Goal: Task Accomplishment & Management: Use online tool/utility

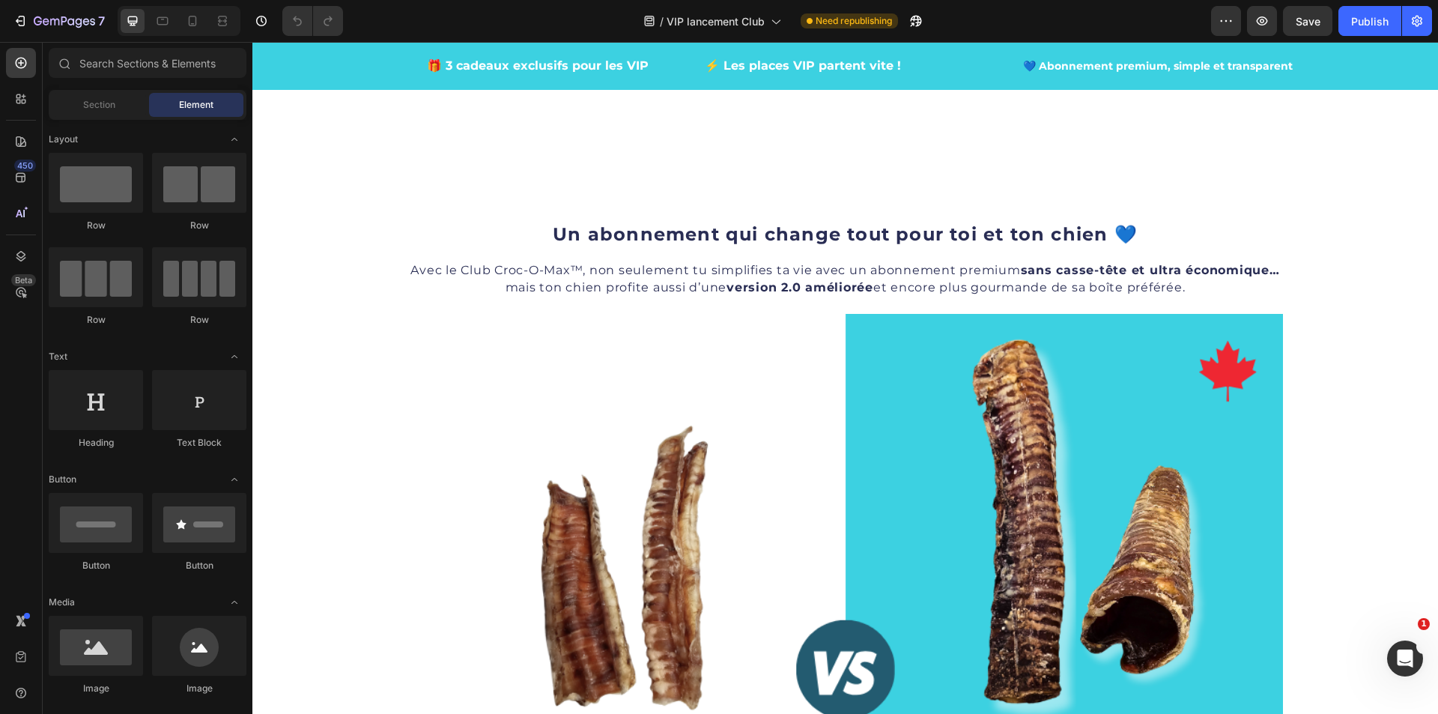
scroll to position [899, 0]
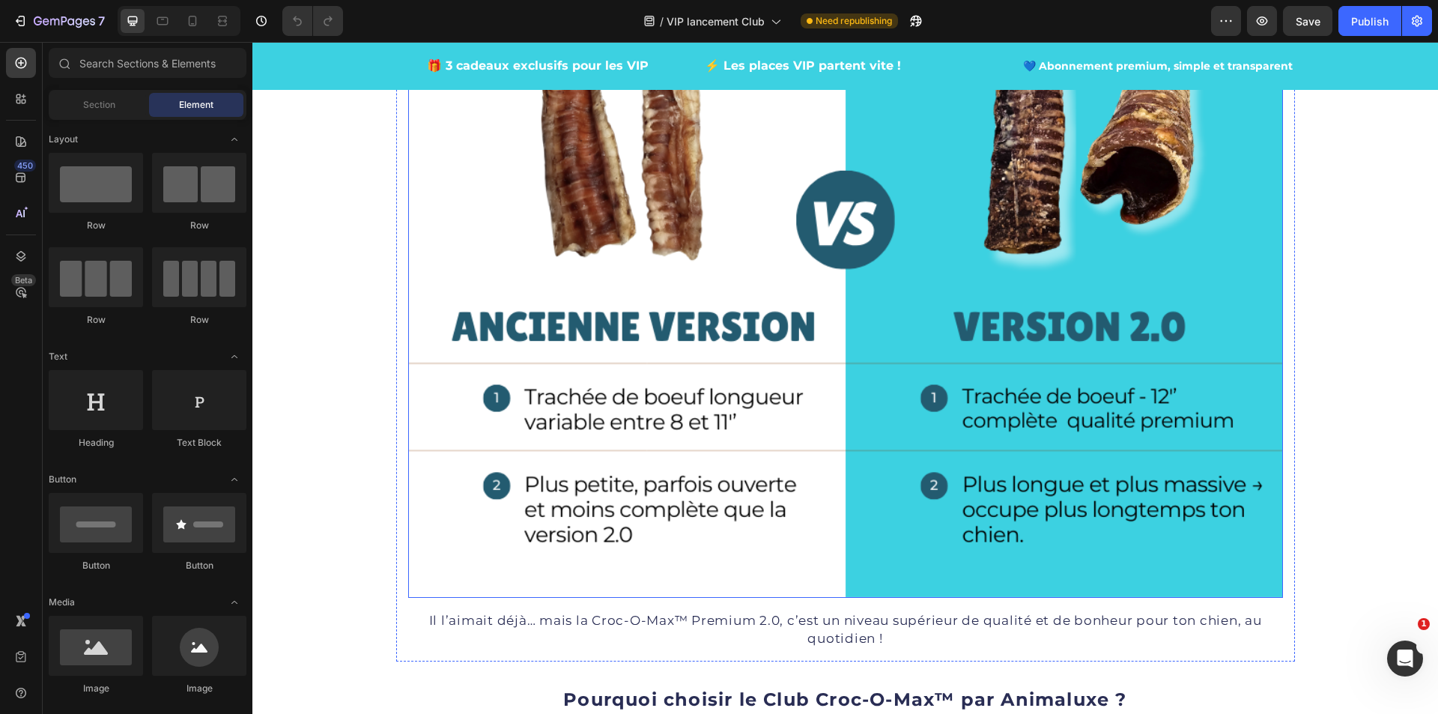
click at [810, 477] on img at bounding box center [845, 230] width 875 height 733
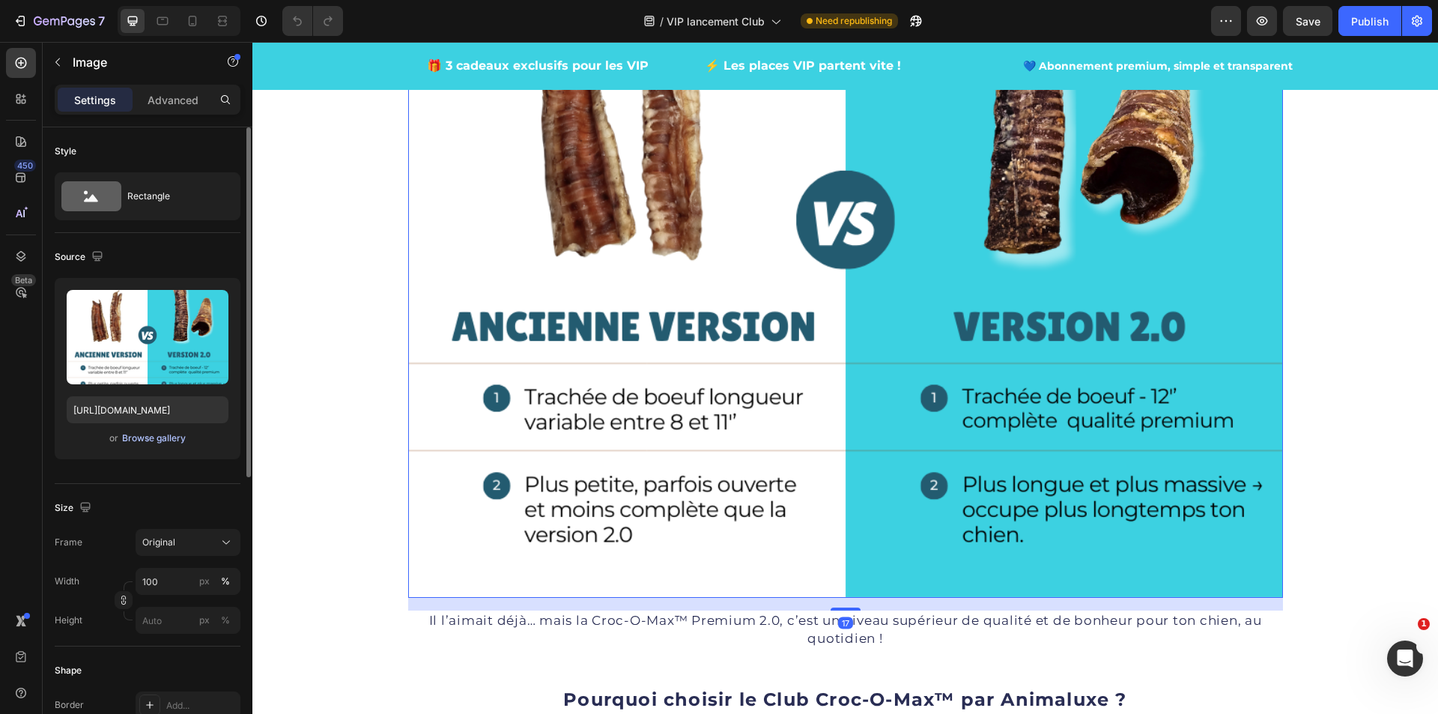
click at [174, 441] on div "Browse gallery" at bounding box center [154, 437] width 64 height 13
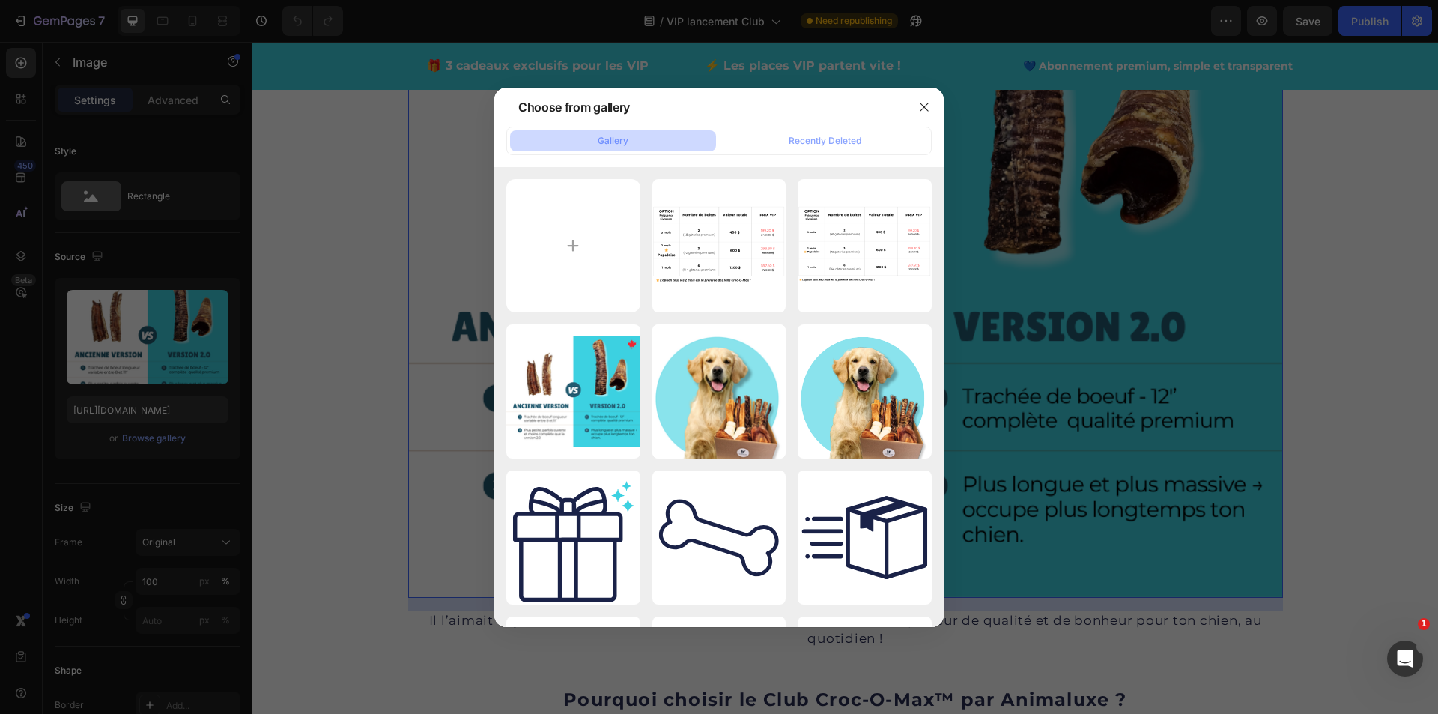
click at [1346, 372] on div at bounding box center [719, 357] width 1438 height 714
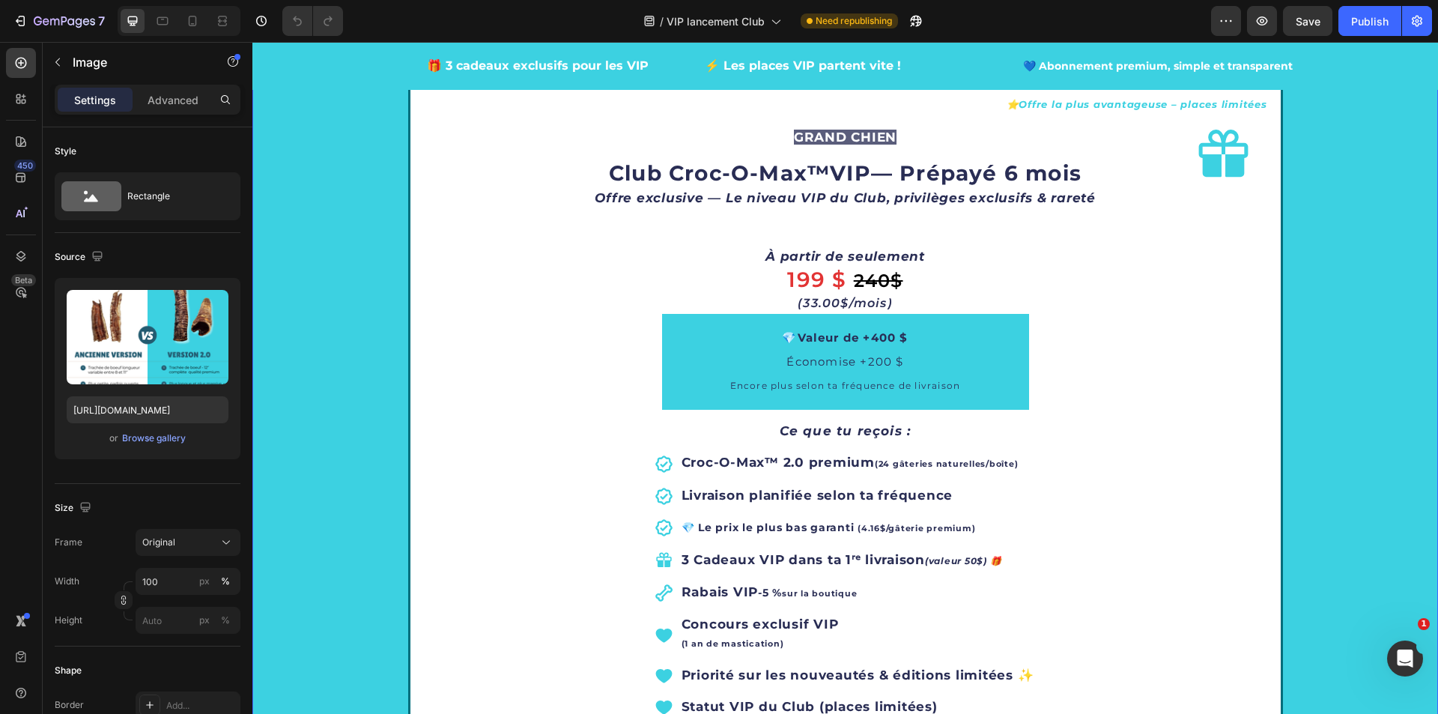
scroll to position [2921, 0]
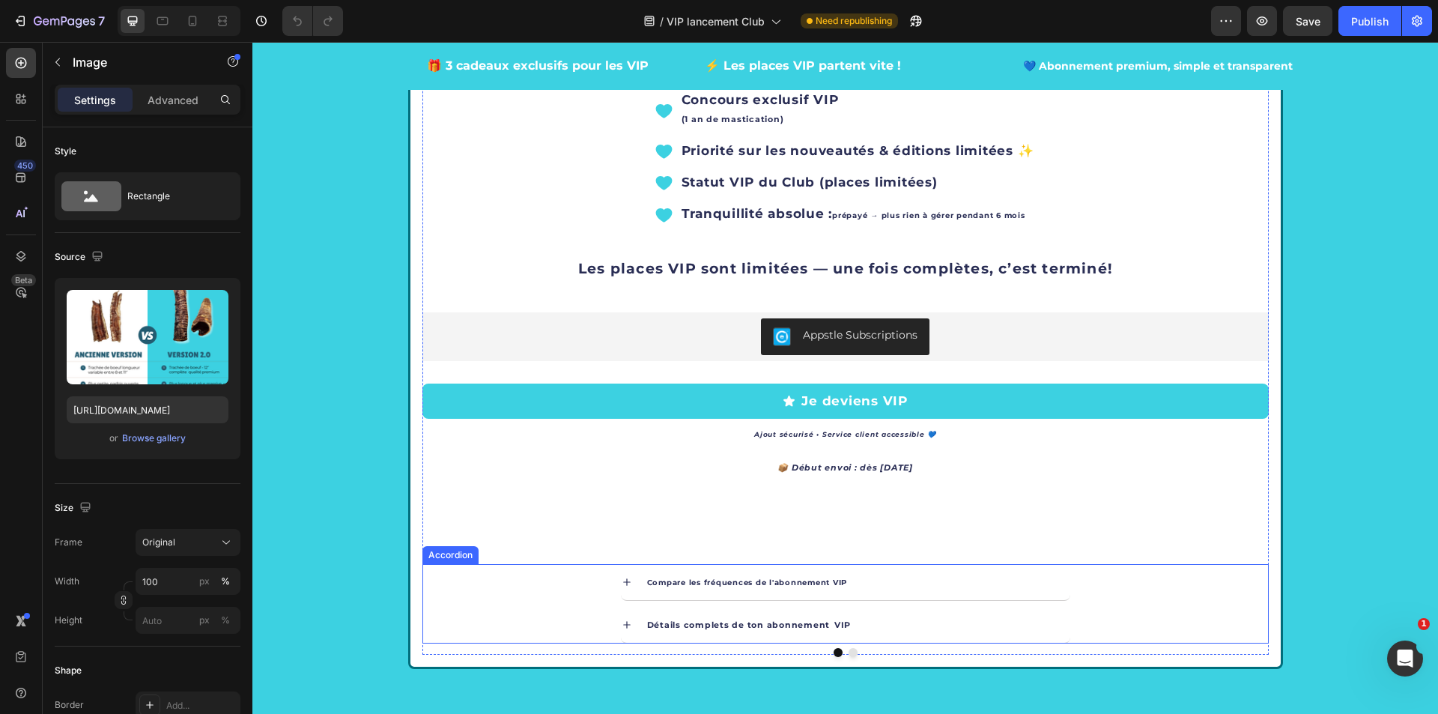
click at [623, 582] on icon at bounding box center [626, 581] width 7 height 7
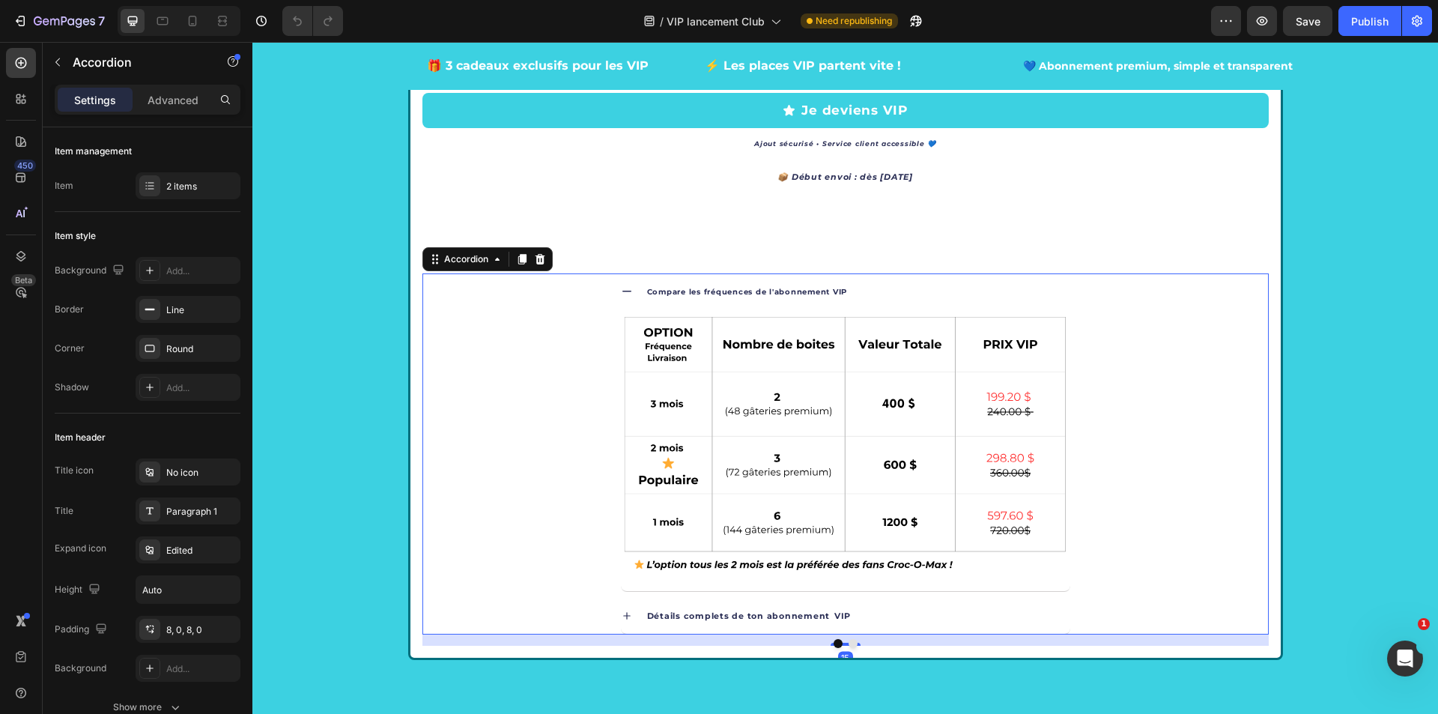
scroll to position [3286, 0]
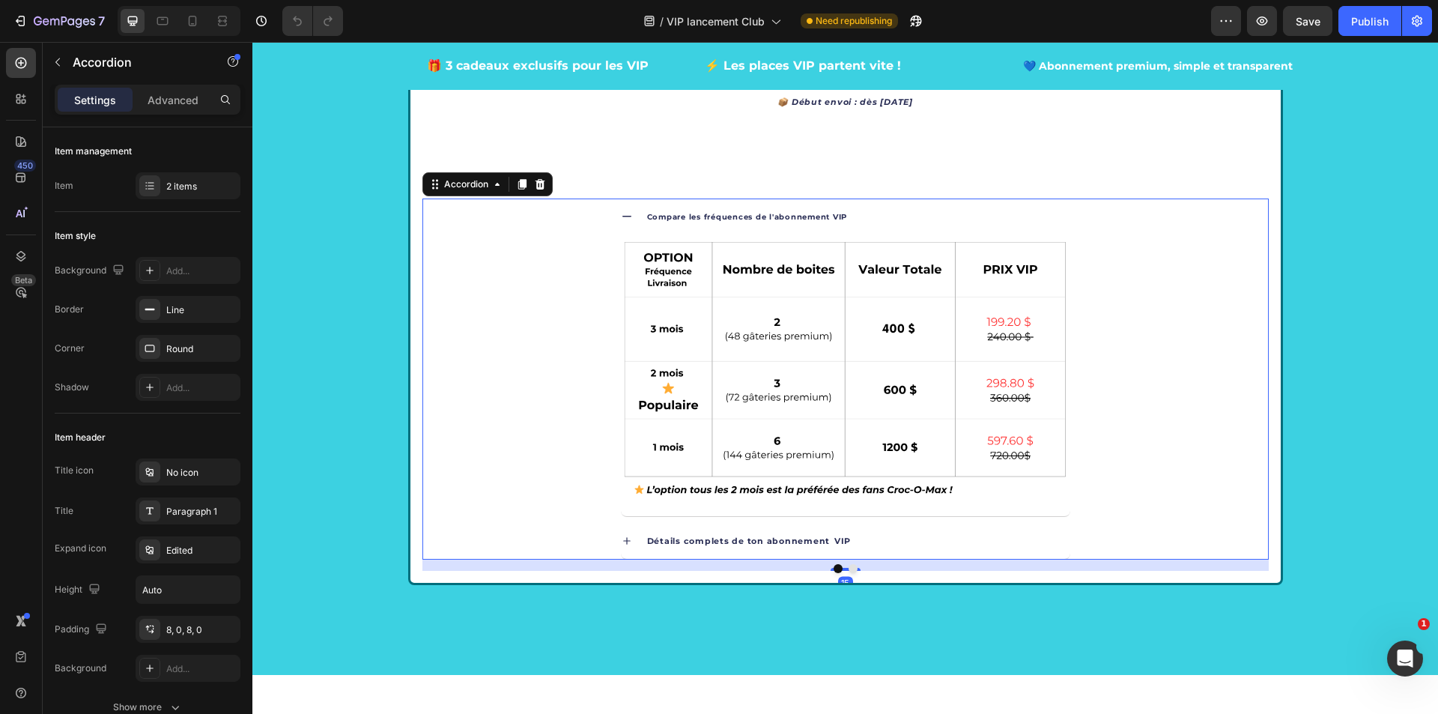
click at [623, 538] on icon at bounding box center [627, 541] width 12 height 12
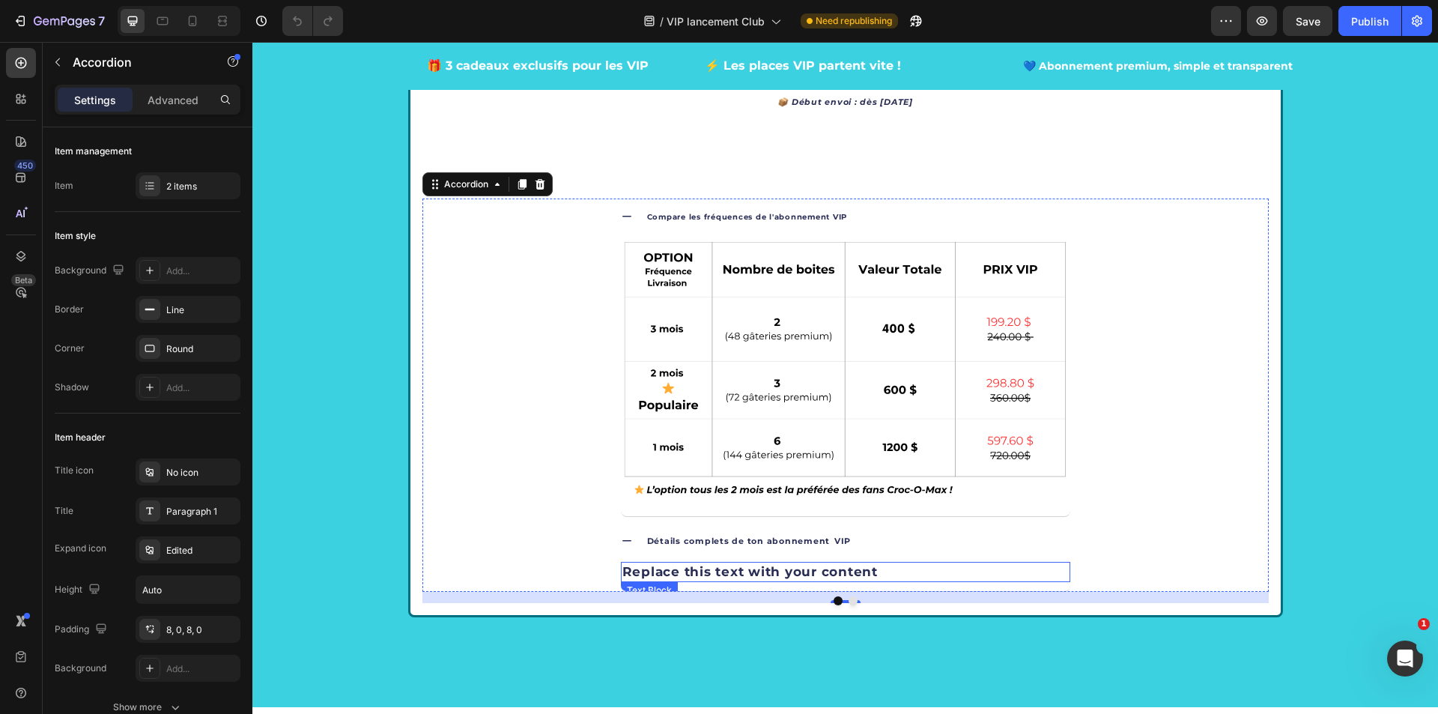
click at [703, 568] on div "Replace this text with your content" at bounding box center [845, 572] width 449 height 21
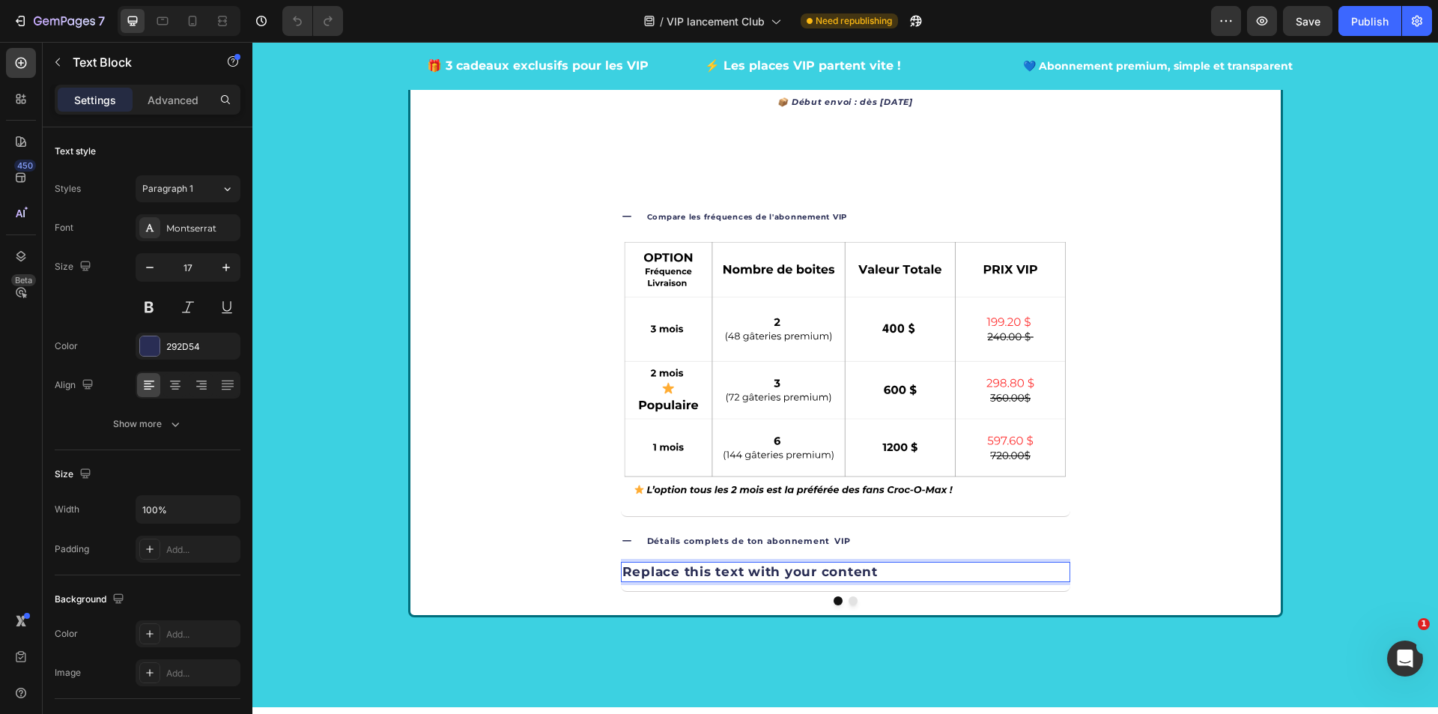
click at [884, 575] on p "Replace this text with your content" at bounding box center [845, 572] width 446 height 18
click at [884, 572] on p "Replace this text with your content" at bounding box center [845, 572] width 446 height 18
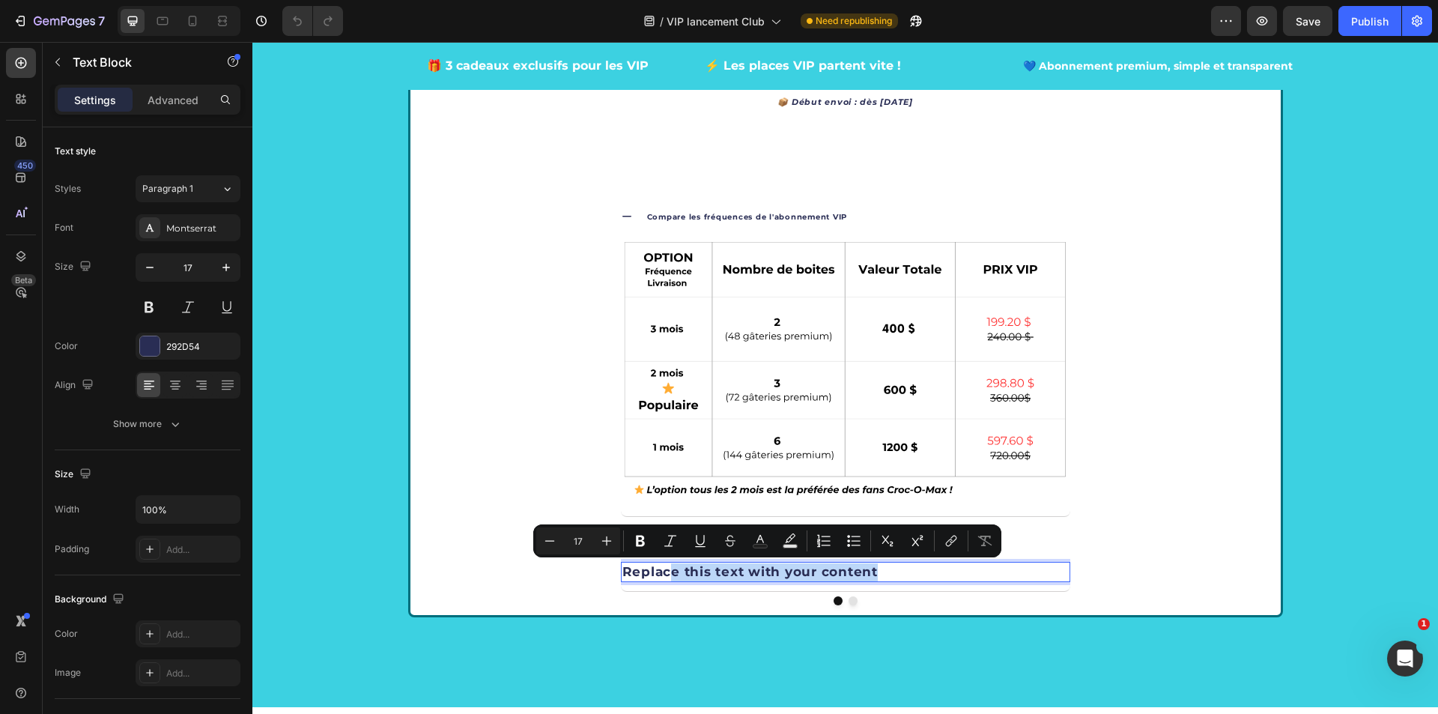
drag, startPoint x: 884, startPoint y: 572, endPoint x: 664, endPoint y: 577, distance: 221.0
click at [664, 577] on p "Replace this text with your content" at bounding box center [845, 572] width 446 height 18
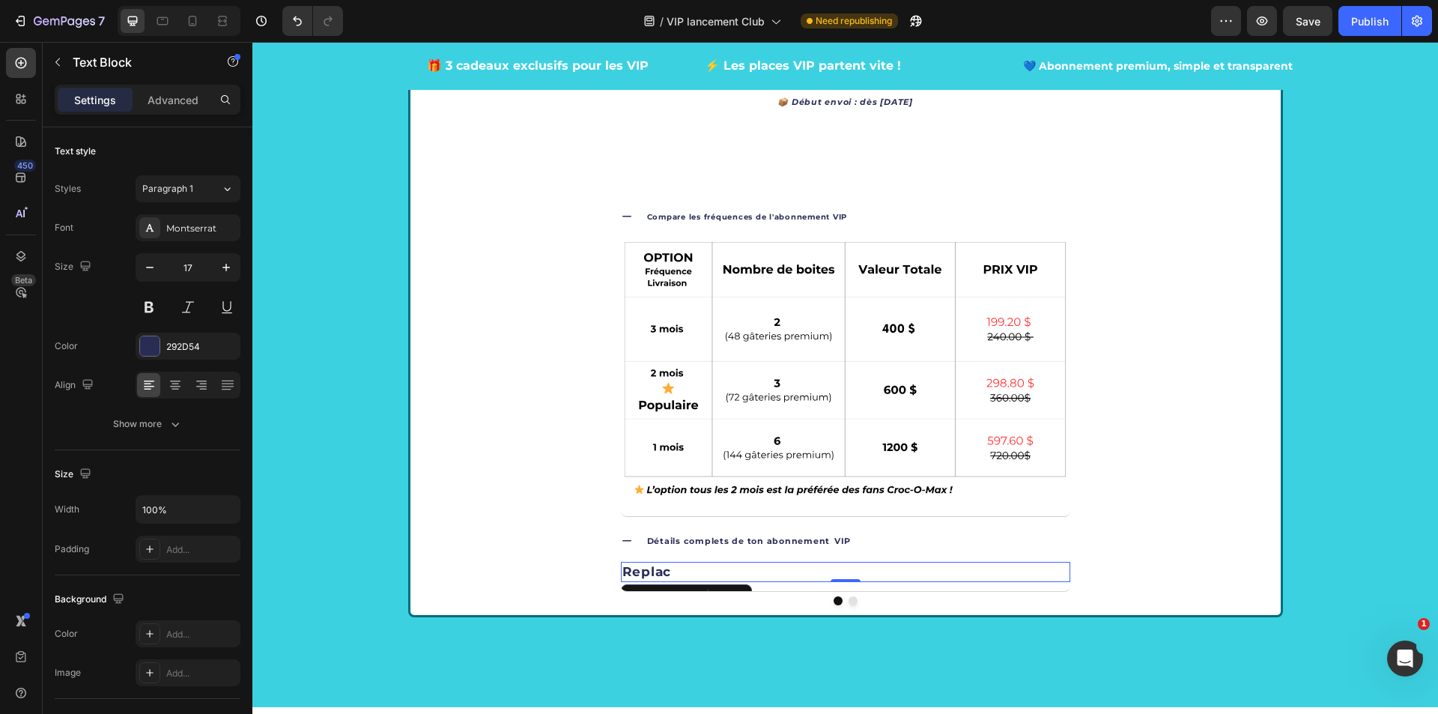
click at [713, 567] on p "Replac" at bounding box center [845, 572] width 446 height 18
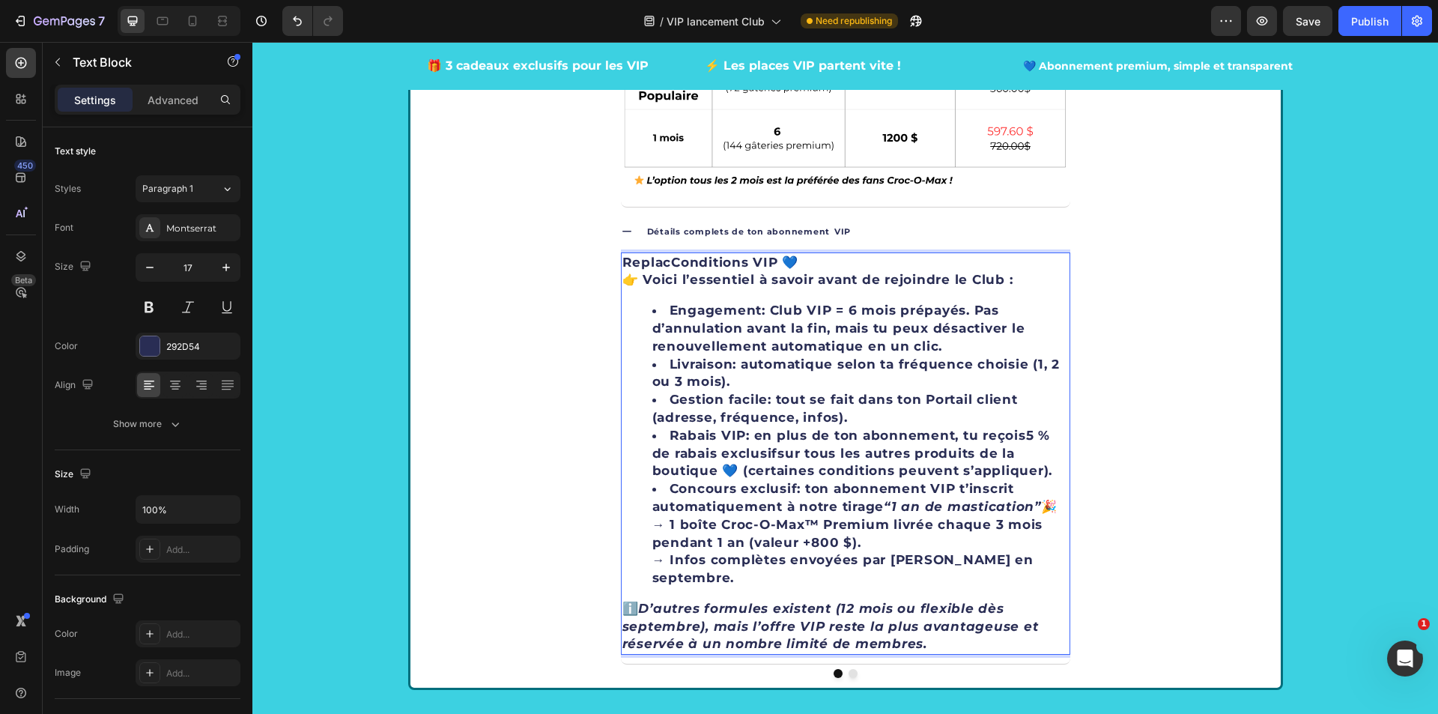
scroll to position [3604, 0]
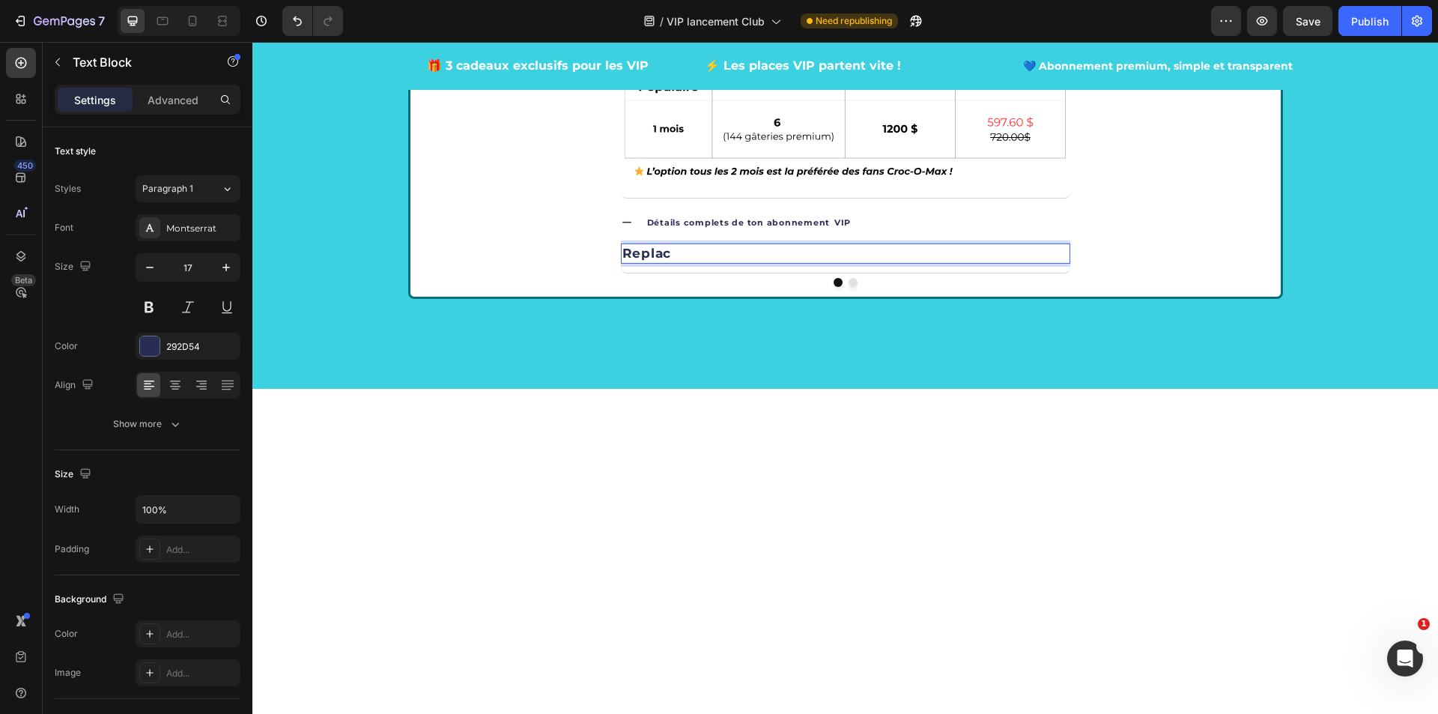
click at [695, 254] on p "Replac" at bounding box center [845, 254] width 446 height 18
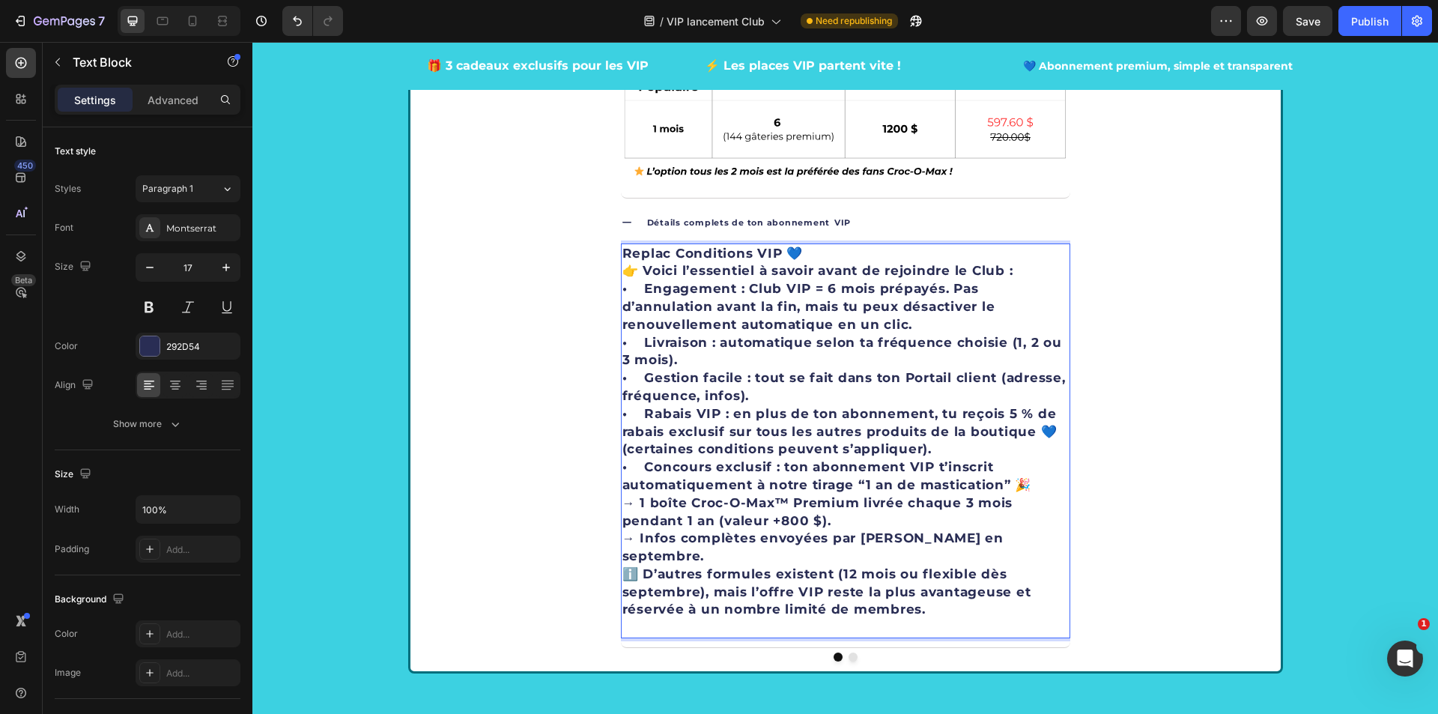
click at [672, 261] on p "Replac Conditions VIP 💙 👉 Voici l’essentiel à savoir avant de rejoindre le Club…" at bounding box center [845, 441] width 446 height 392
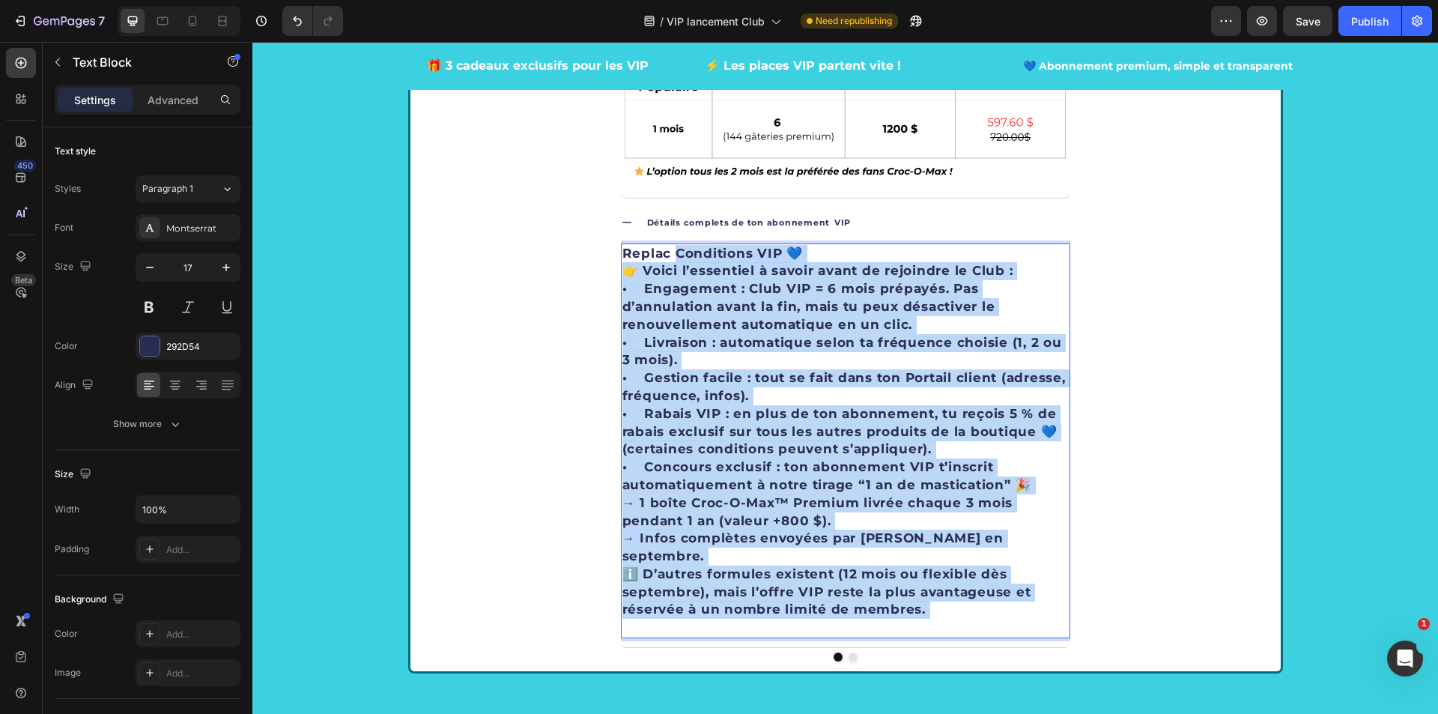
drag, startPoint x: 671, startPoint y: 256, endPoint x: 1001, endPoint y: 604, distance: 479.4
click at [1001, 604] on p "Replac Conditions VIP 💙 👉 Voici l’essentiel à savoir avant de rejoindre le Club…" at bounding box center [845, 441] width 446 height 392
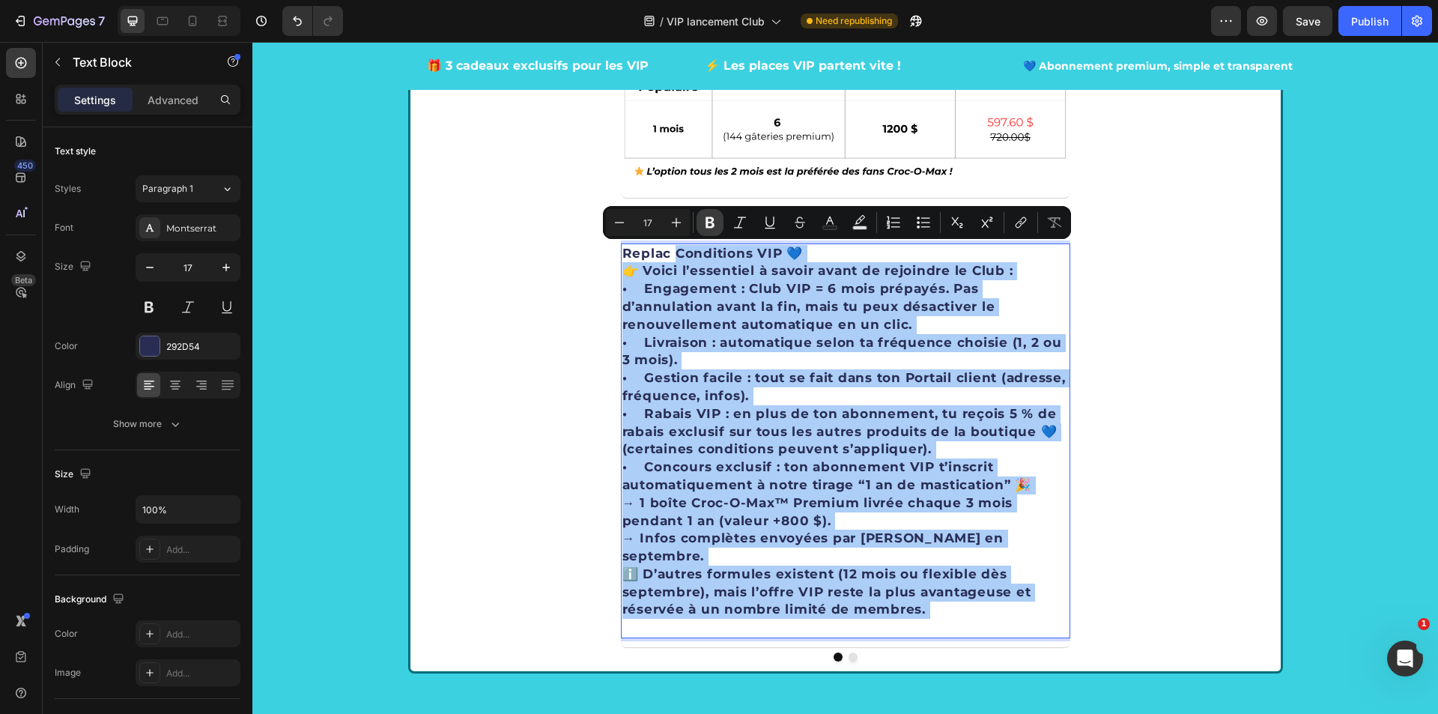
click at [711, 230] on button "Bold" at bounding box center [709, 222] width 27 height 27
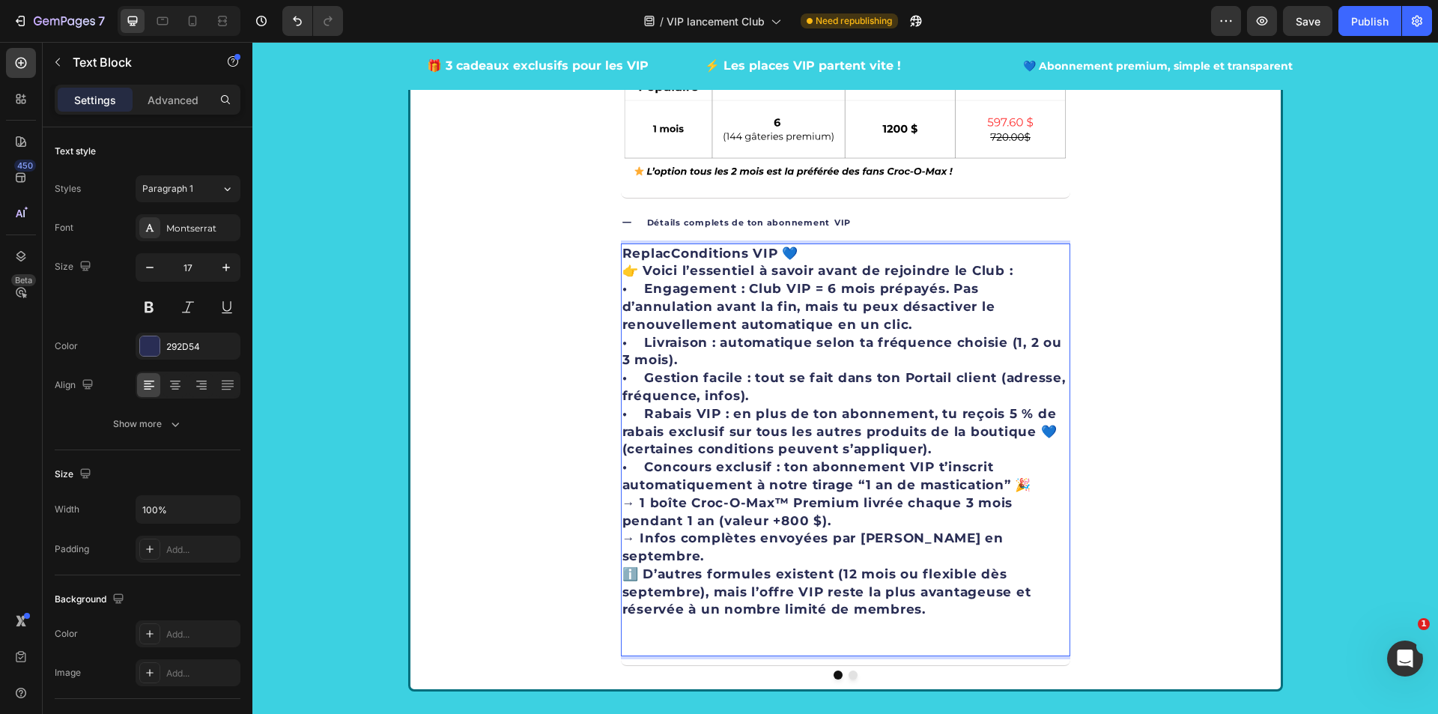
click at [711, 229] on p "Détails complets de ton abonnement VIP" at bounding box center [749, 222] width 204 height 19
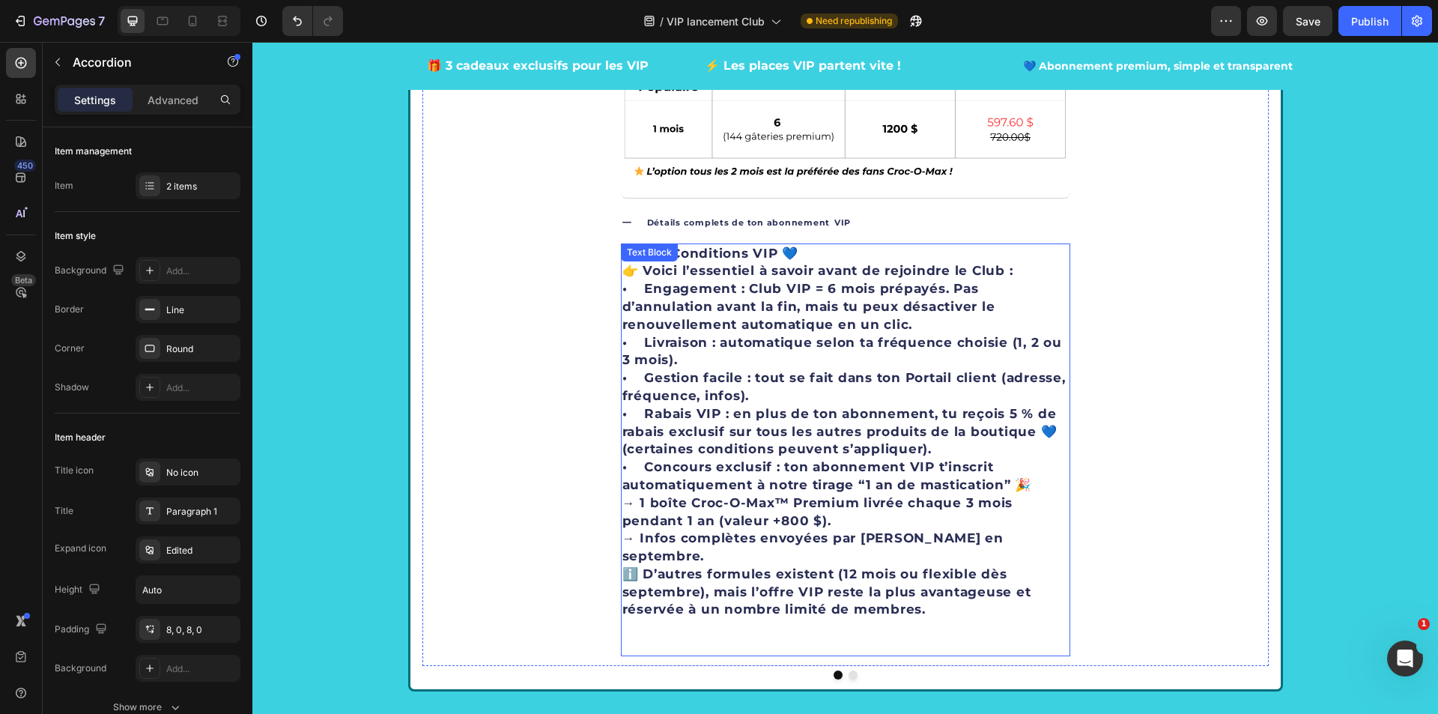
click at [699, 291] on strong "• Engagement : Club VIP = 6 mois prépayés. Pas d’annulation avant la fin, mais …" at bounding box center [808, 306] width 373 height 51
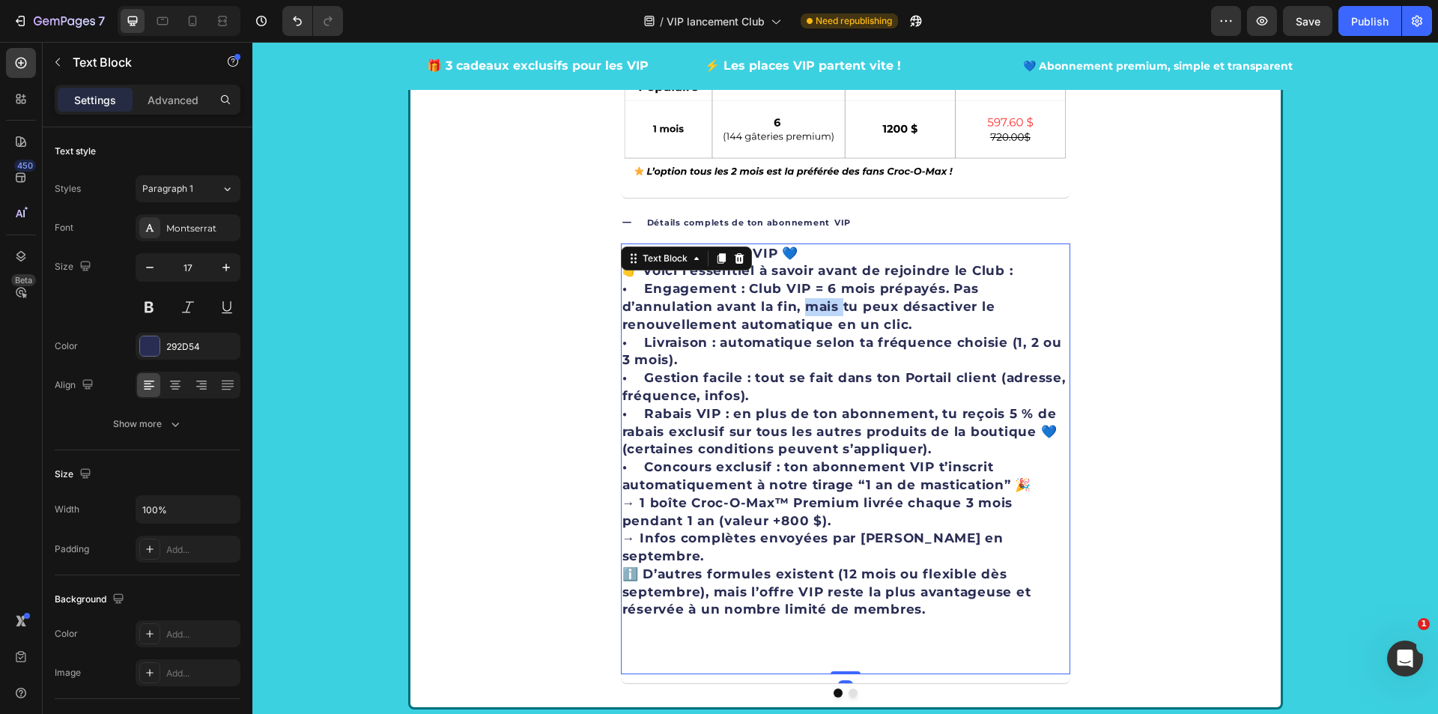
click at [810, 311] on strong "• Engagement : Club VIP = 6 mois prépayés. Pas d’annulation avant la fin, mais …" at bounding box center [808, 306] width 373 height 51
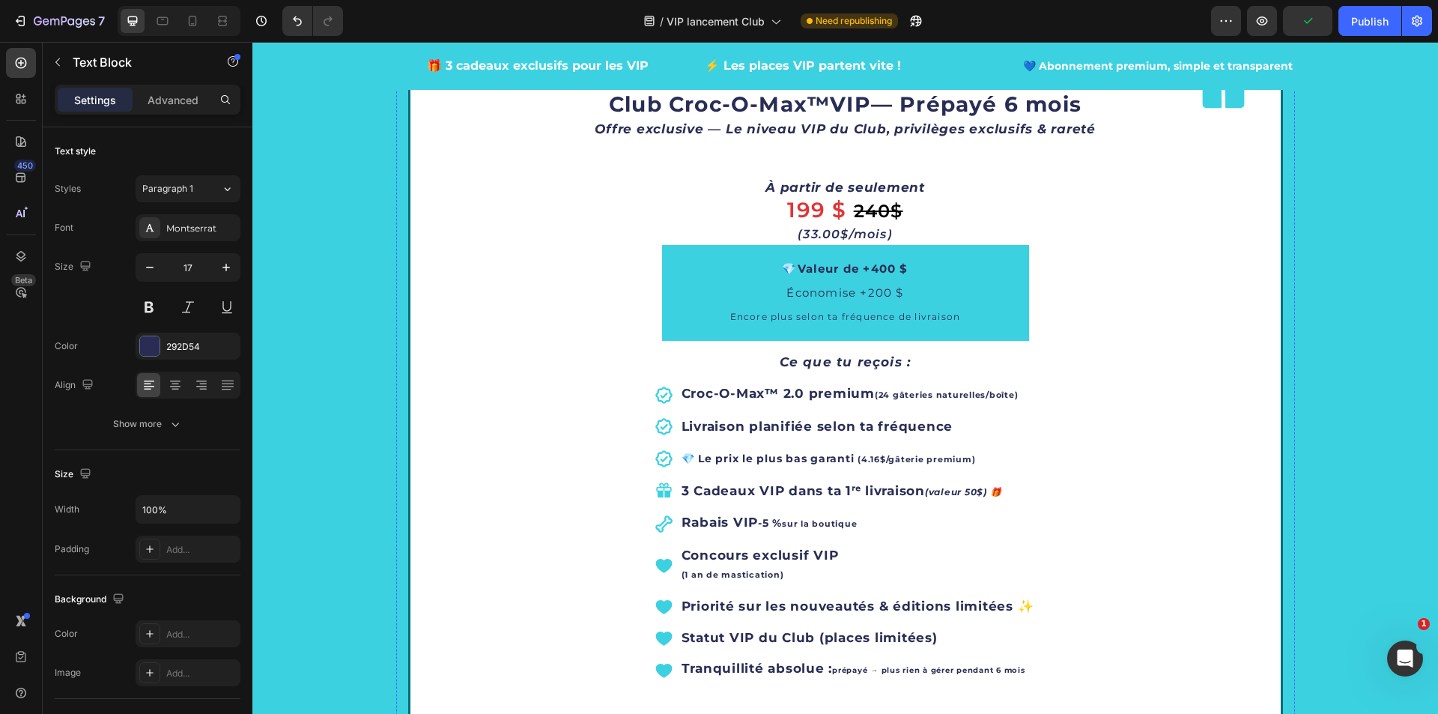
scroll to position [1433, 0]
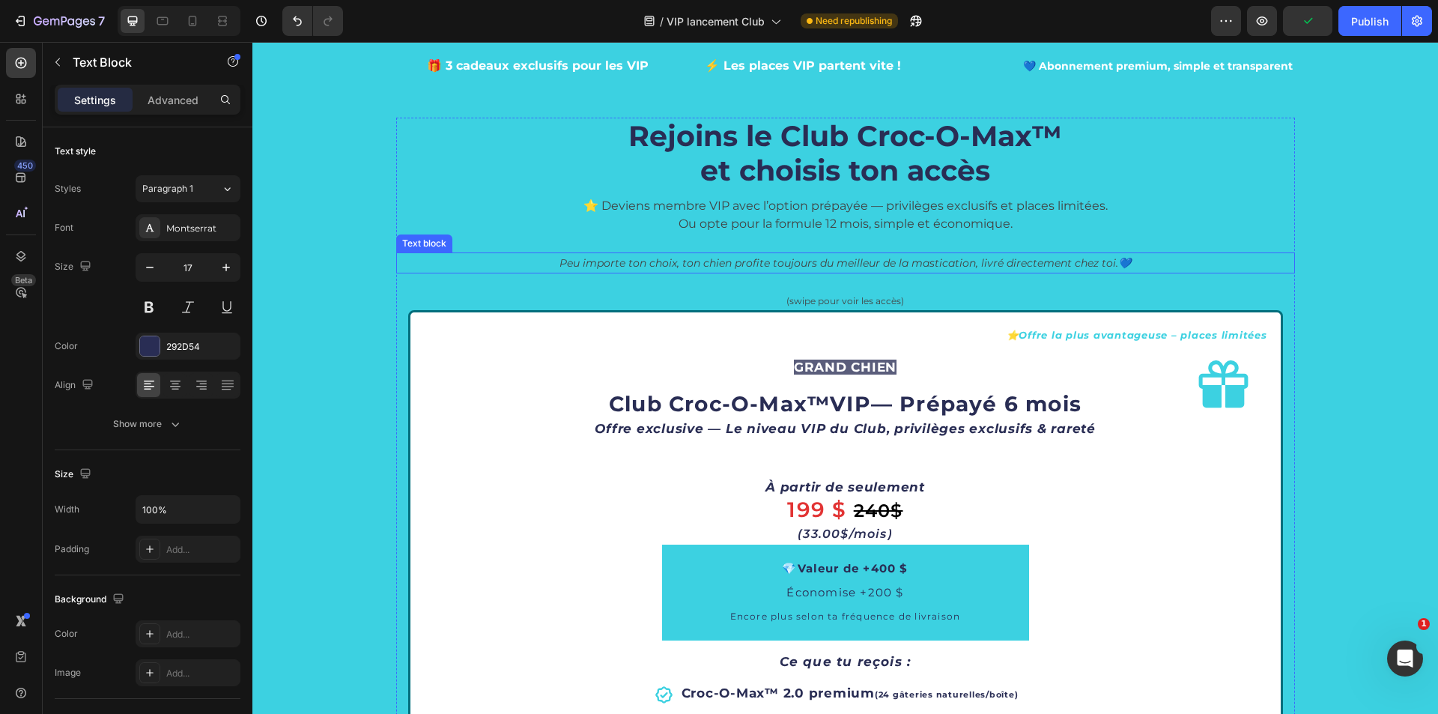
click at [845, 255] on p "Peu importe ton choix, ton chien profite toujours du meilleur de la mastication…" at bounding box center [846, 263] width 896 height 18
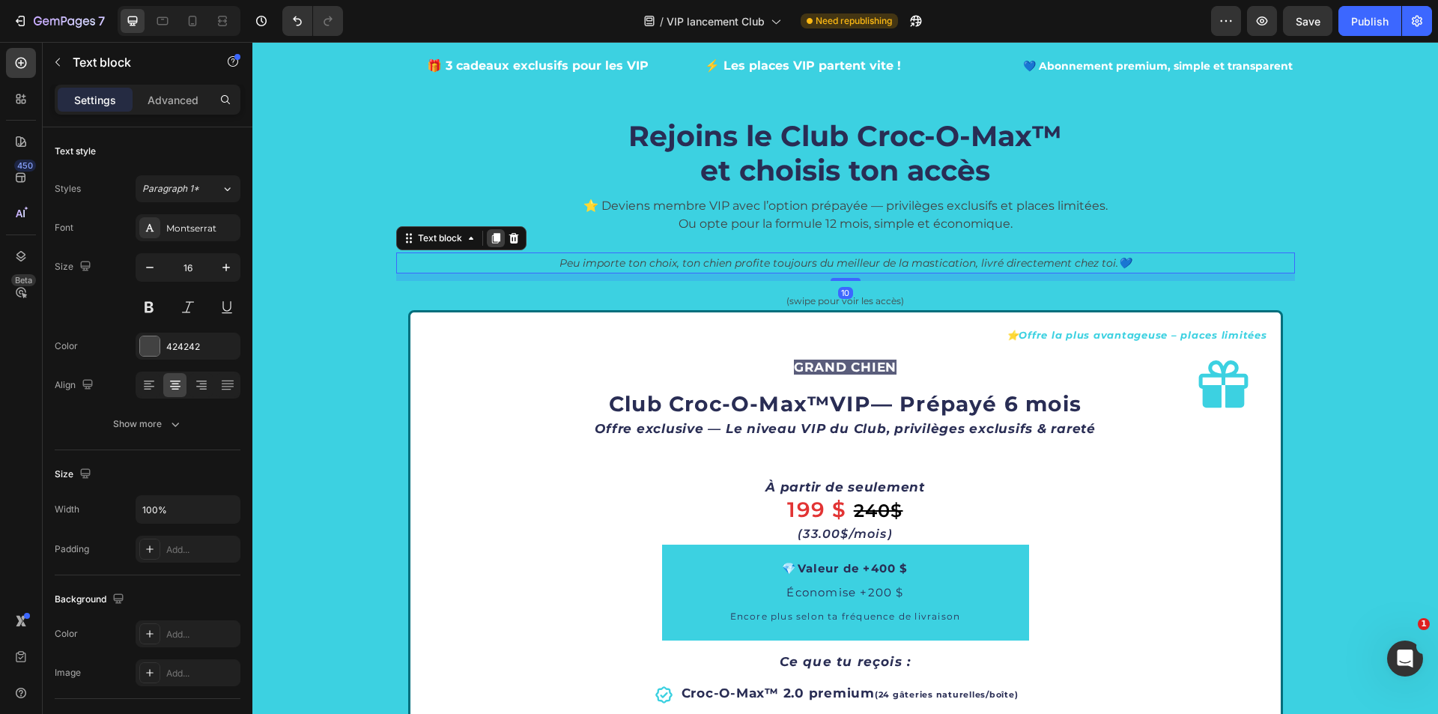
click at [491, 240] on icon at bounding box center [495, 238] width 8 height 10
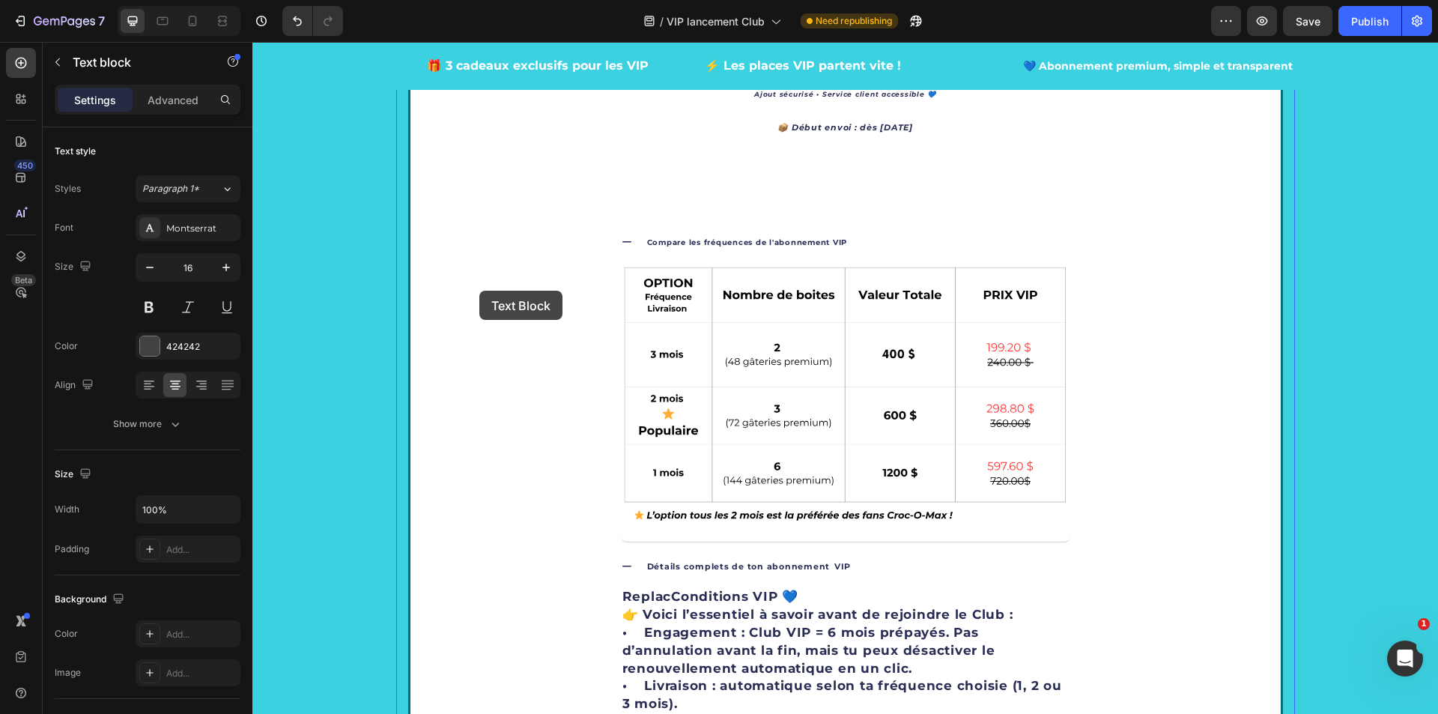
scroll to position [2855, 0]
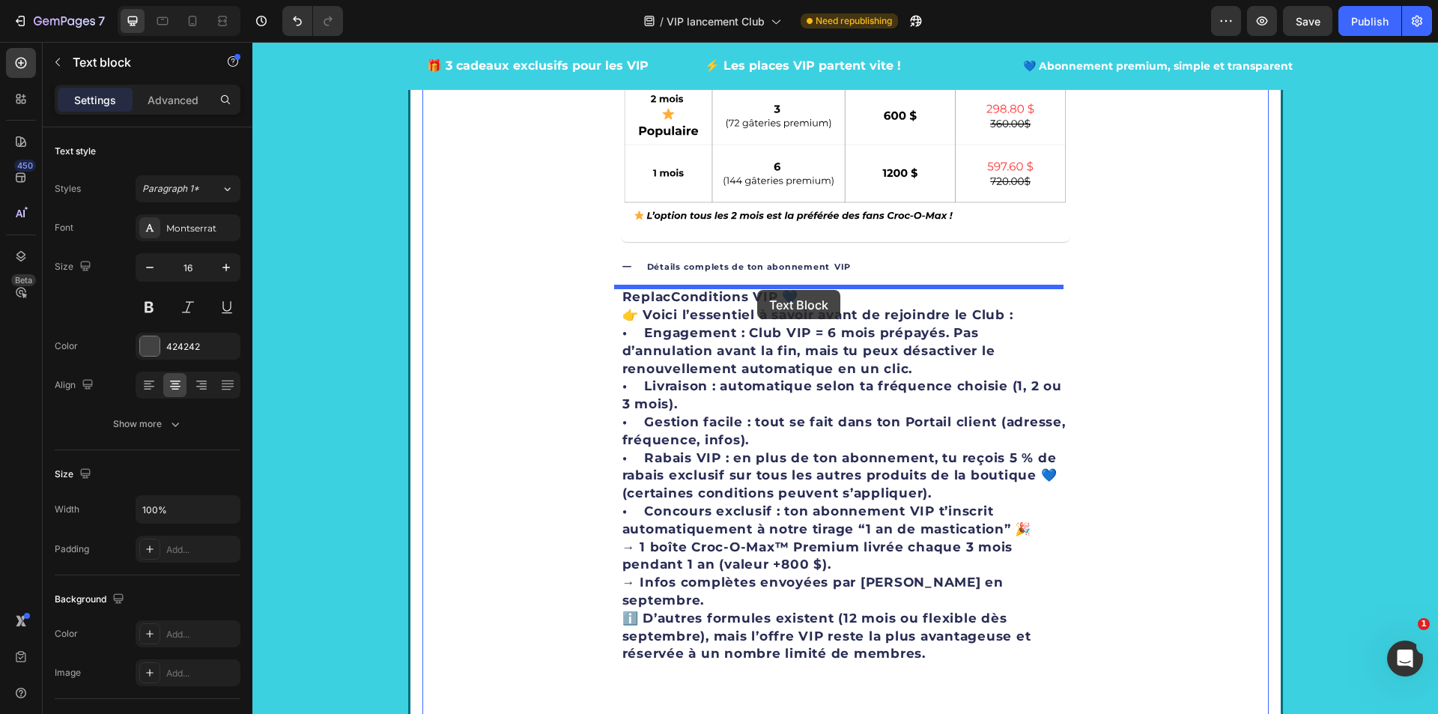
drag, startPoint x: 406, startPoint y: 270, endPoint x: 757, endPoint y: 290, distance: 351.8
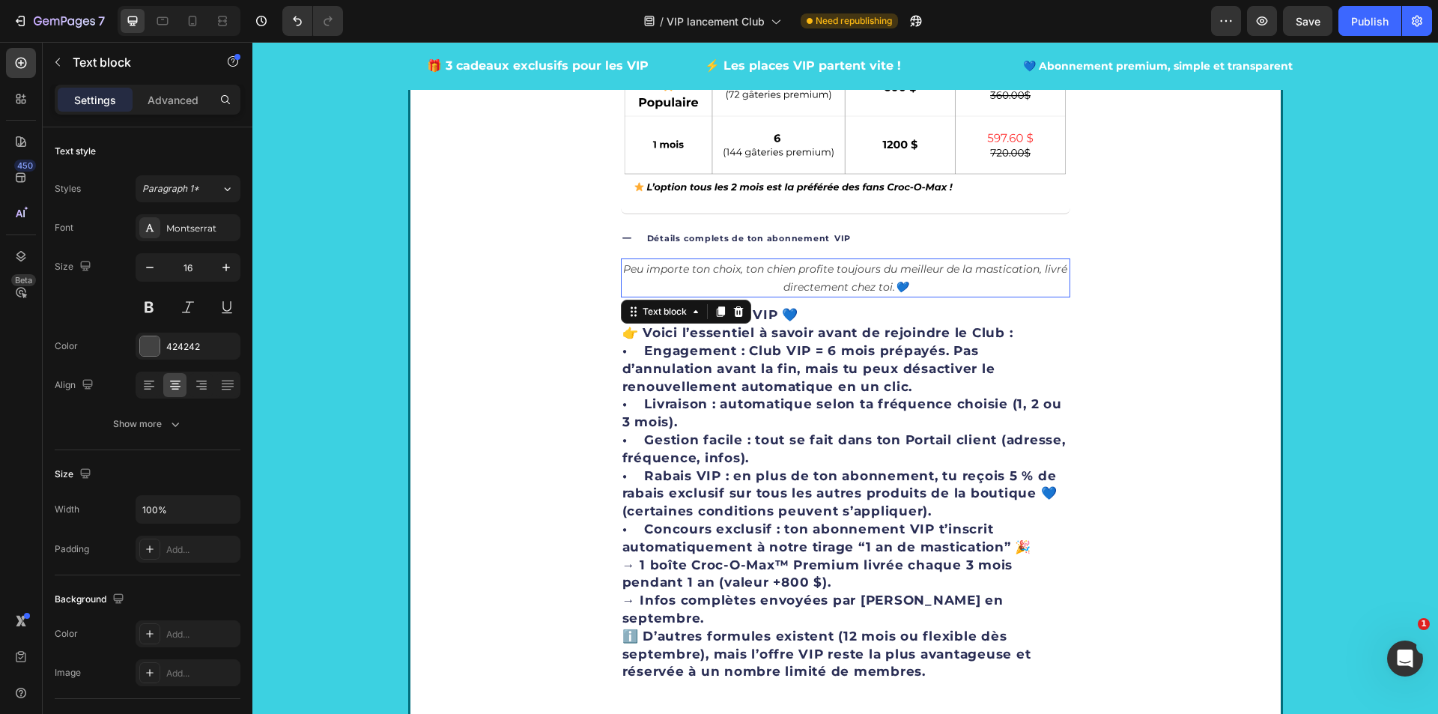
scroll to position [2827, 0]
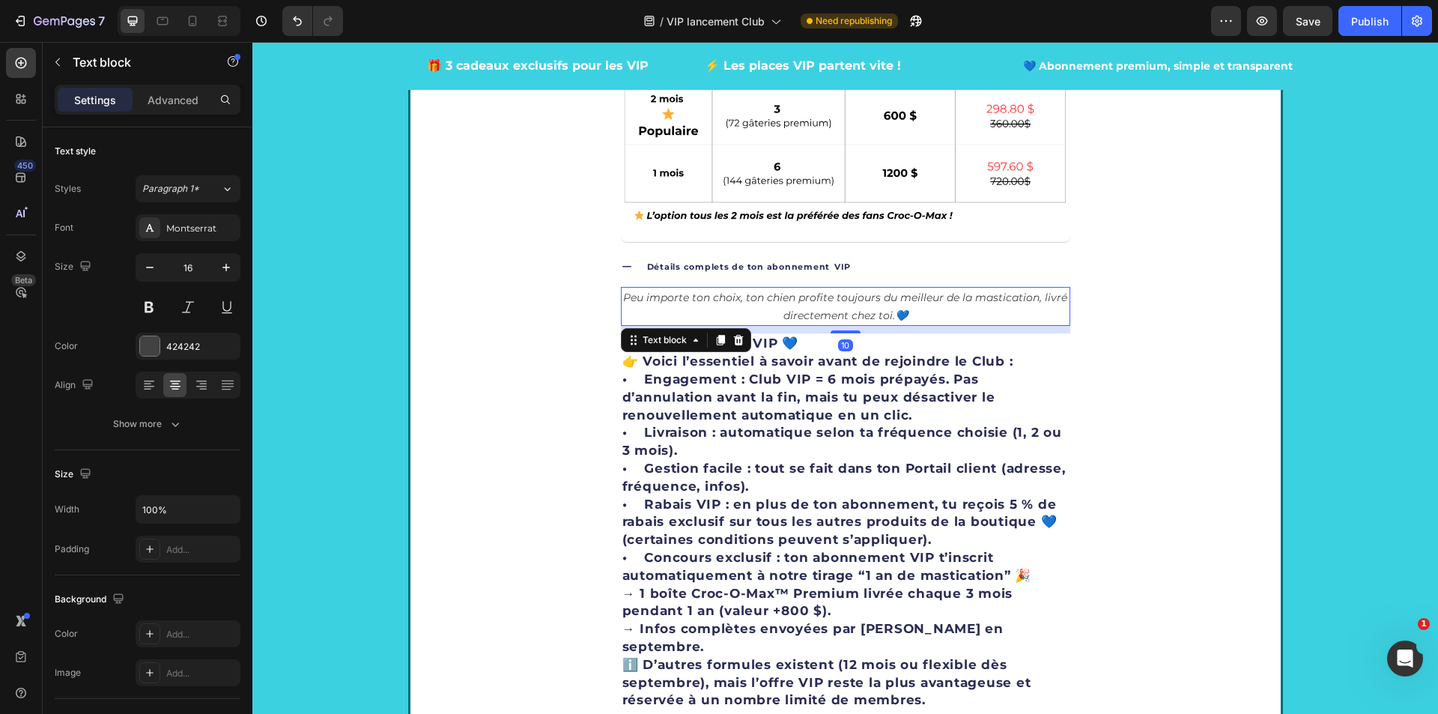
click at [891, 322] on icon "Peu importe ton choix, ton chien profite toujours du meilleur de la mastication…" at bounding box center [845, 306] width 444 height 31
click at [684, 404] on strong "• Engagement : Club VIP = 6 mois prépayés. Pas d’annulation avant la fin, mais …" at bounding box center [808, 396] width 373 height 51
click at [629, 291] on icon "Peu importe ton choix, ton chien profite toujours du meilleur de la mastication…" at bounding box center [845, 306] width 444 height 31
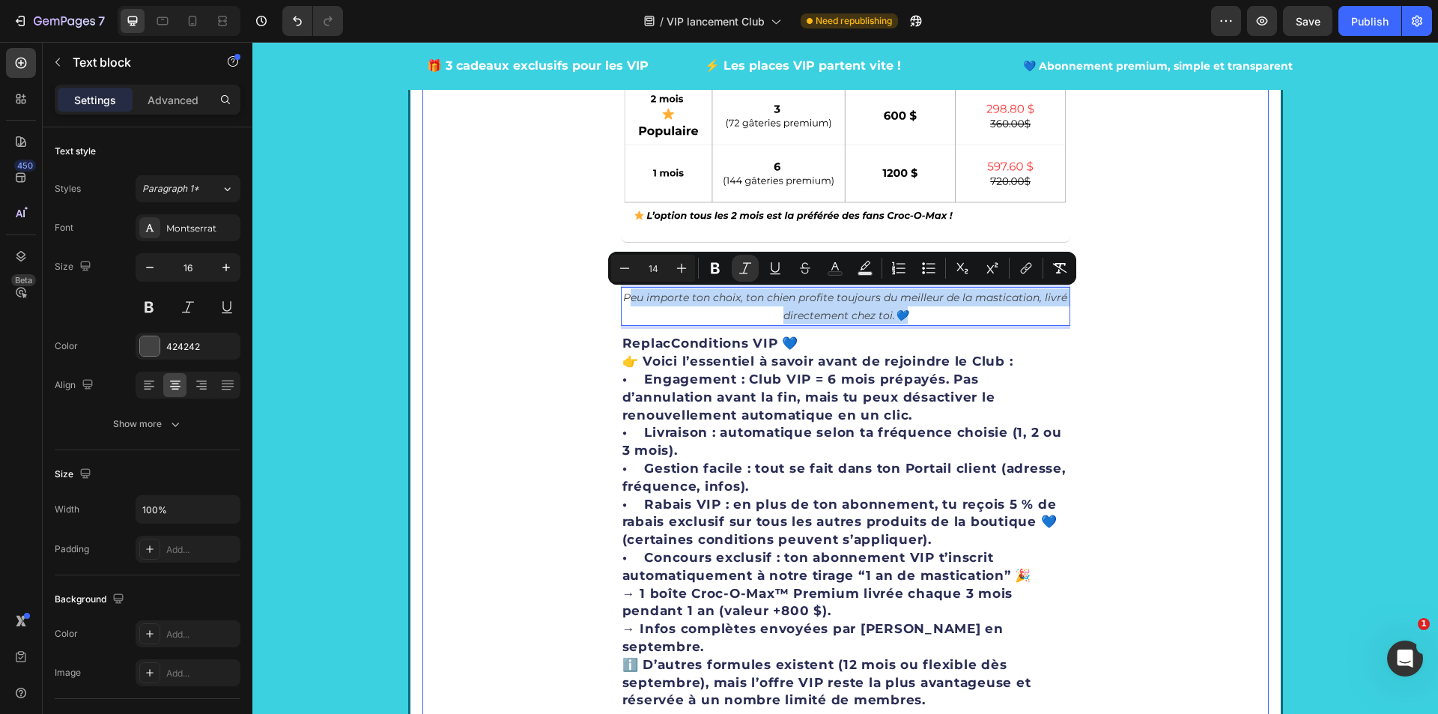
drag, startPoint x: 622, startPoint y: 294, endPoint x: 920, endPoint y: 328, distance: 300.0
click at [920, 328] on div "Peu importe ton choix, ton chien profite toujours du meilleur de la mastication…" at bounding box center [845, 525] width 449 height 477
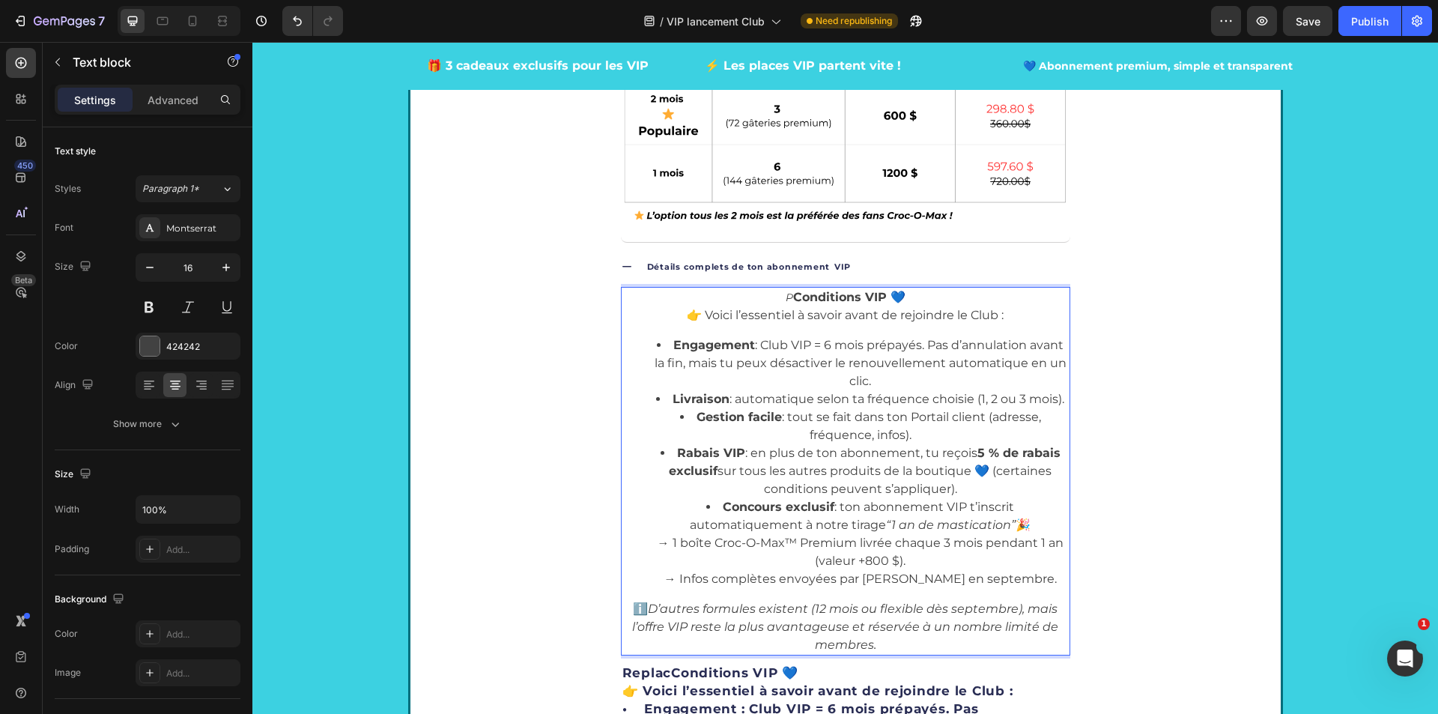
click at [793, 293] on strong "Conditions VIP 💙" at bounding box center [849, 297] width 112 height 14
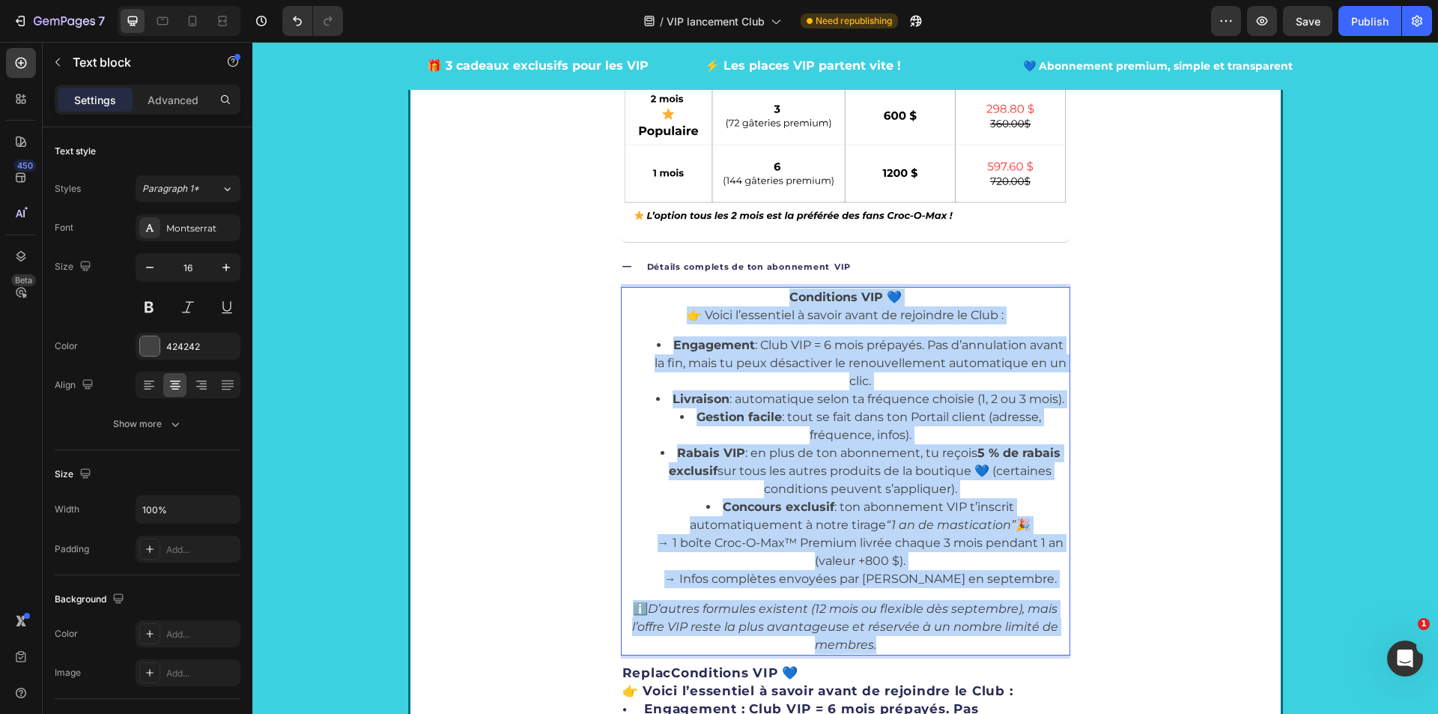
drag, startPoint x: 884, startPoint y: 642, endPoint x: 648, endPoint y: 292, distance: 422.3
click at [648, 292] on div "Conditions VIP 💙 👉 Voici l’essentiel à savoir avant de rejoindre le Club : Enga…" at bounding box center [845, 471] width 449 height 368
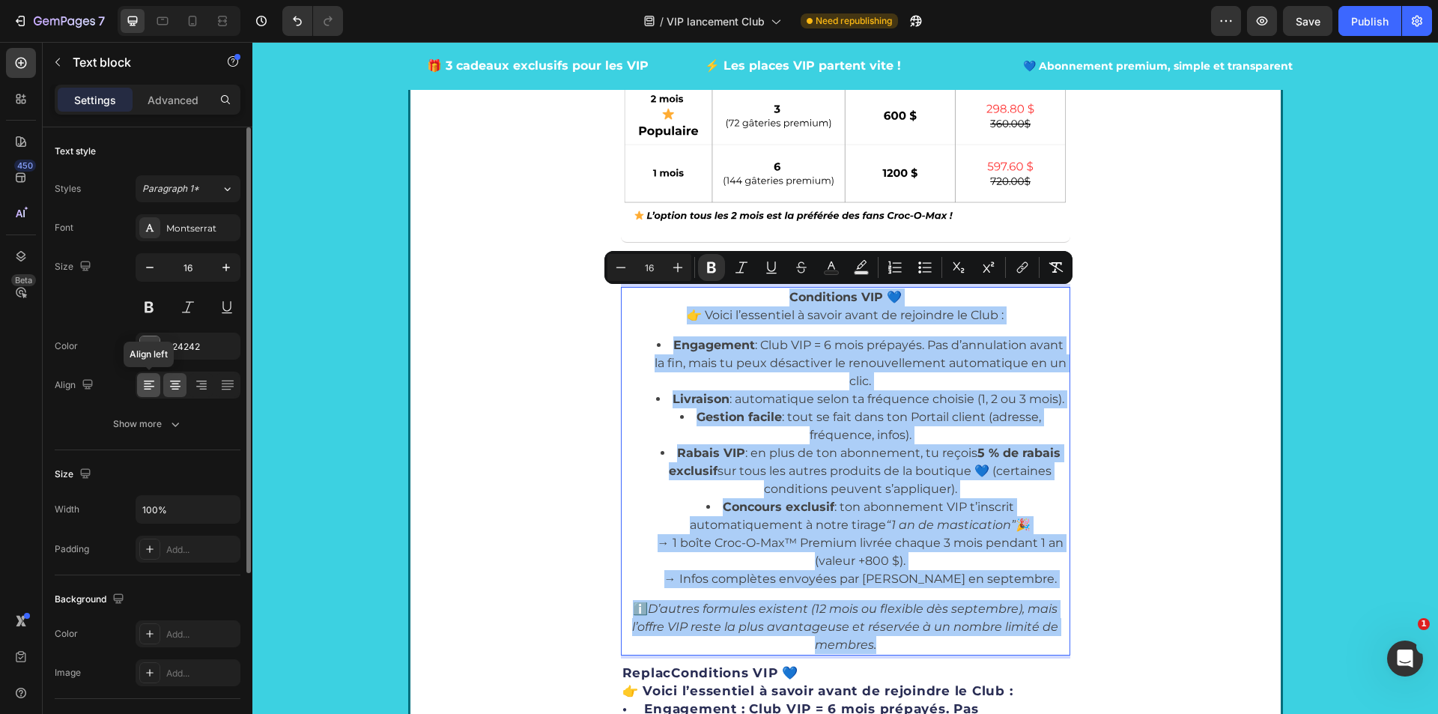
click at [154, 379] on icon at bounding box center [149, 384] width 15 height 15
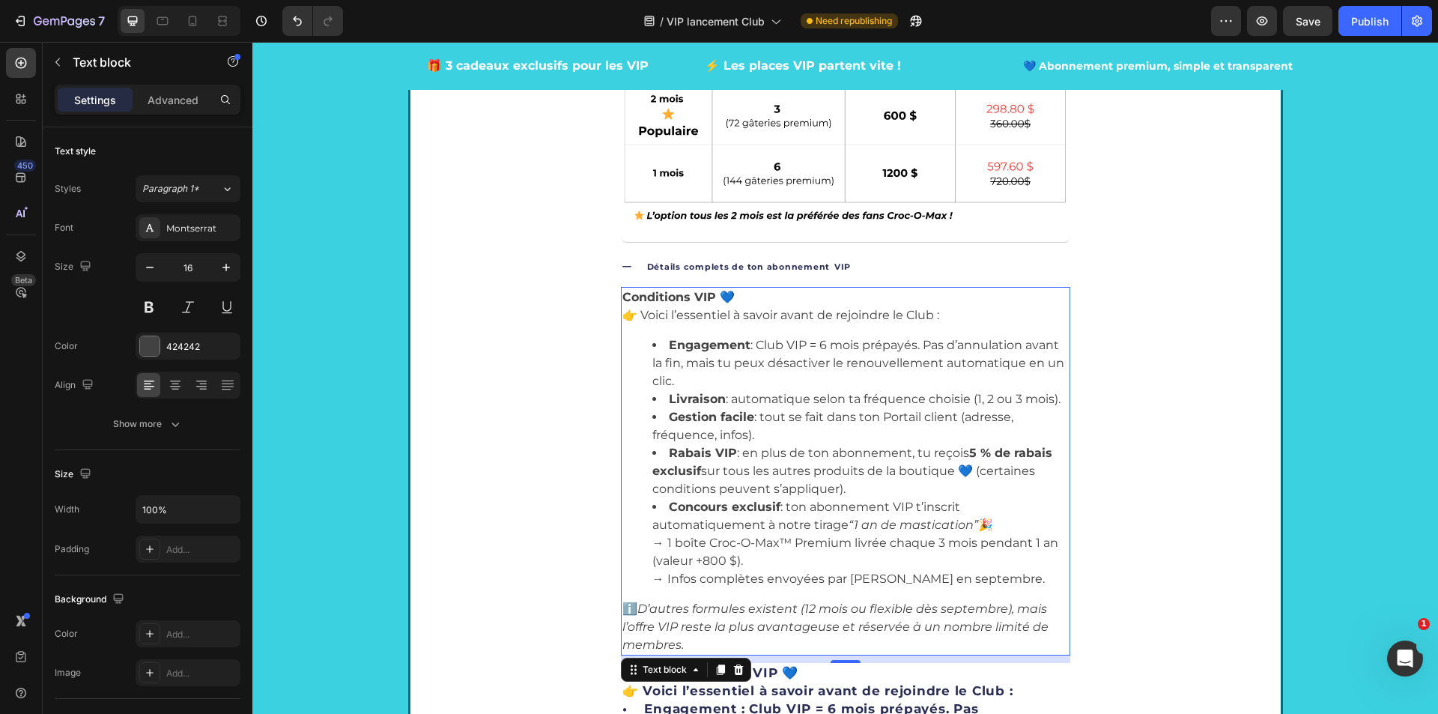
click at [798, 464] on li "Rabais VIP : en plus de ton abonnement, tu reçois 5 % de rabais exclusif sur to…" at bounding box center [860, 471] width 416 height 54
click at [796, 565] on li "Concours exclusif : ton abonnement VIP t’inscrit automatiquement à notre tirage…" at bounding box center [860, 543] width 416 height 90
click at [792, 613] on icon "D’autres formules existent (12 mois ou flexible dès septembre), mais l’offre VI…" at bounding box center [835, 626] width 426 height 50
click at [628, 610] on icon "D’autres formules existent (12 mois ou flexible dès septembre), mais l’offre VI…" at bounding box center [835, 626] width 426 height 50
click at [622, 613] on p "ℹ️ D’autres formules existent (12 mois ou flexible dès septembre), mais l’offre…" at bounding box center [845, 627] width 446 height 54
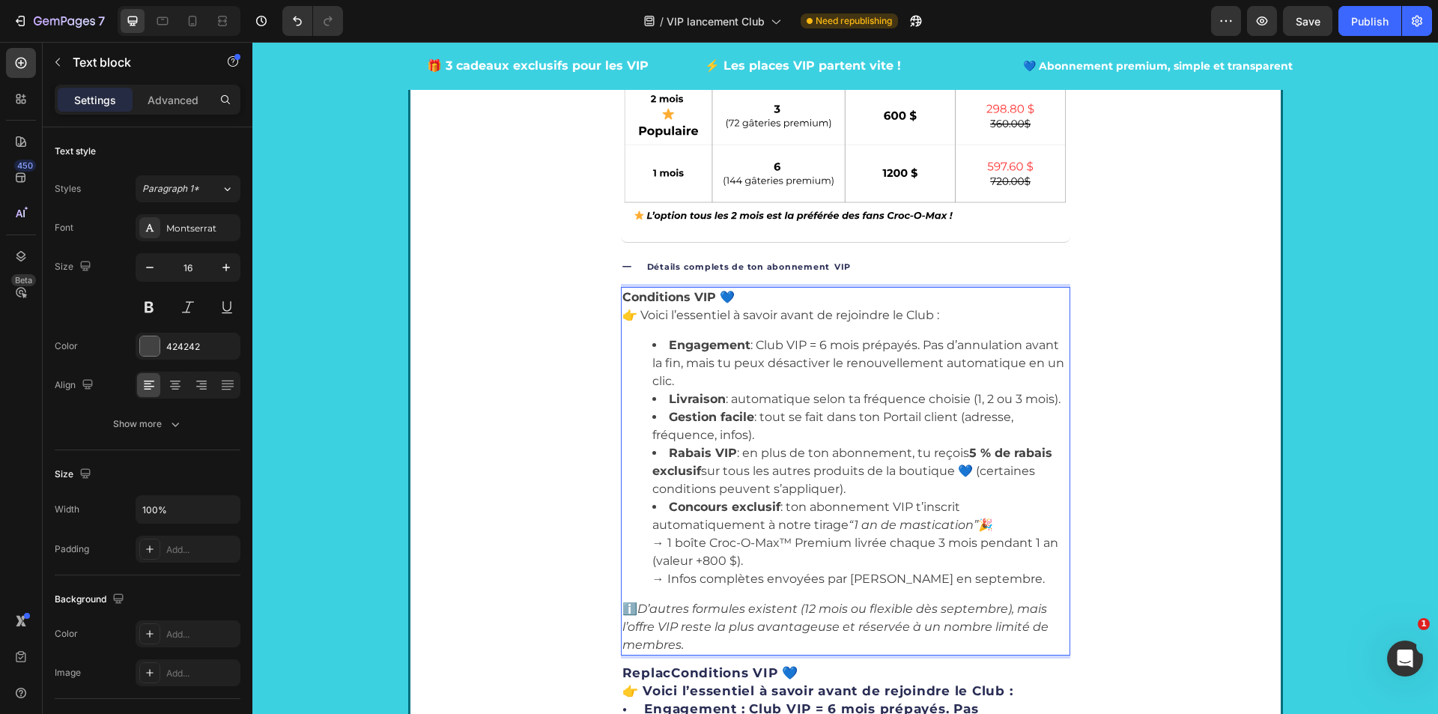
scroll to position [2977, 0]
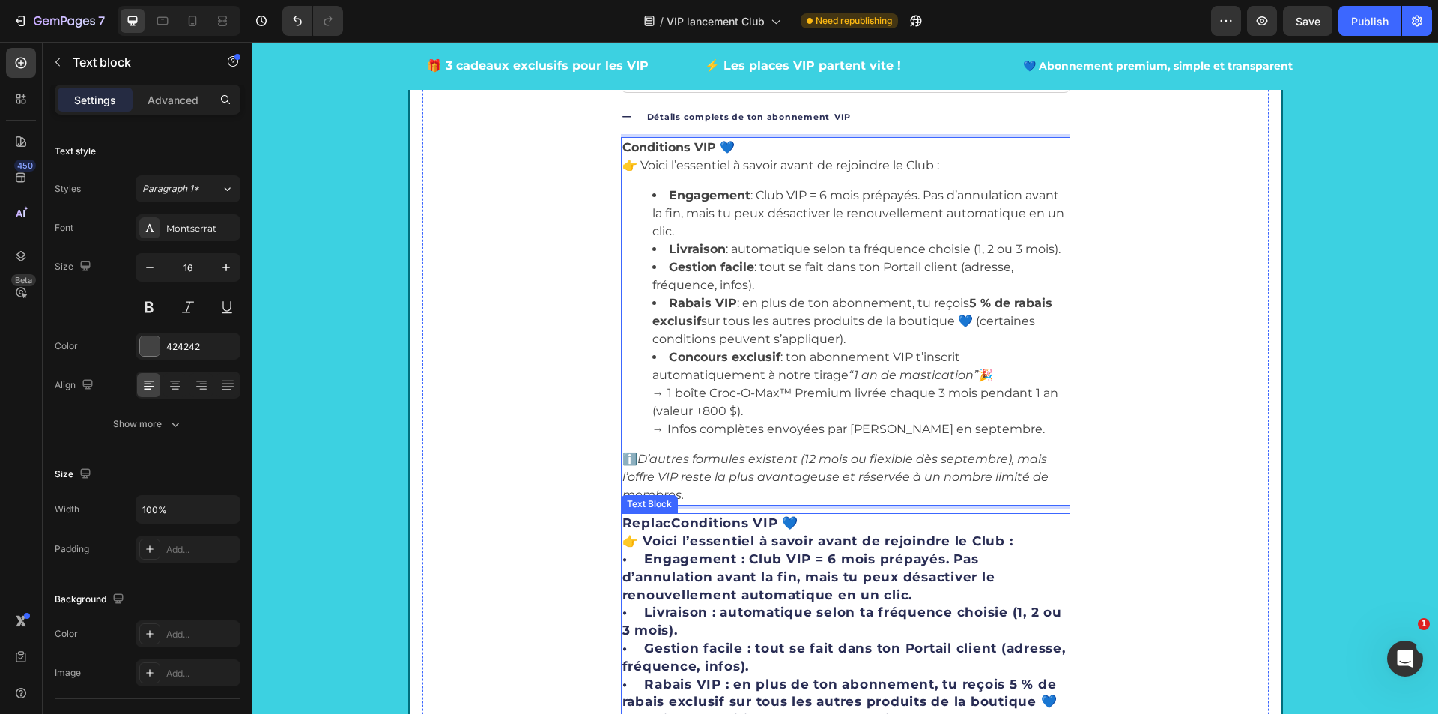
click at [689, 586] on p "Replac Conditions VIP 💙 👉 Voici l’essentiel à savoir avant de rejoindre le Club…" at bounding box center [845, 728] width 446 height 428
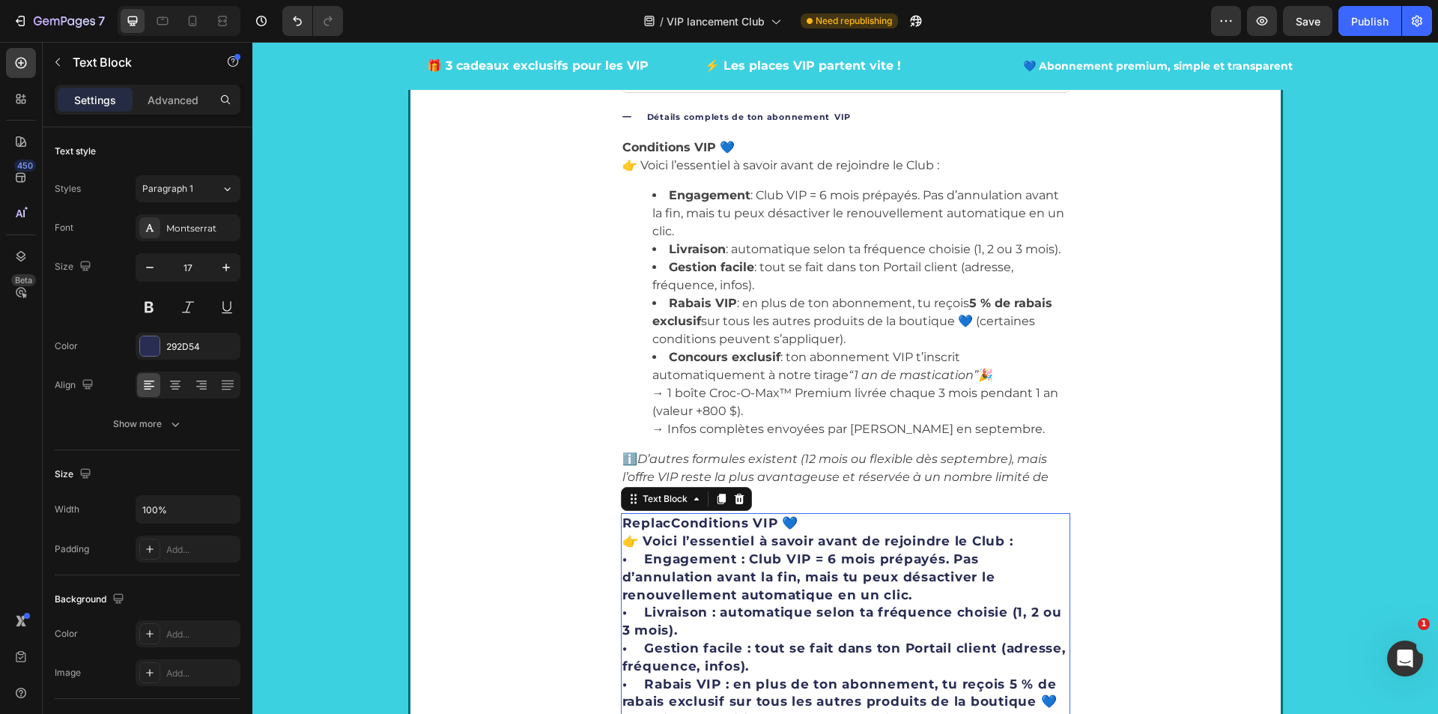
scroll to position [3127, 0]
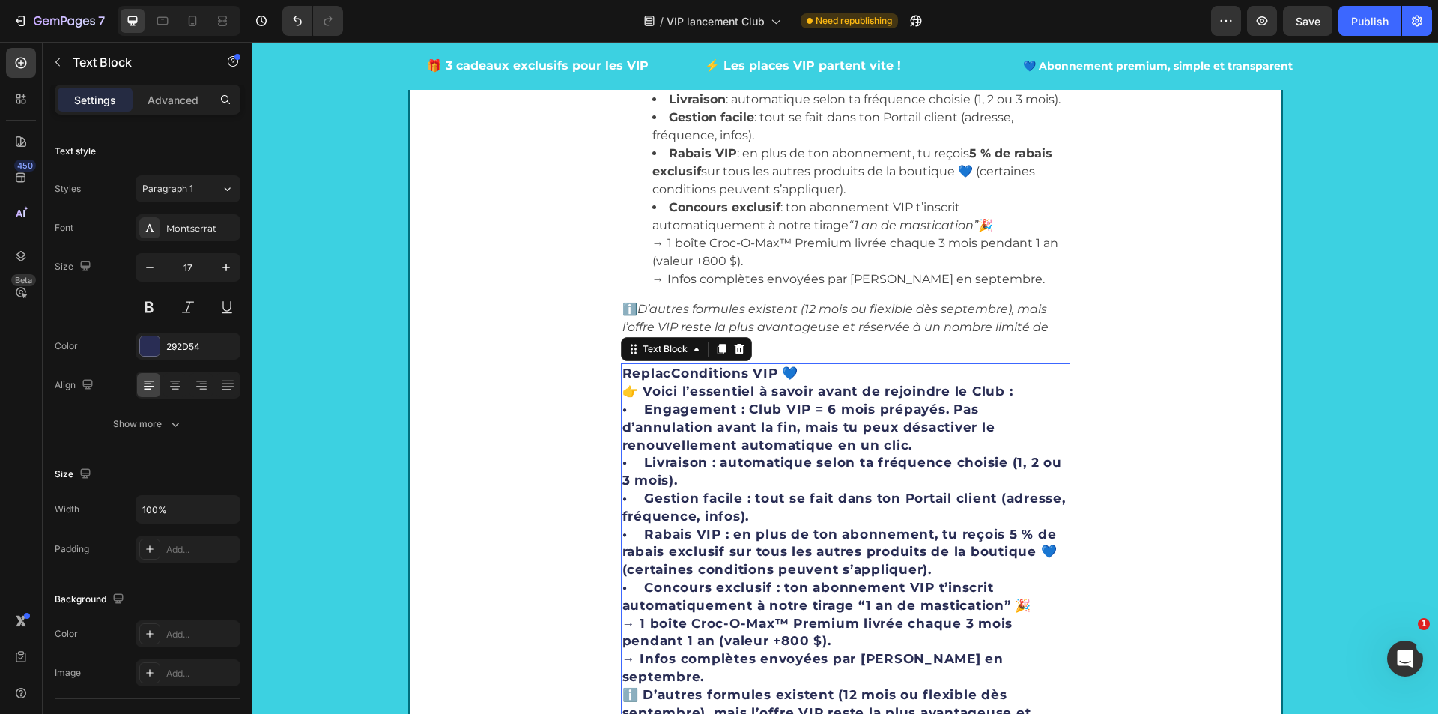
drag, startPoint x: 732, startPoint y: 344, endPoint x: 732, endPoint y: 395, distance: 50.9
click at [733, 344] on icon at bounding box center [739, 349] width 12 height 12
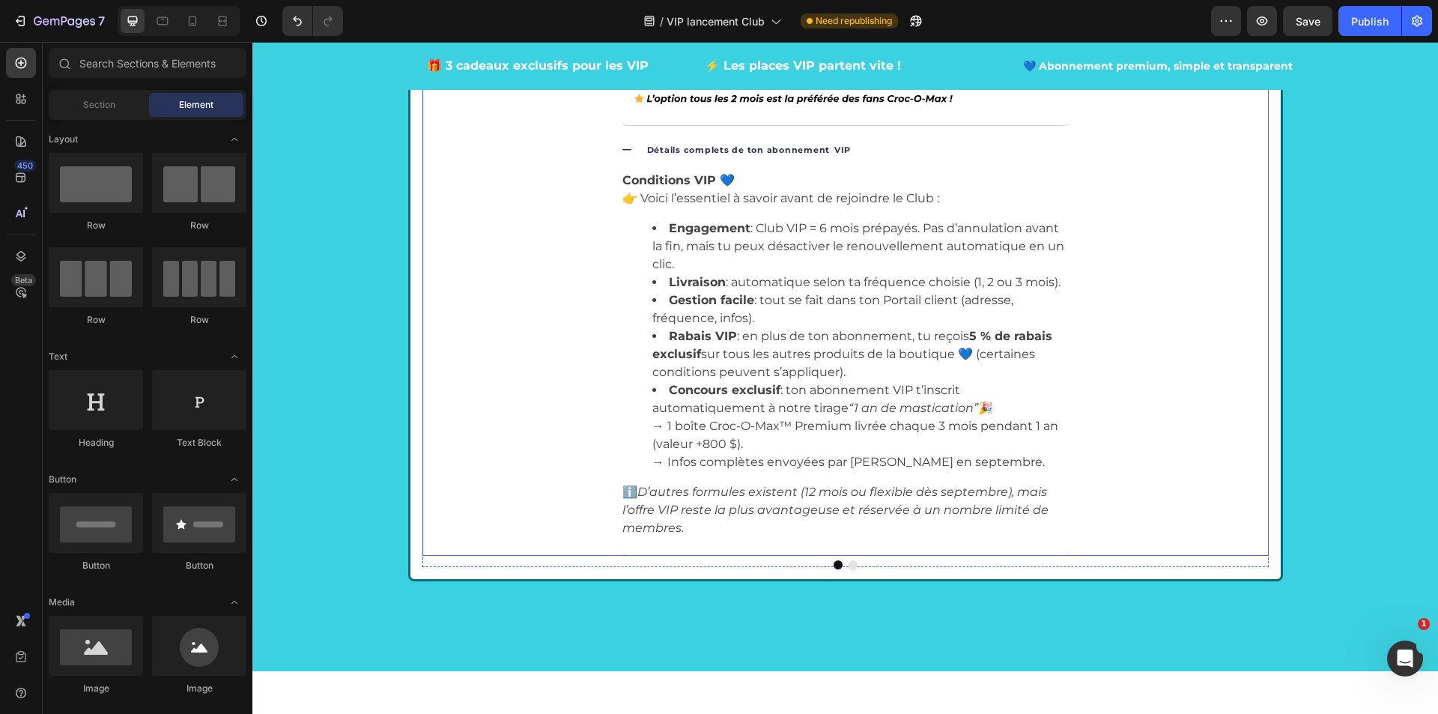
scroll to position [2902, 0]
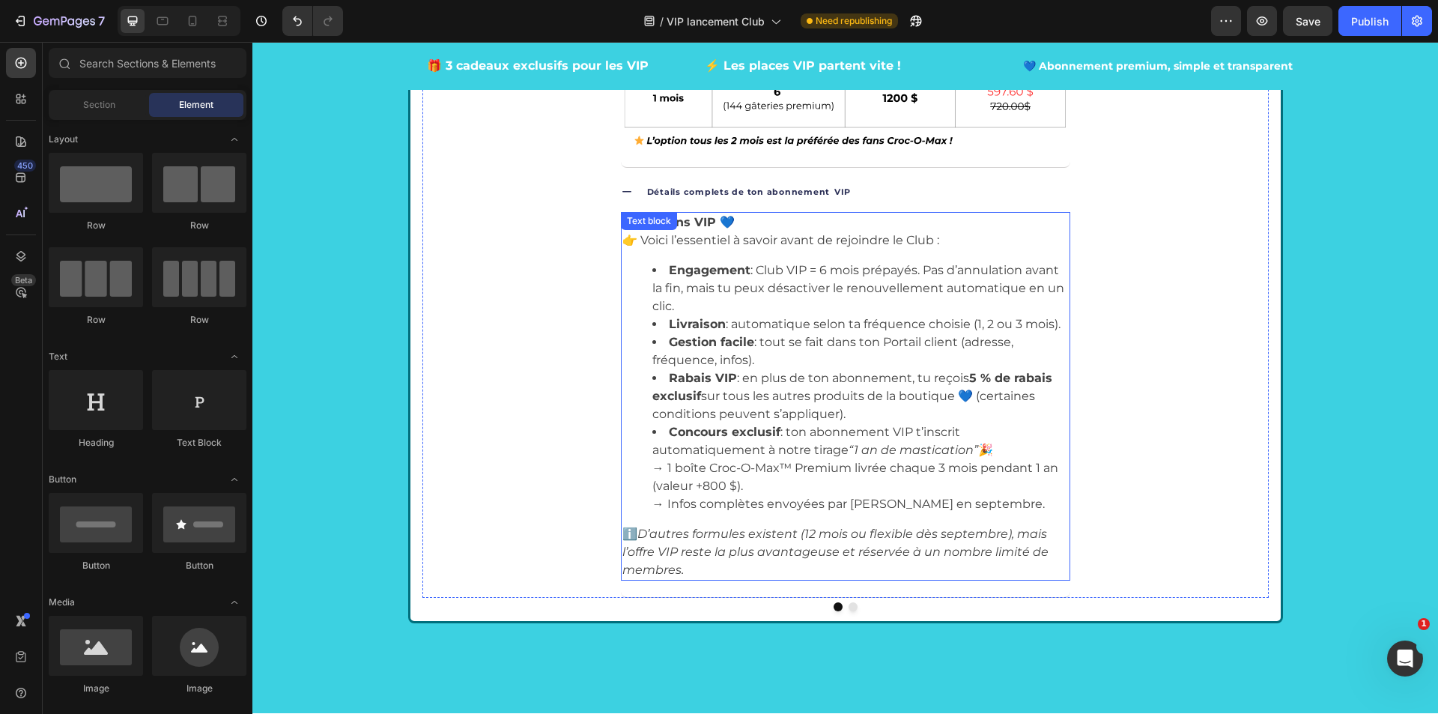
click at [716, 561] on p "ℹ️ D’autres formules existent (12 mois ou flexible dès septembre), mais l’offre…" at bounding box center [845, 552] width 446 height 54
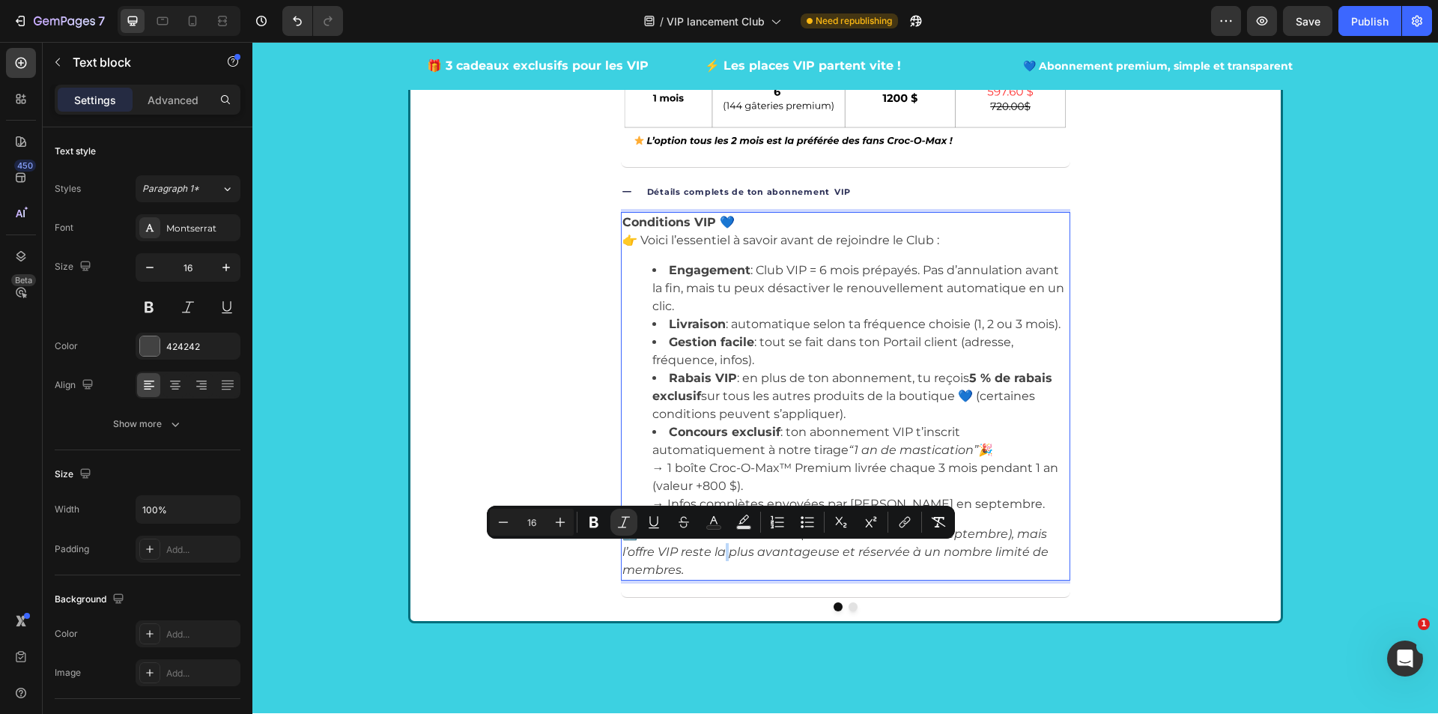
click at [645, 579] on p "ℹ️ D’autres formules existent (12 mois ou flexible dès septembre), mais l’offre…" at bounding box center [845, 552] width 446 height 54
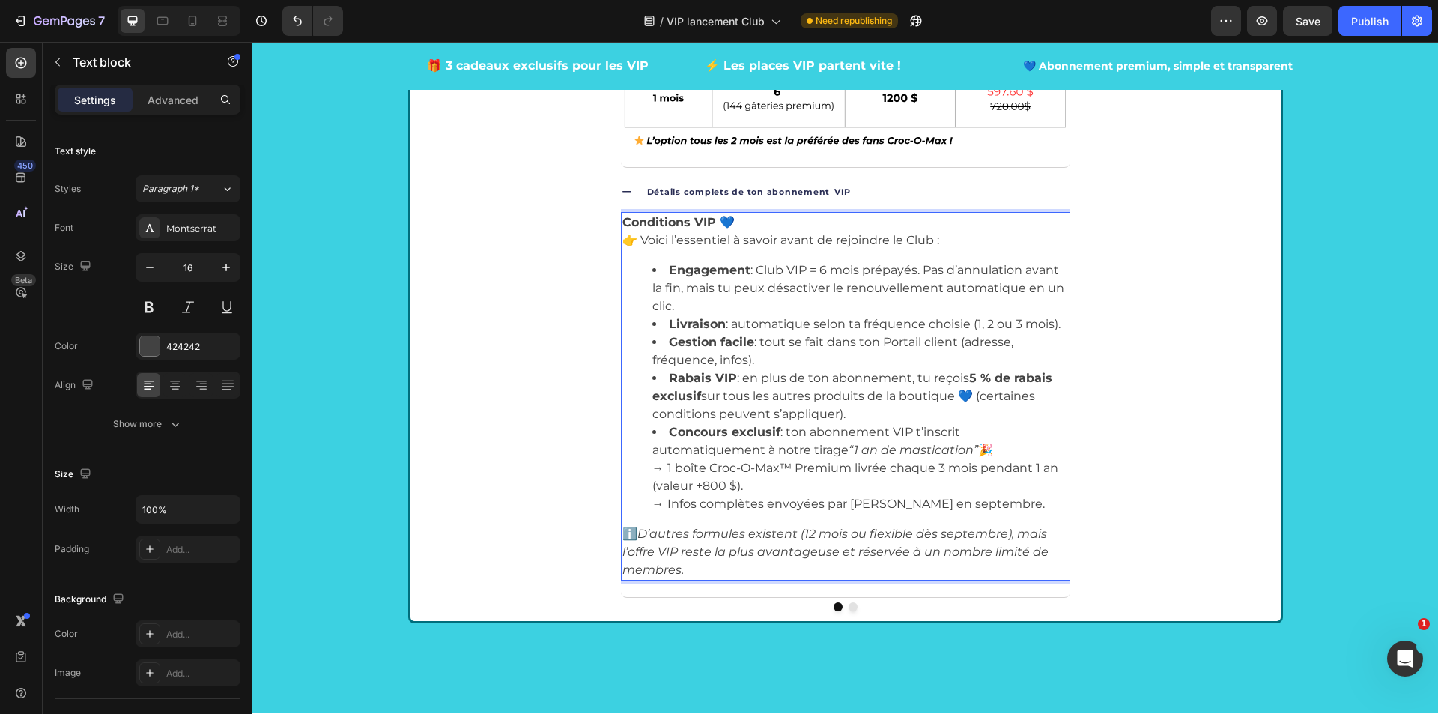
click at [627, 538] on icon "D’autres formules existent (12 mois ou flexible dès septembre), mais l’offre VI…" at bounding box center [835, 551] width 426 height 50
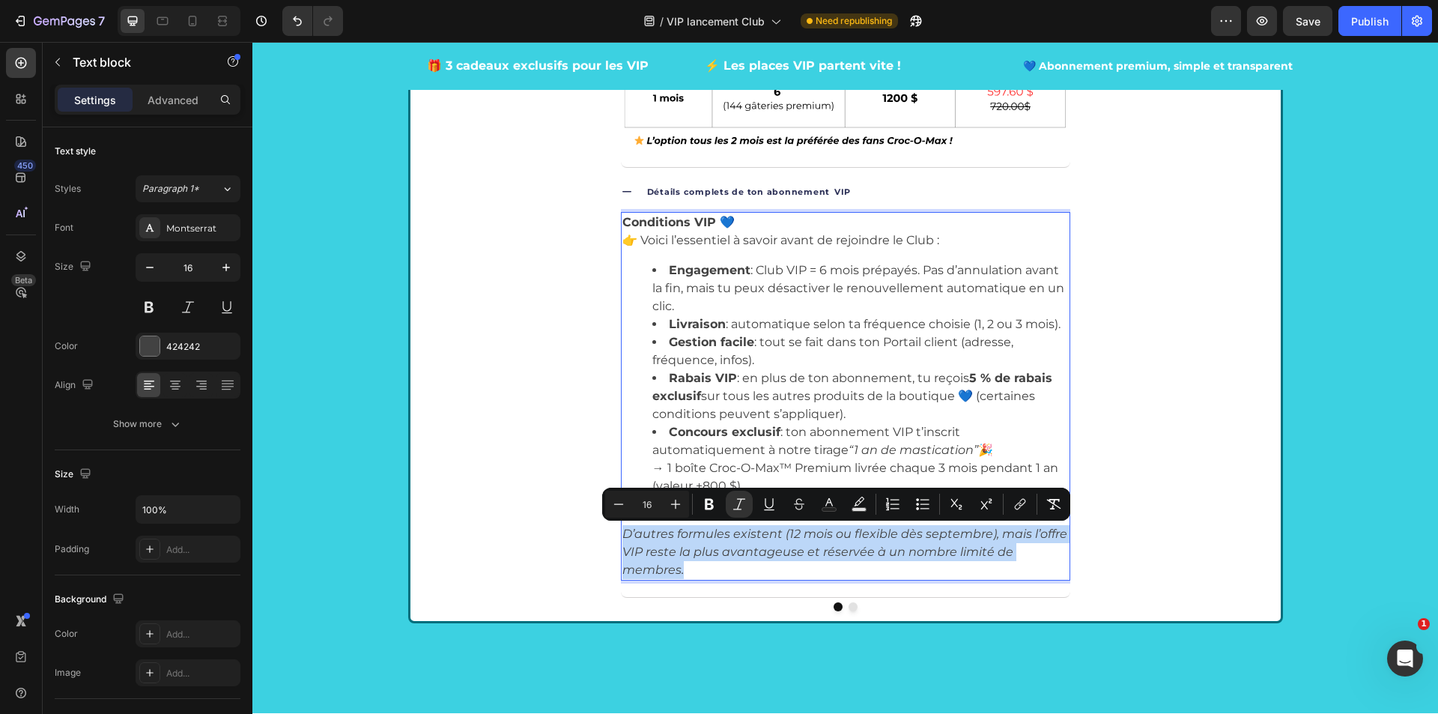
drag, startPoint x: 689, startPoint y: 569, endPoint x: 619, endPoint y: 534, distance: 78.0
click at [622, 534] on p "D’autres formules existent (12 mois ou flexible dès septembre), mais l’offre VI…" at bounding box center [845, 552] width 446 height 54
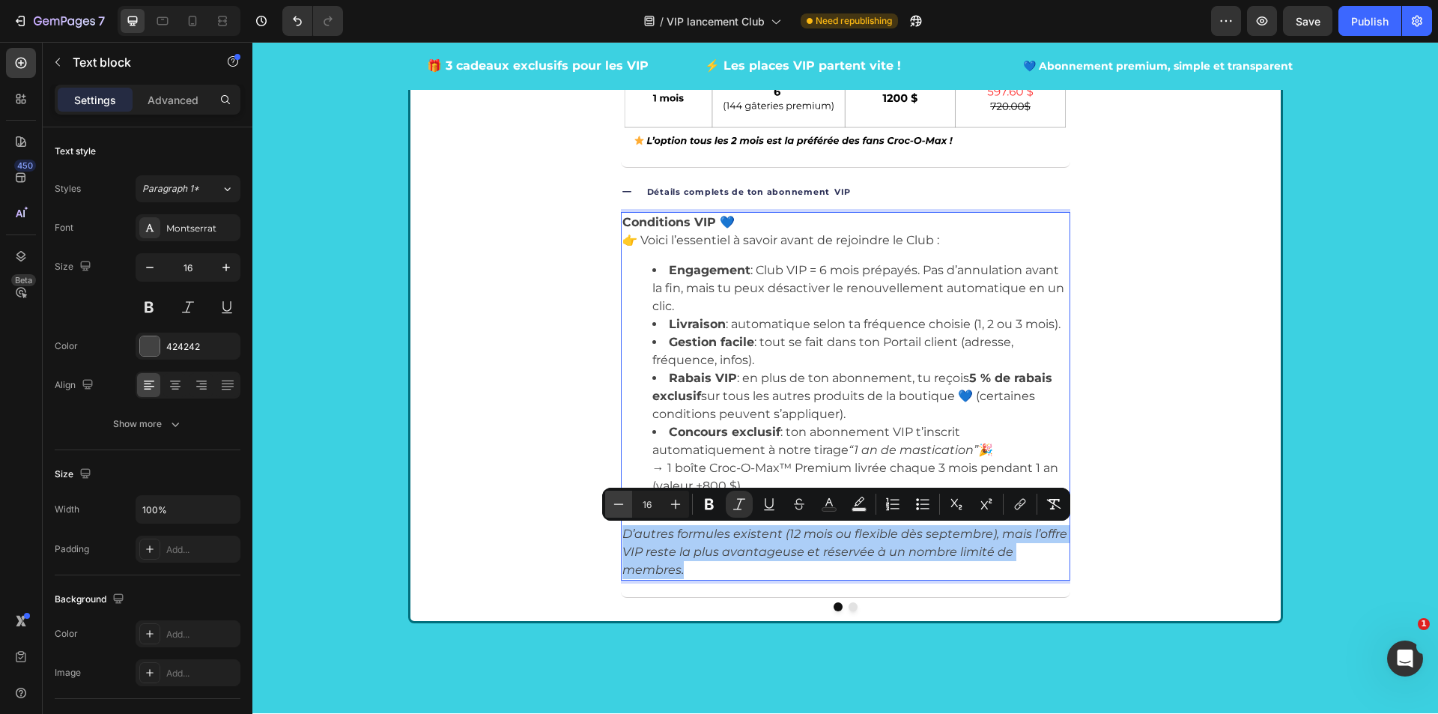
click at [614, 497] on icon "Editor contextual toolbar" at bounding box center [618, 504] width 15 height 15
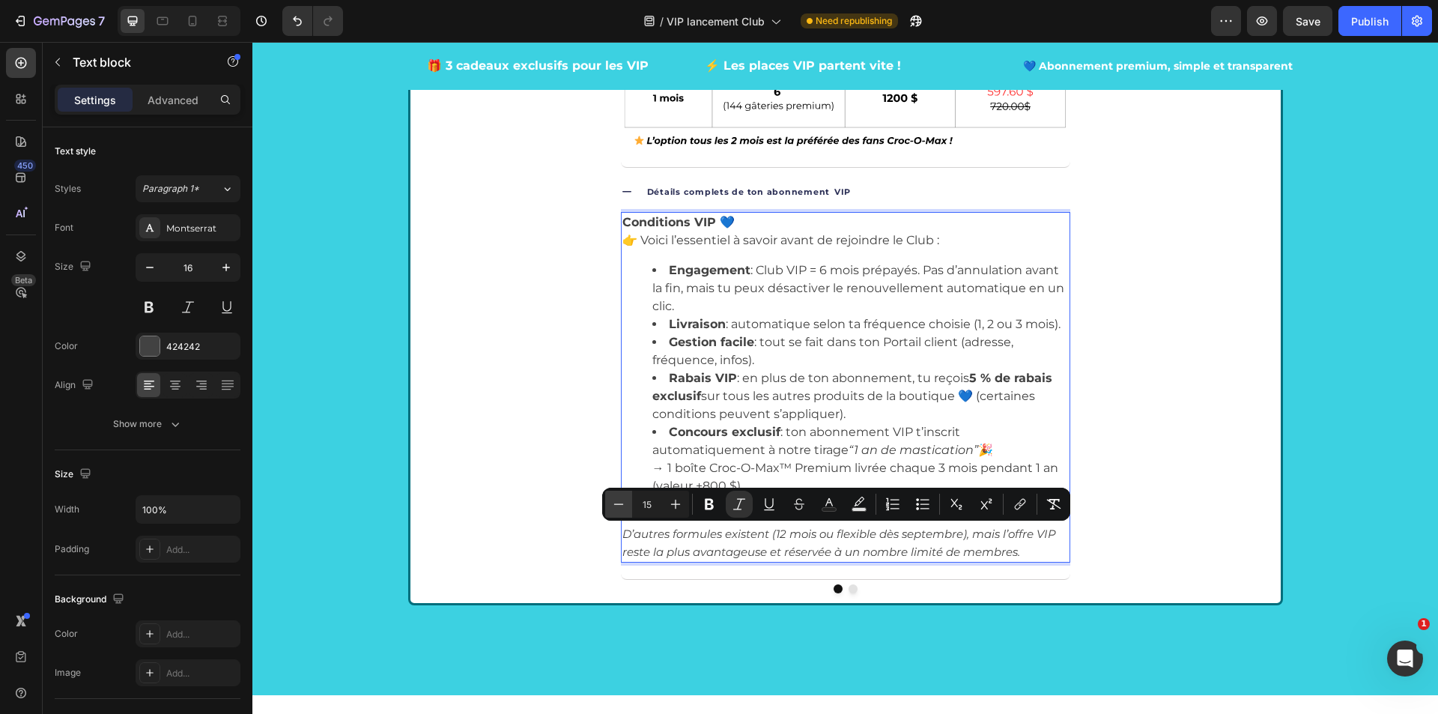
click at [614, 497] on icon "Editor contextual toolbar" at bounding box center [618, 504] width 15 height 15
type input "14"
click at [1015, 567] on div "Conditions VIP 💙 👉 Voici l’essentiel à savoir avant de rejoindre le Club : Enga…" at bounding box center [845, 391] width 449 height 358
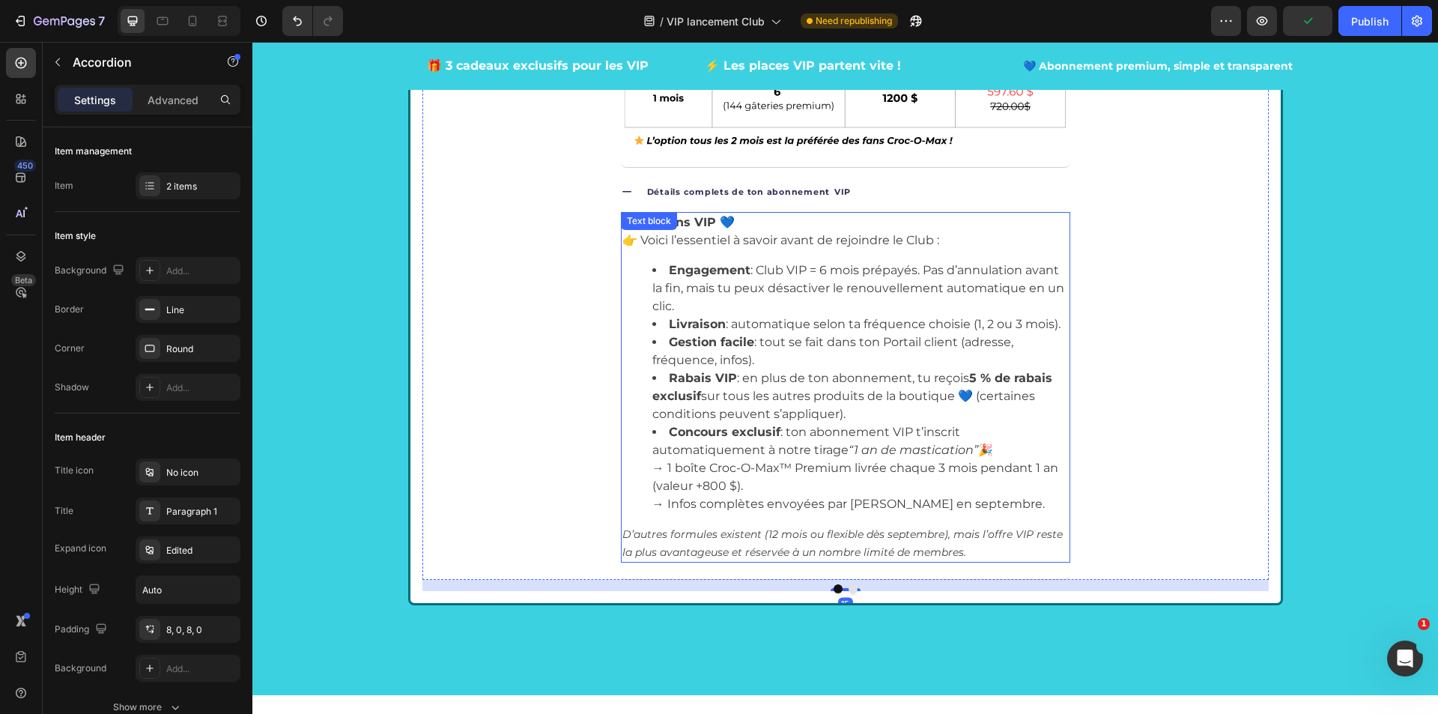
drag, startPoint x: 956, startPoint y: 462, endPoint x: 970, endPoint y: 435, distance: 30.5
click at [956, 461] on li "Concours exclusif : ton abonnement VIP t’inscrit automatiquement à notre tirage…" at bounding box center [860, 468] width 416 height 90
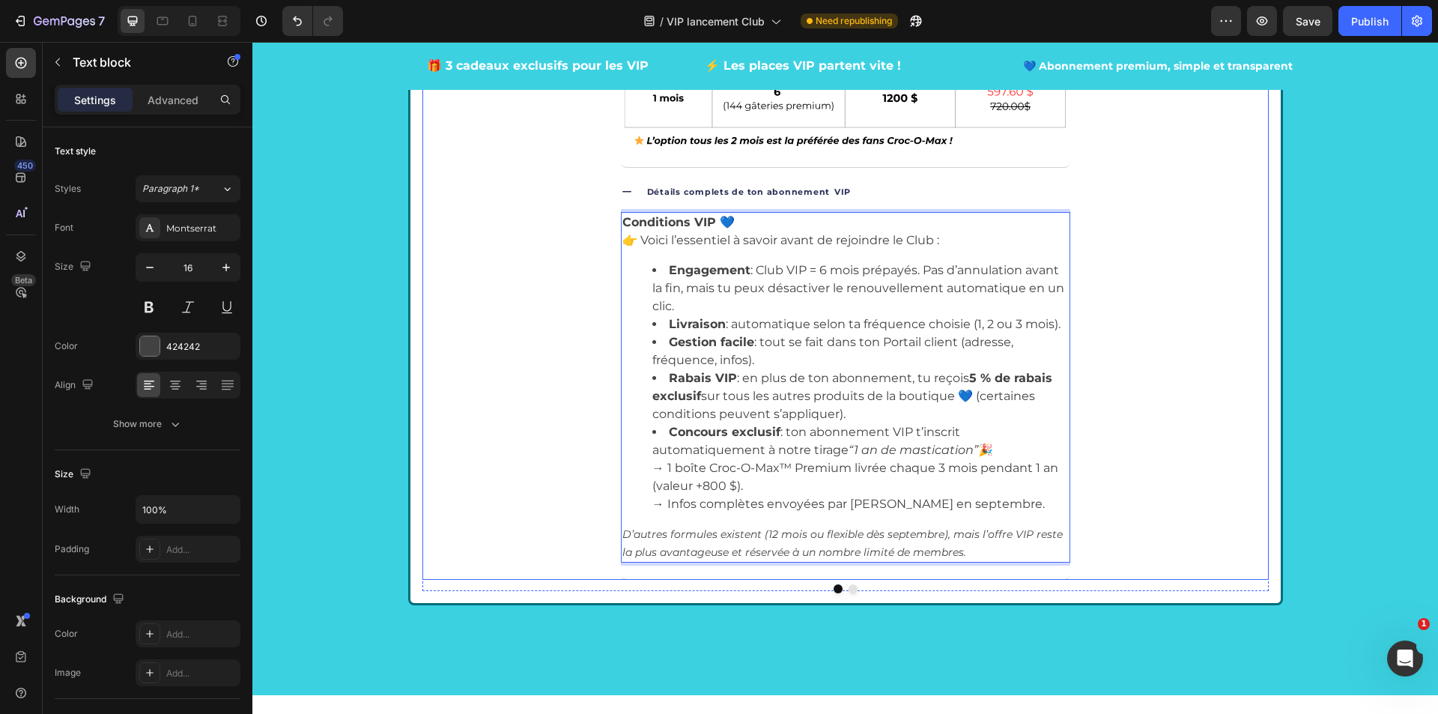
click at [973, 562] on div "Conditions VIP 💙 👉 Voici l’essentiel à savoir avant de rejoindre le Club : Enga…" at bounding box center [845, 387] width 449 height 350
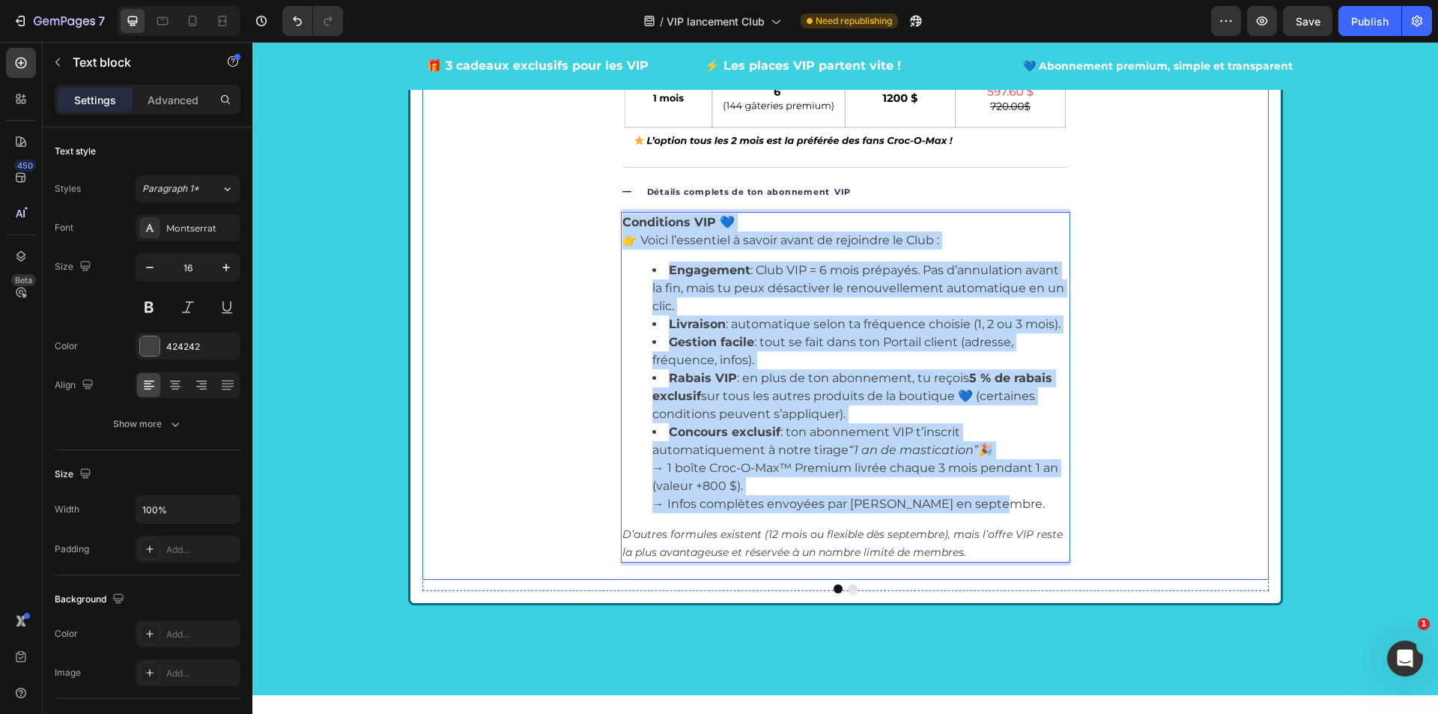
drag, startPoint x: 990, startPoint y: 501, endPoint x: 562, endPoint y: 226, distance: 508.3
click at [562, 226] on div "Détails complets de ton abonnement VIP Conditions VIP 💙 👉 Voici l’essentiel à s…" at bounding box center [845, 377] width 845 height 407
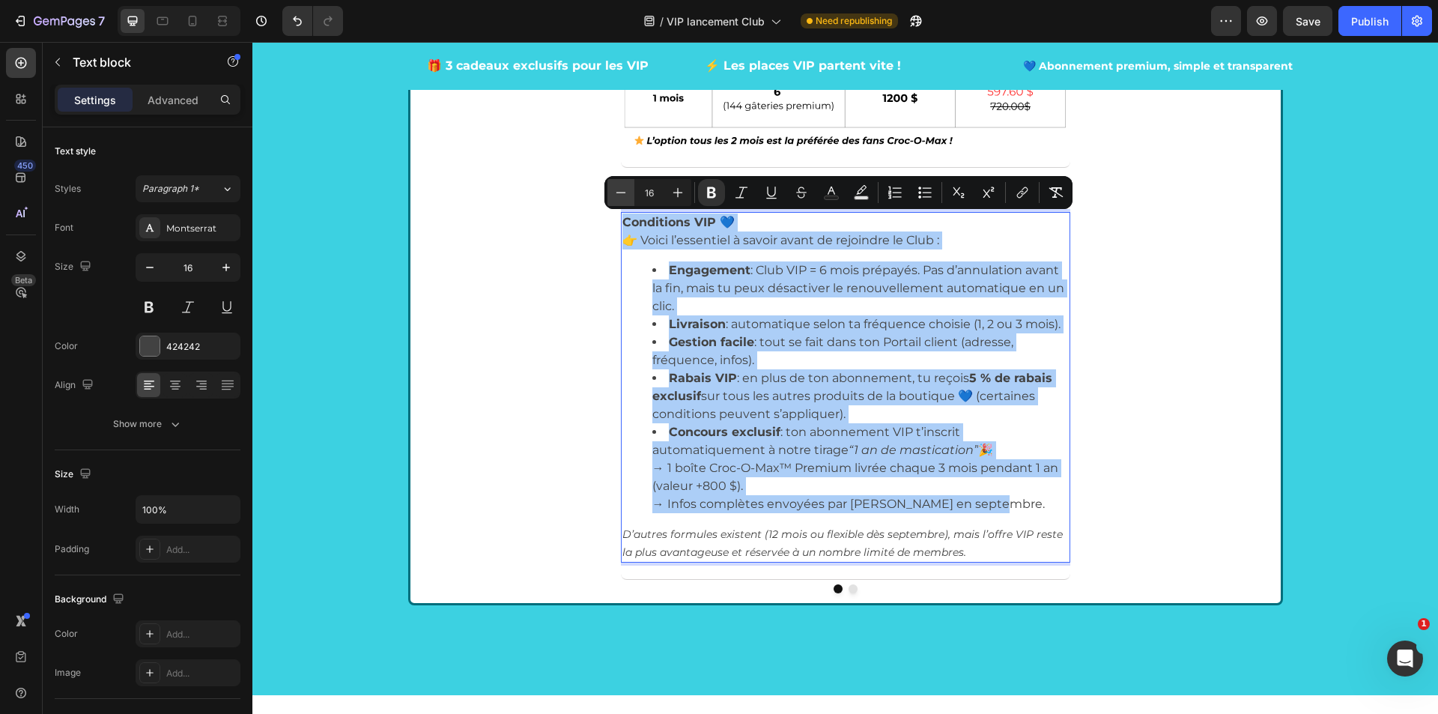
click at [627, 198] on icon "Editor contextual toolbar" at bounding box center [620, 192] width 15 height 15
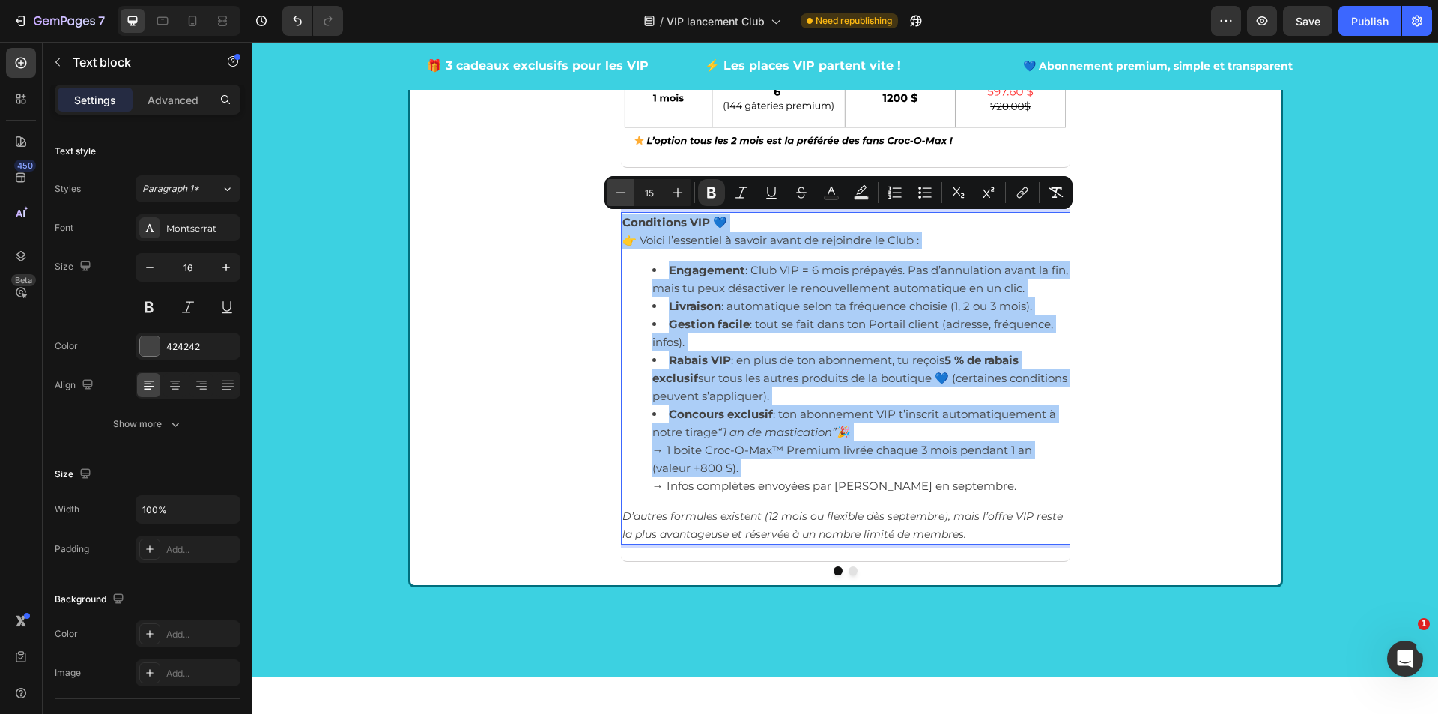
click at [626, 198] on icon "Editor contextual toolbar" at bounding box center [620, 192] width 15 height 15
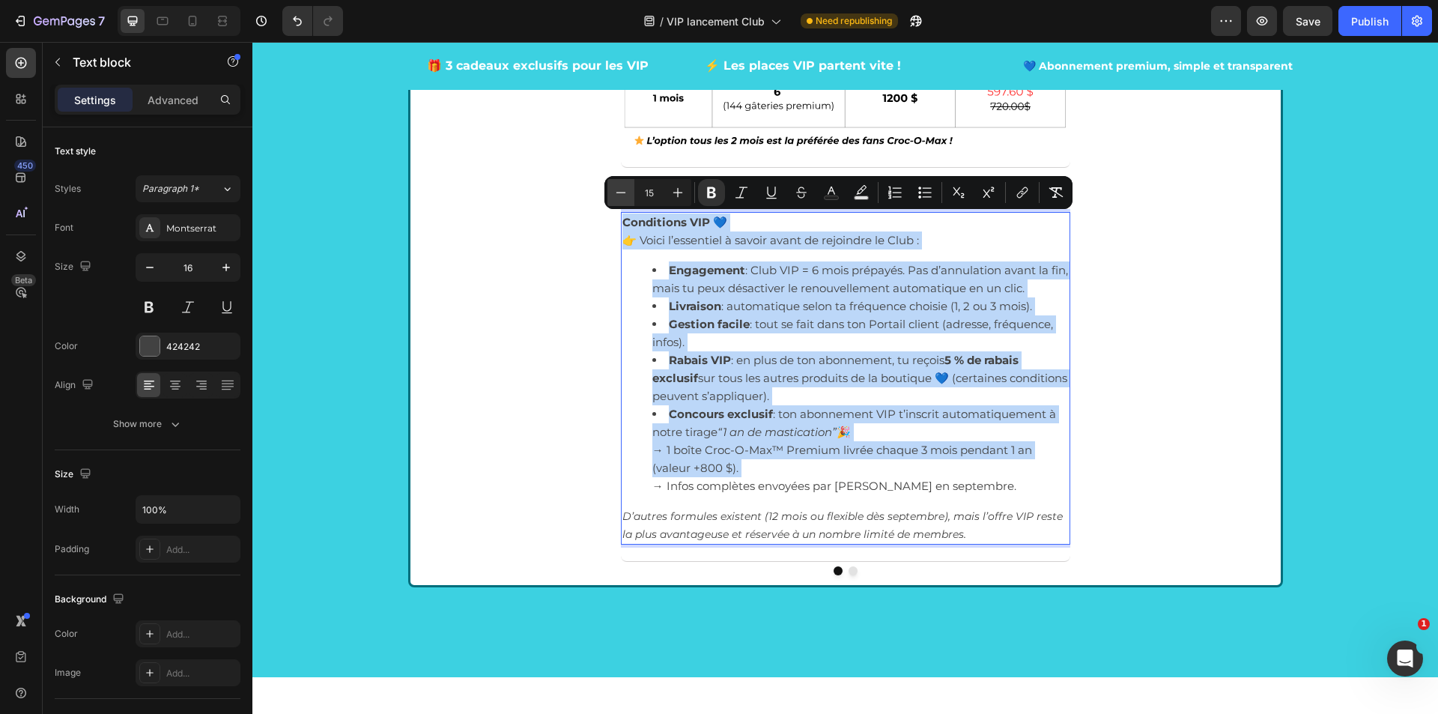
type input "14"
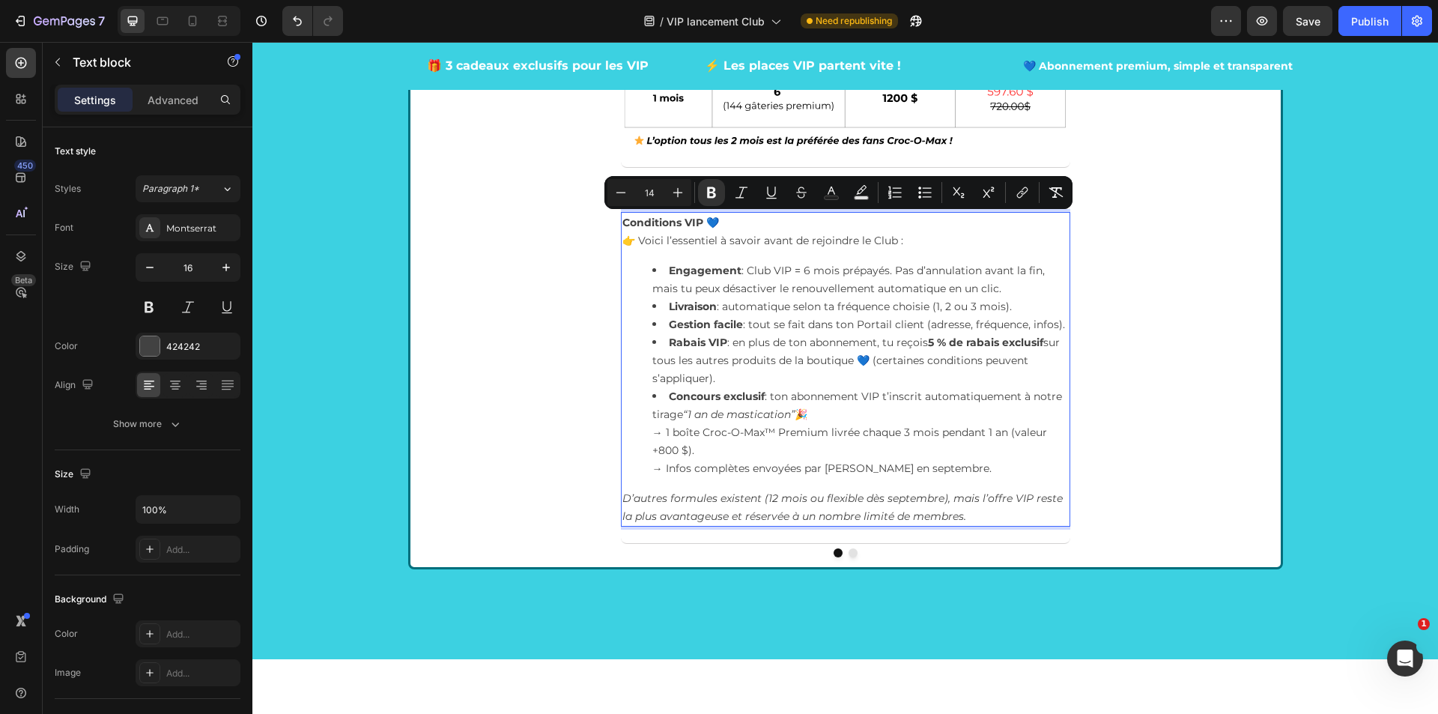
click at [962, 467] on li "Concours exclusif : ton abonnement VIP t’inscrit automatiquement à notre tirage…" at bounding box center [860, 432] width 416 height 90
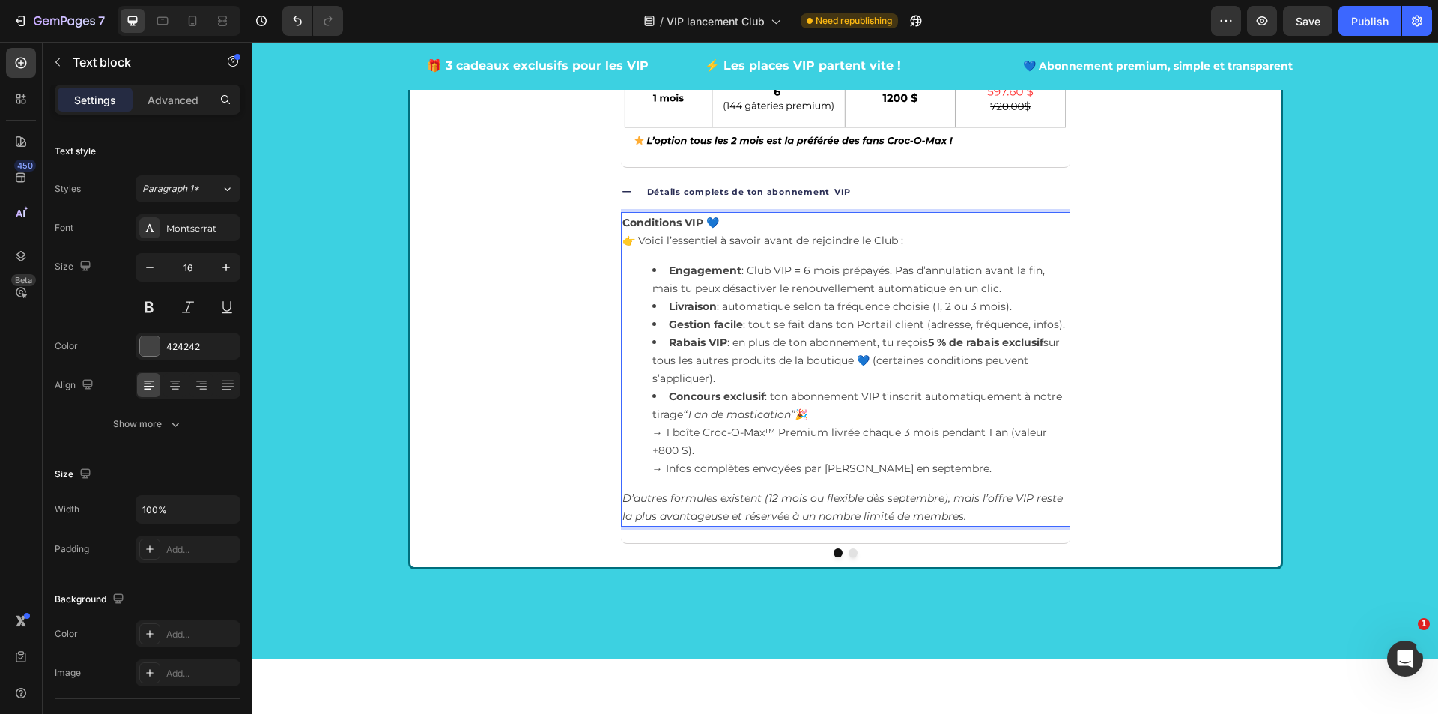
click at [974, 505] on p "D’autres formules existent (12 mois ou flexible dès septembre), mais l’offre VI…" at bounding box center [845, 507] width 446 height 36
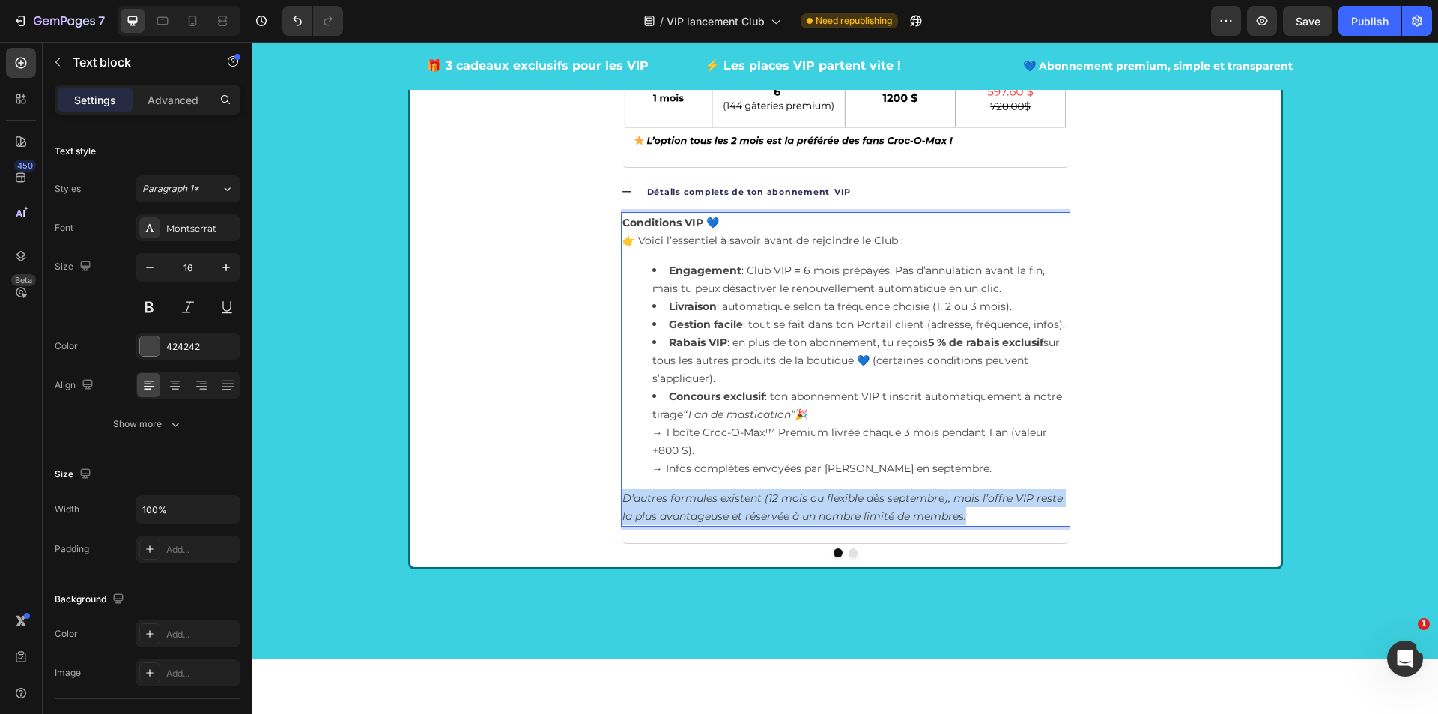
drag, startPoint x: 966, startPoint y: 515, endPoint x: 616, endPoint y: 327, distance: 397.4
click at [622, 498] on p "D’autres formules existent (12 mois ou flexible dès septembre), mais l’offre VI…" at bounding box center [845, 507] width 446 height 36
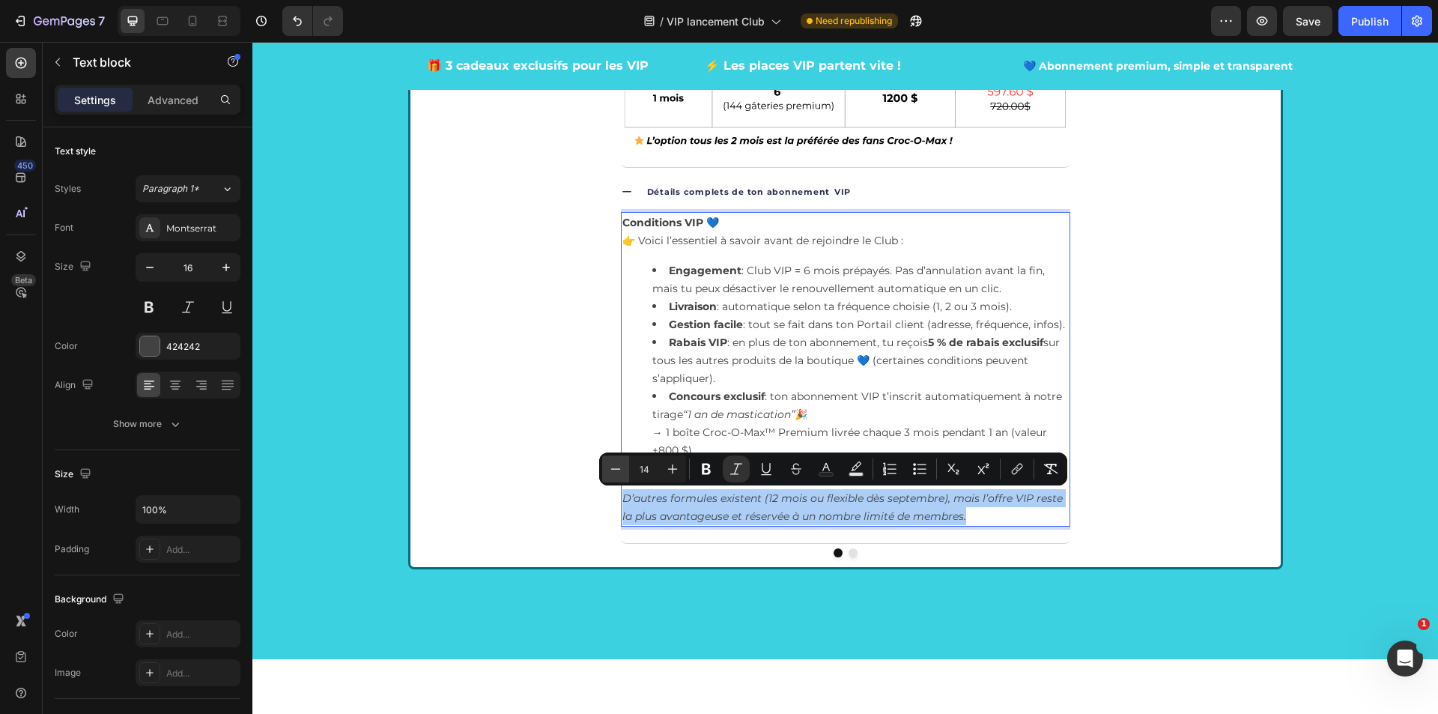
click at [622, 467] on icon "Editor contextual toolbar" at bounding box center [615, 468] width 15 height 15
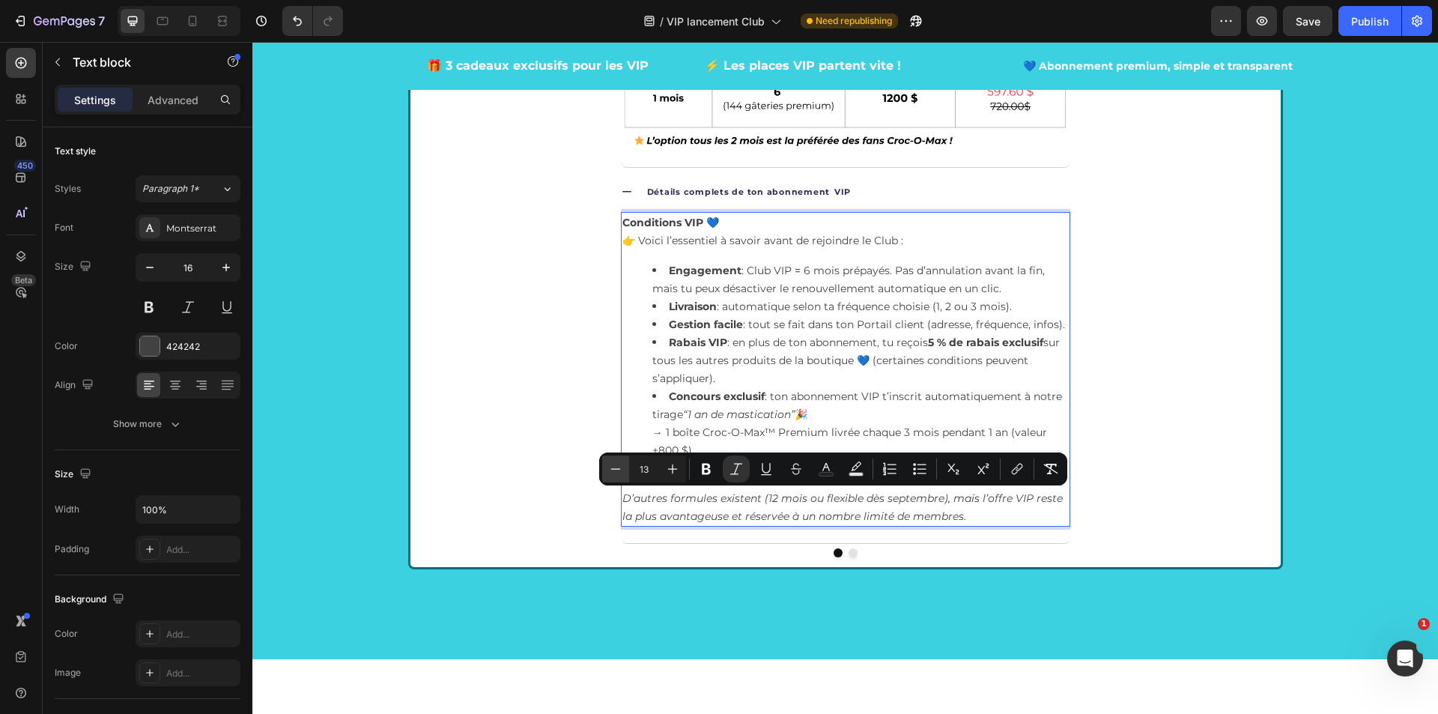
click at [622, 467] on icon "Editor contextual toolbar" at bounding box center [615, 468] width 15 height 15
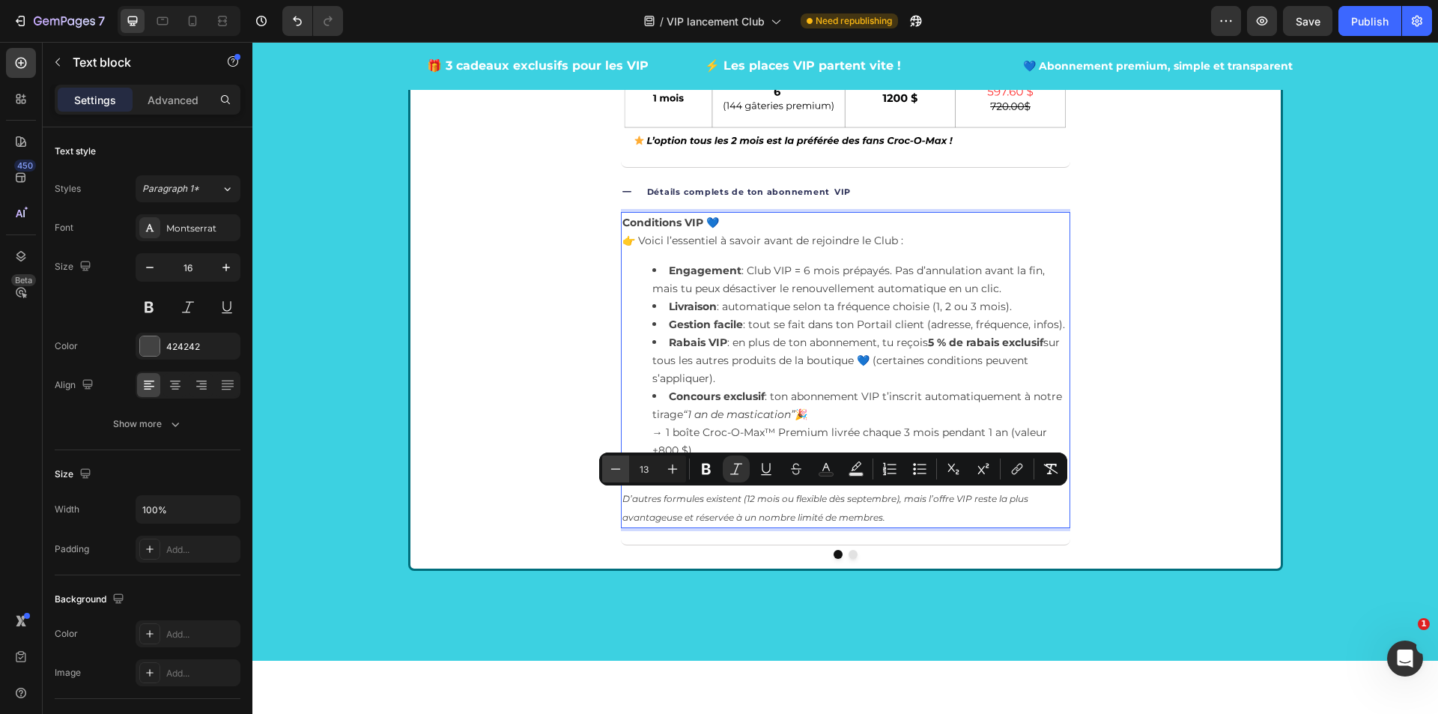
type input "12"
click at [967, 403] on span "Concours exclusif : ton abonnement VIP t’inscrit automatiquement à notre tirage…" at bounding box center [857, 404] width 410 height 31
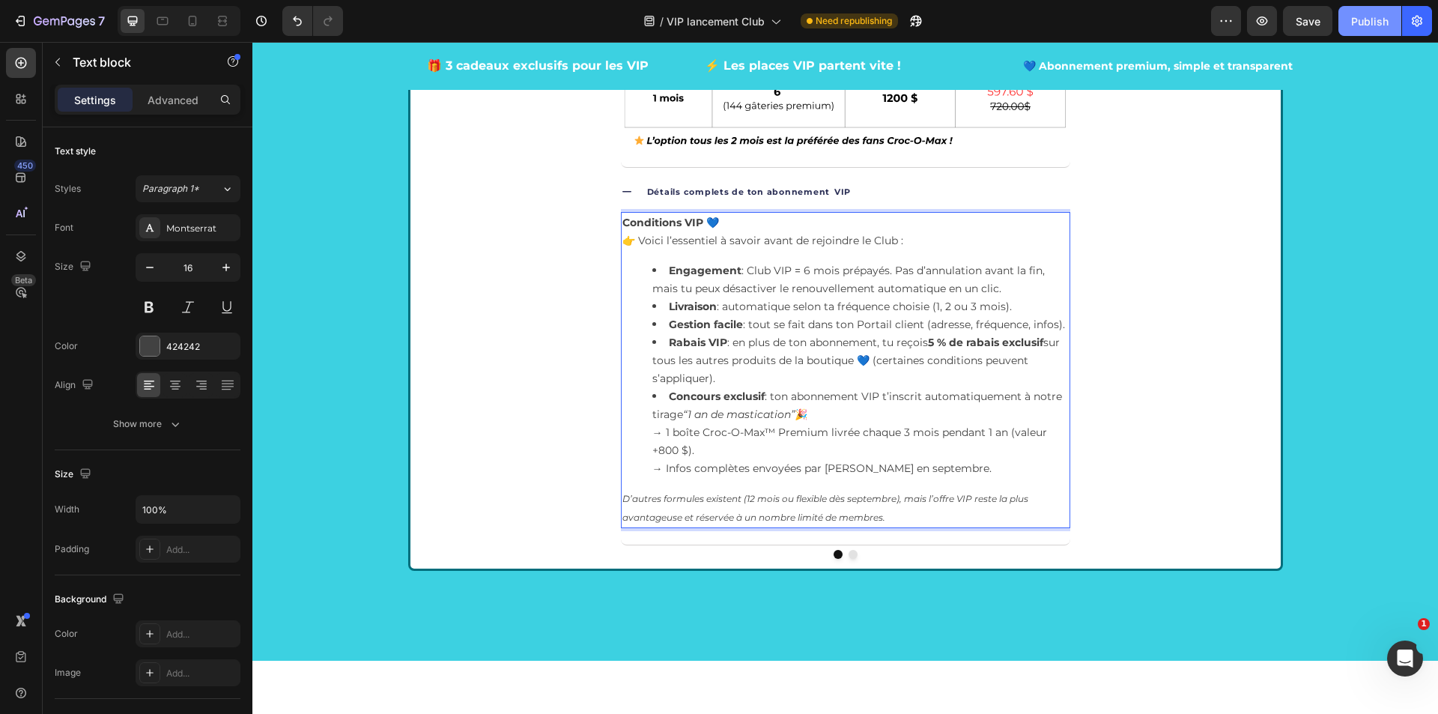
click at [1362, 16] on div "Publish" at bounding box center [1369, 21] width 37 height 16
click at [952, 464] on li "Concours exclusif : ton abonnement VIP t’inscrit automatiquement à notre tirage…" at bounding box center [860, 432] width 416 height 90
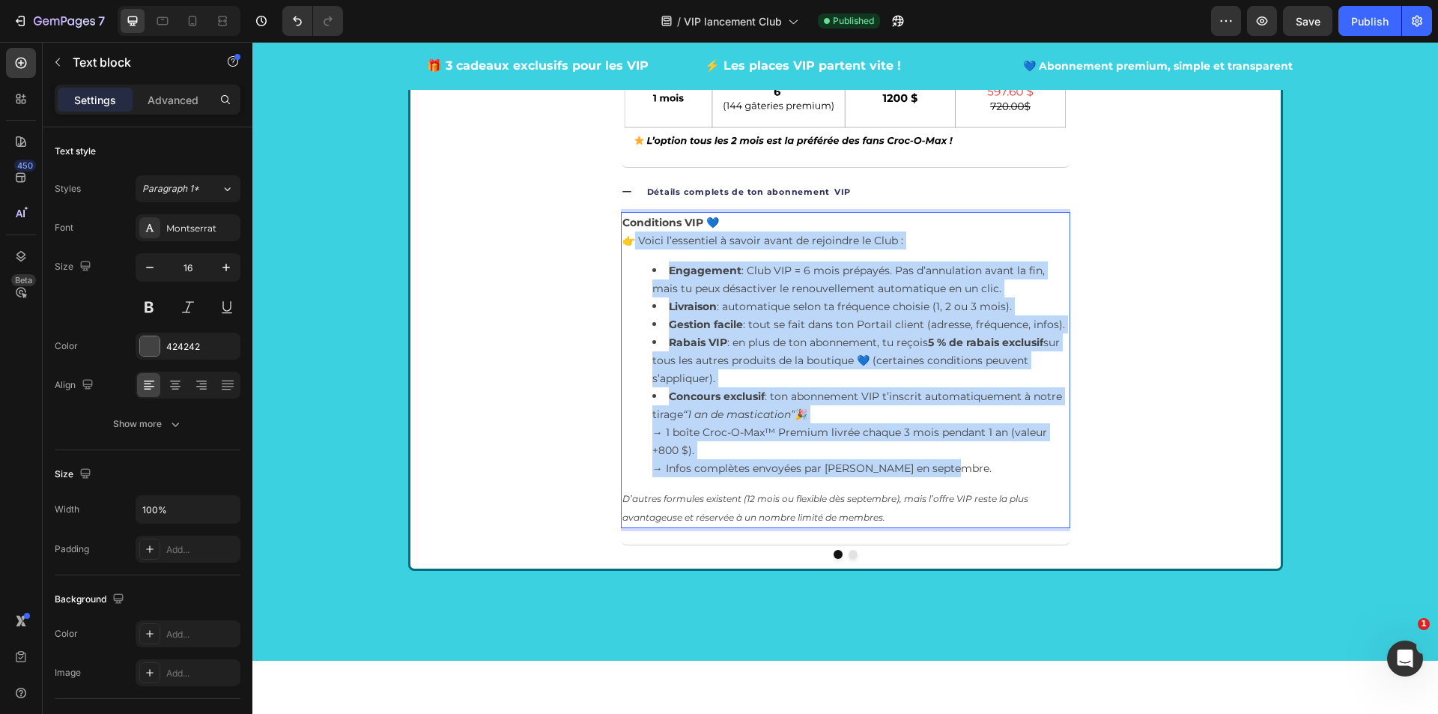
drag, startPoint x: 839, startPoint y: 449, endPoint x: 624, endPoint y: 237, distance: 301.8
click at [624, 237] on div "Conditions VIP 💙 👉 Voici l’essentiel à savoir avant de rejoindre le Club : Enga…" at bounding box center [845, 370] width 449 height 316
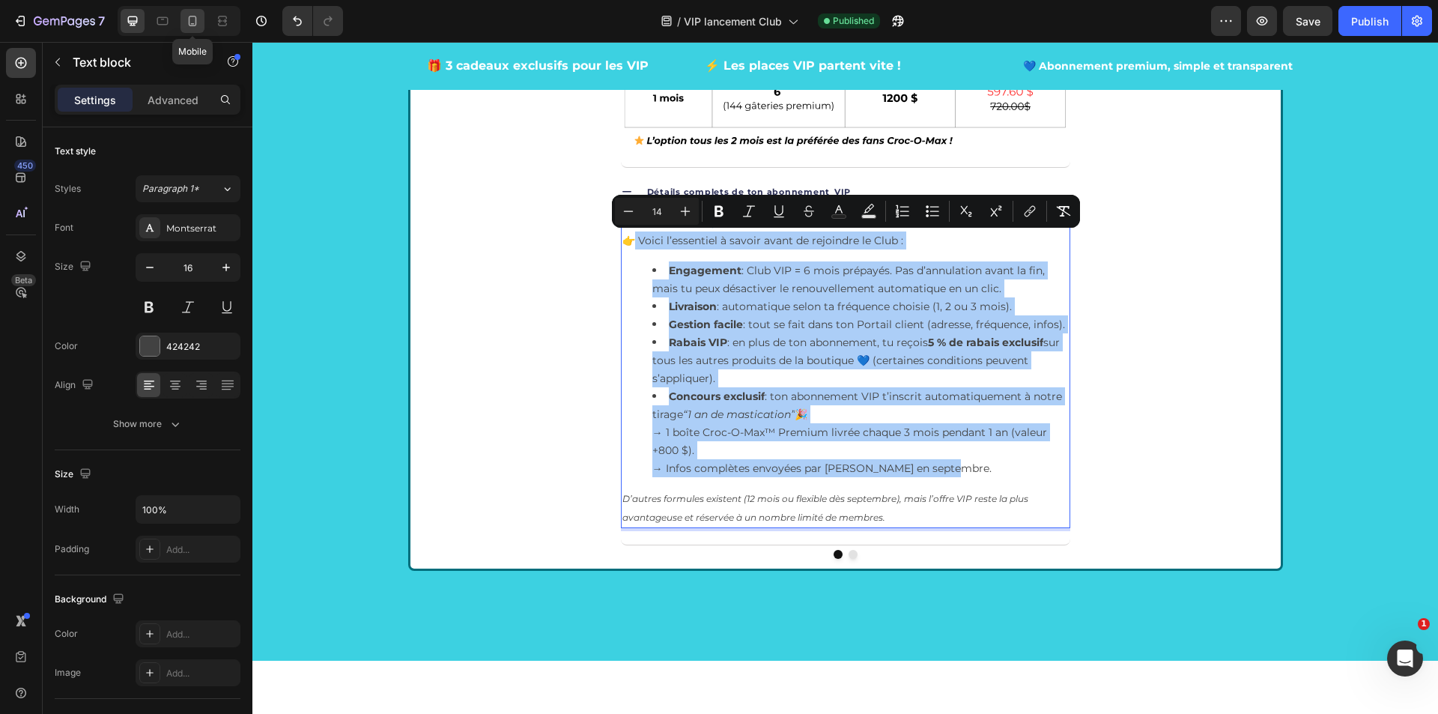
click at [195, 22] on icon at bounding box center [193, 21] width 8 height 10
type input "14"
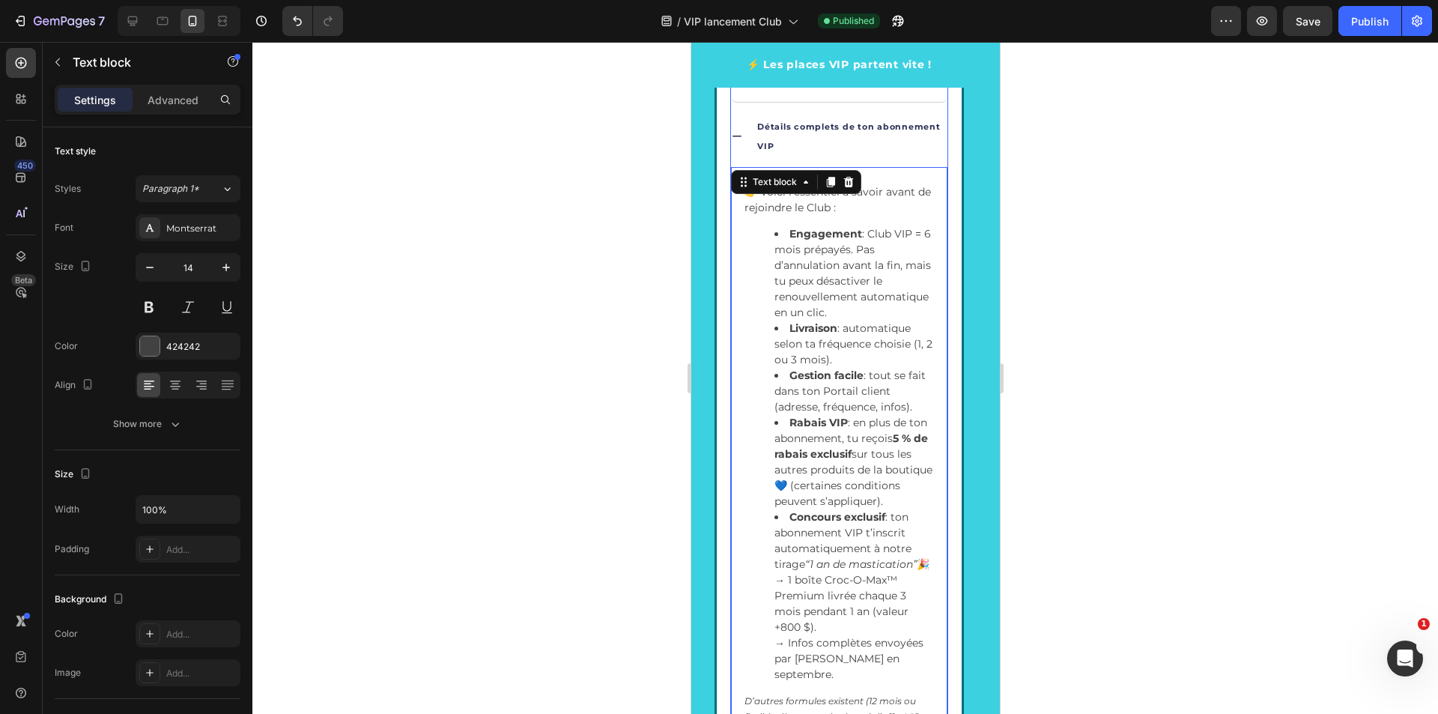
scroll to position [3215, 0]
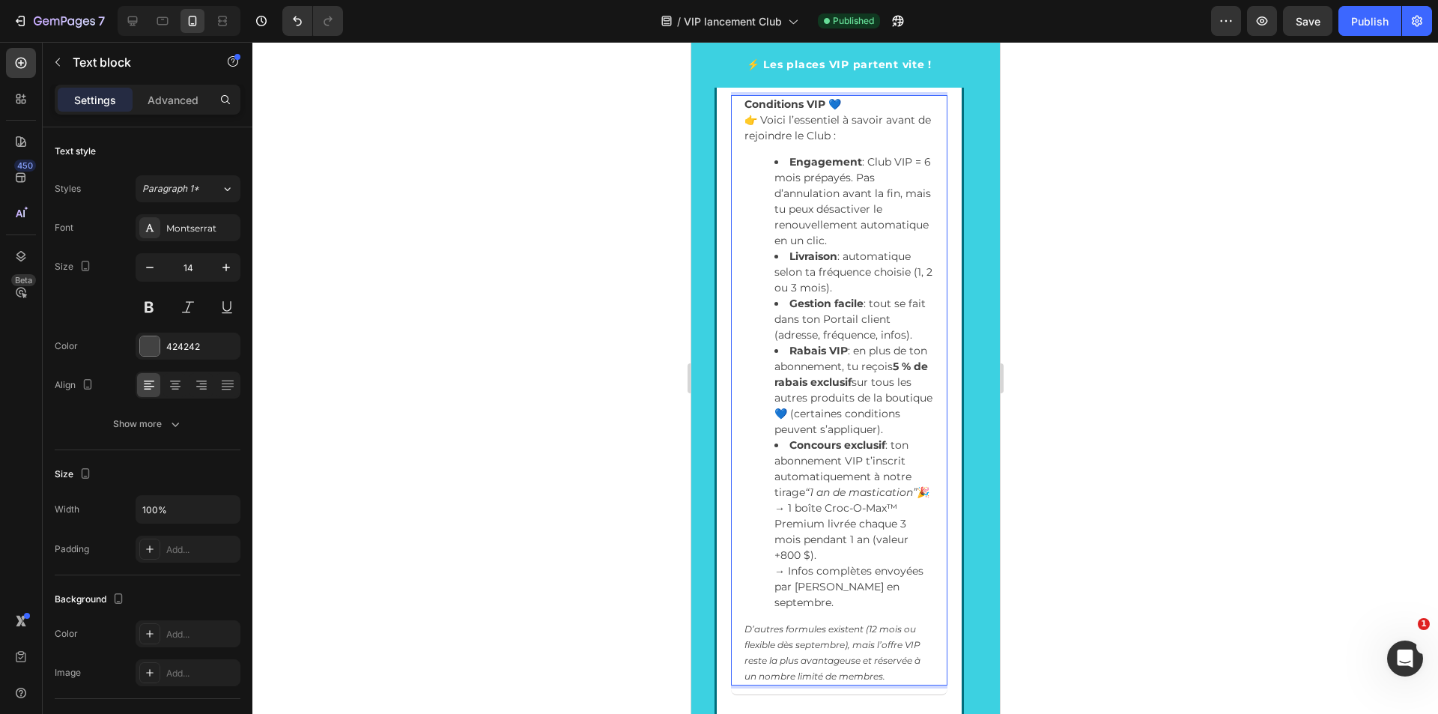
click at [899, 649] on icon "D’autres formules existent (12 mois ou flexible dès septembre), mais l’offre VI…" at bounding box center [832, 652] width 176 height 58
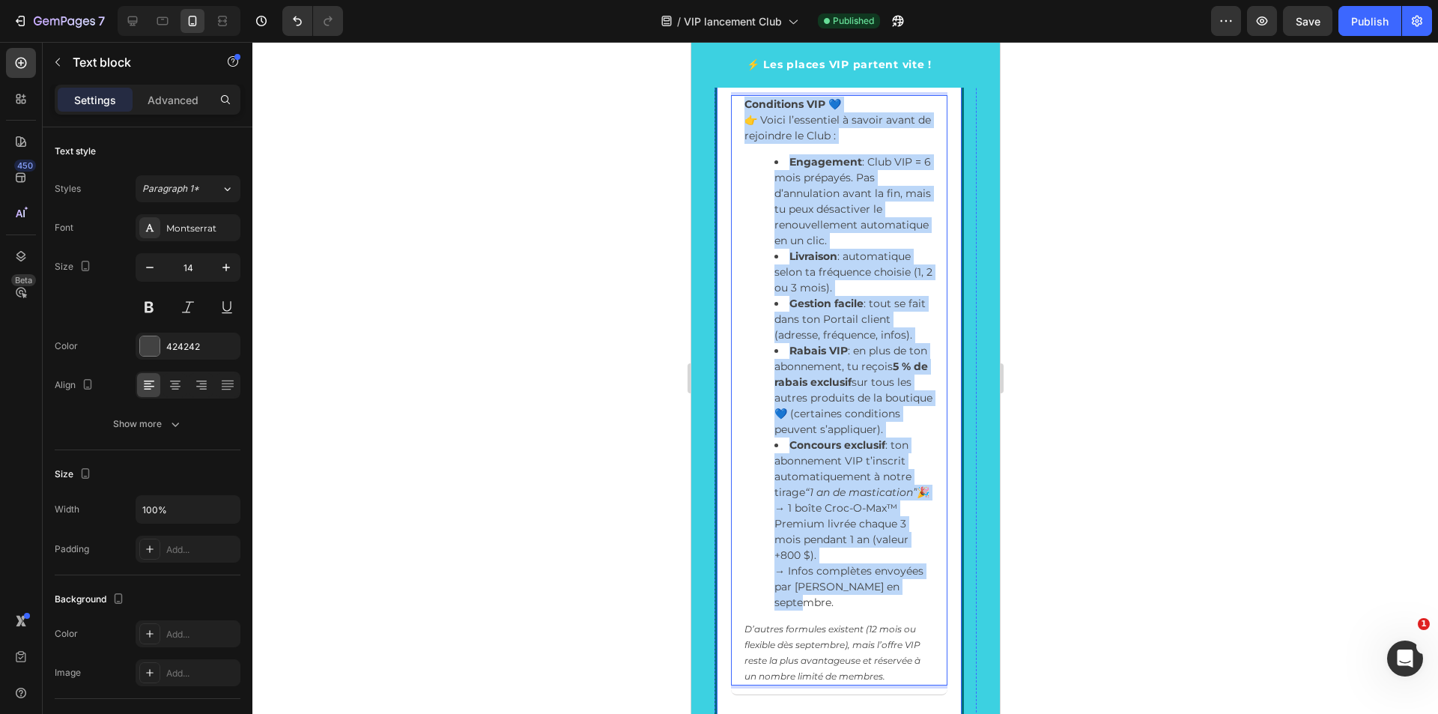
drag, startPoint x: 916, startPoint y: 604, endPoint x: 721, endPoint y: 101, distance: 539.6
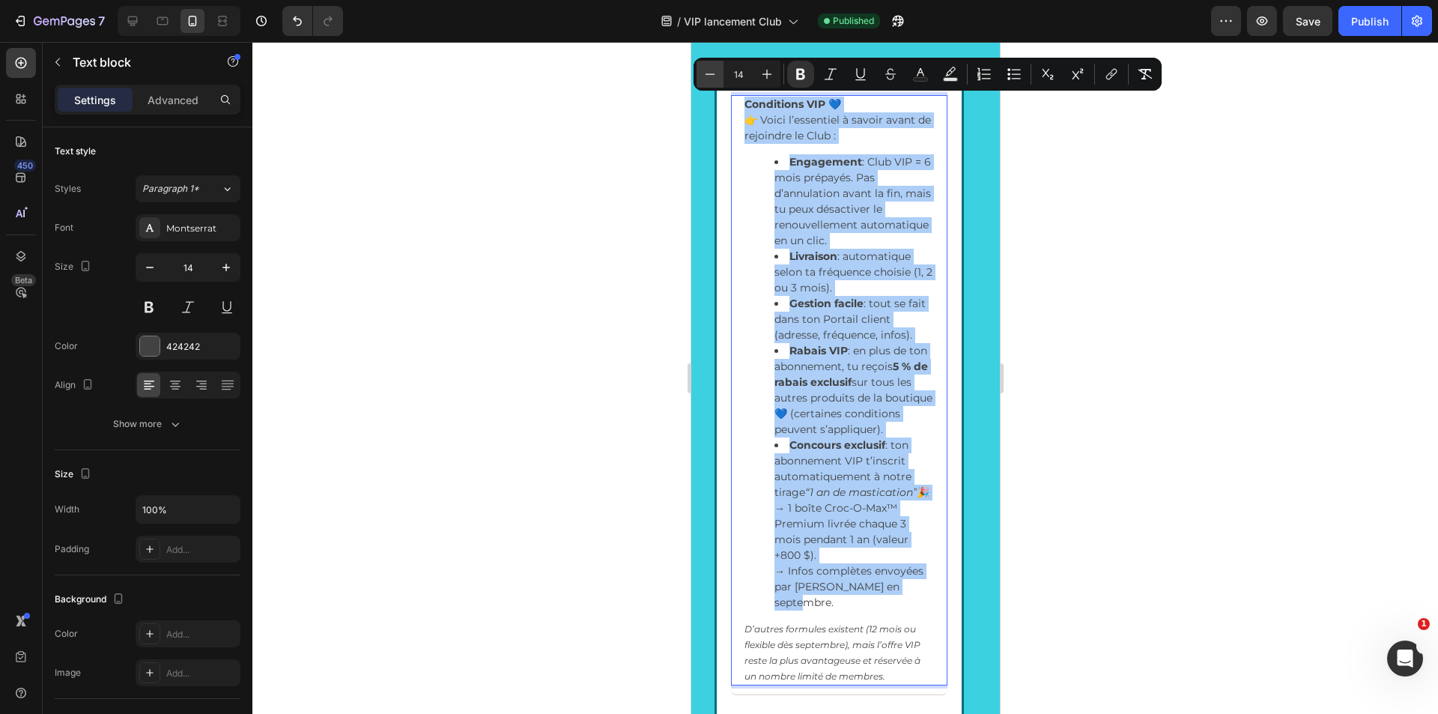
click at [711, 77] on icon "Editor contextual toolbar" at bounding box center [709, 74] width 15 height 15
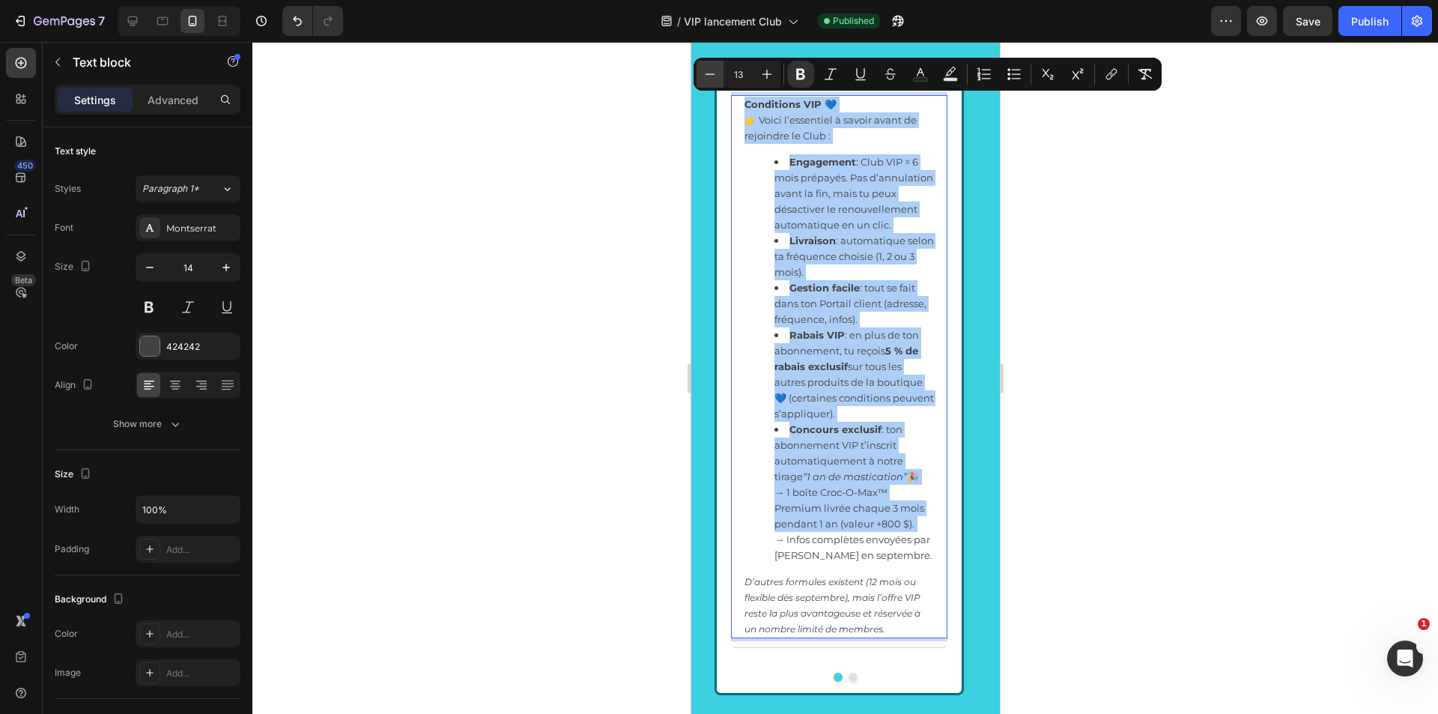
click at [711, 77] on icon "Editor contextual toolbar" at bounding box center [709, 74] width 15 height 15
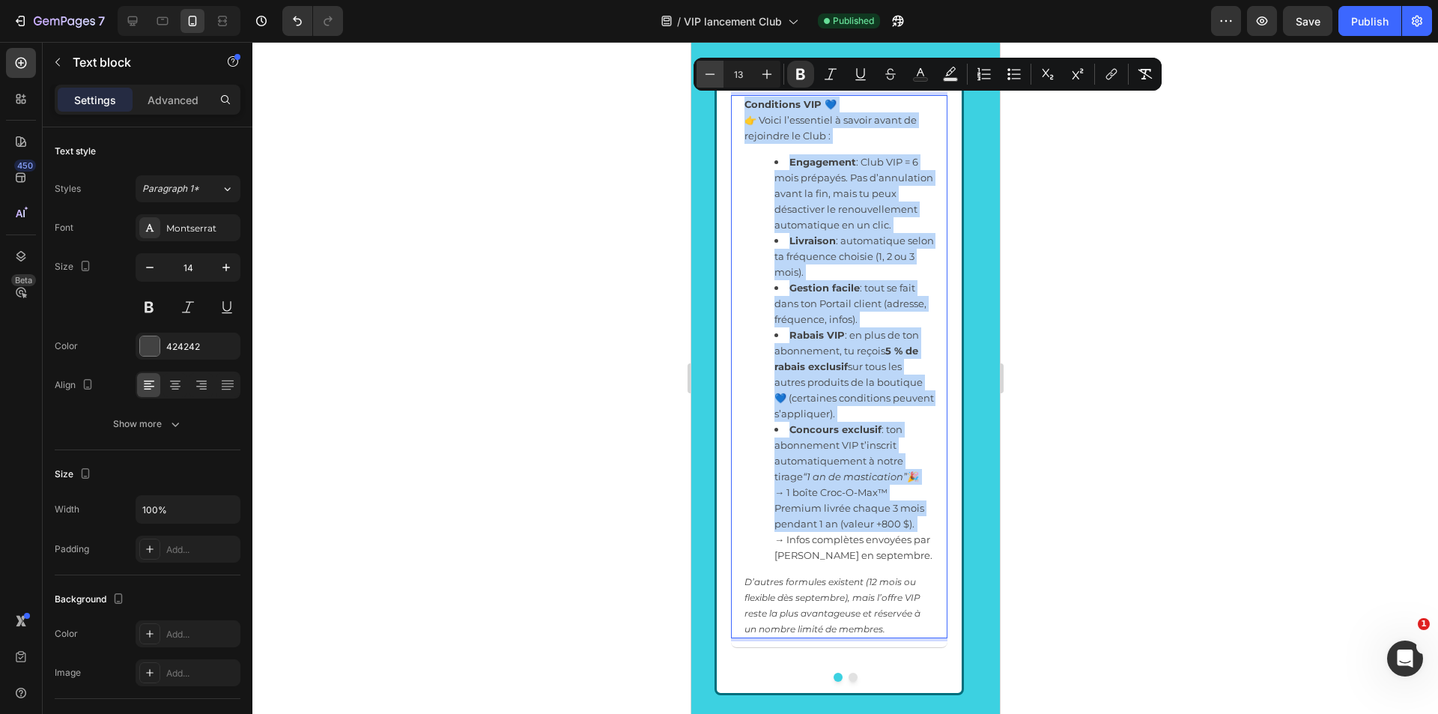
type input "12"
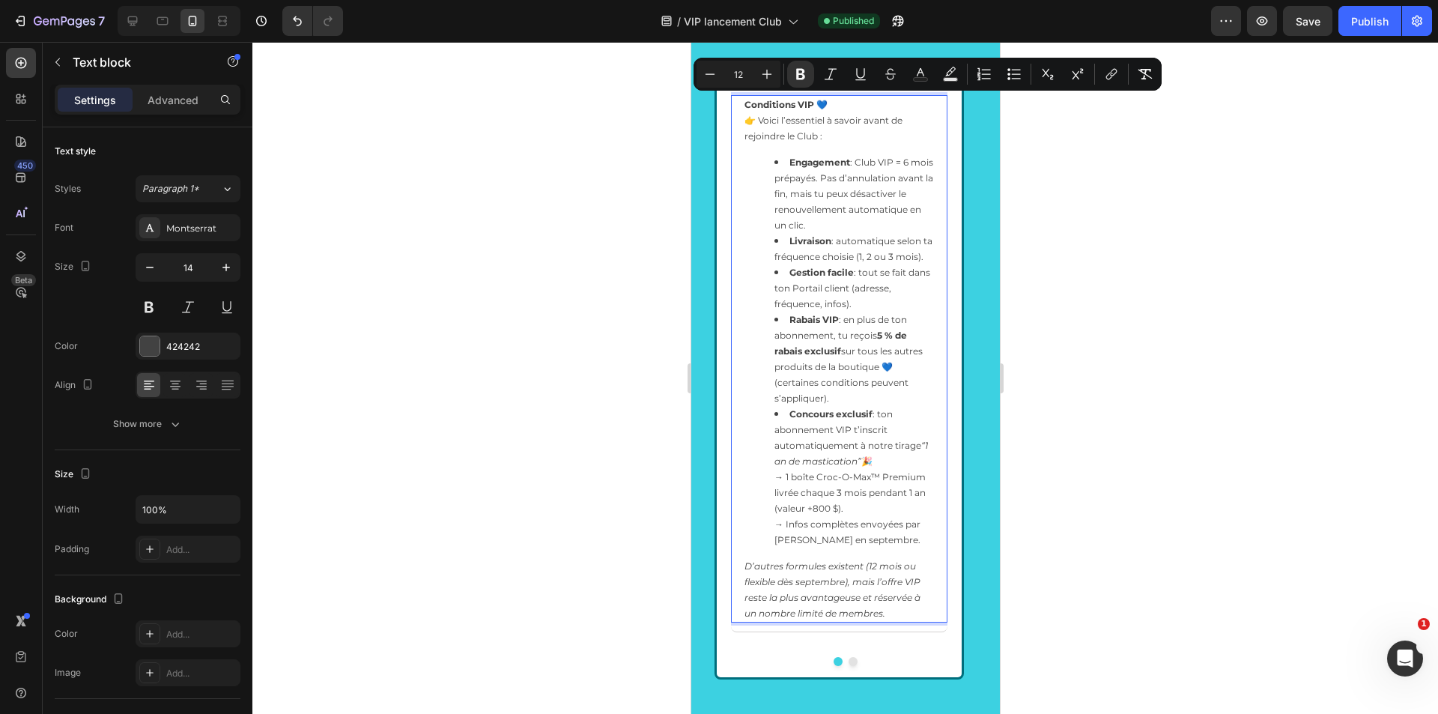
click at [857, 547] on div "Conditions VIP 💙 👉 Voici l’essentiel à savoir avant de rejoindre le Club : Enga…" at bounding box center [838, 358] width 192 height 527
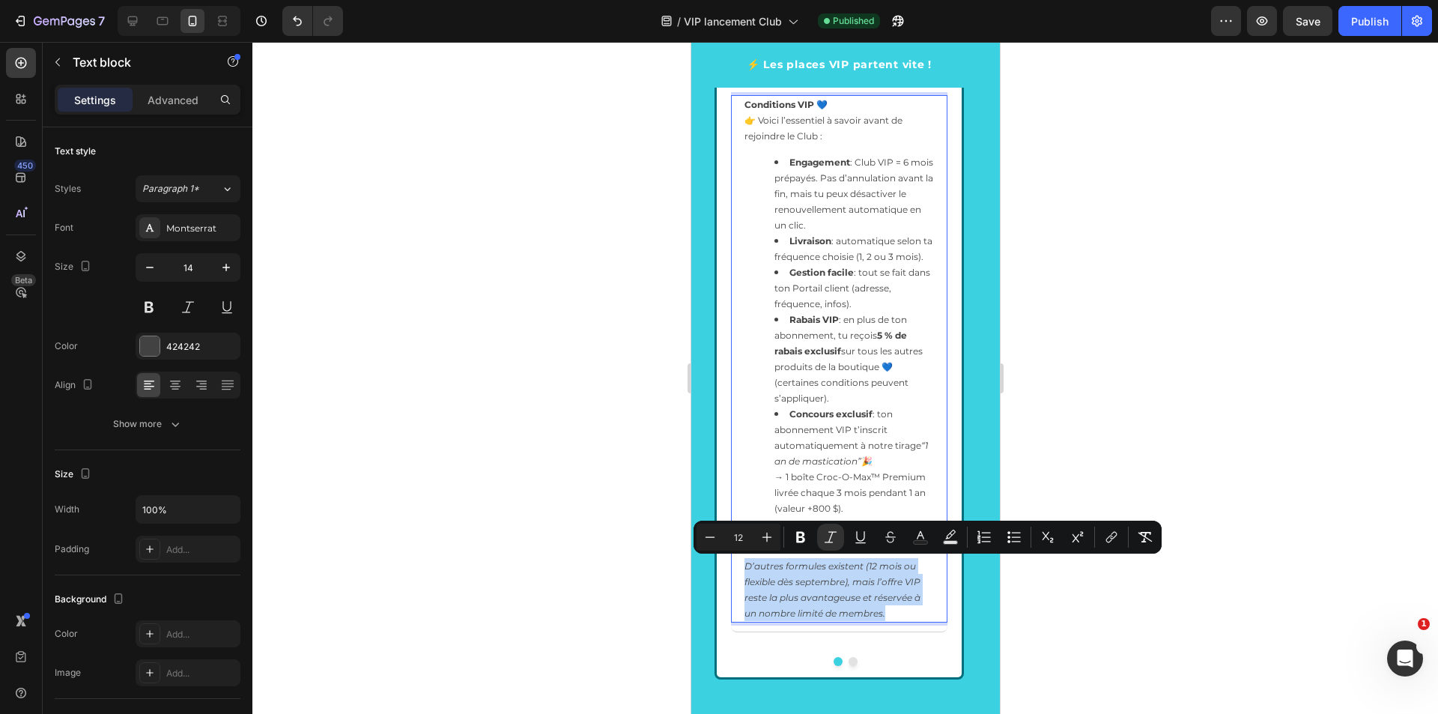
drag, startPoint x: 839, startPoint y: 613, endPoint x: 736, endPoint y: 565, distance: 113.6
click at [736, 565] on div "Conditions VIP 💙 👉 Voici l’essentiel à savoir avant de rejoindre le Club : Enga…" at bounding box center [838, 358] width 216 height 527
click at [708, 536] on icon "Editor contextual toolbar" at bounding box center [709, 536] width 15 height 15
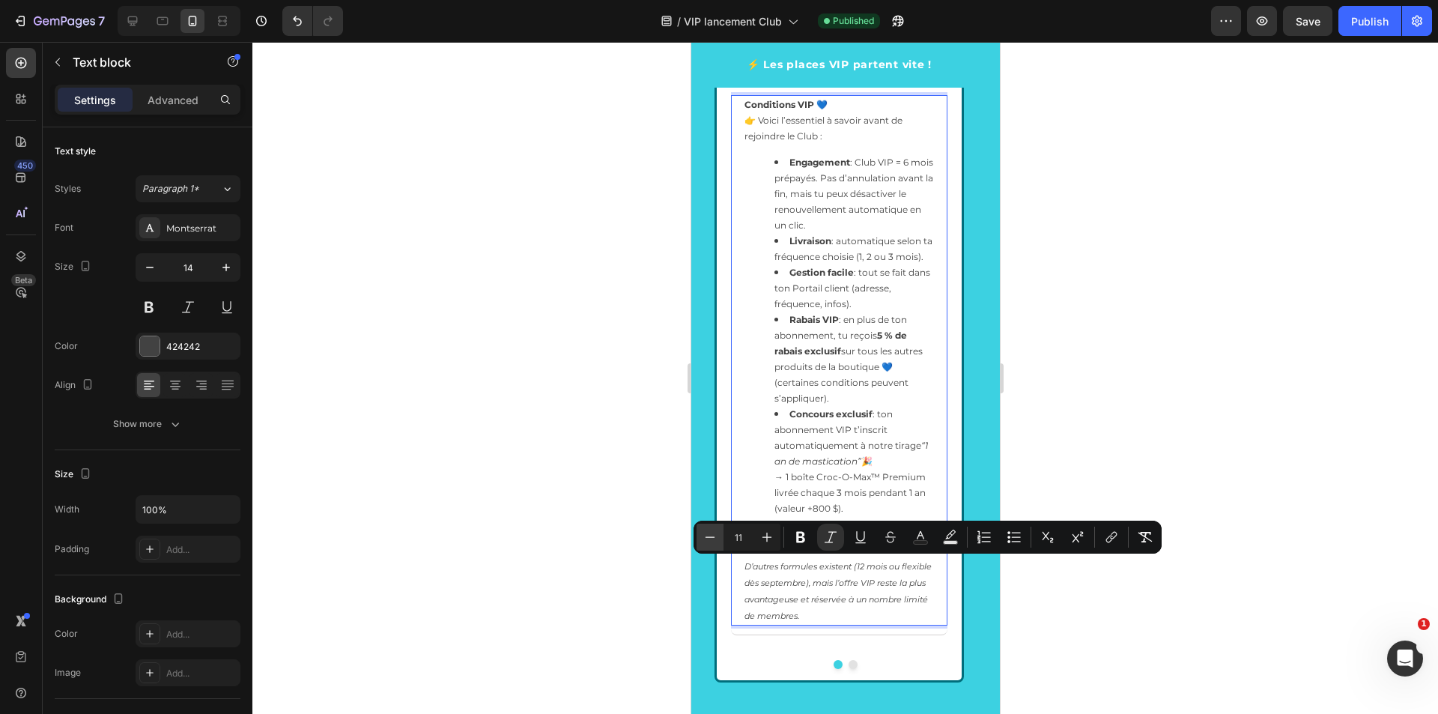
click at [708, 536] on icon "Editor contextual toolbar" at bounding box center [709, 536] width 15 height 15
type input "10"
click at [880, 613] on p "D’autres formules existent (12 mois ou flexible dès septembre), mais l’offre VI…" at bounding box center [838, 591] width 189 height 66
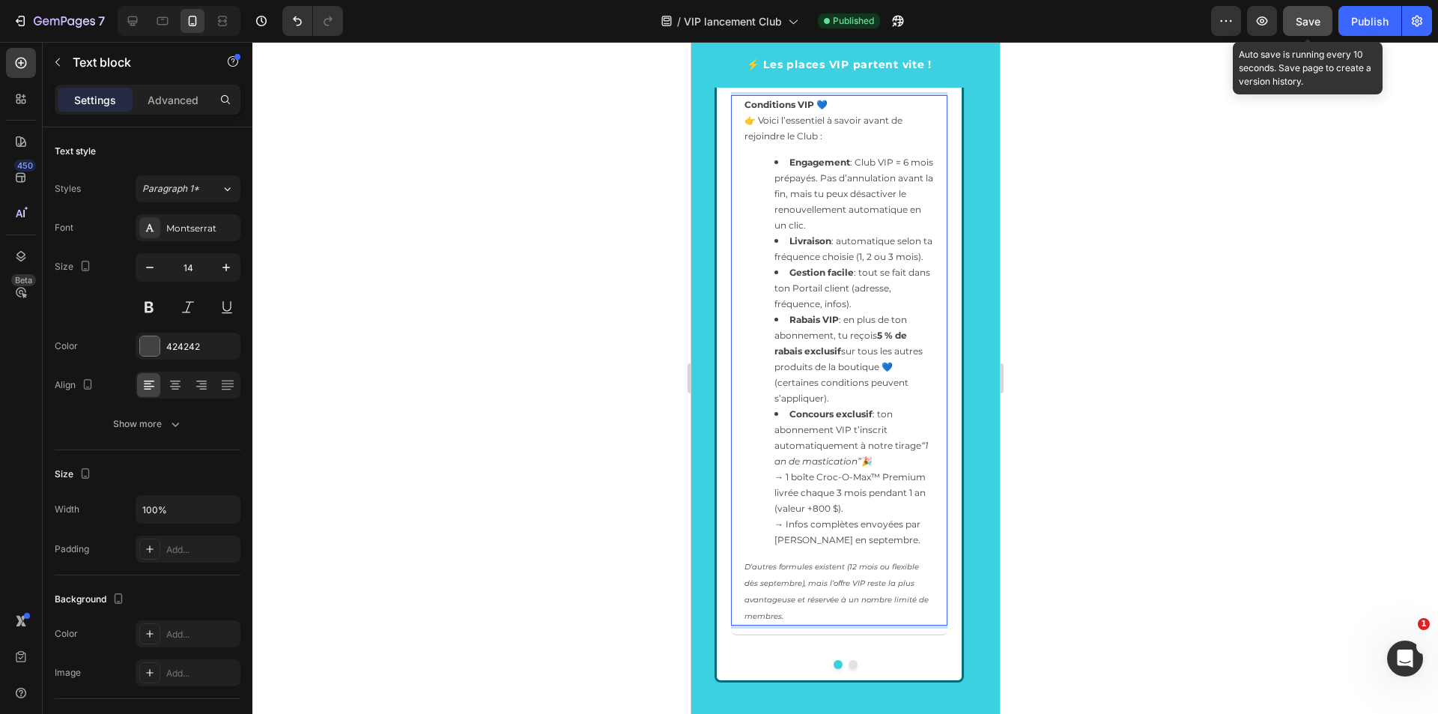
drag, startPoint x: 1317, startPoint y: 24, endPoint x: 1384, endPoint y: 30, distance: 66.9
click at [1317, 25] on span "Save" at bounding box center [1308, 21] width 25 height 13
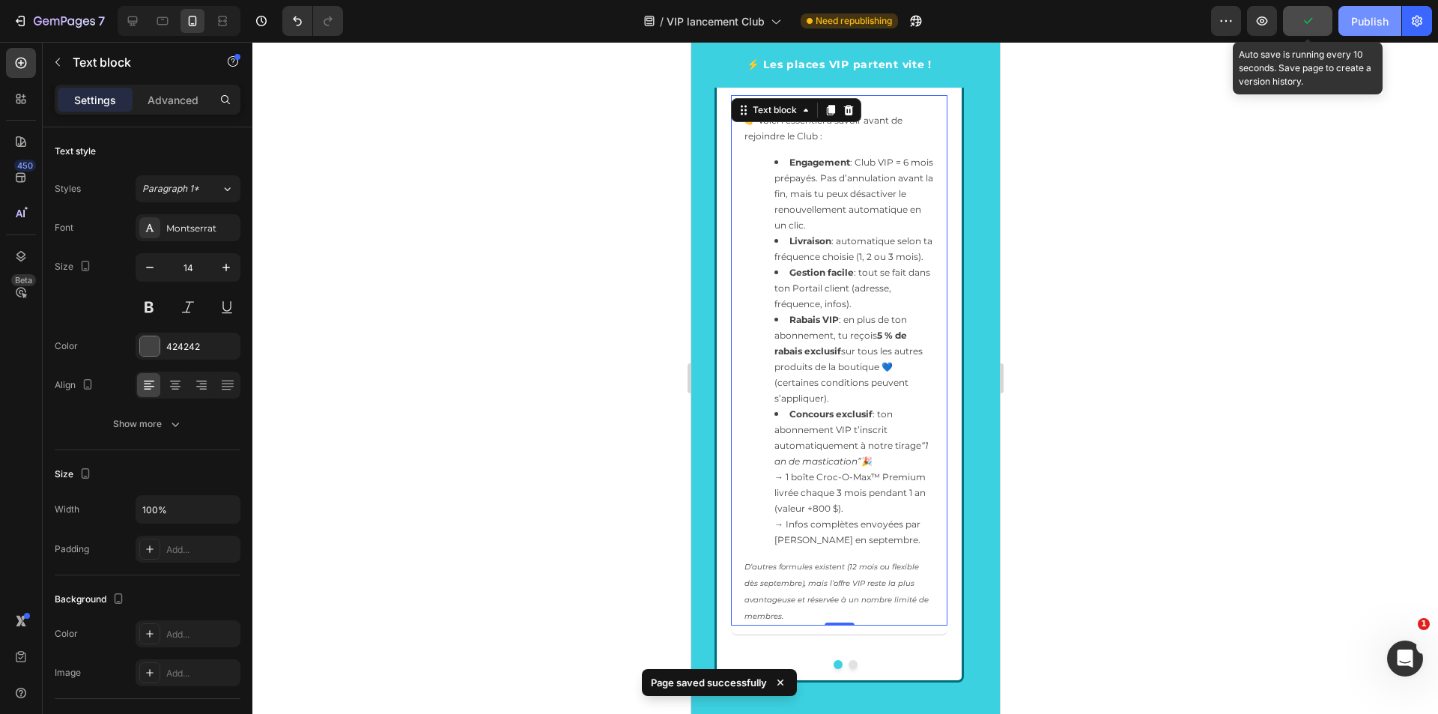
click at [1371, 29] on button "Publish" at bounding box center [1369, 21] width 63 height 30
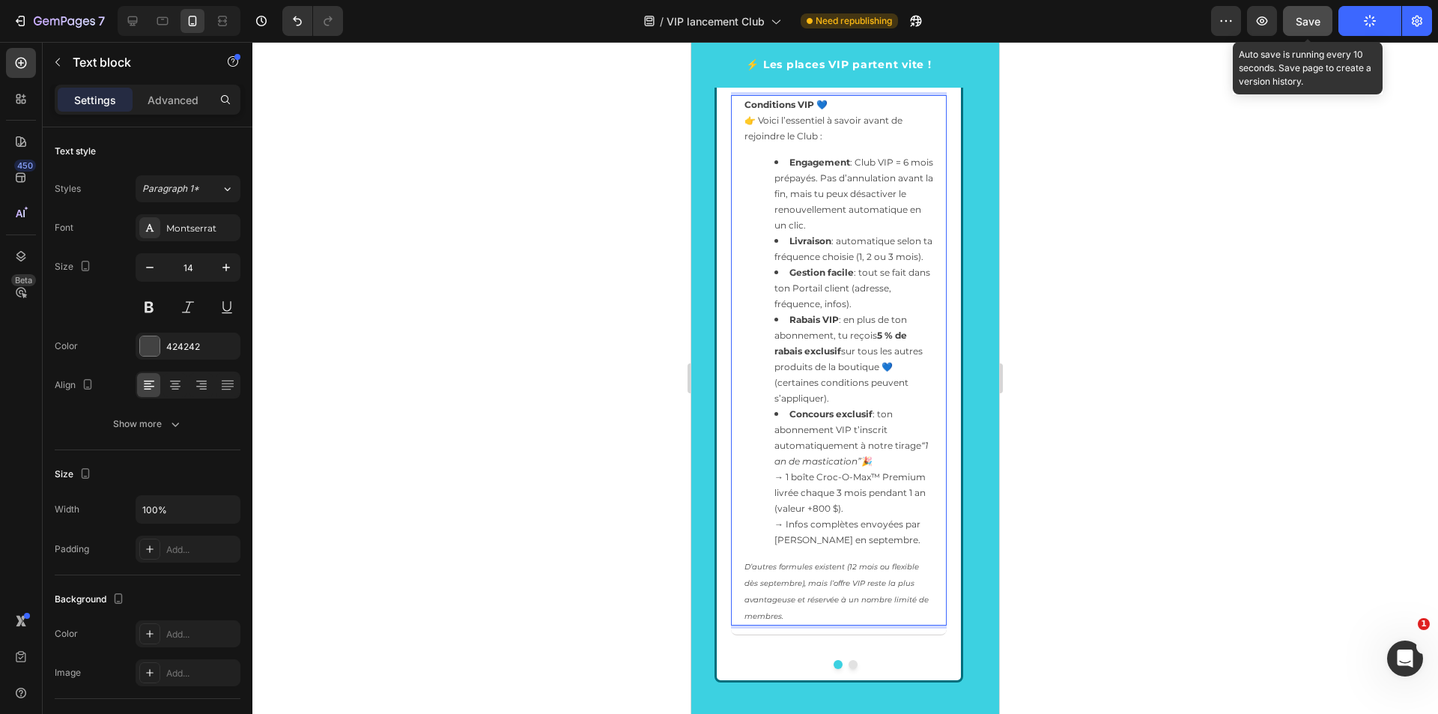
drag, startPoint x: 860, startPoint y: 293, endPoint x: 852, endPoint y: 284, distance: 11.7
click at [860, 294] on li "Gestion facile : tout se fait dans ton Portail client (adresse, fréquence, info…" at bounding box center [853, 287] width 159 height 47
click at [772, 169] on ul "Engagement : Club VIP = 6 mois prépayés. Pas d’annulation avant la fin, mais tu…" at bounding box center [838, 350] width 189 height 393
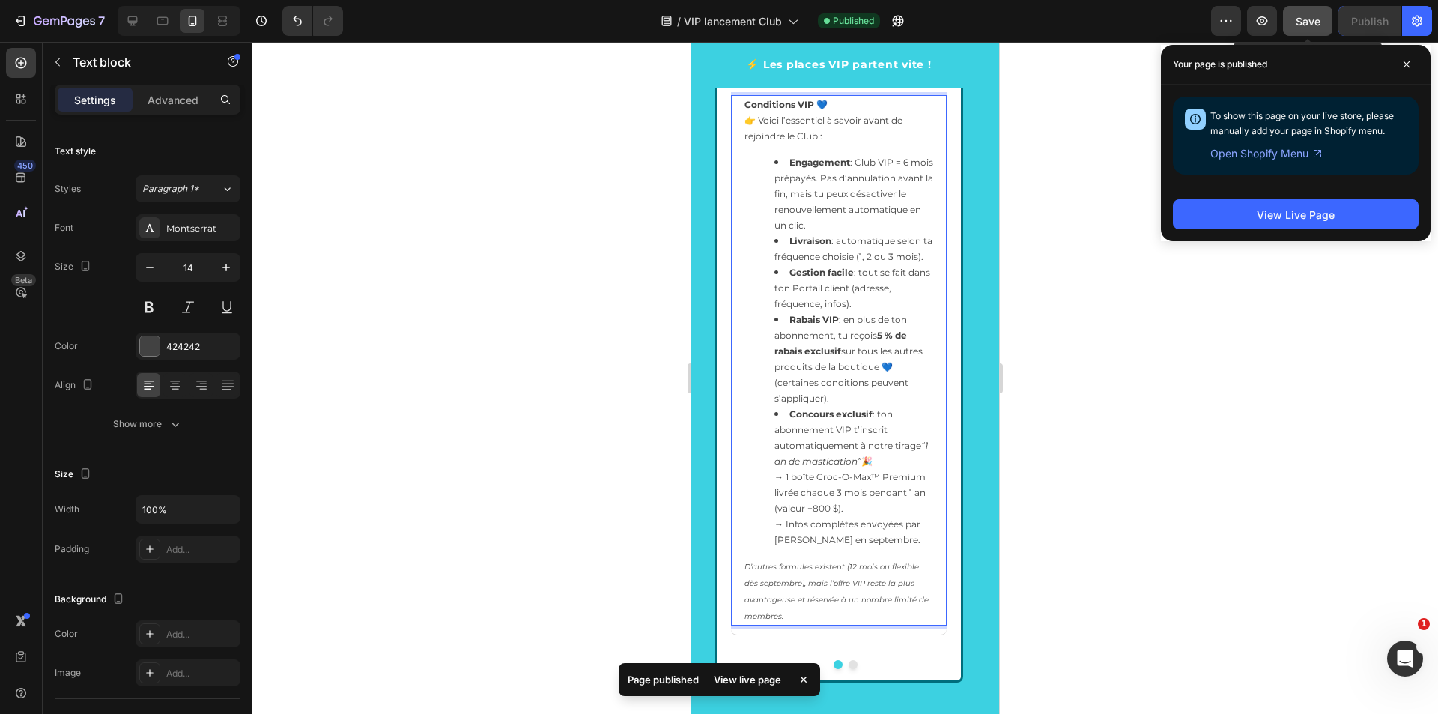
click at [757, 160] on ul "Engagement : Club VIP = 6 mois prépayés. Pas d’annulation avant la fin, mais tu…" at bounding box center [838, 350] width 189 height 393
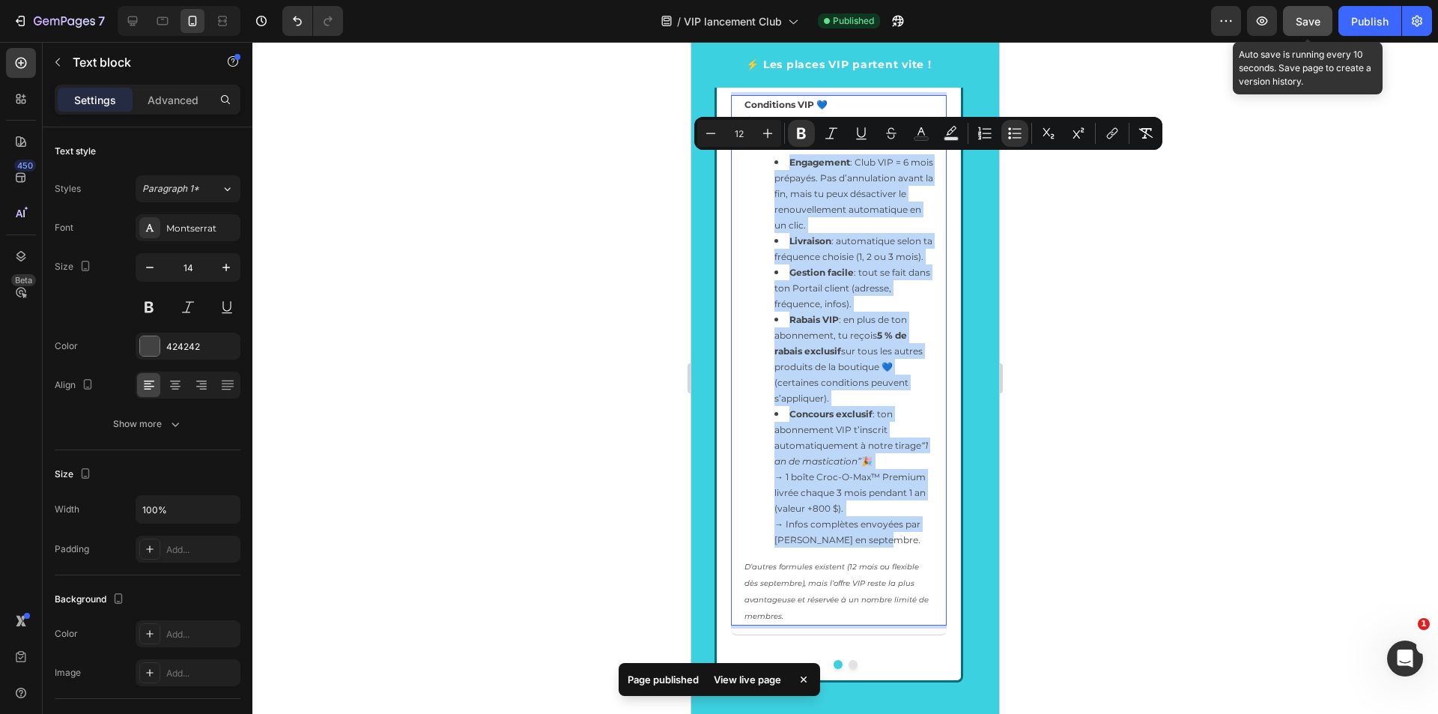
drag, startPoint x: 759, startPoint y: 162, endPoint x: 891, endPoint y: 557, distance: 416.8
click at [891, 547] on ul "Engagement : Club VIP = 6 mois prépayés. Pas d’annulation avant la fin, mais tu…" at bounding box center [838, 350] width 189 height 393
click at [854, 505] on span "→ 1 boîte Croc-O-Max™ Premium livrée chaque 3 mois pendant 1 an (valeur +800 $)." at bounding box center [849, 492] width 151 height 43
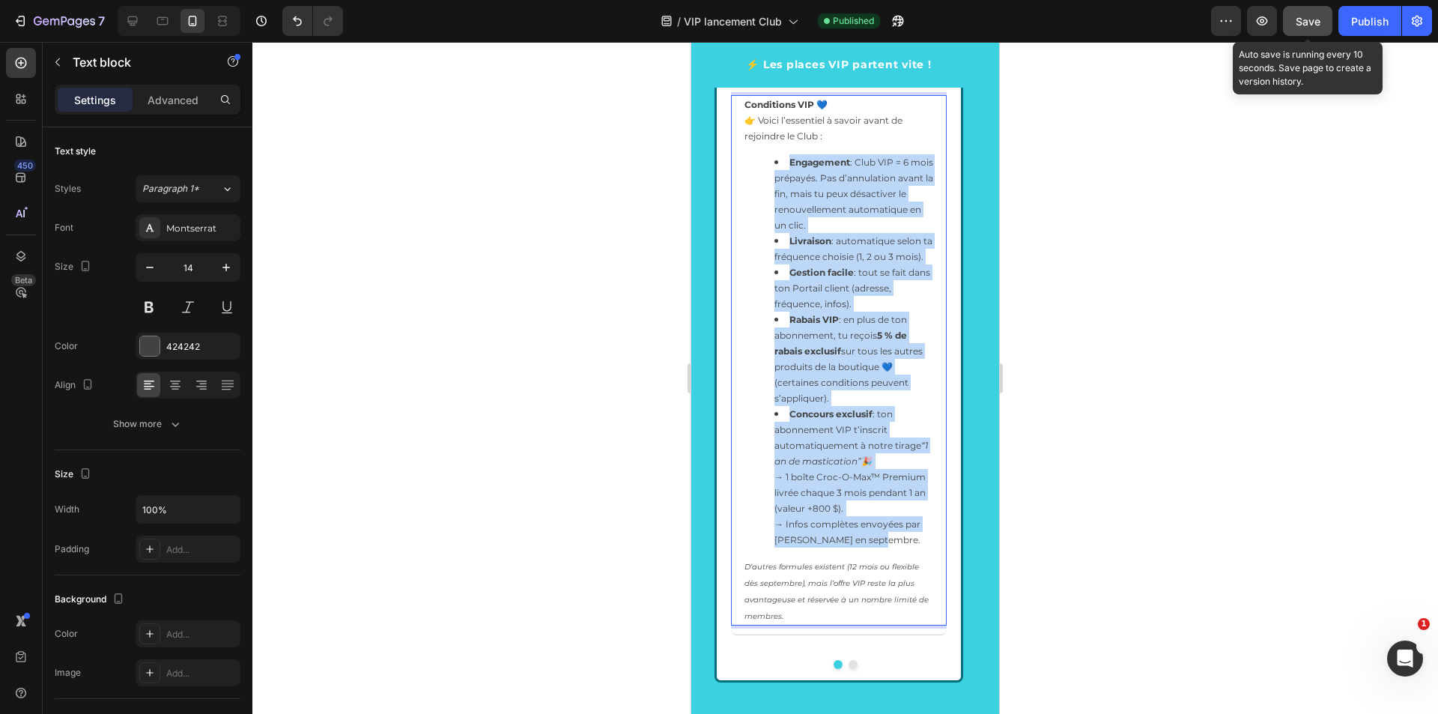
drag, startPoint x: 770, startPoint y: 160, endPoint x: 875, endPoint y: 557, distance: 410.5
click at [875, 547] on ul "Engagement : Club VIP = 6 mois prépayés. Pas d’annulation avant la fin, mais tu…" at bounding box center [838, 350] width 189 height 393
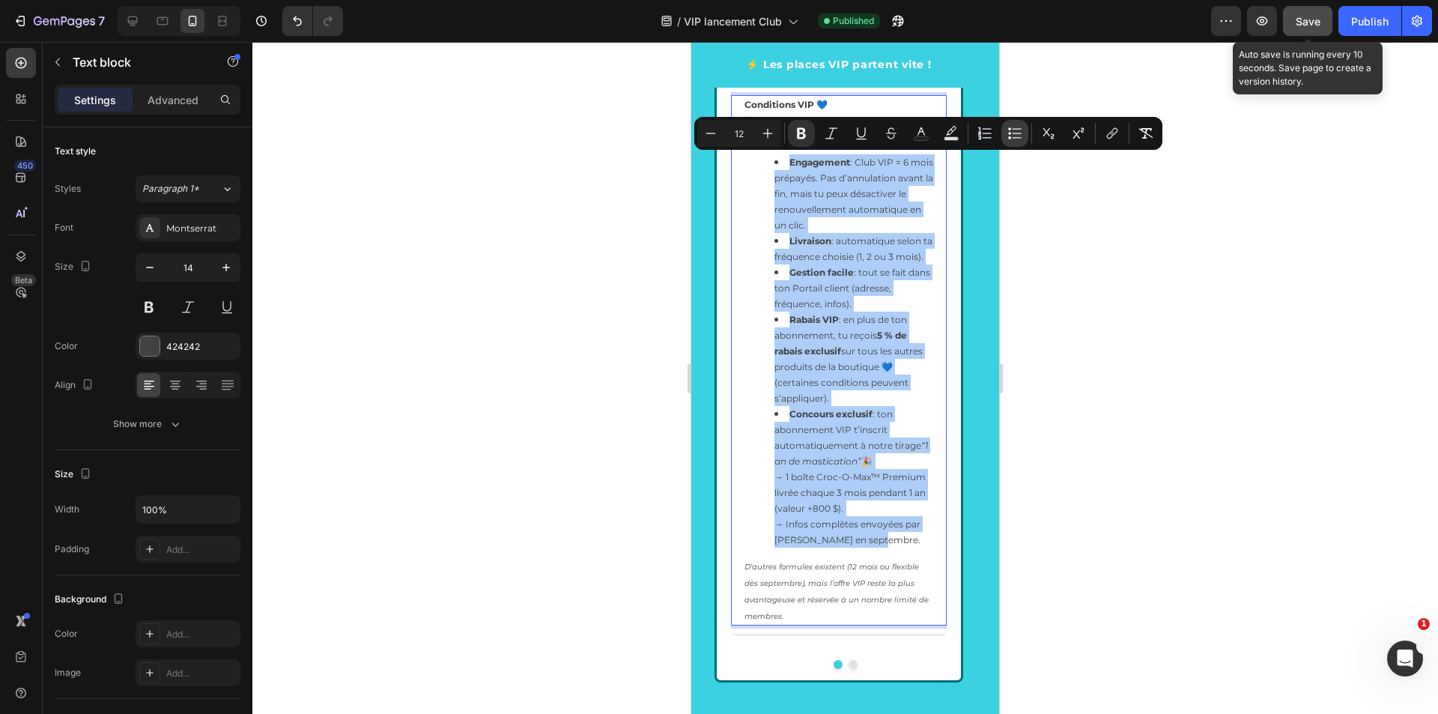
click at [1012, 136] on icon "Editor contextual toolbar" at bounding box center [1014, 133] width 15 height 15
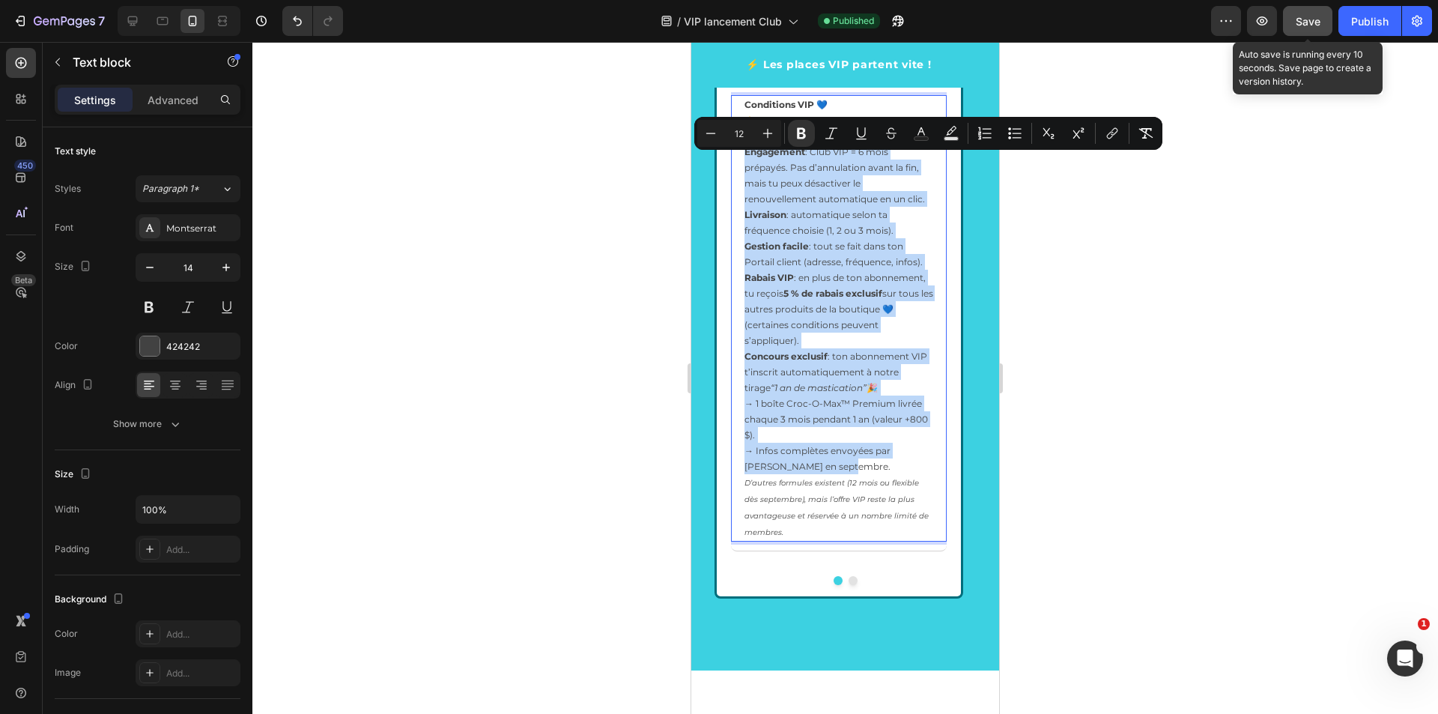
click at [802, 302] on span "Rabais VIP : en plus de ton abonnement, tu reçois 5 % de rabais exclusif sur to…" at bounding box center [838, 309] width 189 height 74
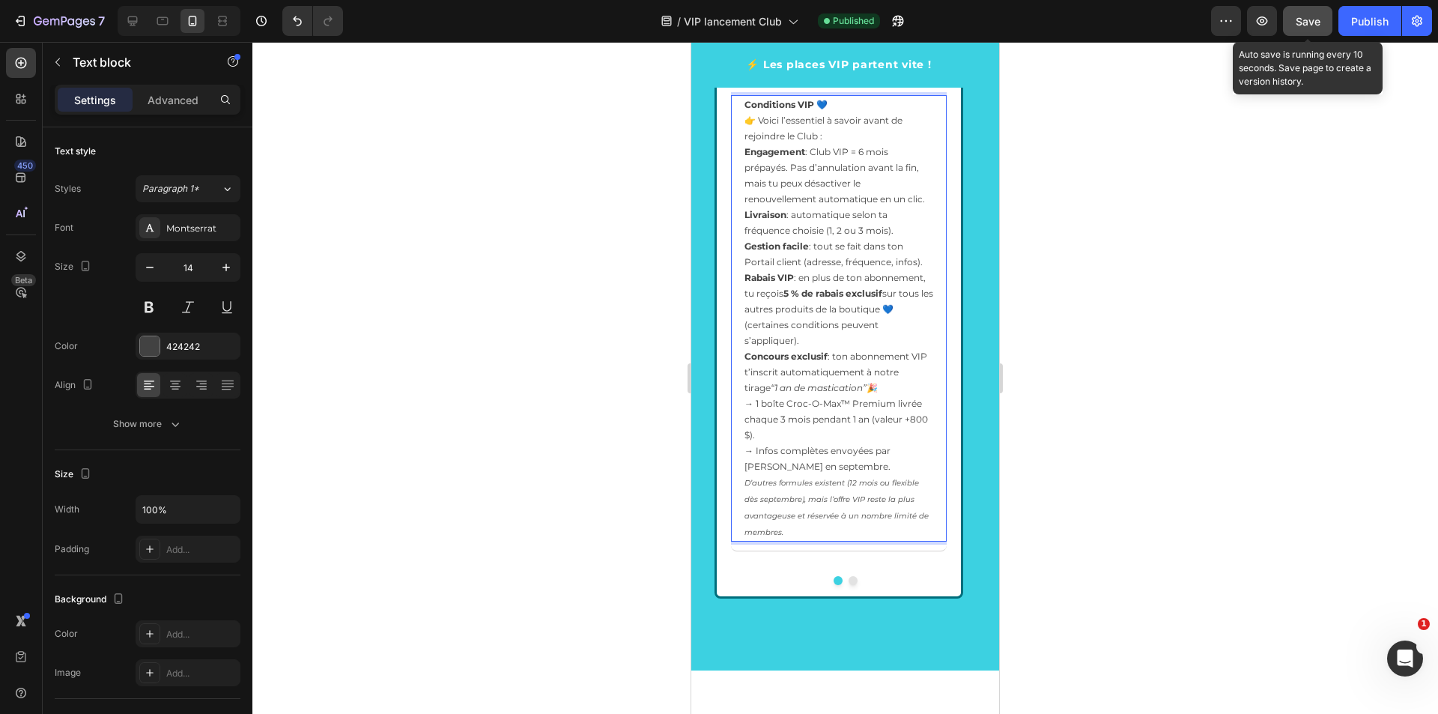
click at [837, 136] on p "Conditions VIP 💙 👉 Voici l’essentiel à savoir avant de rejoindre le Club :" at bounding box center [838, 120] width 189 height 47
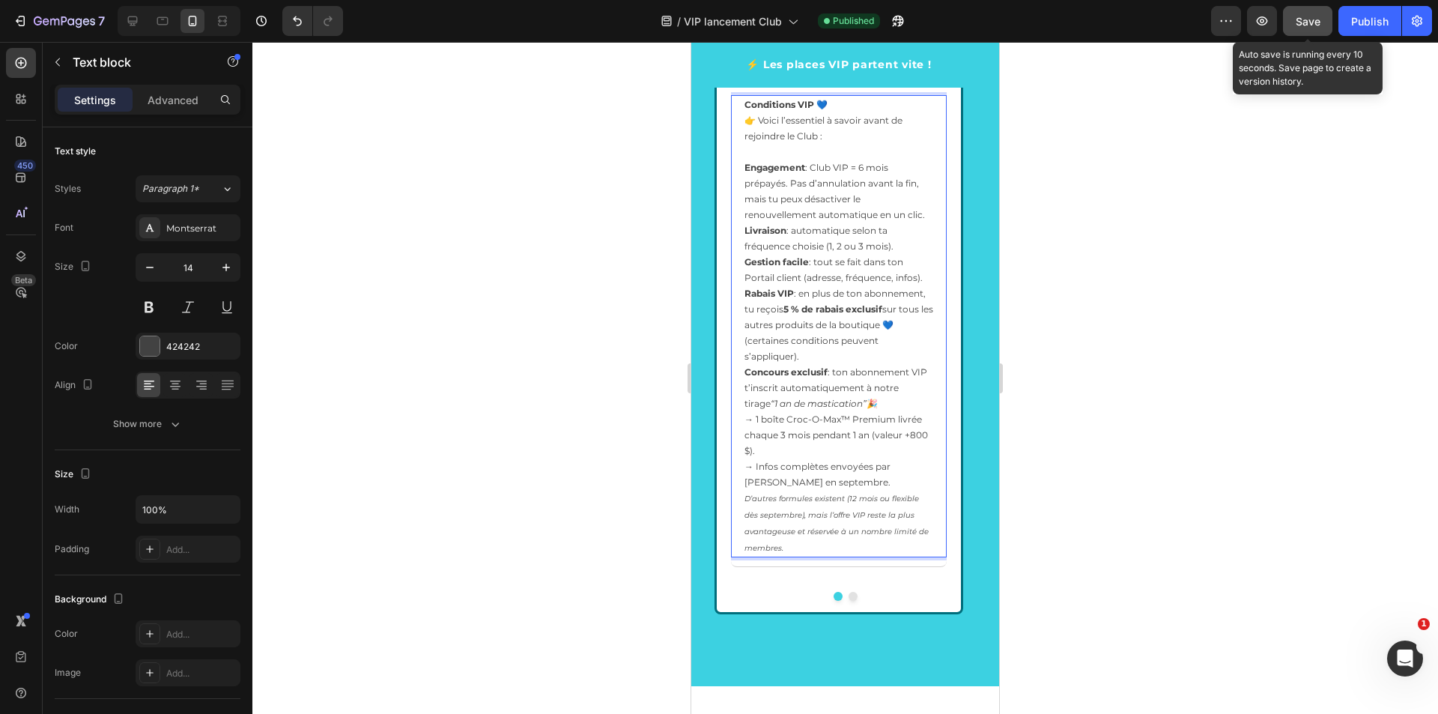
click at [929, 213] on p "Engagement : Club VIP = 6 mois prépayés. Pas d’annulation avant la fin, mais tu…" at bounding box center [838, 191] width 189 height 63
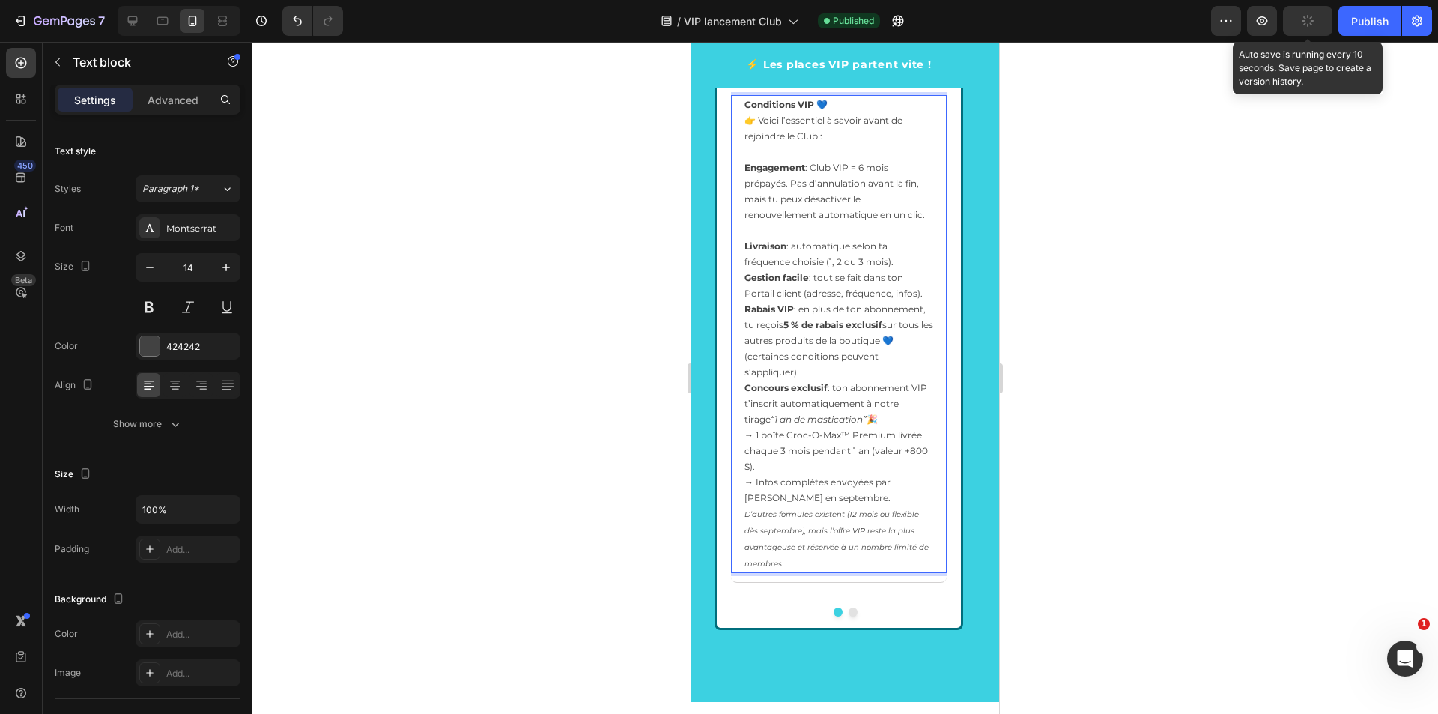
click at [907, 261] on p "Livraison : automatique selon ta fréquence choisie (1, 2 ou 3 mois)." at bounding box center [838, 253] width 189 height 31
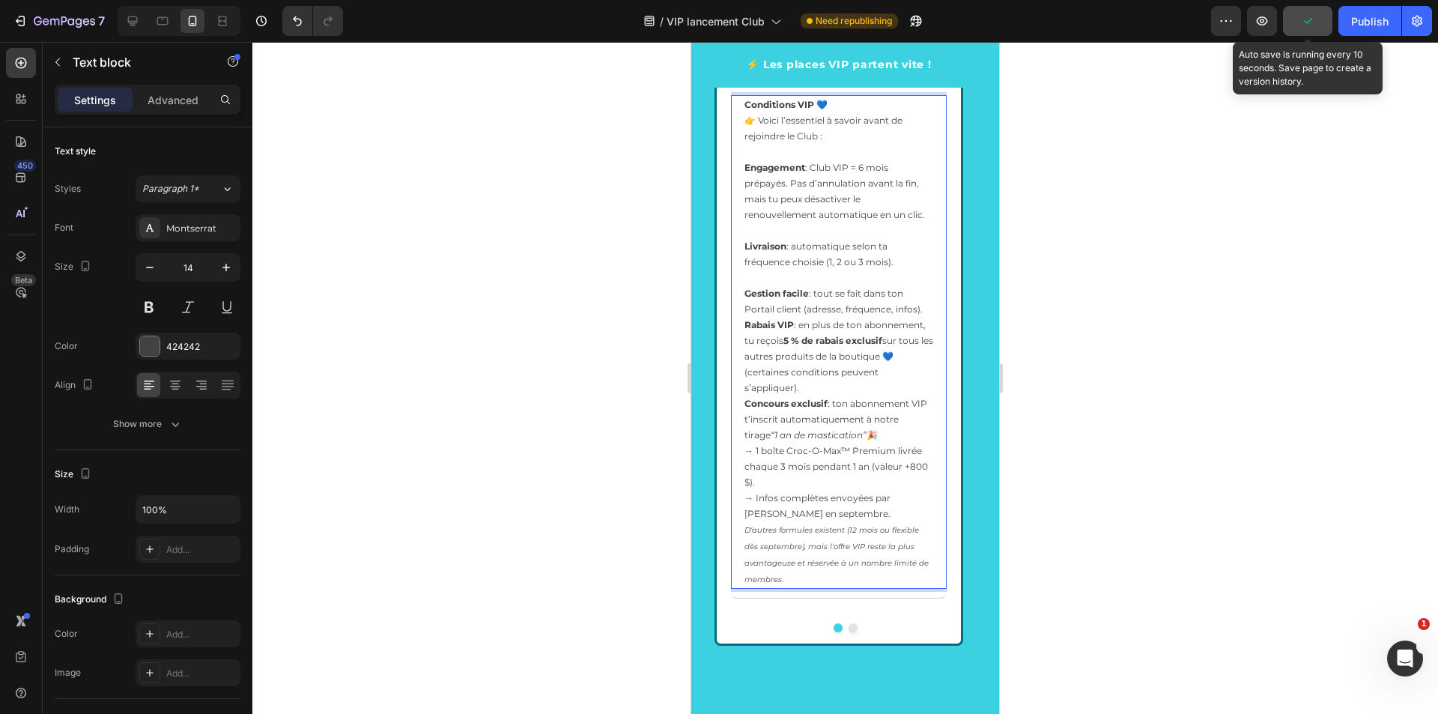
click at [931, 310] on p "Gestion facile : tout se fait dans ton Portail client (adresse, fréquence, info…" at bounding box center [838, 300] width 189 height 31
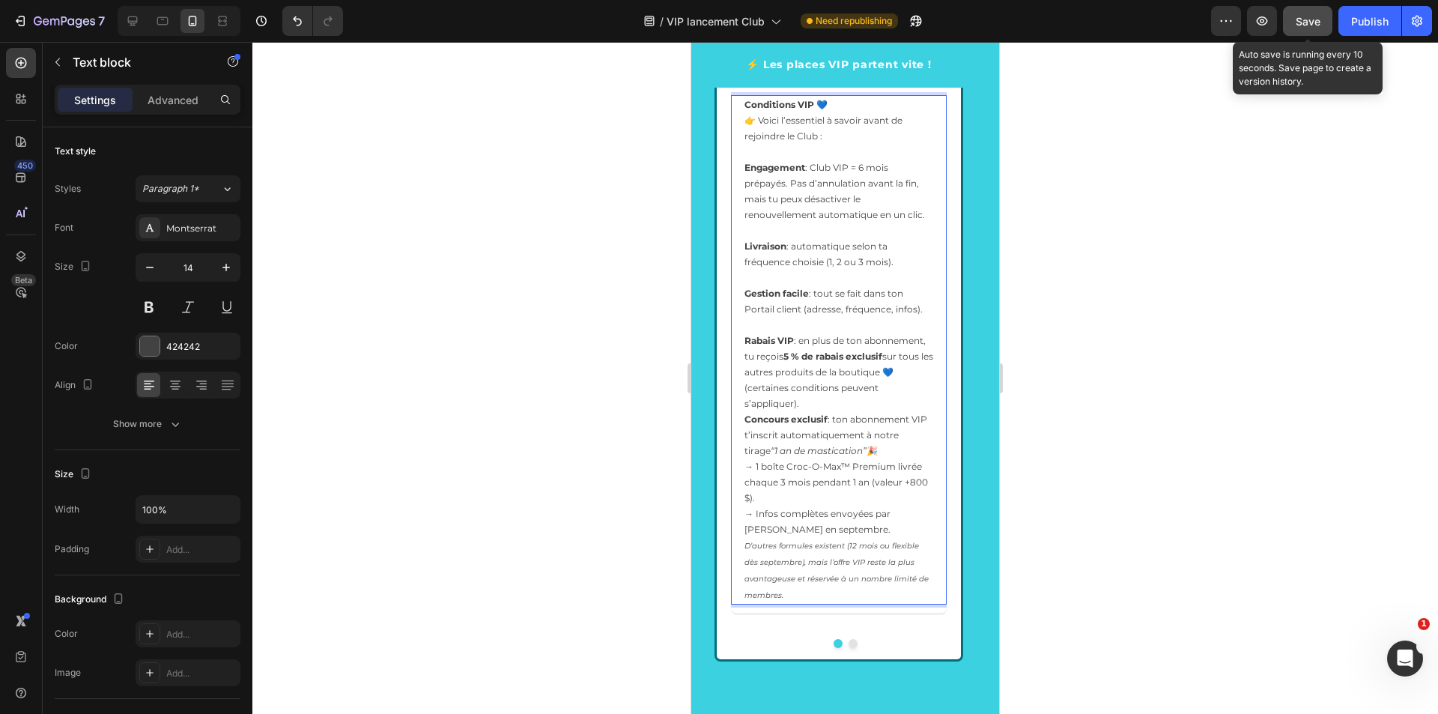
click at [832, 400] on p "Rabais VIP : en plus de ton abonnement, tu reçois 5 % de rabais exclusif sur to…" at bounding box center [838, 372] width 189 height 79
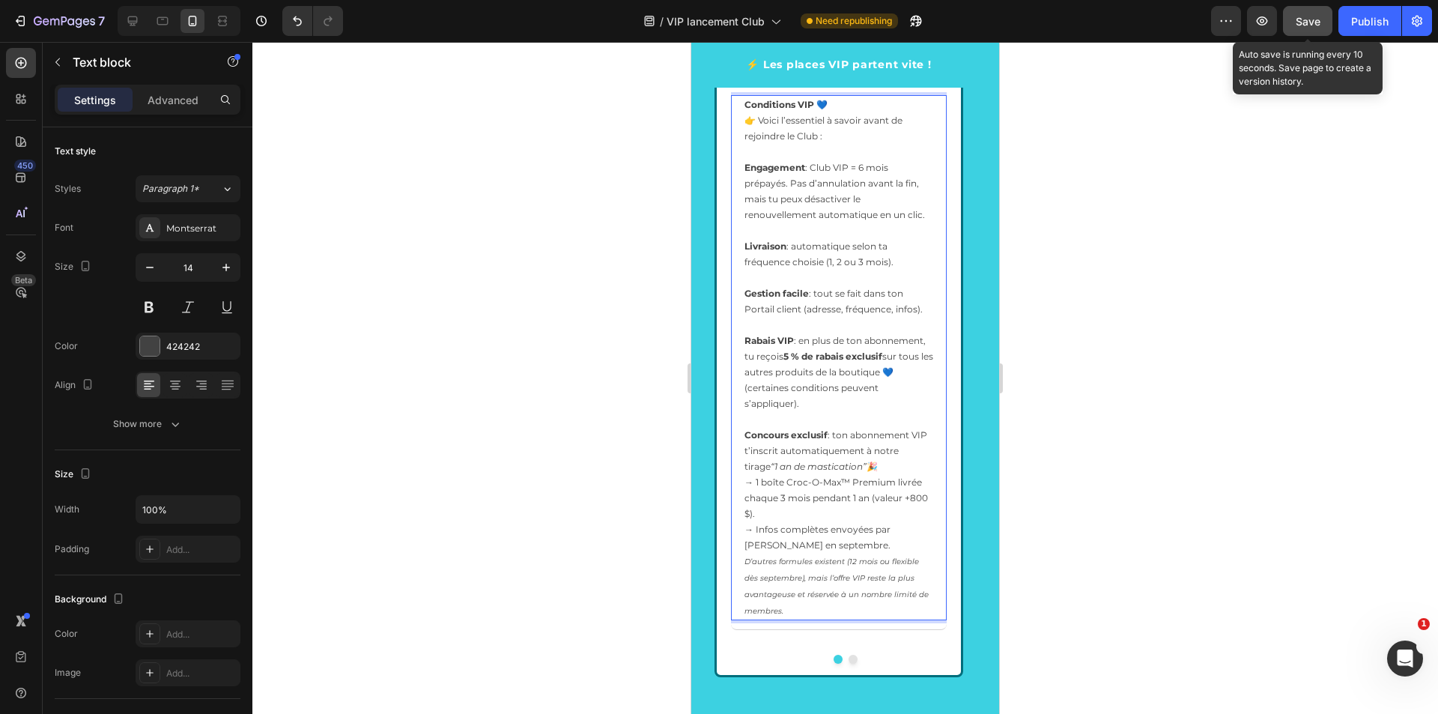
click at [825, 541] on p "Concours exclusif : ton abonnement VIP t’inscrit automatiquement à notre tirage…" at bounding box center [838, 490] width 189 height 126
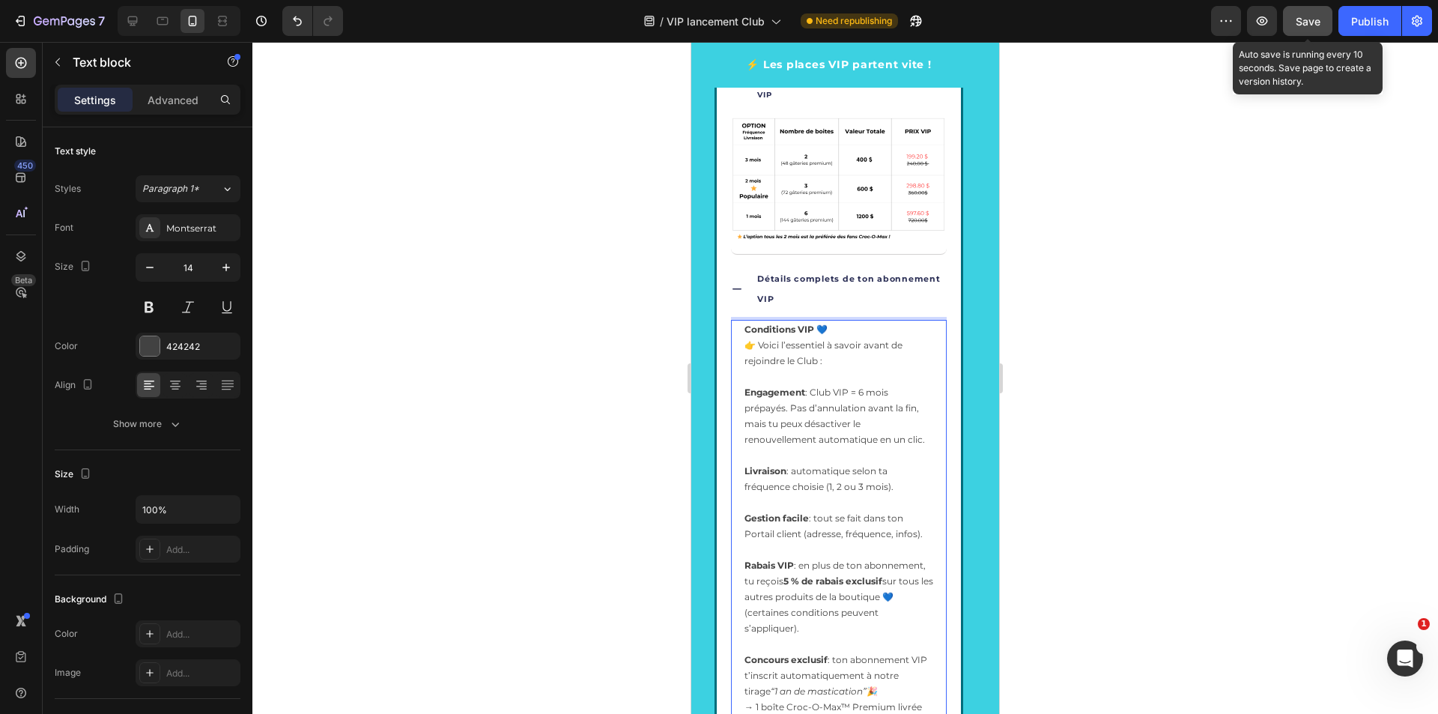
scroll to position [3140, 0]
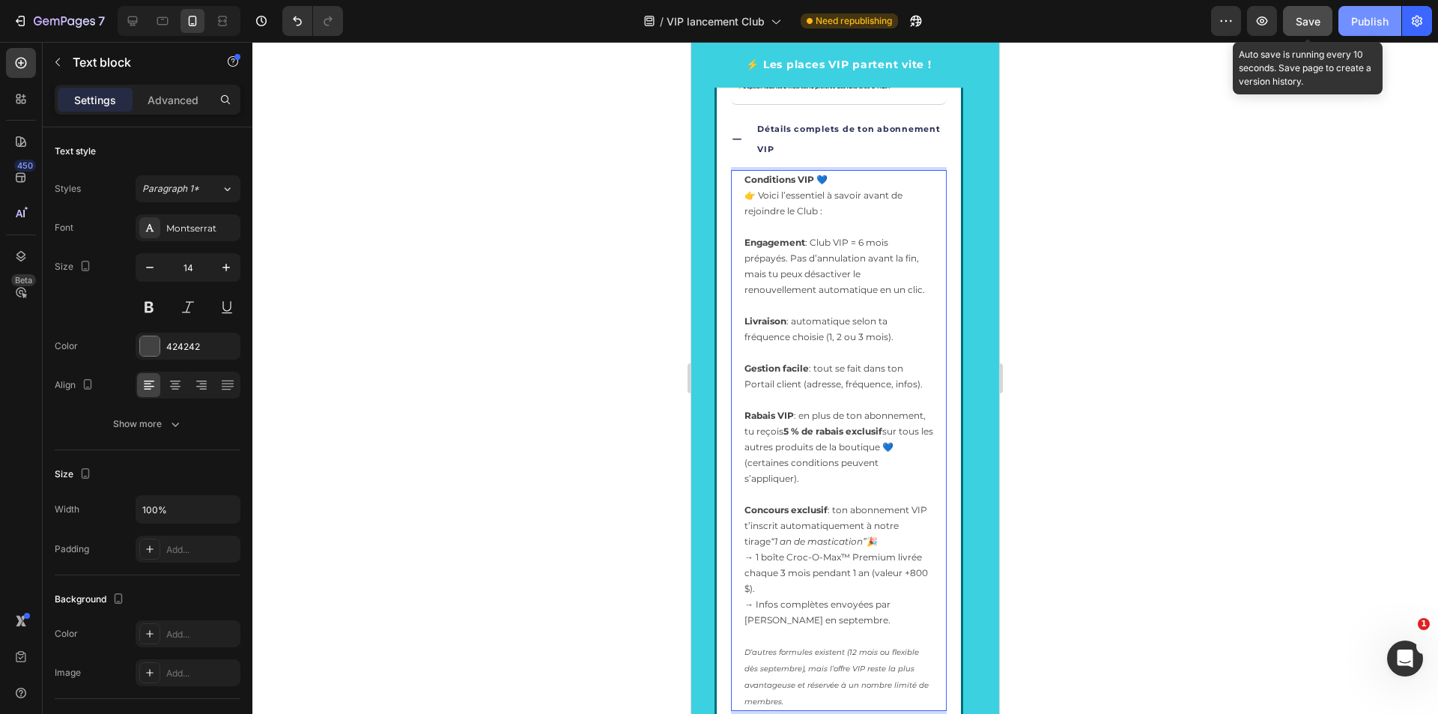
click at [1363, 27] on div "Publish" at bounding box center [1369, 21] width 37 height 16
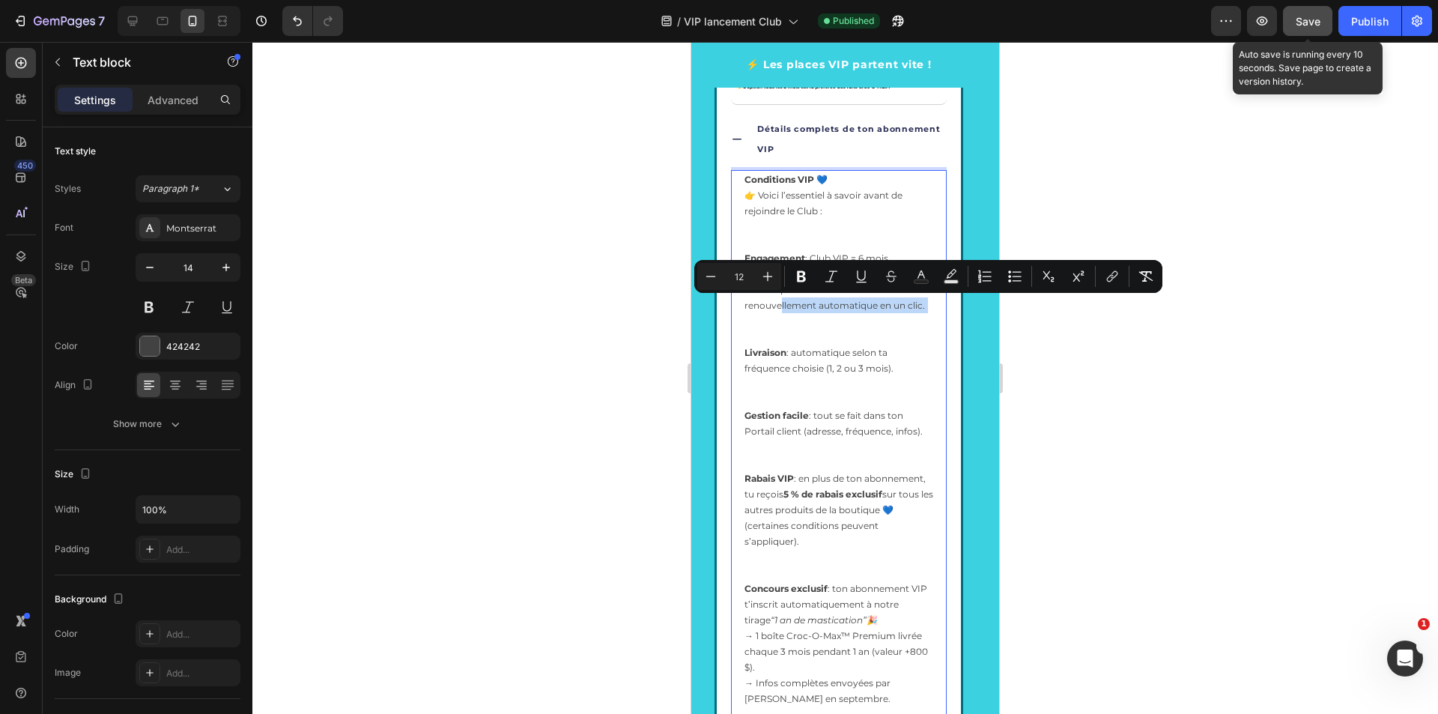
click at [791, 361] on span "Livraison : automatique selon ta fréquence choisie (1, 2 ou 3 mois)." at bounding box center [818, 360] width 149 height 27
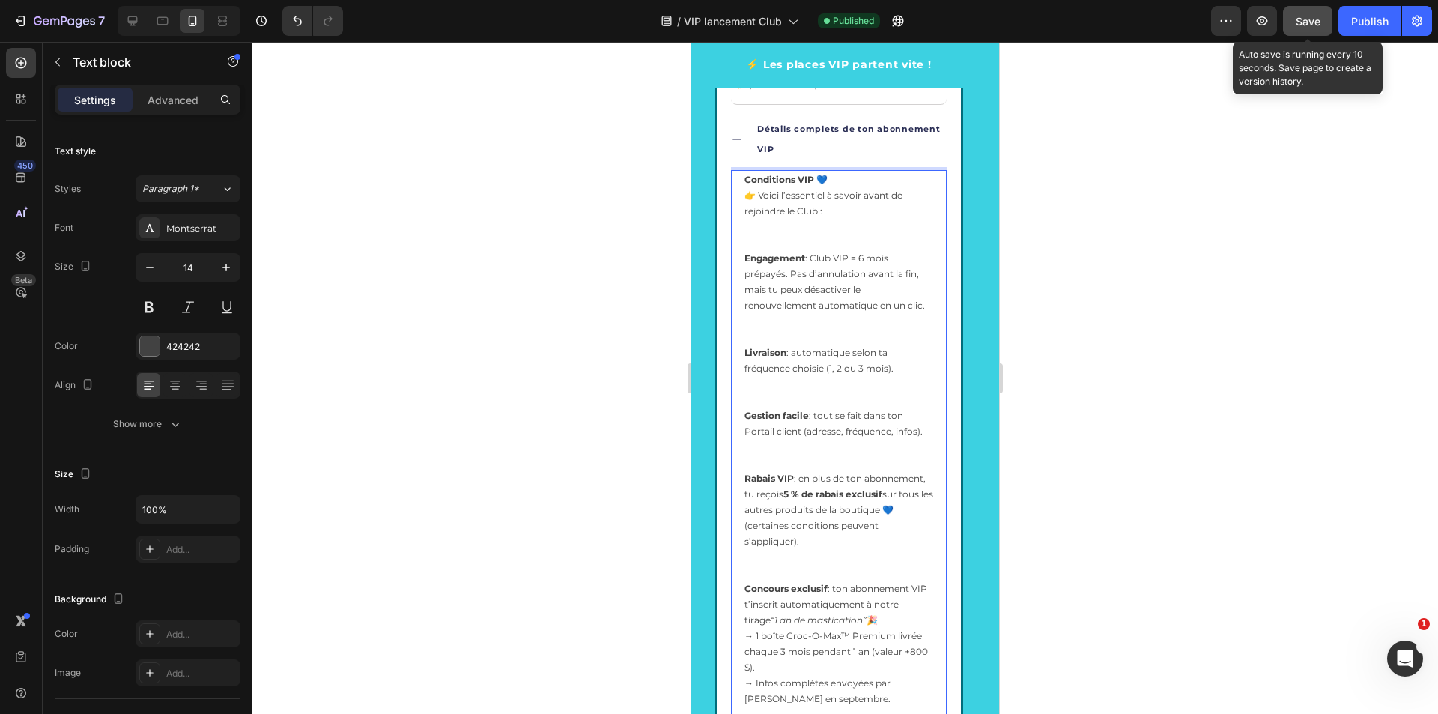
click at [791, 341] on p "Engagement : Club VIP = 6 mois prépayés. Pas d’annulation avant la fin, mais tu…" at bounding box center [838, 297] width 189 height 94
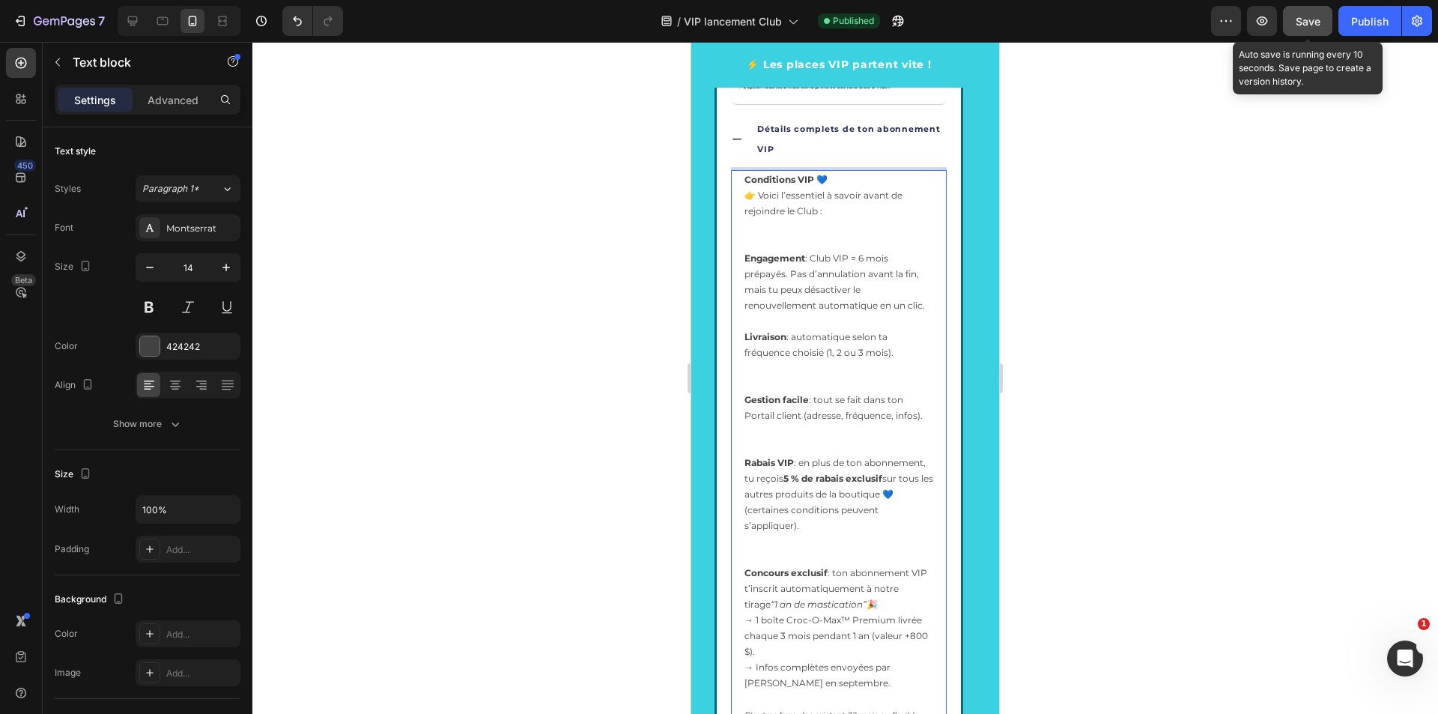
click at [760, 381] on p "Livraison : automatique selon ta fréquence choisie (1, 2 ou 3 mois)." at bounding box center [838, 360] width 189 height 63
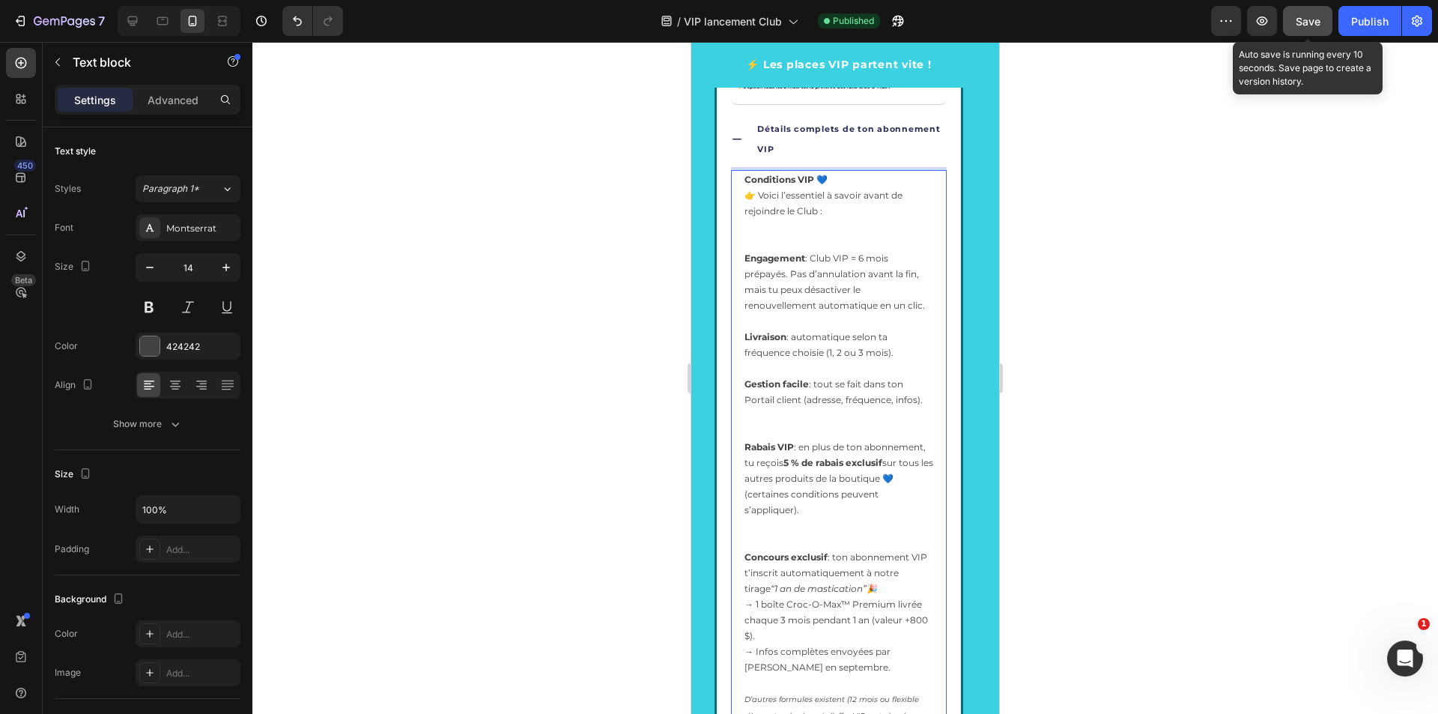
click at [756, 414] on p "Gestion facile : tout se fait dans ton Portail client (adresse, fréquence, info…" at bounding box center [838, 407] width 189 height 63
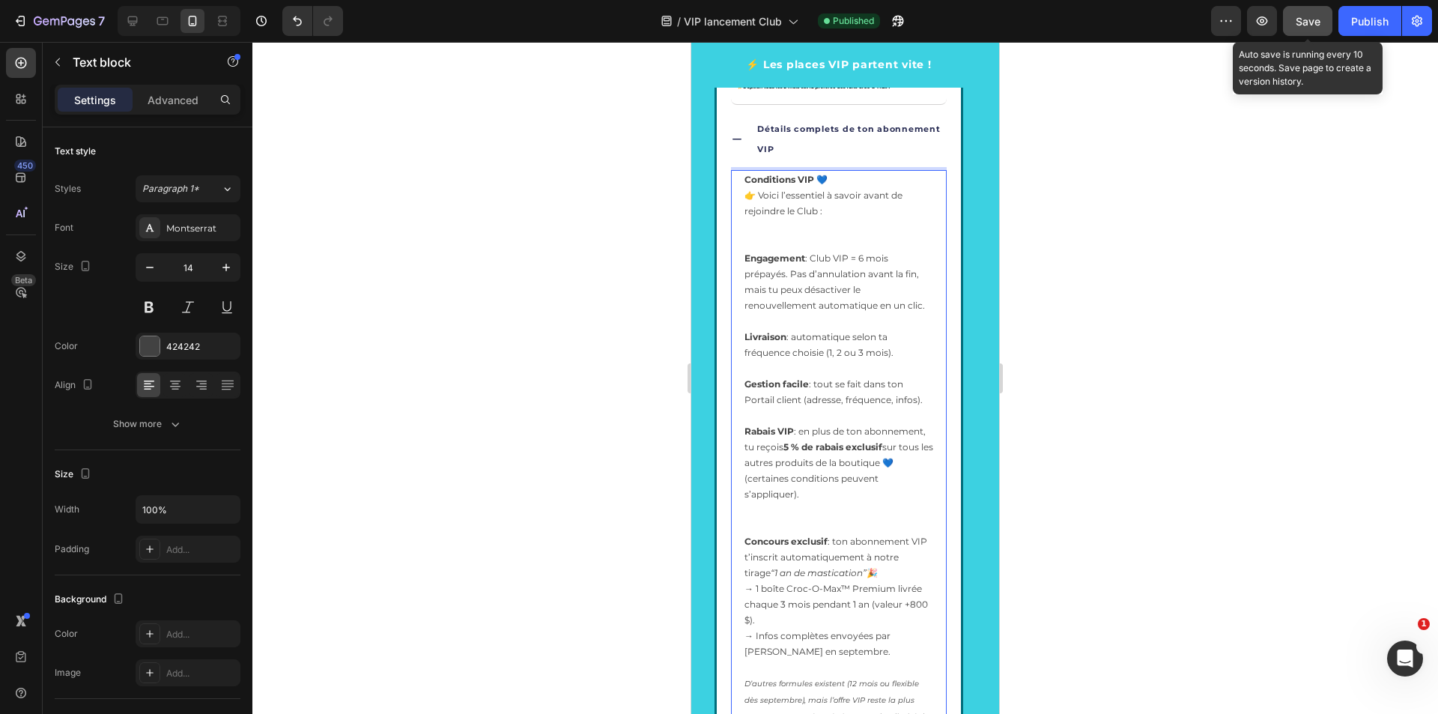
click at [785, 520] on p "Rabais VIP : en plus de ton abonnement, tu reçois 5 % de rabais exclusif sur to…" at bounding box center [838, 478] width 189 height 110
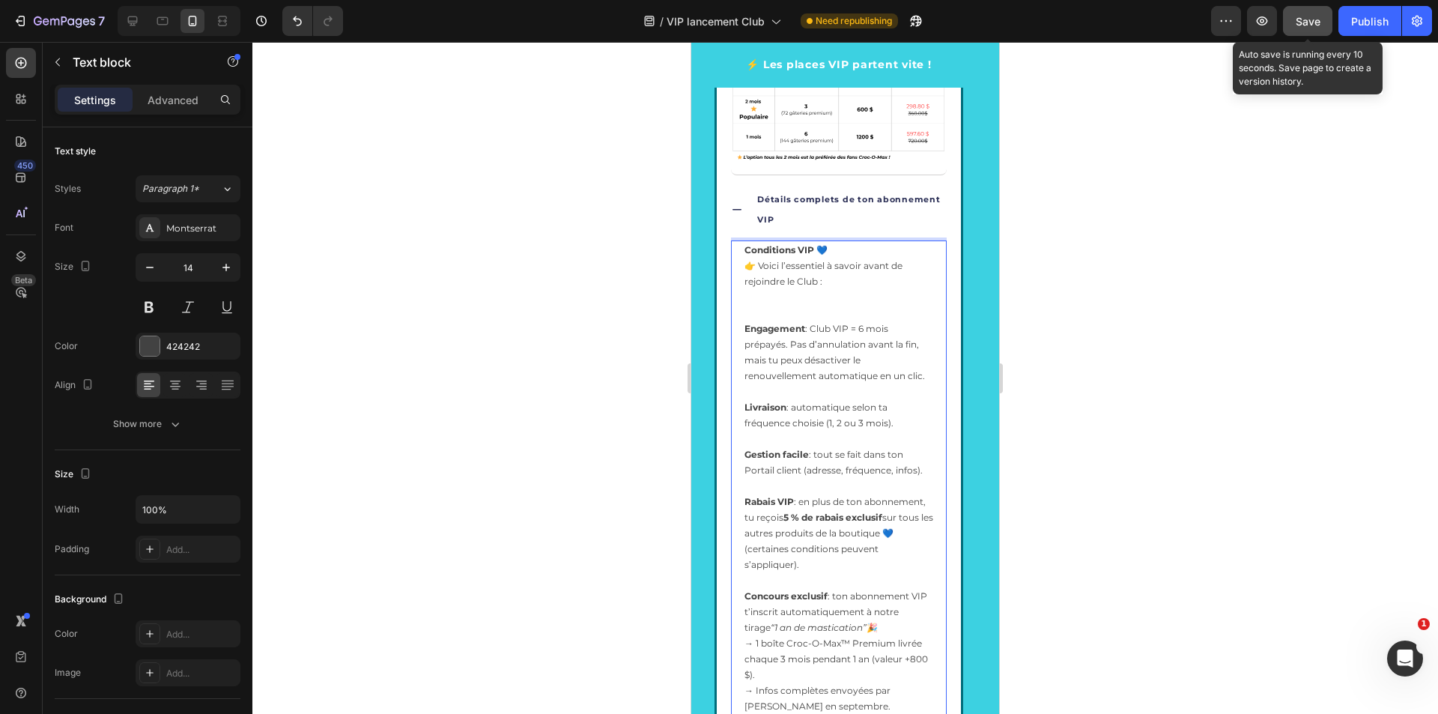
scroll to position [3065, 0]
click at [781, 269] on span "👉 Voici l’essentiel à savoir avant de rejoindre le Club :" at bounding box center [823, 277] width 158 height 27
click at [839, 252] on p "Conditions VIP 💙 👉 Voici l’essentiel à savoir avant de rejoindre le Club :" at bounding box center [838, 285] width 189 height 79
click at [762, 267] on span "👉 Voici l’essentiel à savoir avant de rejoindre le Club :" at bounding box center [823, 277] width 158 height 27
click at [762, 272] on span "👉 Voici l’essentiel à savoir avant de rejoindre le Club :" at bounding box center [823, 277] width 158 height 27
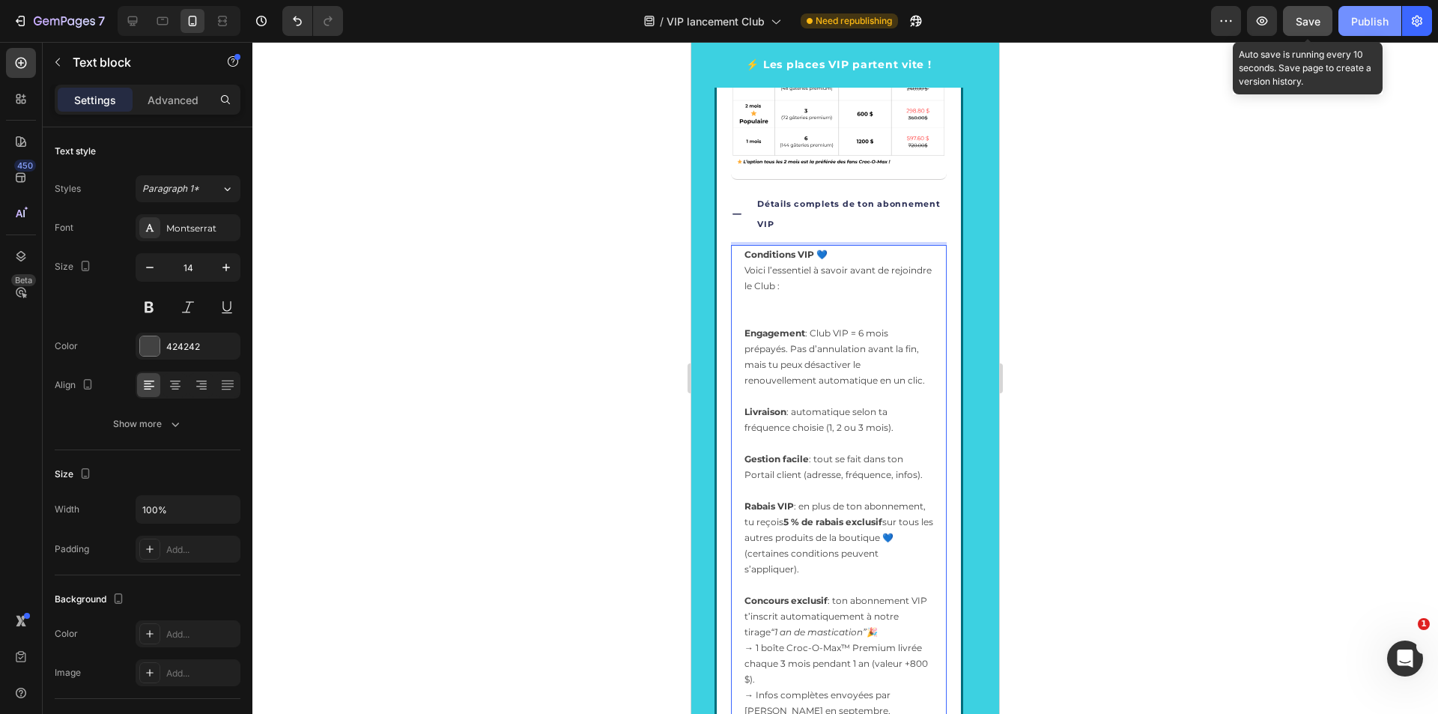
click at [1360, 16] on div "Publish" at bounding box center [1369, 21] width 37 height 16
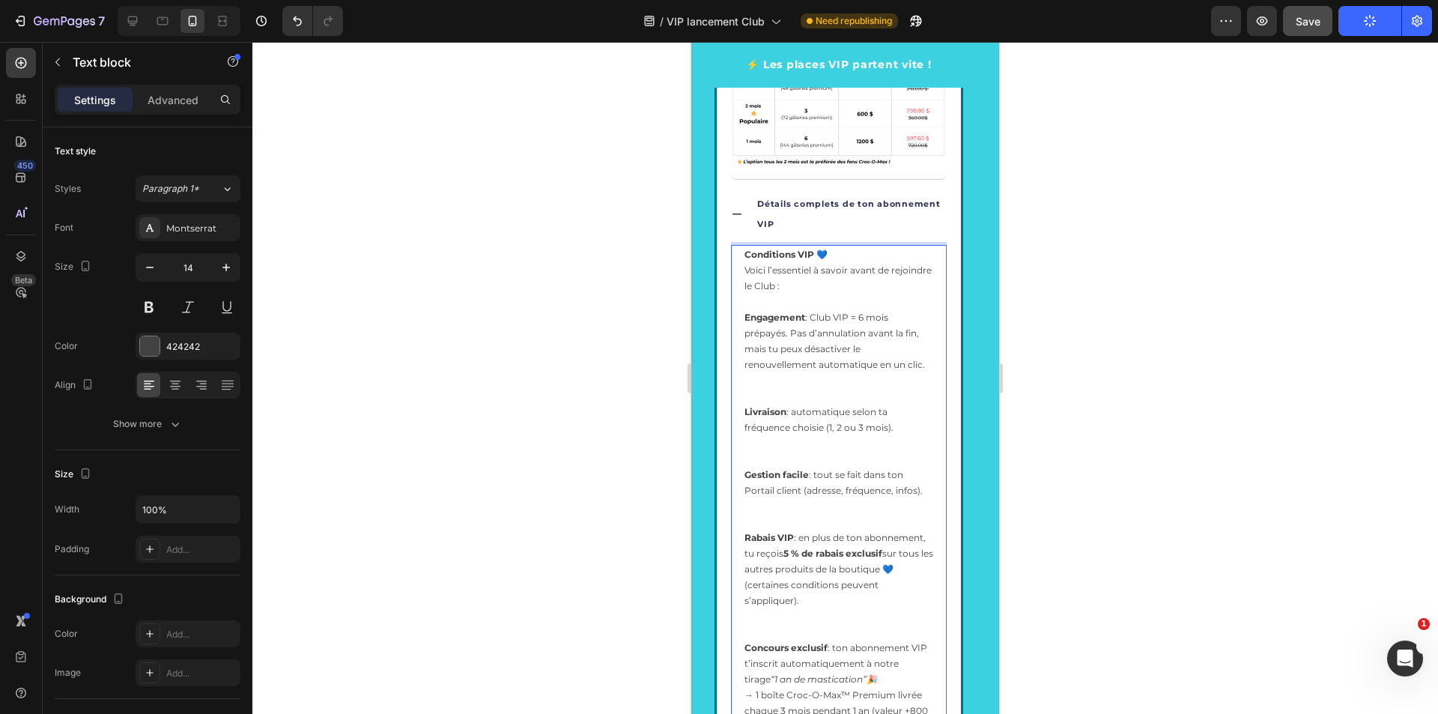
click at [768, 365] on span "Engagement : Club VIP = 6 mois prépayés. Pas d’annulation avant la fin, mais tu…" at bounding box center [834, 341] width 180 height 58
click at [764, 391] on p "Conditions VIP 💙 Voici l’essentiel à savoir avant de rejoindre le Club : Engage…" at bounding box center [838, 324] width 189 height 157
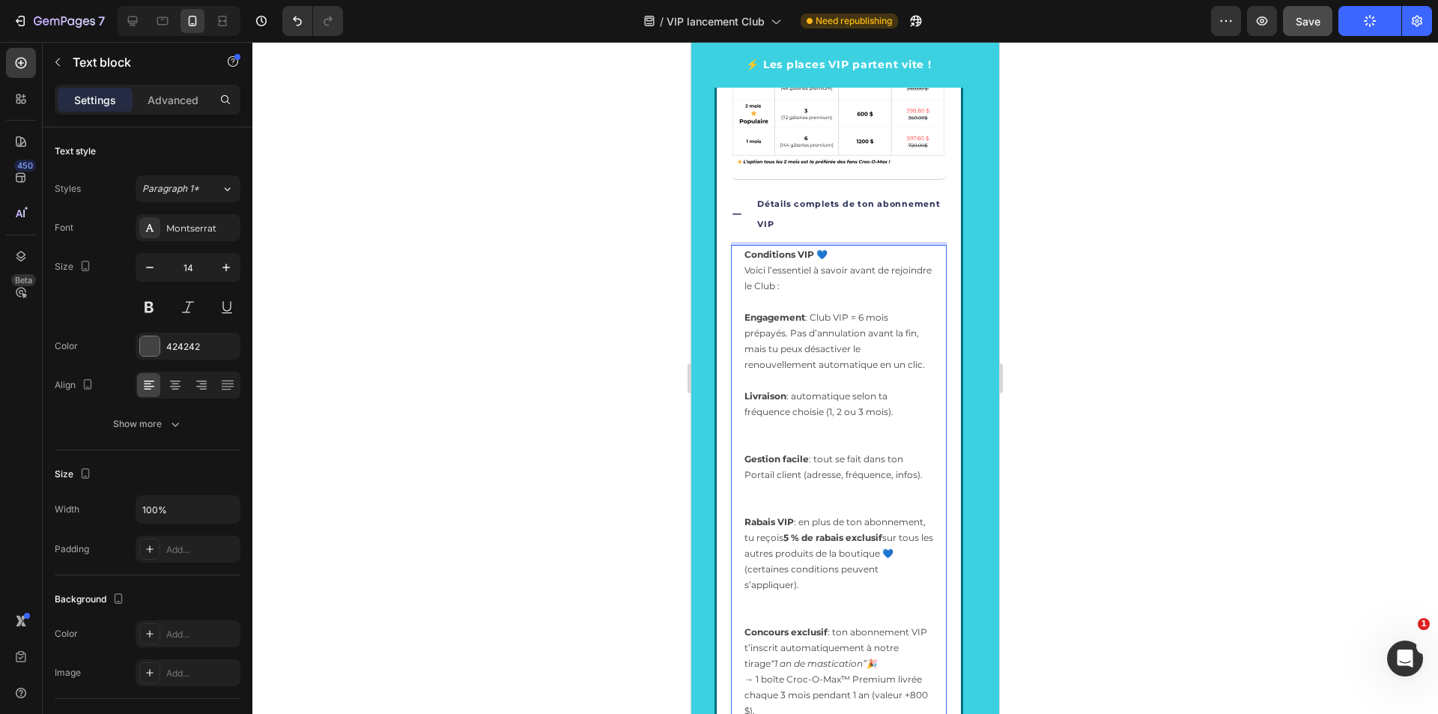
click at [756, 440] on p "Livraison : automatique selon ta fréquence choisie (1, 2 ou 3 mois)." at bounding box center [838, 419] width 189 height 63
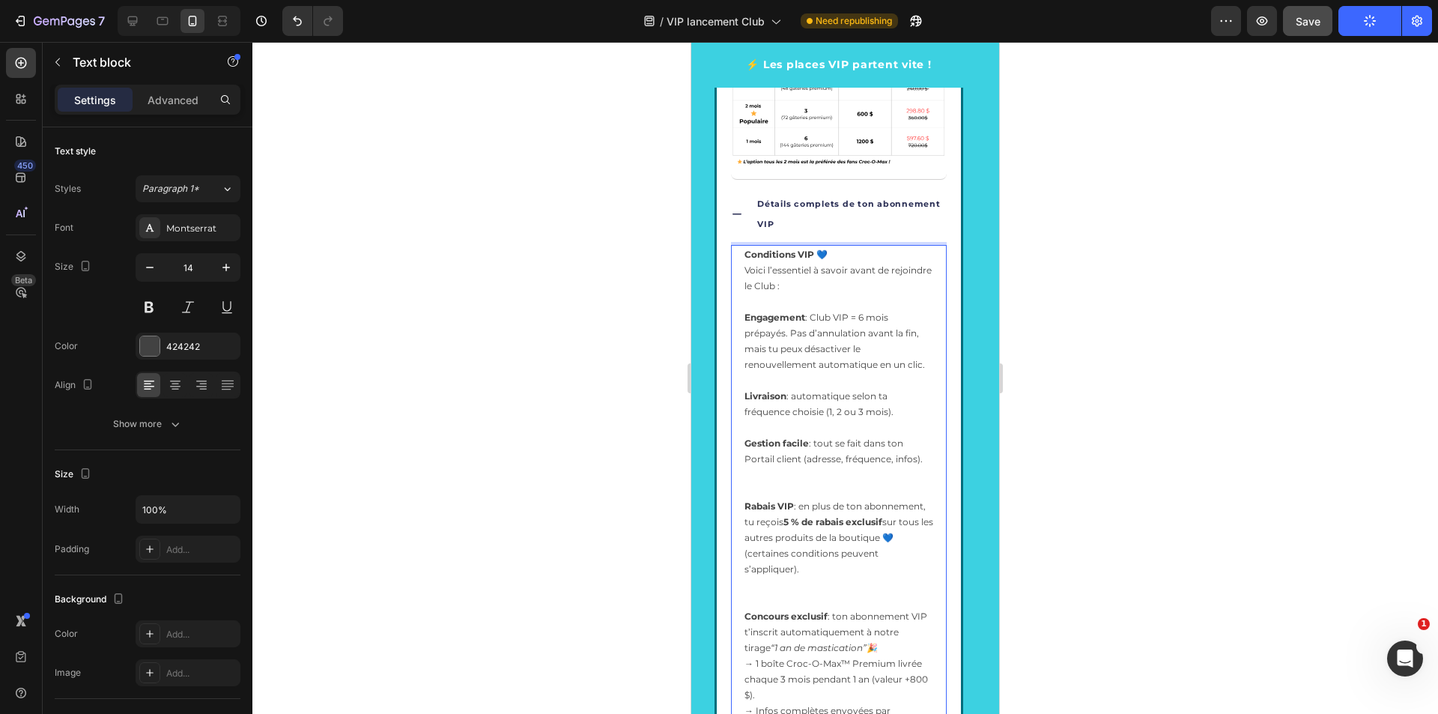
click at [759, 476] on p "Gestion facile : tout se fait dans ton Portail client (adresse, fréquence, info…" at bounding box center [838, 466] width 189 height 63
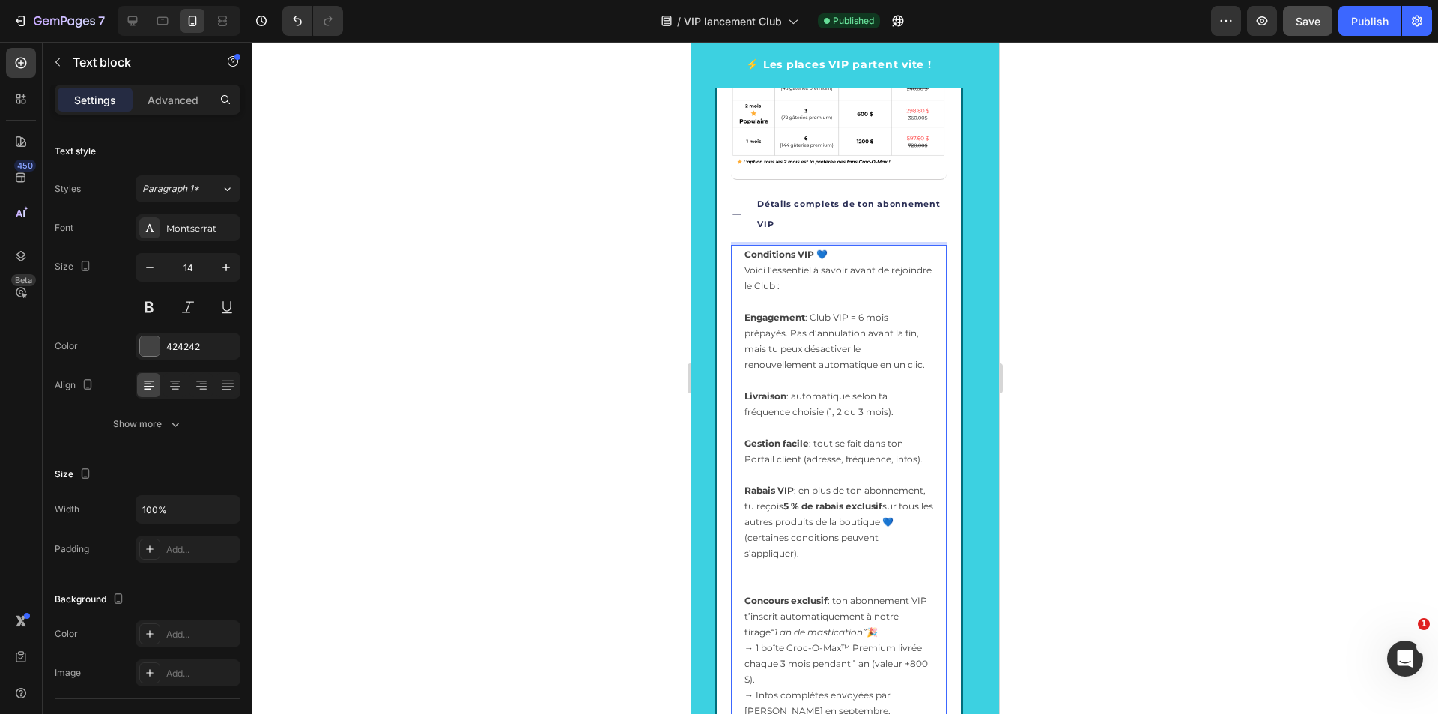
click at [767, 580] on p "Rabais VIP : en plus de ton abonnement, tu reçois 5 % de rabais exclusif sur to…" at bounding box center [838, 537] width 189 height 110
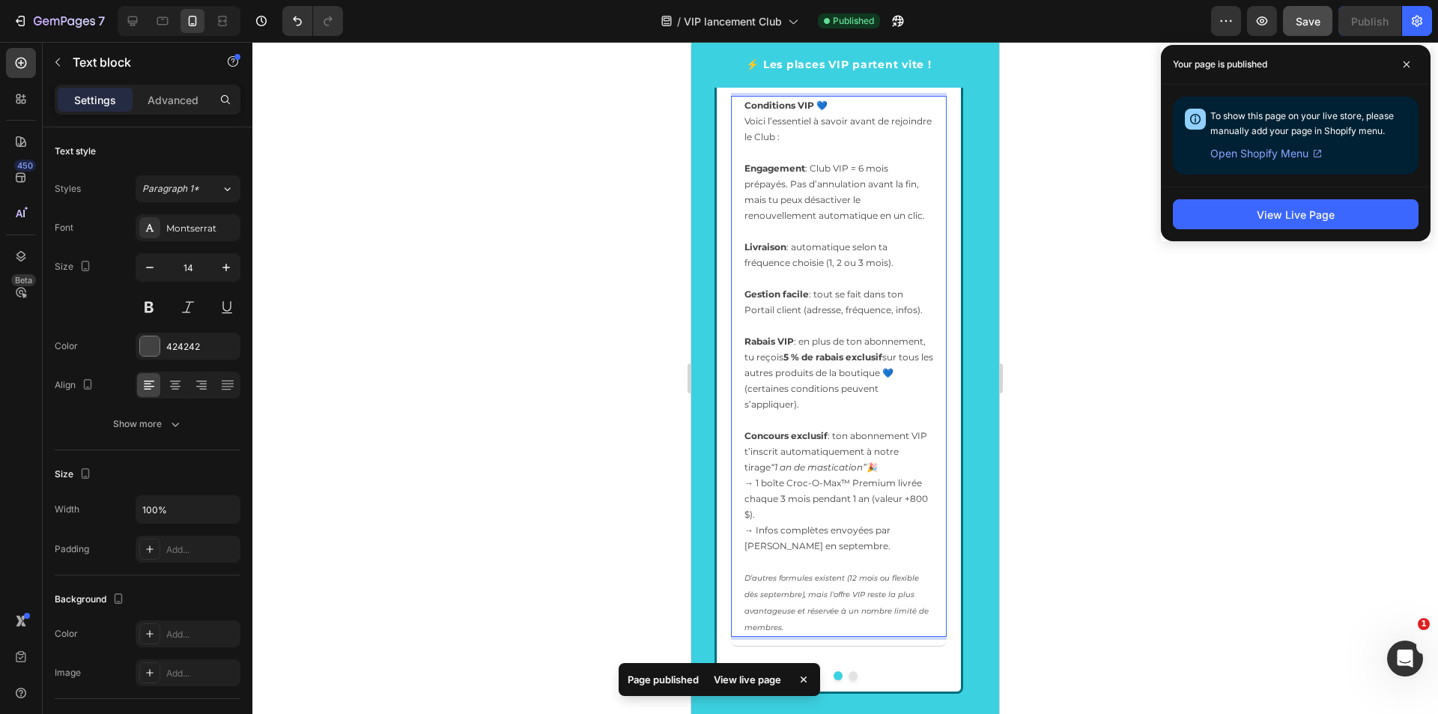
scroll to position [3215, 0]
click at [747, 559] on p "Concours exclusif : ton abonnement VIP t’inscrit automatiquement à notre tirage…" at bounding box center [838, 530] width 189 height 207
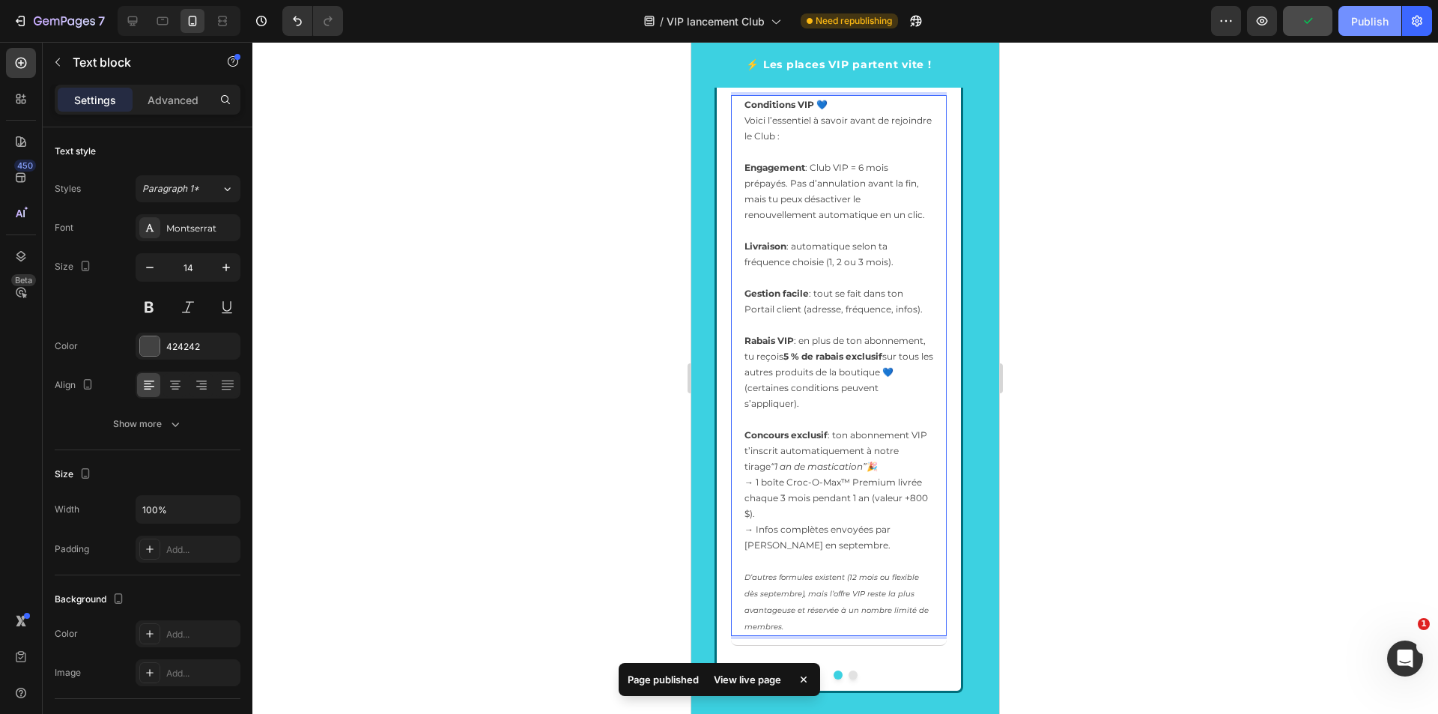
click at [1384, 30] on button "Publish" at bounding box center [1369, 21] width 63 height 30
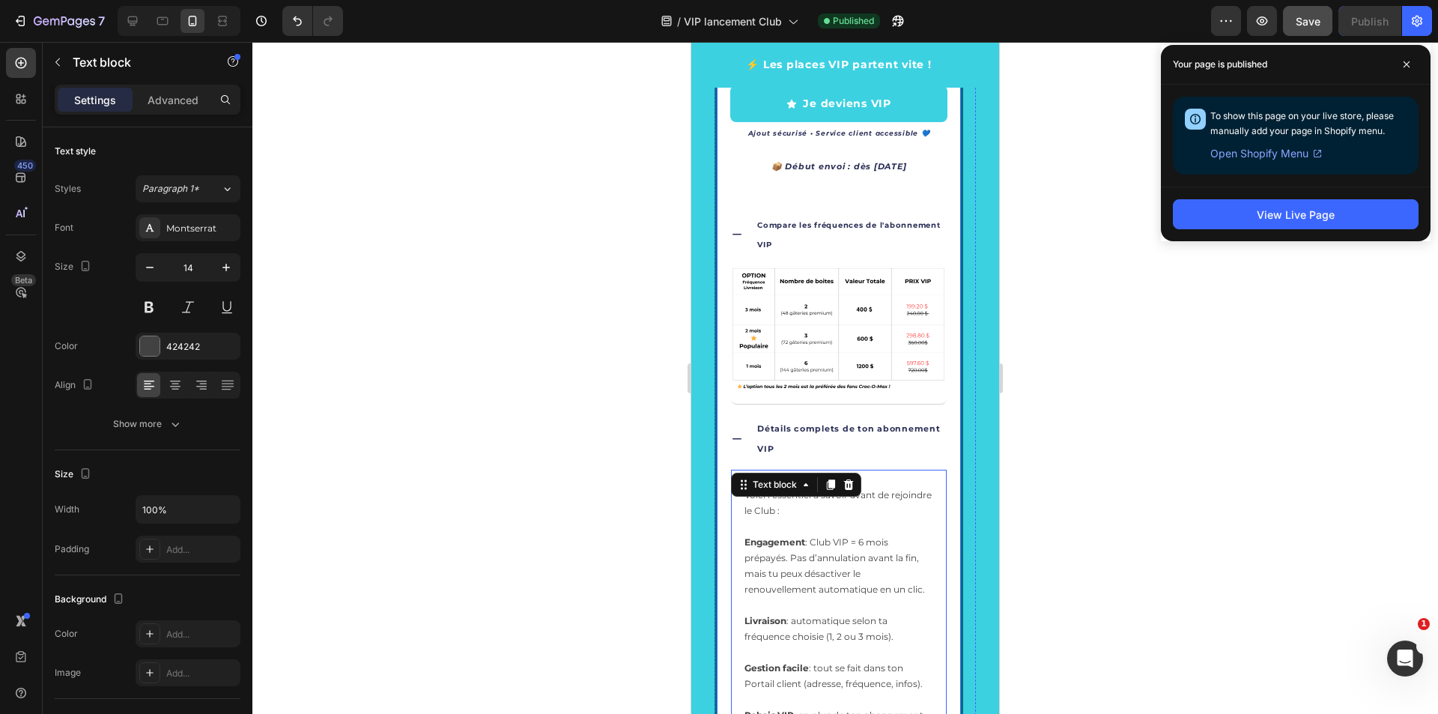
scroll to position [3140, 0]
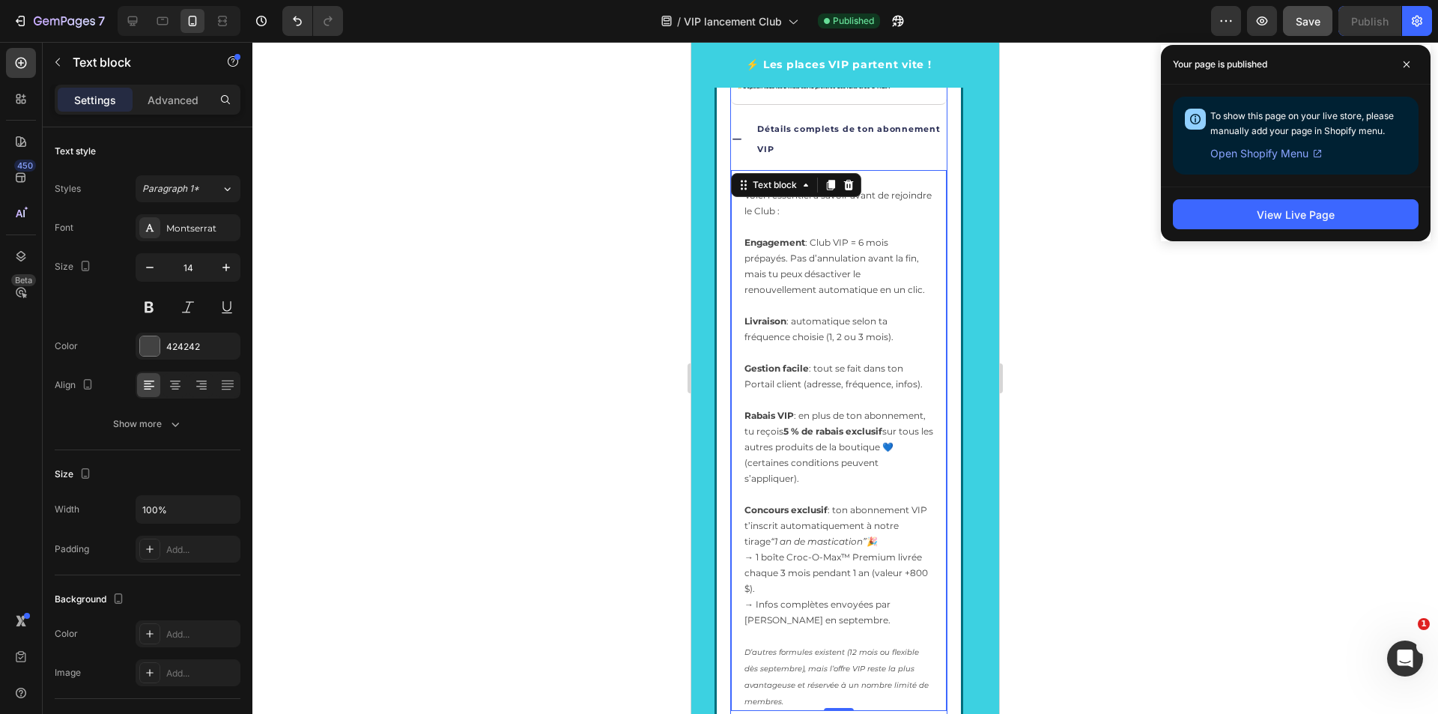
click at [739, 132] on div "Détails complets de ton abonnement VIP" at bounding box center [839, 138] width 216 height 55
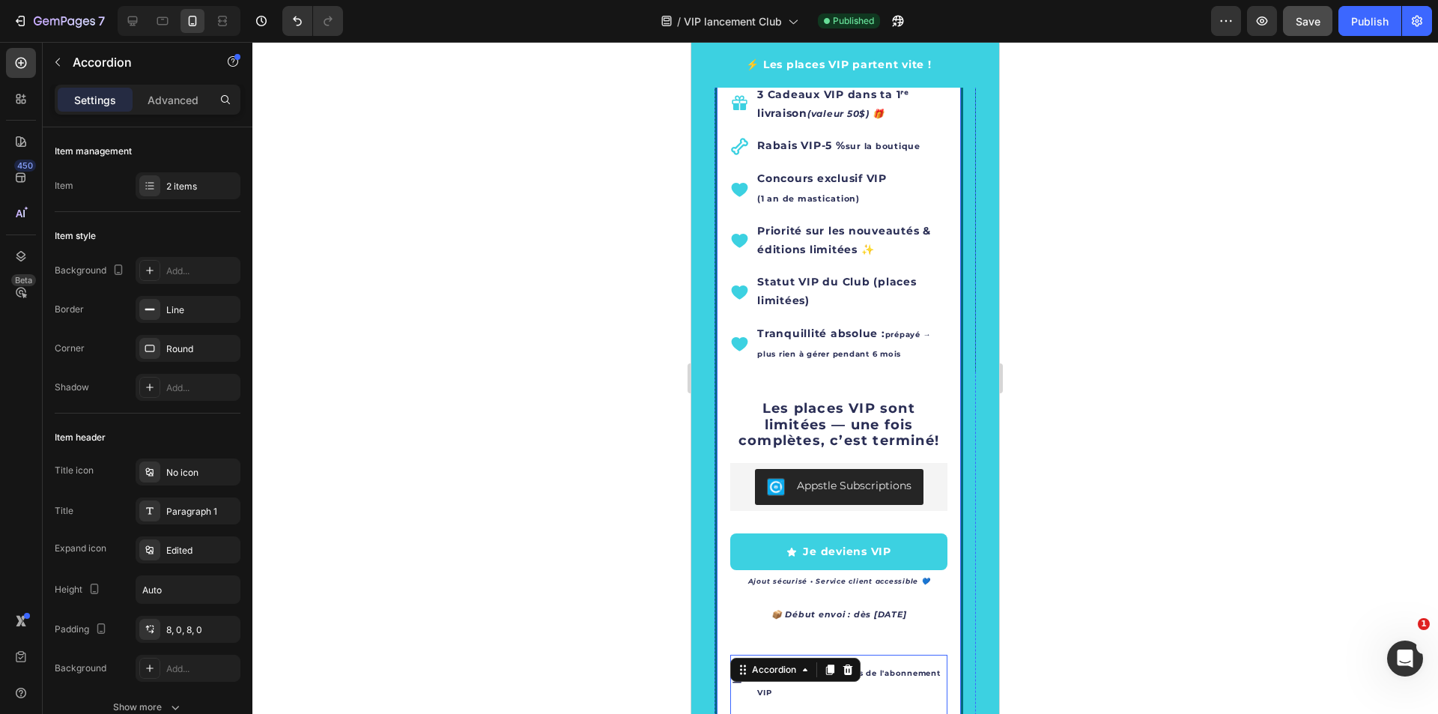
scroll to position [2391, 0]
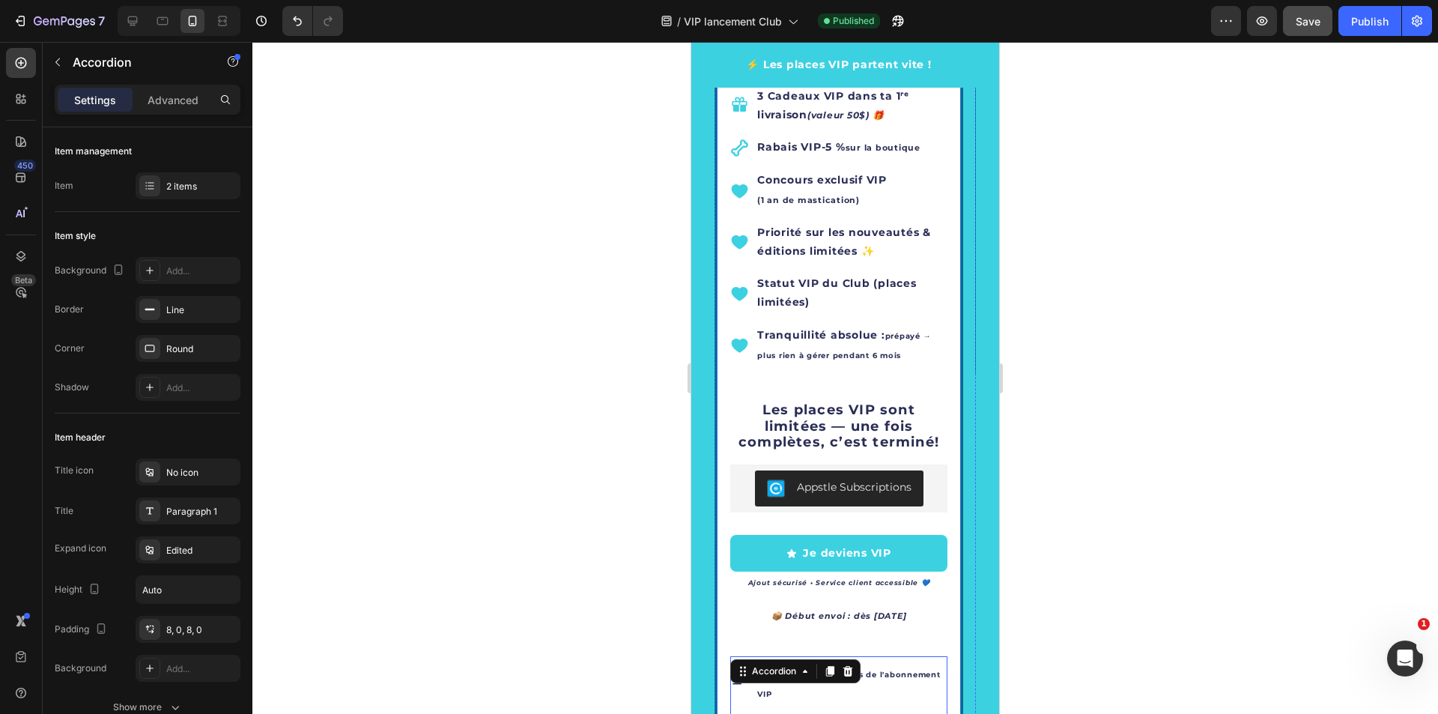
click at [944, 193] on button "Carousel Next Arrow" at bounding box center [943, 190] width 42 height 42
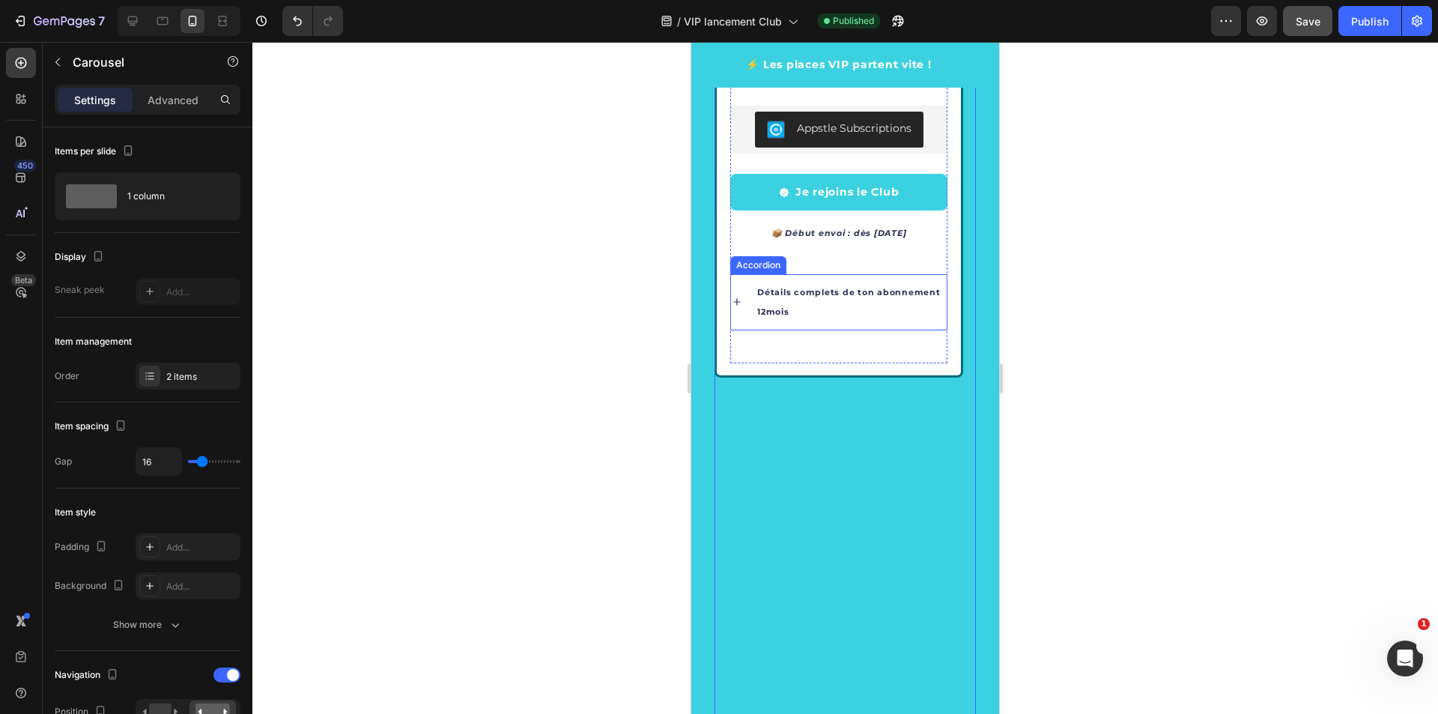
click at [838, 290] on span "Détails complets de ton abonnement 12mois" at bounding box center [848, 302] width 183 height 30
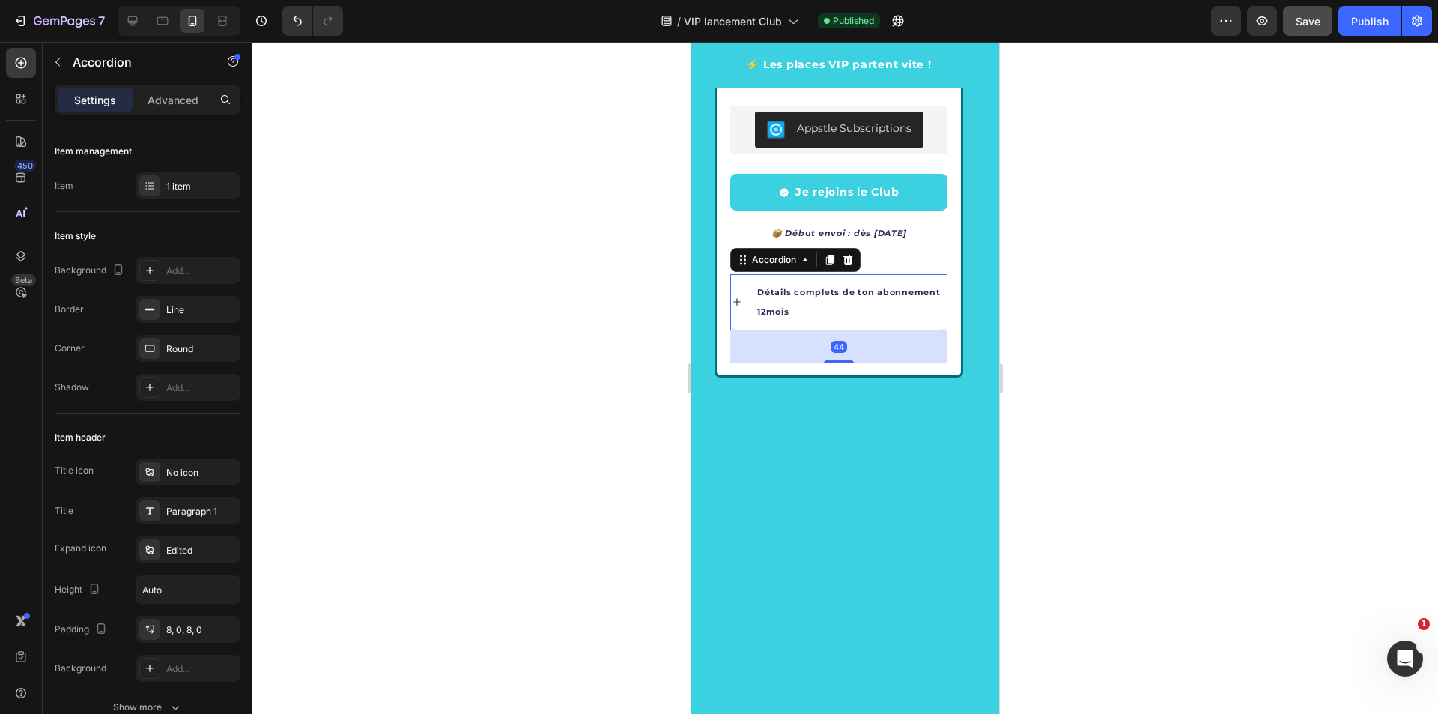
click at [837, 291] on span "Détails complets de ton abonnement 12mois" at bounding box center [848, 302] width 183 height 30
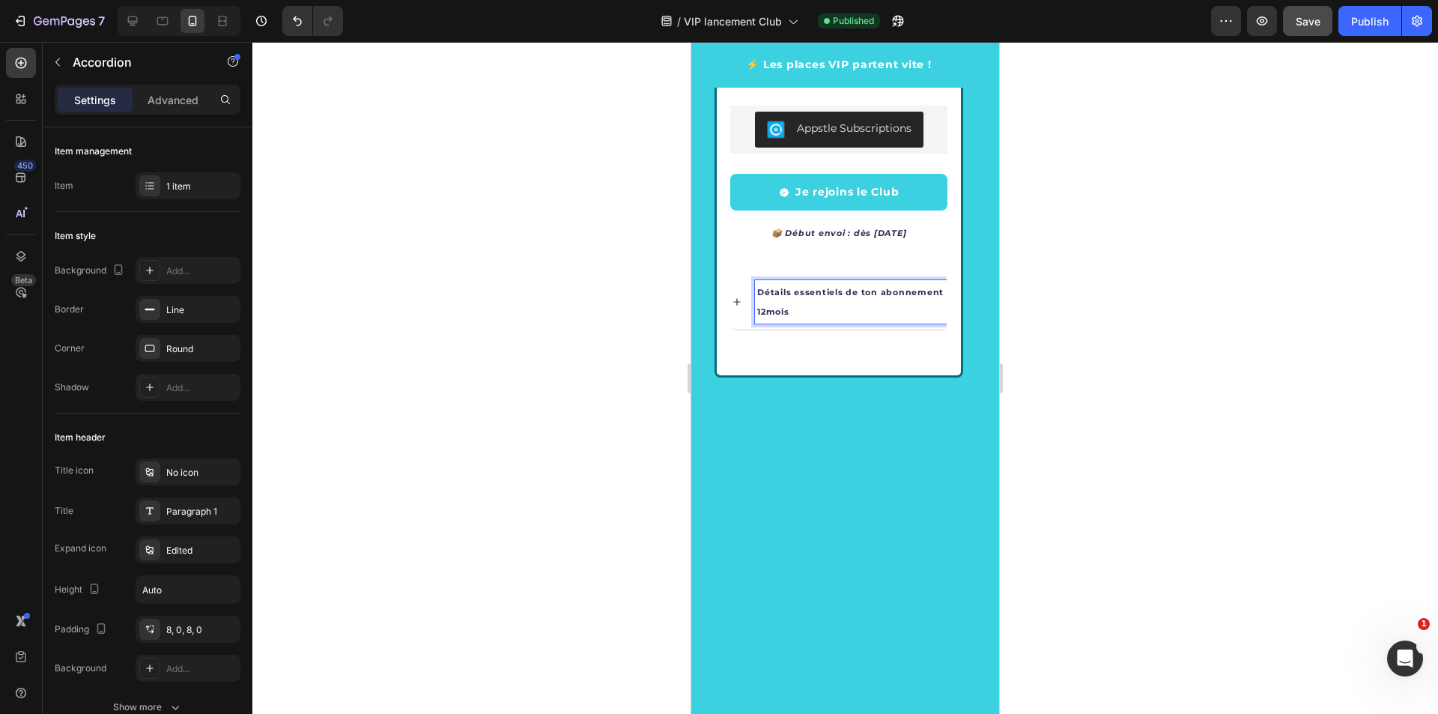
drag, startPoint x: 918, startPoint y: 309, endPoint x: 799, endPoint y: 307, distance: 119.1
click at [799, 307] on p "Détails essentiels de ton abonnement 12mois" at bounding box center [850, 301] width 187 height 39
click at [852, 299] on p "Détails essentiels de ton abonnement 12mois" at bounding box center [850, 301] width 187 height 39
click at [815, 311] on p "Détails essentiels de ton abonnement 12mois" at bounding box center [850, 301] width 187 height 39
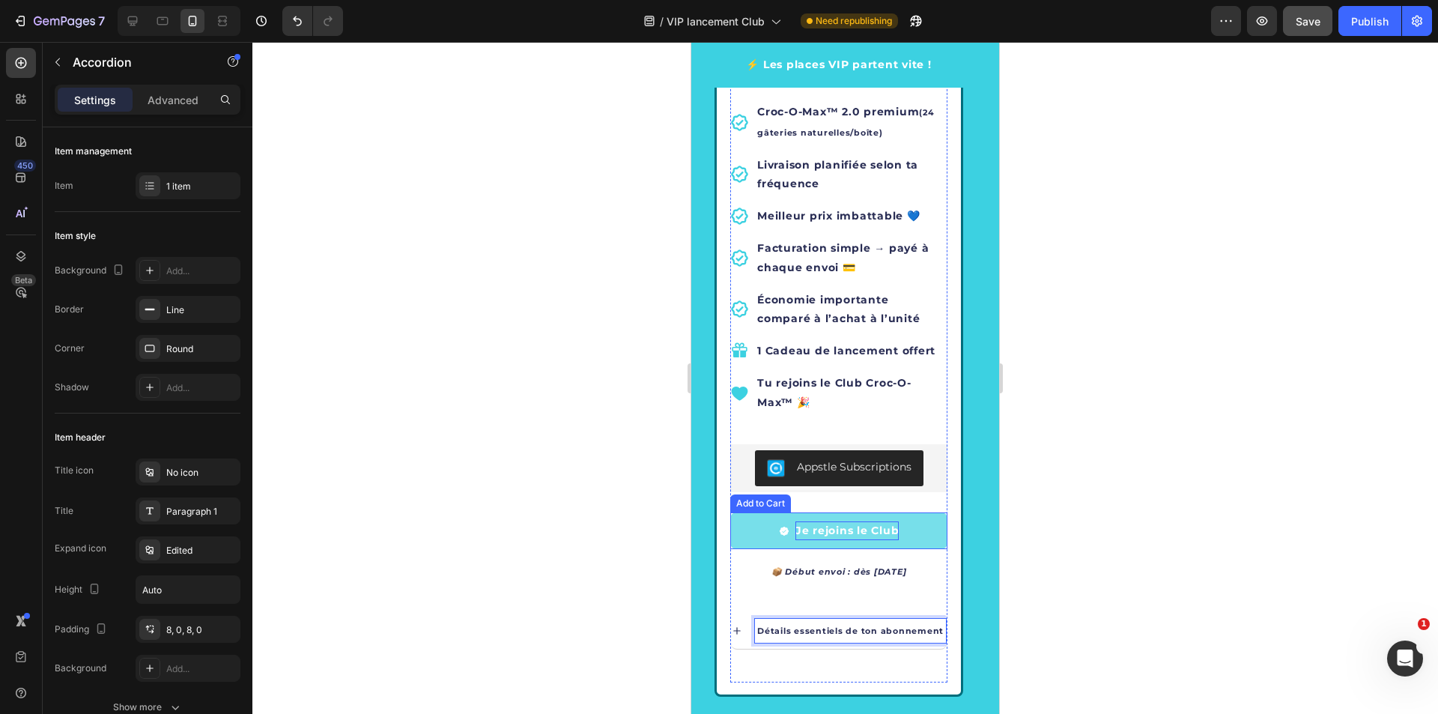
scroll to position [2166, 0]
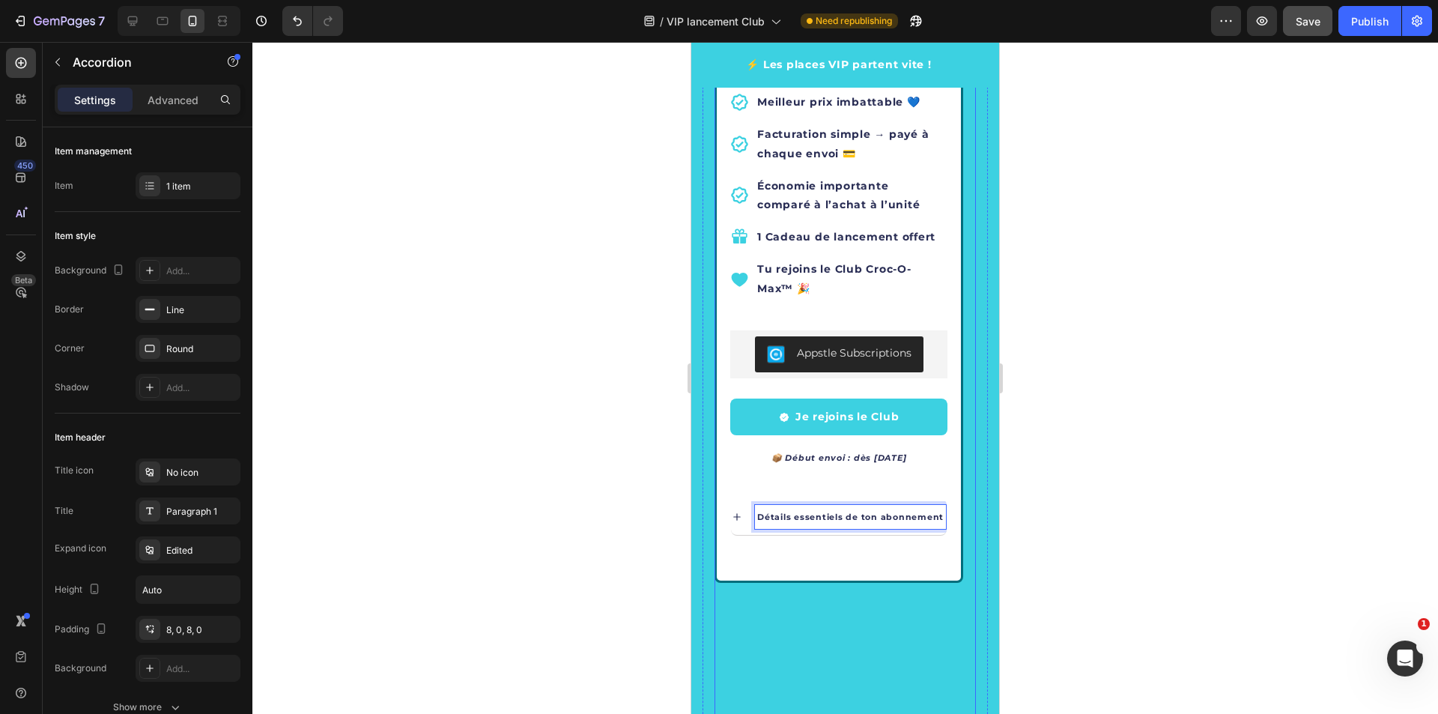
click at [745, 419] on icon "Carousel Back Arrow" at bounding box center [747, 415] width 18 height 18
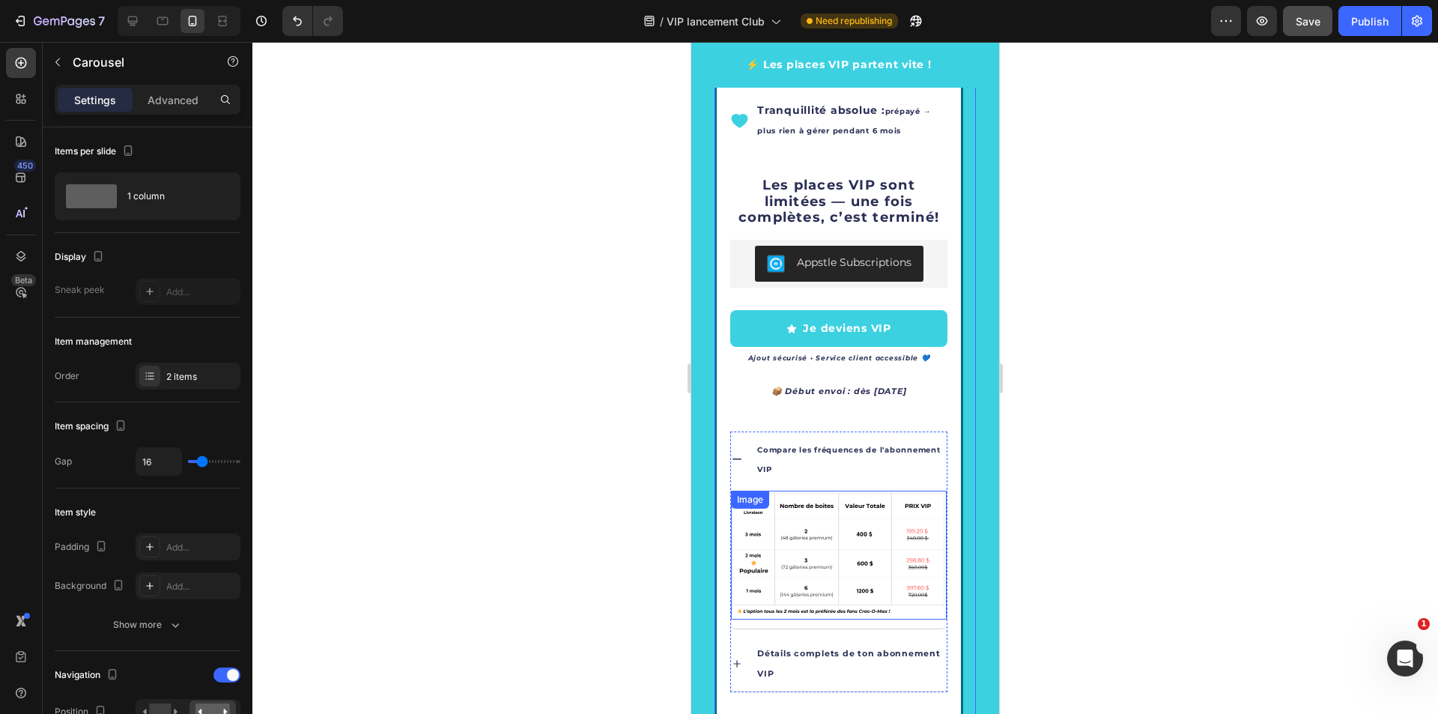
scroll to position [2691, 0]
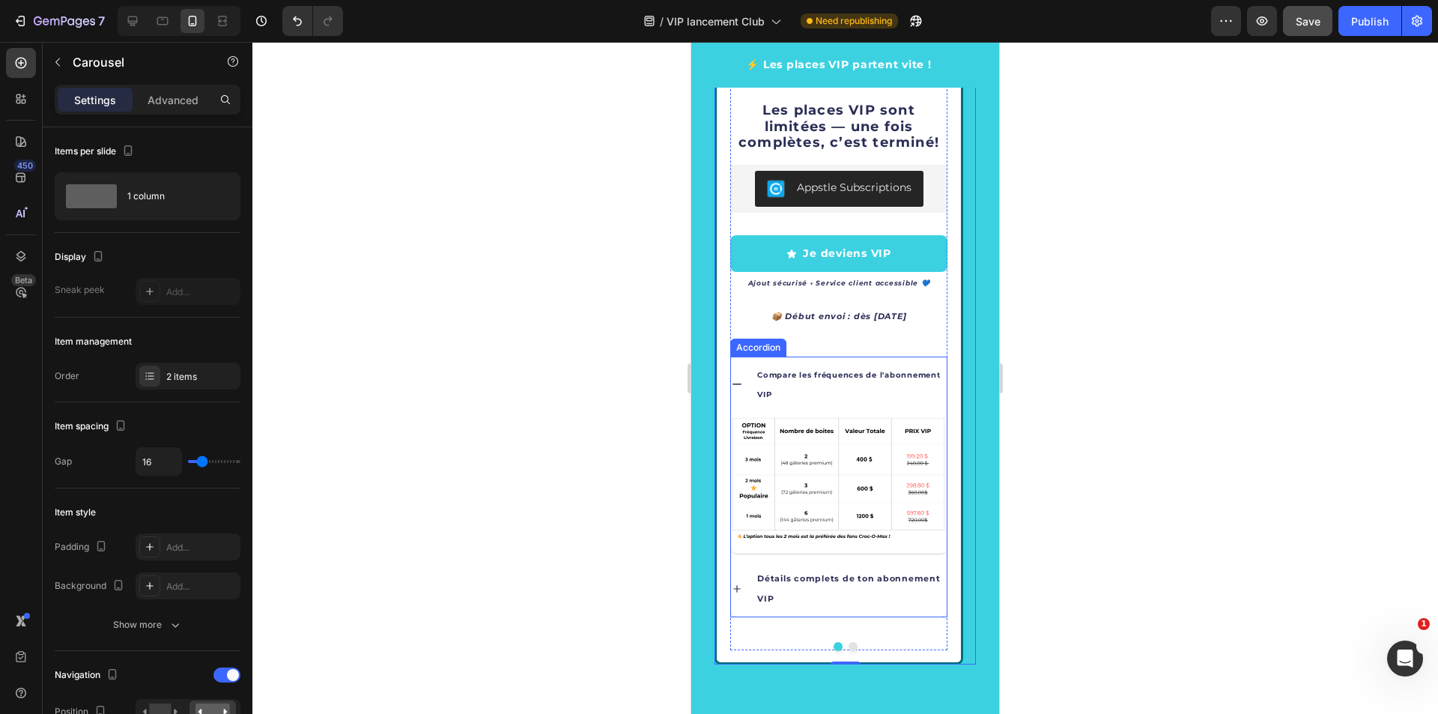
click at [828, 578] on span "Détails complets de ton abonnement" at bounding box center [848, 578] width 183 height 10
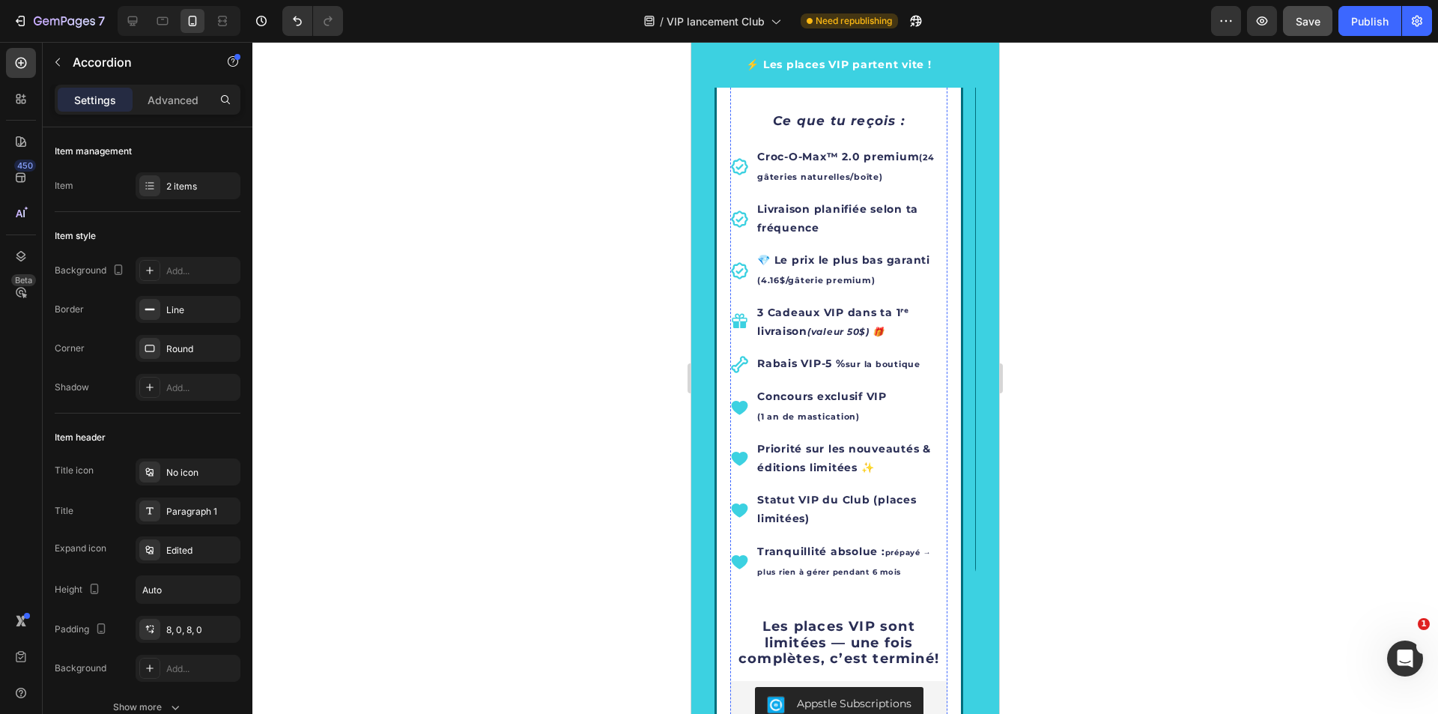
scroll to position [2624, 0]
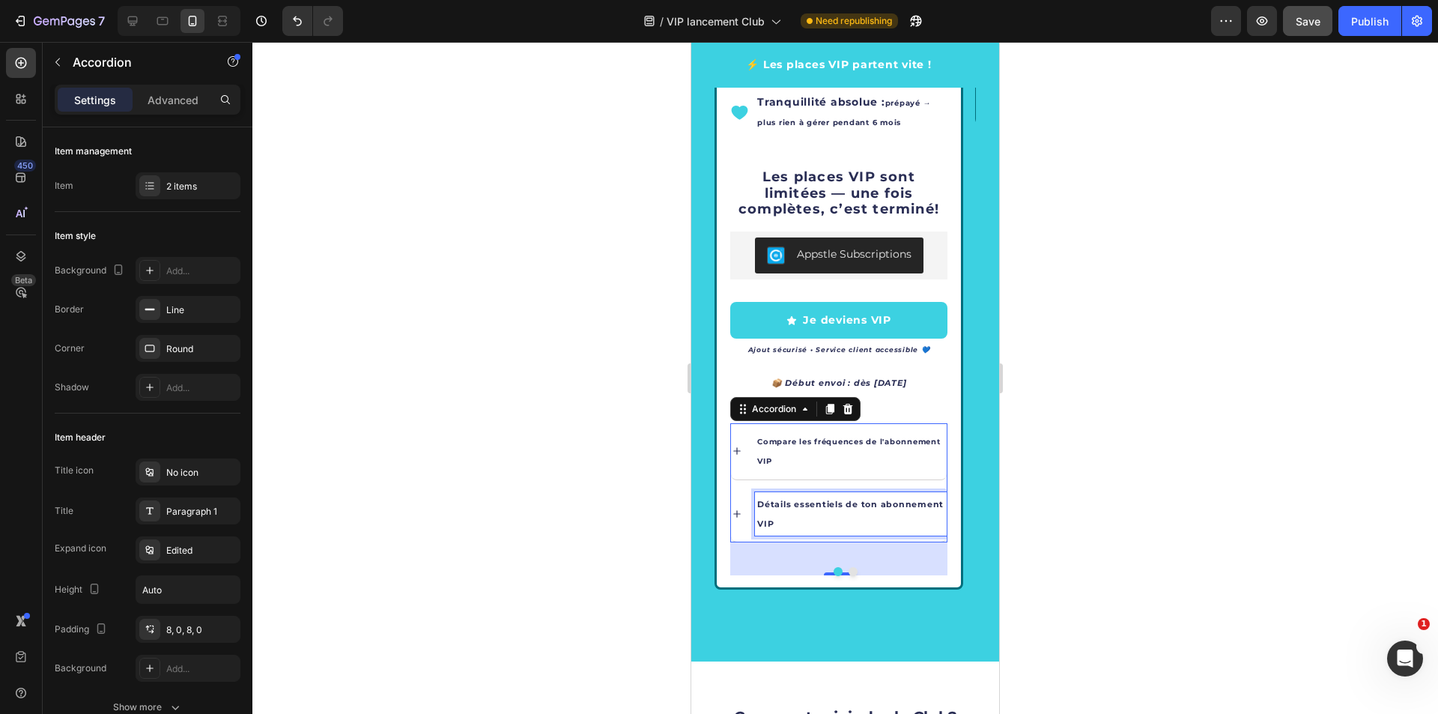
click at [740, 508] on icon at bounding box center [737, 514] width 12 height 12
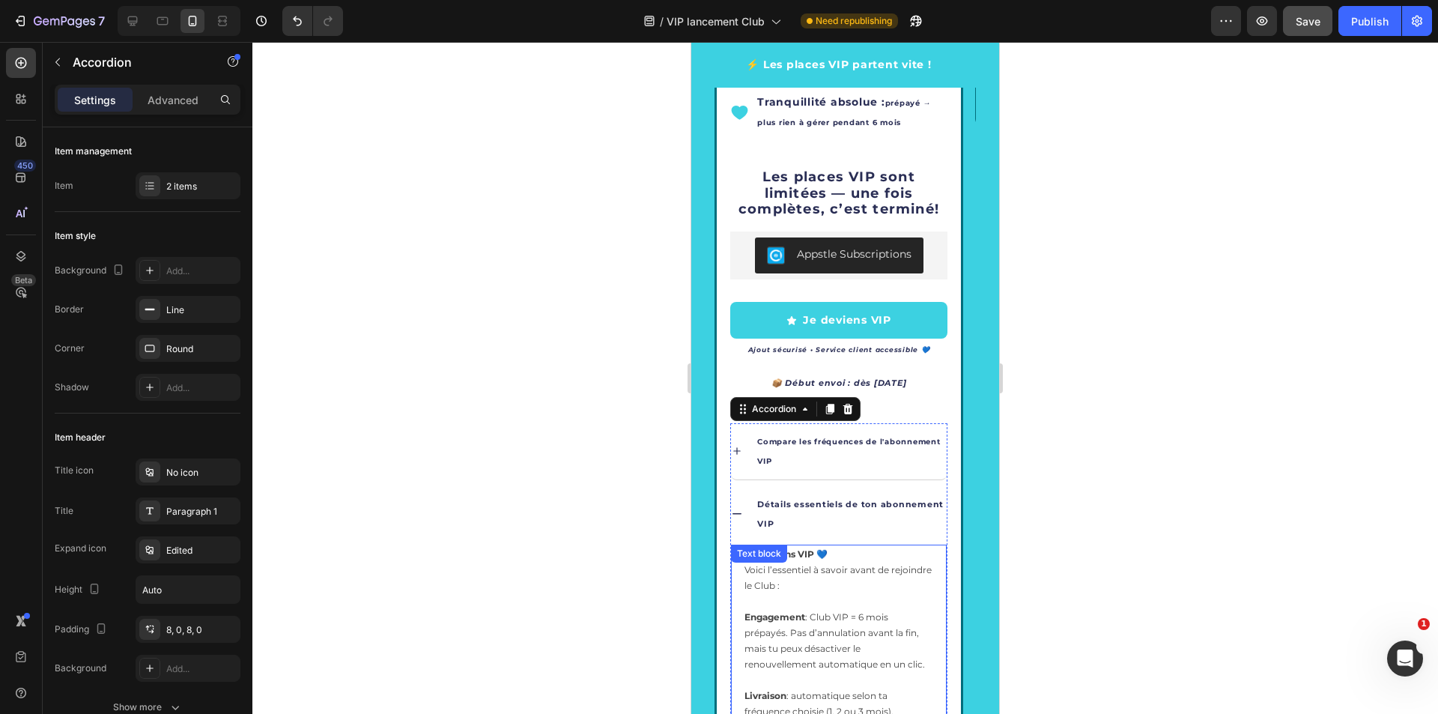
drag, startPoint x: 807, startPoint y: 566, endPoint x: 797, endPoint y: 556, distance: 14.8
click at [807, 564] on span "Voici l’essentiel à savoir avant de rejoindre le Club :" at bounding box center [837, 577] width 187 height 27
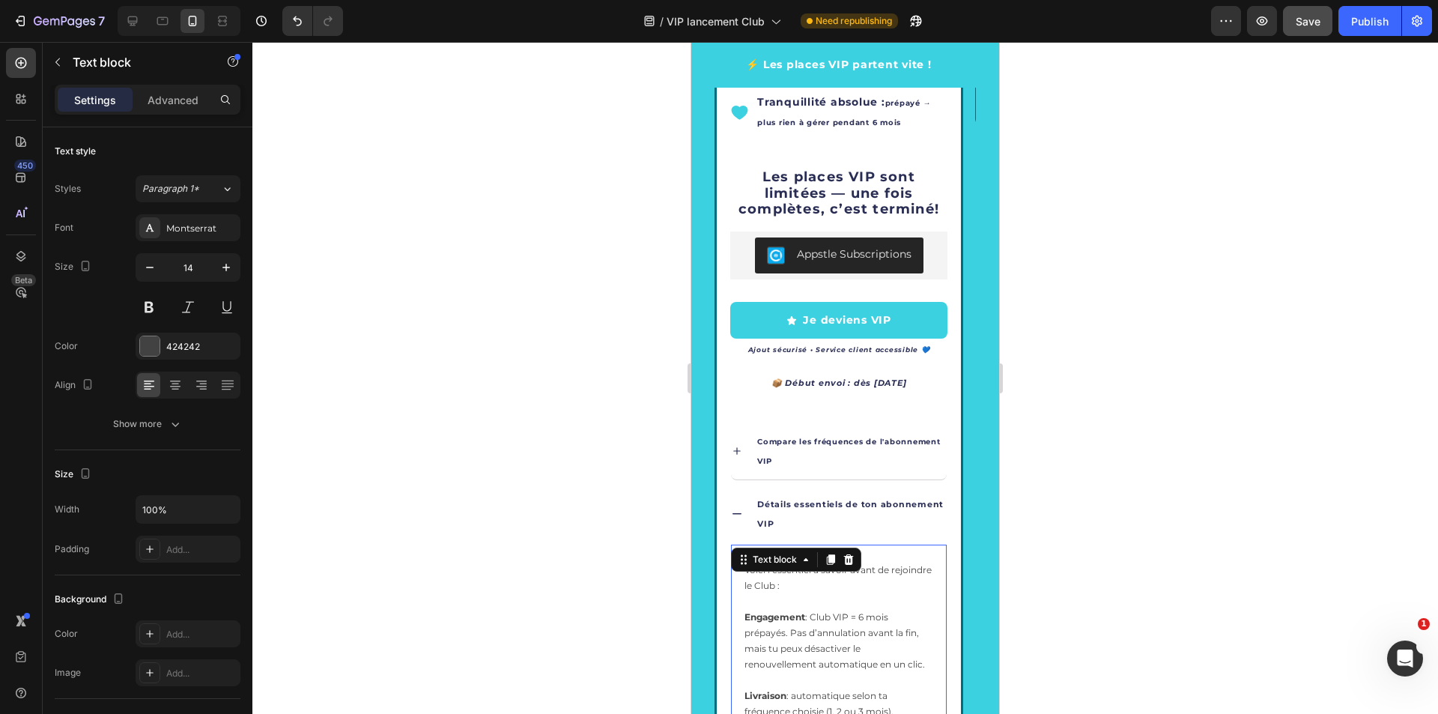
click at [797, 556] on div "Text block" at bounding box center [775, 559] width 50 height 13
click at [813, 526] on p "Détails essentiels de ton abonnement VIP" at bounding box center [850, 513] width 187 height 39
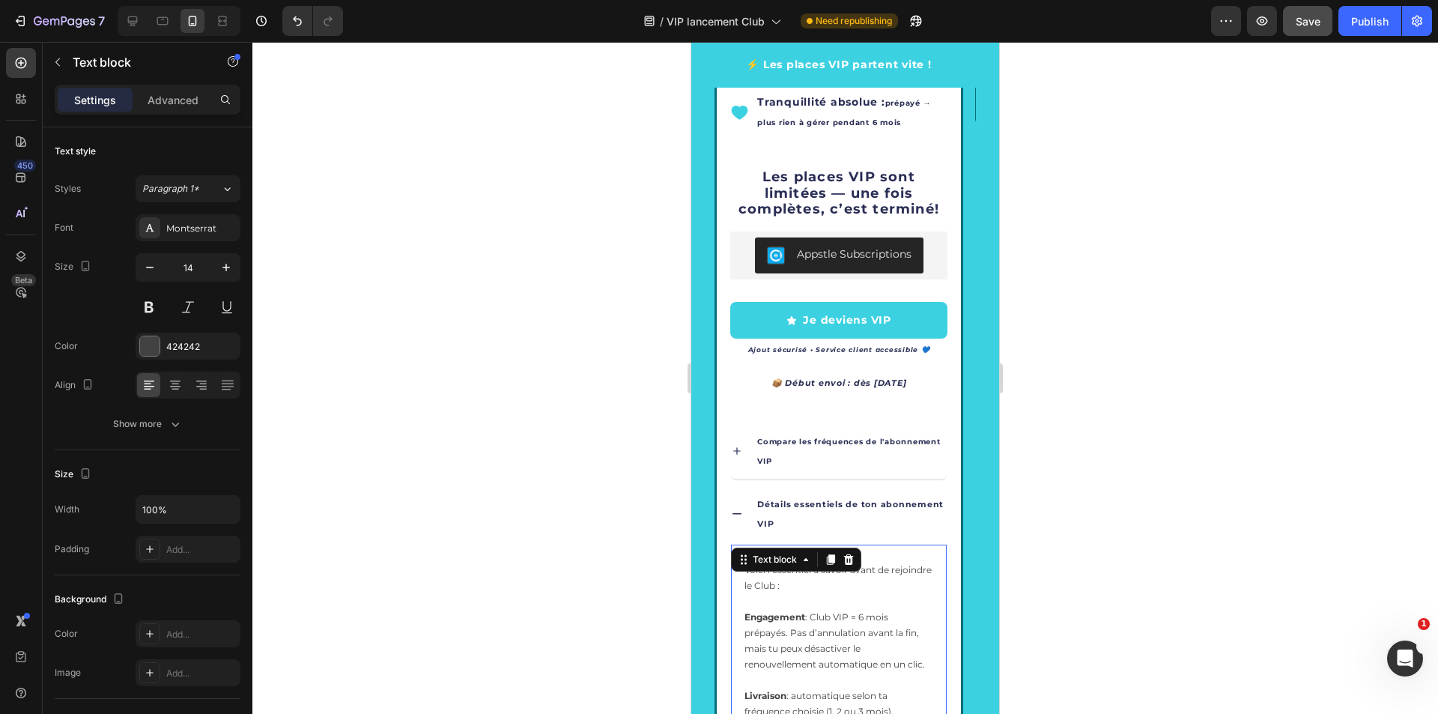
click at [857, 530] on p "Détails essentiels de ton abonnement VIP" at bounding box center [850, 513] width 187 height 39
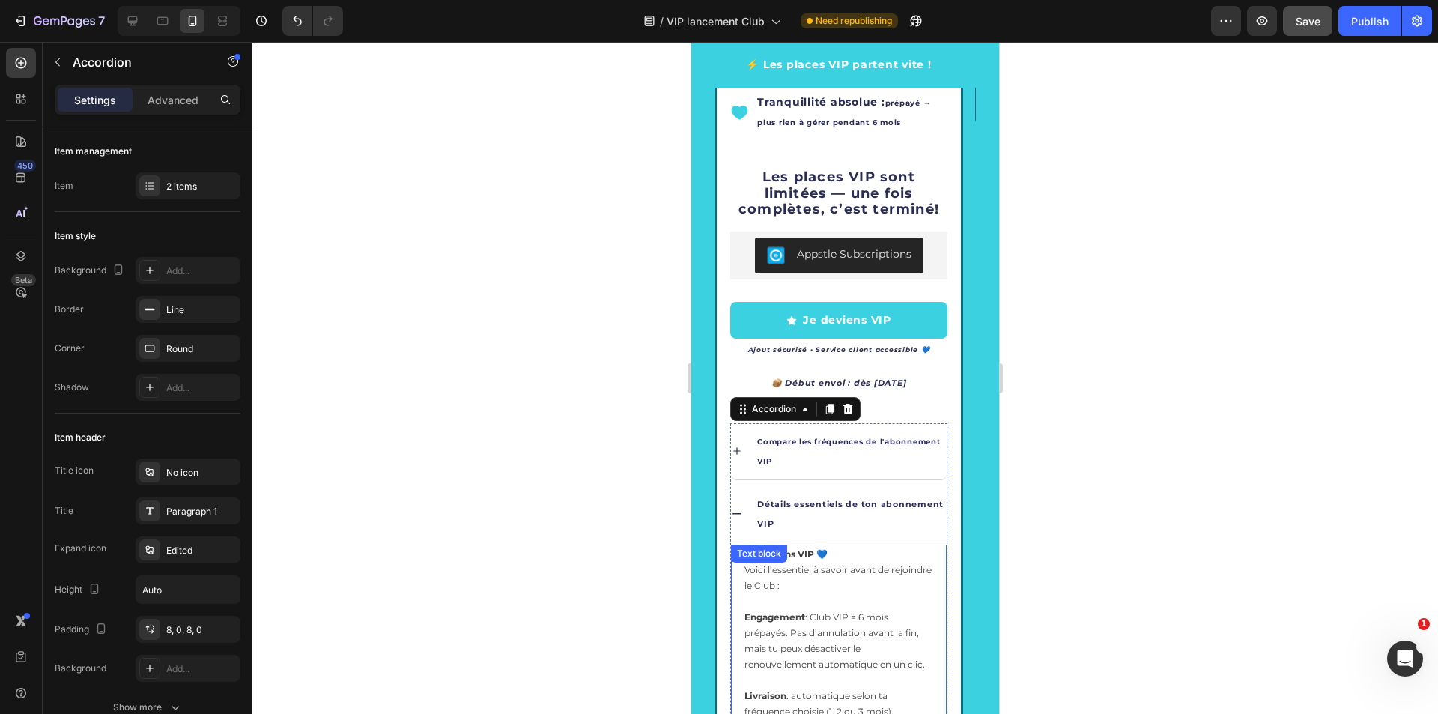
click at [894, 562] on p "Conditions VIP 💙 Voici l’essentiel à savoir avant de rejoindre le Club : Engage…" at bounding box center [838, 617] width 189 height 142
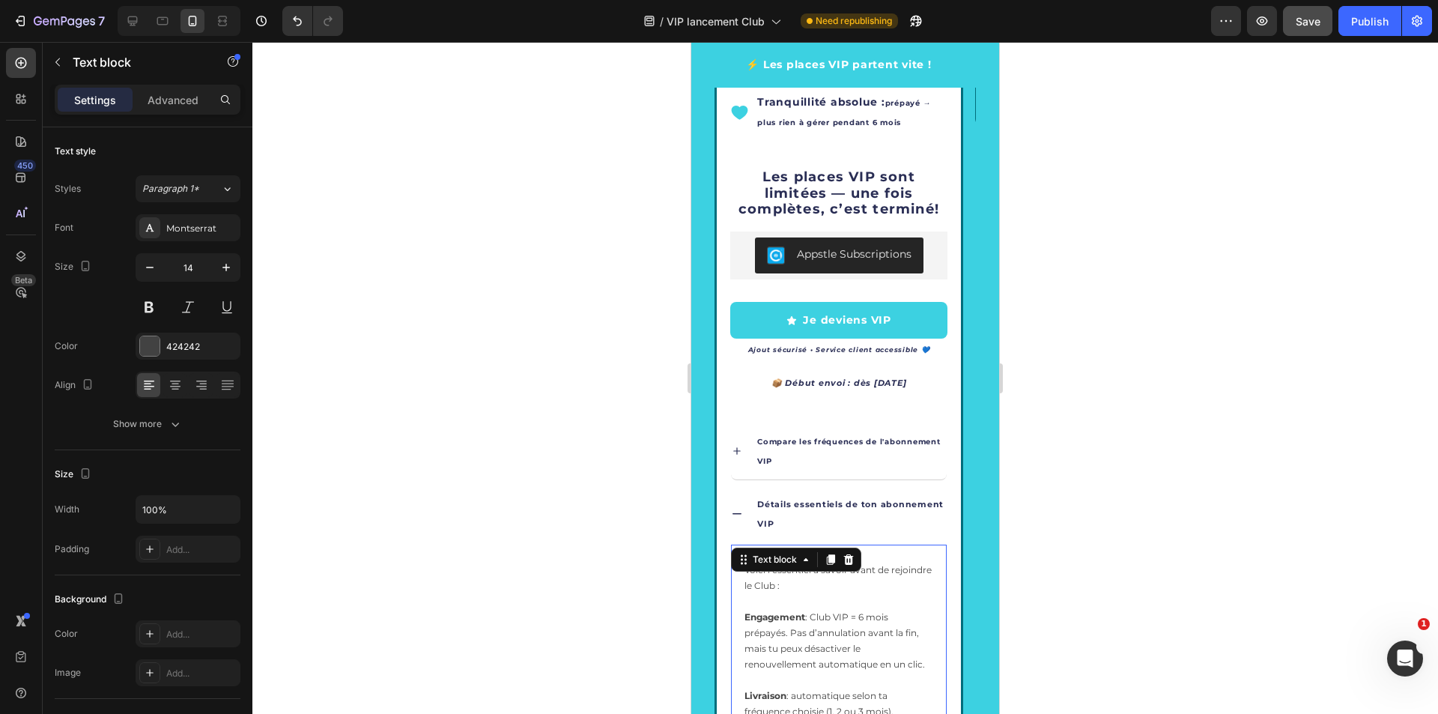
click at [895, 562] on p "Conditions VIP 💙 Voici l’essentiel à savoir avant de rejoindre le Club : Engage…" at bounding box center [838, 617] width 189 height 142
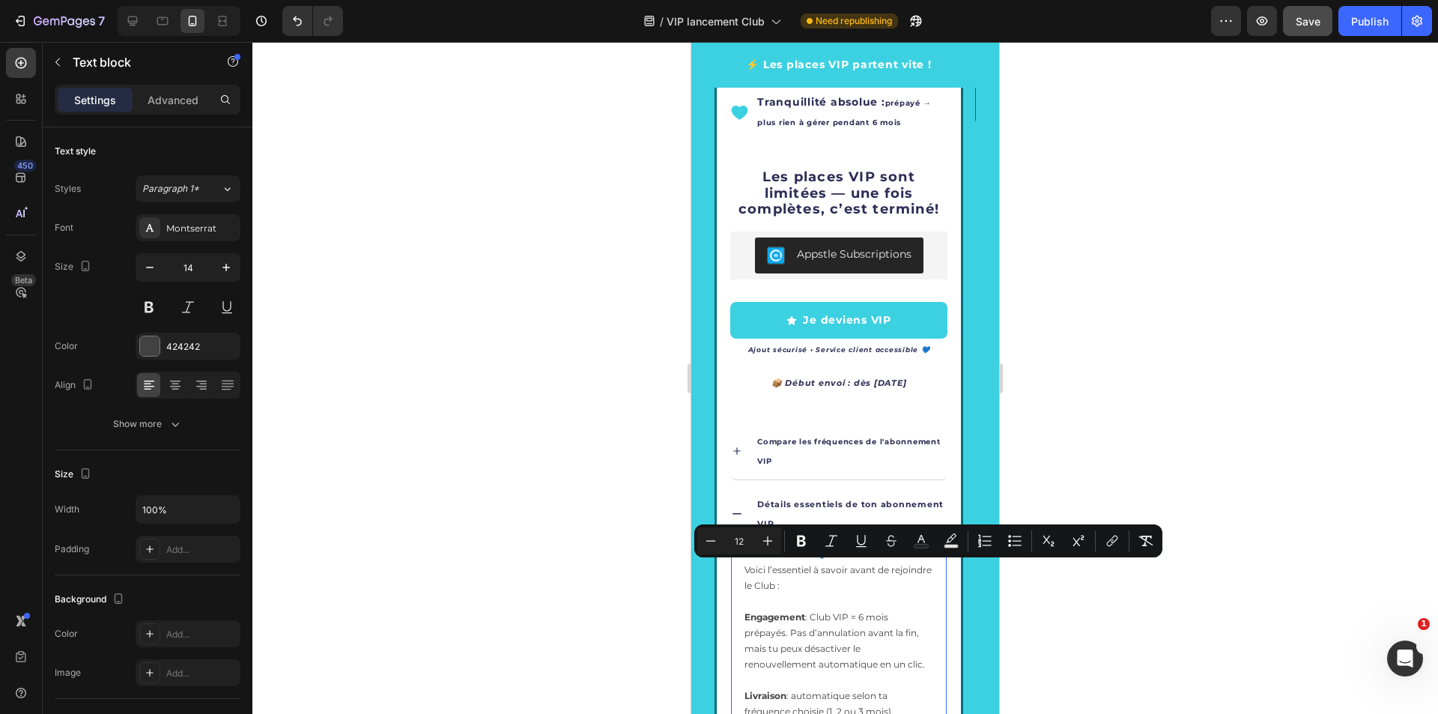
click at [810, 575] on p "Conditions VIP 💙 Voici l’essentiel à savoir avant de rejoindre le Club : Engage…" at bounding box center [838, 617] width 189 height 142
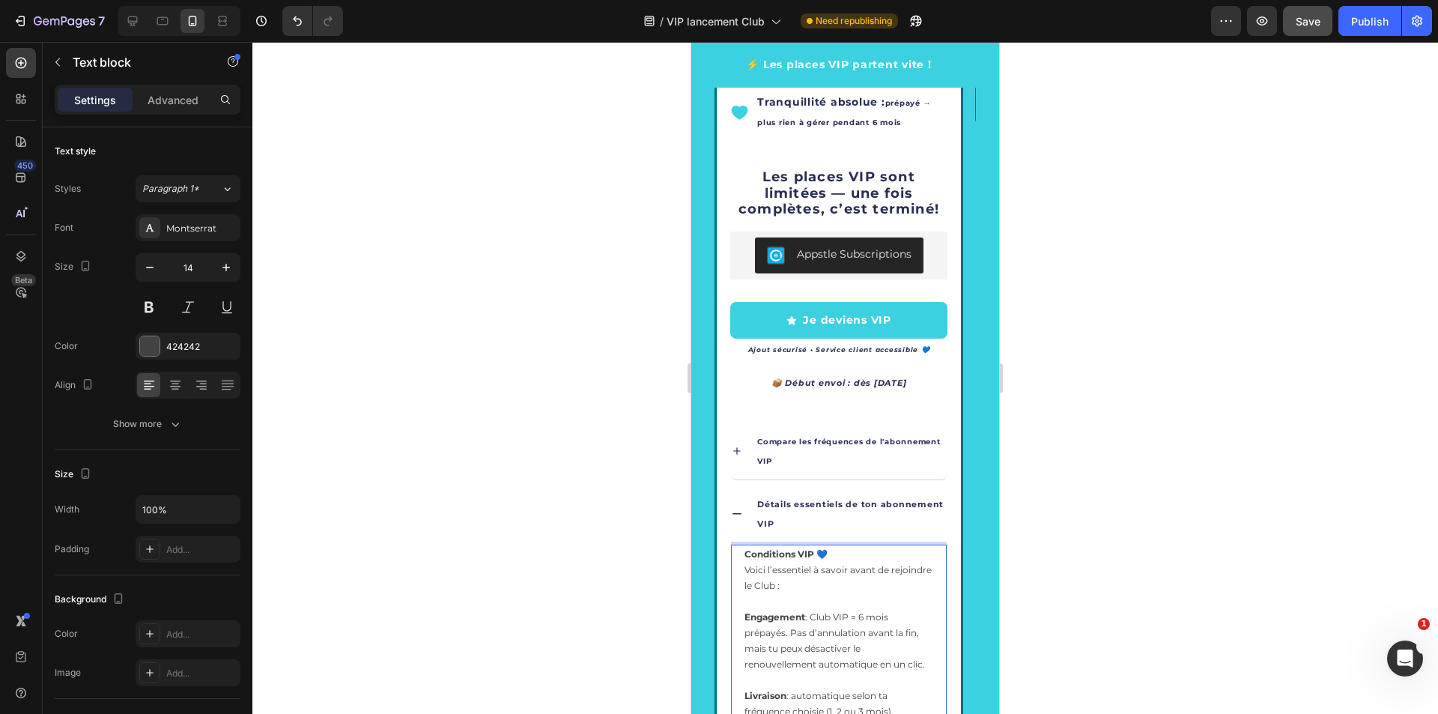
click at [799, 556] on strong "Conditions VIP 💙" at bounding box center [785, 553] width 83 height 11
click at [793, 576] on p "Conditions Club VIP 💙 Voici l’essentiel à savoir avant de rejoindre le Club : E…" at bounding box center [838, 617] width 189 height 142
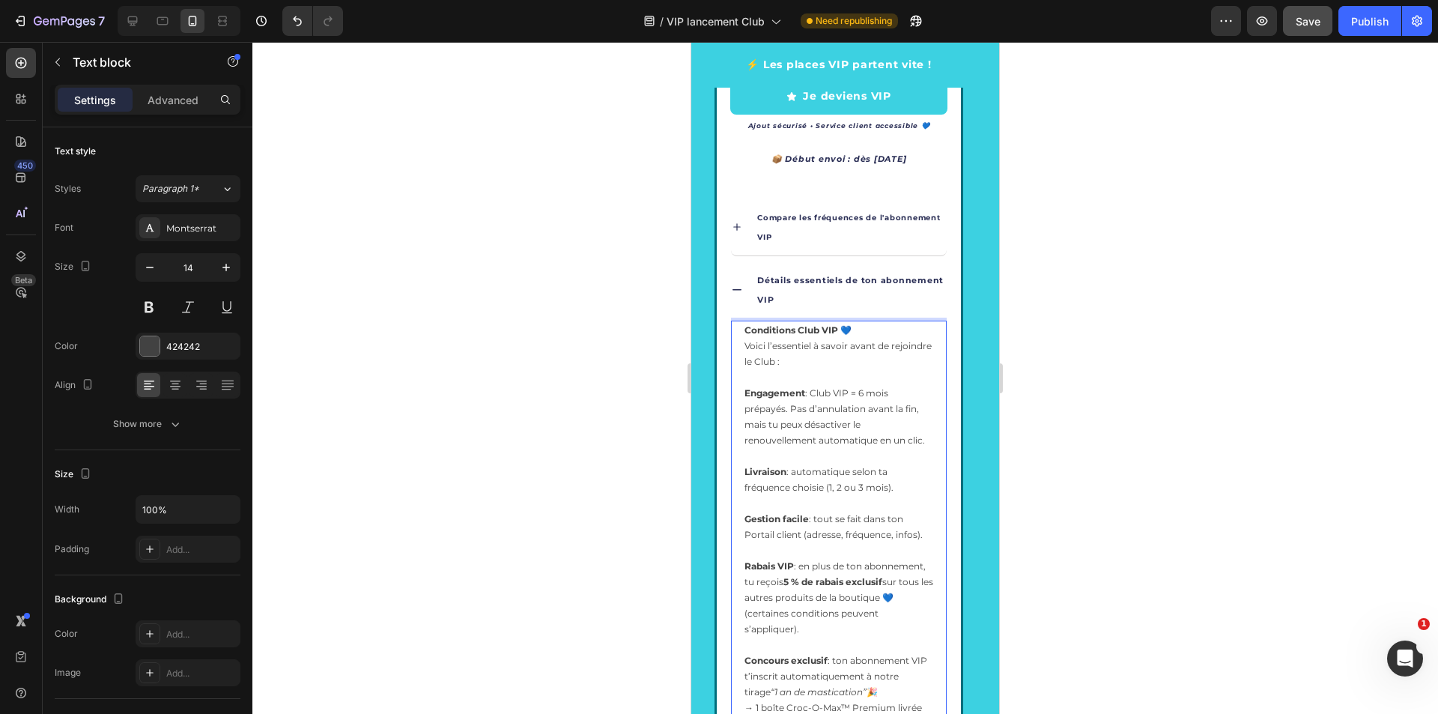
scroll to position [2849, 0]
click at [762, 587] on p "Rabais VIP : en plus de ton abonnement, tu reçois 5 % de rabais exclusif sur to…" at bounding box center [838, 604] width 189 height 94
click at [928, 565] on span "Rabais VIP : en plus de ton abonnement, tu reçois 5 % de rabais exclusif sur to…" at bounding box center [838, 596] width 189 height 74
click at [926, 568] on span "Rabais VIP : en plus de ton abonnement, tu reçois 5 % de rabais exclusif sur to…" at bounding box center [838, 596] width 189 height 74
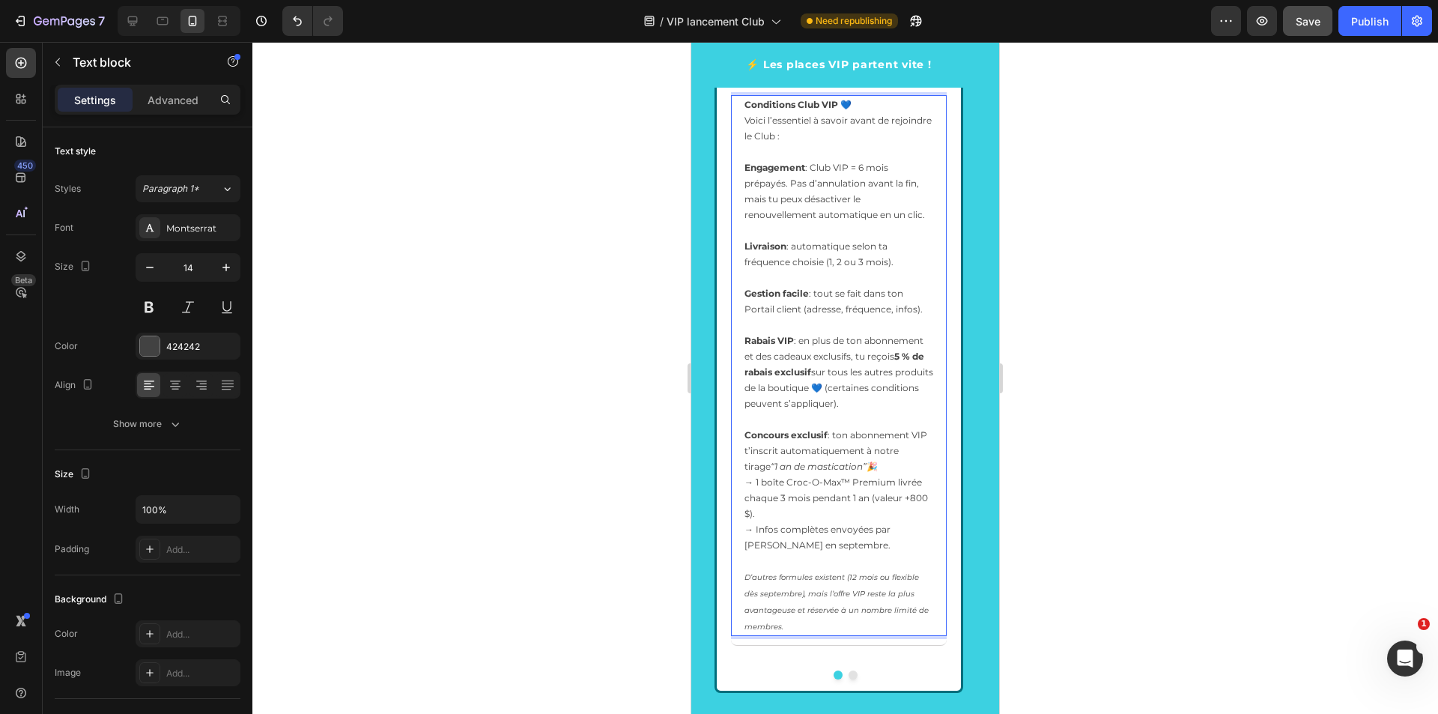
scroll to position [2998, 0]
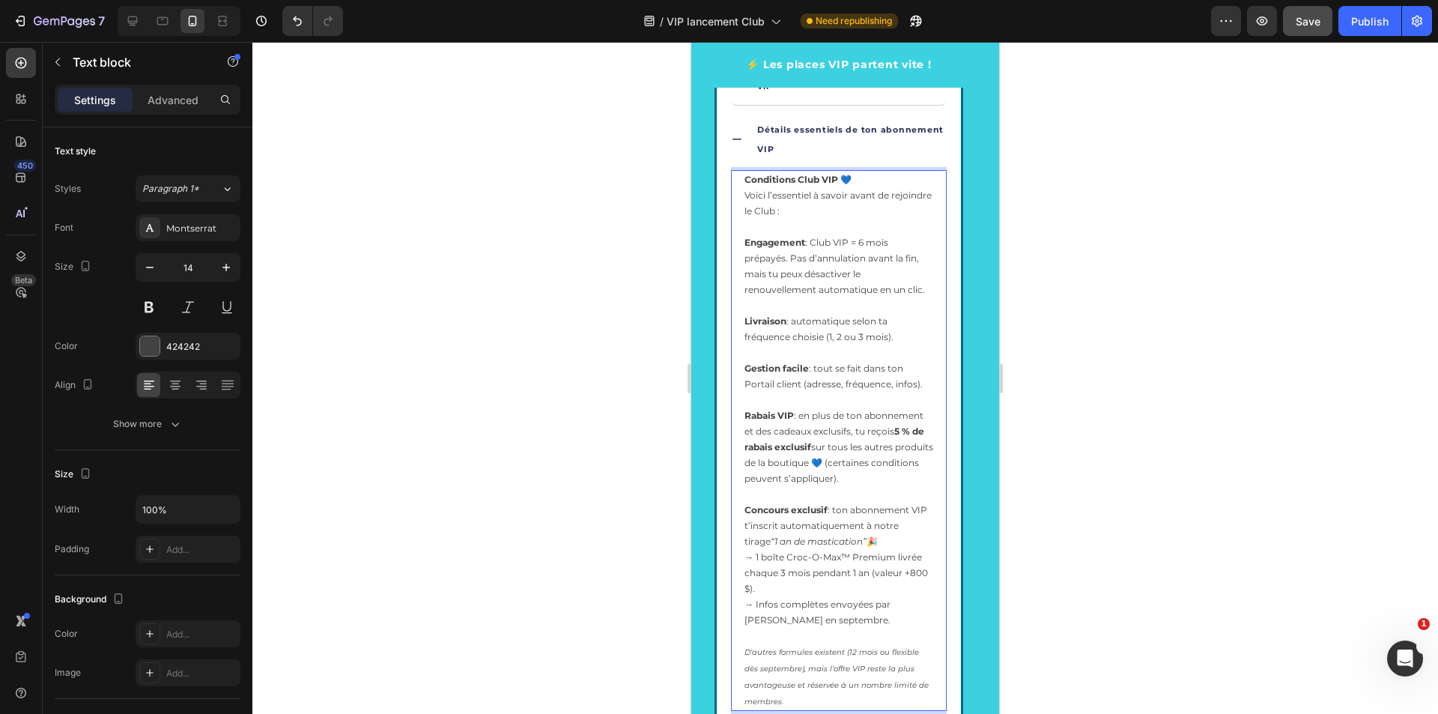
click at [866, 289] on span "Engagement : Club VIP = 6 mois prépayés. Pas d’annulation avant la fin, mais tu…" at bounding box center [834, 266] width 180 height 58
click at [866, 328] on p "Livraison : automatique selon ta fréquence choisie (1, 2 ou 3 mois)." at bounding box center [838, 336] width 189 height 47
click at [866, 384] on span "Gestion facile : tout se fait dans ton Portail client (adresse, fréquence, info…" at bounding box center [833, 375] width 178 height 27
click at [890, 386] on span "Gestion facile : tout se fait dans ton Portail client (adresse, fréquence, info…" at bounding box center [833, 375] width 178 height 27
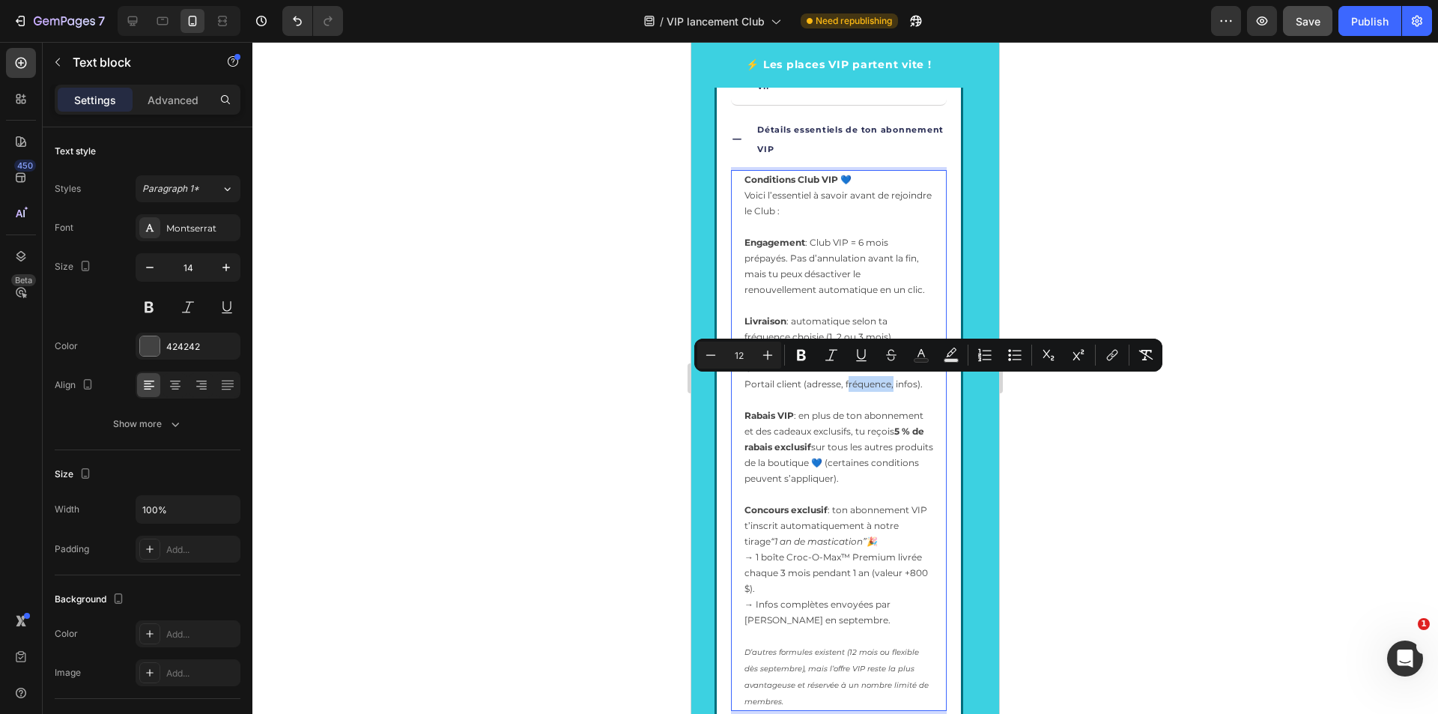
drag, startPoint x: 891, startPoint y: 384, endPoint x: 845, endPoint y: 383, distance: 45.7
click at [845, 383] on span "Gestion facile : tout se fait dans ton Portail client (adresse, fréquence, info…" at bounding box center [833, 375] width 178 height 27
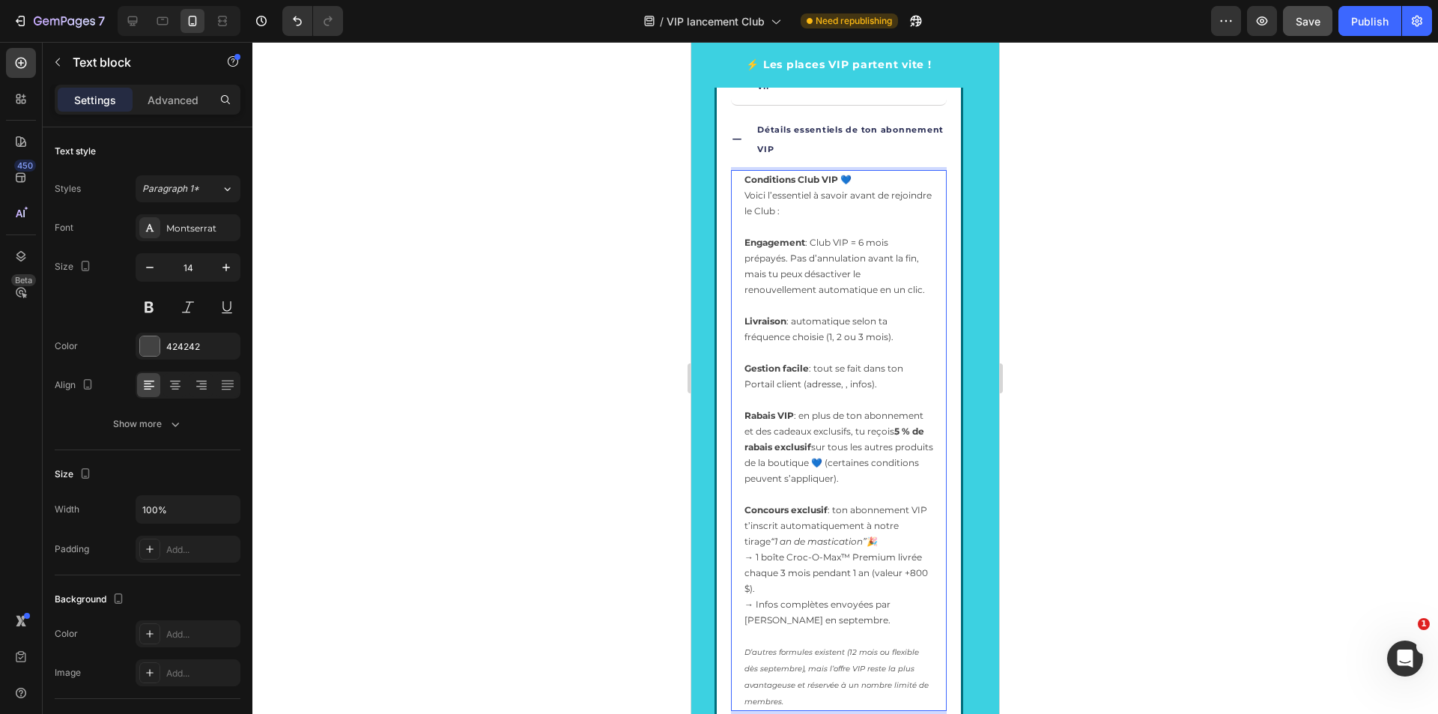
click at [847, 386] on span "Gestion facile : tout se fait dans ton Portail client (adresse, , infos)." at bounding box center [823, 375] width 159 height 27
click at [865, 387] on span "Gestion facile : tout se fait dans ton Portail client (adresse, infos)." at bounding box center [823, 375] width 159 height 27
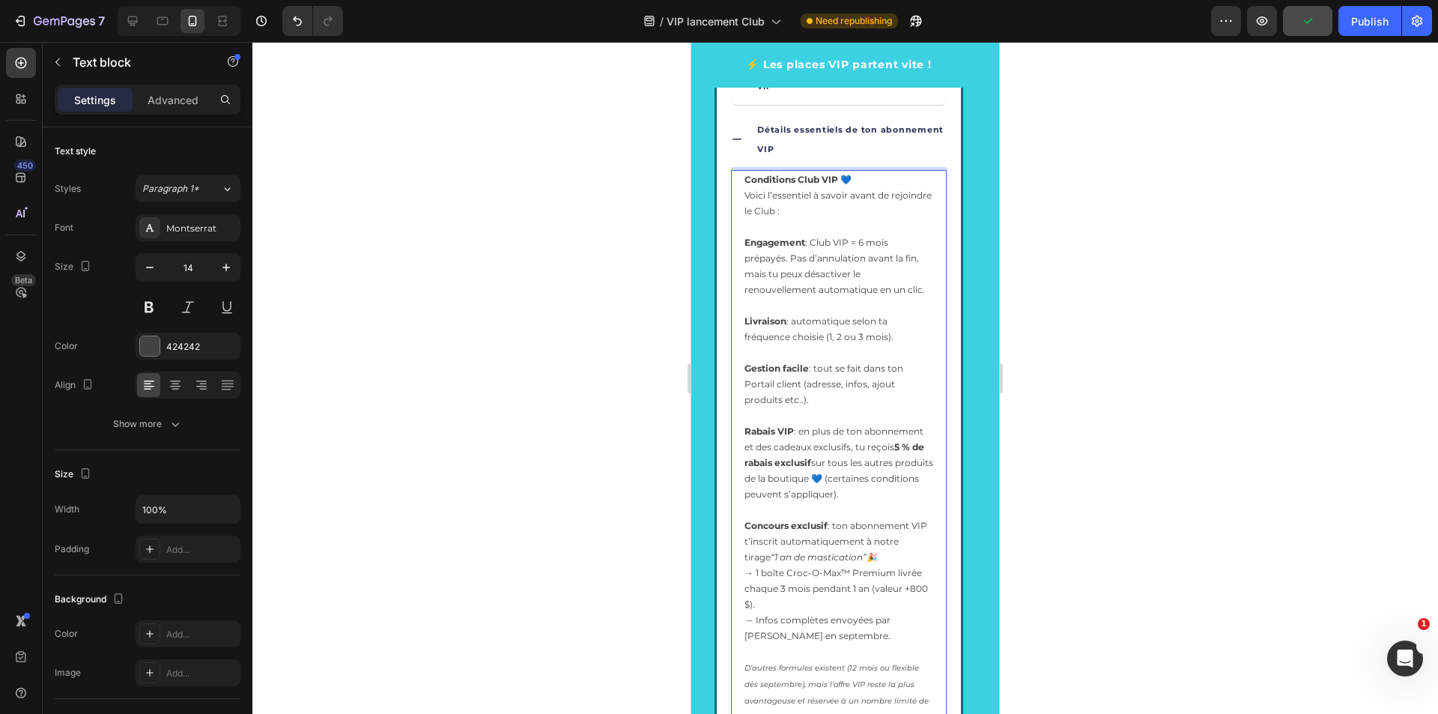
click at [893, 386] on span "Gestion facile : tout se fait dans ton Portail client (adresse, infos, ajout pr…" at bounding box center [823, 383] width 159 height 43
click at [782, 403] on span "Gestion facile : tout se fait dans ton Portail client (adresse, infos, ajout pr…" at bounding box center [823, 383] width 159 height 43
click at [851, 467] on span "Rabais VIP : en plus de ton abonnement et des cadeaux exclusifs, tu reçois 5 % …" at bounding box center [838, 462] width 189 height 74
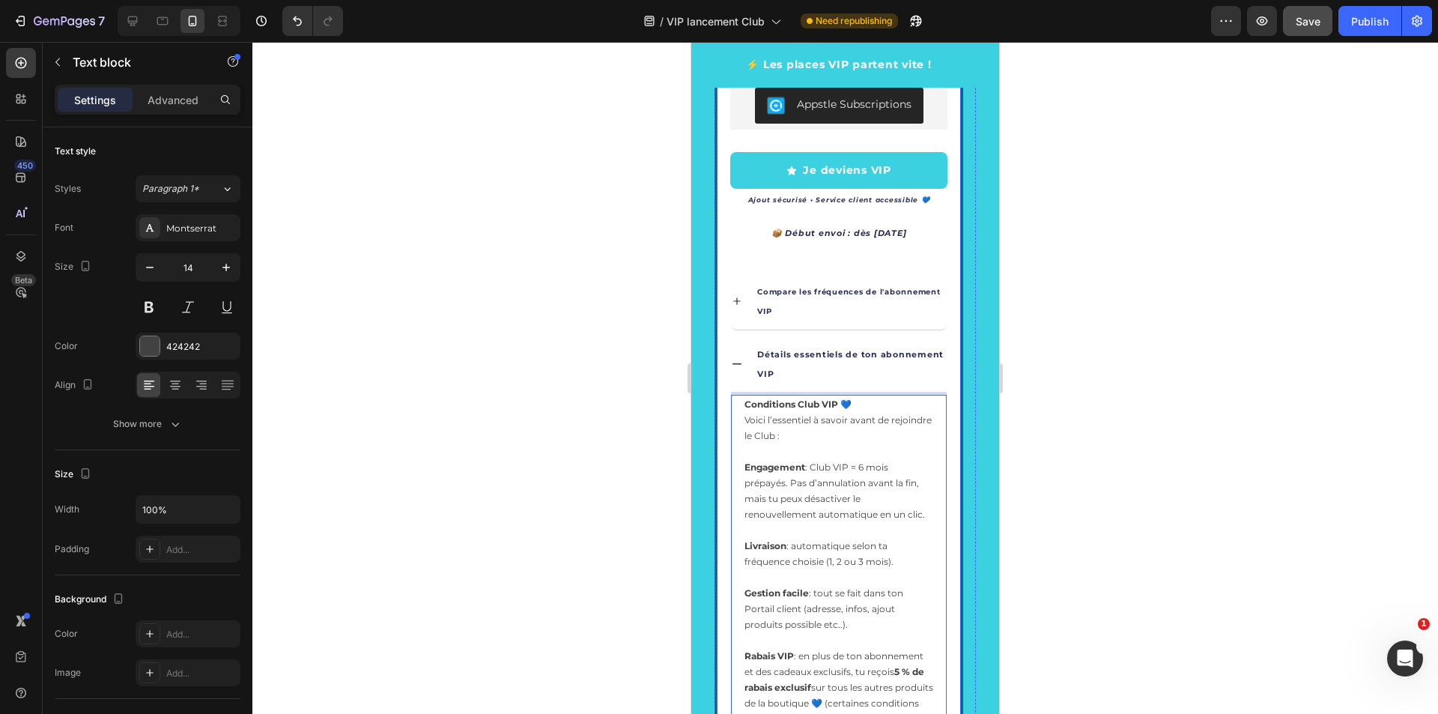
scroll to position [2325, 0]
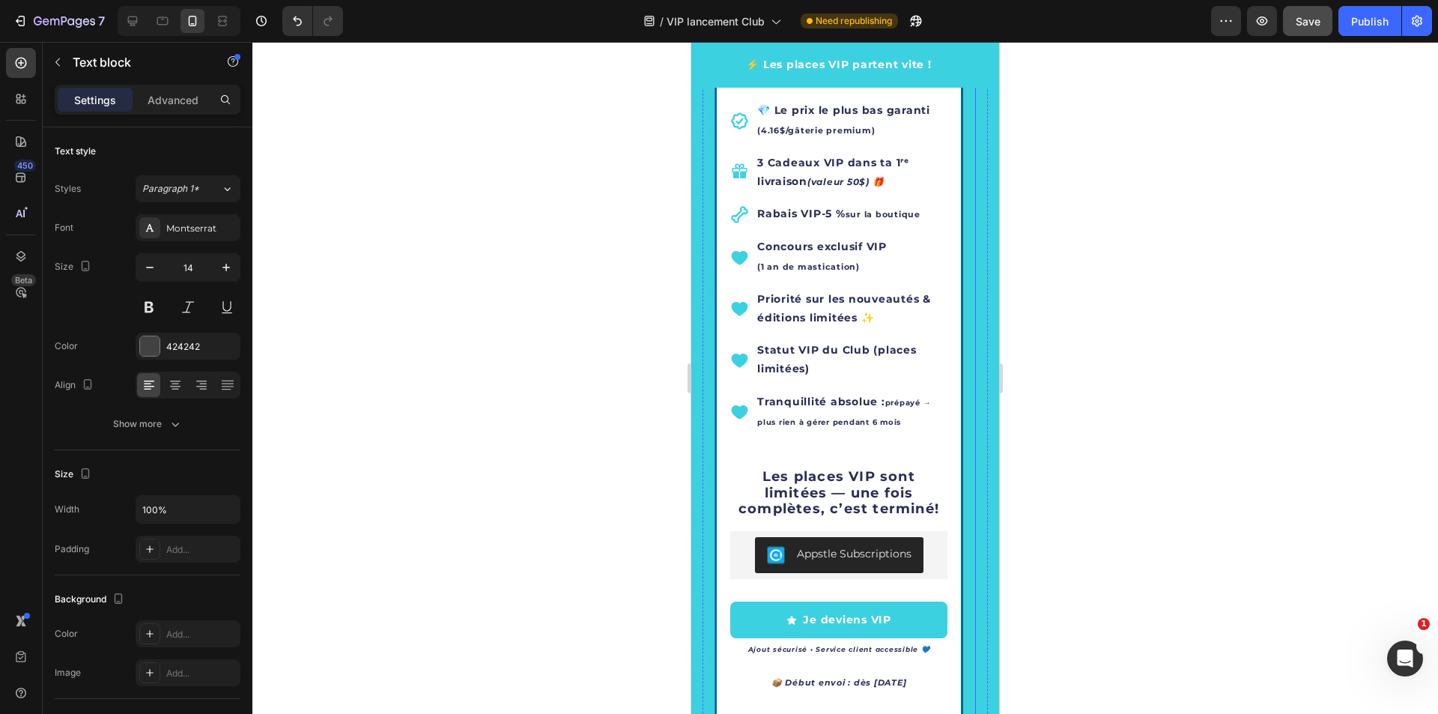
click at [934, 467] on icon "Carousel Next Arrow" at bounding box center [943, 470] width 18 height 18
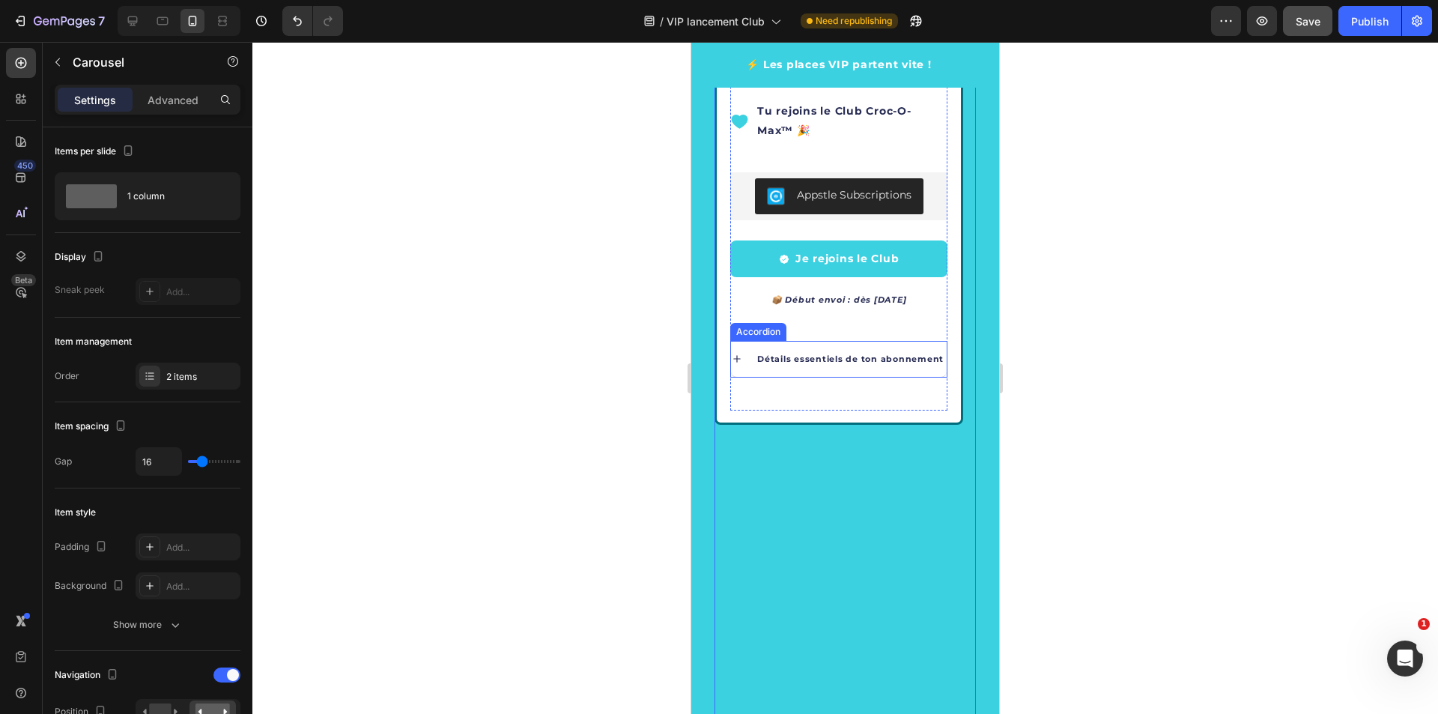
click at [732, 357] on icon at bounding box center [737, 359] width 12 height 12
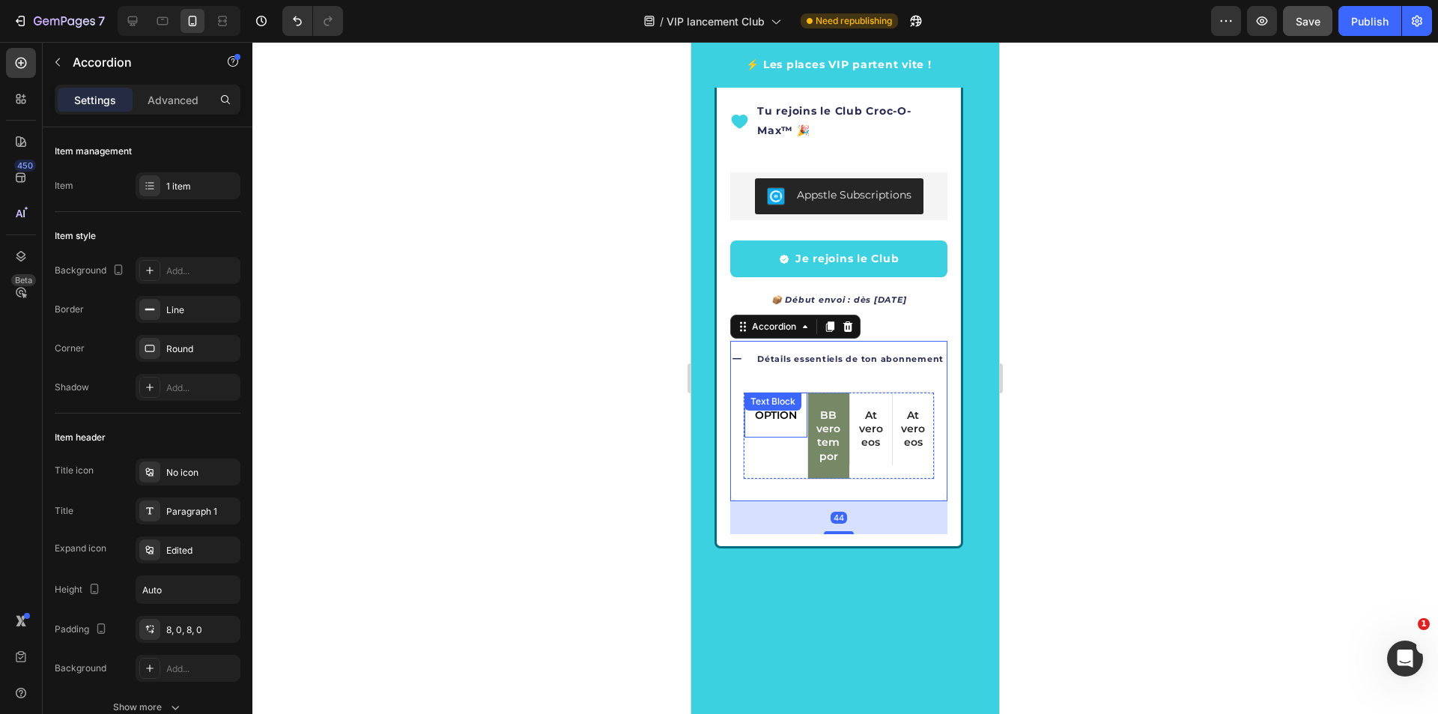
click at [766, 427] on div "OPTION" at bounding box center [775, 414] width 63 height 45
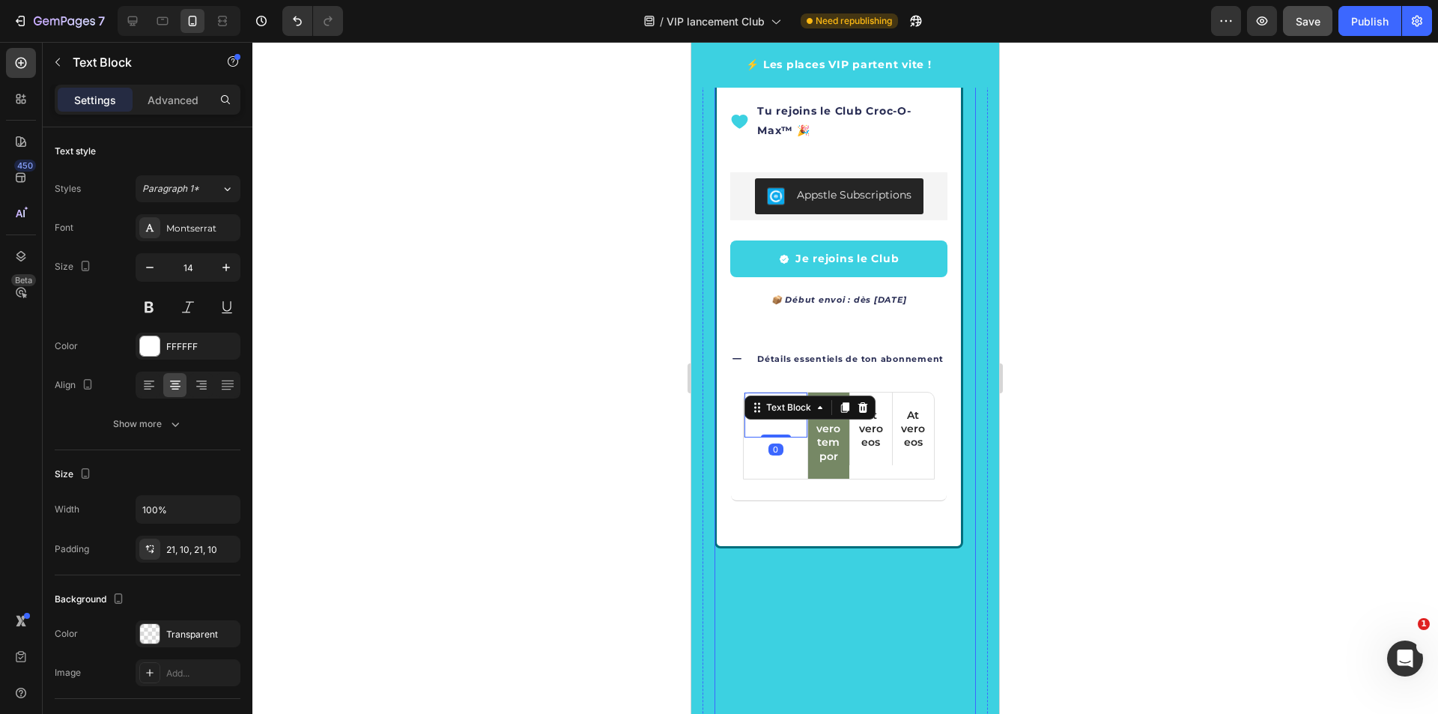
click at [768, 456] on button "Carousel Back Arrow" at bounding box center [747, 470] width 42 height 42
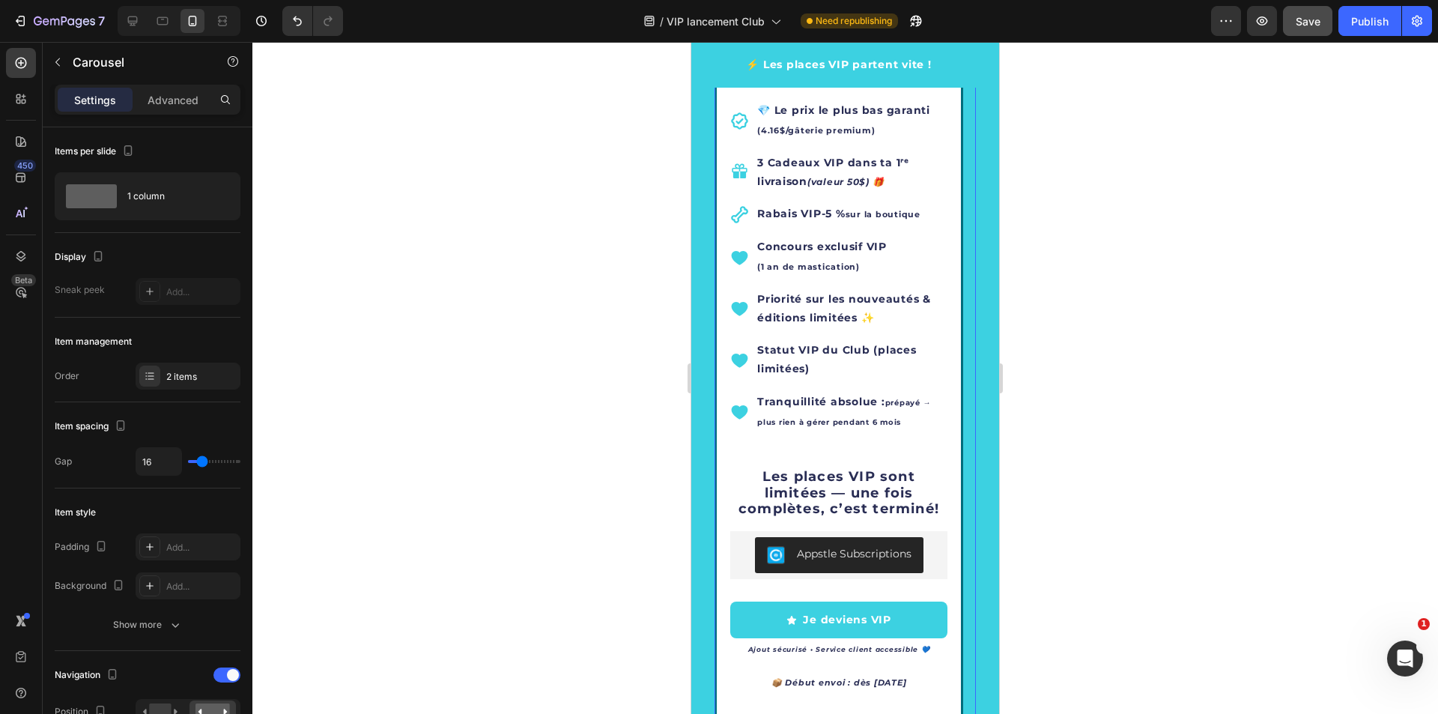
click at [934, 469] on icon "Carousel Next Arrow" at bounding box center [943, 470] width 18 height 18
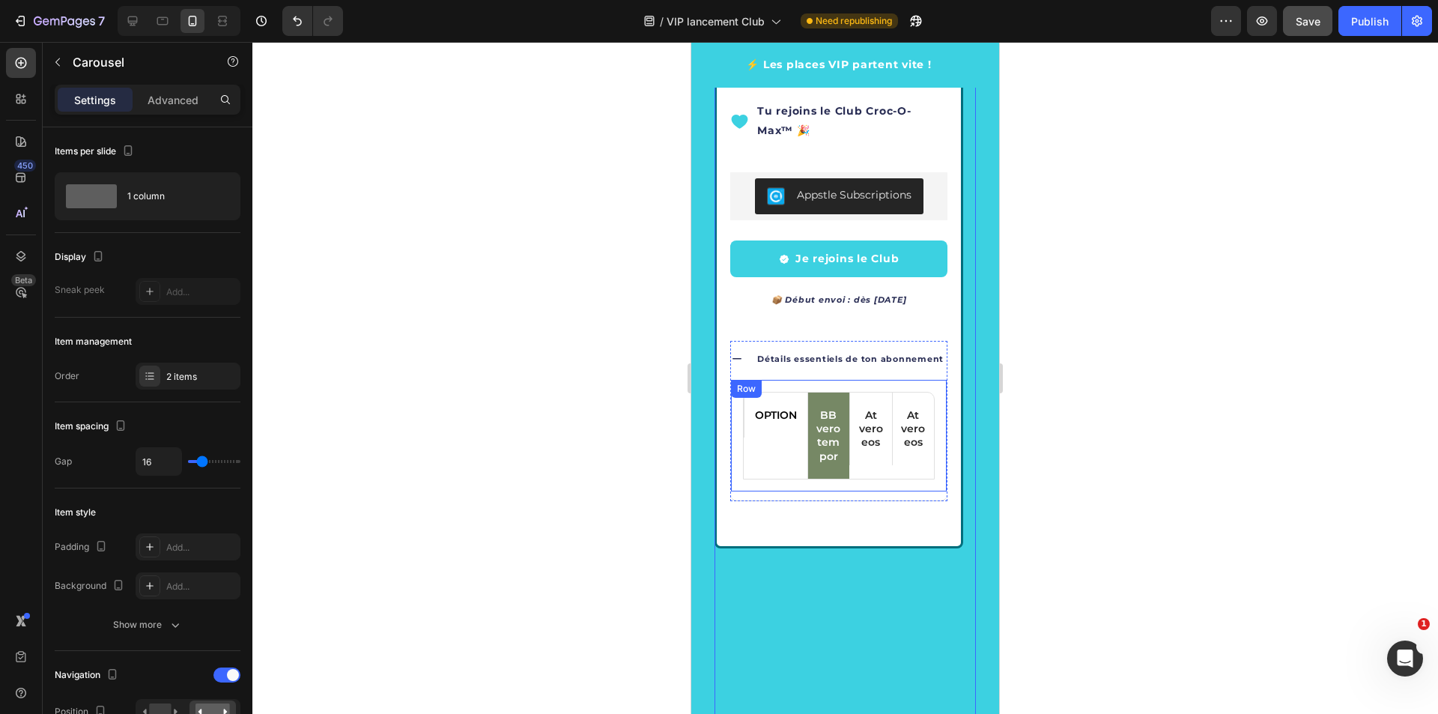
click at [932, 380] on div "OPTION Text Block BB vero tempor Text Block At vero eos Text Block At vero eos …" at bounding box center [839, 436] width 216 height 112
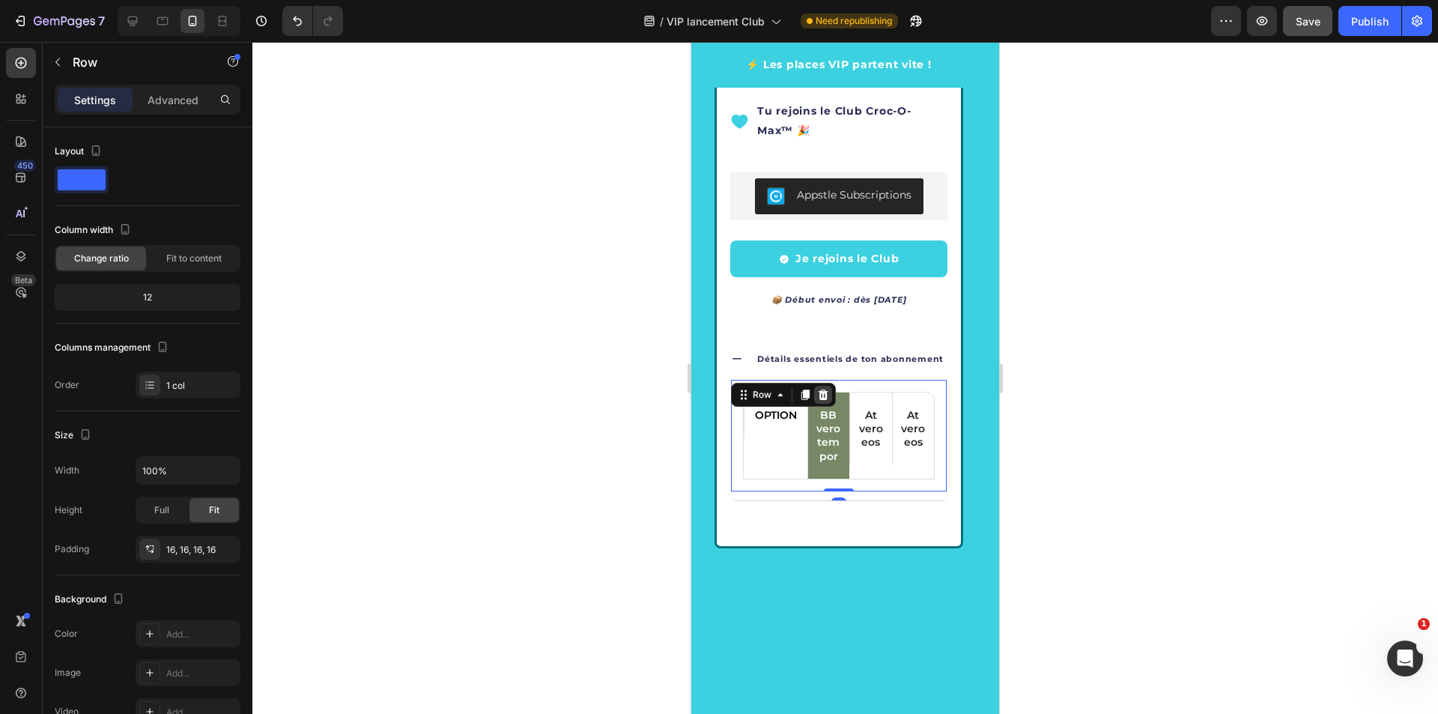
click at [825, 398] on icon at bounding box center [824, 394] width 10 height 10
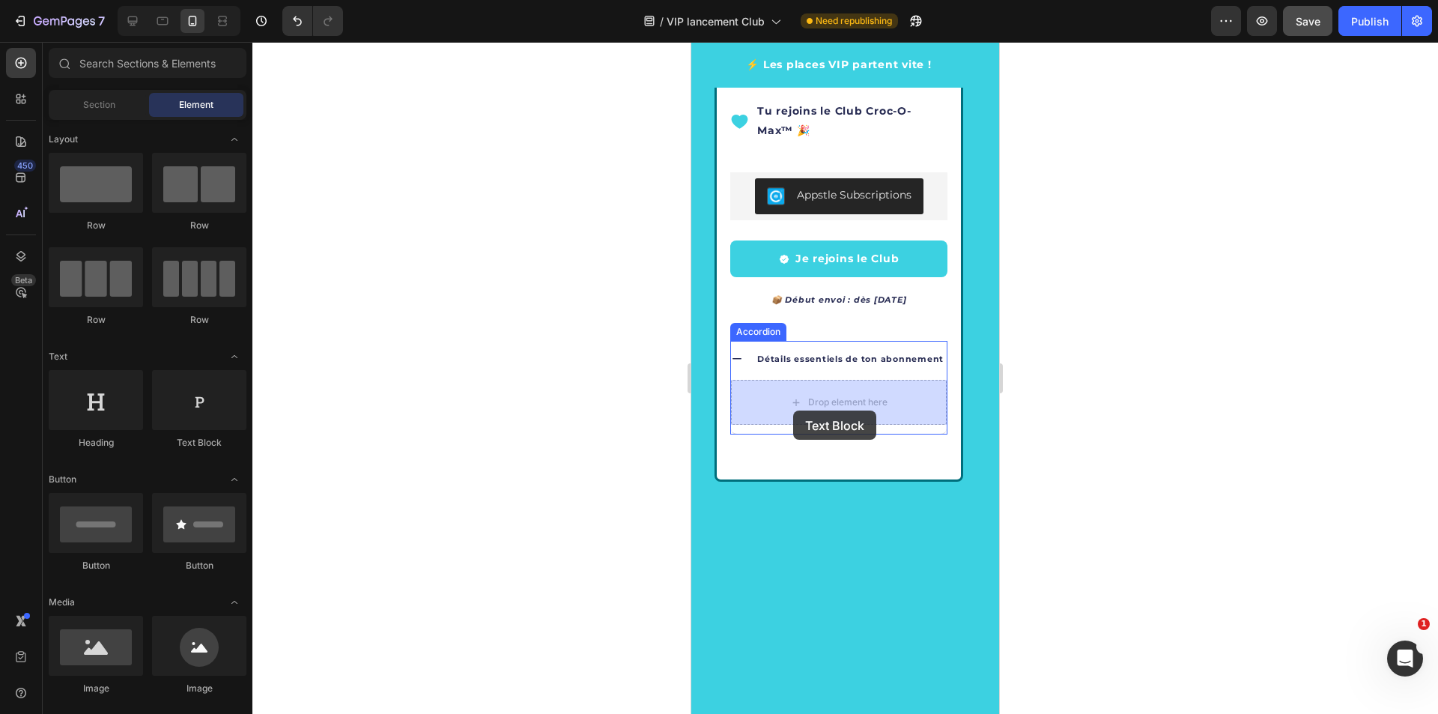
drag, startPoint x: 1270, startPoint y: 468, endPoint x: 793, endPoint y: 410, distance: 480.5
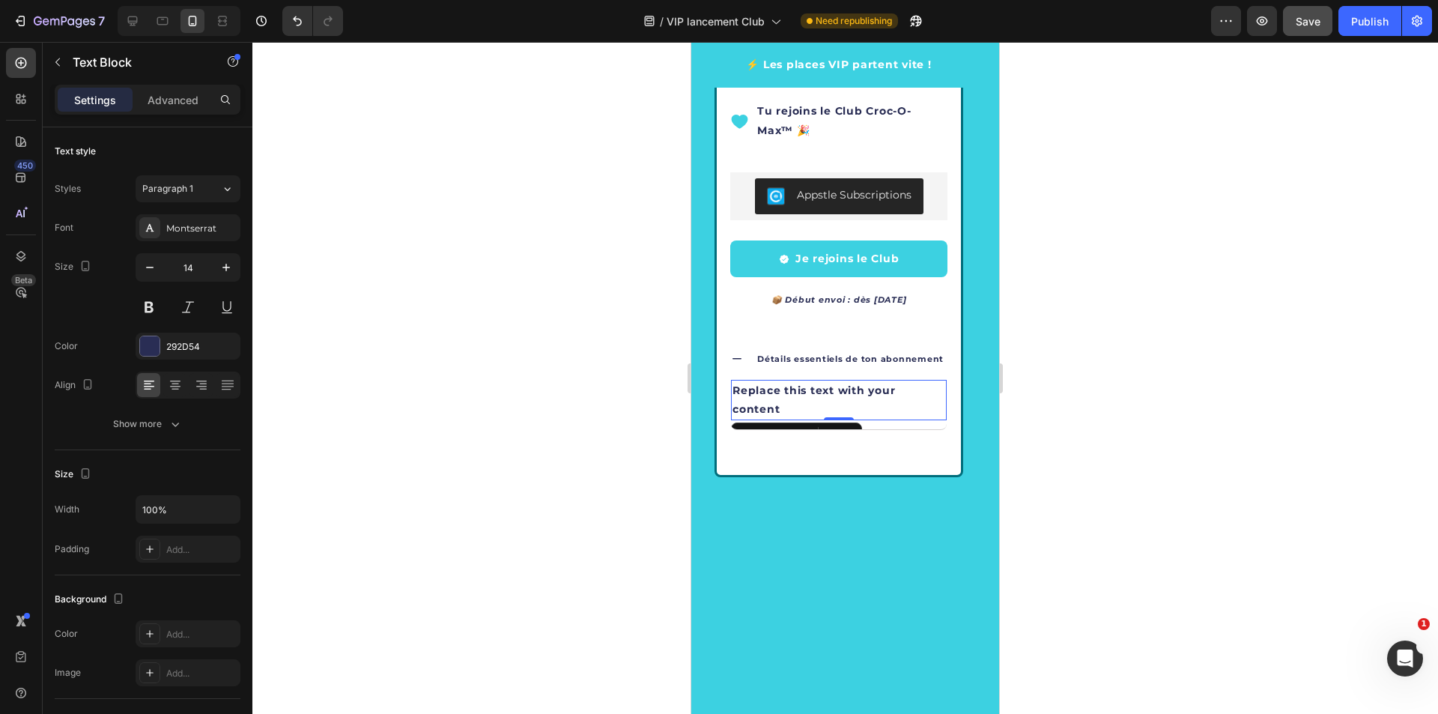
click at [793, 410] on div "Replace this text with your content" at bounding box center [839, 400] width 216 height 40
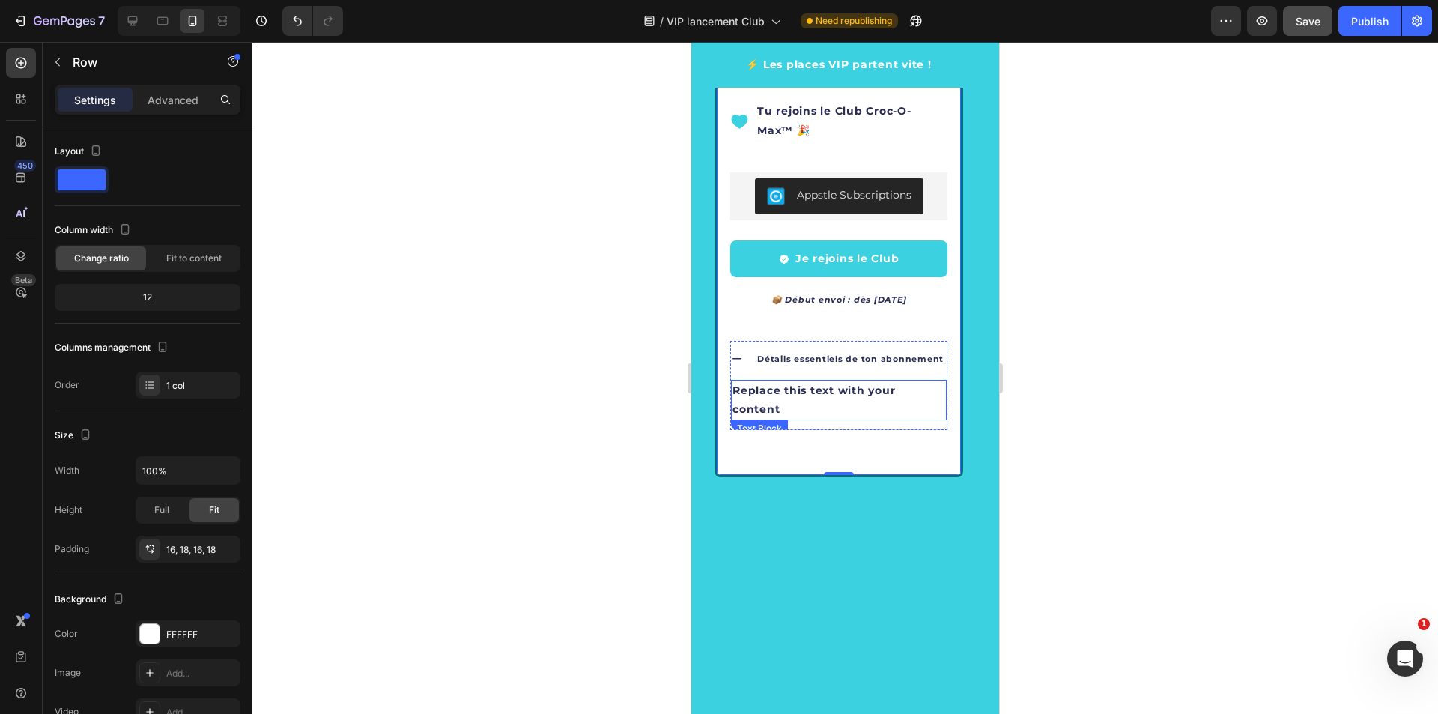
click at [934, 395] on p "Replace this text with your content" at bounding box center [838, 399] width 213 height 37
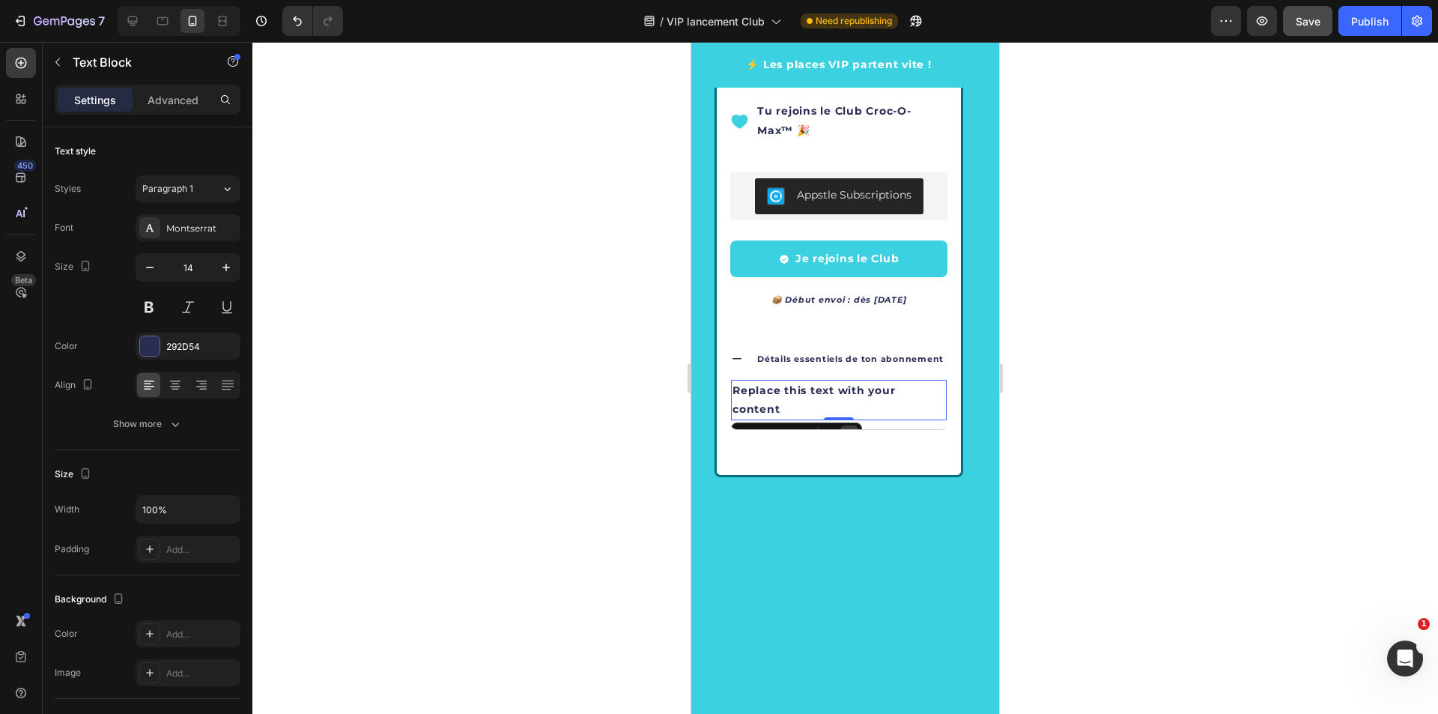
click at [851, 428] on div at bounding box center [849, 434] width 18 height 18
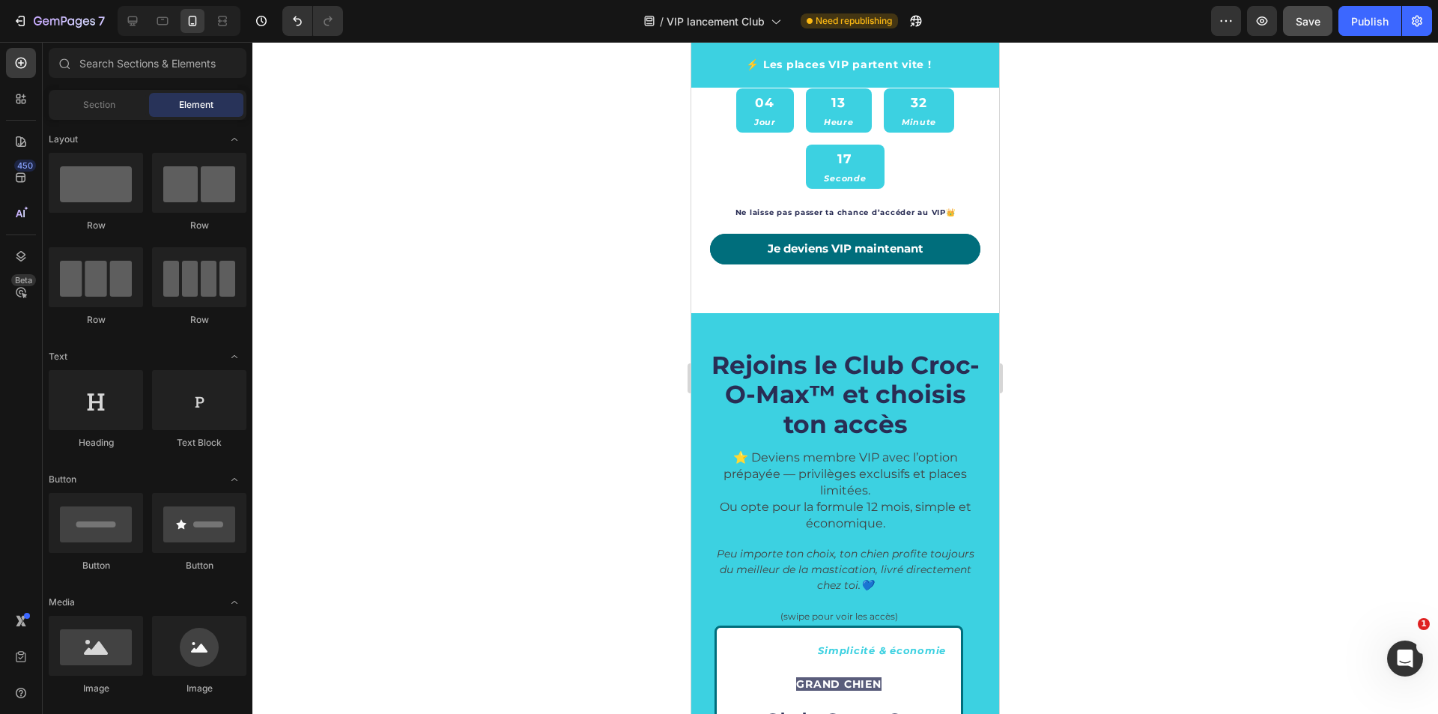
scroll to position [1501, 0]
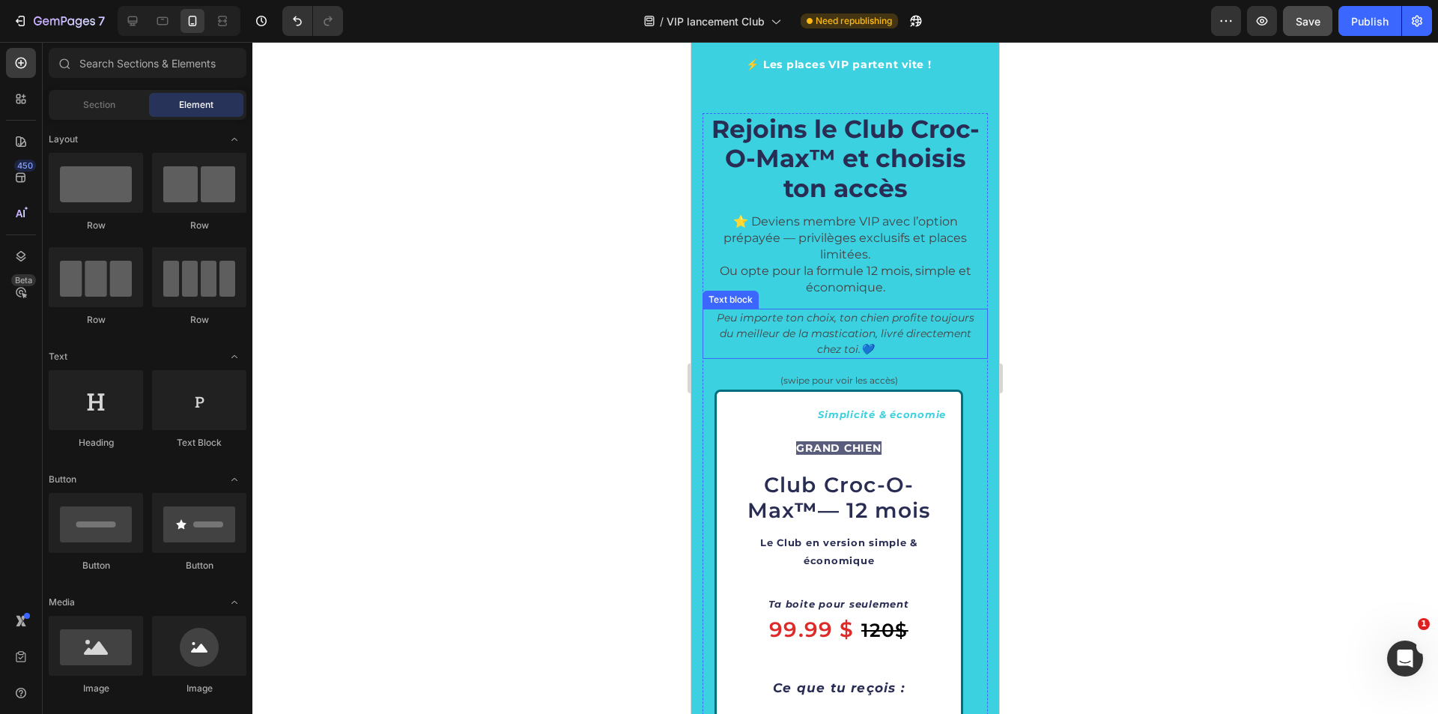
click at [841, 332] on icon "Peu importe ton choix, ton chien profite toujours du meilleur de la mastication…" at bounding box center [846, 333] width 258 height 45
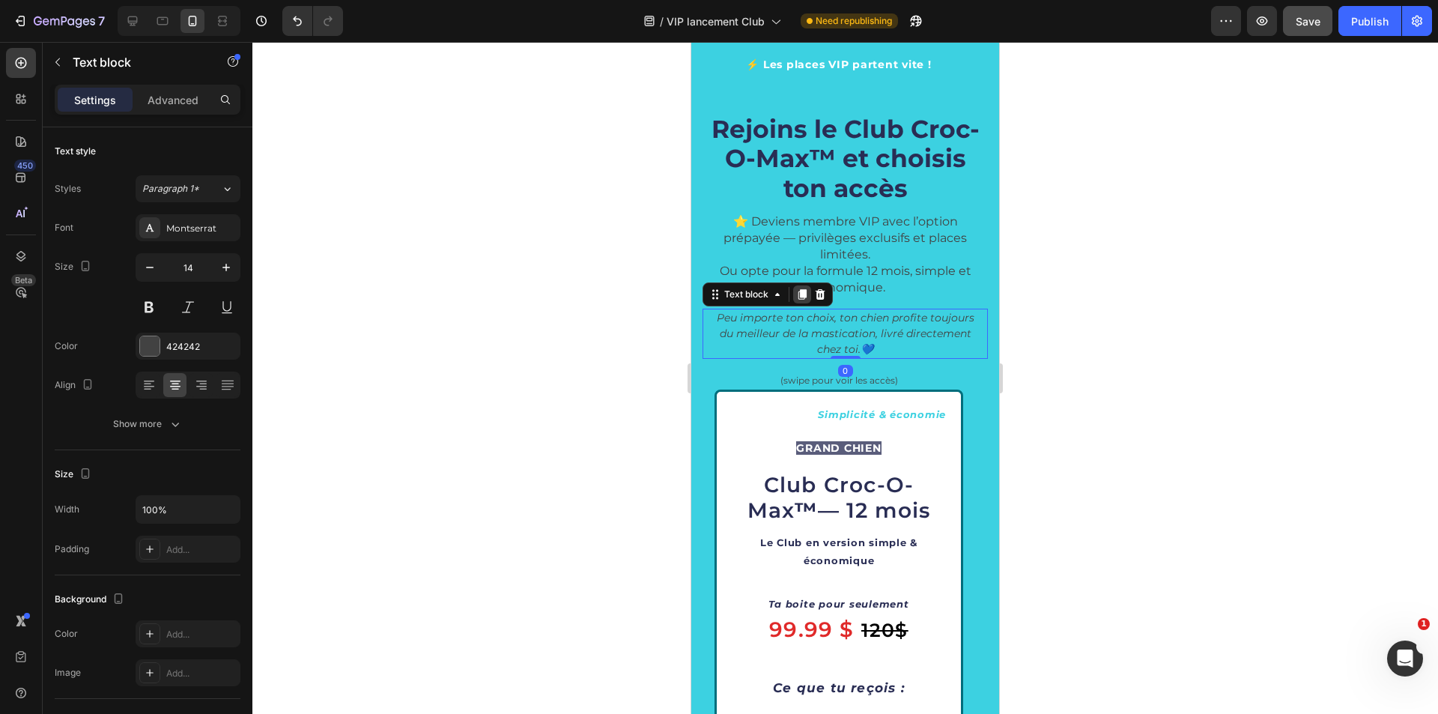
click at [802, 300] on icon at bounding box center [802, 294] width 12 height 12
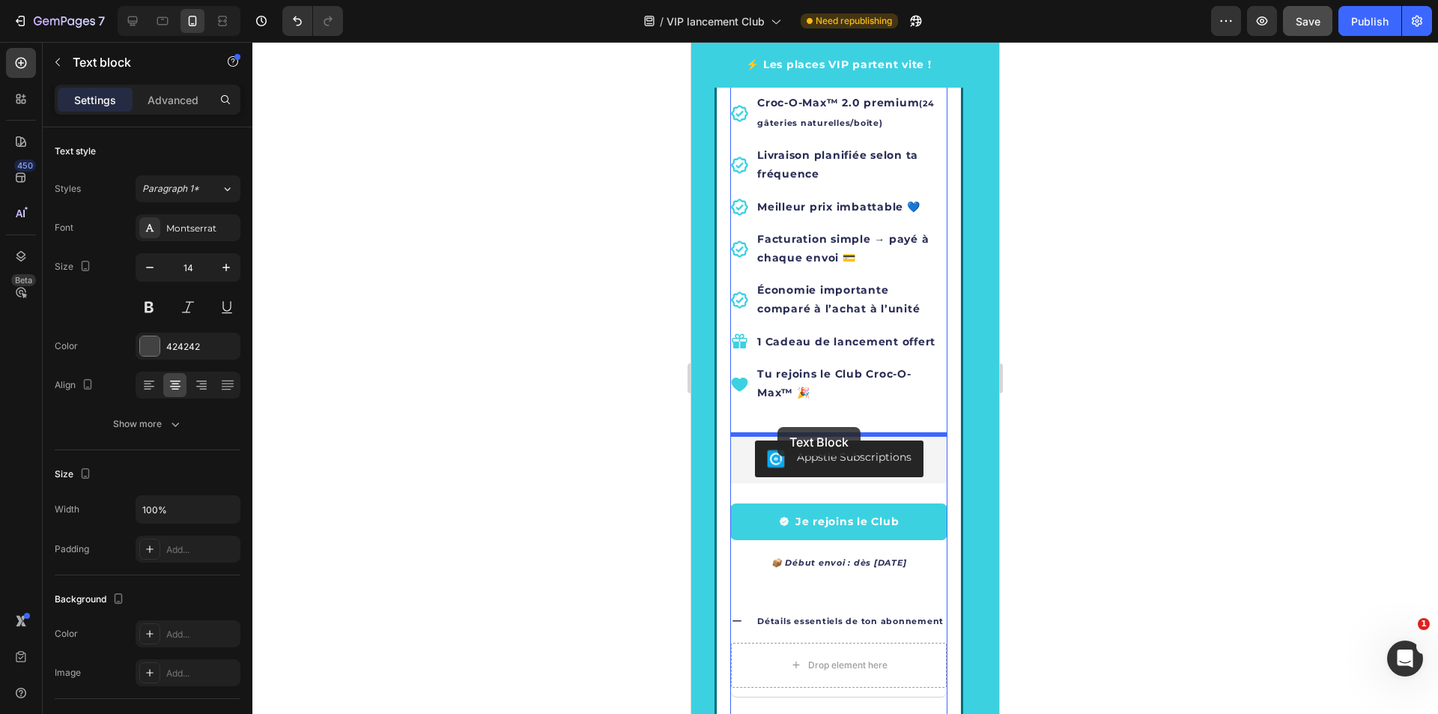
scroll to position [2549, 0]
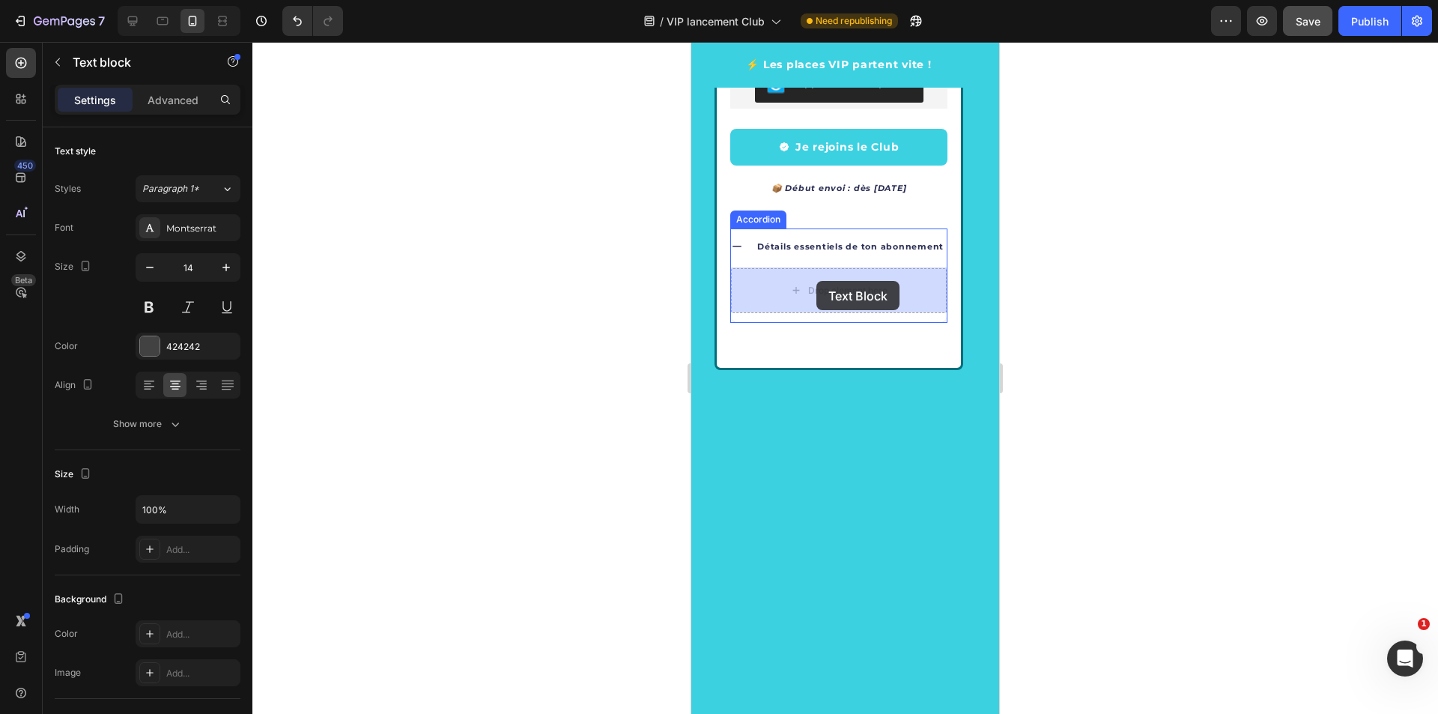
drag, startPoint x: 720, startPoint y: 343, endPoint x: 816, endPoint y: 281, distance: 114.2
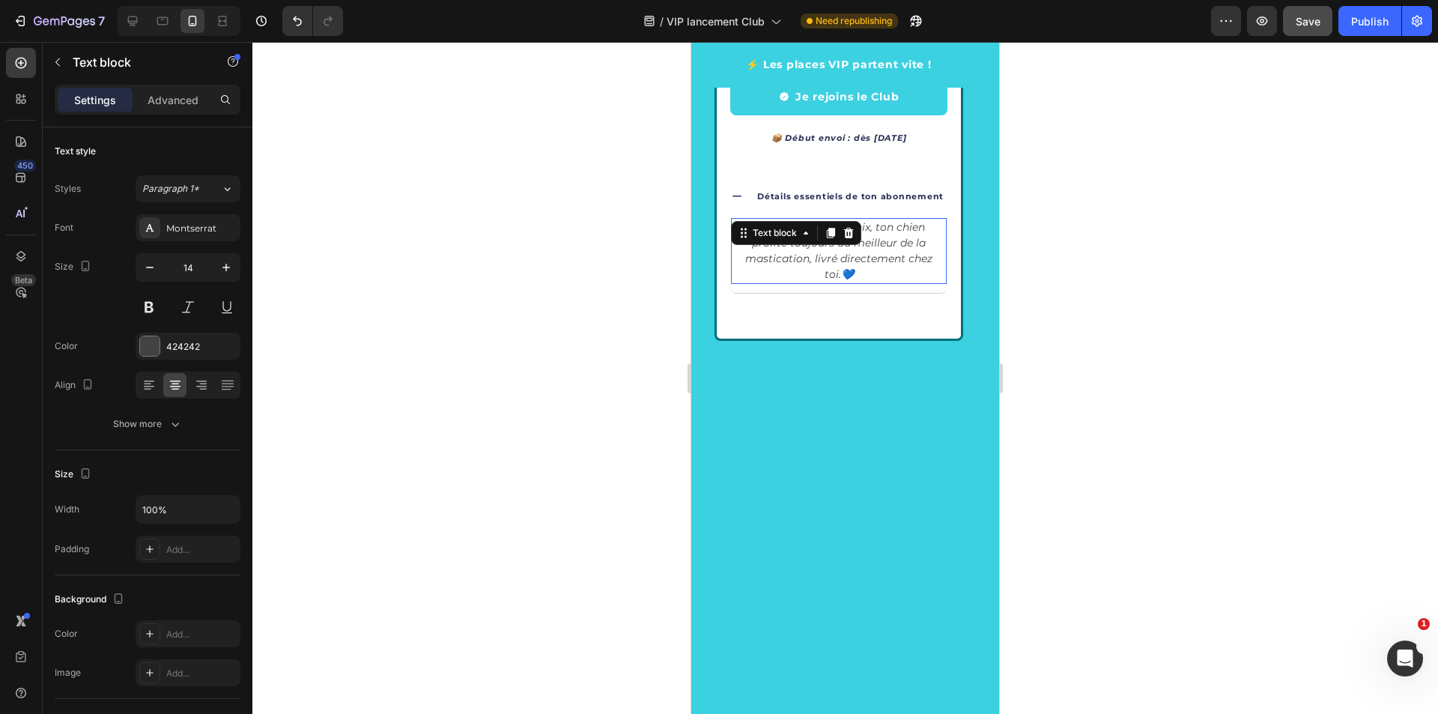
scroll to position [2499, 0]
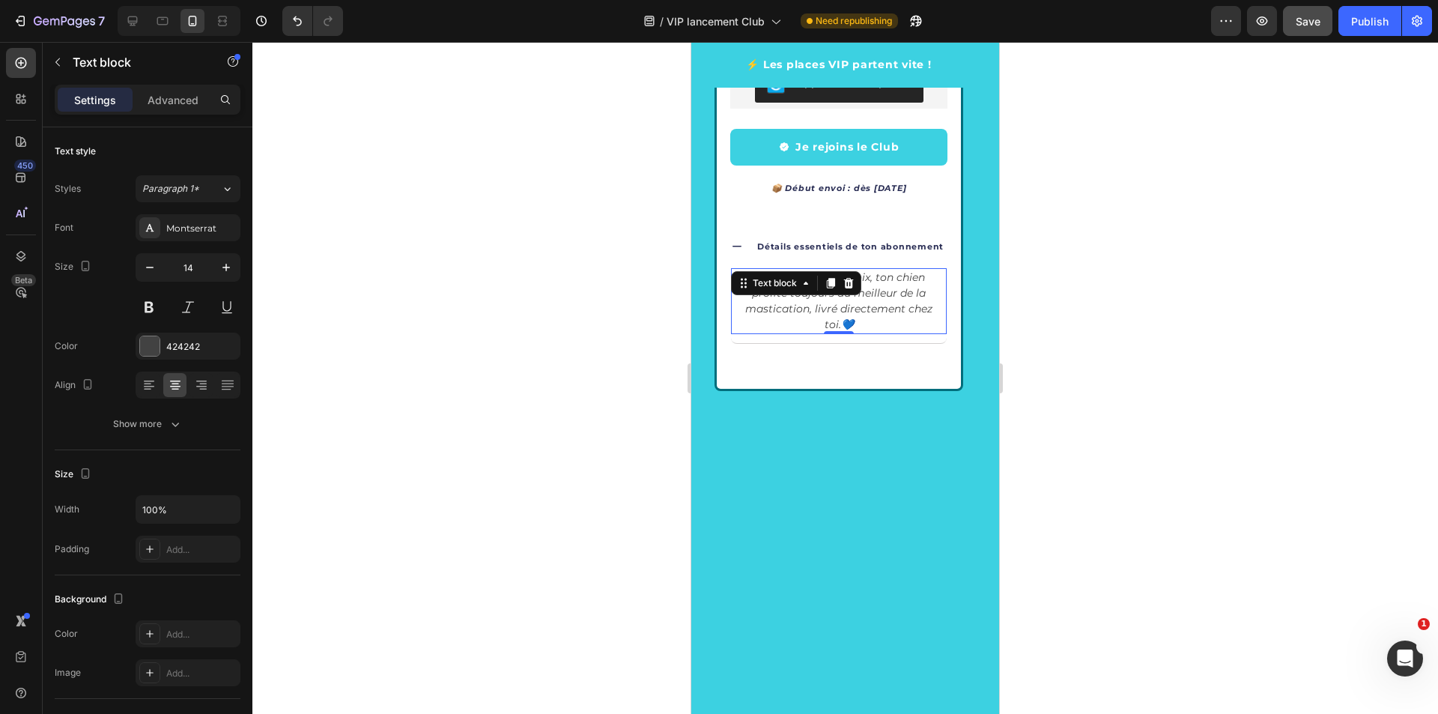
click at [860, 318] on p "Peu importe ton choix, ton chien profite toujours du meilleur de la mastication…" at bounding box center [838, 301] width 189 height 63
click at [860, 327] on p "Peu importe ton choix, ton chien profite toujours du meilleur de la mastication…" at bounding box center [838, 301] width 189 height 63
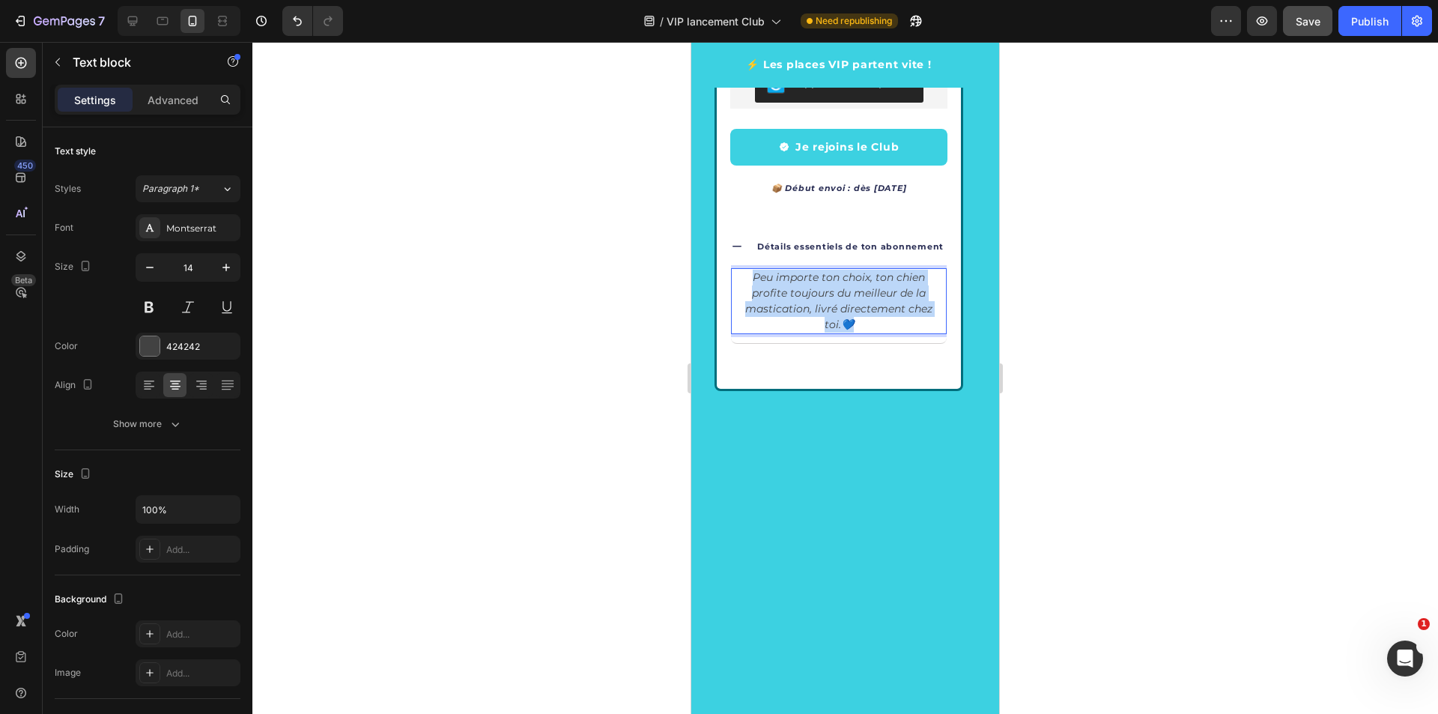
drag, startPoint x: 861, startPoint y: 321, endPoint x: 744, endPoint y: 273, distance: 126.3
click at [744, 273] on p "Peu importe ton choix, ton chien profite toujours du meilleur de la mastication…" at bounding box center [838, 301] width 189 height 63
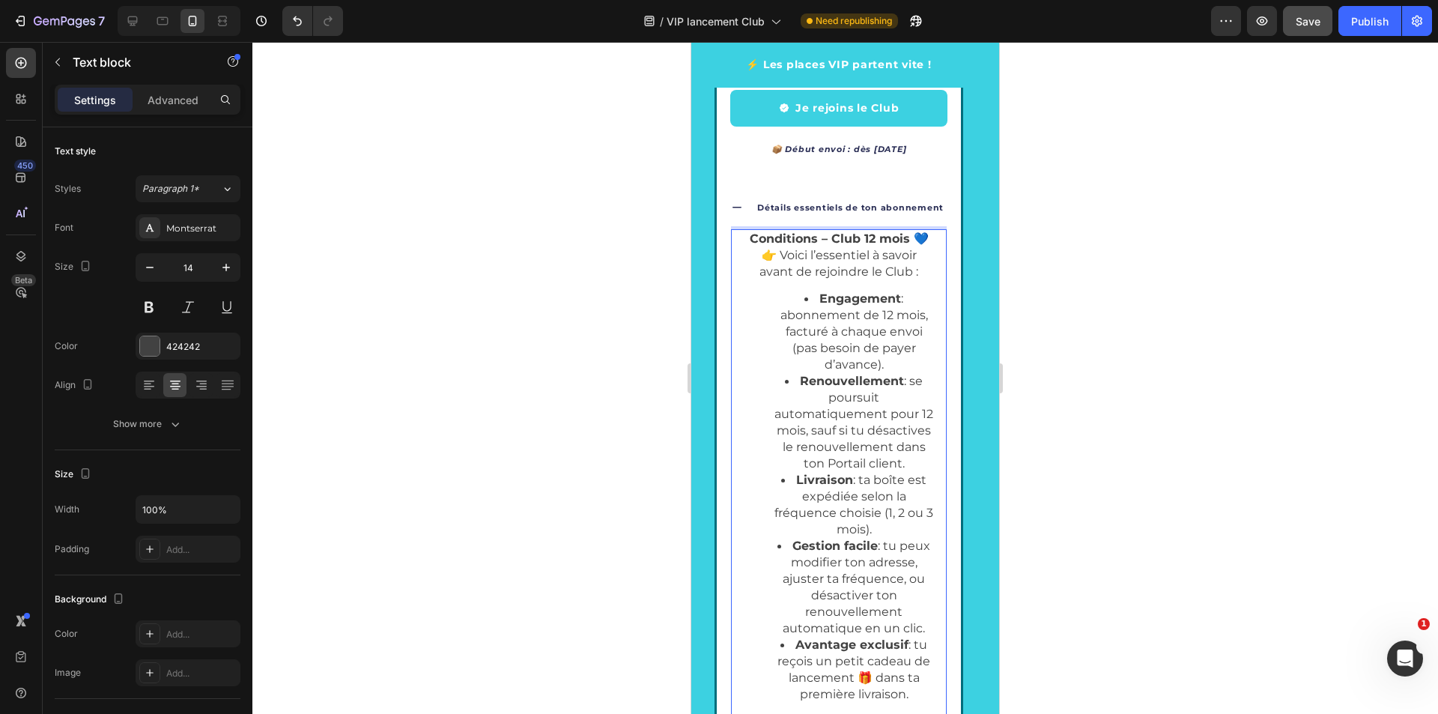
scroll to position [2665, 0]
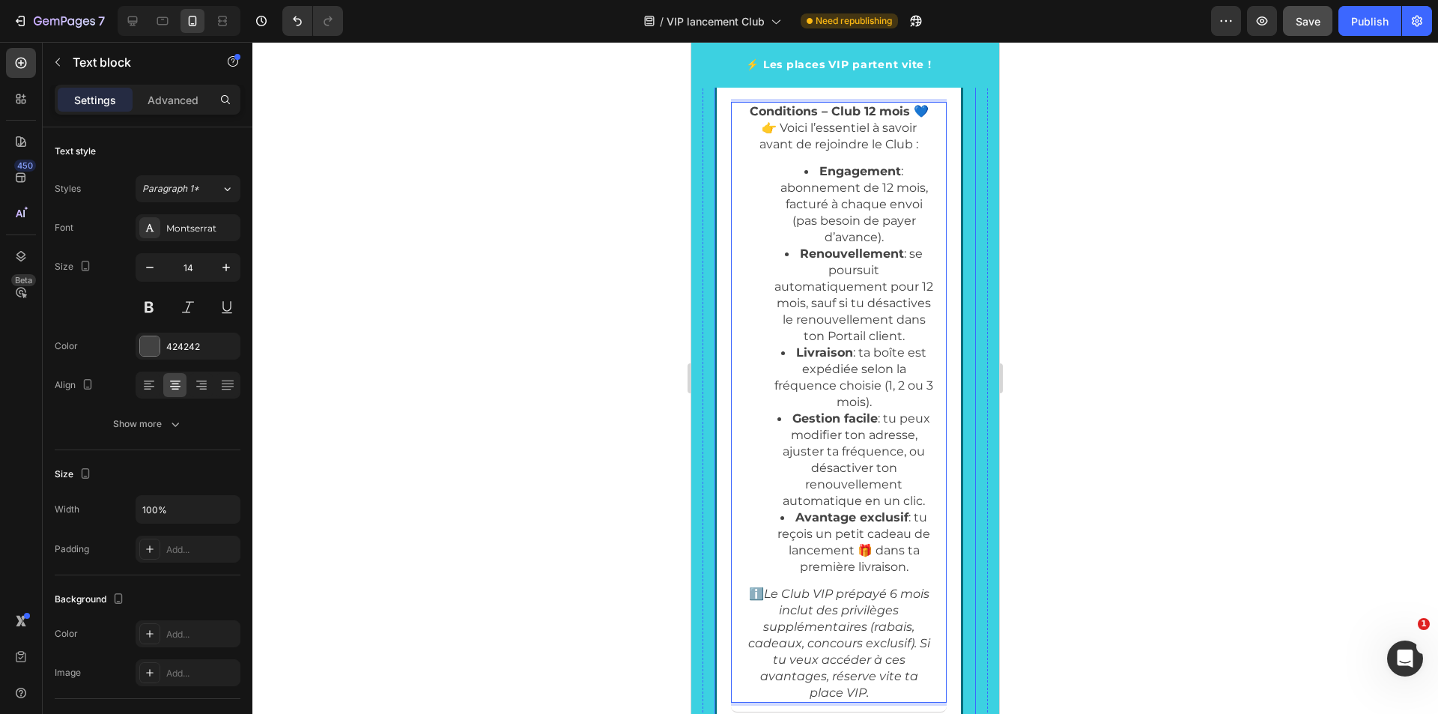
click at [747, 199] on icon "Carousel Back Arrow" at bounding box center [747, 192] width 18 height 18
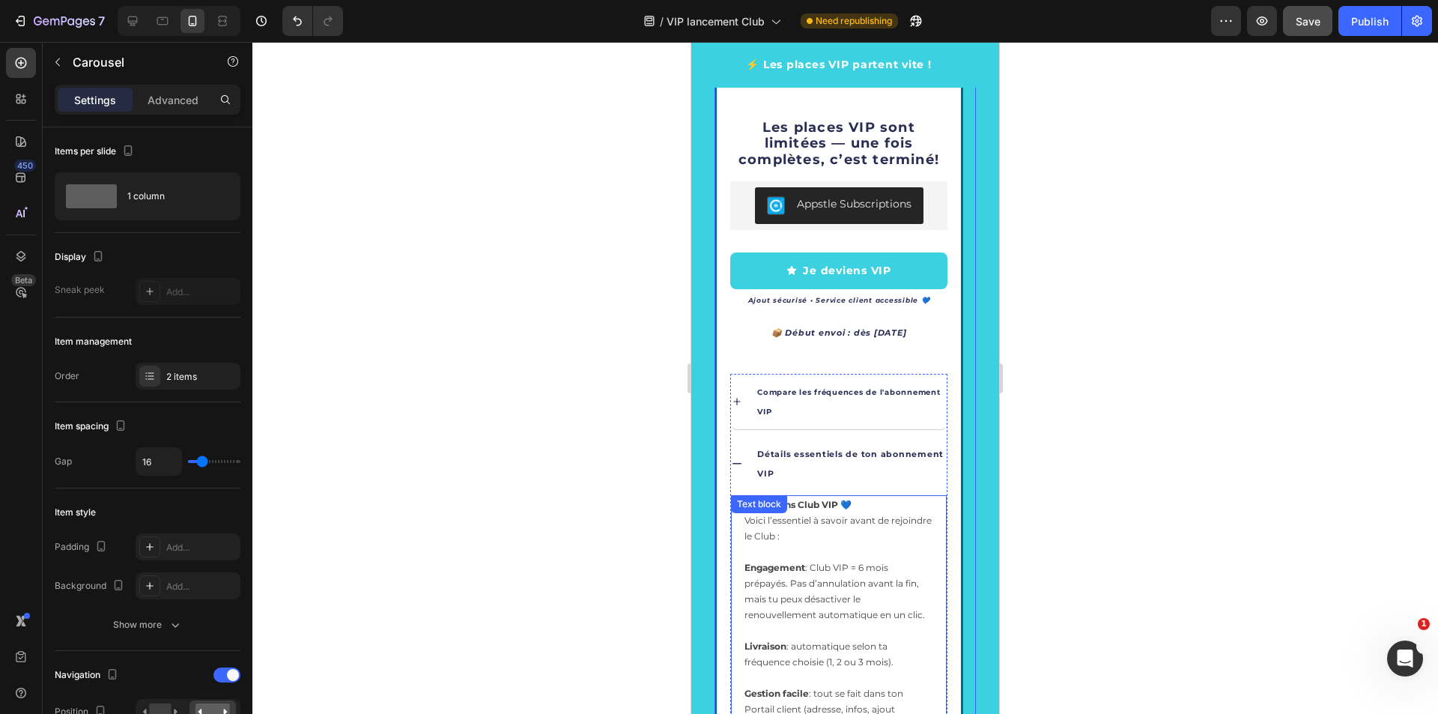
scroll to position [2740, 0]
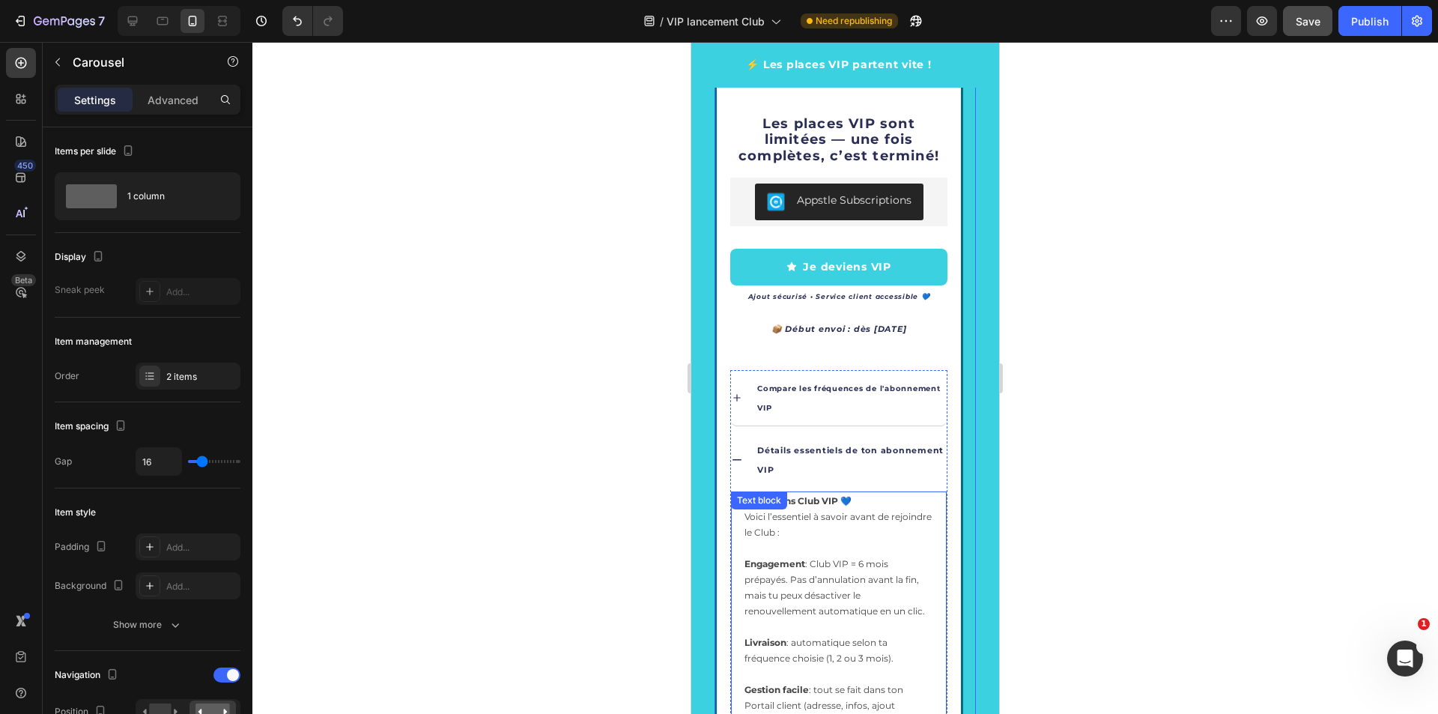
click at [784, 559] on strong "Engagement" at bounding box center [774, 563] width 61 height 11
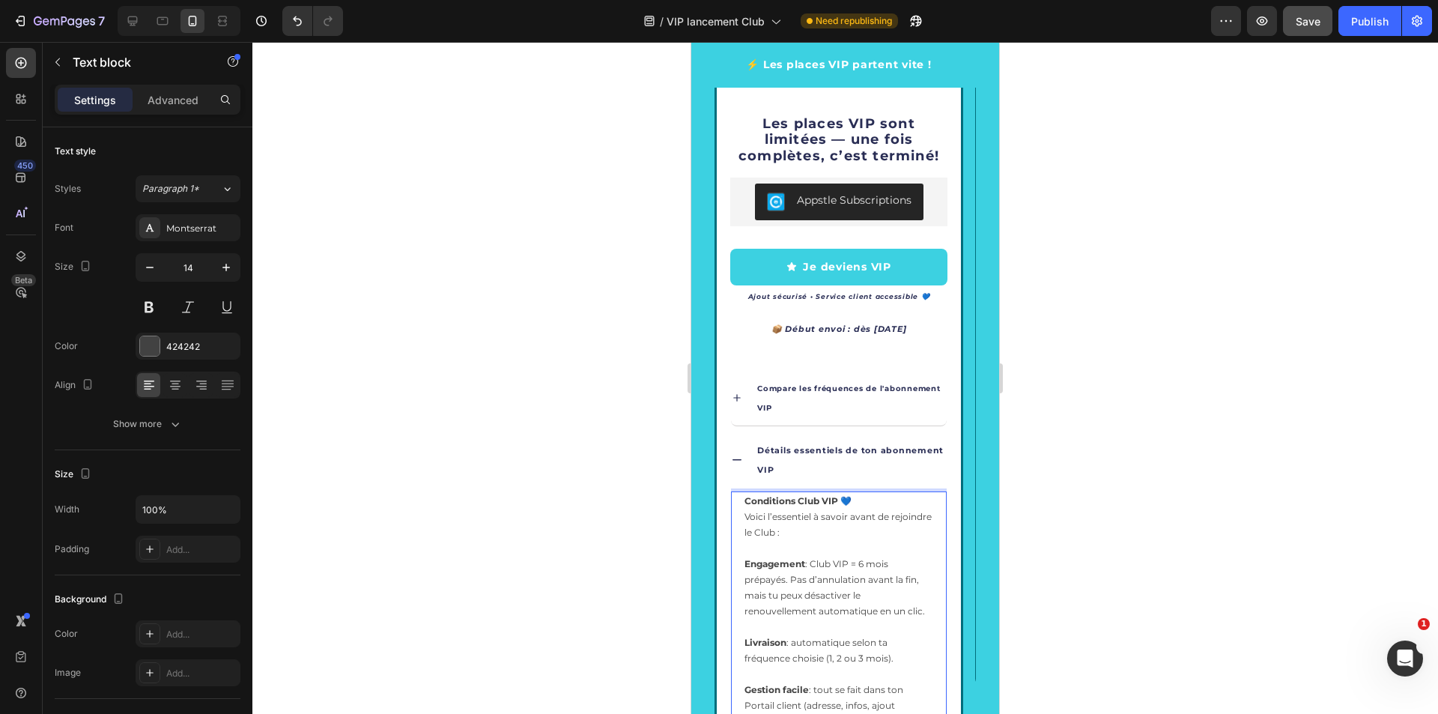
click at [785, 575] on span "Engagement : Club VIP = 6 mois prépayés. Pas d’annulation avant la fin, mais tu…" at bounding box center [834, 587] width 180 height 58
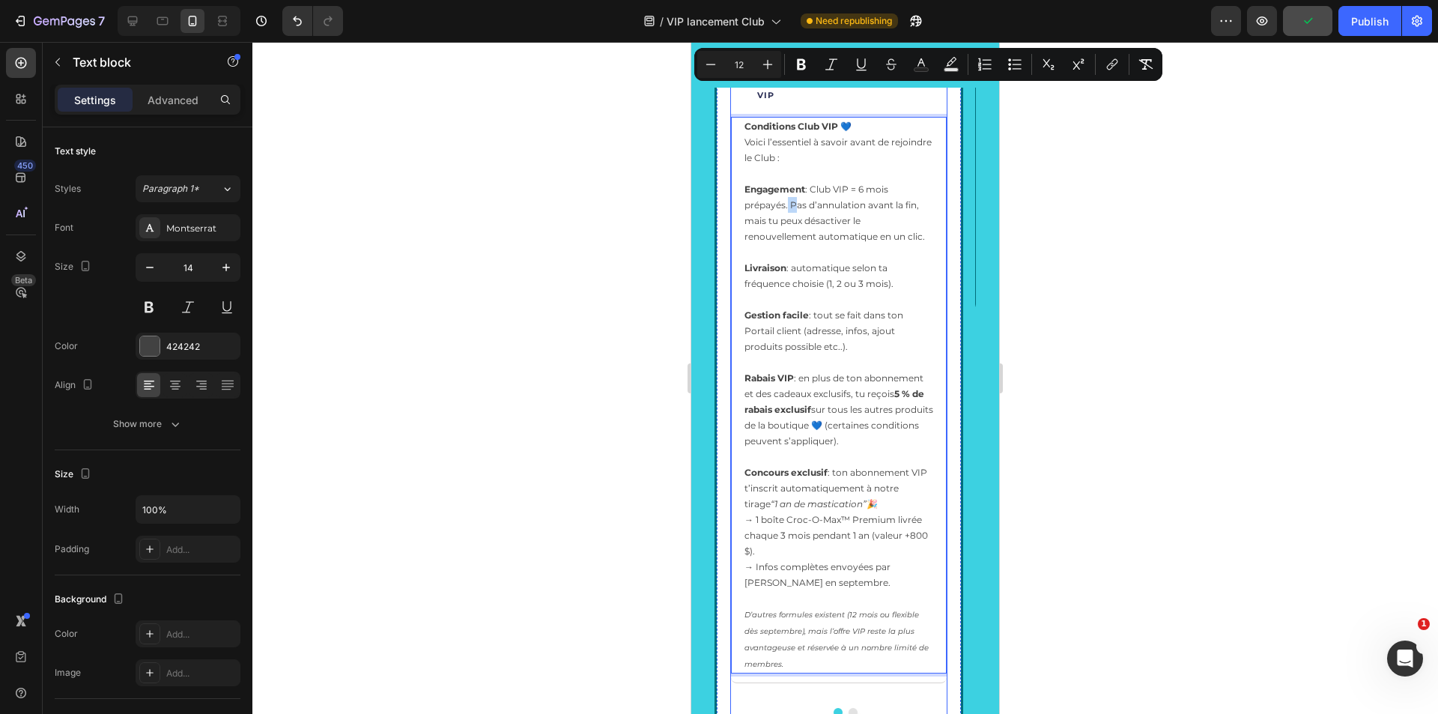
scroll to position [3264, 0]
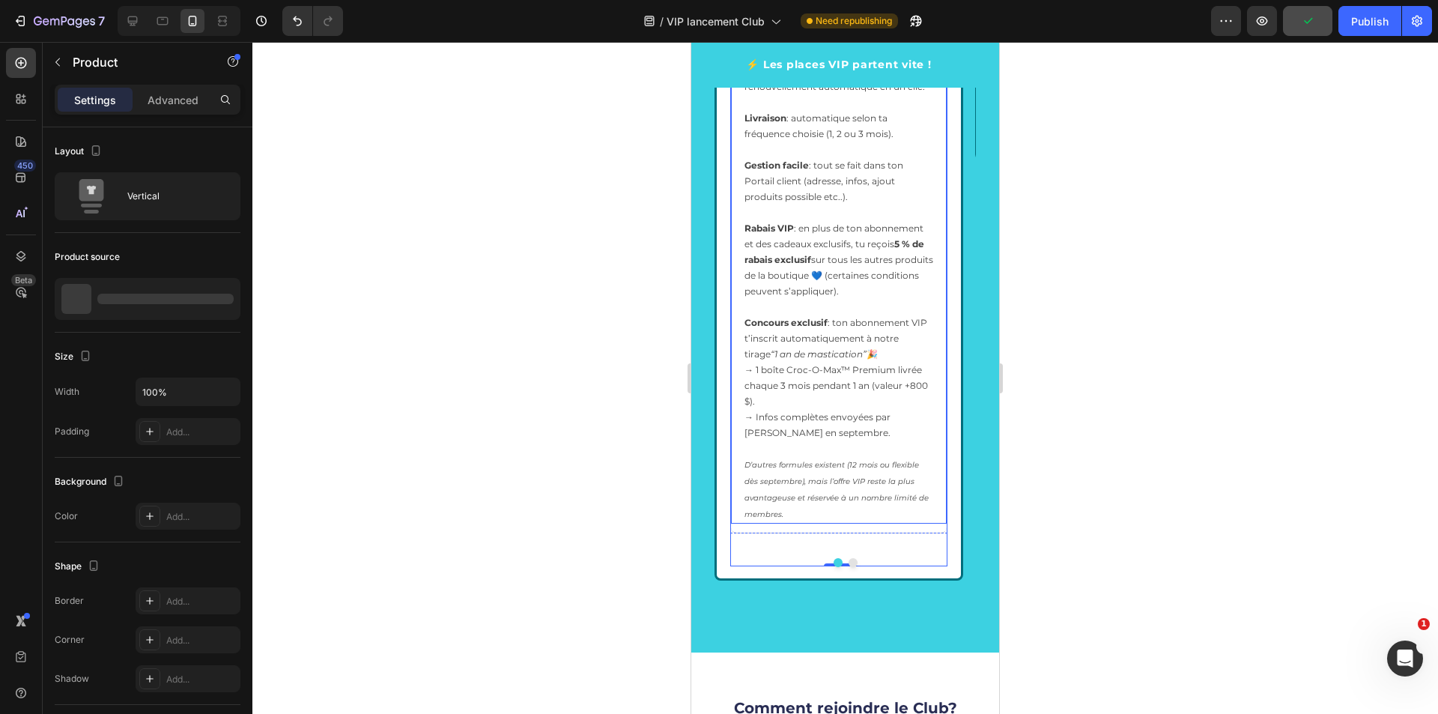
click at [792, 497] on icon "D’autres formules existent (12 mois ou flexible dès septembre), mais l’offre VI…" at bounding box center [836, 489] width 184 height 59
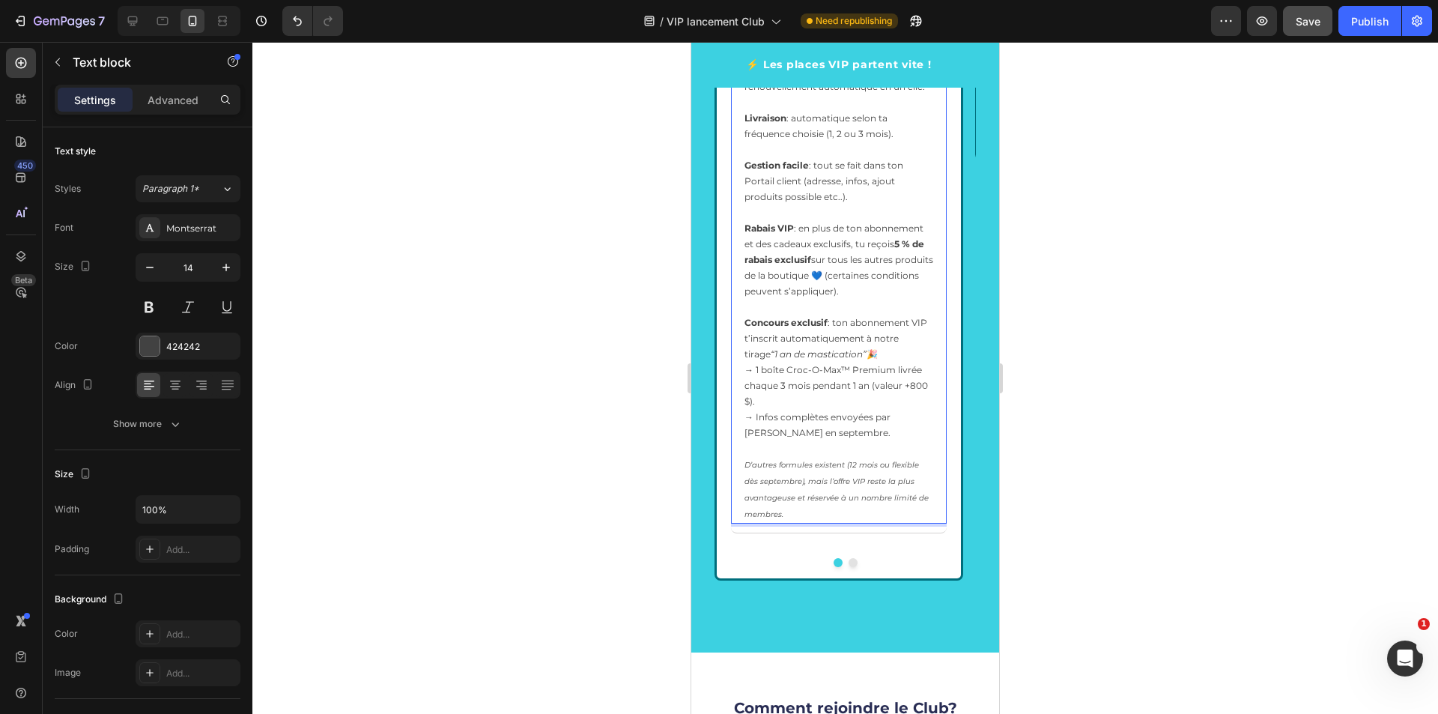
click at [781, 493] on icon "D’autres formules existent (12 mois ou flexible dès septembre), mais l’offre VI…" at bounding box center [836, 489] width 184 height 59
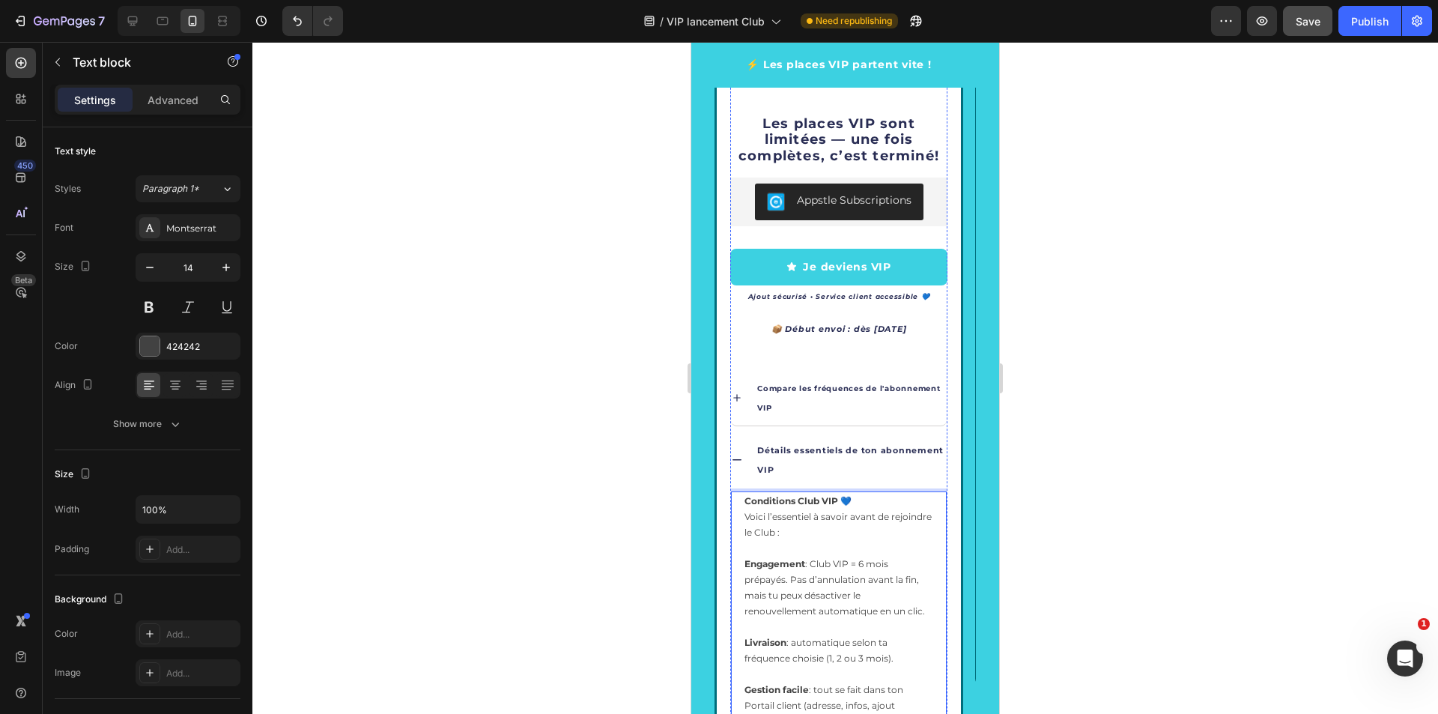
scroll to position [2441, 0]
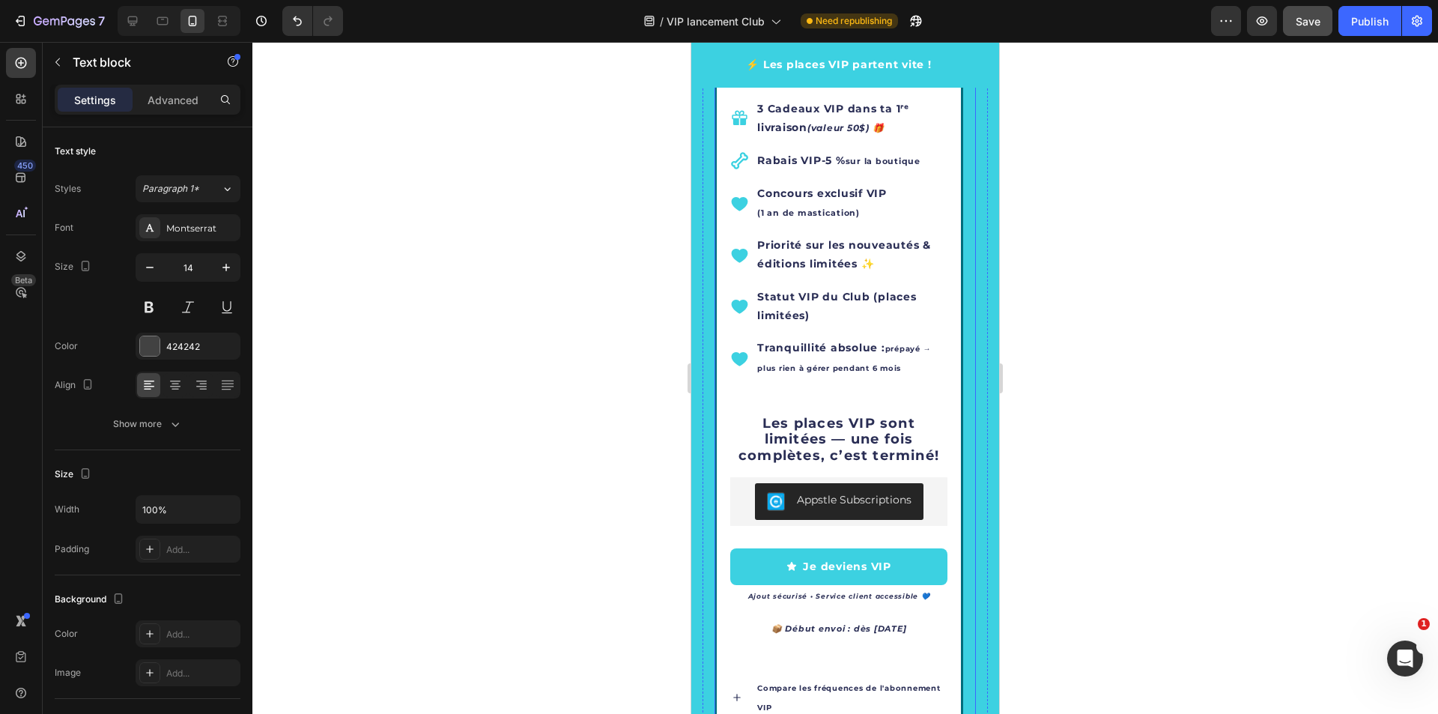
click at [934, 415] on icon "Carousel Next Arrow" at bounding box center [943, 417] width 18 height 18
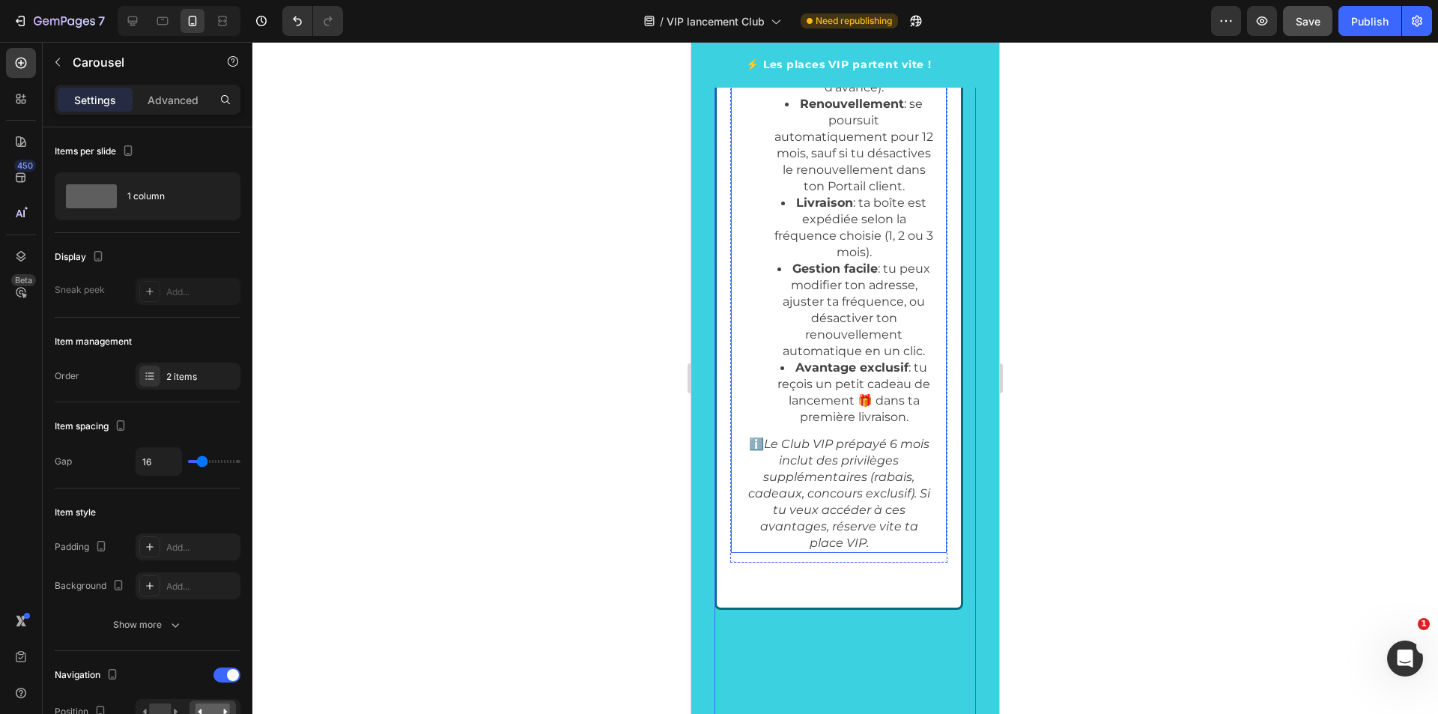
click at [833, 393] on span "Avantage exclusif : tu reçois un petit cadeau de lancement 🎁 dans ta première l…" at bounding box center [853, 392] width 153 height 64
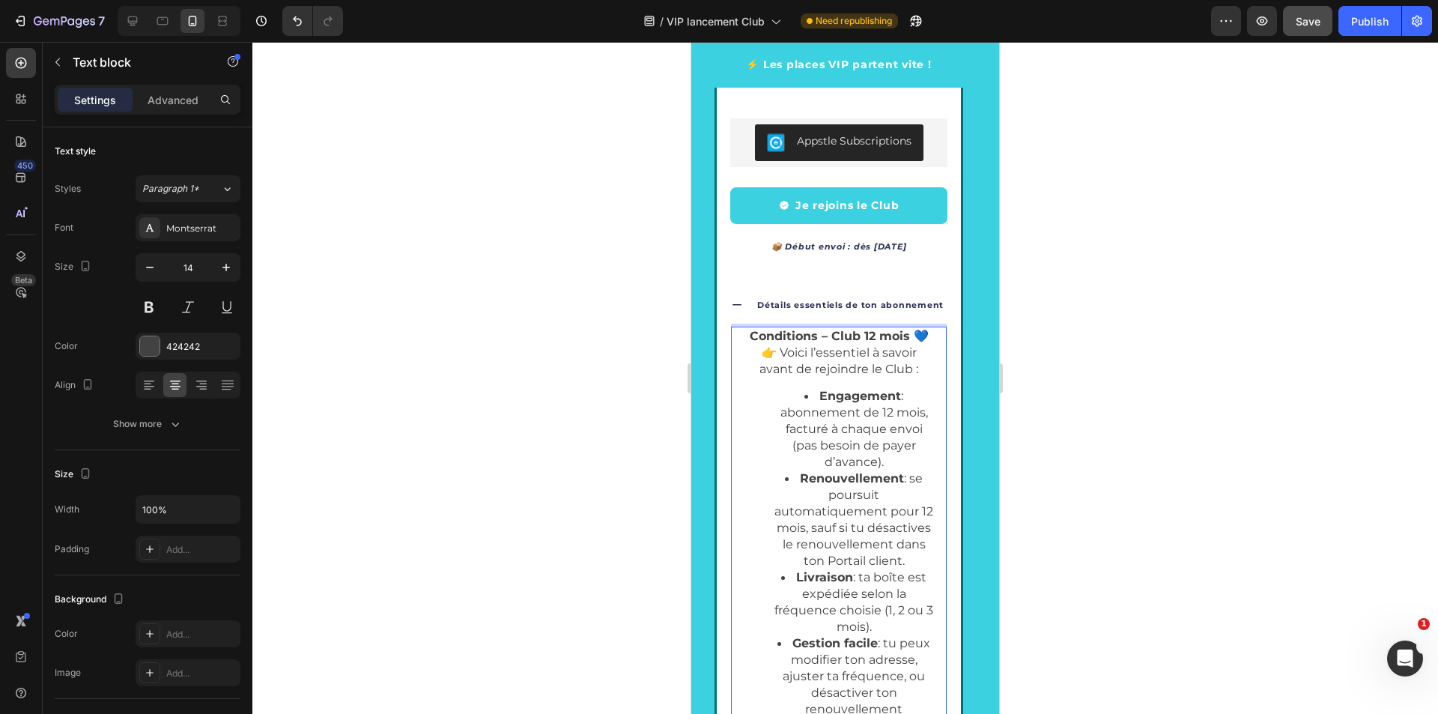
click at [767, 362] on span "👉 Voici l’essentiel à savoir avant de rejoindre le Club :" at bounding box center [838, 360] width 159 height 31
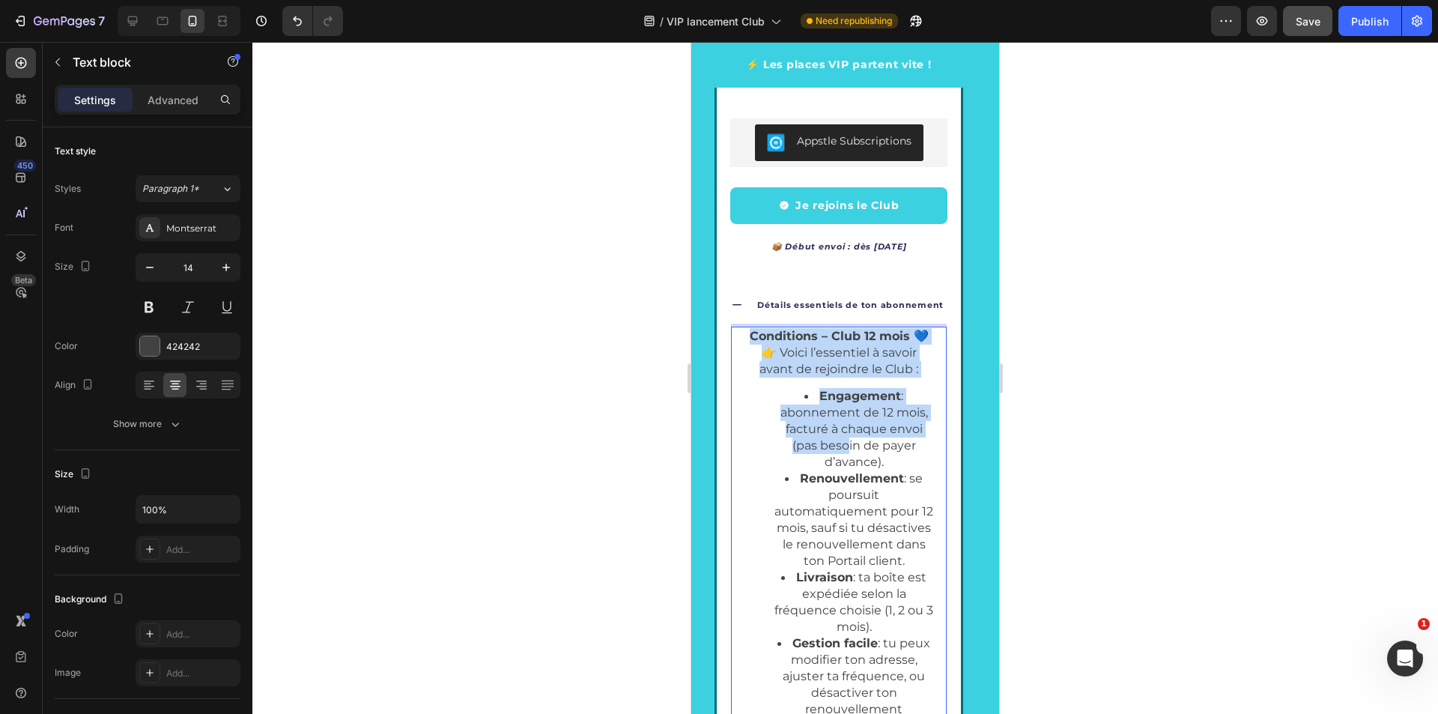
scroll to position [2890, 0]
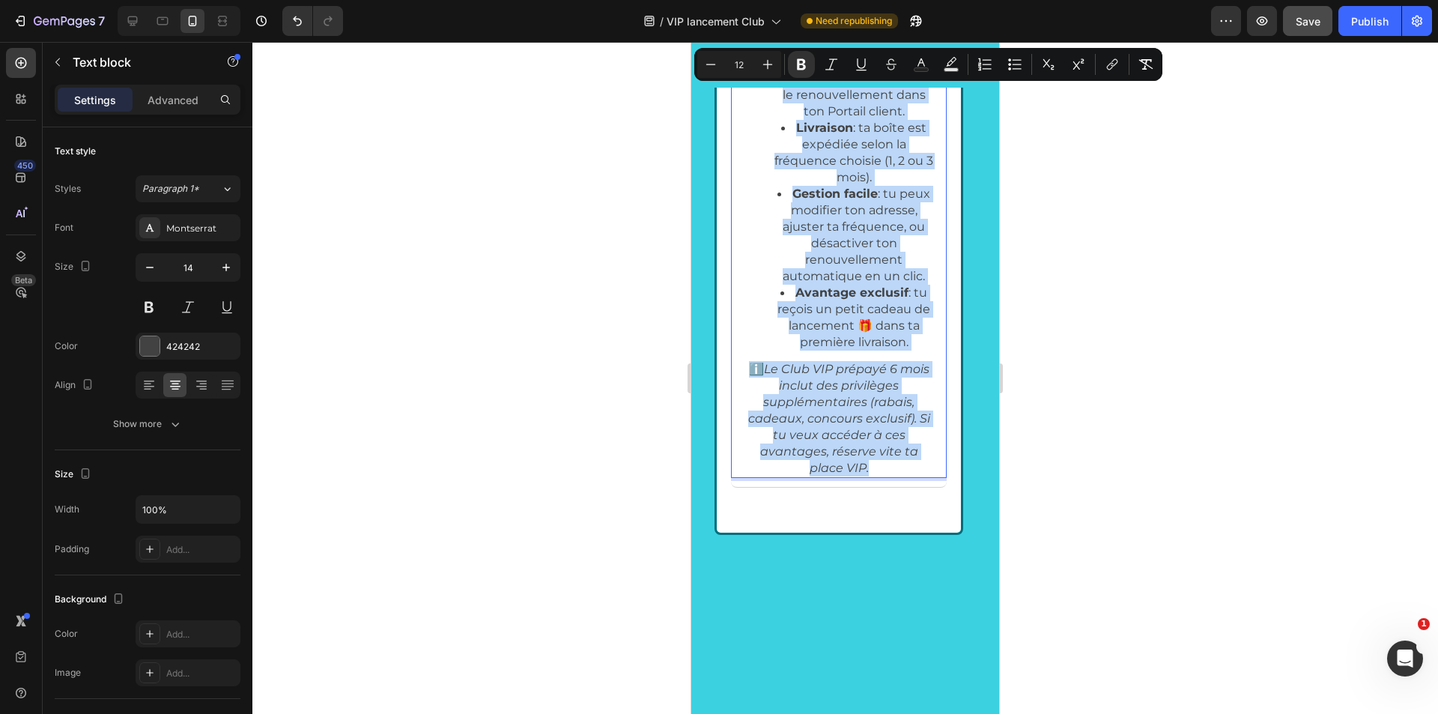
drag, startPoint x: 750, startPoint y: 334, endPoint x: 890, endPoint y: 472, distance: 196.5
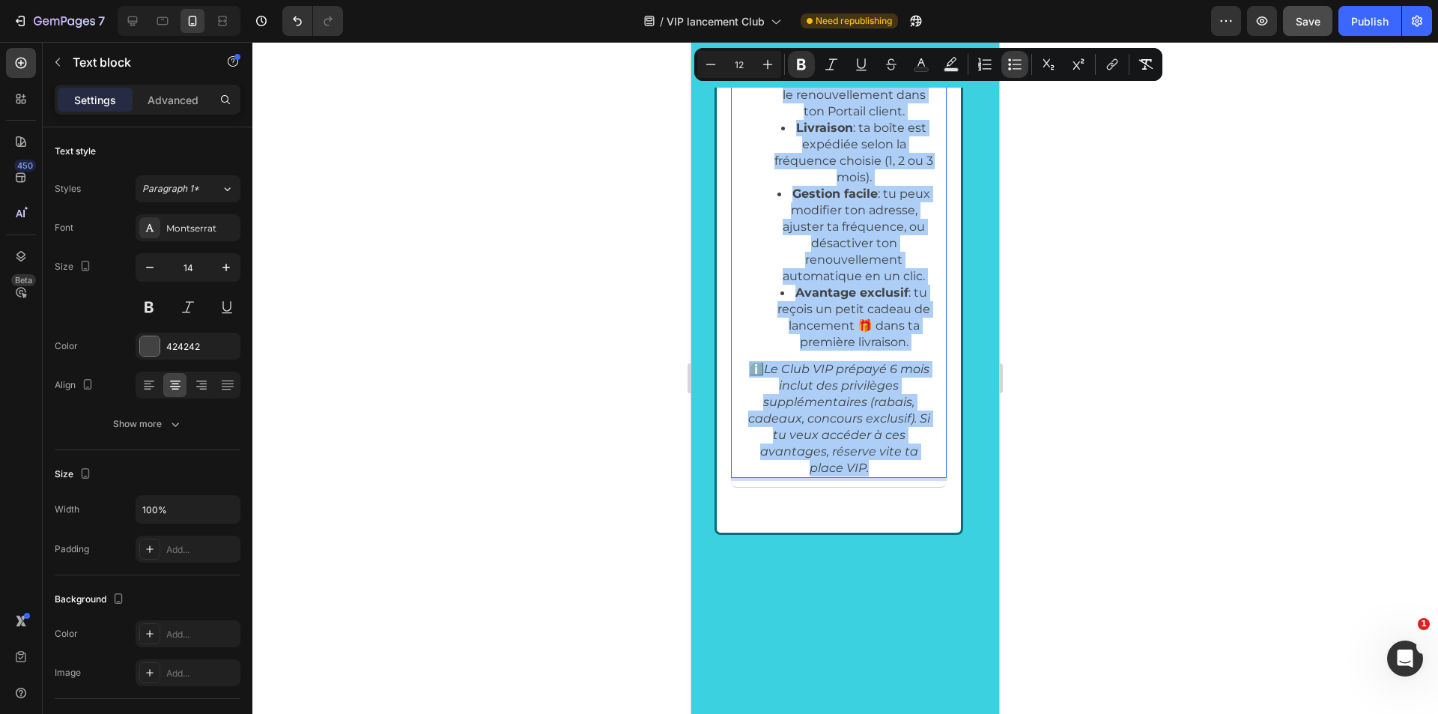
click at [1009, 64] on icon "Editor contextual toolbar" at bounding box center [1009, 64] width 3 height 3
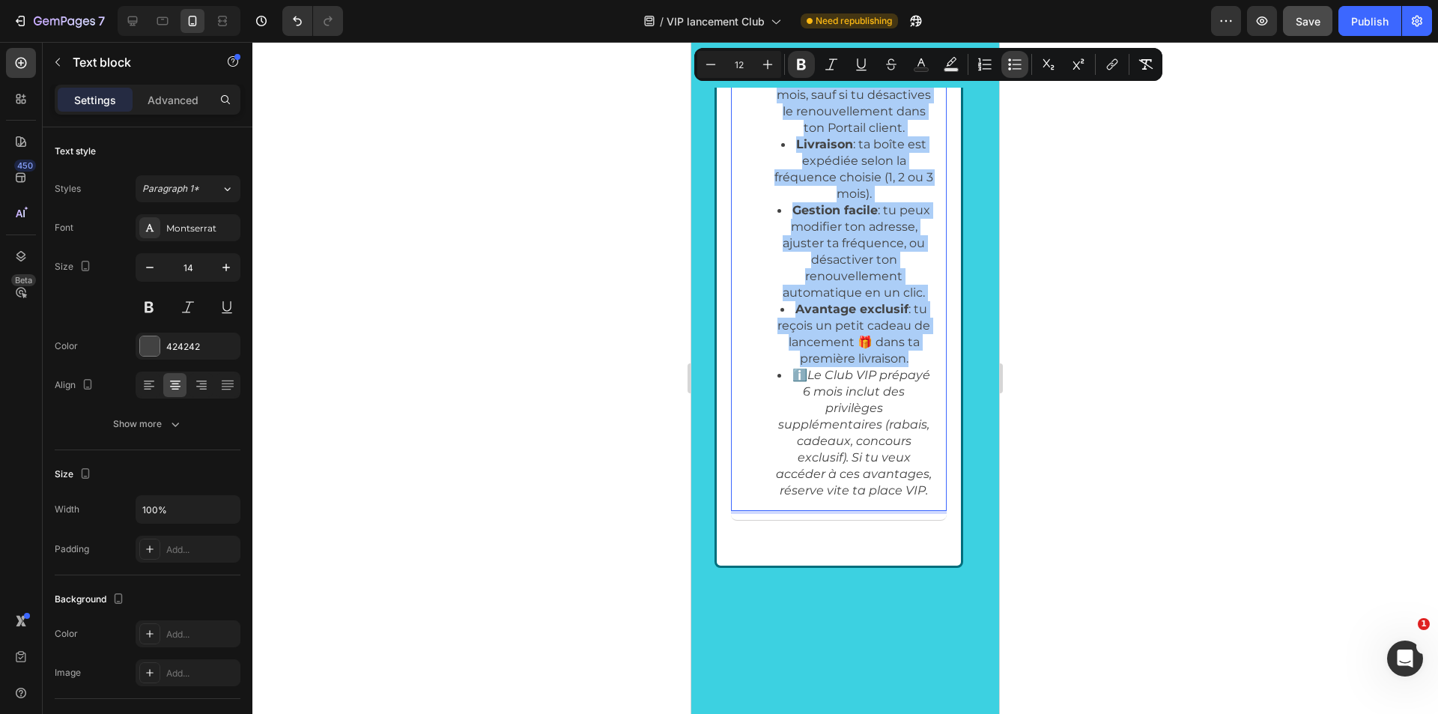
click at [1009, 64] on icon "Editor contextual toolbar" at bounding box center [1009, 64] width 3 height 3
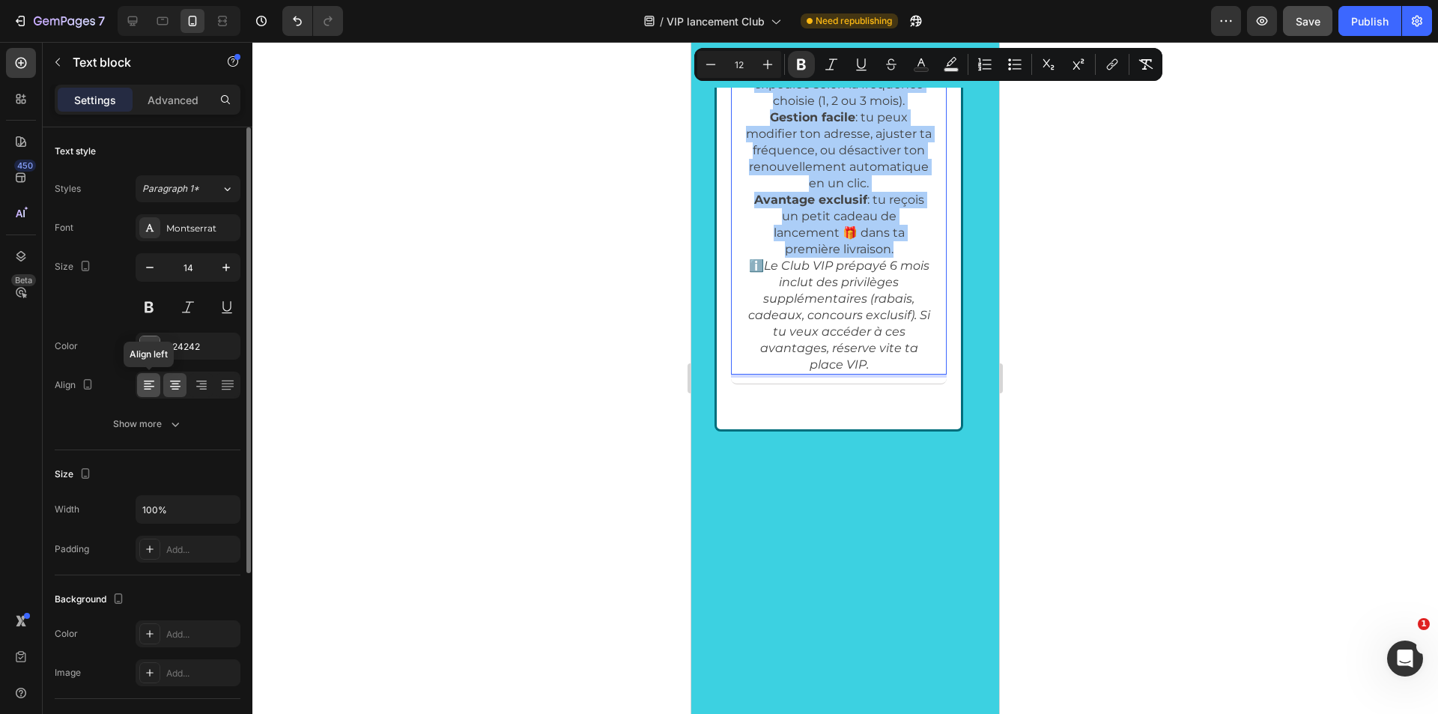
click at [150, 390] on icon at bounding box center [149, 384] width 15 height 15
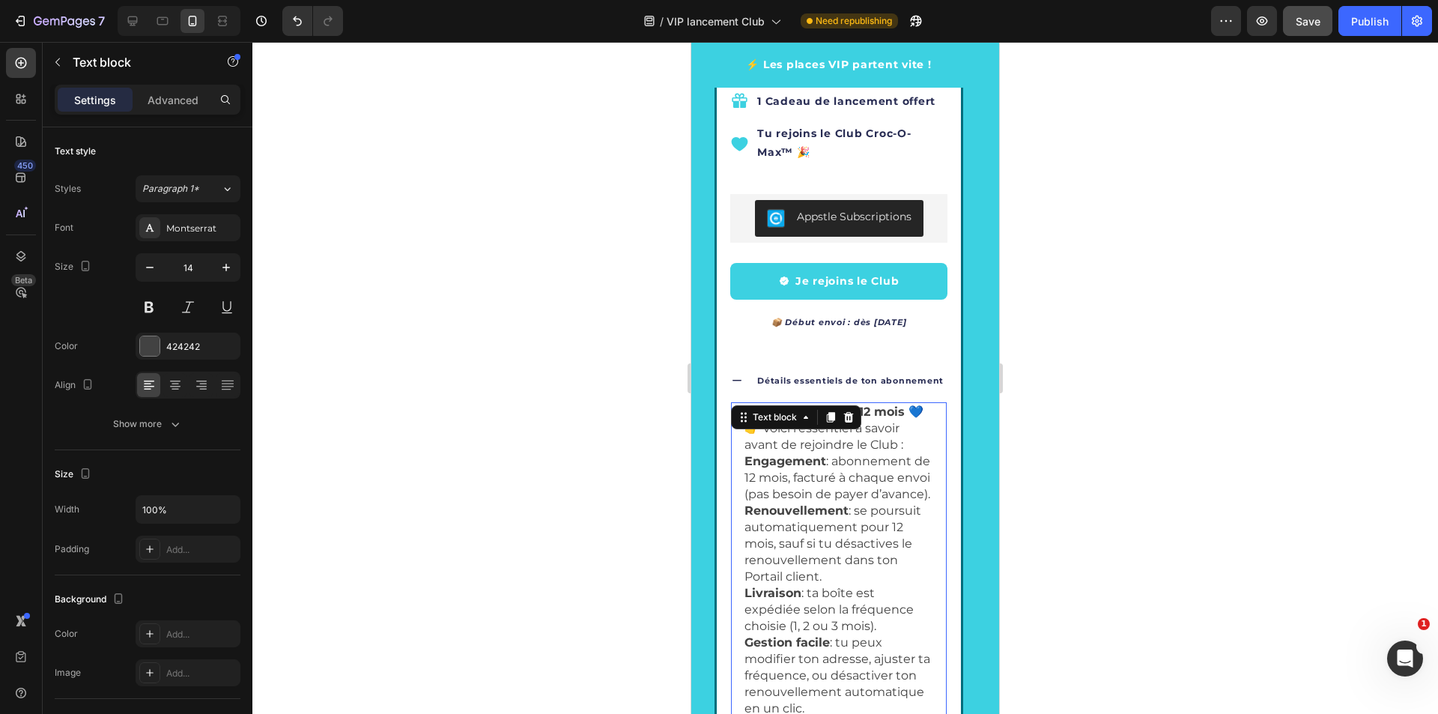
scroll to position [2366, 0]
click at [826, 509] on strong "Renouvellement" at bounding box center [796, 509] width 104 height 14
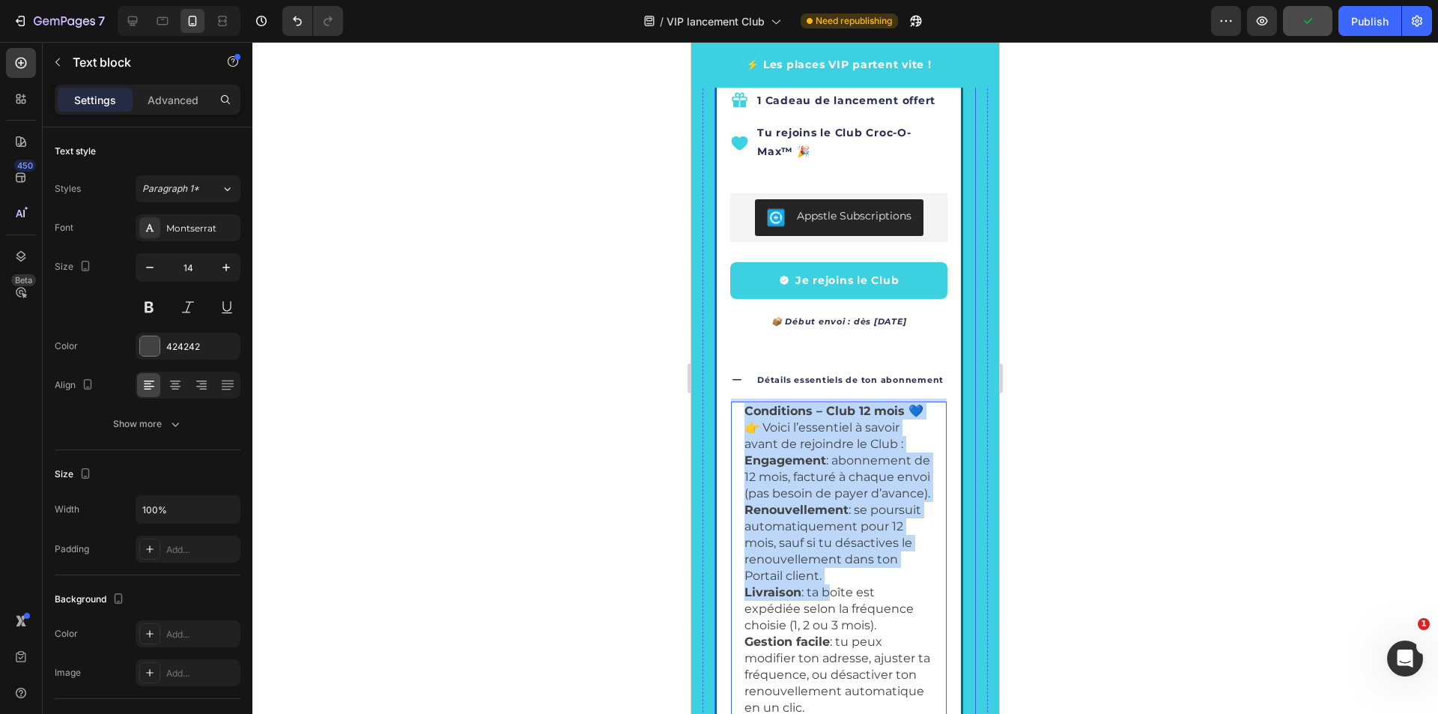
scroll to position [2815, 0]
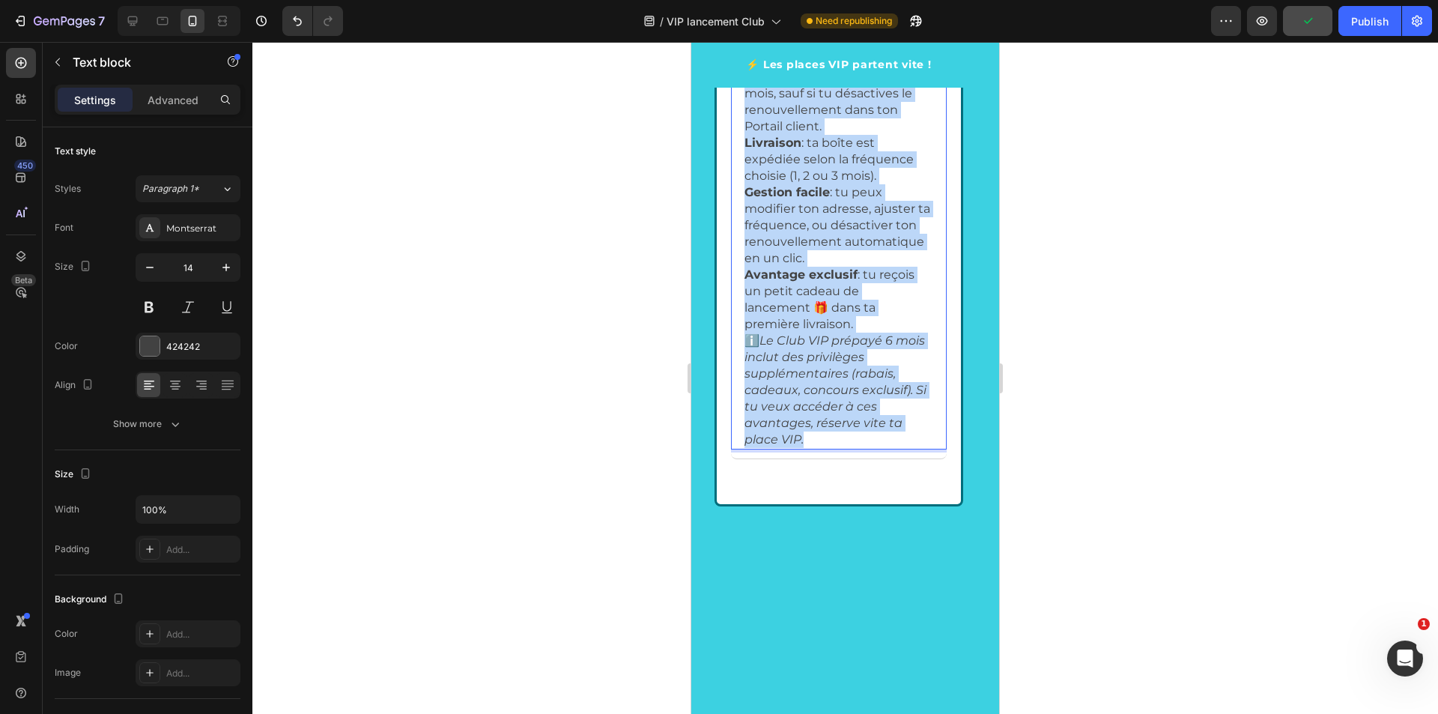
drag, startPoint x: 742, startPoint y: 410, endPoint x: 881, endPoint y: 445, distance: 142.9
click at [881, 445] on div "Conditions – Club 12 mois 💙 👉 Voici l’essentiel à savoir avant de rejoindre le …" at bounding box center [839, 200] width 192 height 497
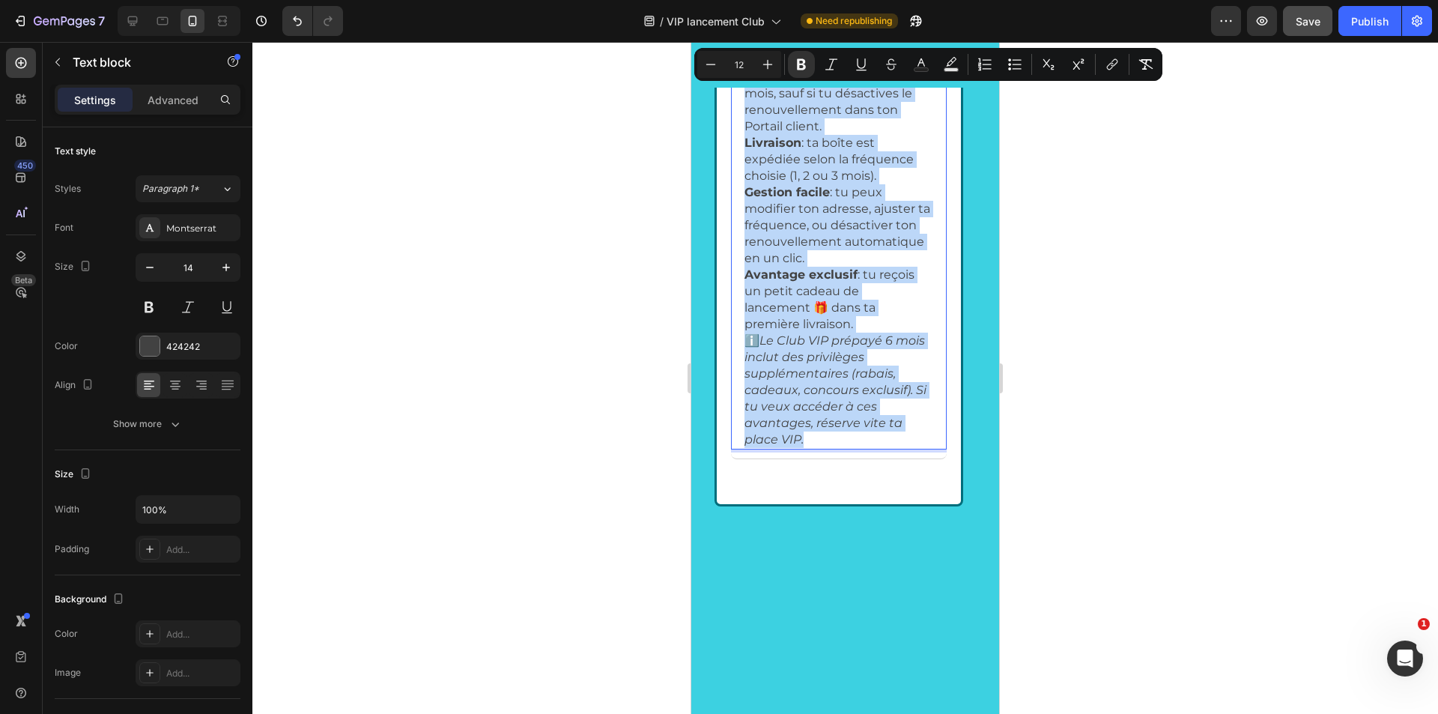
click at [802, 436] on icon "Le Club VIP prépayé 6 mois inclut des privilèges supplémentaires (rabais, cadea…" at bounding box center [835, 389] width 182 height 113
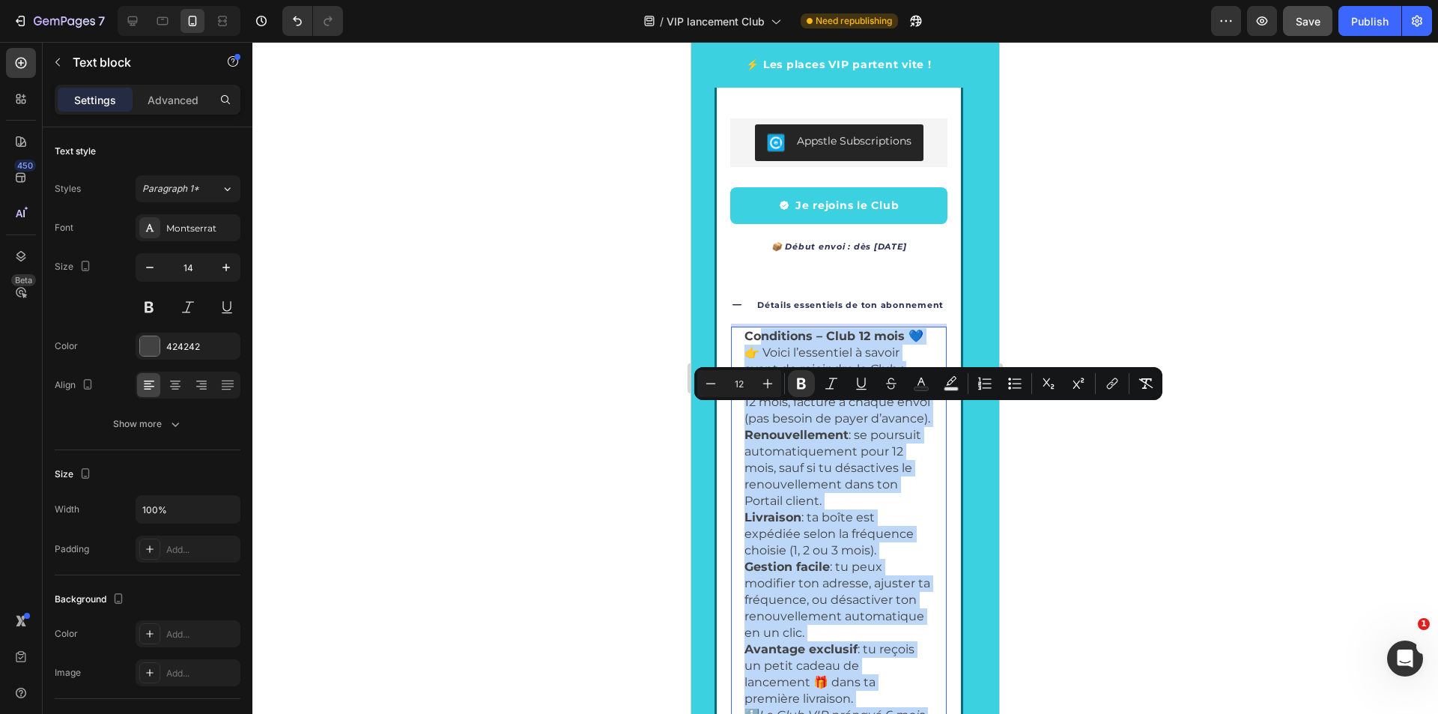
scroll to position [2291, 0]
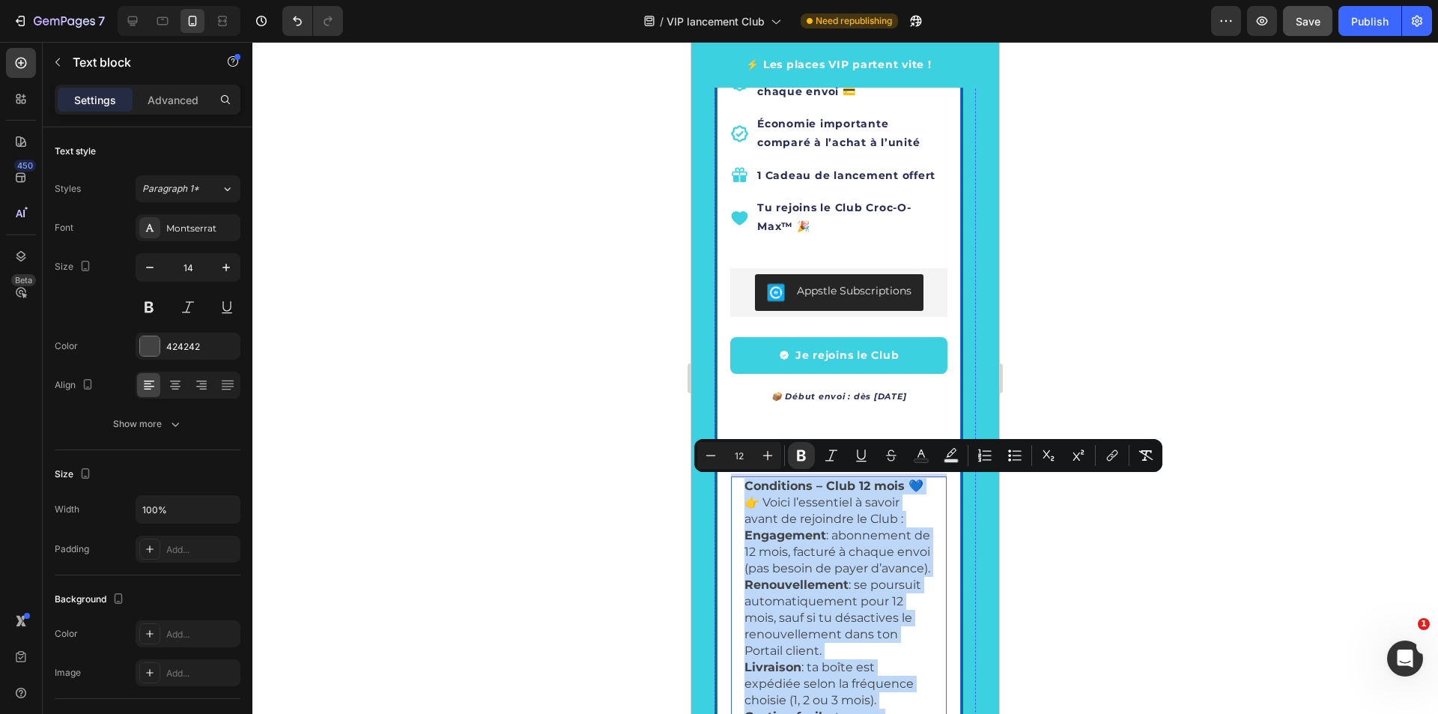
drag, startPoint x: 805, startPoint y: 436, endPoint x: 726, endPoint y: 481, distance: 90.6
click at [726, 481] on div "Simplicité & économie Text Block GRAND CHIEN Text Block Club Croc-O-Max ™ — 12 …" at bounding box center [838, 314] width 249 height 1431
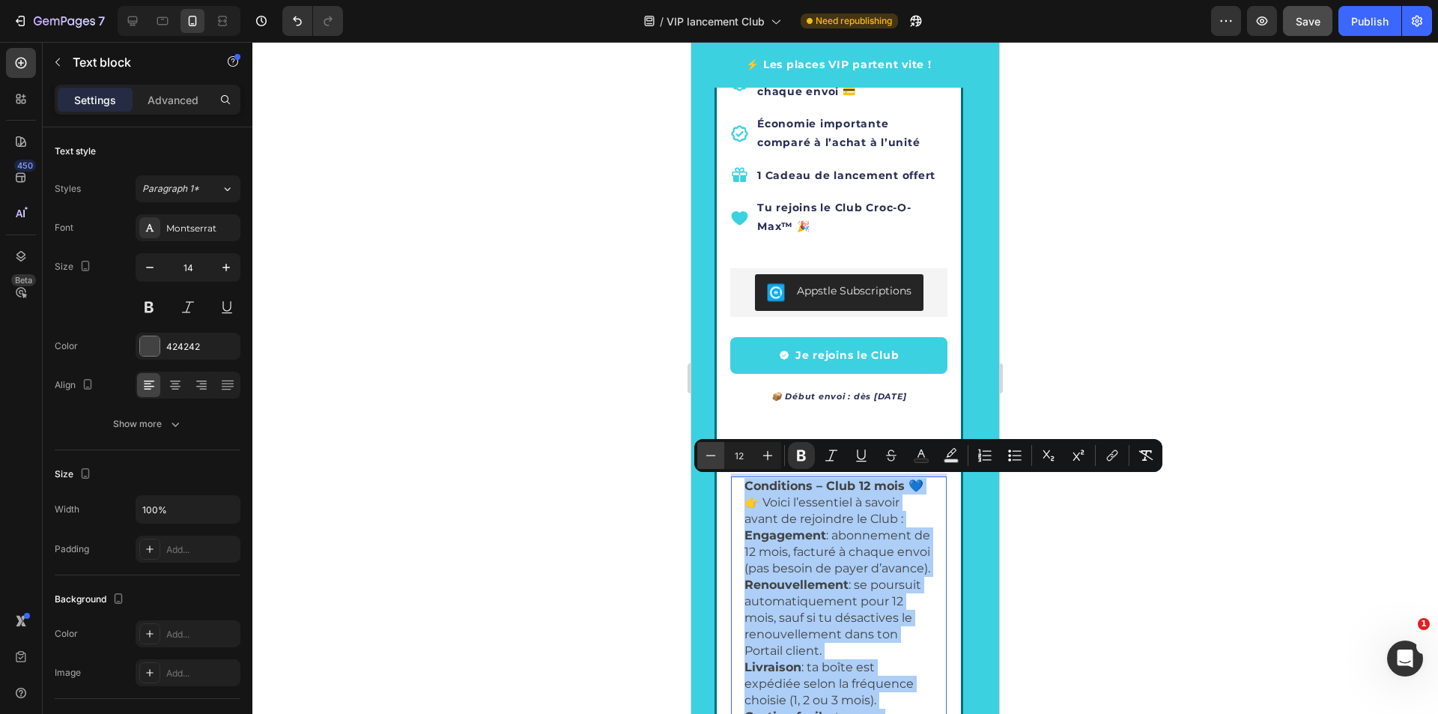
click at [705, 456] on icon "Editor contextual toolbar" at bounding box center [710, 455] width 15 height 15
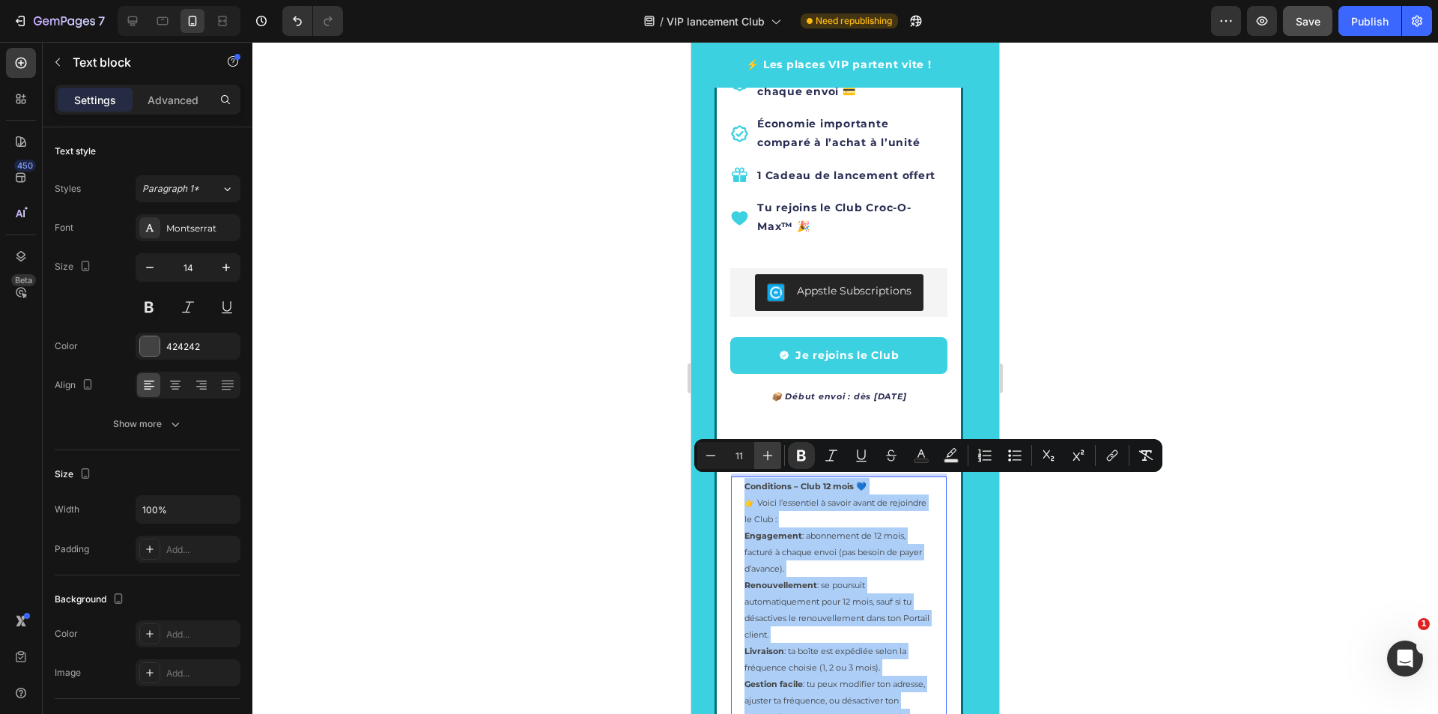
click at [772, 457] on icon "Editor contextual toolbar" at bounding box center [767, 455] width 15 height 15
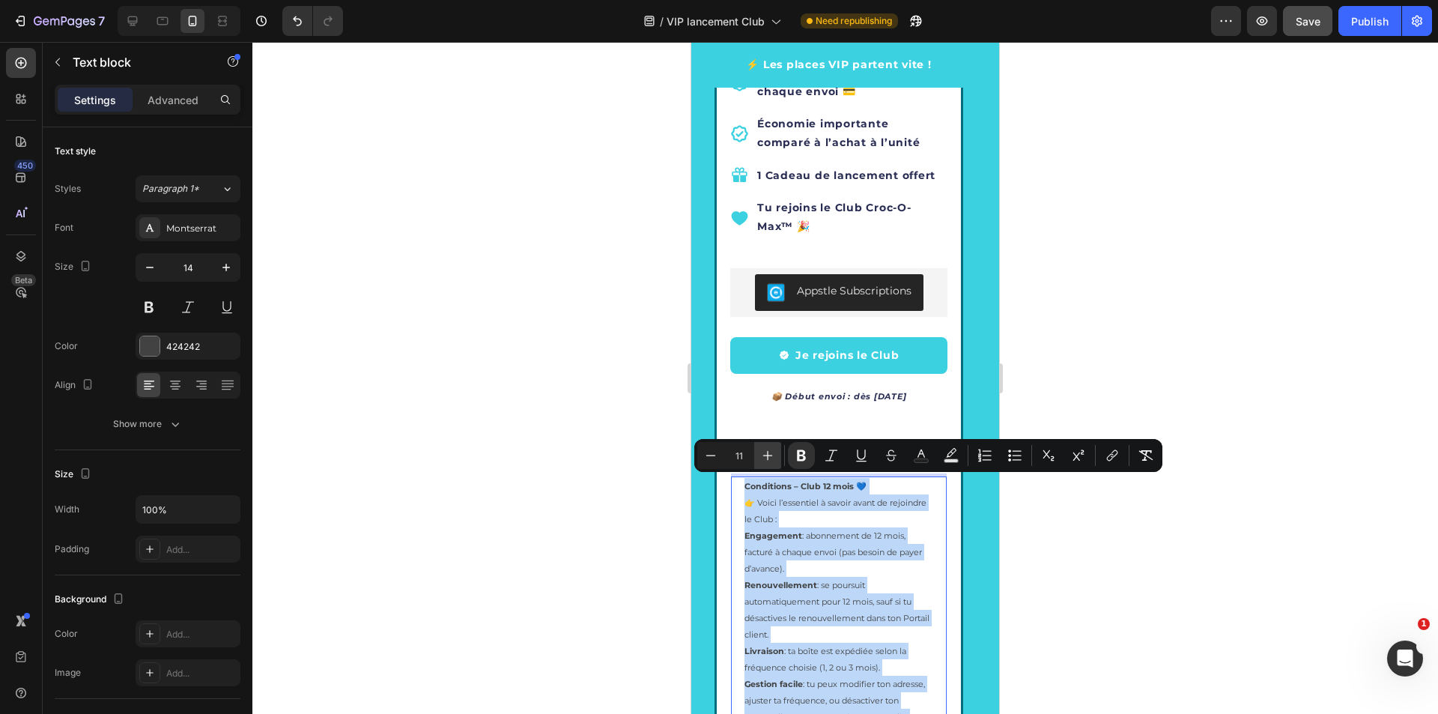
type input "12"
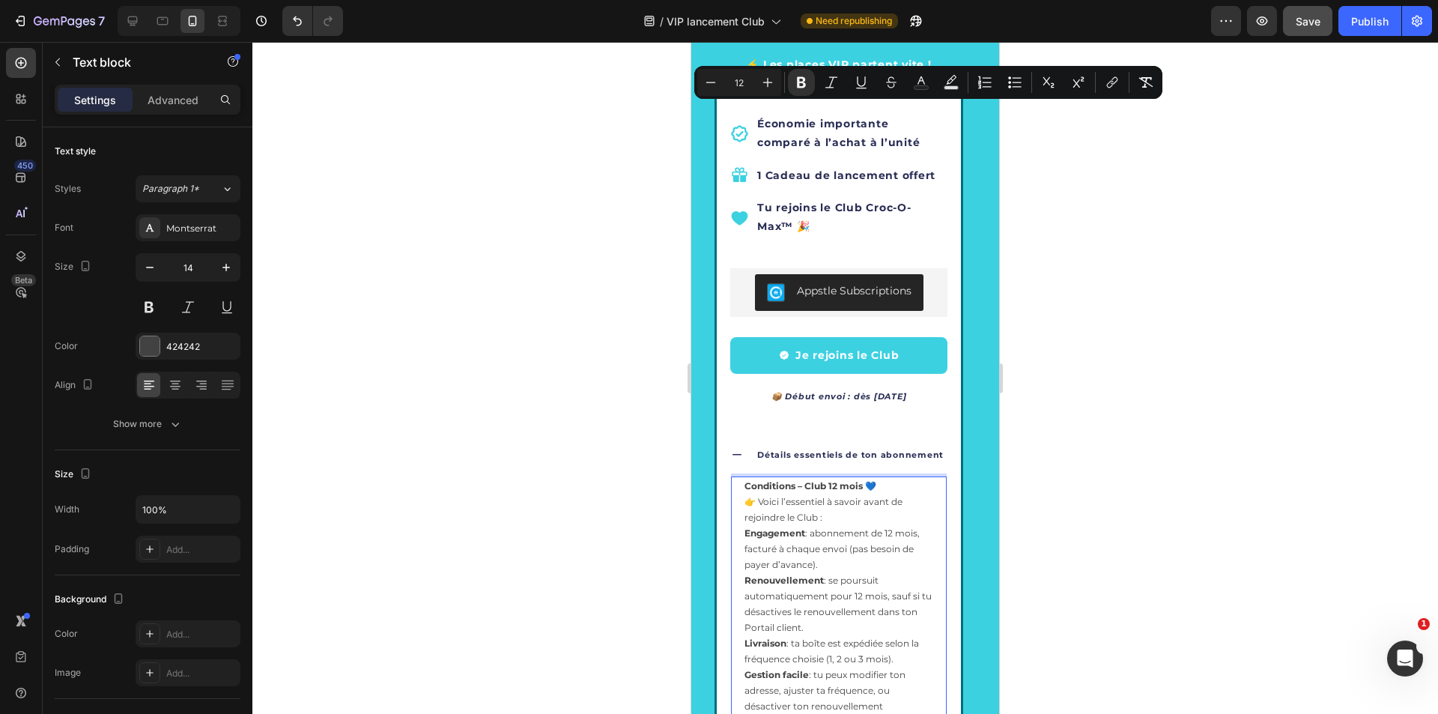
scroll to position [2665, 0]
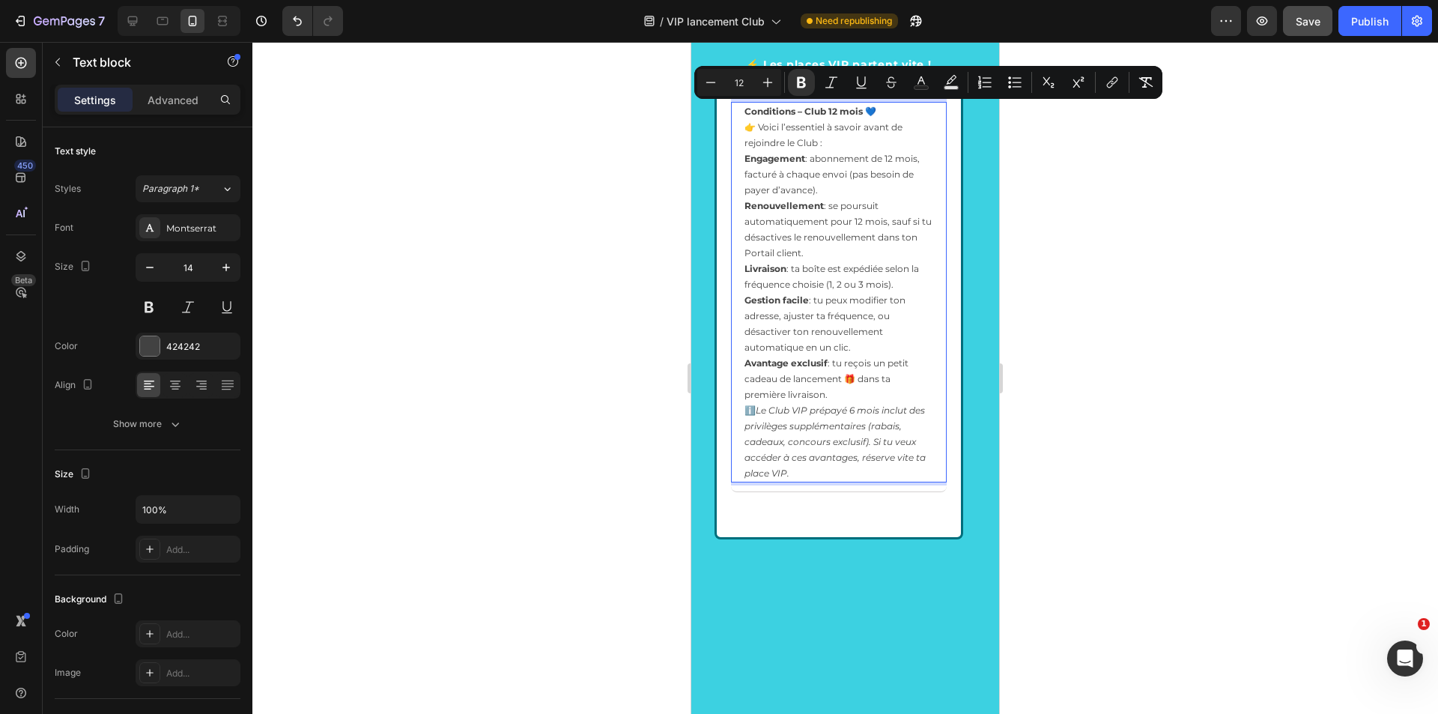
click at [794, 456] on icon "Le Club VIP prépayé 6 mois inclut des privilèges supplémentaires (rabais, cadea…" at bounding box center [834, 441] width 181 height 74
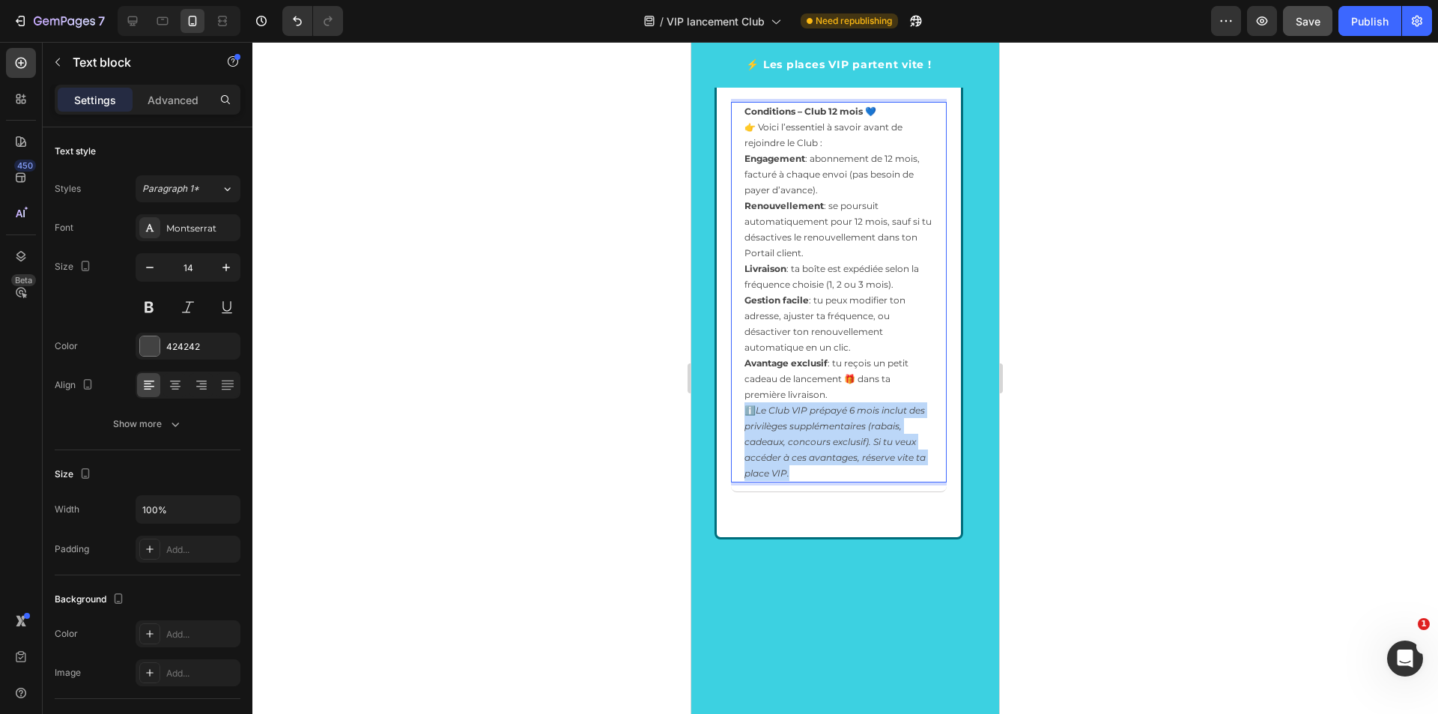
drag, startPoint x: 801, startPoint y: 475, endPoint x: 741, endPoint y: 412, distance: 86.9
click at [741, 412] on div "Conditions – Club 12 mois 💙 👉 Voici l’essentiel à savoir avant de rejoindre le …" at bounding box center [839, 292] width 216 height 380
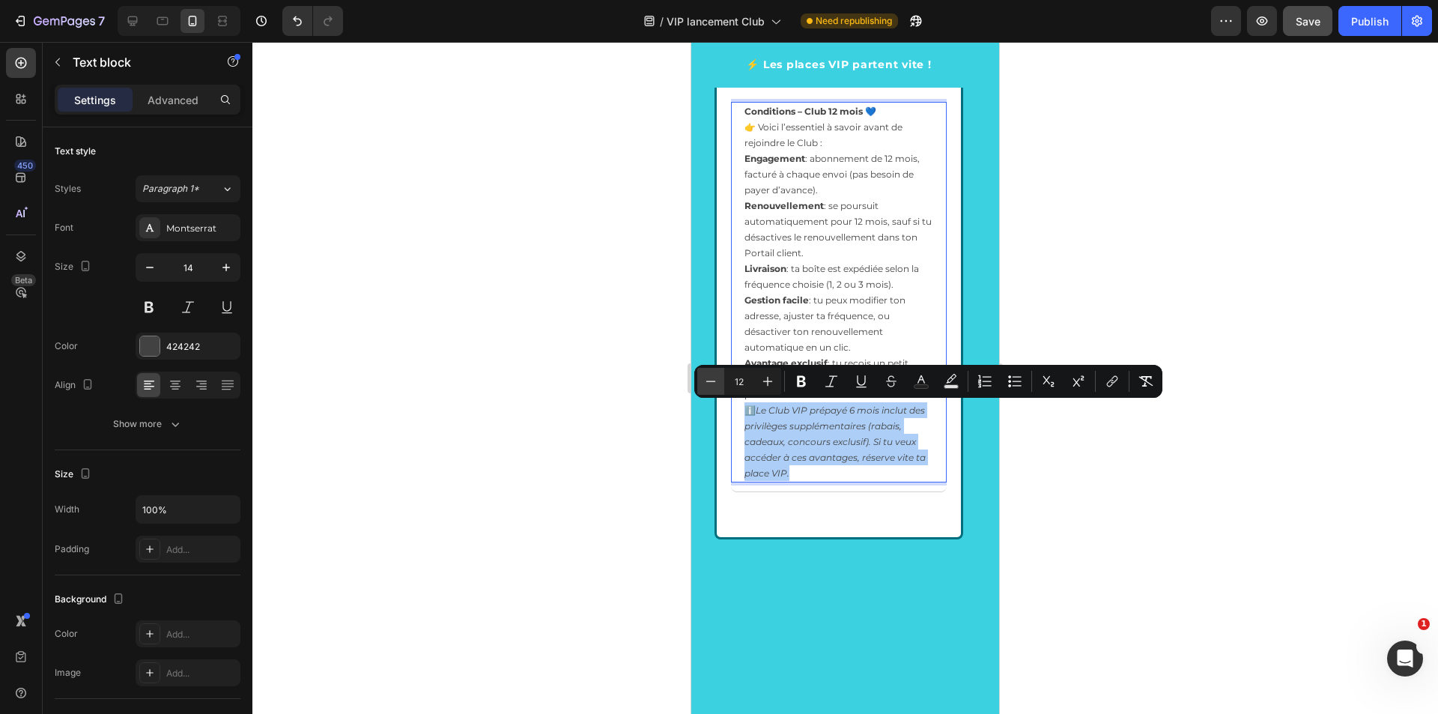
click at [717, 380] on icon "Editor contextual toolbar" at bounding box center [710, 381] width 15 height 15
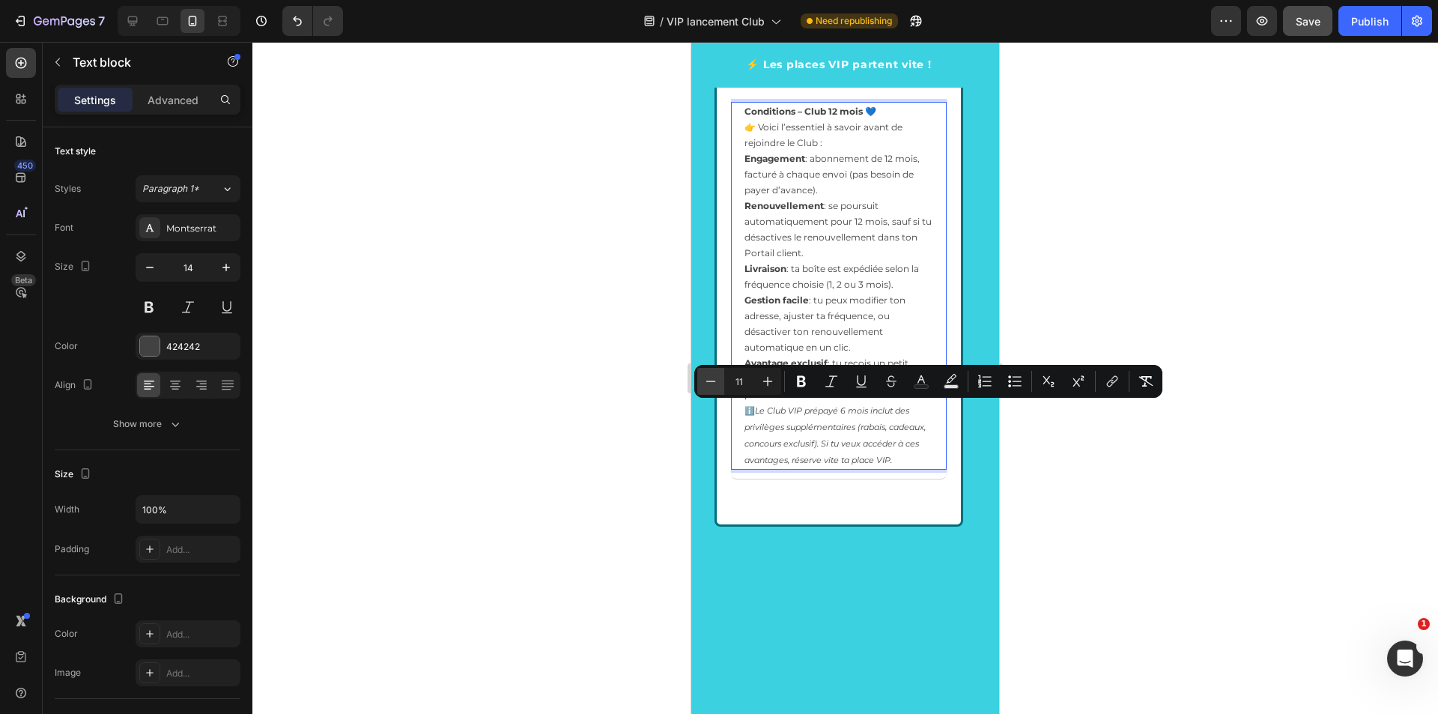
click at [717, 380] on icon "Editor contextual toolbar" at bounding box center [710, 381] width 15 height 15
type input "10"
click at [804, 443] on icon "Le Club VIP prépayé 6 mois inclut des privilèges supplémentaires (rabais, cadea…" at bounding box center [830, 435] width 173 height 59
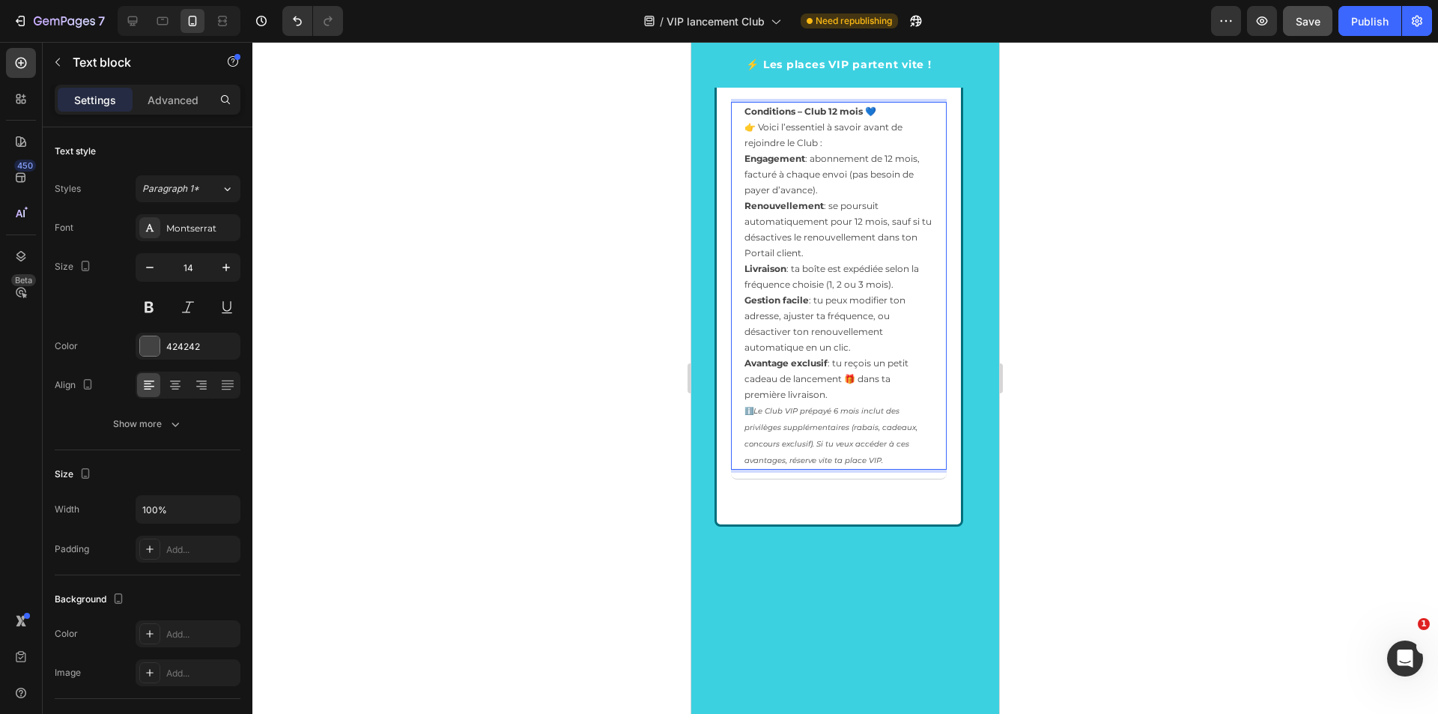
click at [832, 399] on p "Avantage exclusif : tu reçois un petit cadeau de lancement 🎁 dans ta première l…" at bounding box center [838, 378] width 189 height 47
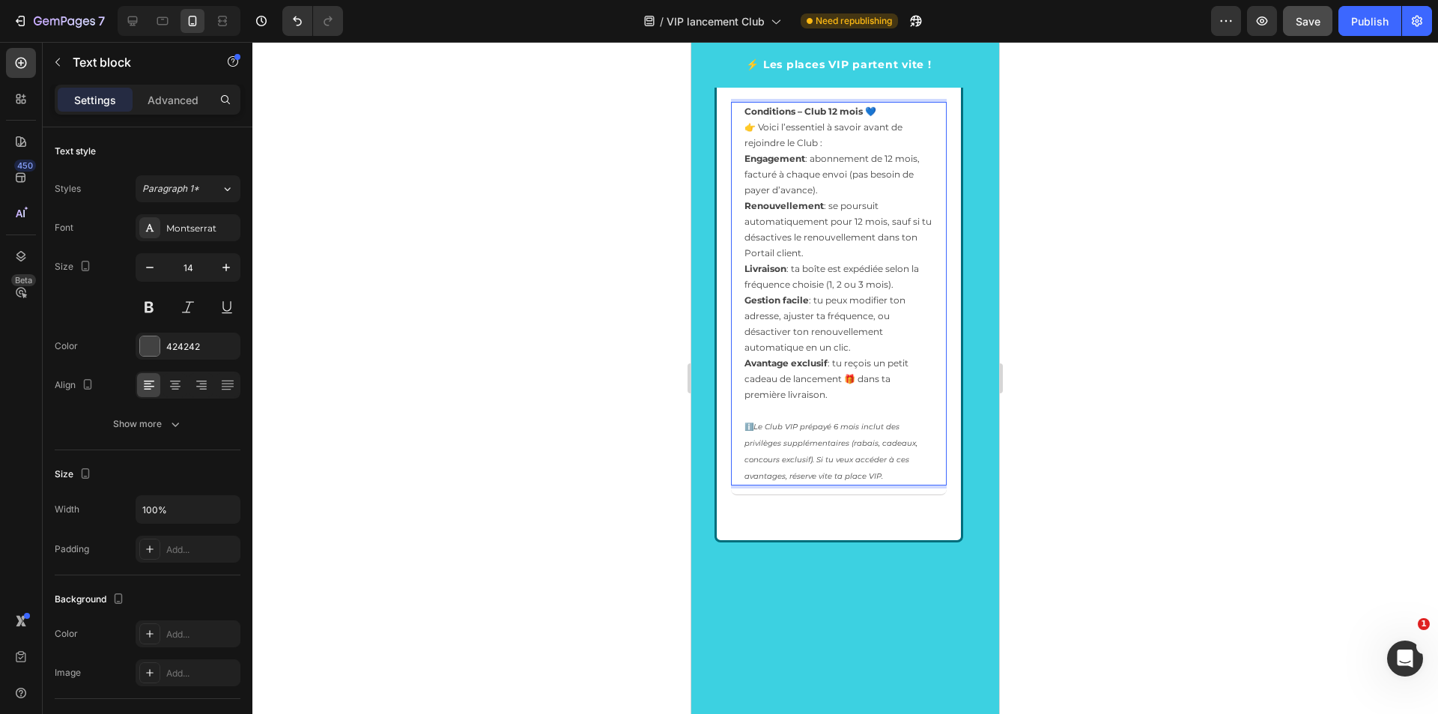
scroll to position [2515, 0]
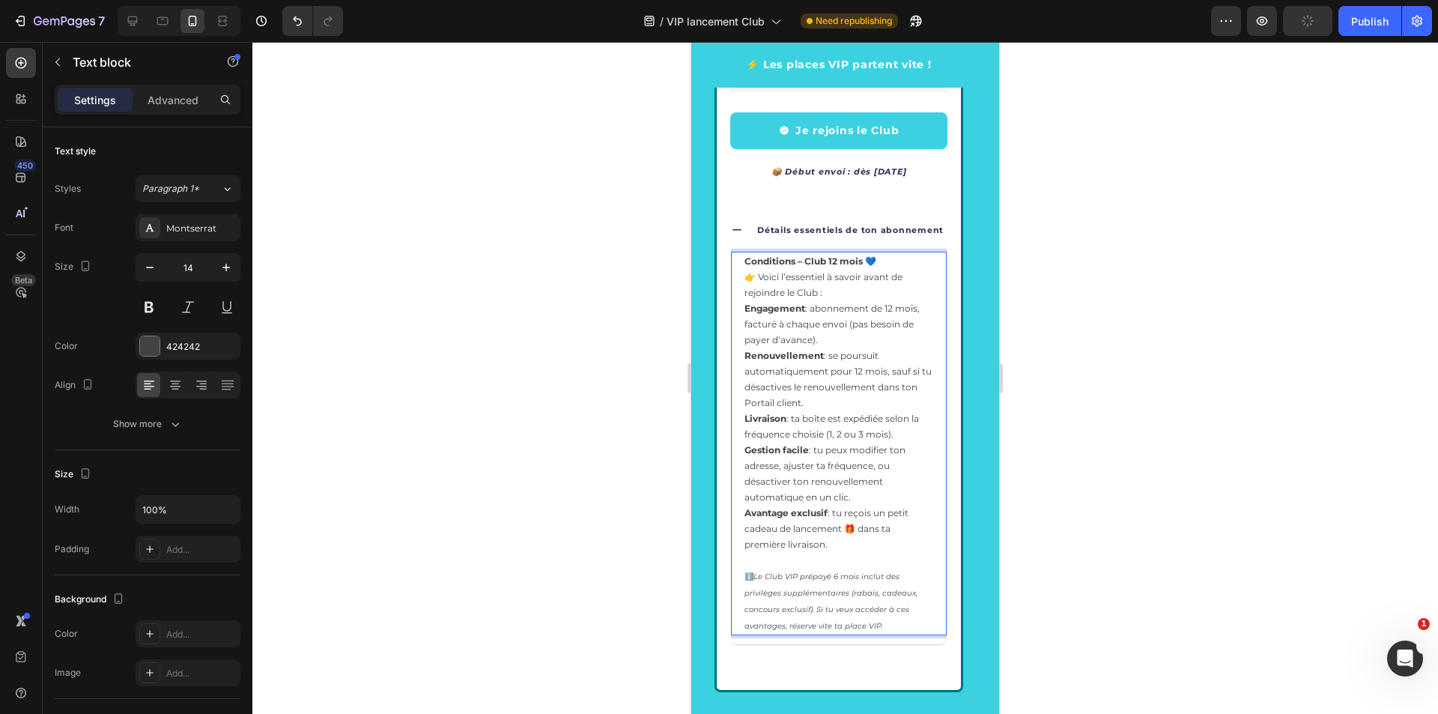
click at [869, 289] on p "Conditions – Club 12 mois 💙 👉 Voici l’essentiel à savoir avant de rejoindre le …" at bounding box center [838, 276] width 189 height 47
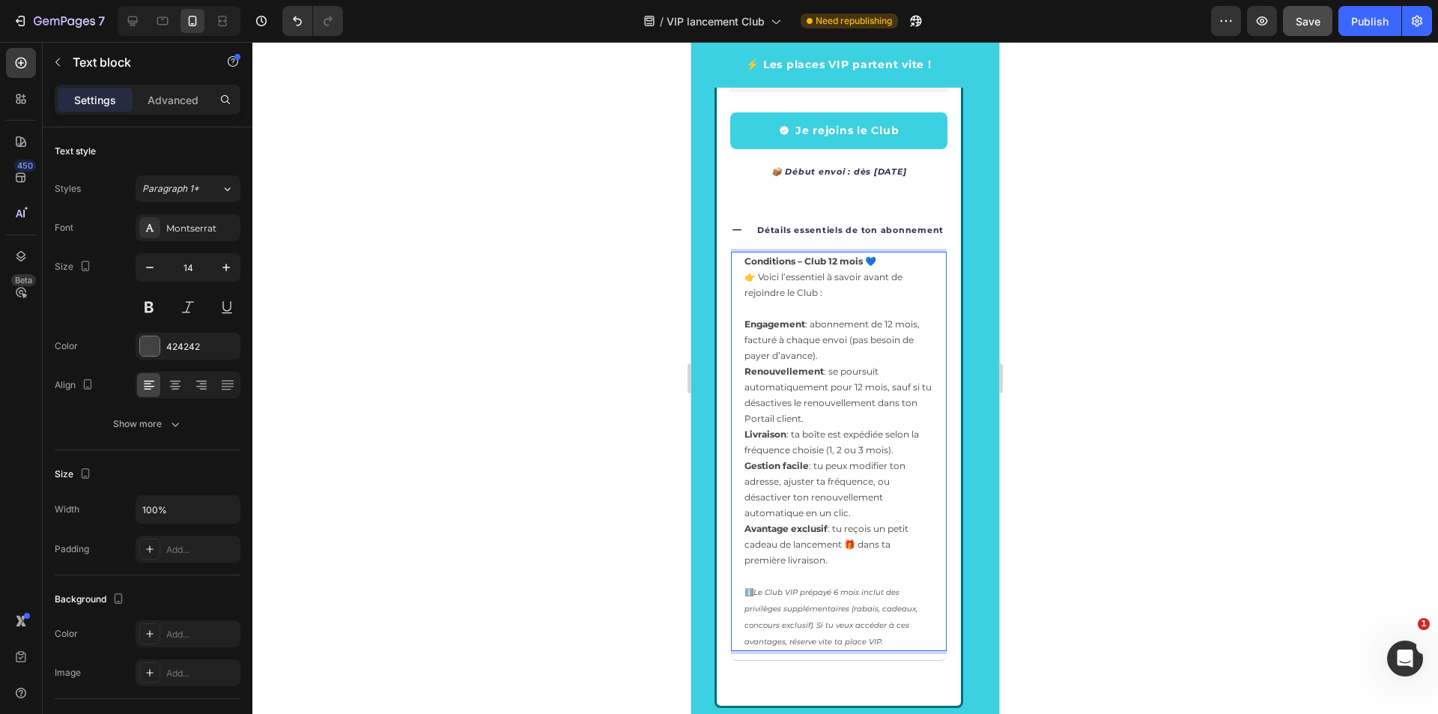
click at [760, 277] on span "👉 Voici l’essentiel à savoir avant de rejoindre le Club :" at bounding box center [823, 284] width 158 height 27
click at [836, 292] on p "Conditions – Club 12 mois 💙 Voici l’essentiel à savoir avant de rejoindre le Cl…" at bounding box center [838, 284] width 189 height 63
click at [749, 592] on icon "Le Club VIP prépayé 6 mois inclut des privilèges supplémentaires (rabais, cadea…" at bounding box center [830, 616] width 173 height 59
click at [1372, 19] on div "Publish" at bounding box center [1369, 21] width 37 height 16
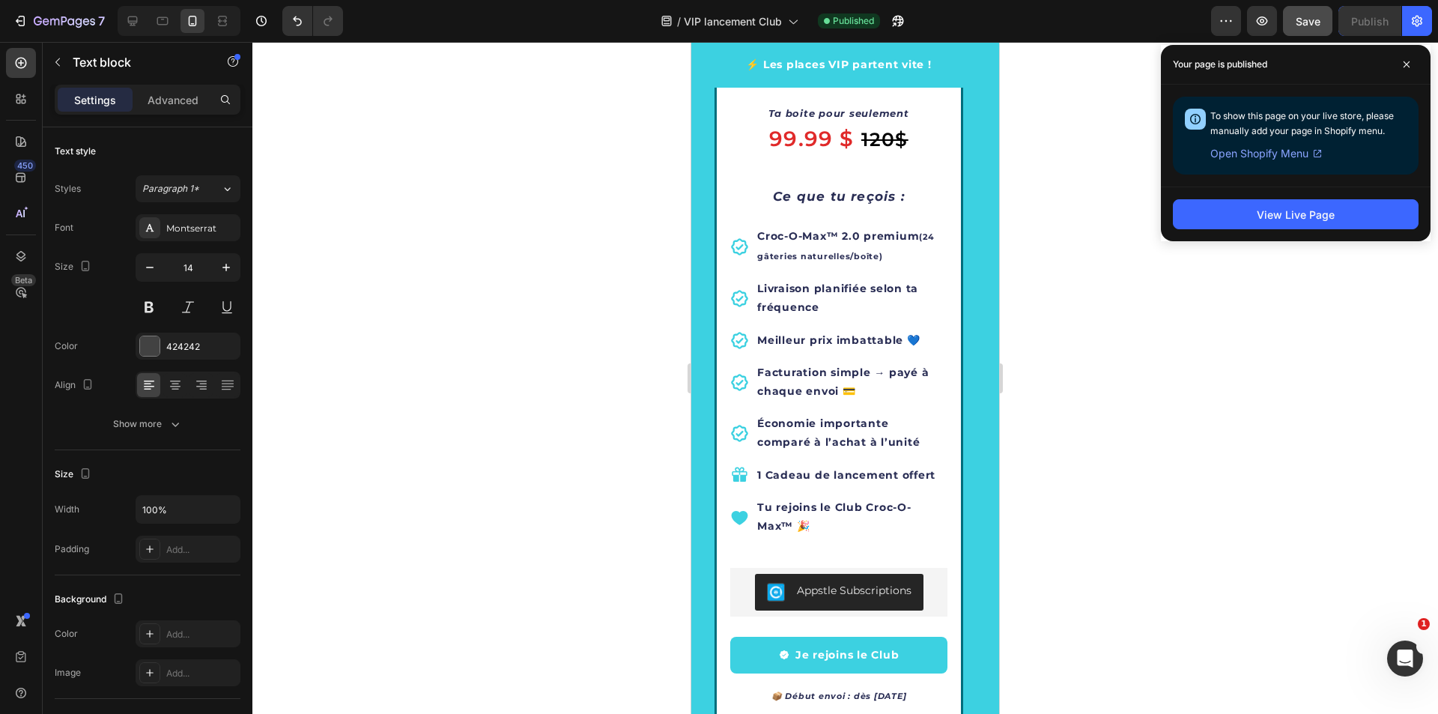
scroll to position [2441, 0]
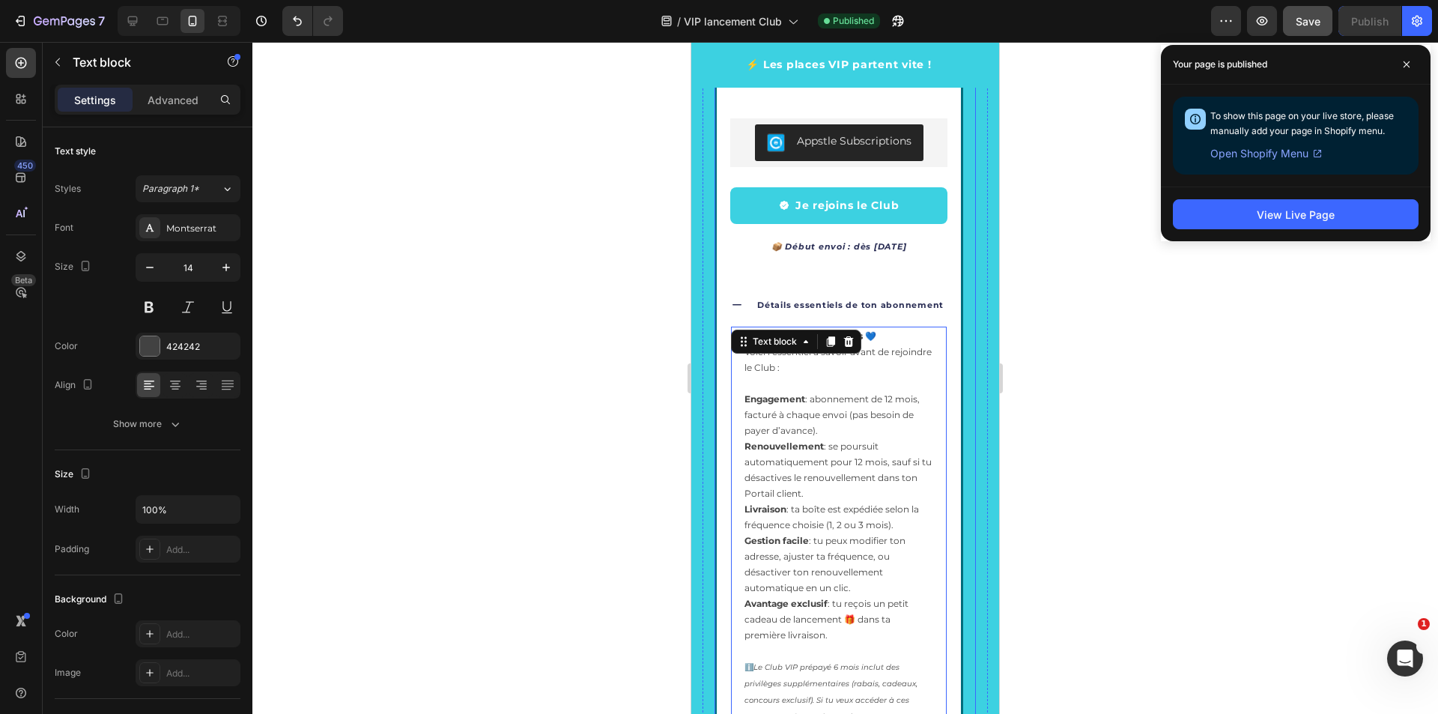
click at [752, 416] on icon "Carousel Back Arrow" at bounding box center [747, 417] width 18 height 18
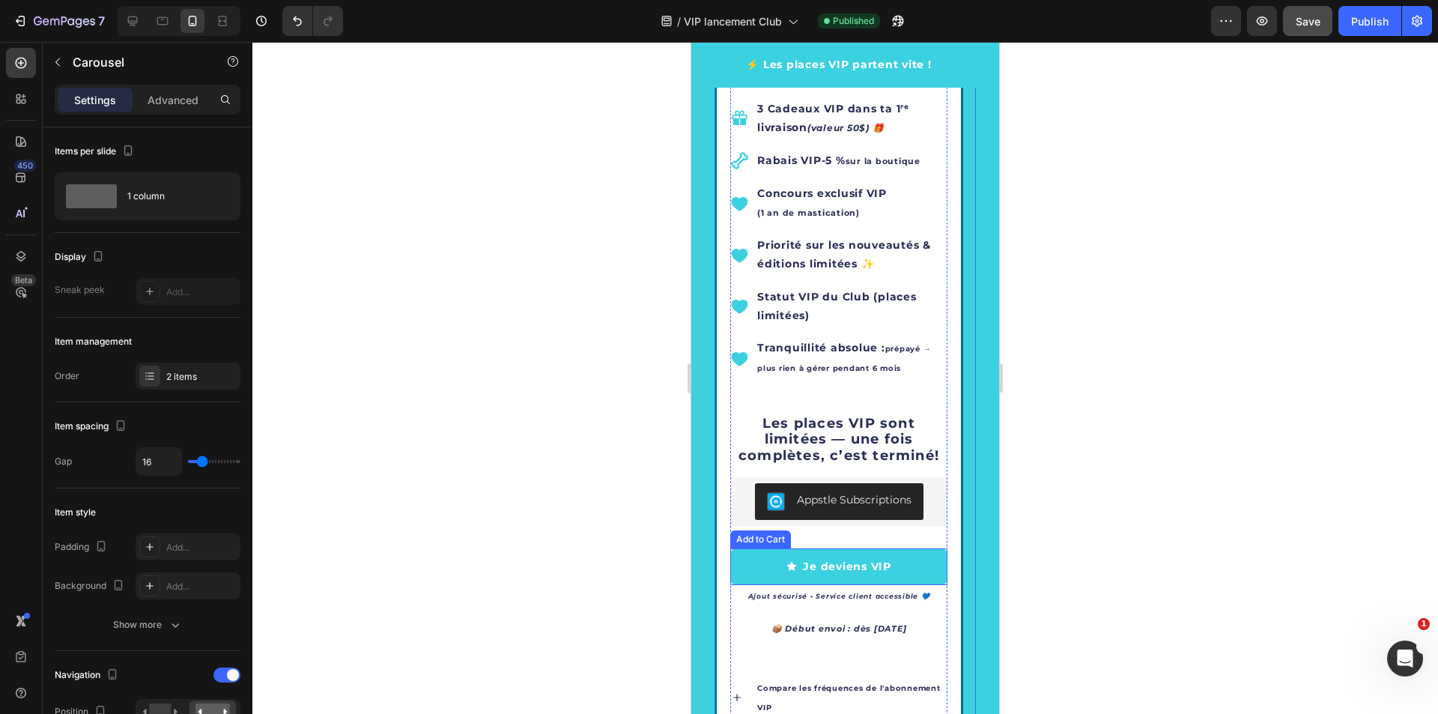
scroll to position [2740, 0]
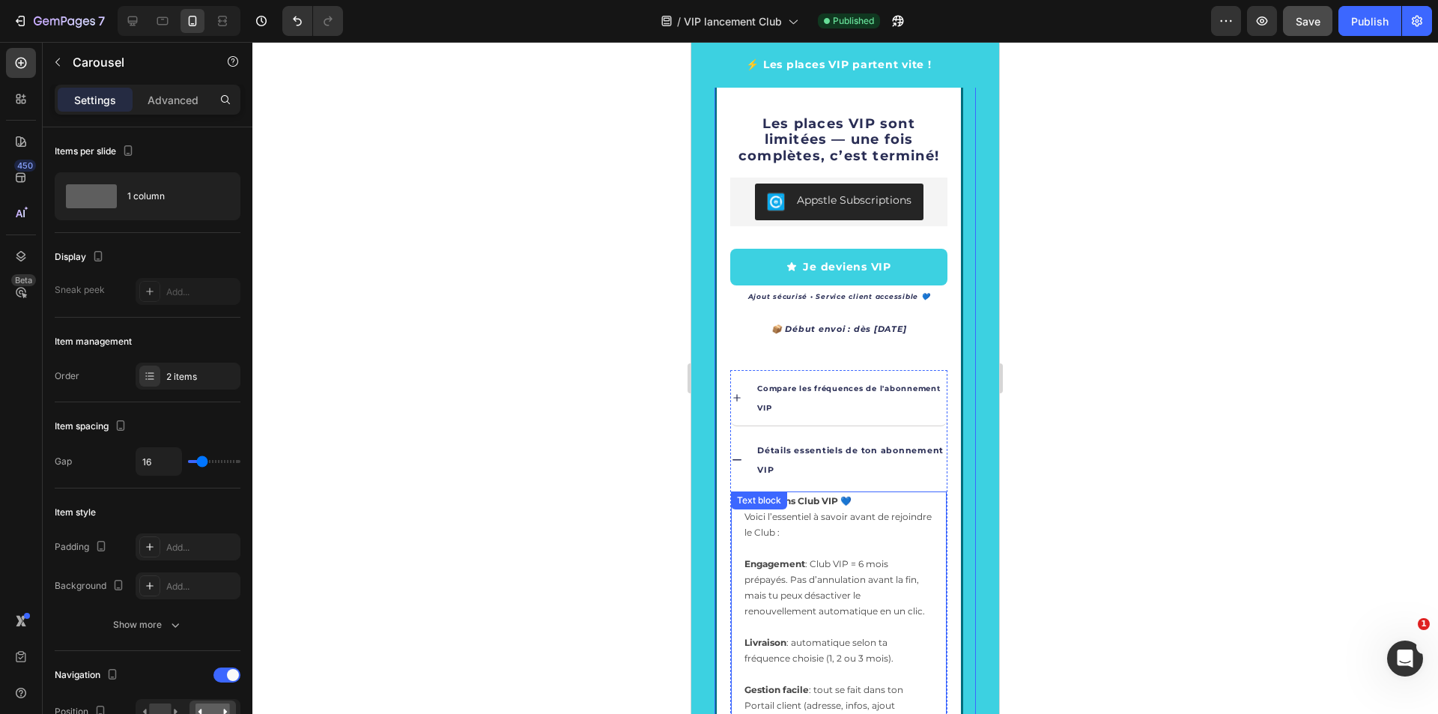
click at [767, 620] on p "Conditions Club VIP 💙 Voici l’essentiel à savoir avant de rejoindre le Club : E…" at bounding box center [838, 564] width 189 height 142
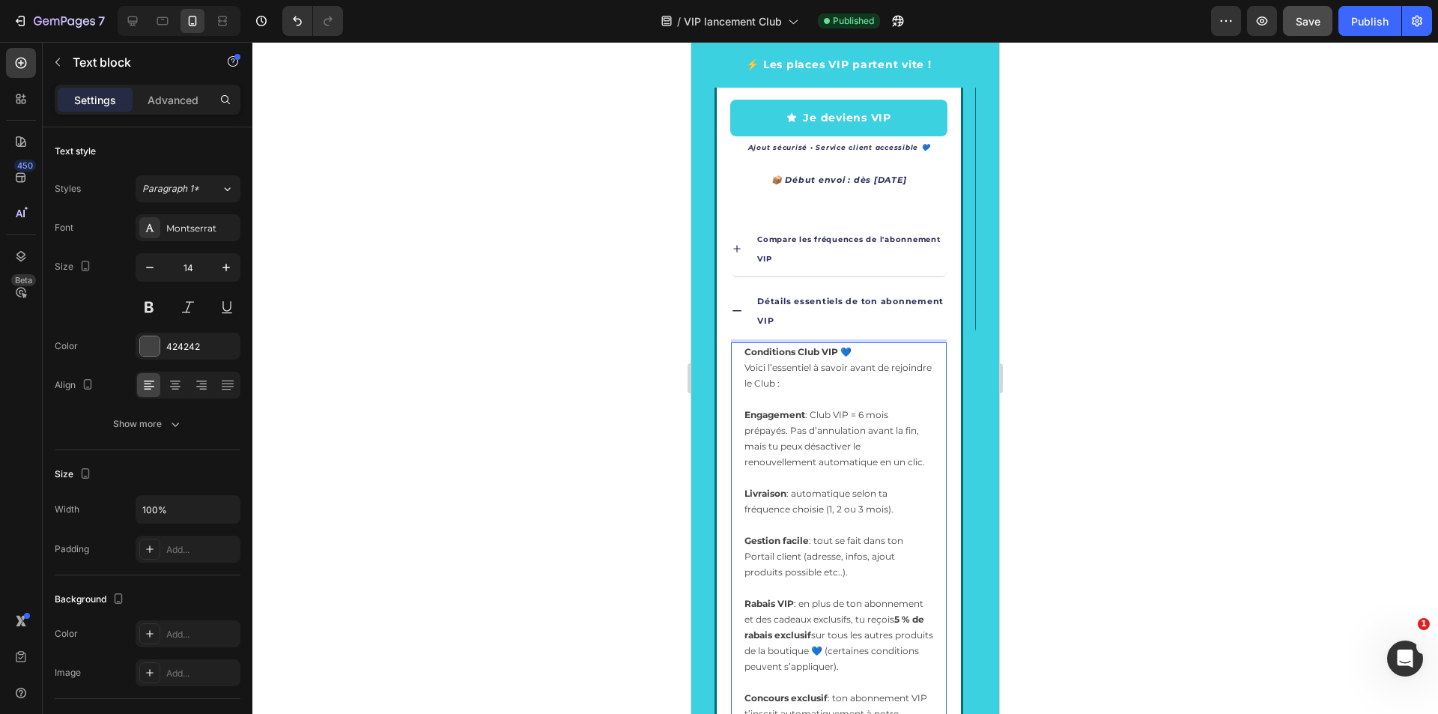
scroll to position [2890, 0]
click at [761, 470] on p "Conditions Club VIP 💙 Voici l’essentiel à savoir avant de rejoindre le Club : E…" at bounding box center [838, 414] width 189 height 142
click at [774, 512] on span "Livraison : automatique selon ta fréquence choisie (1, 2 ou 3 mois)." at bounding box center [818, 500] width 149 height 27
click at [764, 472] on p "Conditions Club VIP 💙 Voici l’essentiel à savoir avant de rejoindre le Club : E…" at bounding box center [838, 414] width 189 height 142
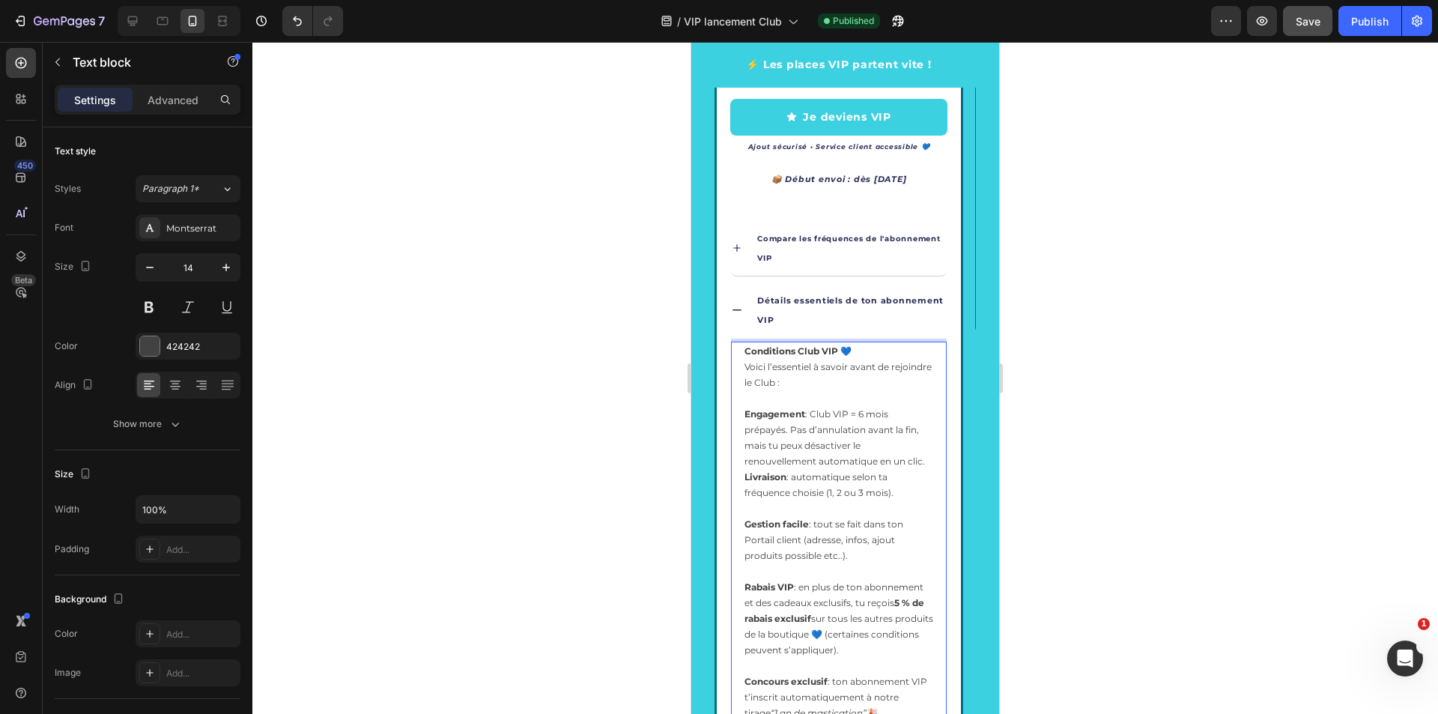
click at [753, 495] on span "Livraison : automatique selon ta fréquence choisie (1, 2 ou 3 mois)." at bounding box center [818, 484] width 149 height 27
click at [752, 499] on p "Livraison : automatique selon ta fréquence choisie (1, 2 ou 3 mois)." at bounding box center [838, 492] width 189 height 47
click at [753, 508] on p "Livraison : automatique selon ta fréquence choisie (1, 2 ou 3 mois)." at bounding box center [838, 492] width 189 height 47
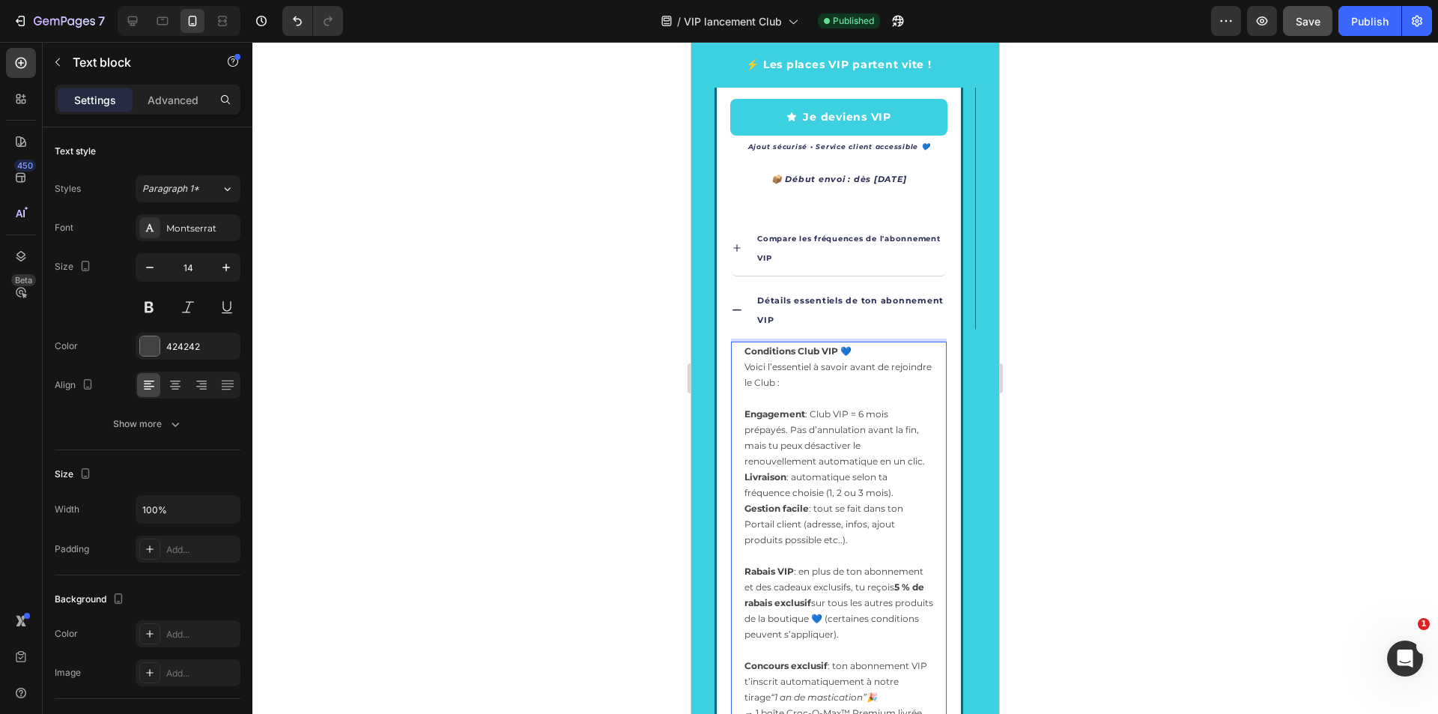
click at [757, 540] on span "Gestion facile : tout se fait dans ton Portail client (adresse, infos, ajout pr…" at bounding box center [823, 523] width 159 height 43
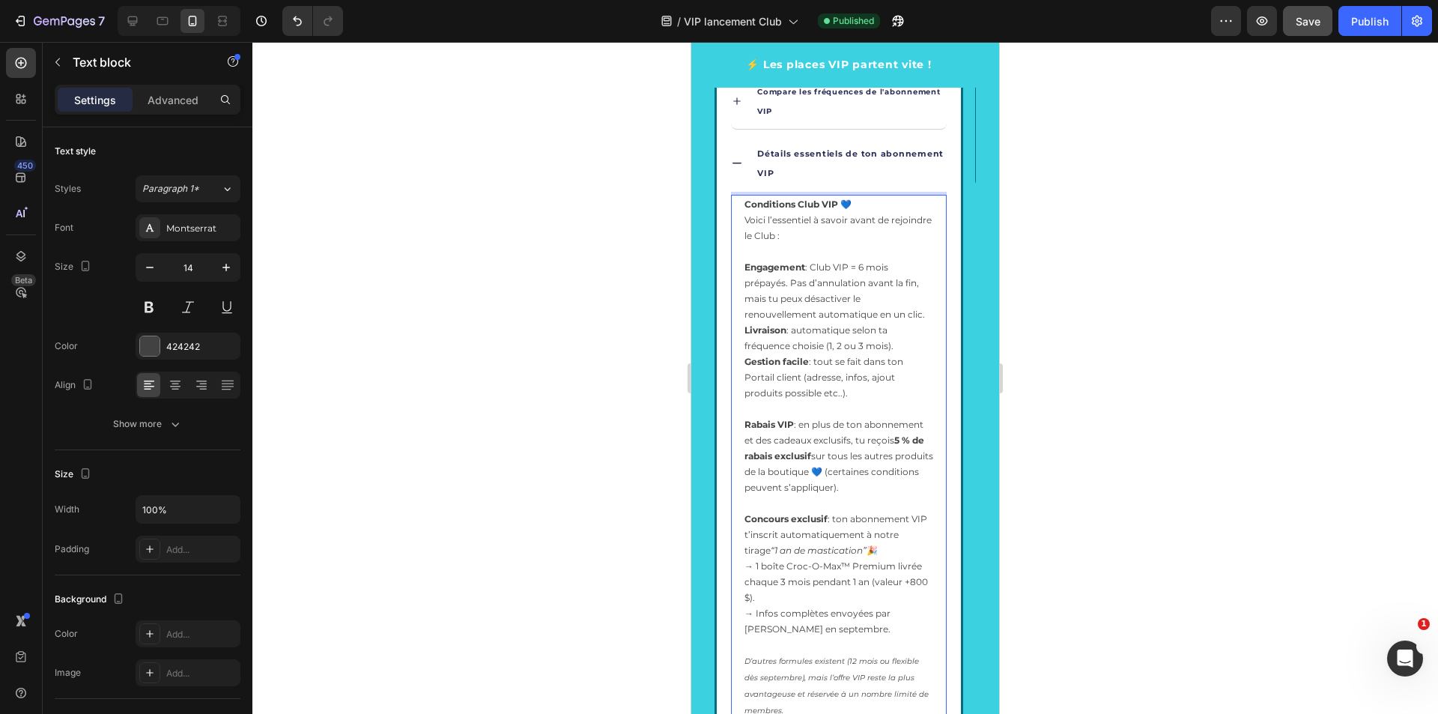
scroll to position [3040, 0]
click at [752, 504] on p "Rabais VIP : en plus de ton abonnement et des cadeaux exclusifs, tu reçois 5 % …" at bounding box center [838, 460] width 189 height 94
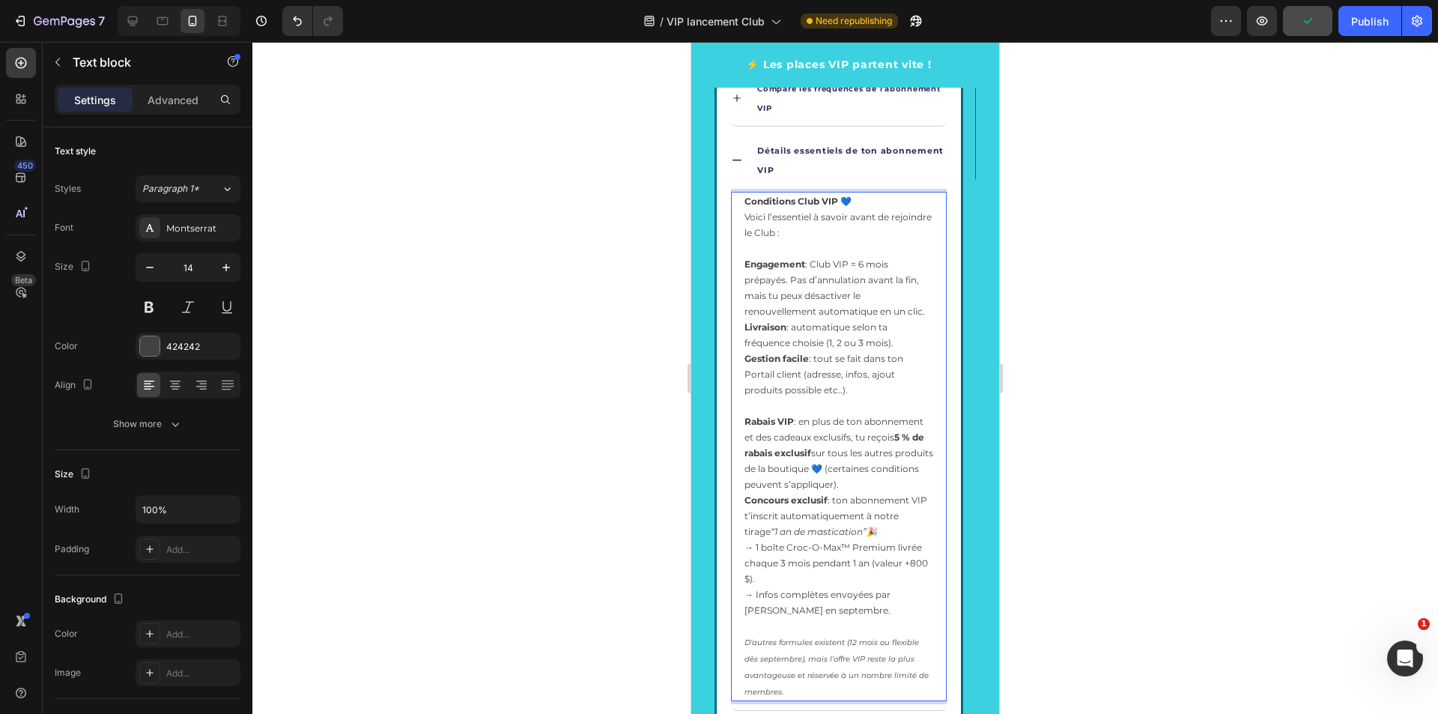
scroll to position [3115, 0]
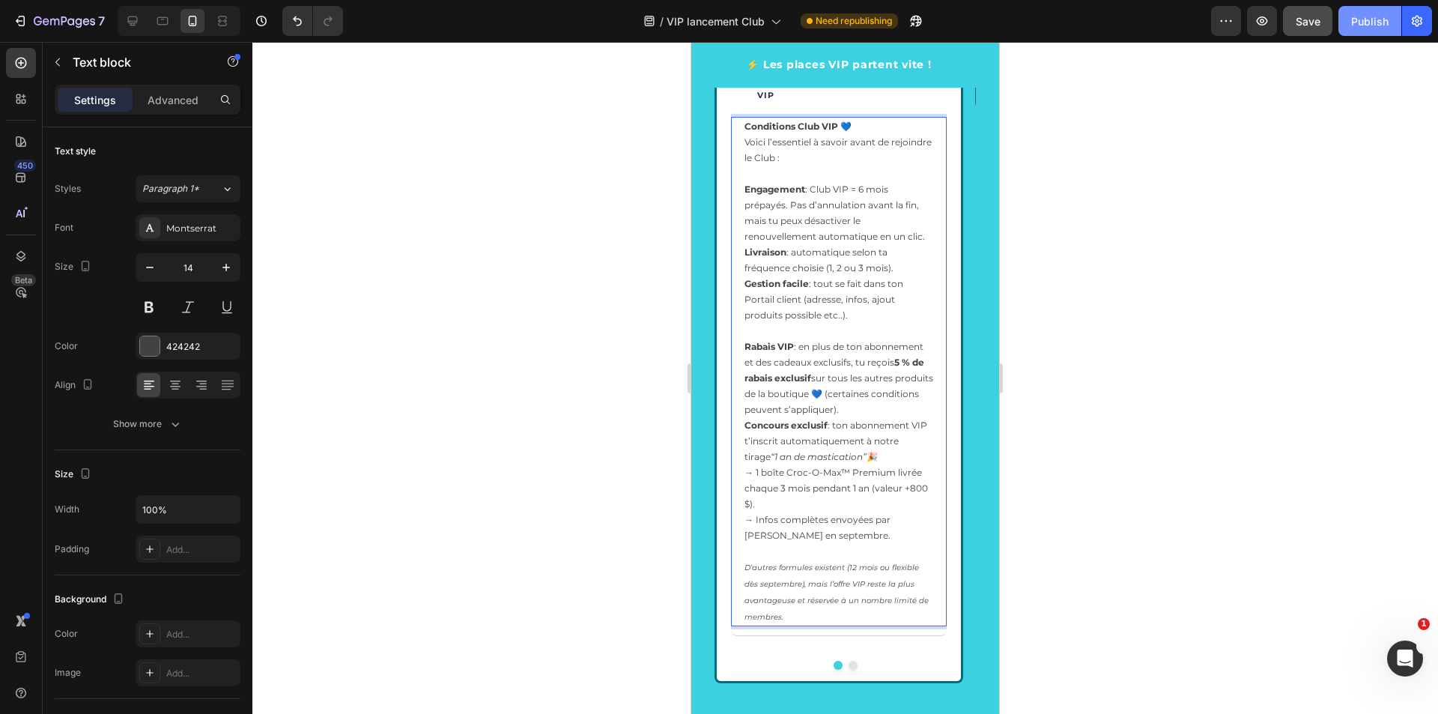
click at [1385, 16] on div "Publish" at bounding box center [1369, 21] width 37 height 16
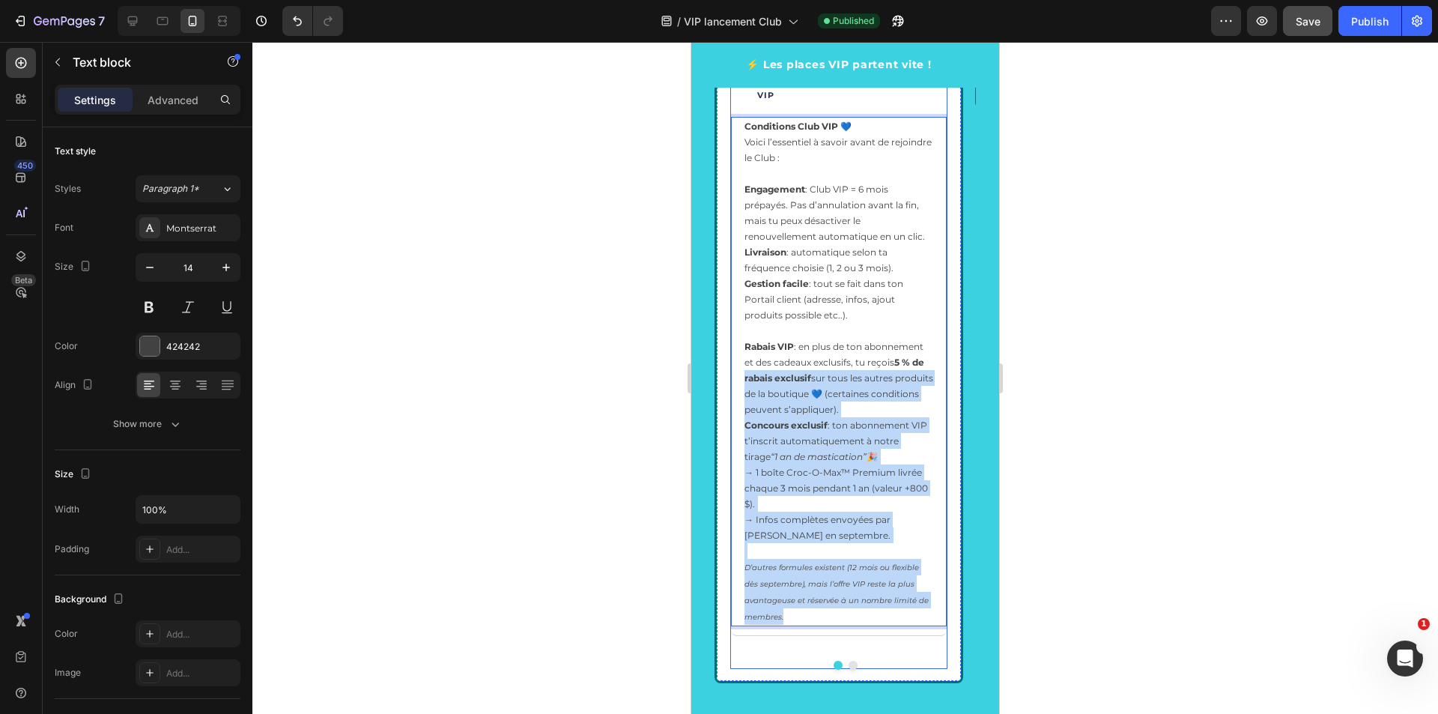
scroll to position [2815, 0]
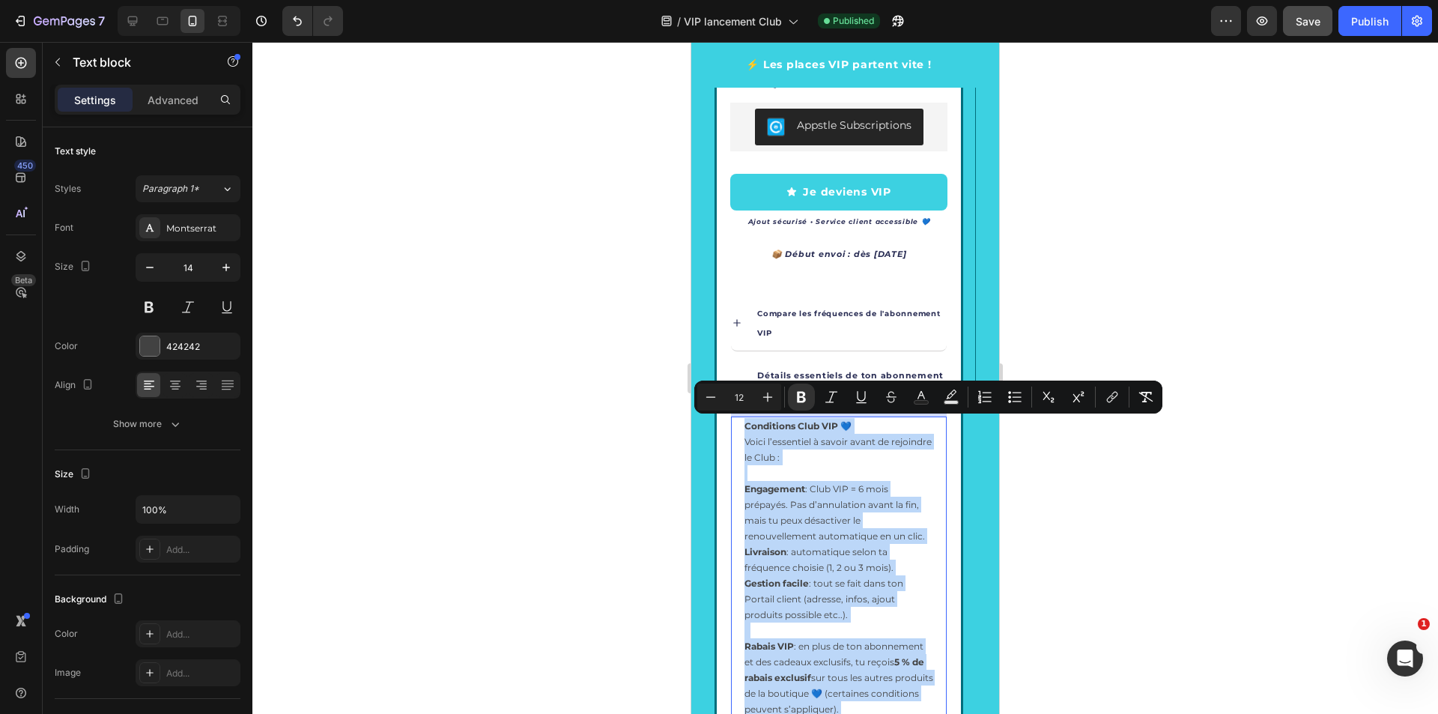
drag, startPoint x: 809, startPoint y: 614, endPoint x: 738, endPoint y: 426, distance: 201.0
click at [738, 426] on div "Conditions Club VIP 💙 Voici l’essentiel à savoir avant de rejoindre le Club : E…" at bounding box center [839, 670] width 216 height 509
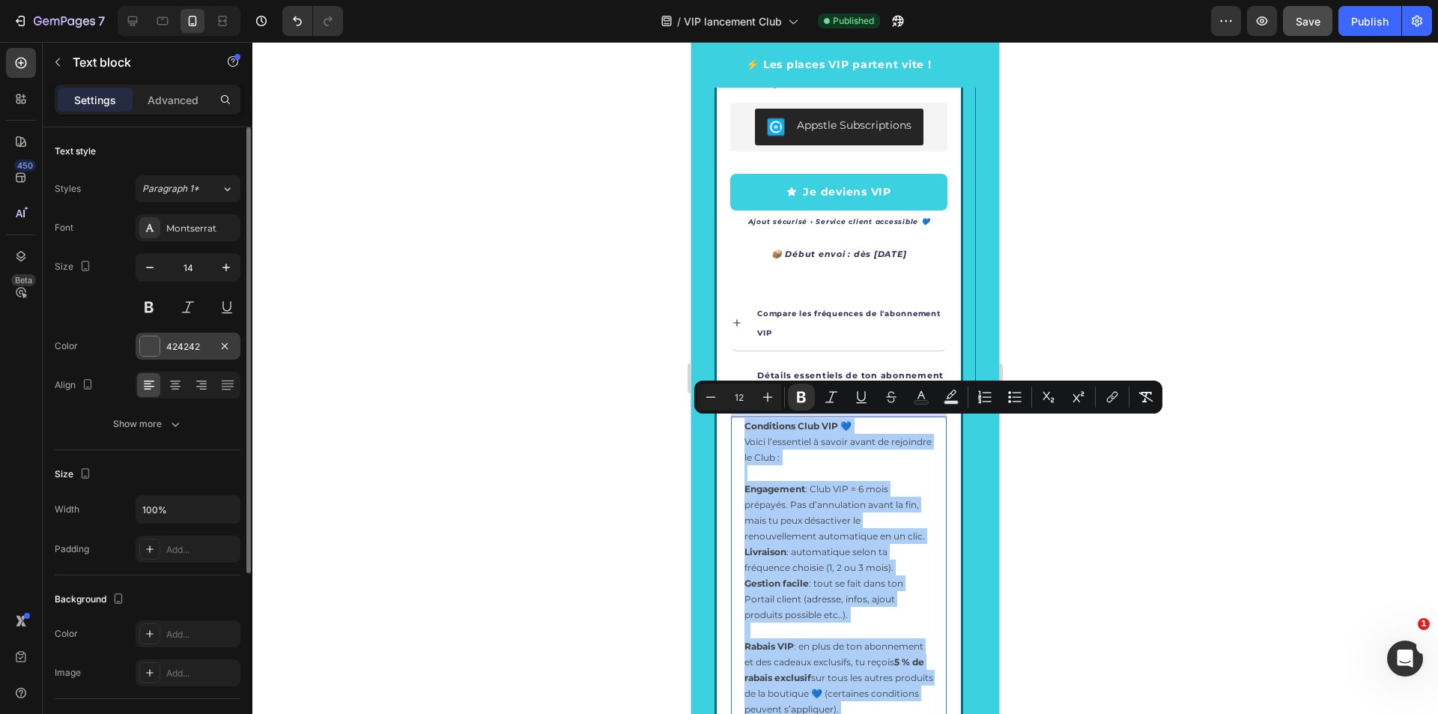
click at [169, 345] on div "424242" at bounding box center [187, 346] width 43 height 13
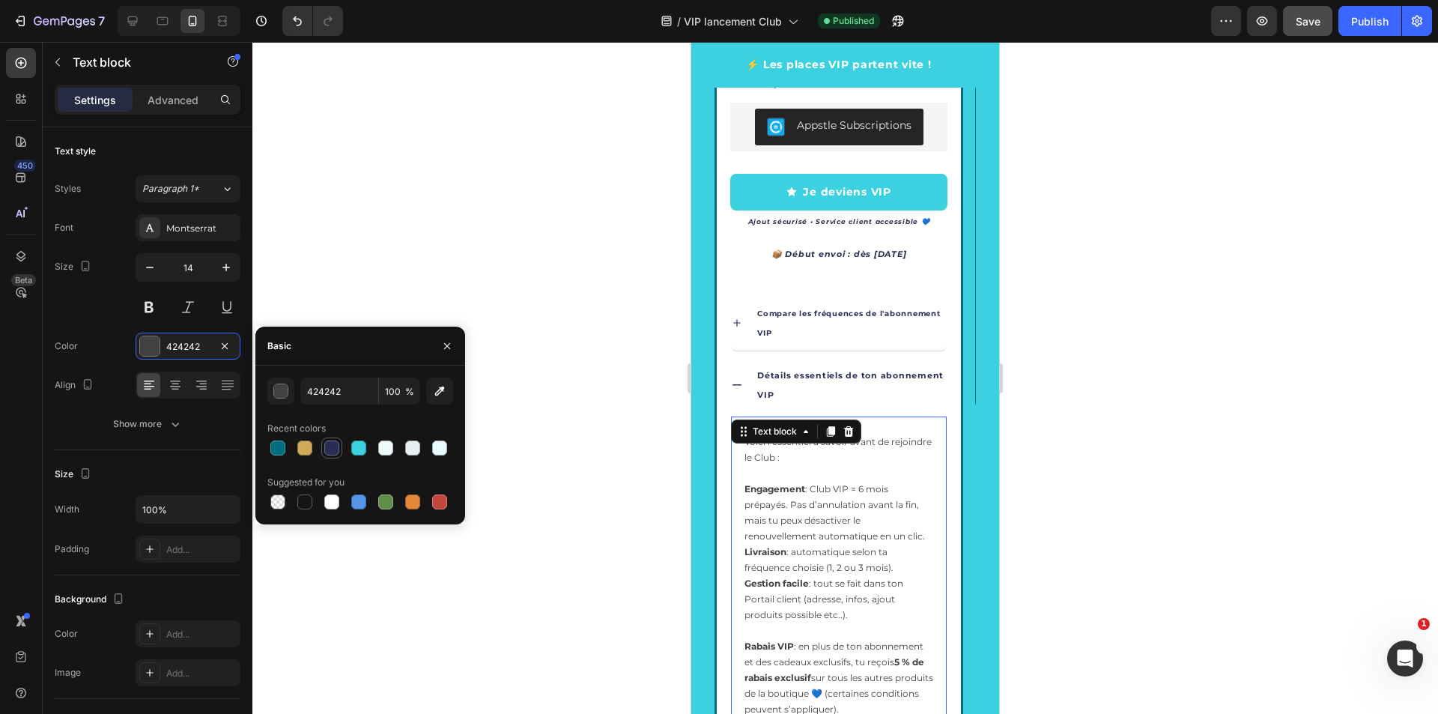
click at [335, 449] on div at bounding box center [331, 447] width 15 height 15
type input "292D54"
click at [957, 402] on div "⭐ Offre la plus avantageuse – places limitées Text Block GRAND CHIEN Text Block…" at bounding box center [838, 27] width 249 height 1907
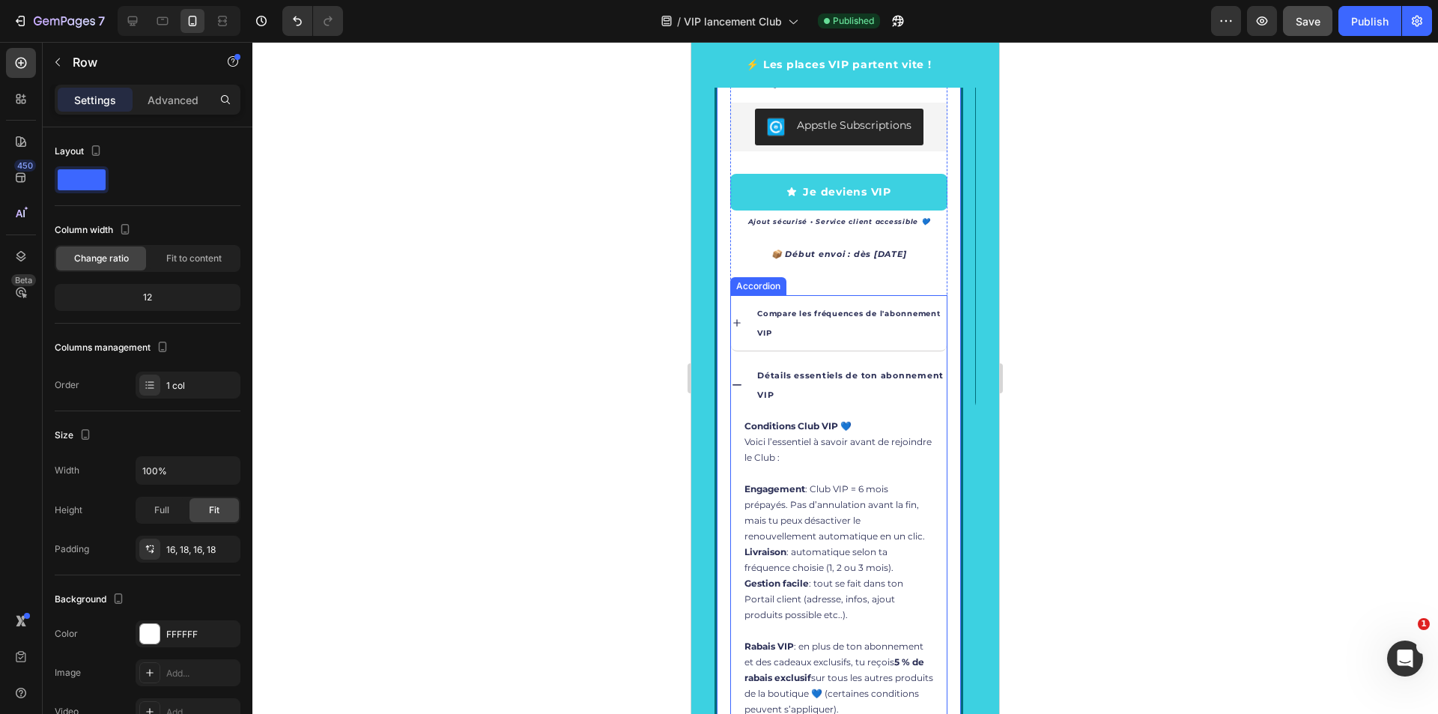
click at [791, 392] on p "Détails essentiels de ton abonnement VIP" at bounding box center [850, 384] width 187 height 39
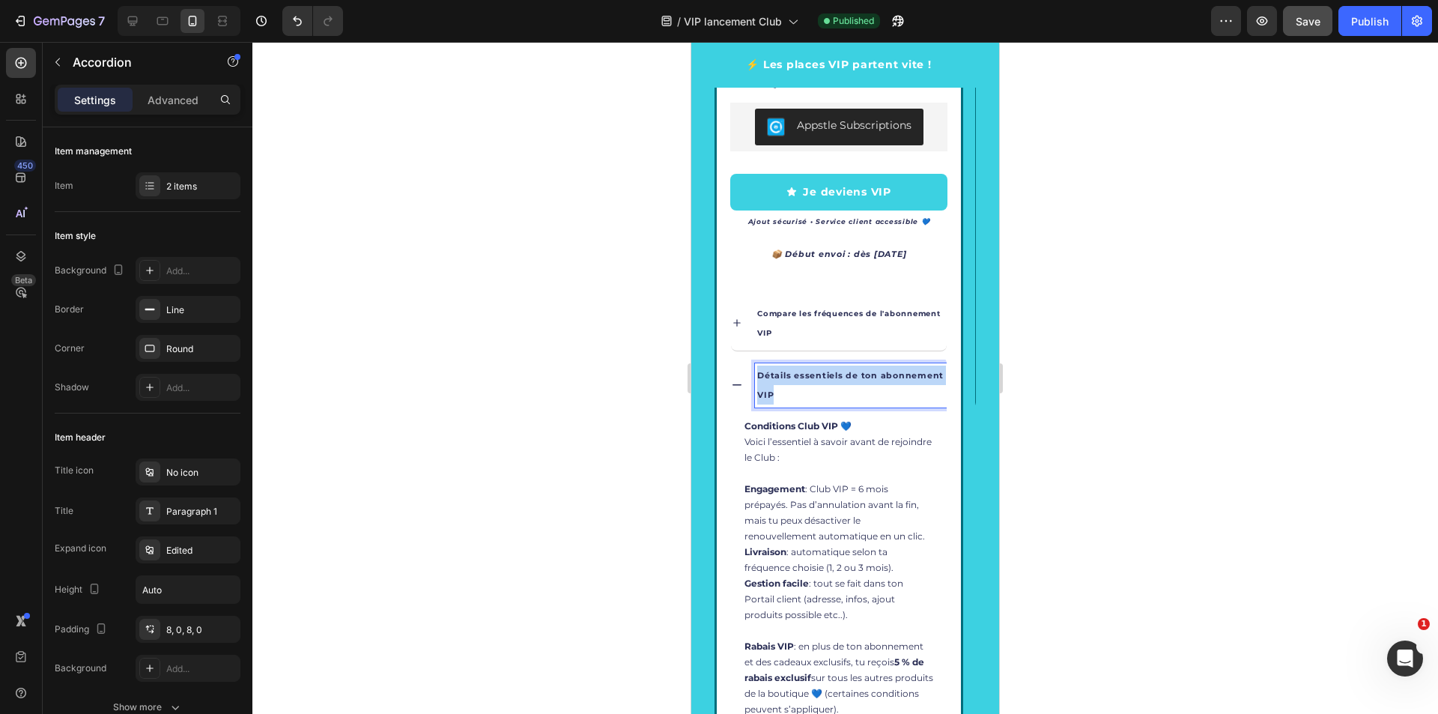
drag, startPoint x: 786, startPoint y: 396, endPoint x: 755, endPoint y: 380, distance: 34.8
click at [755, 380] on div "Détails essentiels de ton abonnement VIP" at bounding box center [851, 384] width 192 height 43
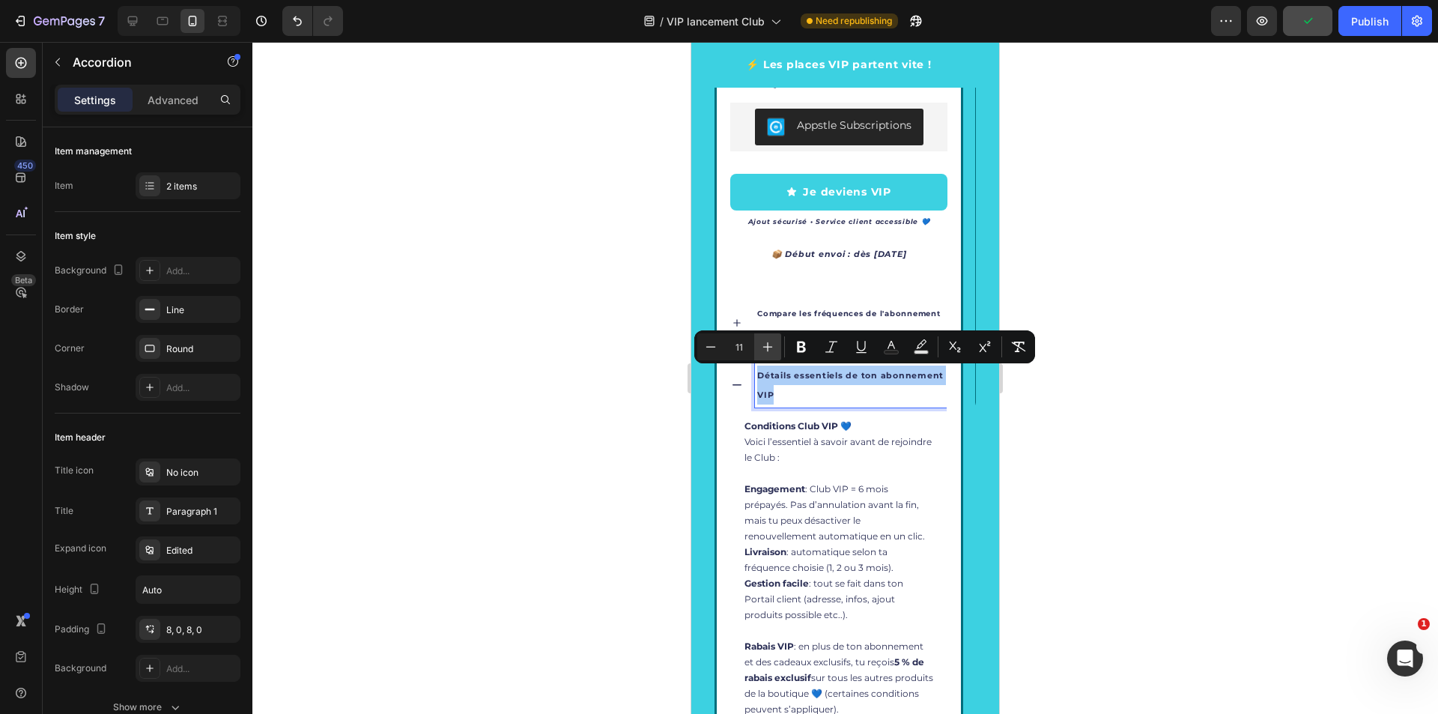
click at [771, 350] on icon "Editor contextual toolbar" at bounding box center [767, 346] width 15 height 15
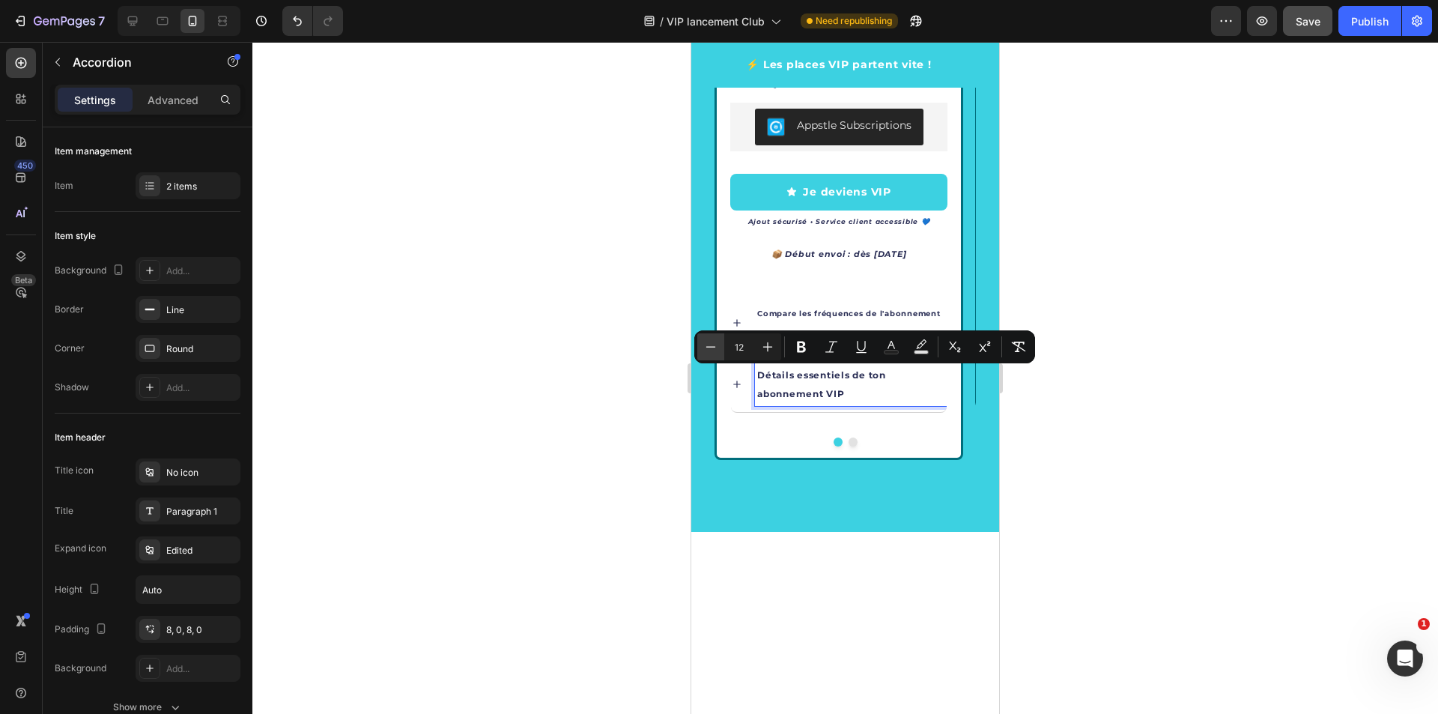
click at [712, 350] on icon "Editor contextual toolbar" at bounding box center [710, 346] width 15 height 15
type input "11"
click at [741, 385] on icon at bounding box center [737, 385] width 12 height 12
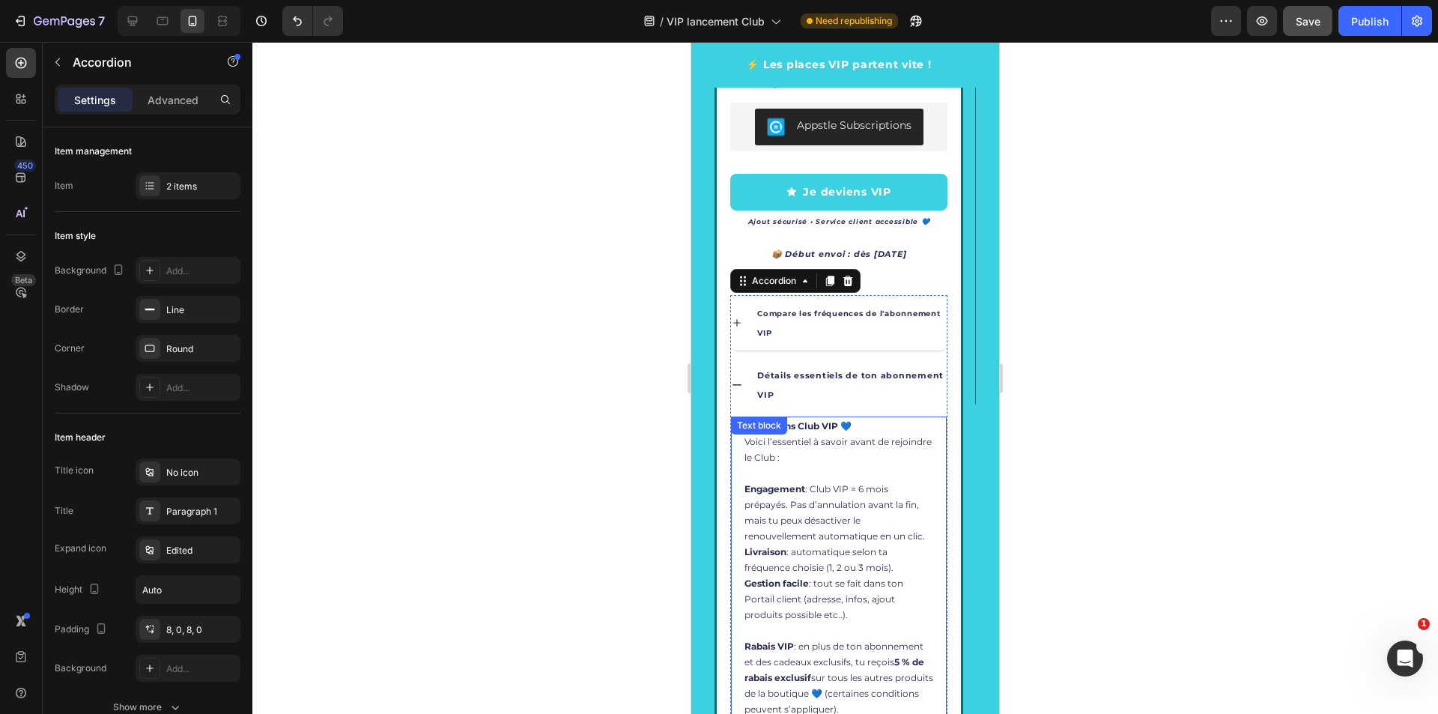
click at [785, 483] on strong "Engagement" at bounding box center [774, 488] width 61 height 11
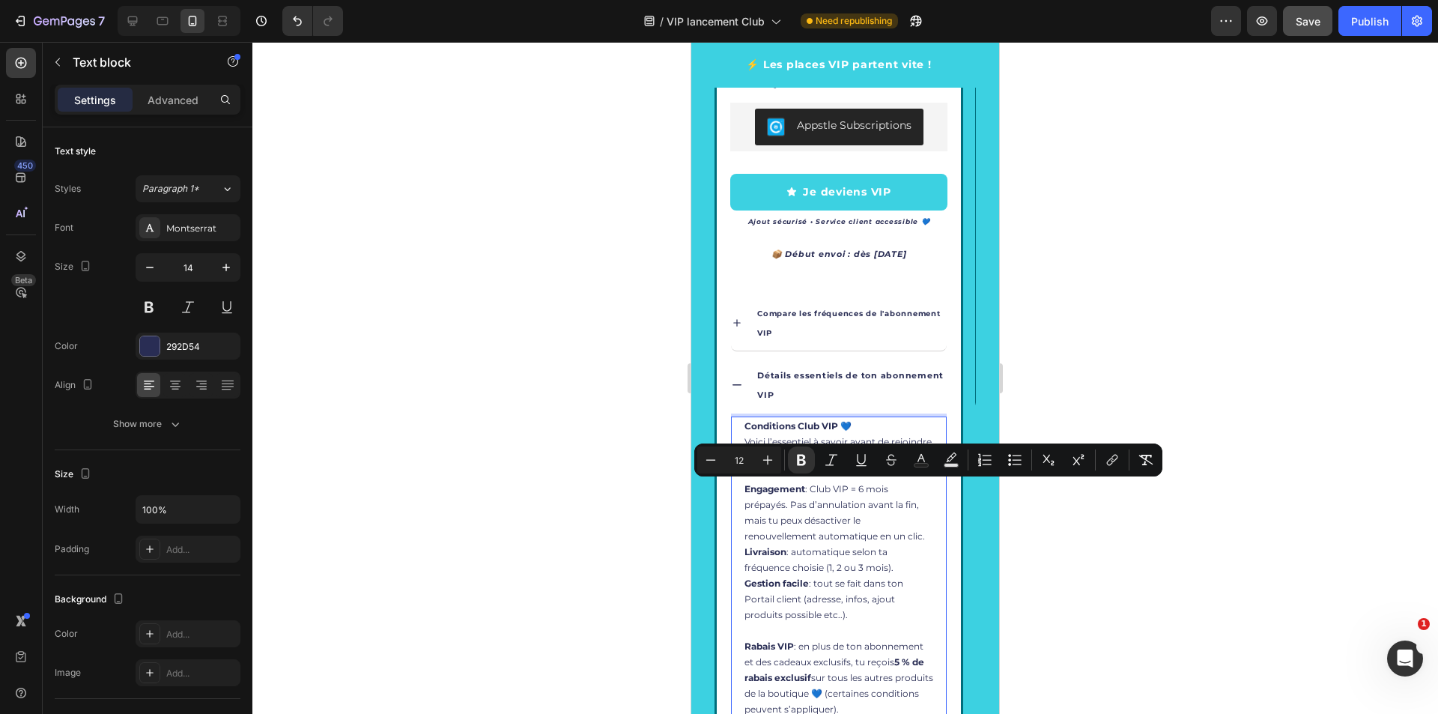
click at [794, 528] on p "Conditions Club VIP 💙 Voici l’essentiel à savoir avant de rejoindre le Club : E…" at bounding box center [838, 481] width 189 height 126
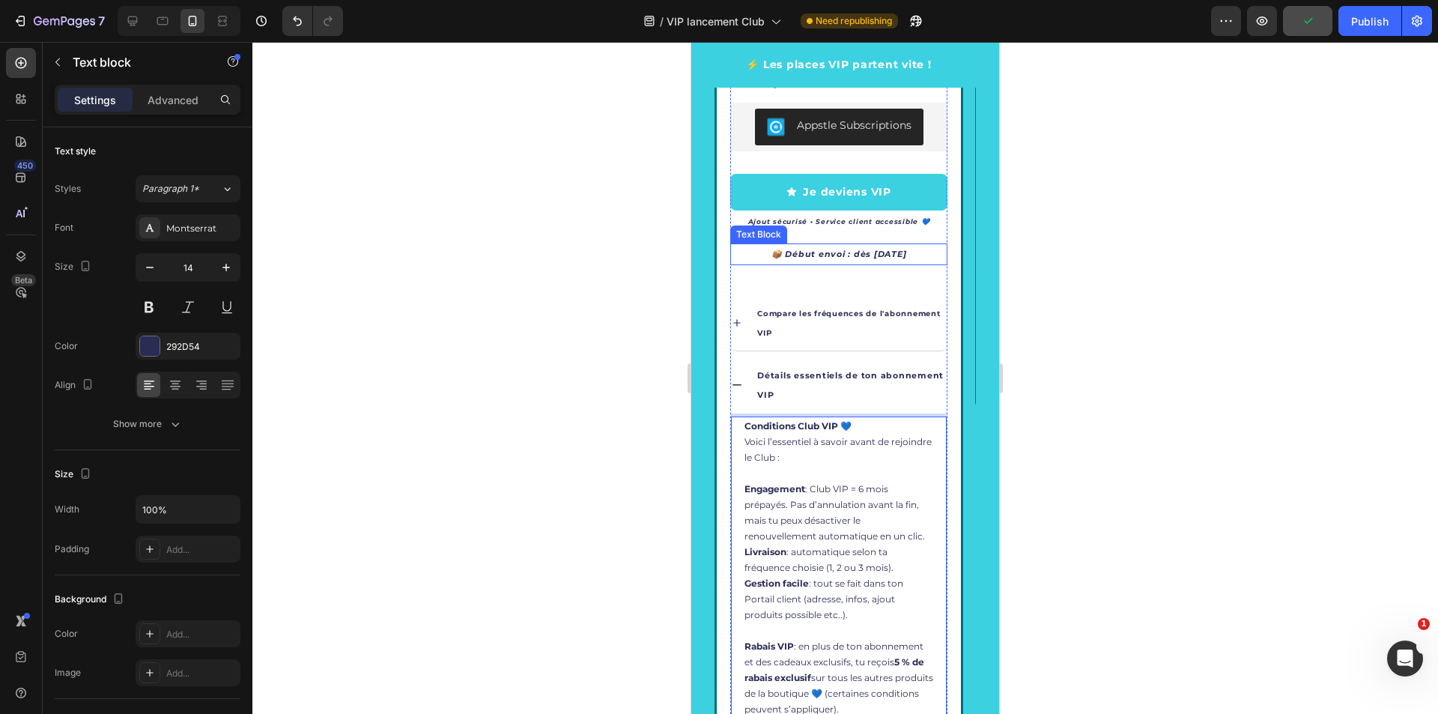
scroll to position [2665, 0]
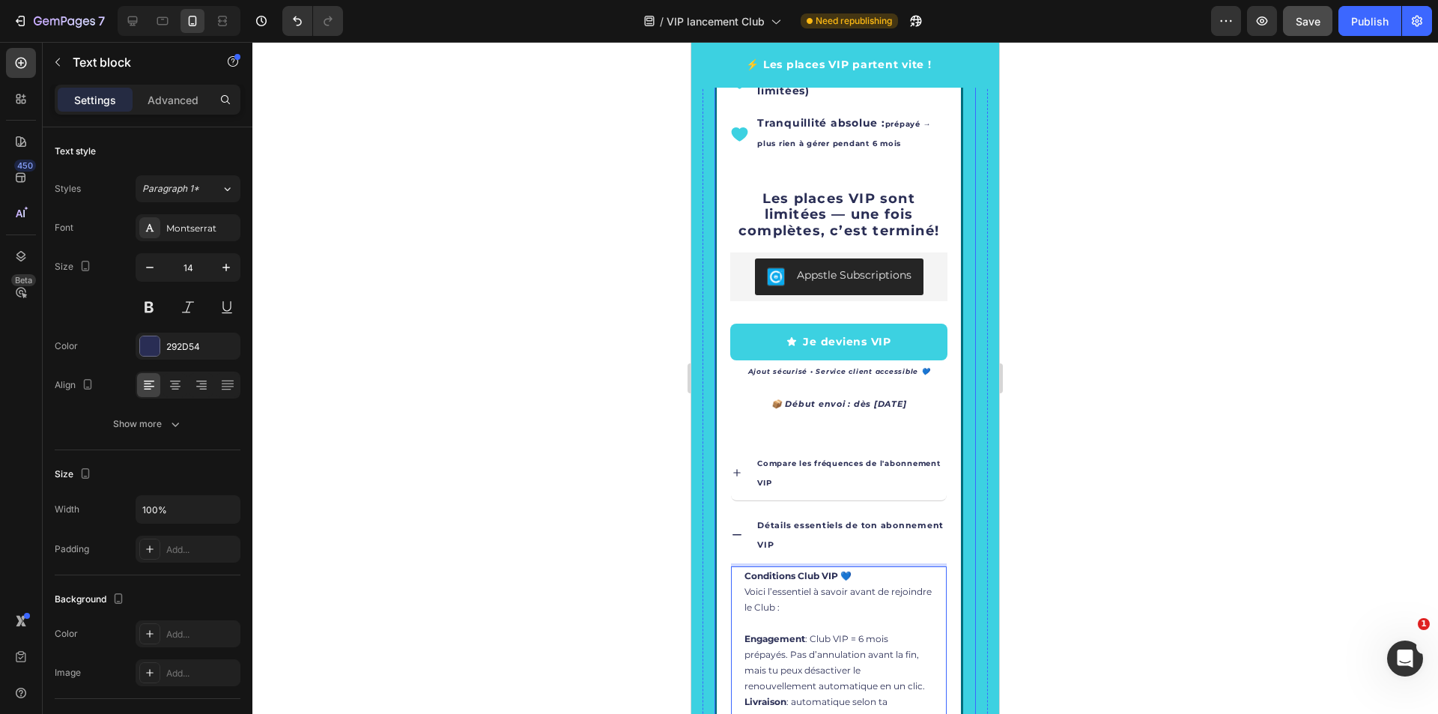
click at [937, 176] on icon "Carousel Next Arrow" at bounding box center [943, 169] width 18 height 18
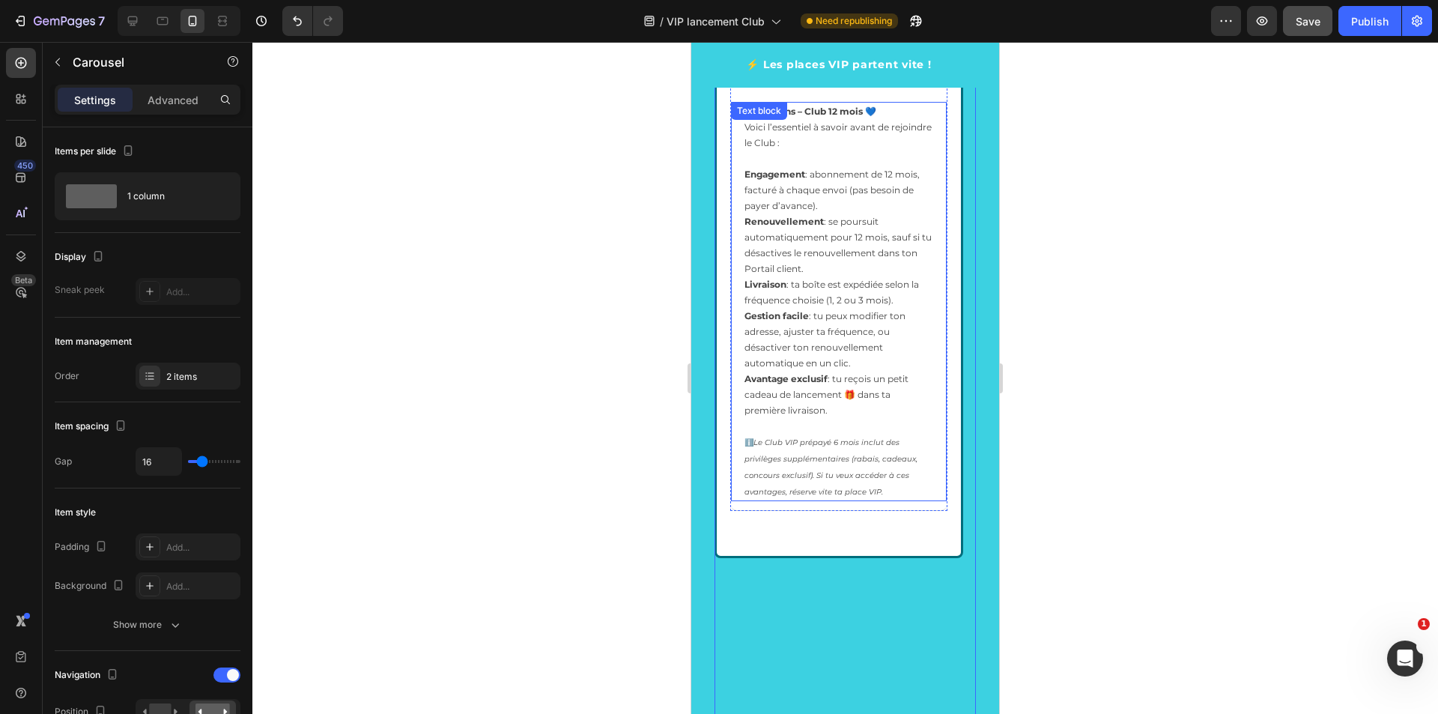
click at [866, 490] on p "ℹ️ Le Club VIP prépayé 6 mois inclut des privilèges supplémentaires (rabais, ca…" at bounding box center [838, 467] width 189 height 66
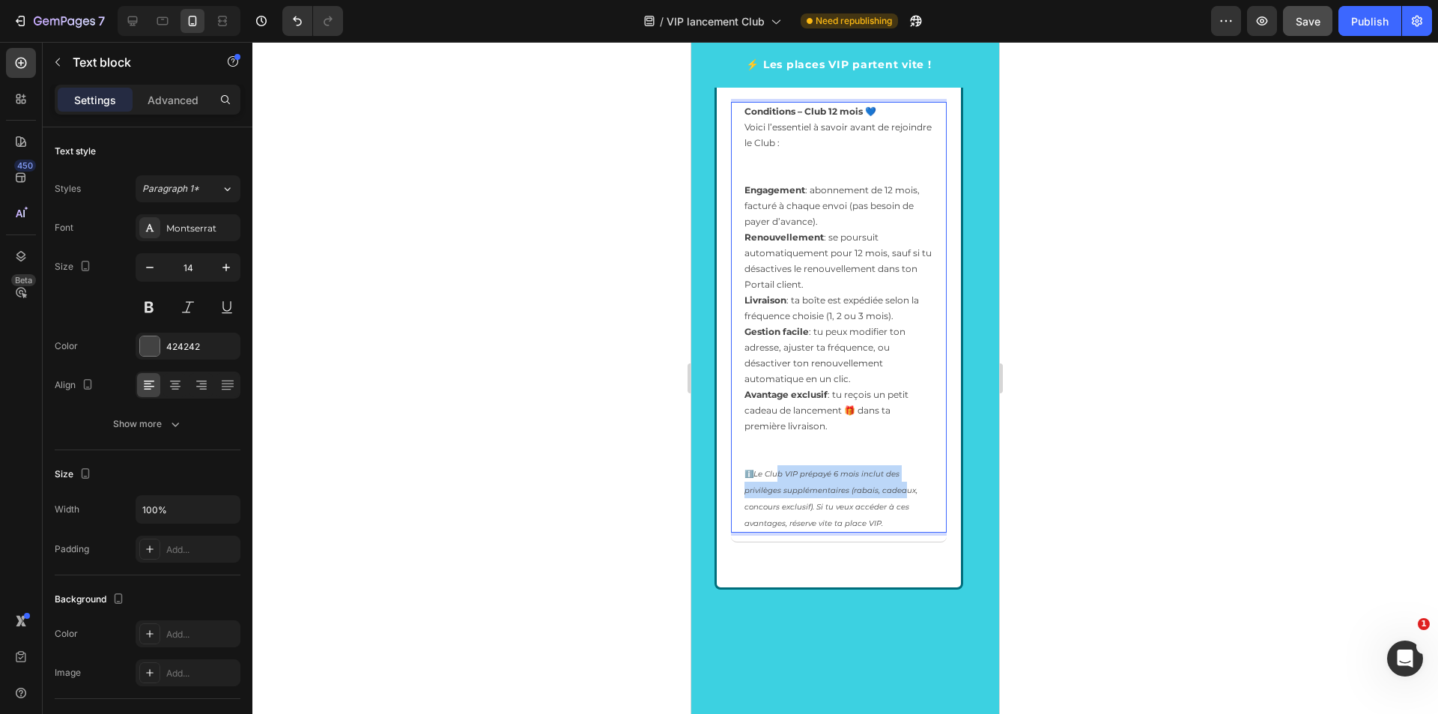
drag, startPoint x: 866, startPoint y: 490, endPoint x: 774, endPoint y: 476, distance: 93.8
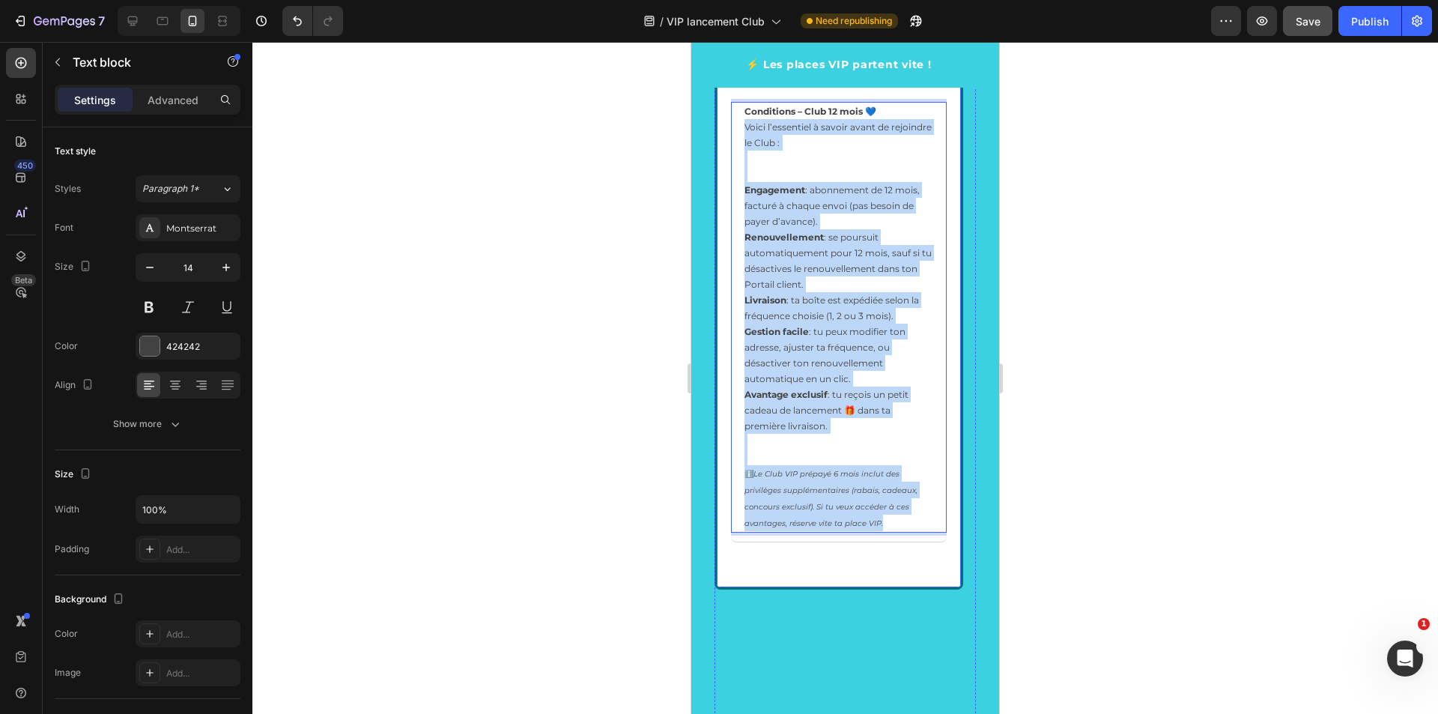
scroll to position [2366, 0]
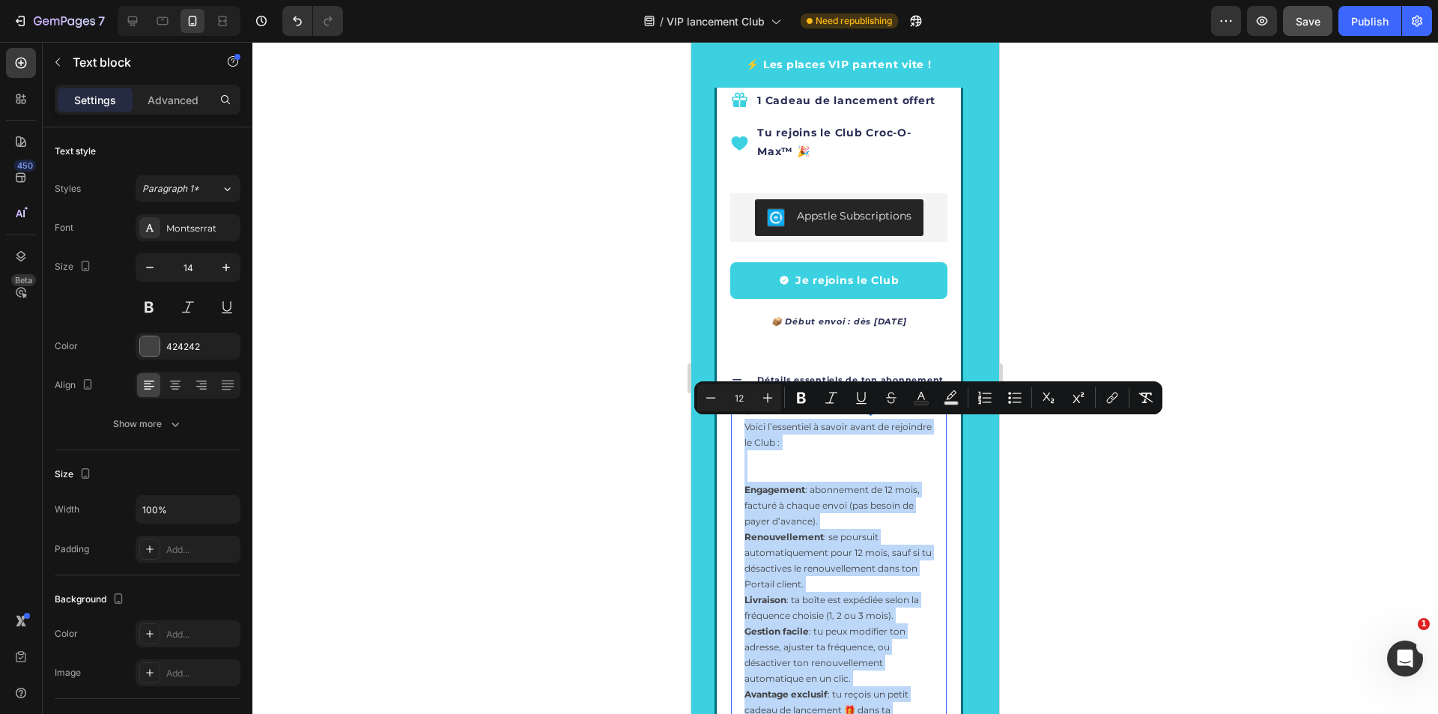
drag, startPoint x: 839, startPoint y: 520, endPoint x: 730, endPoint y: 421, distance: 147.9
click at [731, 421] on div "Conditions – Club 12 mois 💙 Voici l’essentiel à savoir avant de rejoindre le Cl…" at bounding box center [839, 616] width 216 height 431
click at [795, 476] on p "Conditions – Club 12 mois 💙 Voici l’essentiel à savoir avant de rejoindre le Cl…" at bounding box center [838, 442] width 189 height 79
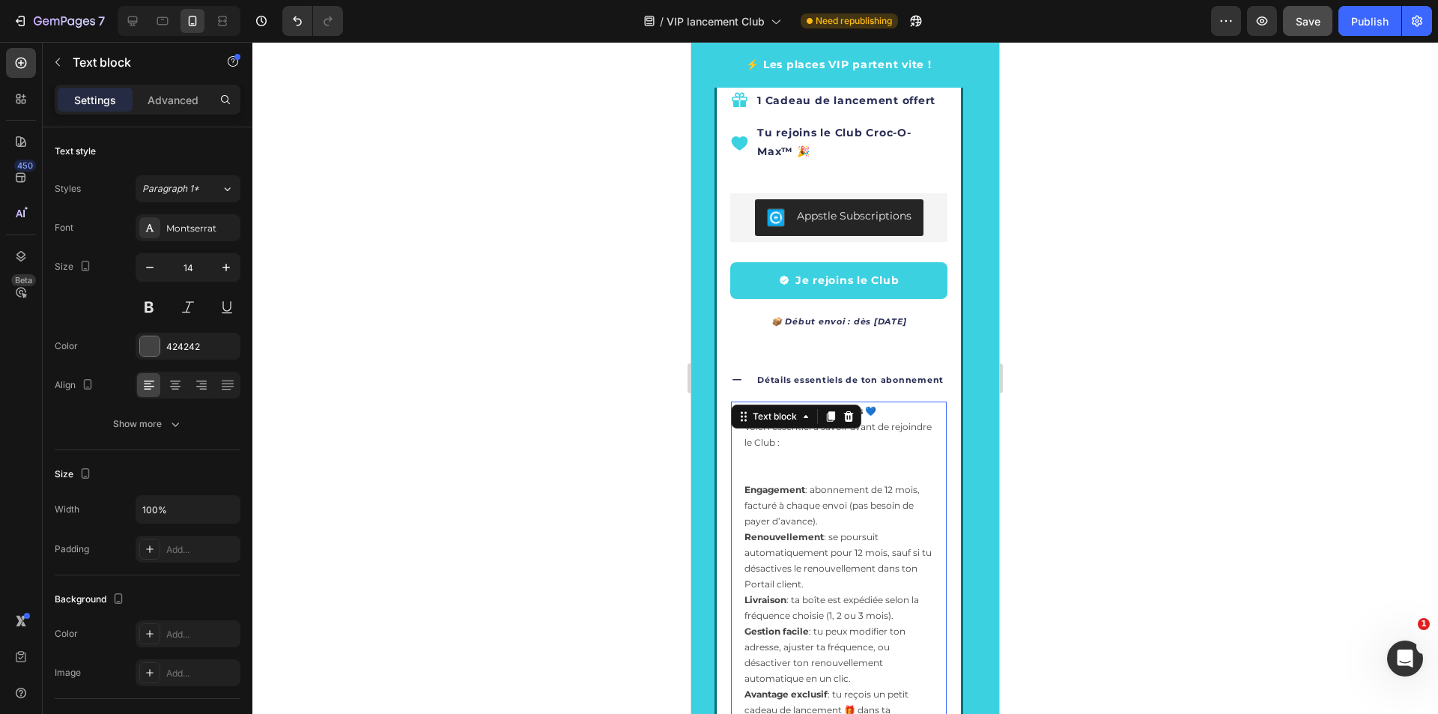
drag, startPoint x: 740, startPoint y: 407, endPoint x: 860, endPoint y: 513, distance: 159.7
click at [860, 513] on div "Conditions – Club 12 mois 💙 Voici l’essentiel à savoir avant de rejoindre le Cl…" at bounding box center [839, 616] width 216 height 431
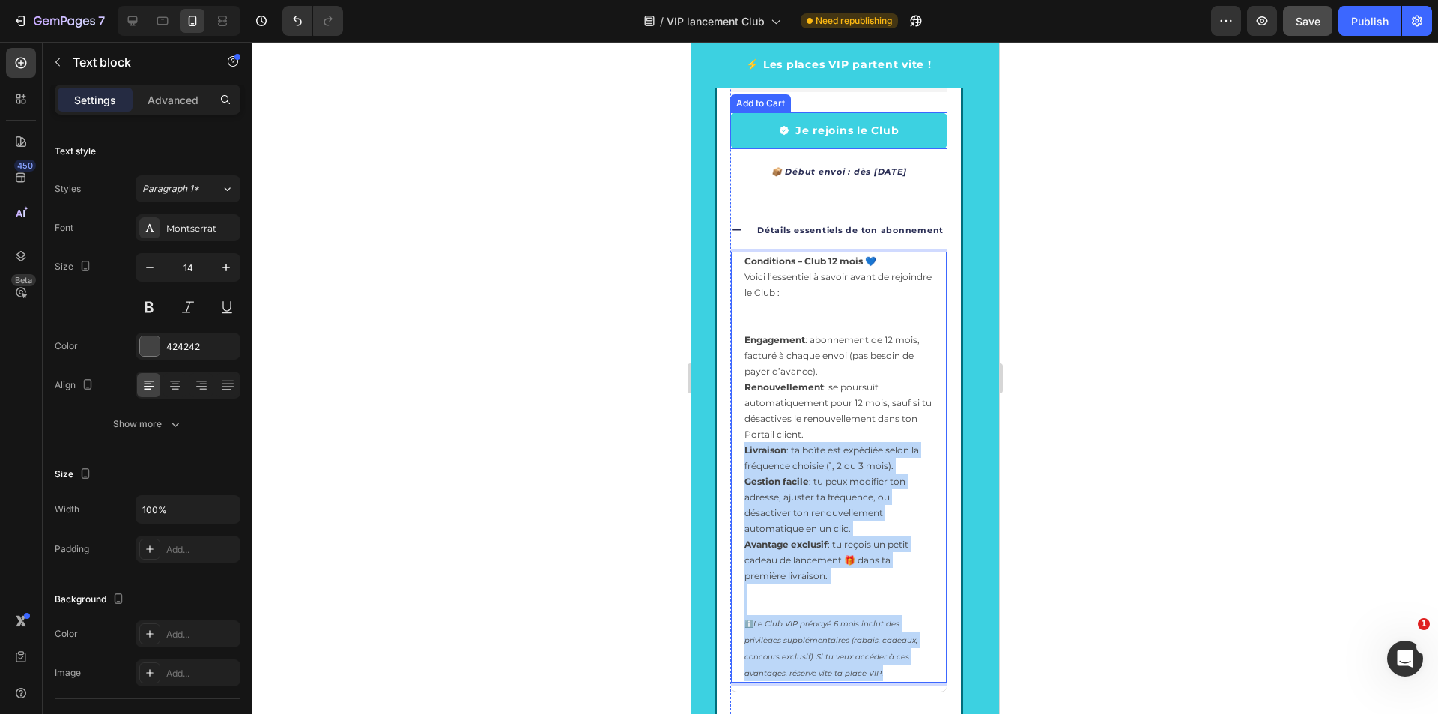
scroll to position [2216, 0]
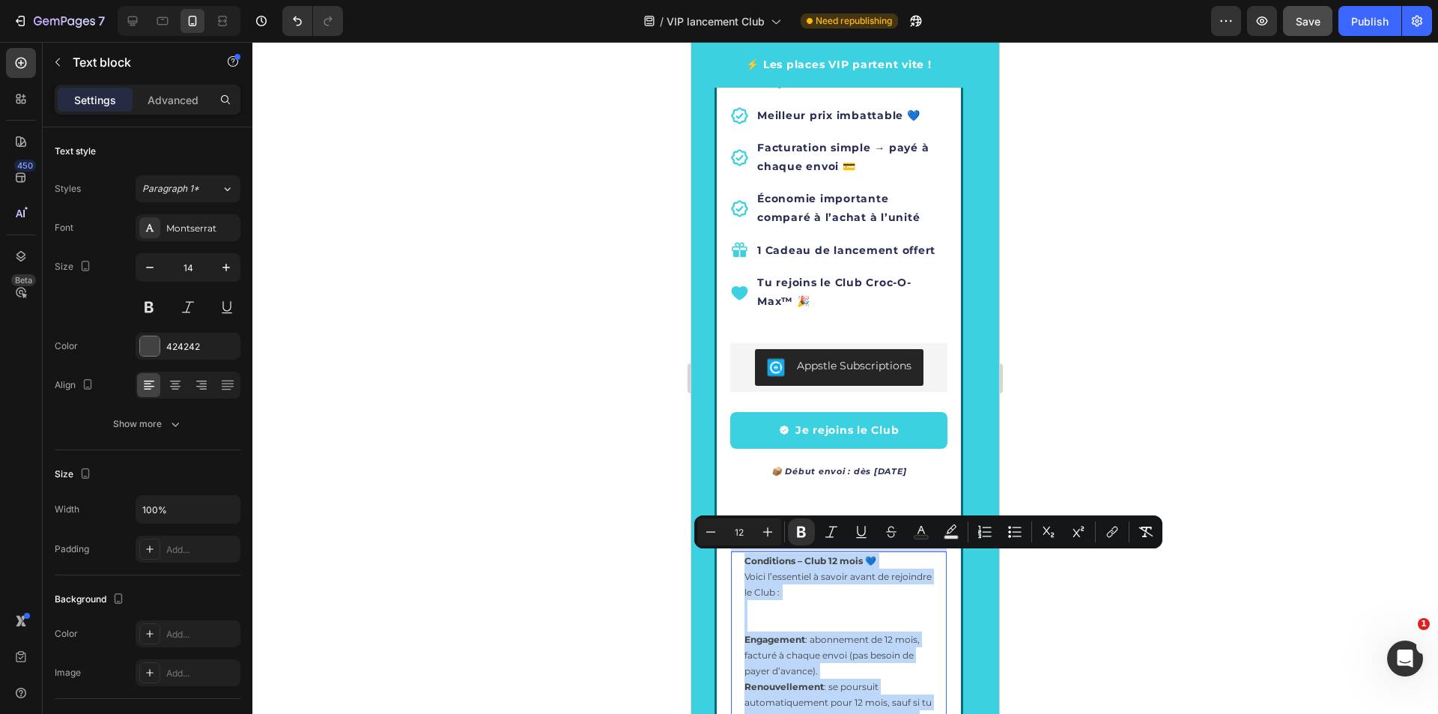
drag, startPoint x: 826, startPoint y: 668, endPoint x: 735, endPoint y: 555, distance: 144.9
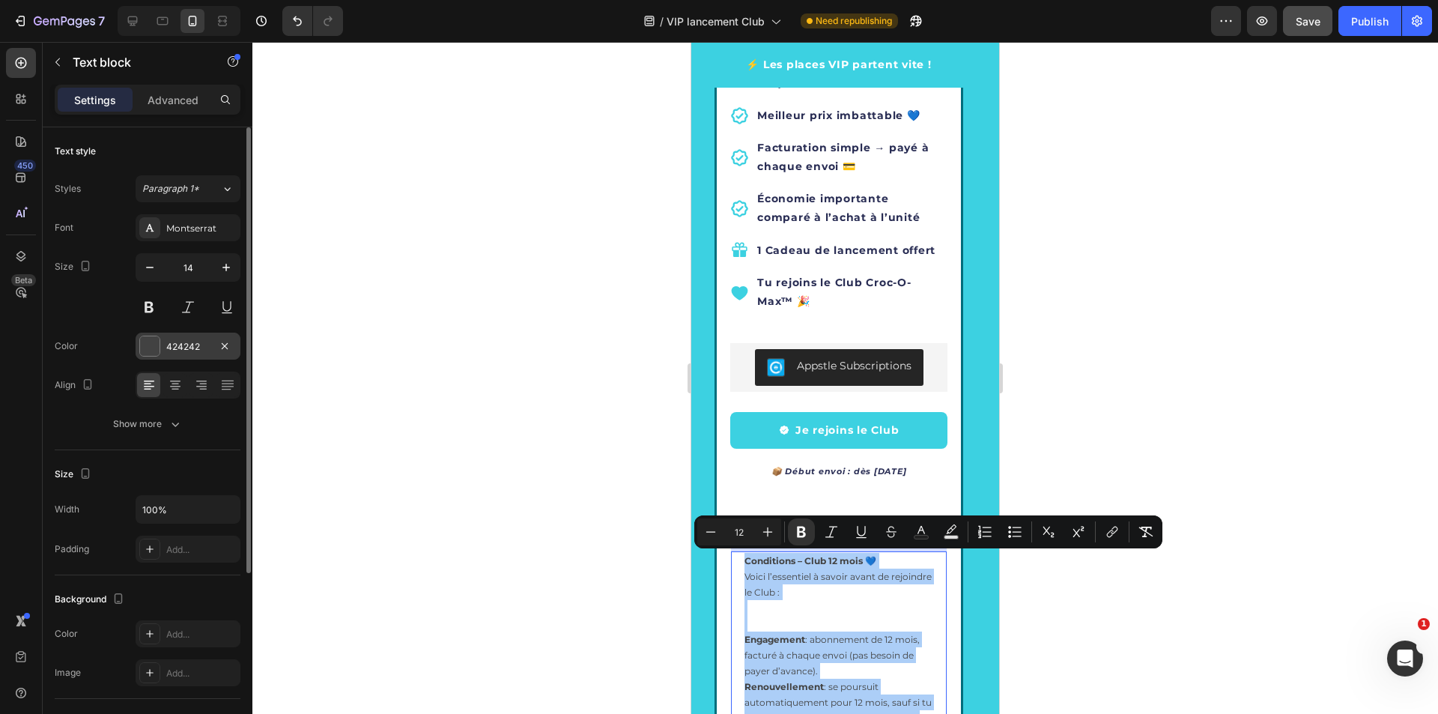
click at [192, 347] on div "424242" at bounding box center [187, 346] width 43 height 13
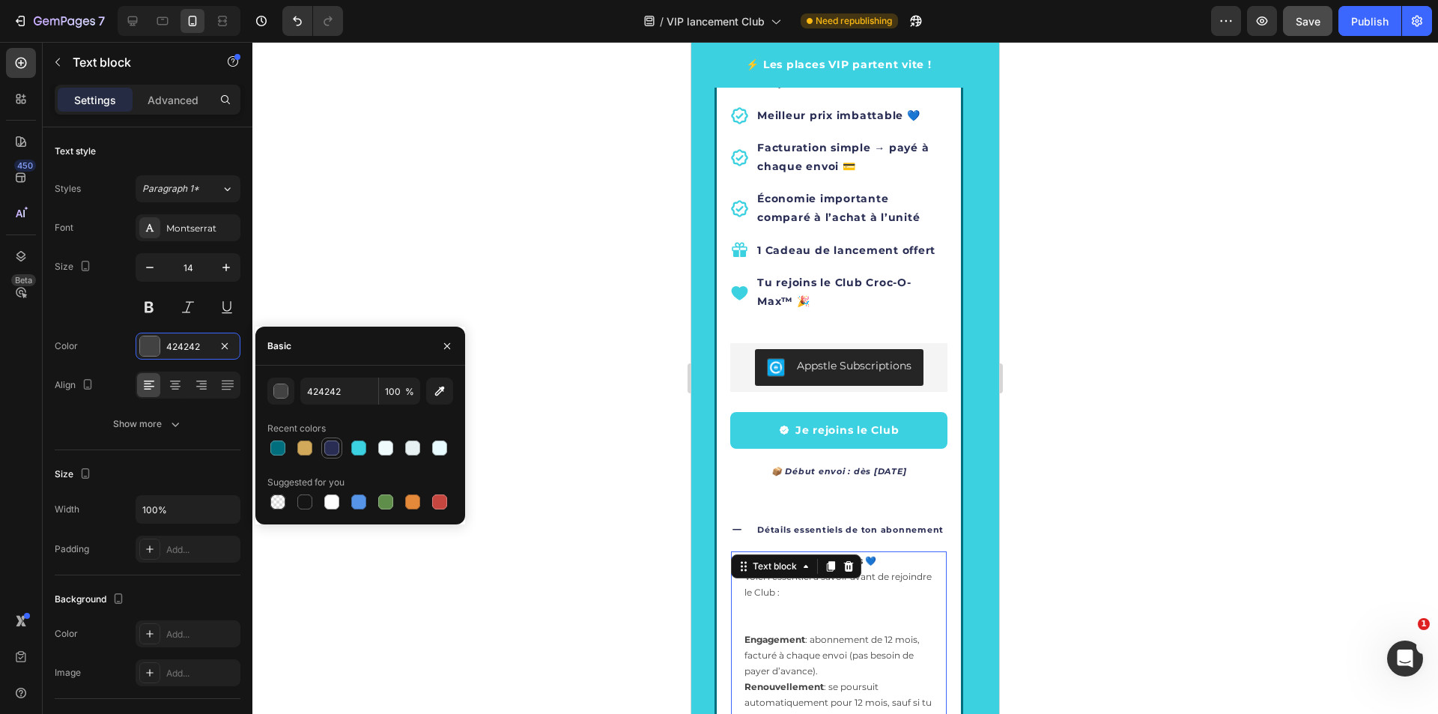
click at [335, 448] on div at bounding box center [331, 447] width 15 height 15
type input "292D54"
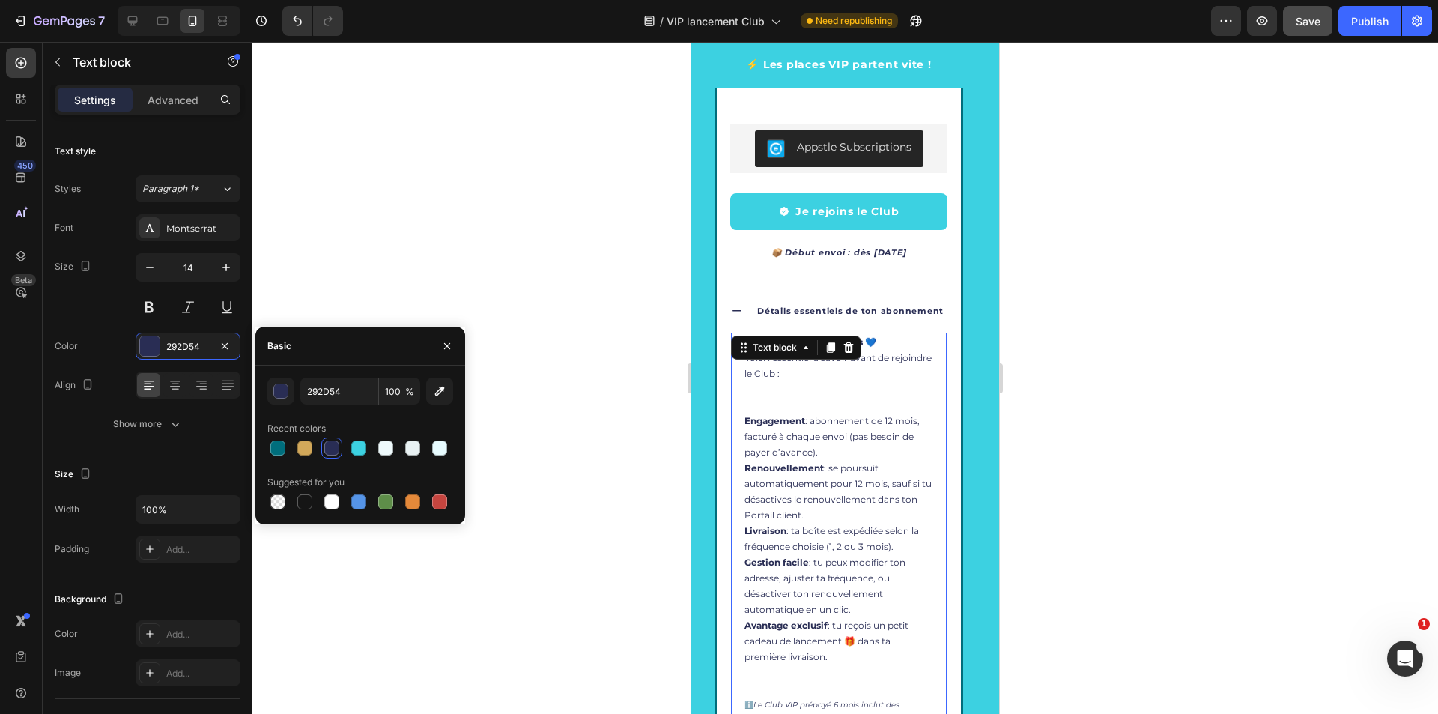
scroll to position [2366, 0]
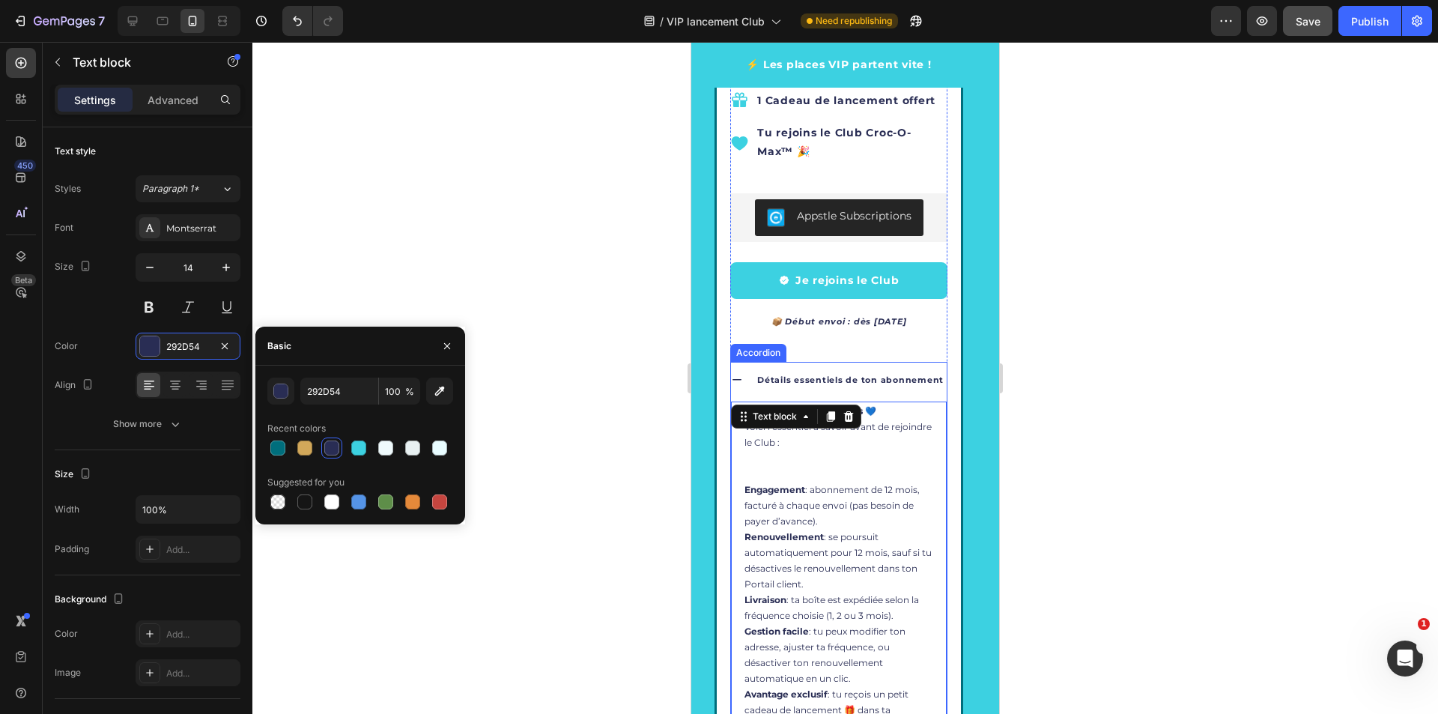
click at [736, 382] on icon at bounding box center [737, 380] width 12 height 12
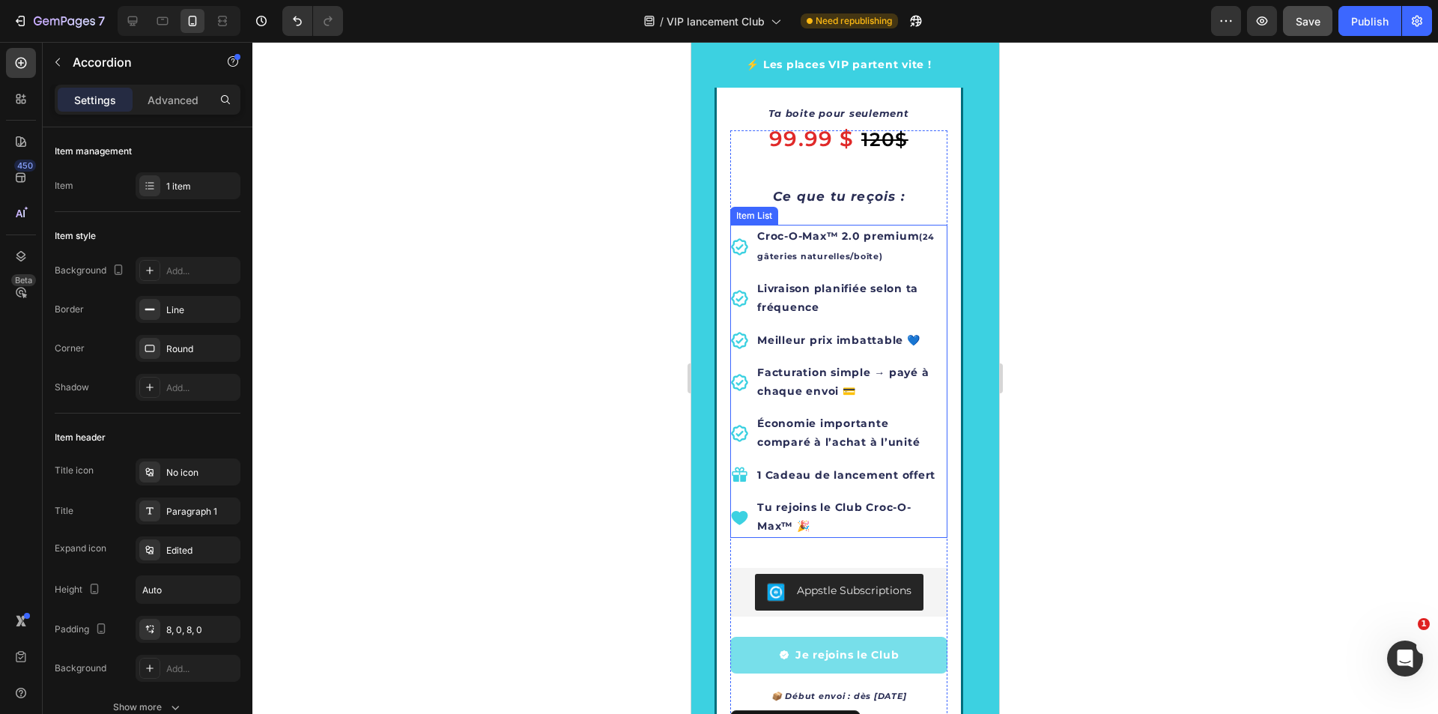
scroll to position [2216, 0]
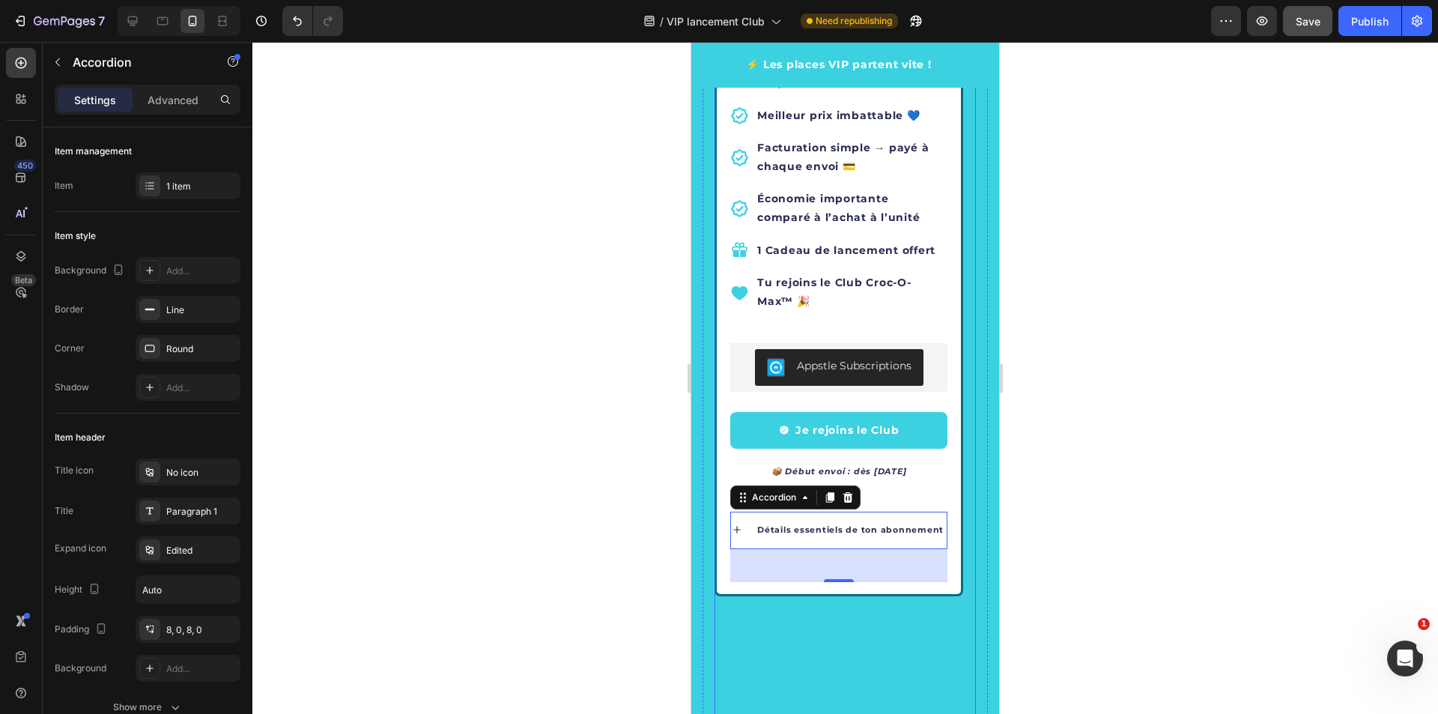
click at [750, 622] on icon "Carousel Back Arrow" at bounding box center [747, 618] width 18 height 18
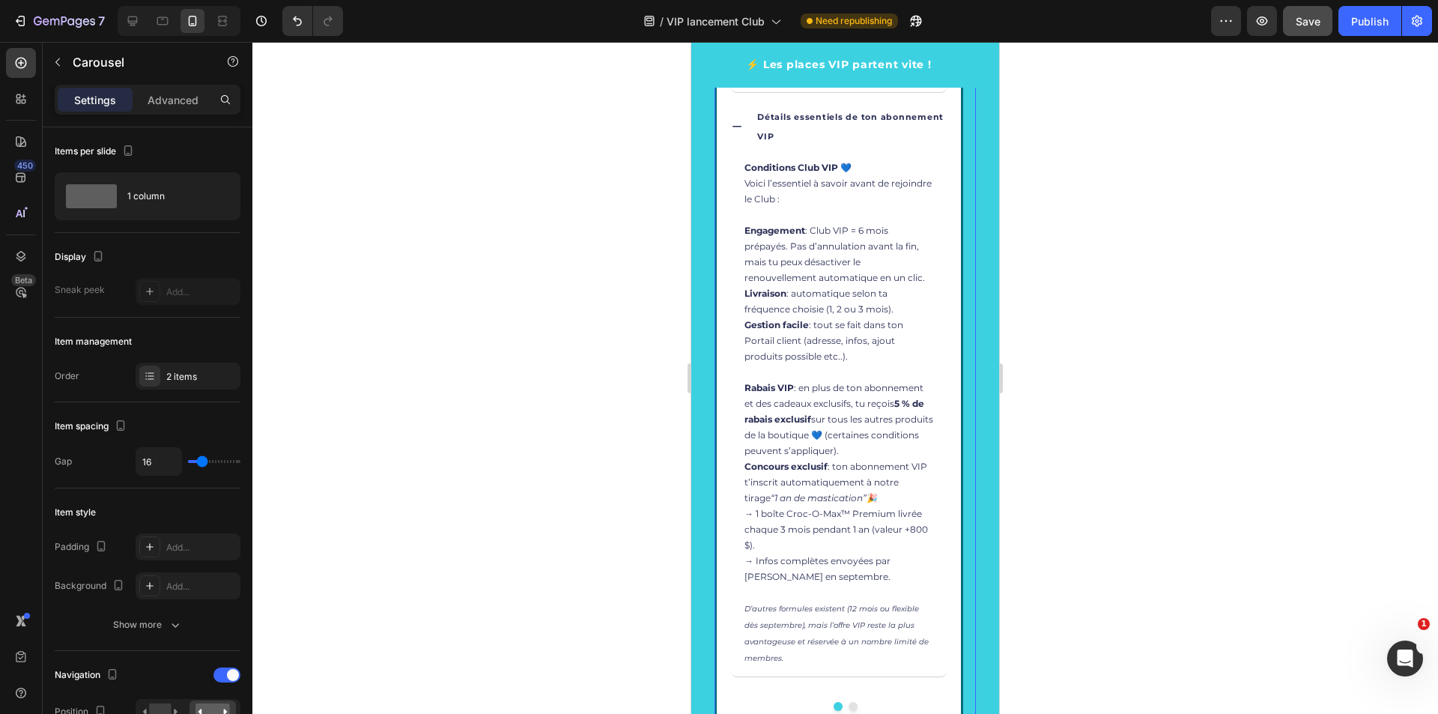
scroll to position [2890, 0]
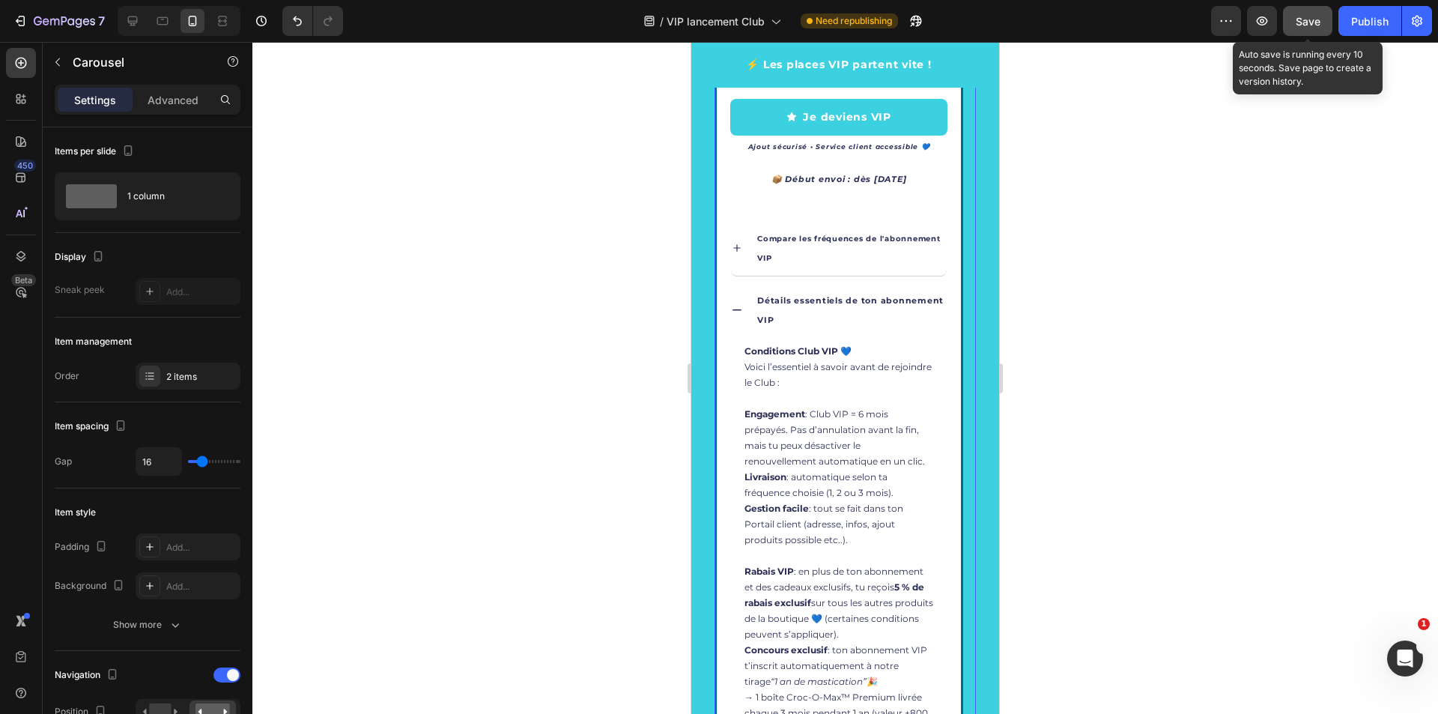
click at [1315, 28] on div "Save" at bounding box center [1308, 21] width 25 height 16
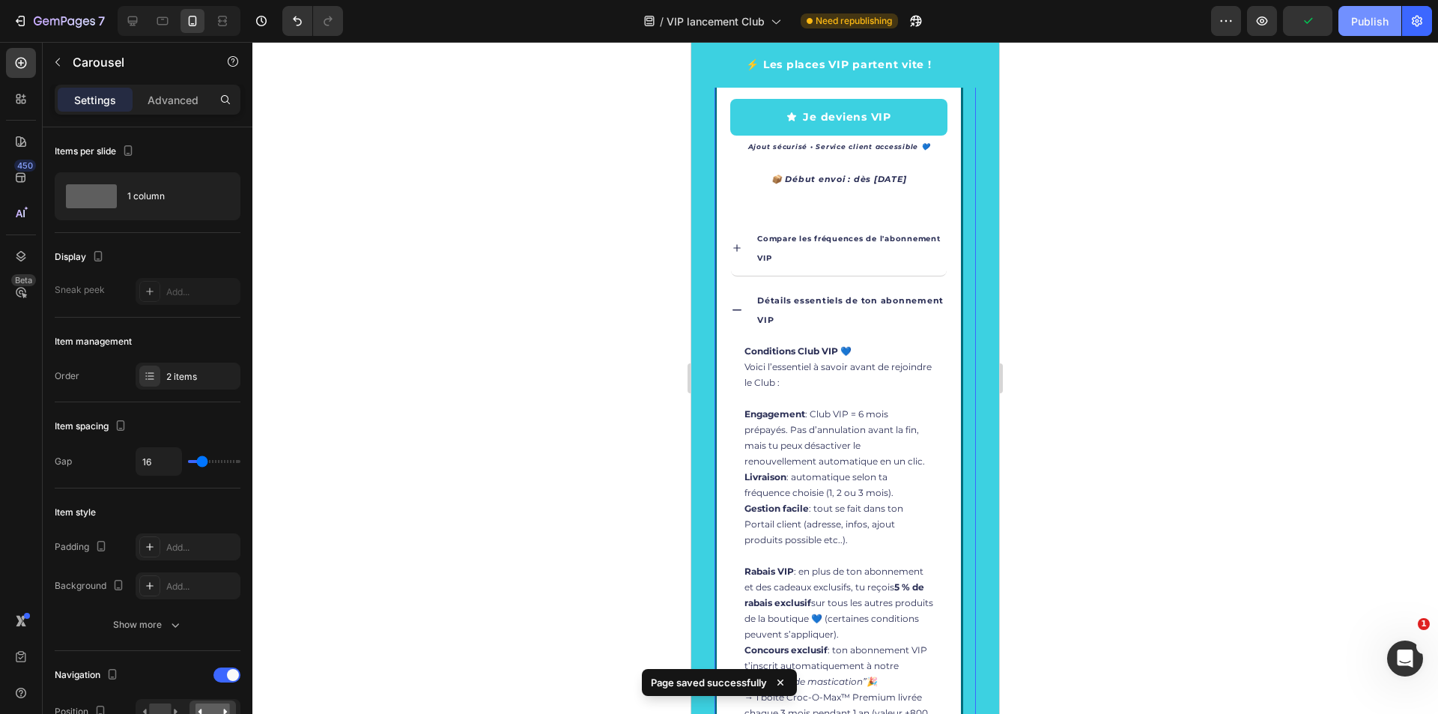
click at [1364, 29] on button "Publish" at bounding box center [1369, 21] width 63 height 30
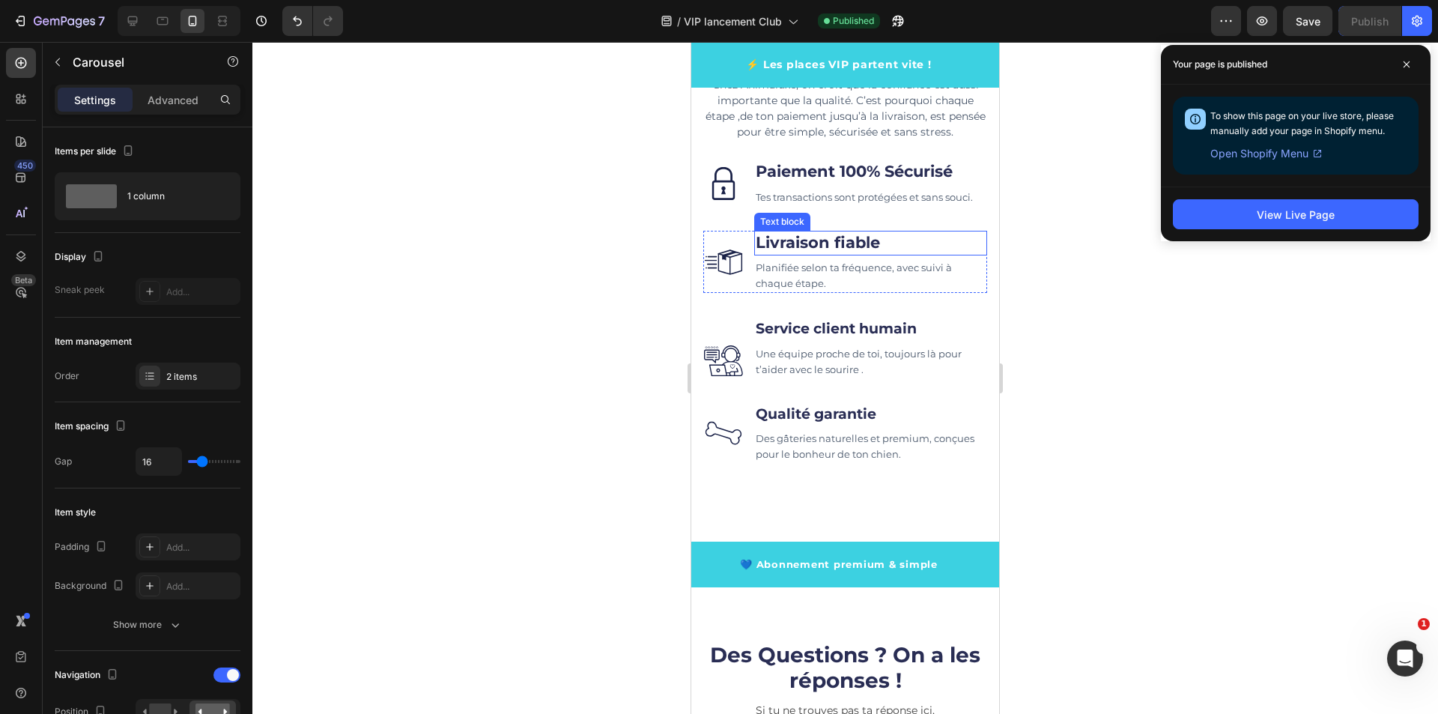
scroll to position [5467, 0]
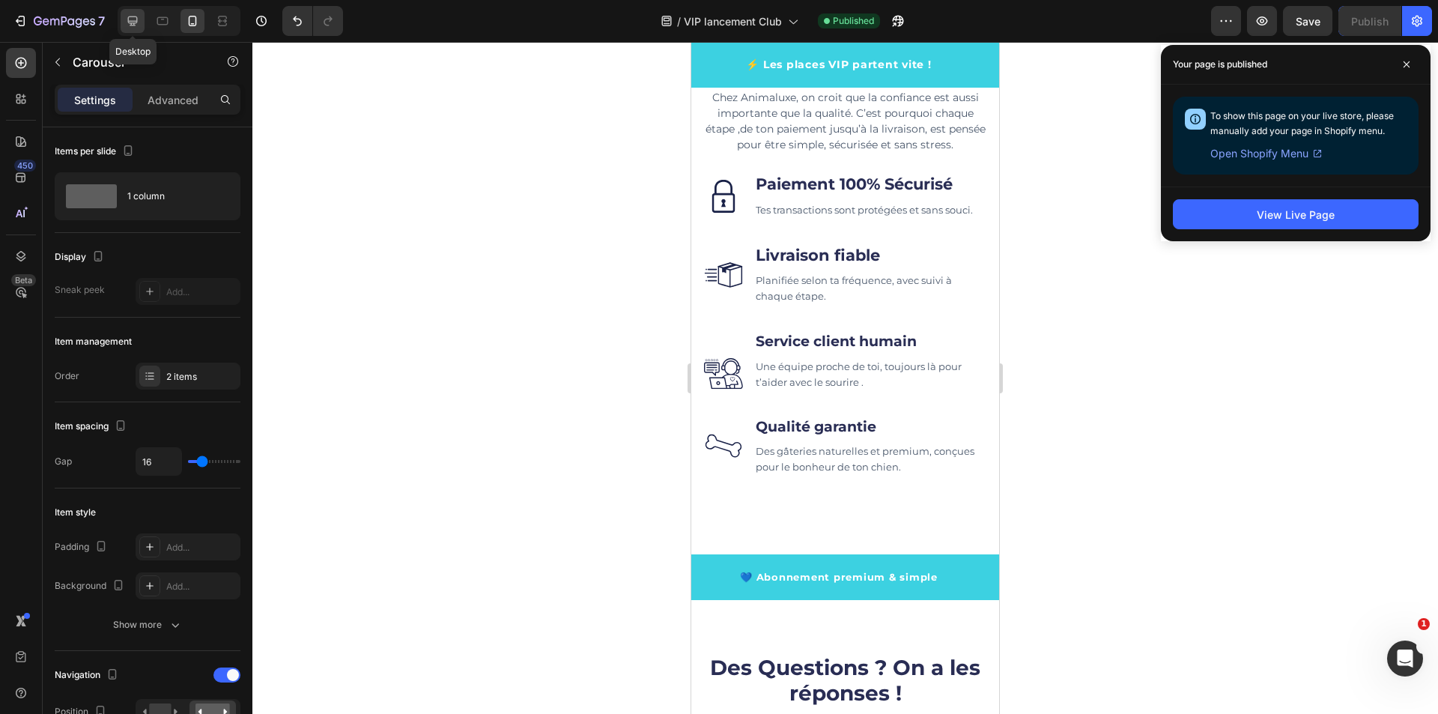
click at [139, 17] on icon at bounding box center [132, 20] width 15 height 15
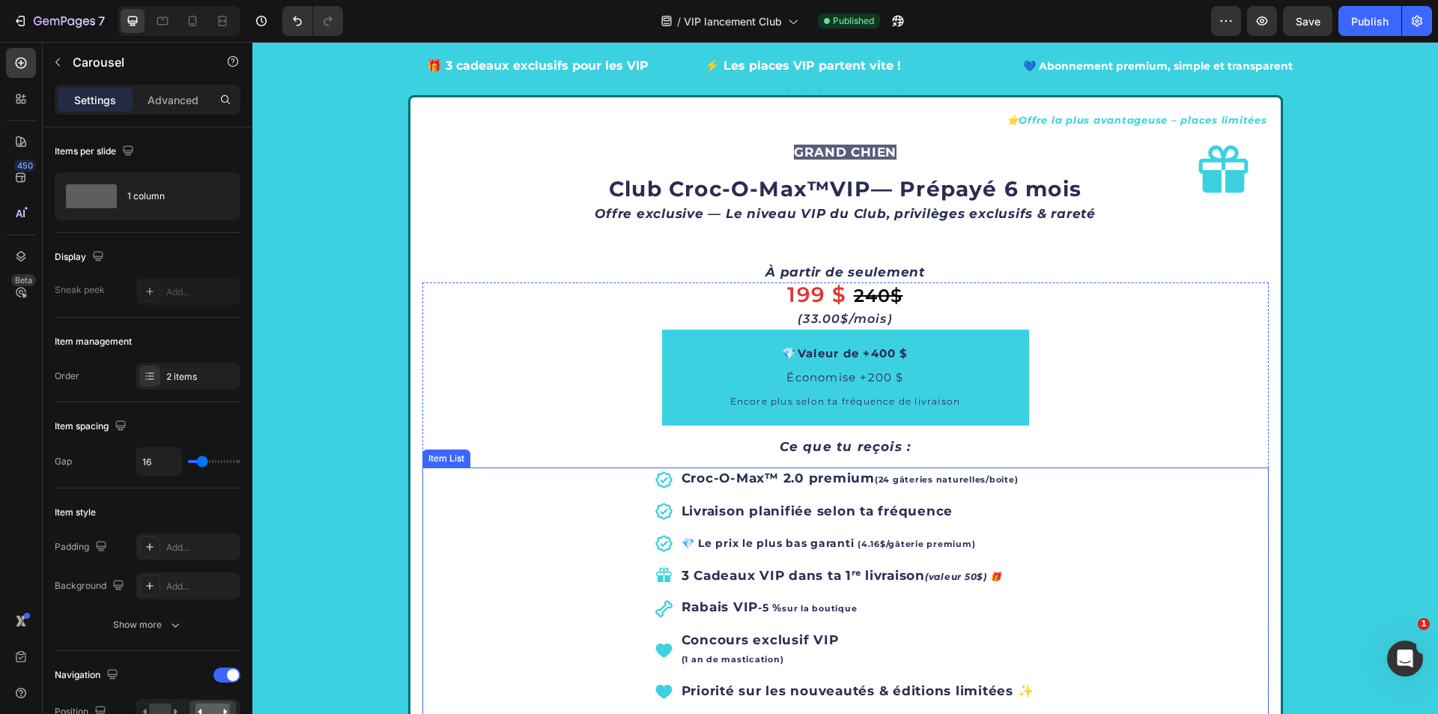
scroll to position [2097, 0]
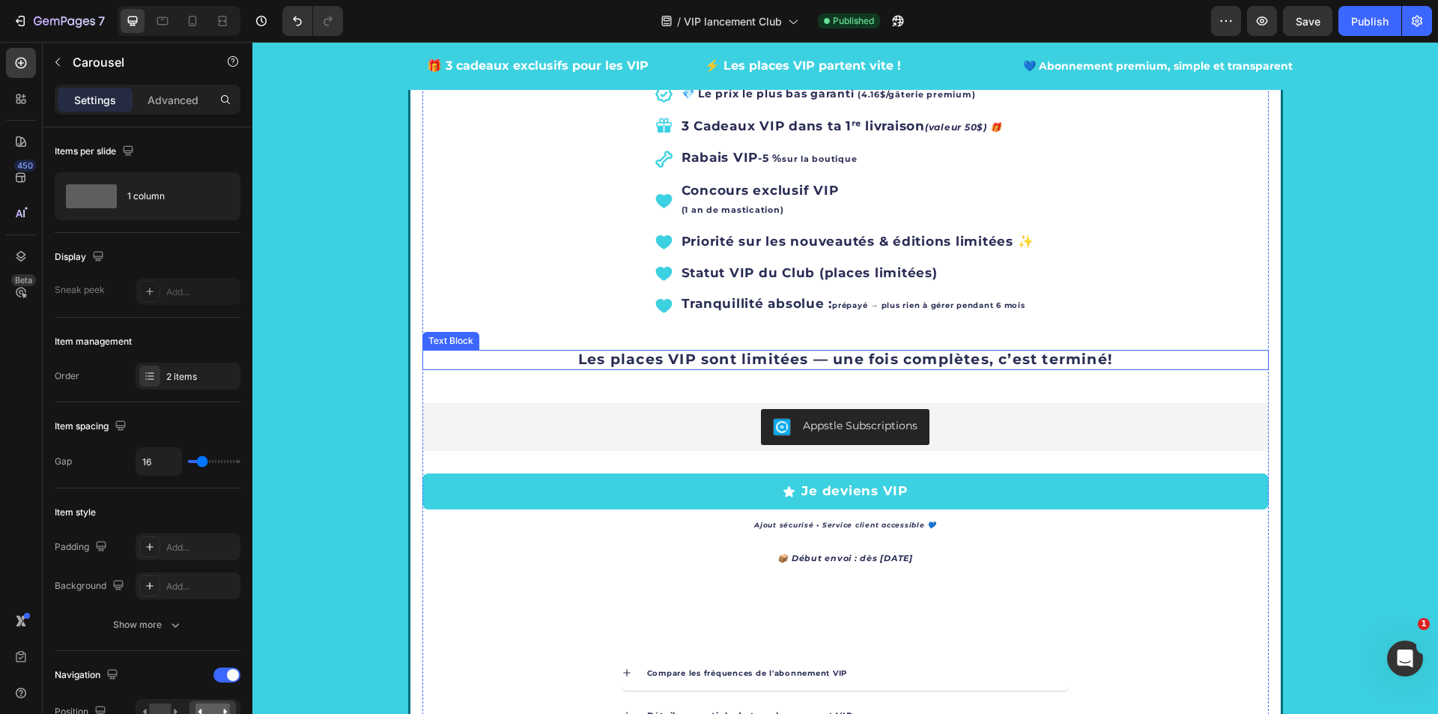
drag, startPoint x: 580, startPoint y: 359, endPoint x: 562, endPoint y: 359, distance: 18.0
click at [580, 359] on p "Les places VIP sont limitées — une fois complètes, c’est terminé!" at bounding box center [845, 359] width 843 height 17
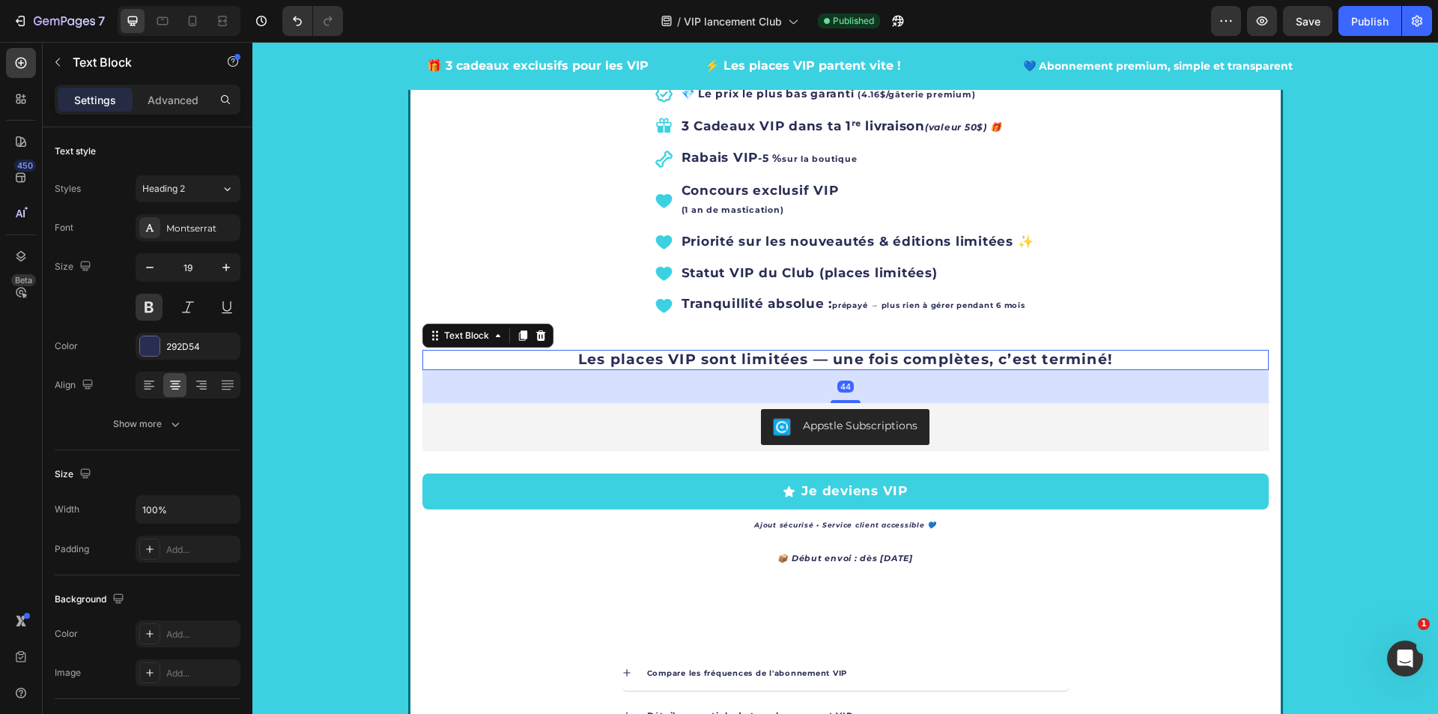
click at [562, 359] on p "Les places VIP sont limitées — une fois complètes, c’est terminé!" at bounding box center [845, 359] width 843 height 17
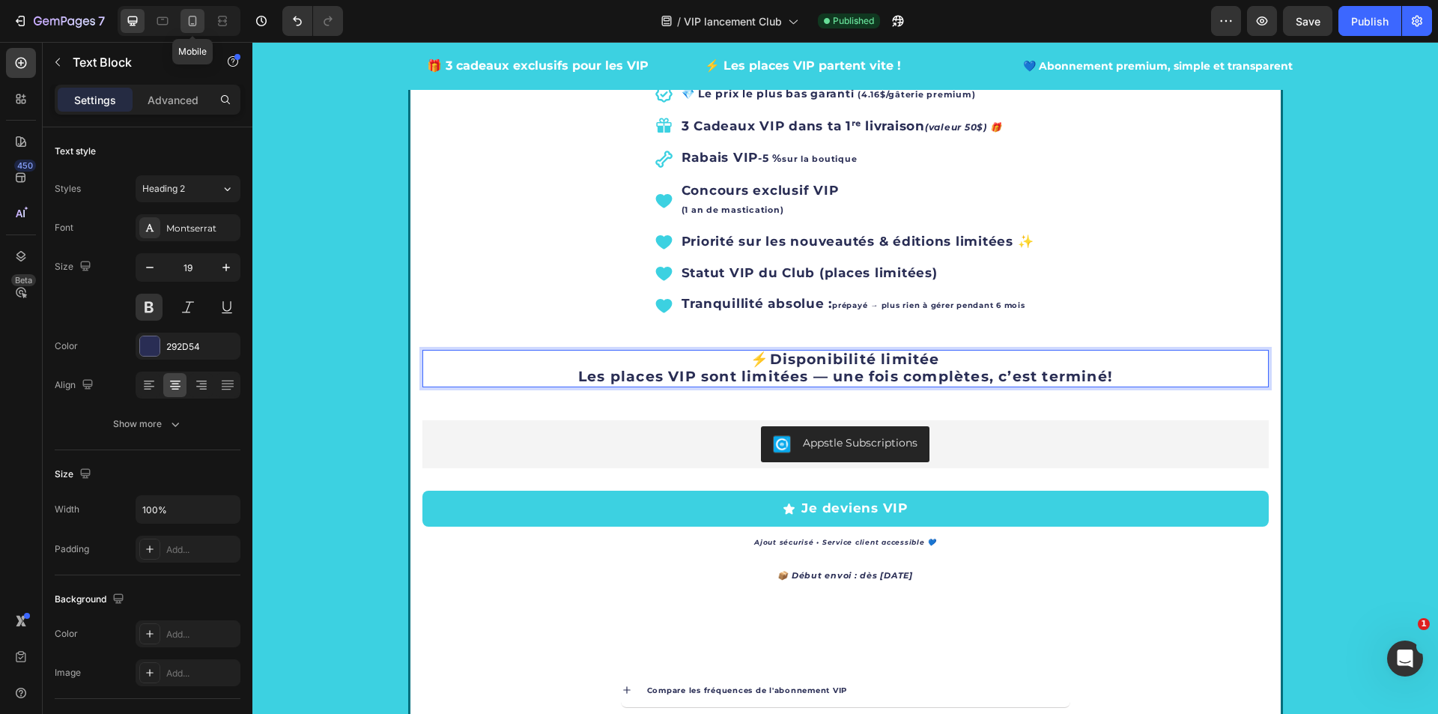
click at [189, 21] on icon at bounding box center [193, 21] width 8 height 10
type input "18"
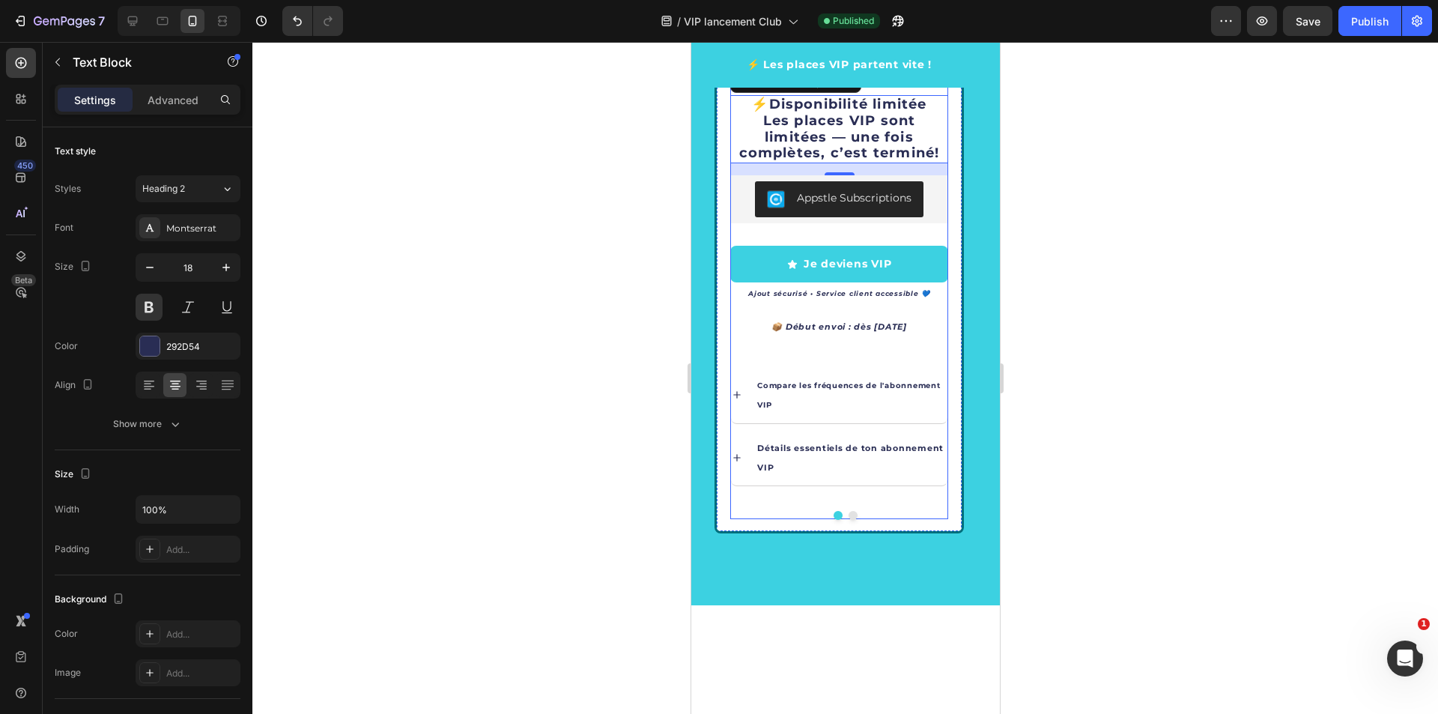
scroll to position [2838, 0]
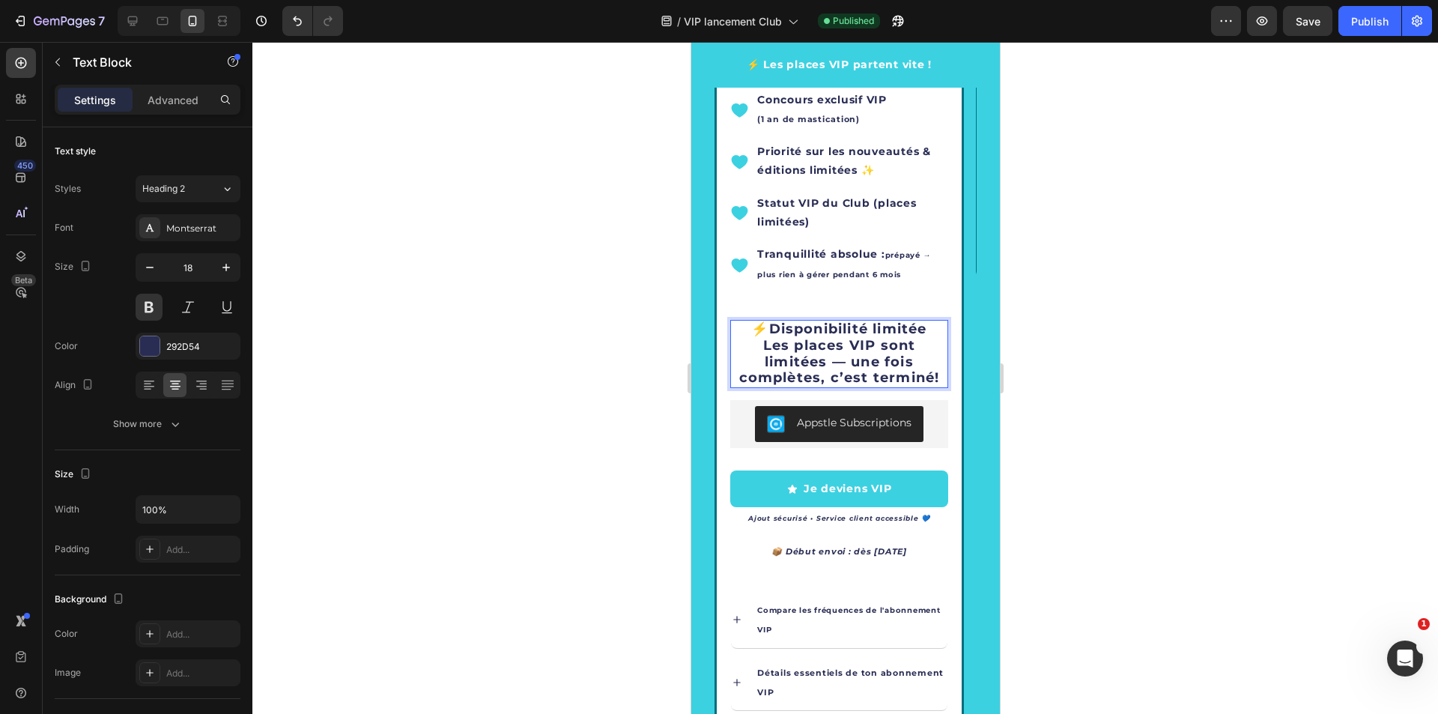
click at [926, 328] on strong "Disponibilité limitée" at bounding box center [847, 329] width 158 height 16
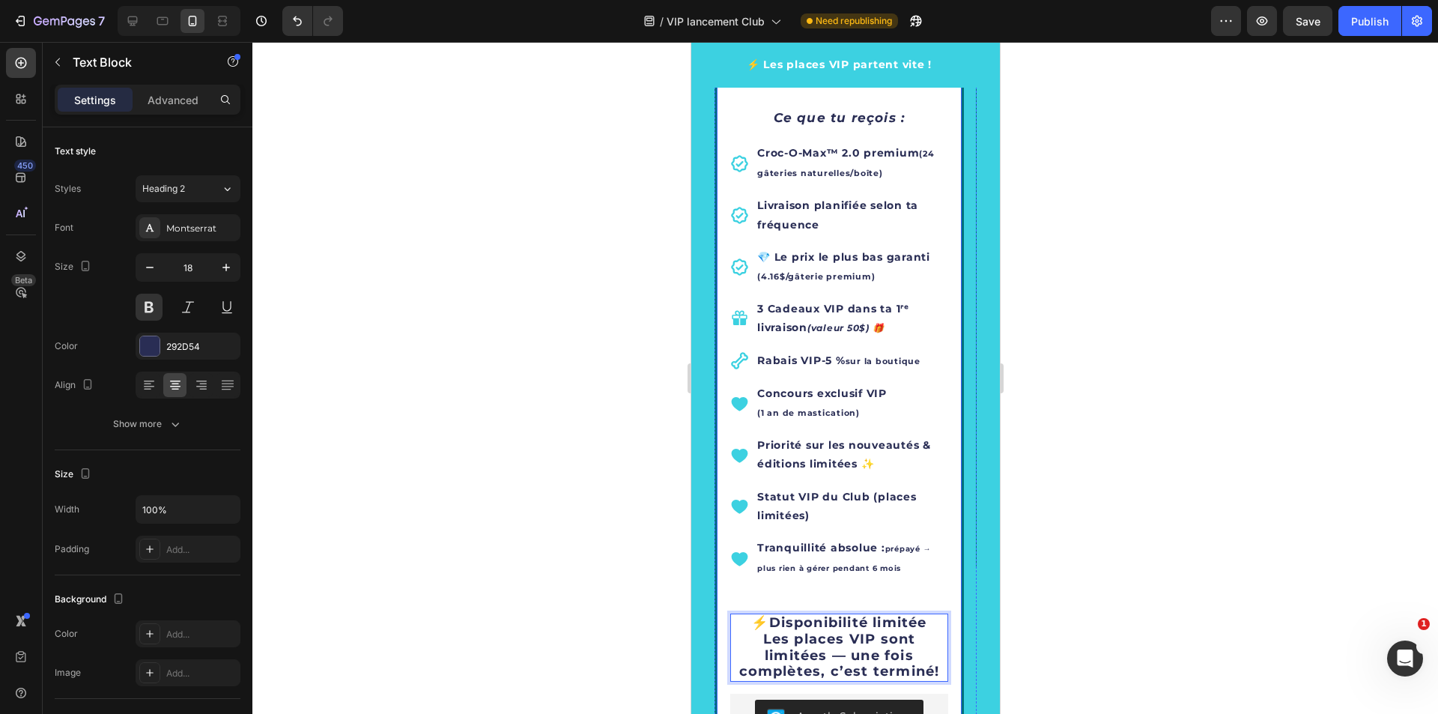
scroll to position [2539, 0]
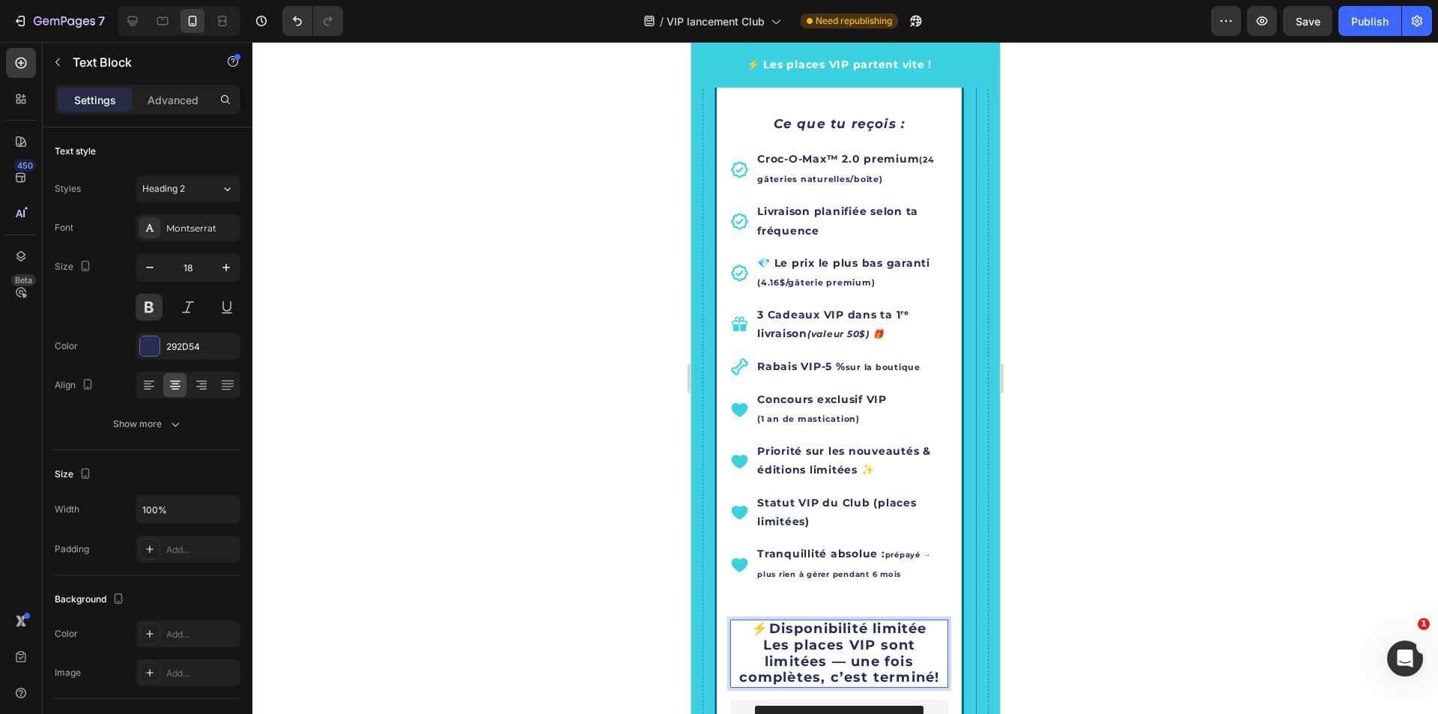
click at [934, 348] on icon "Carousel Next Arrow" at bounding box center [943, 347] width 18 height 18
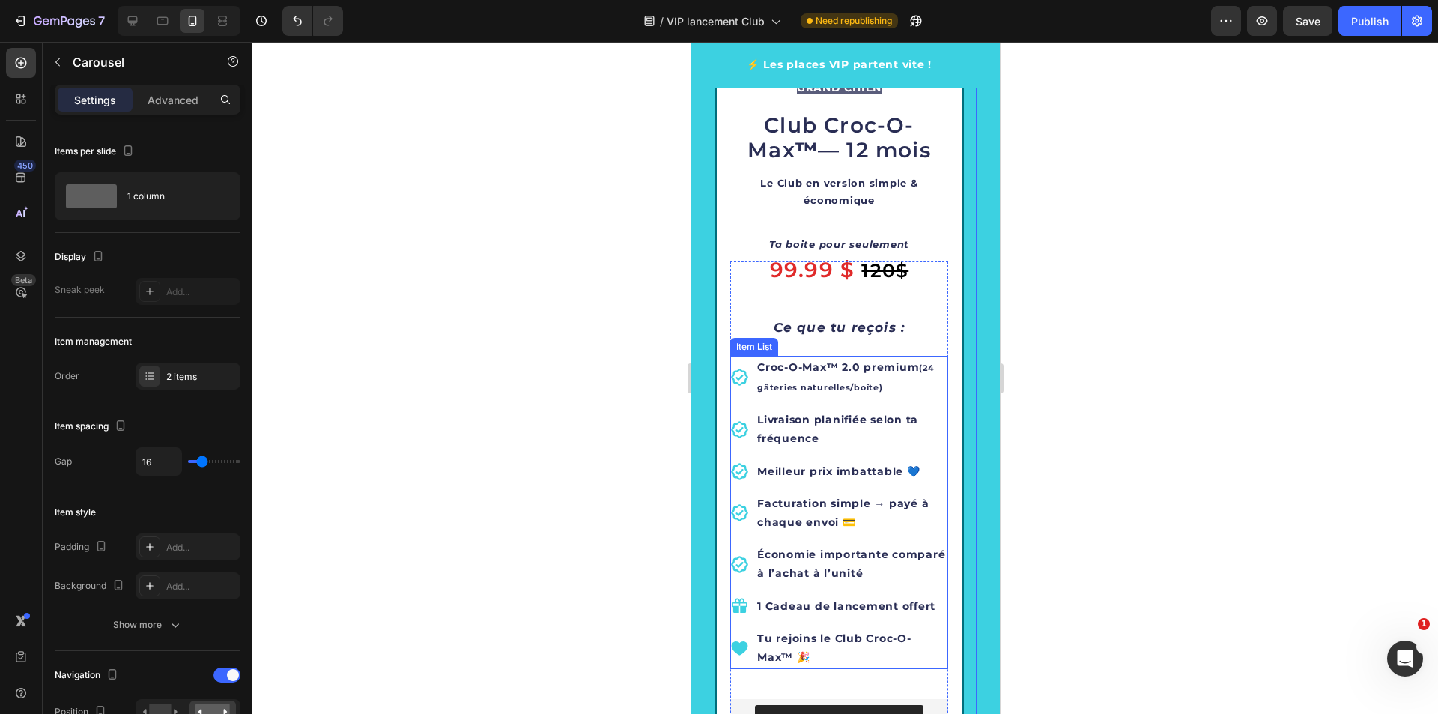
scroll to position [2389, 0]
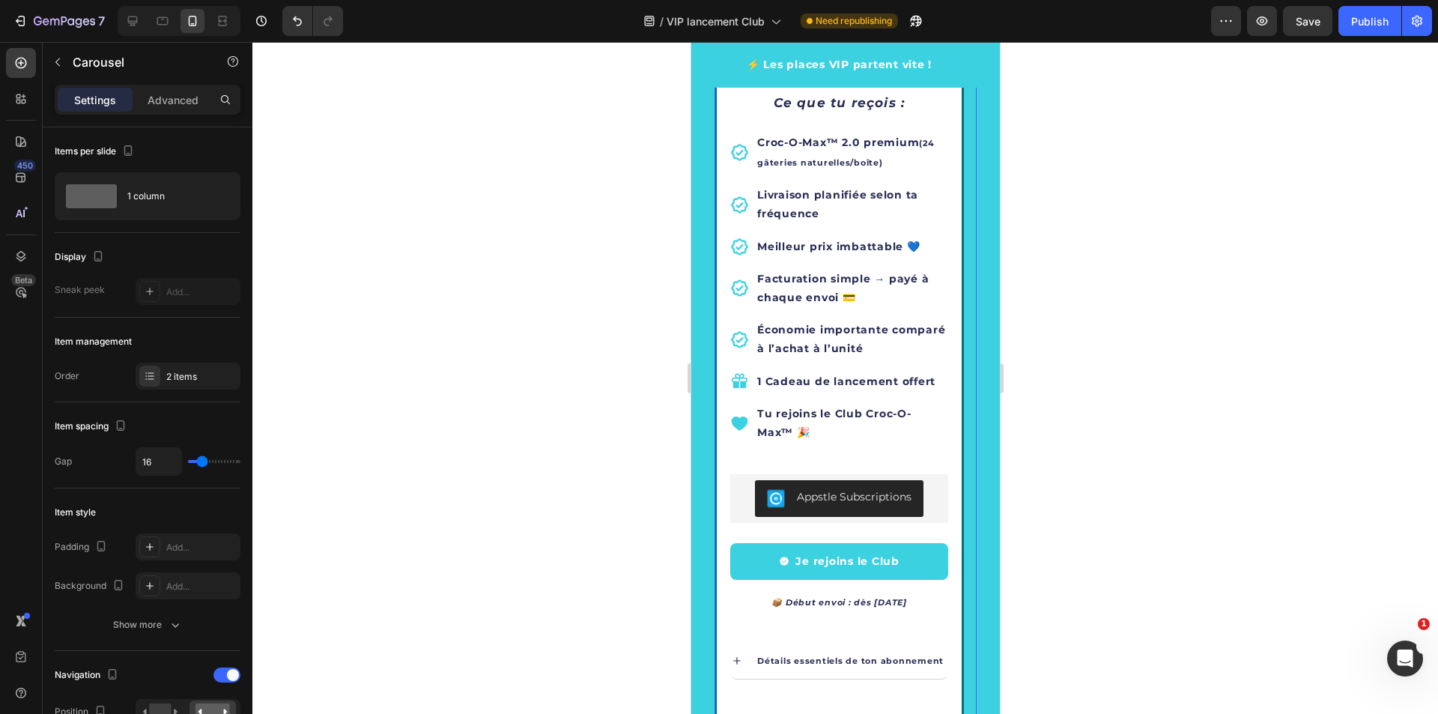
click at [747, 496] on icon "Carousel Back Arrow" at bounding box center [747, 497] width 18 height 18
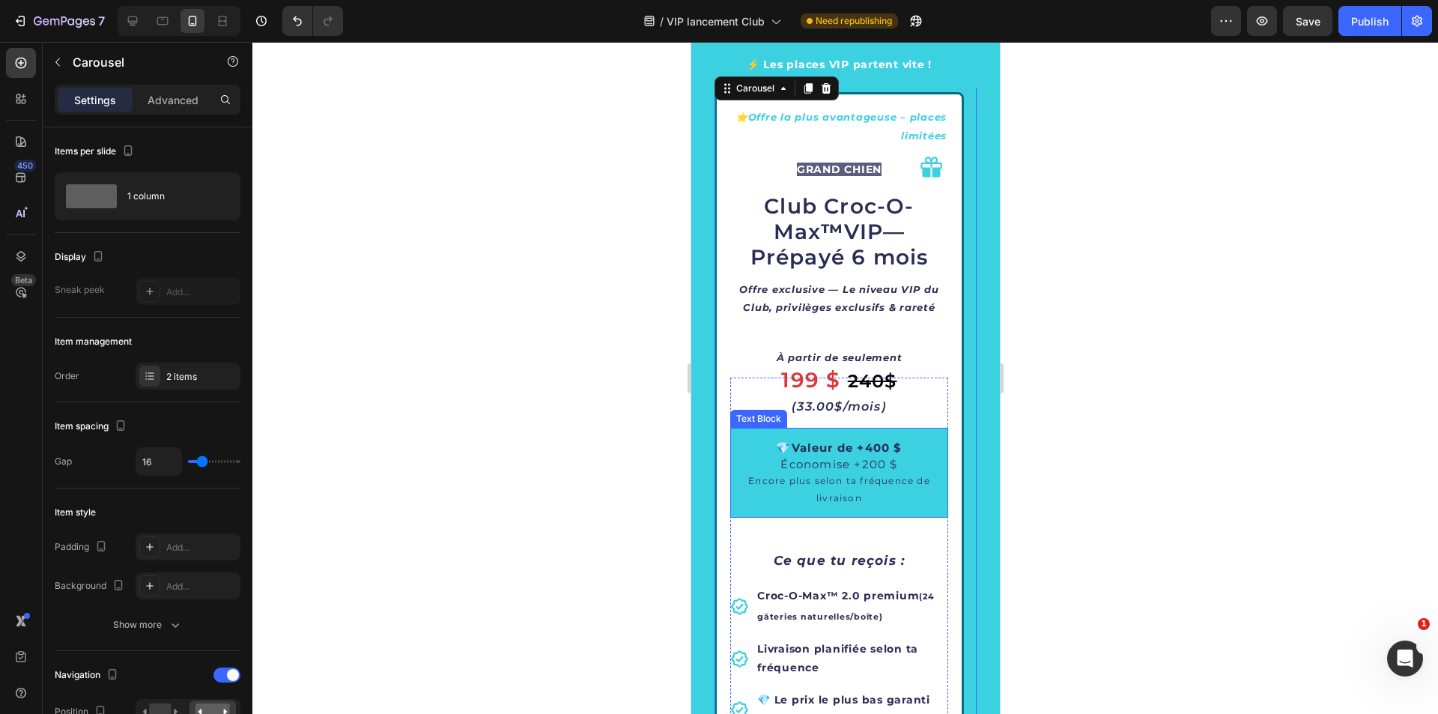
scroll to position [2464, 0]
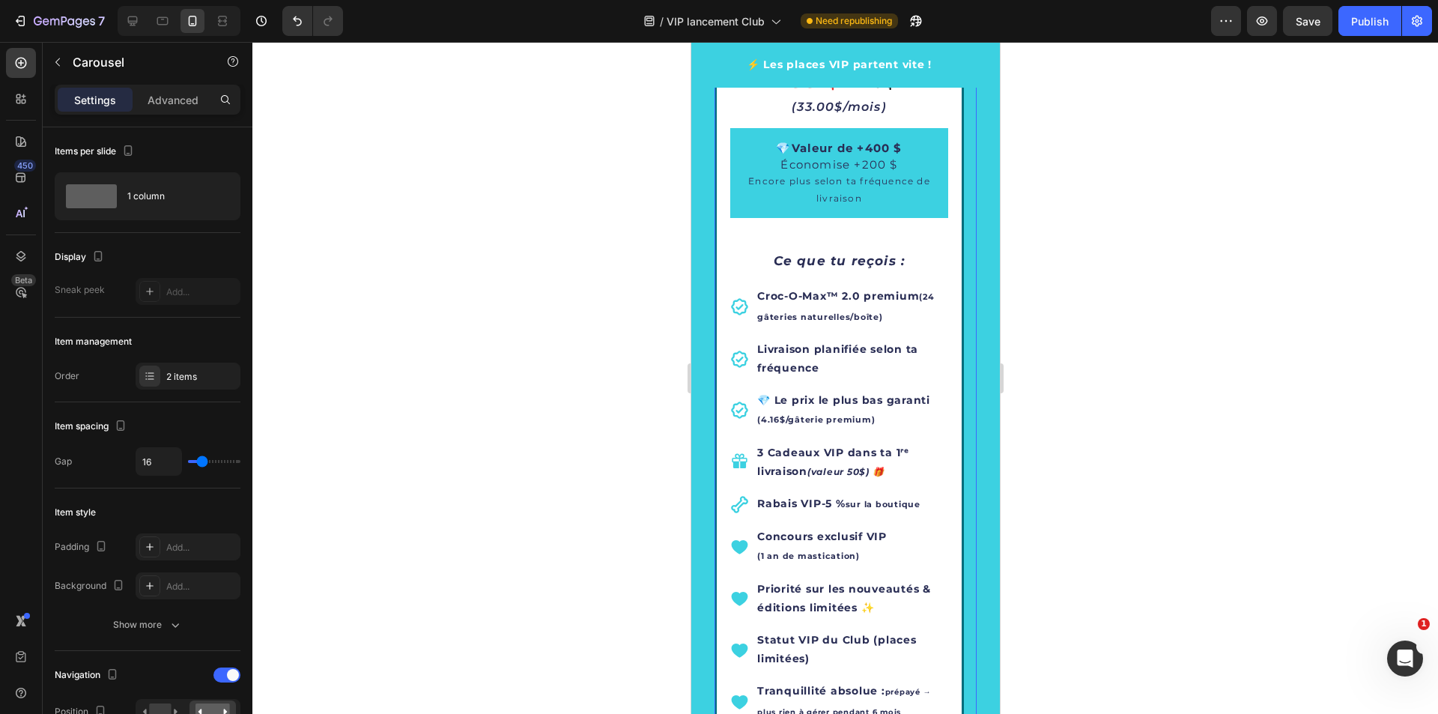
click at [934, 486] on icon "Carousel Next Arrow" at bounding box center [943, 485] width 18 height 18
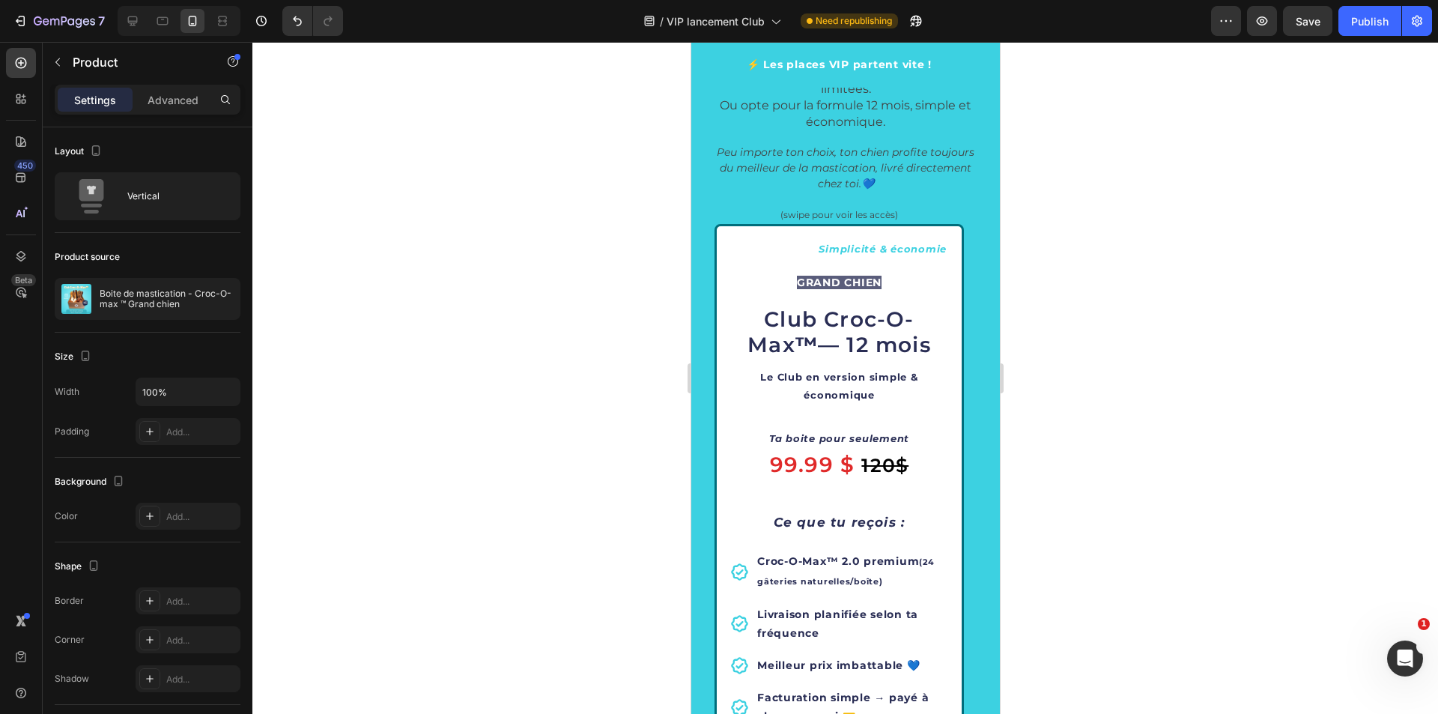
scroll to position [2014, 0]
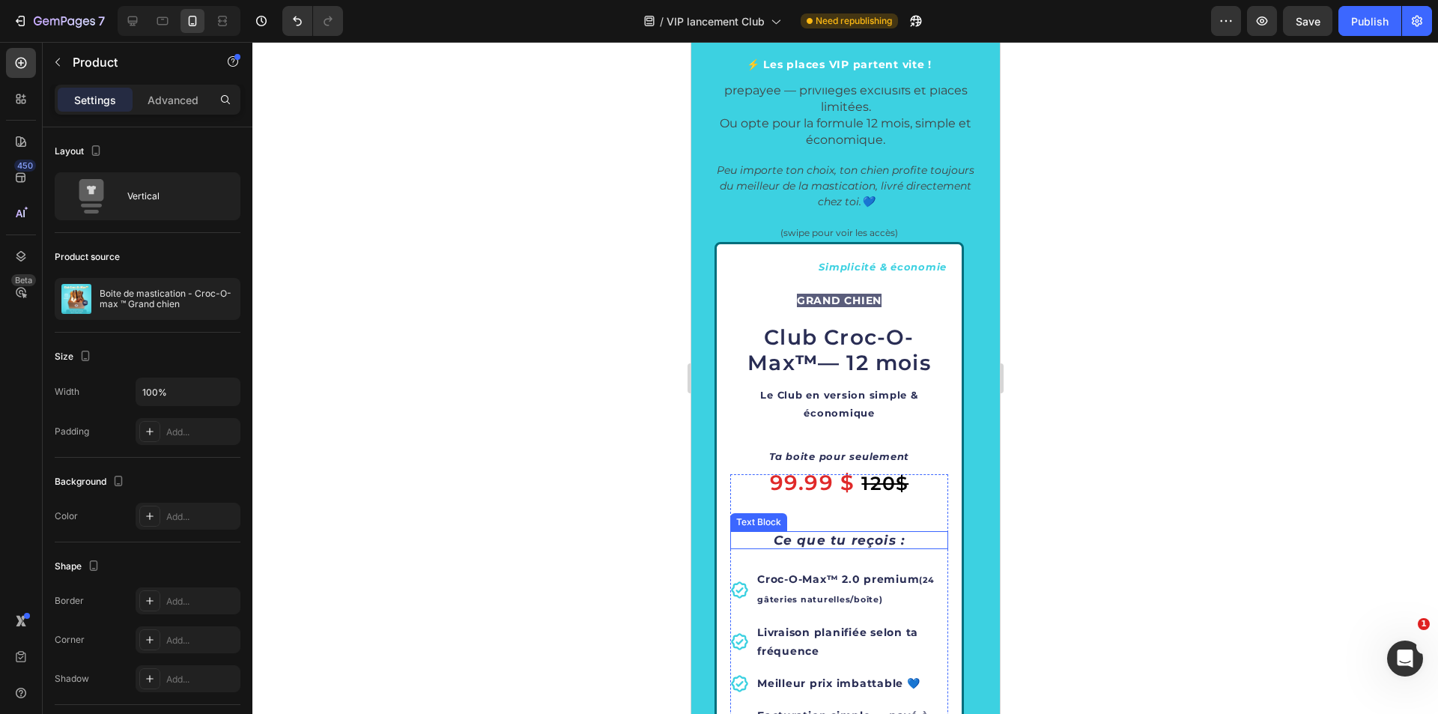
click at [825, 539] on icon "Ce que tu reçois :" at bounding box center [839, 539] width 132 height 15
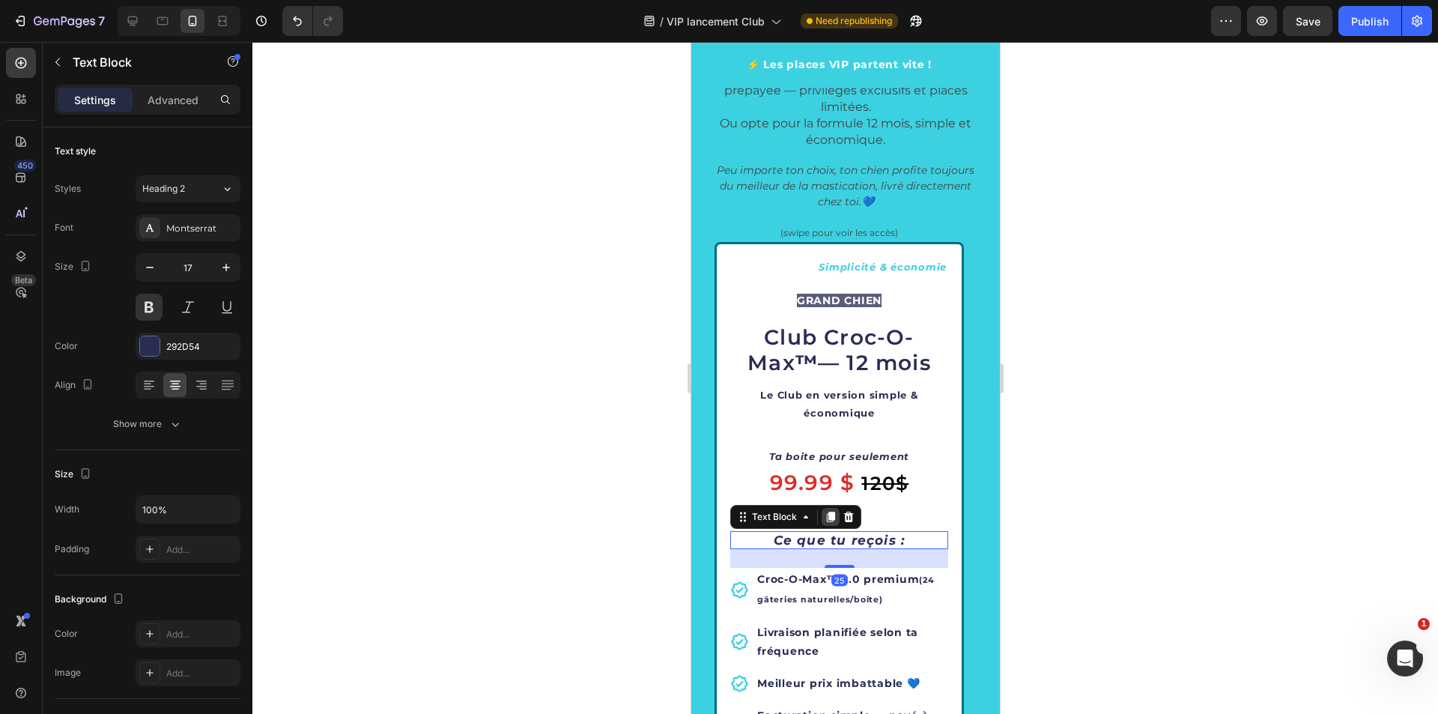
click at [826, 517] on icon at bounding box center [830, 516] width 8 height 10
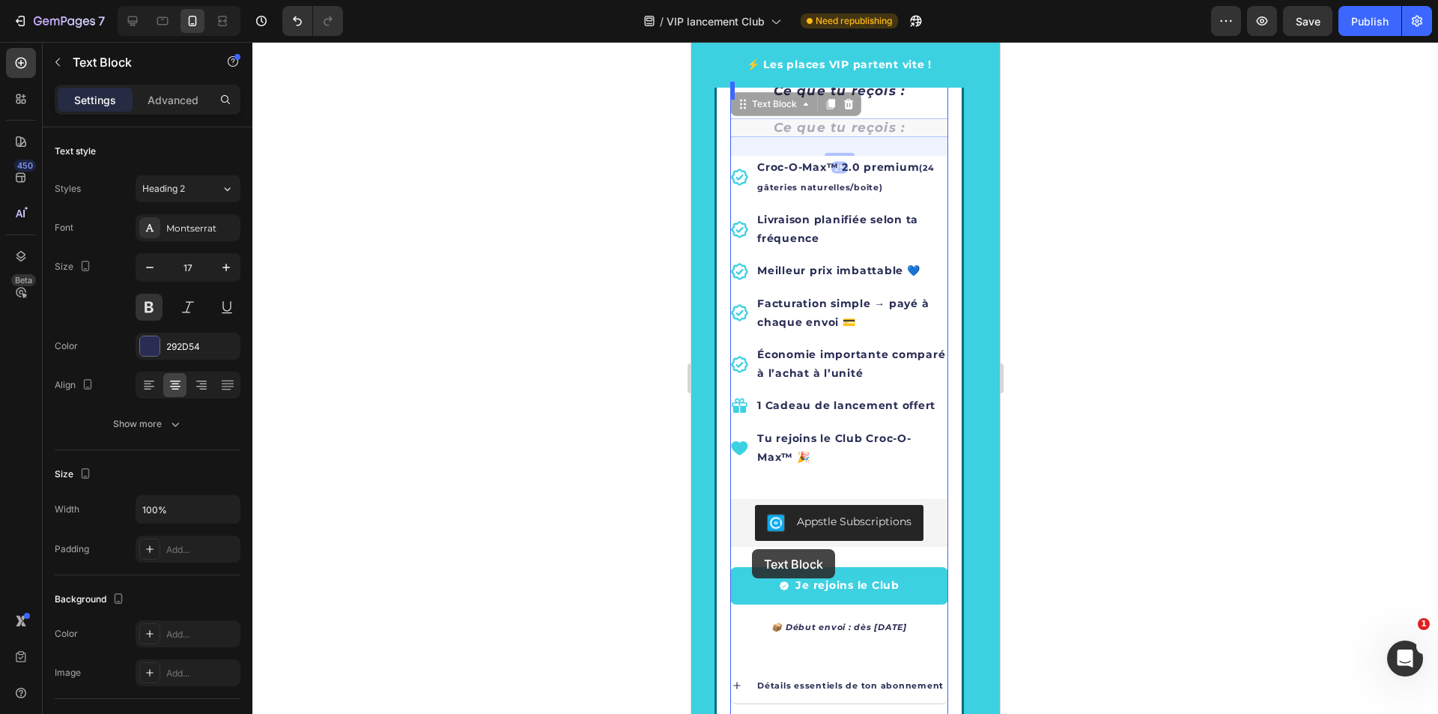
scroll to position [2539, 0]
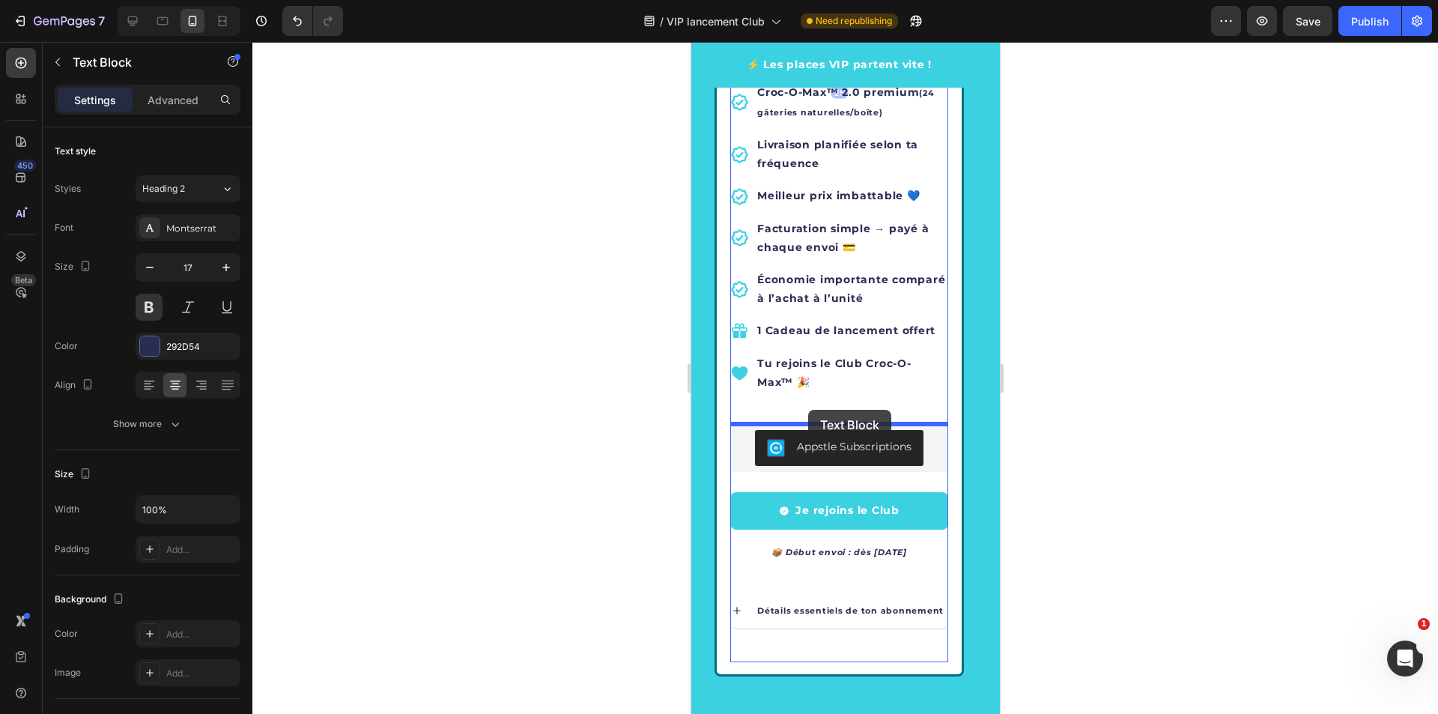
drag, startPoint x: 748, startPoint y: 553, endPoint x: 807, endPoint y: 410, distance: 154.8
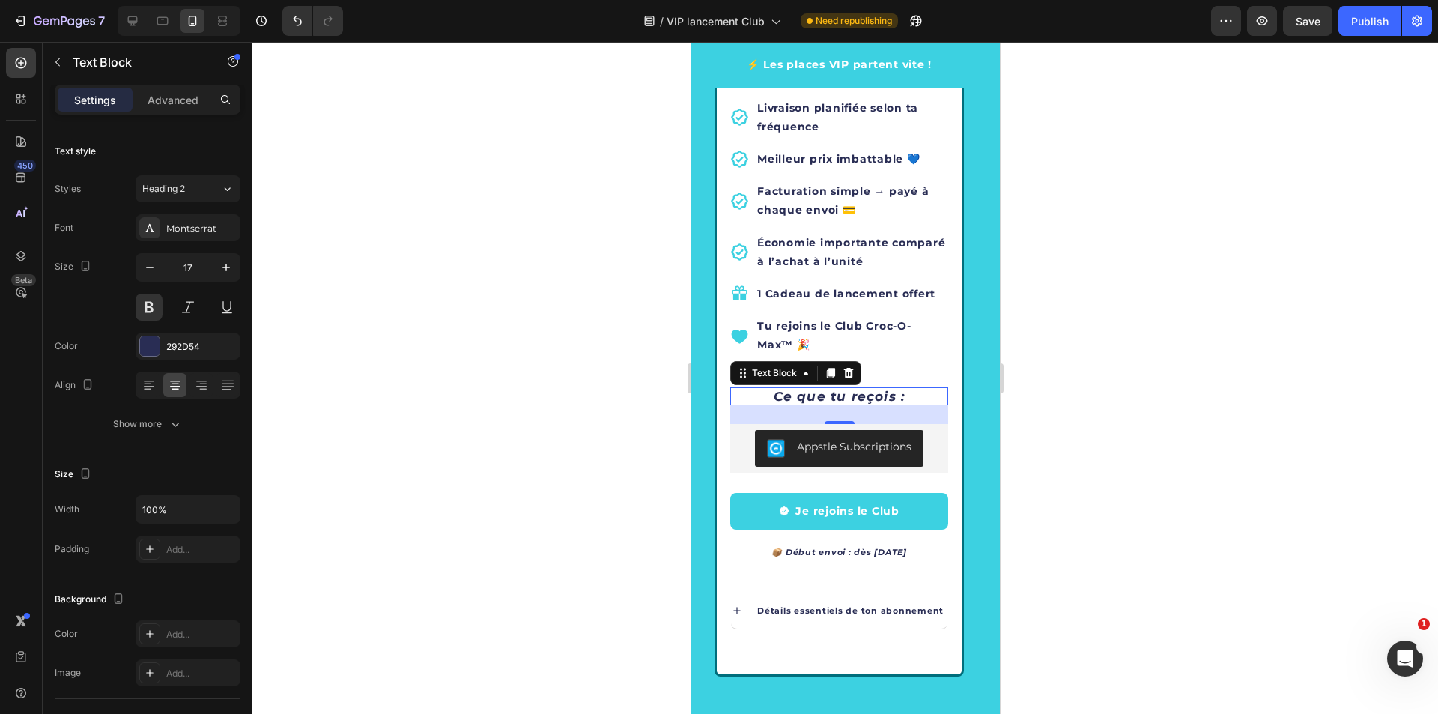
click at [922, 394] on button "Carousel Next Arrow" at bounding box center [943, 410] width 42 height 42
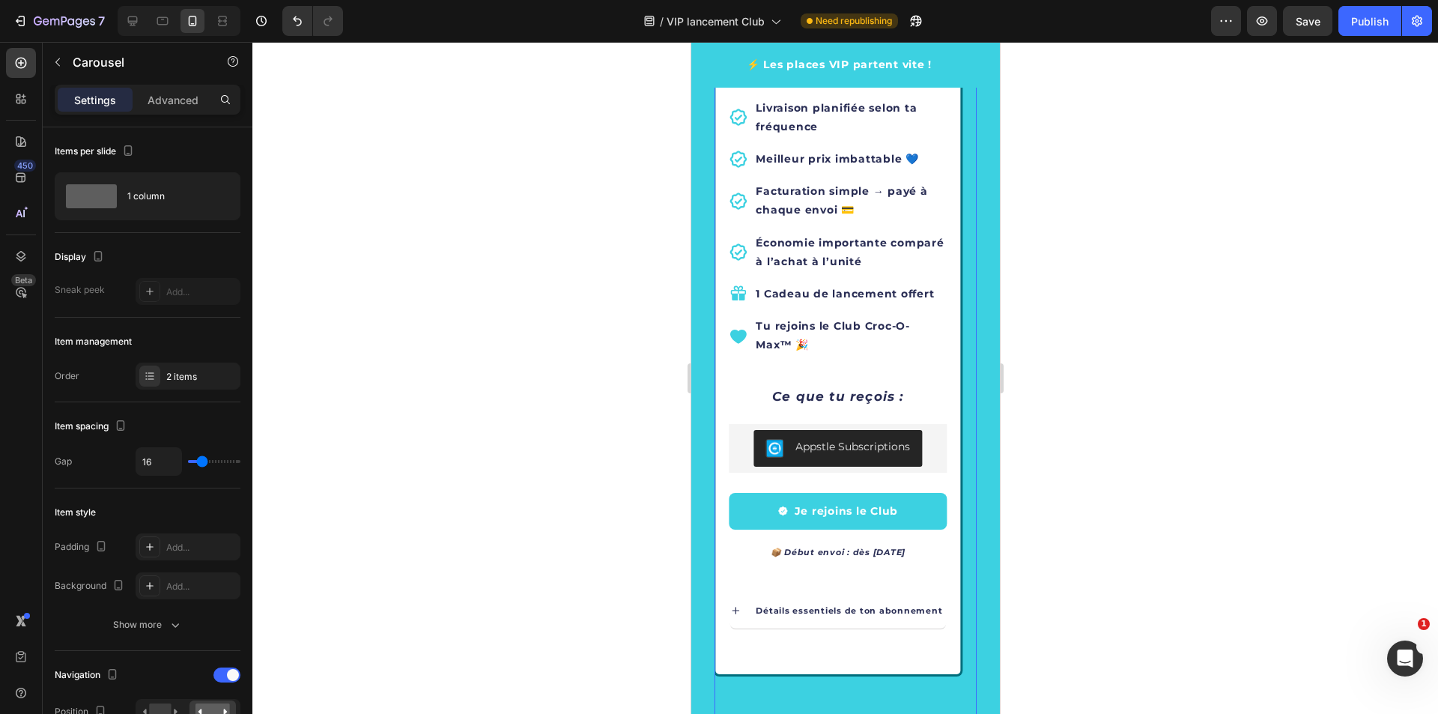
click at [922, 394] on button "Carousel Next Arrow" at bounding box center [943, 410] width 42 height 42
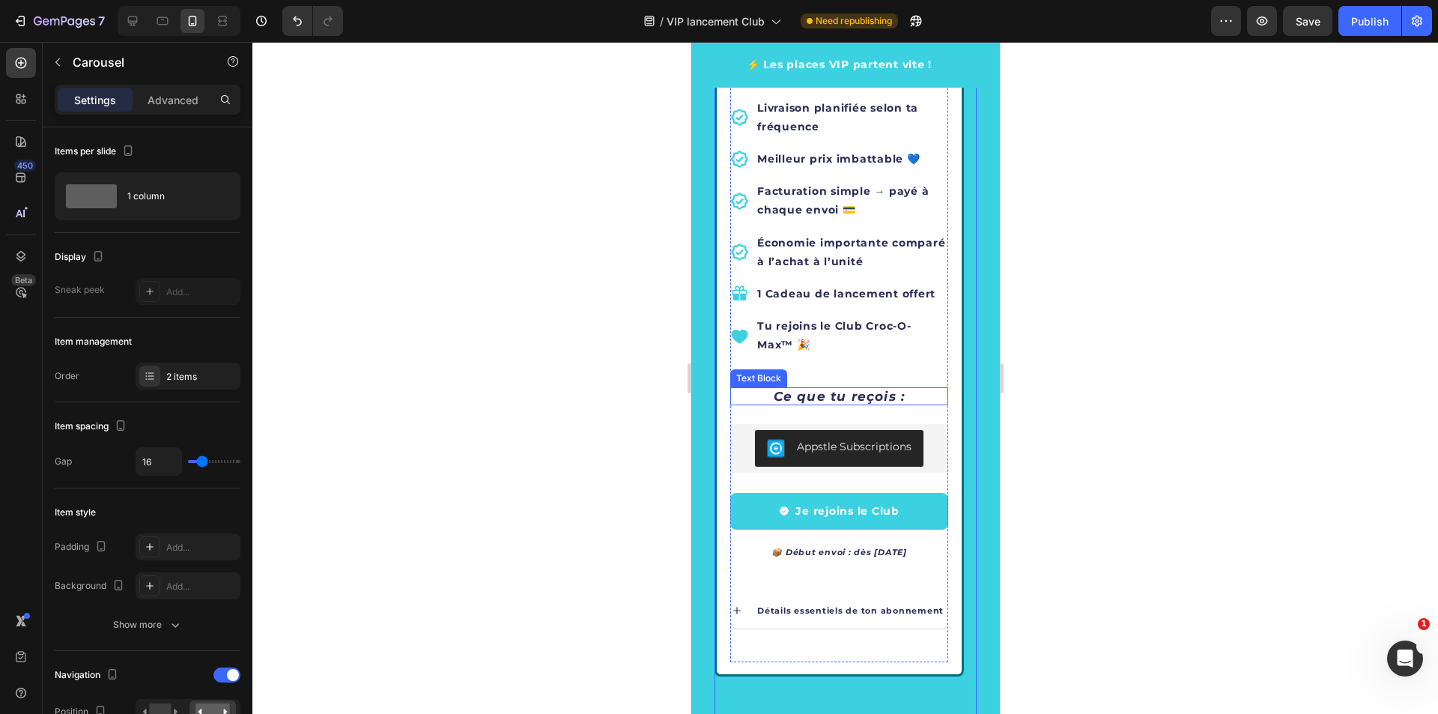
click at [813, 392] on icon "Ce que tu reçois :" at bounding box center [839, 396] width 132 height 15
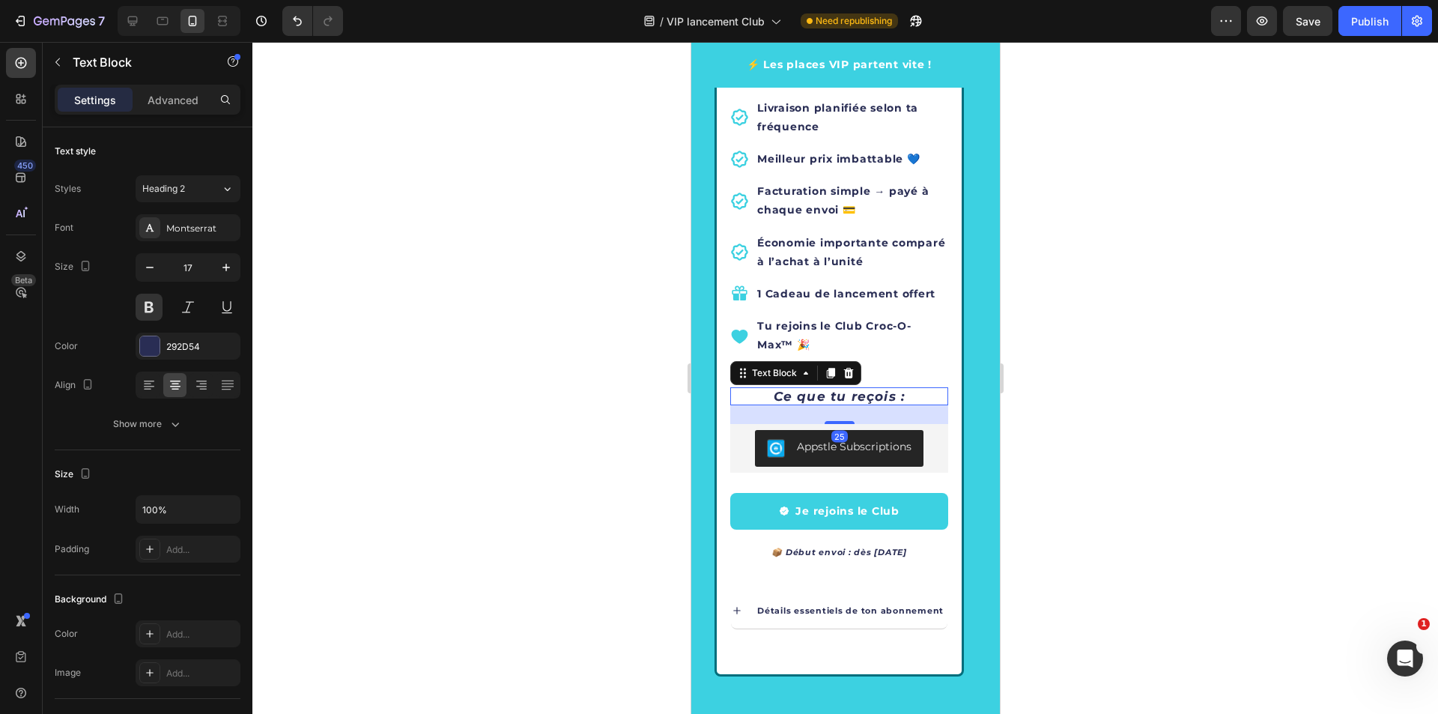
click at [813, 392] on icon "Ce que tu reçois :" at bounding box center [839, 396] width 132 height 15
click at [897, 398] on icon "Ce que tu reçois :" at bounding box center [839, 396] width 132 height 15
drag, startPoint x: 904, startPoint y: 398, endPoint x: 741, endPoint y: 395, distance: 162.5
click at [741, 395] on div "(swipe pour voir les accès) Text block ⭐ Offre la plus avantageuse – places lim…" at bounding box center [845, 409] width 262 height 1421
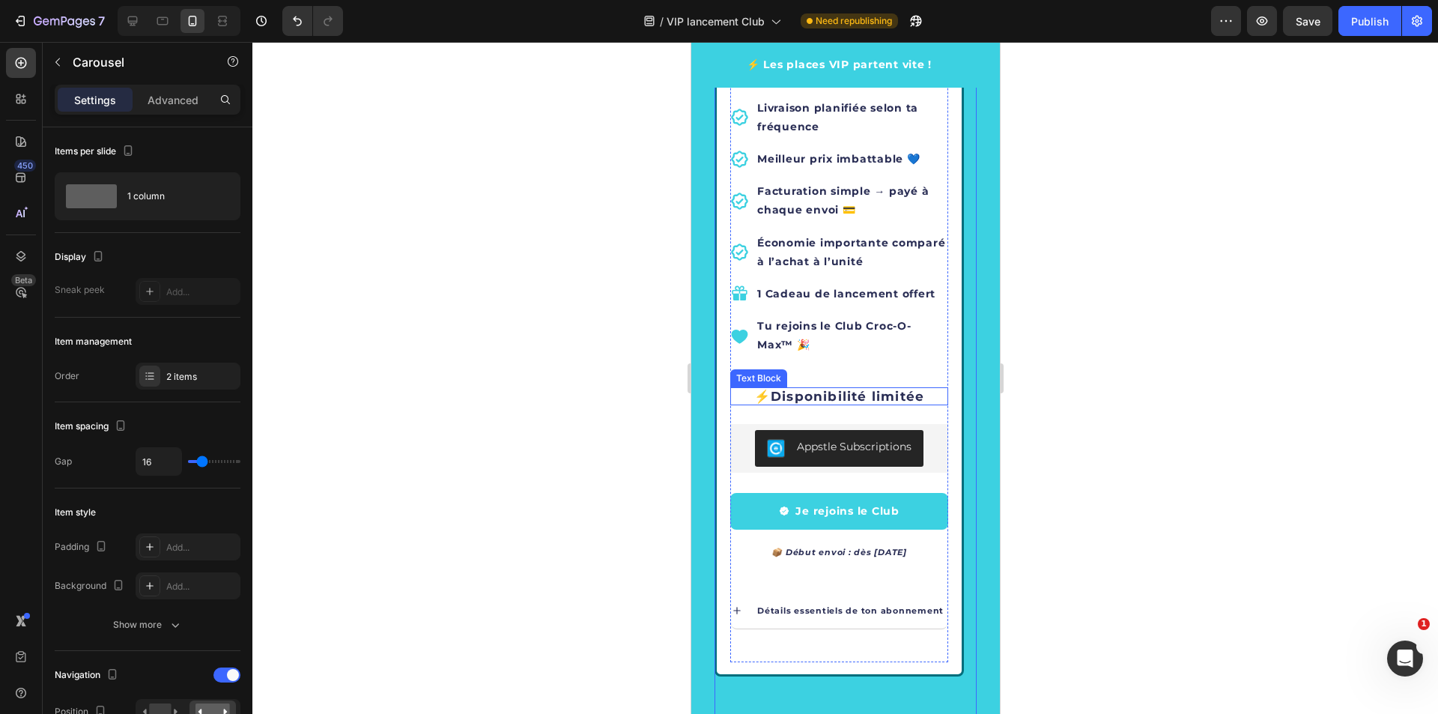
click at [926, 394] on button "Carousel Next Arrow" at bounding box center [943, 410] width 42 height 42
click at [922, 395] on button "Carousel Next Arrow" at bounding box center [943, 410] width 42 height 42
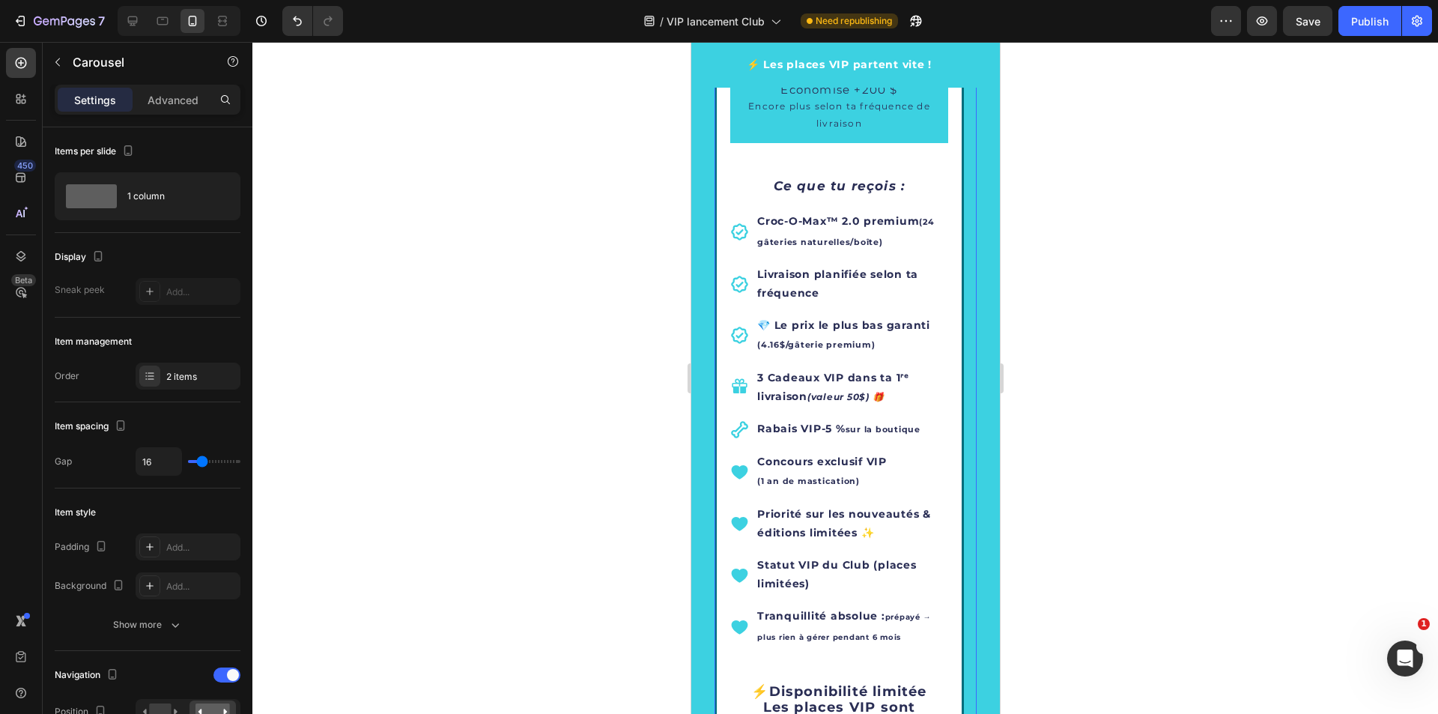
click at [748, 407] on icon "Carousel Back Arrow" at bounding box center [747, 410] width 18 height 18
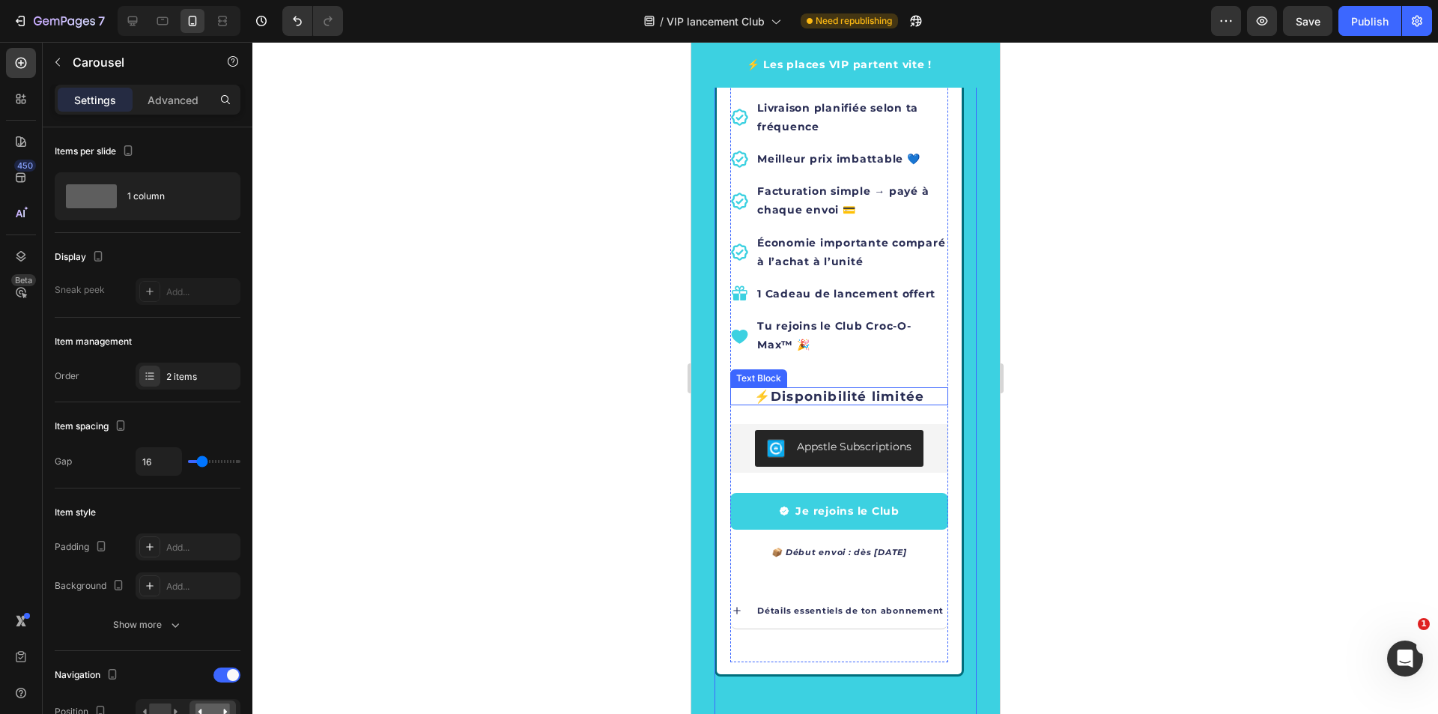
click at [774, 398] on strong "Disponibilité limitée" at bounding box center [847, 396] width 154 height 15
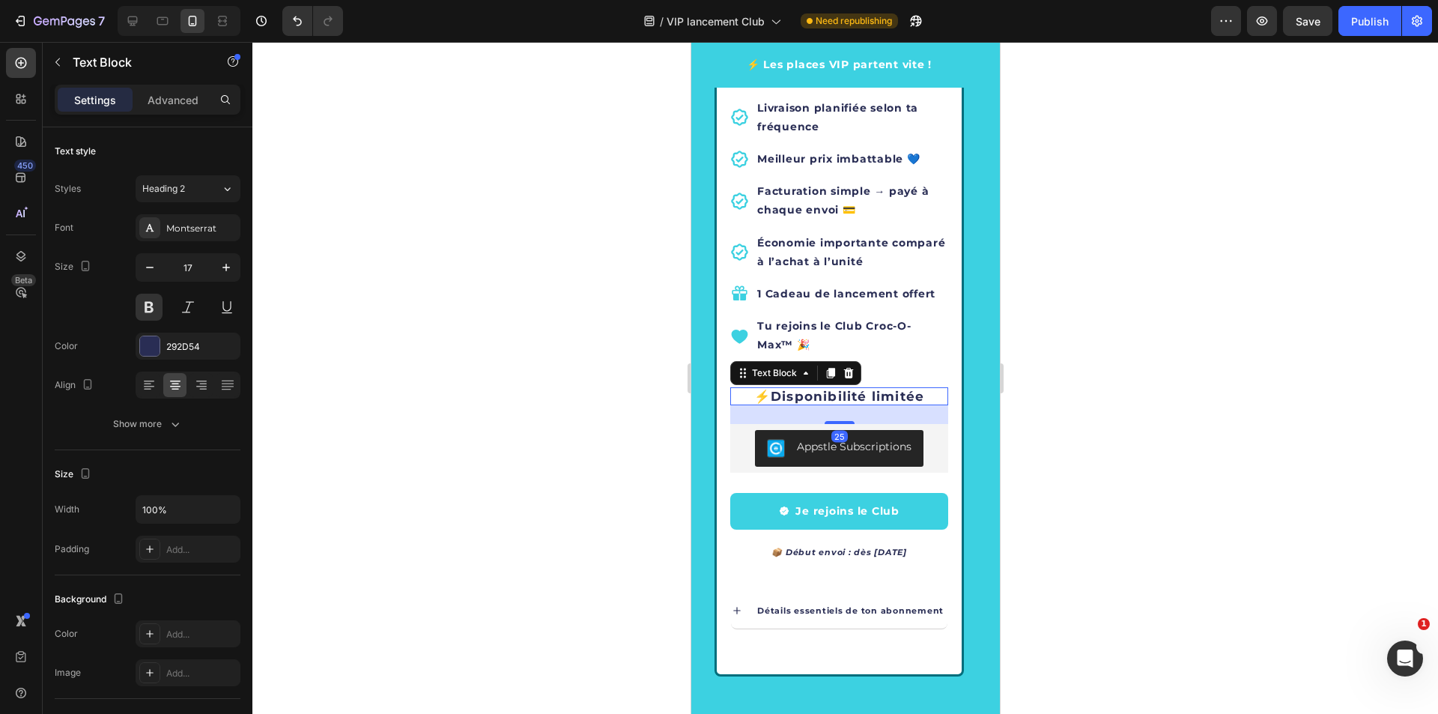
click at [758, 395] on button "Carousel Back Arrow" at bounding box center [747, 410] width 42 height 42
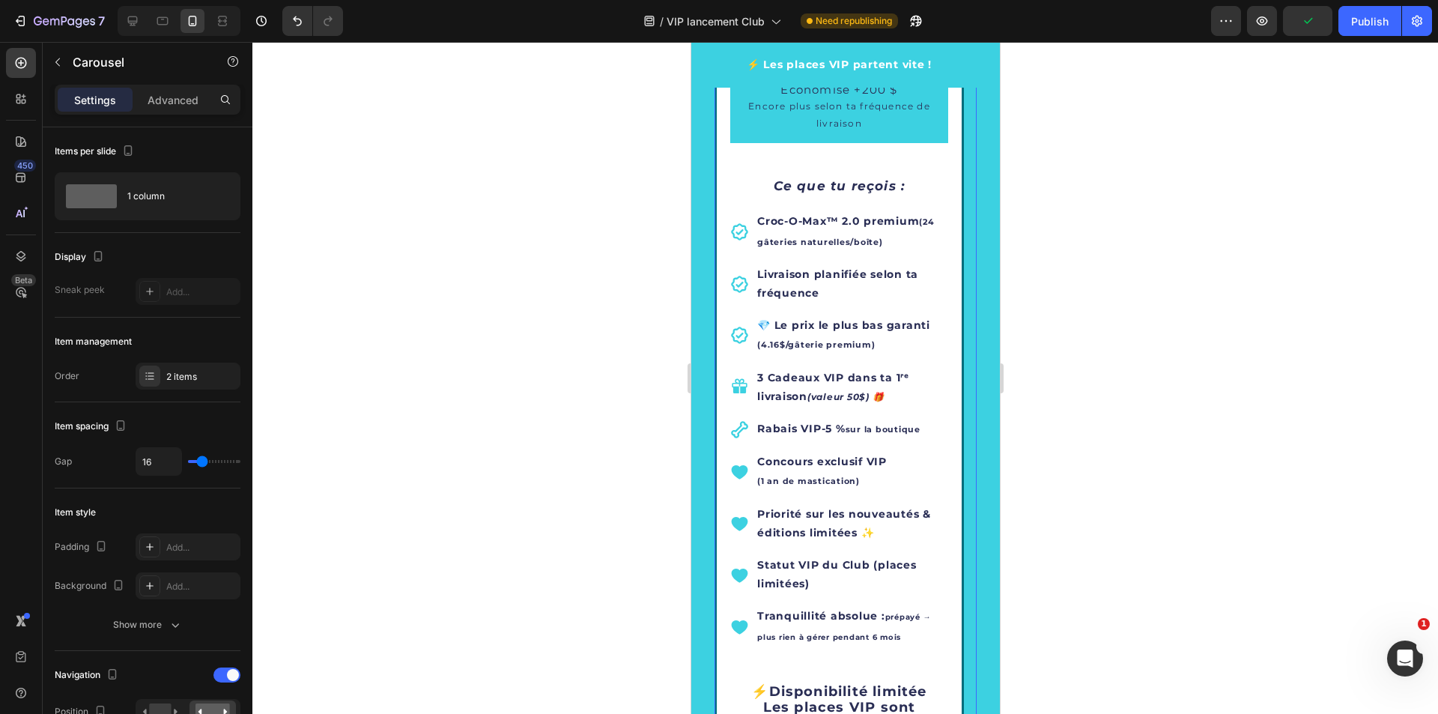
click at [934, 409] on icon "Carousel Next Arrow" at bounding box center [943, 410] width 18 height 18
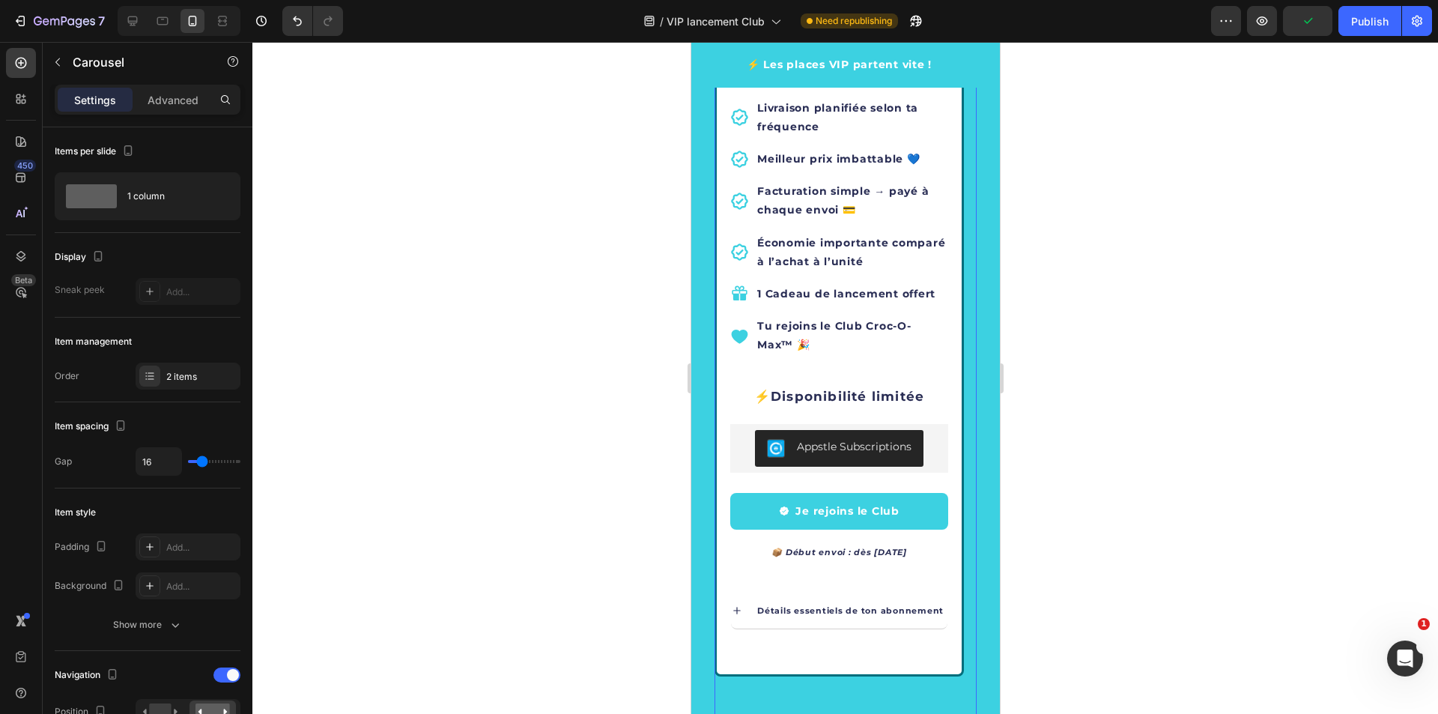
click at [922, 393] on button "Carousel Next Arrow" at bounding box center [943, 410] width 42 height 42
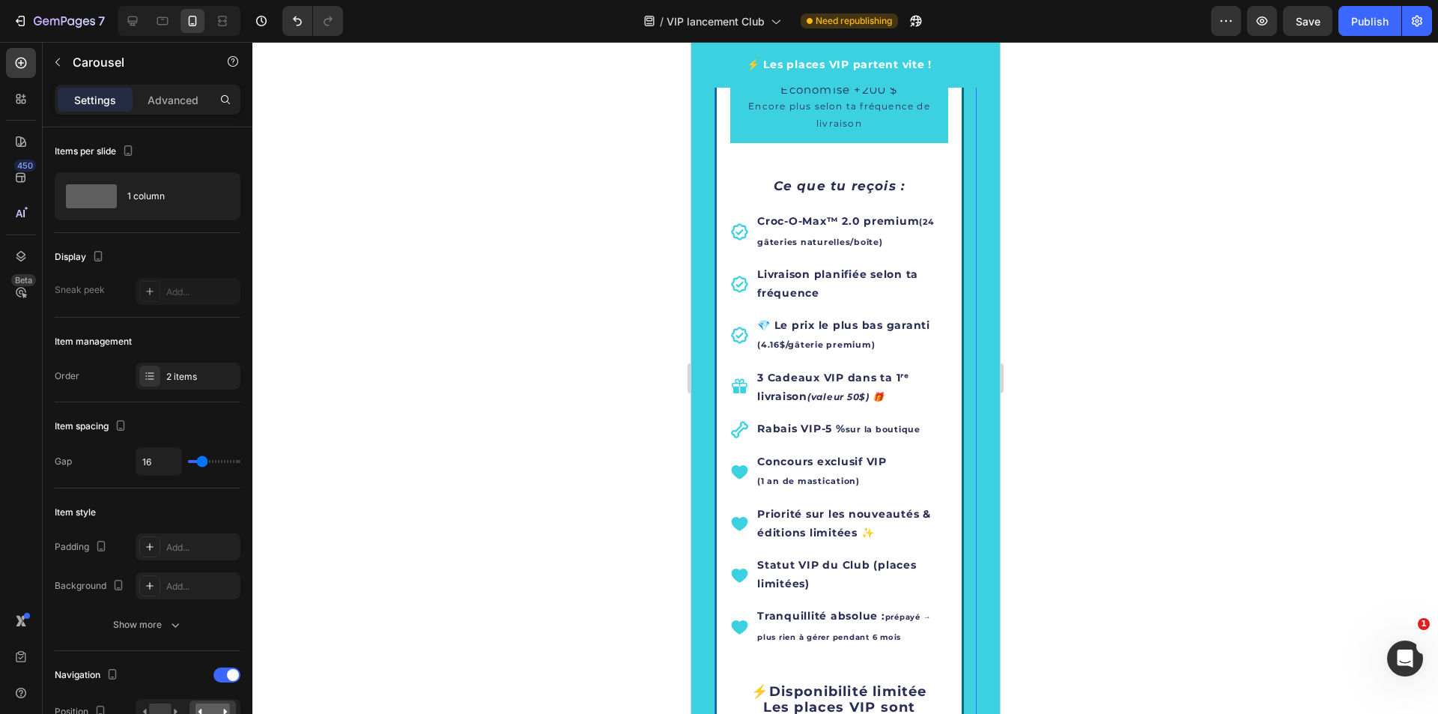
click at [741, 406] on icon "Carousel Back Arrow" at bounding box center [747, 410] width 18 height 18
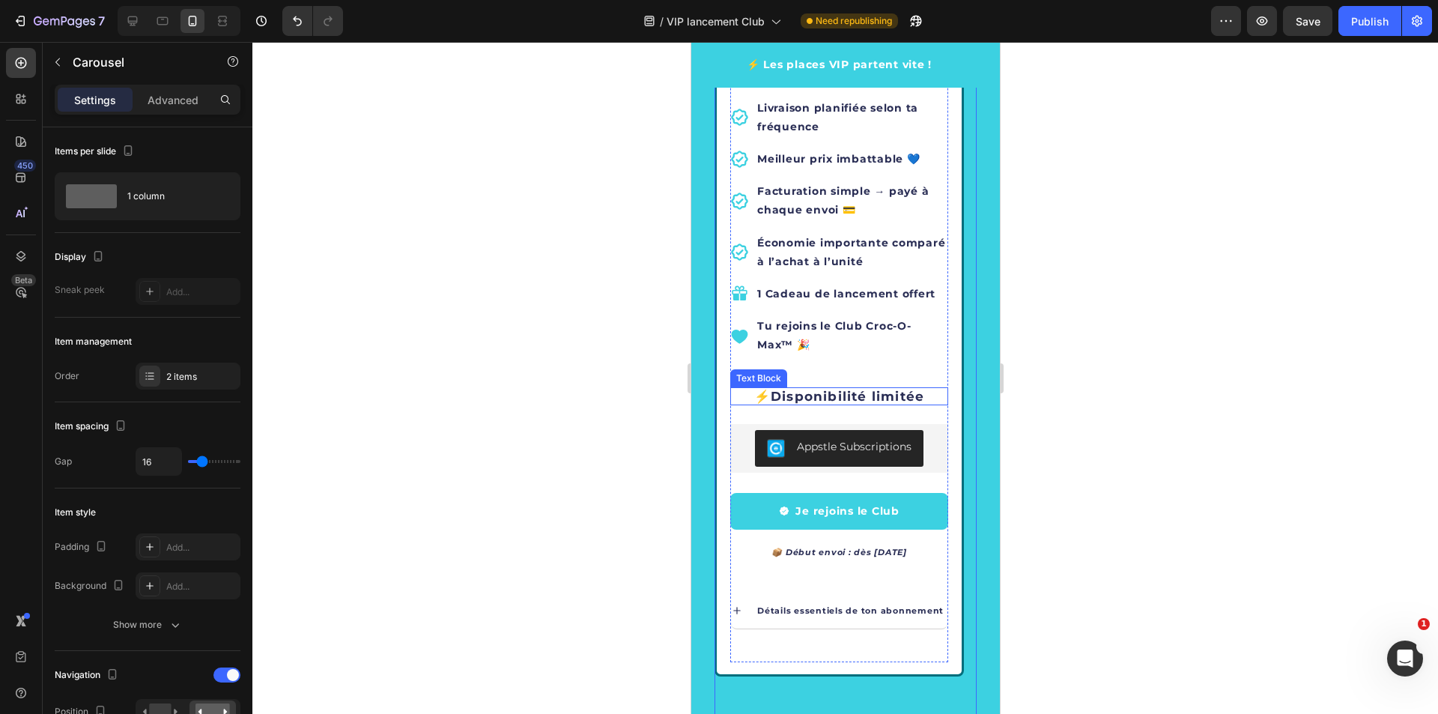
click at [847, 394] on strong "Disponibilité limitée" at bounding box center [847, 396] width 154 height 15
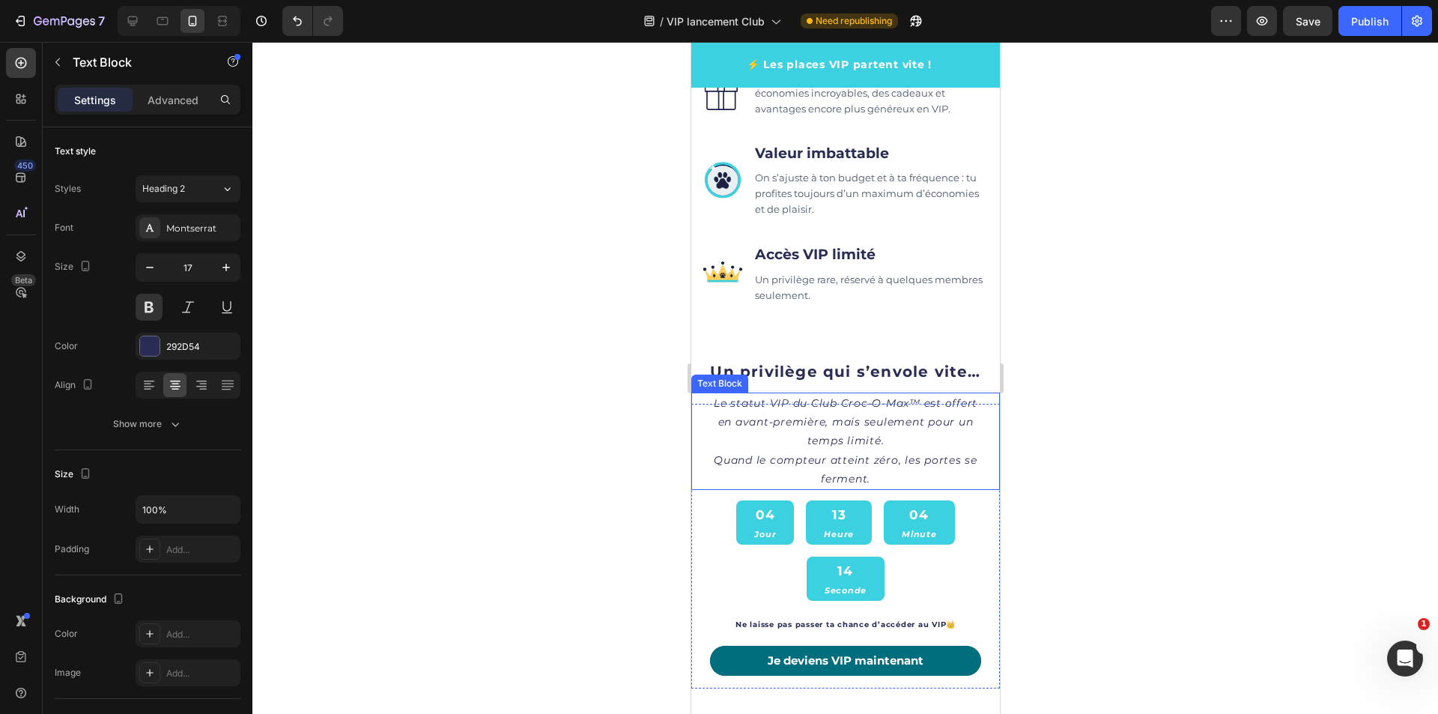
scroll to position [1715, 0]
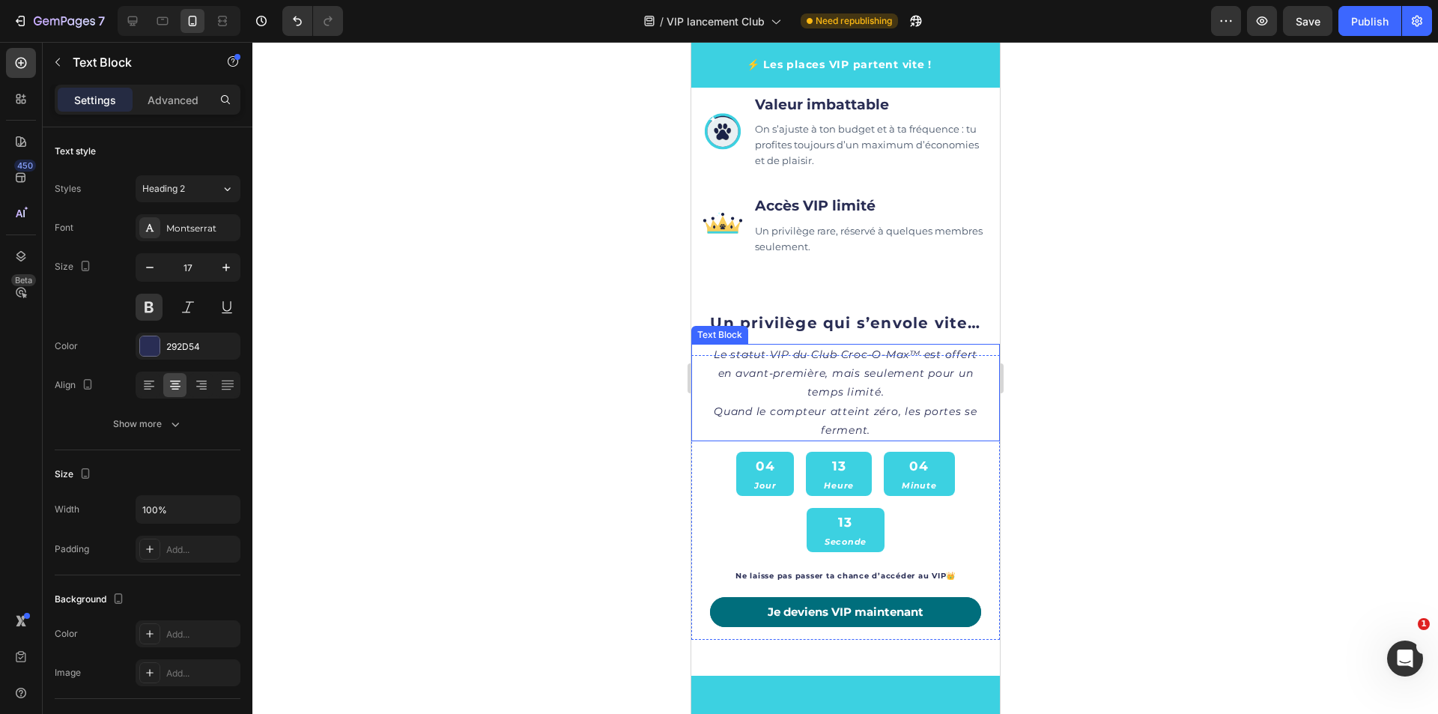
drag, startPoint x: 860, startPoint y: 423, endPoint x: 836, endPoint y: 415, distance: 25.3
click at [860, 423] on icon "Quand le compteur atteint zéro, les portes se ferment." at bounding box center [845, 420] width 264 height 32
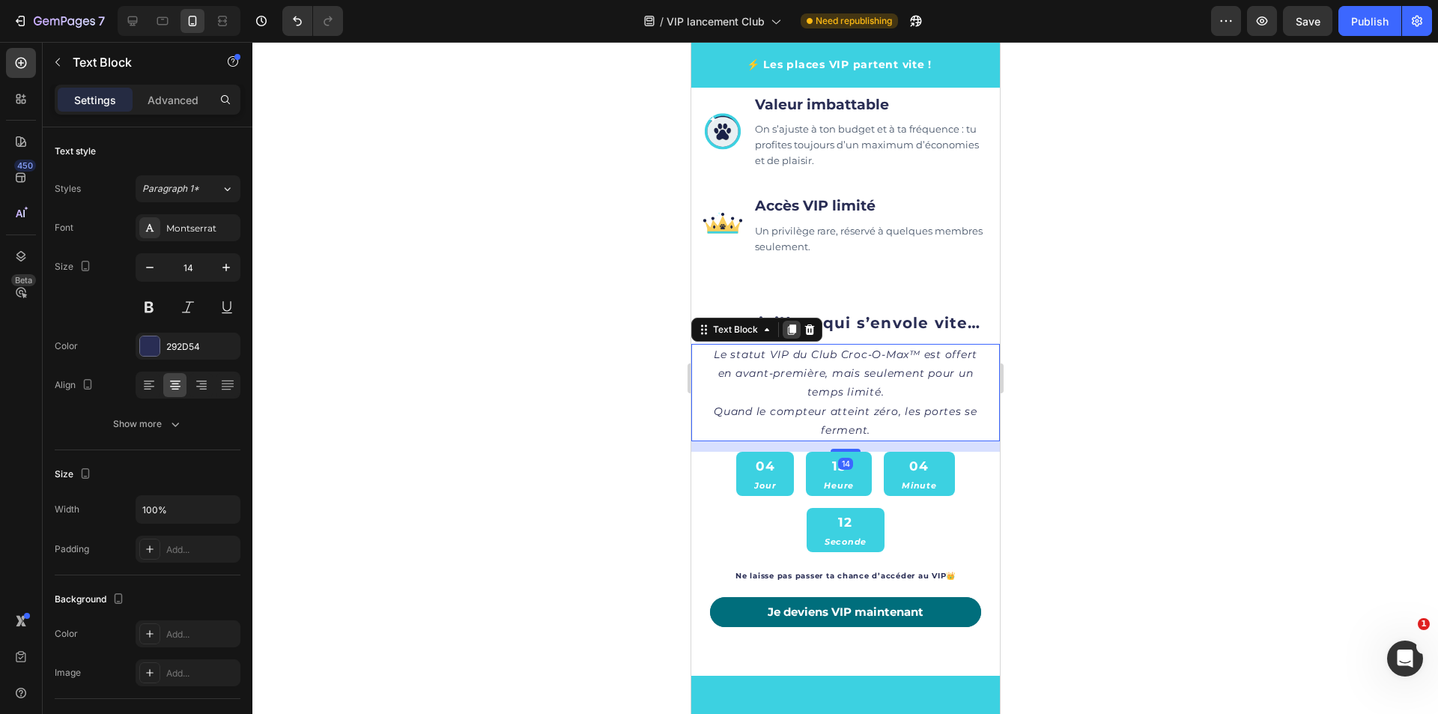
click at [789, 328] on icon at bounding box center [791, 329] width 8 height 10
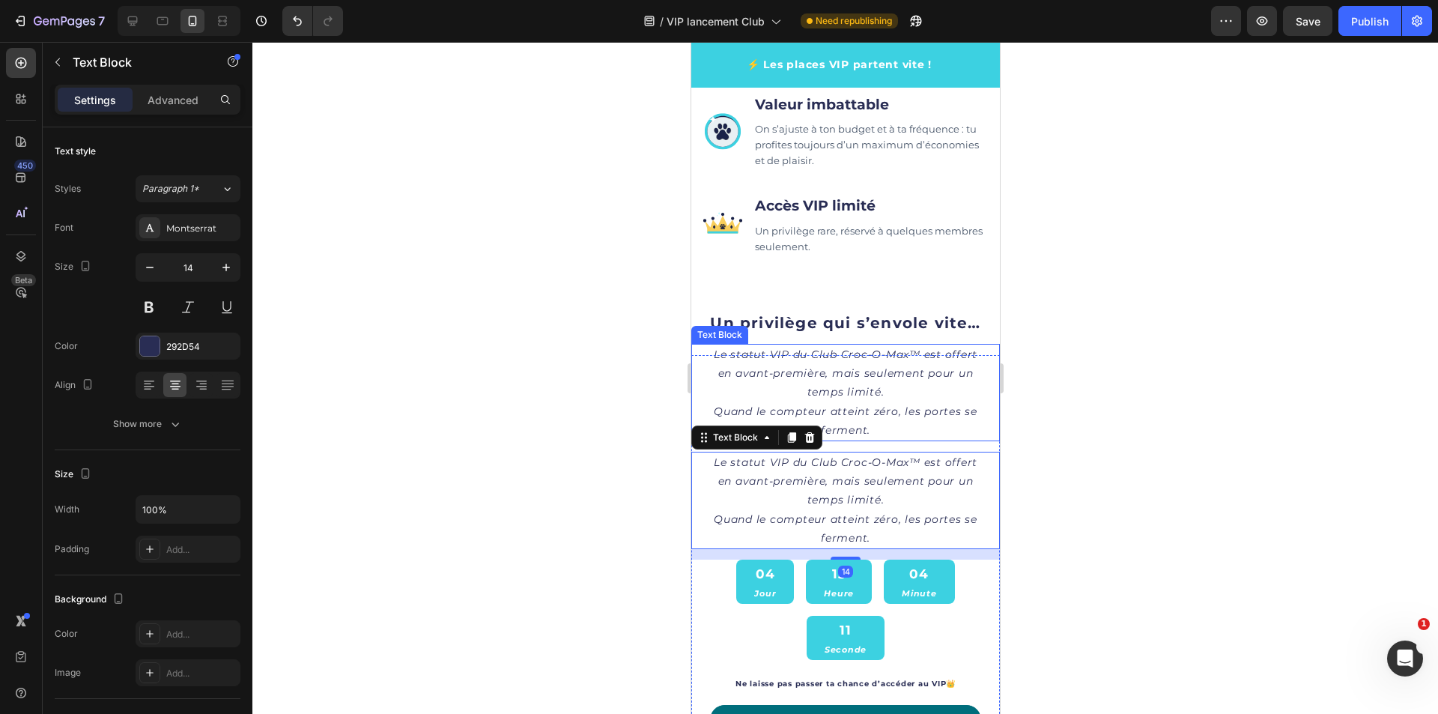
click at [709, 352] on p "Le statut VIP du Club Croc-O-Max™ est offert en avant-première, mais seulement …" at bounding box center [845, 392] width 276 height 94
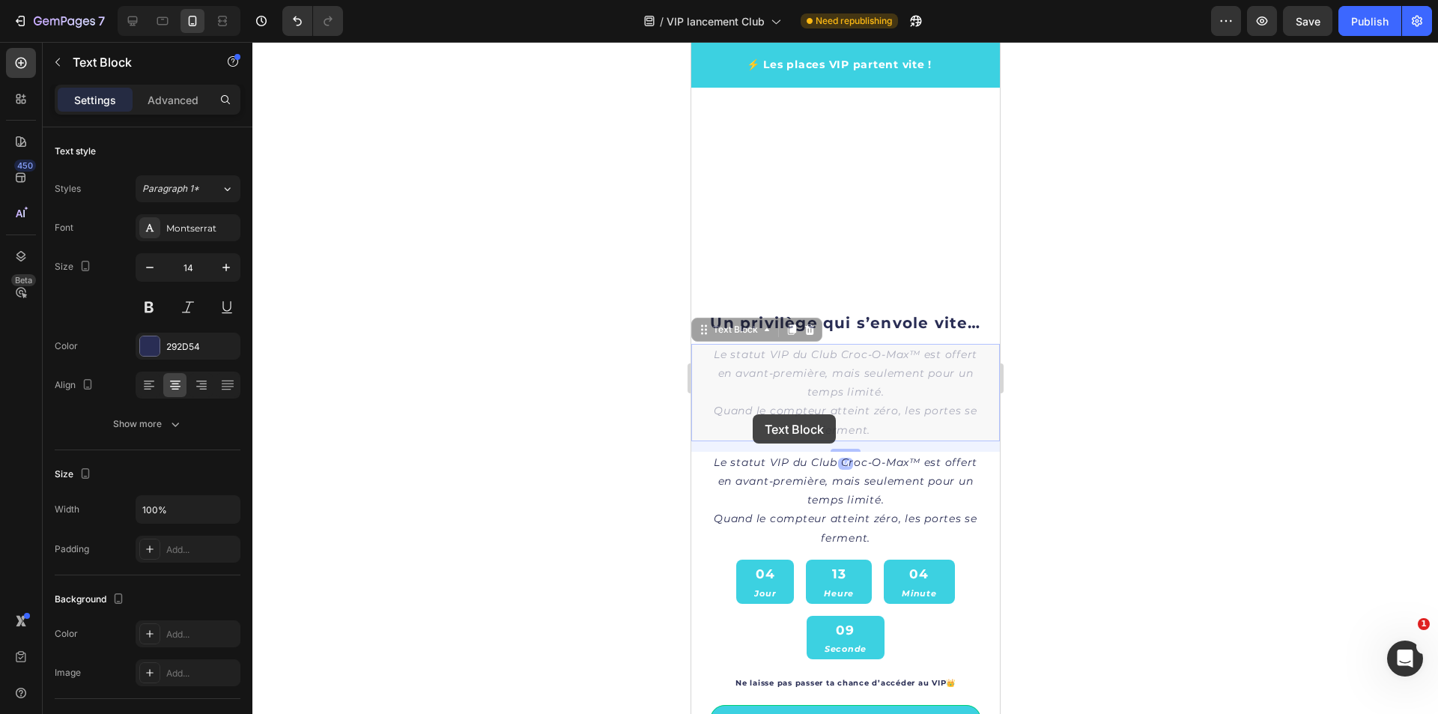
scroll to position [2014, 0]
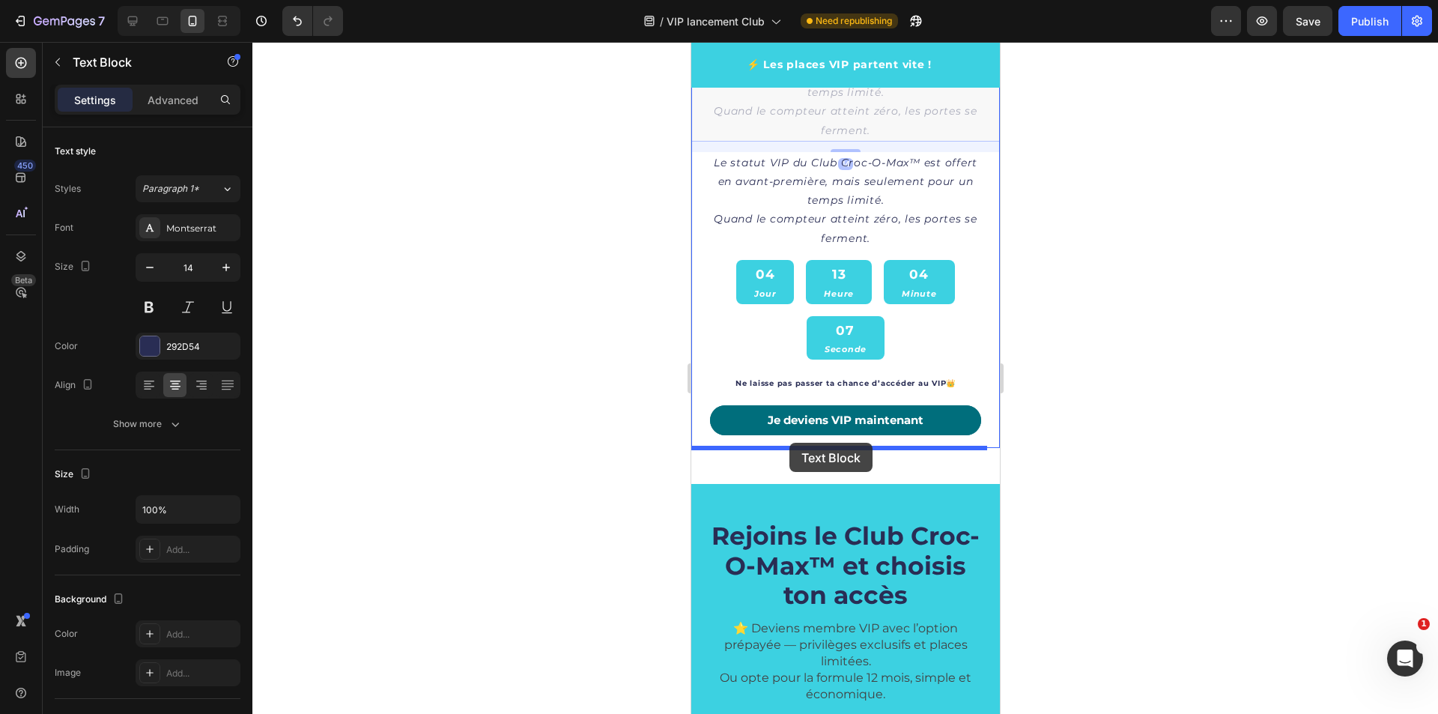
drag, startPoint x: 699, startPoint y: 329, endPoint x: 789, endPoint y: 443, distance: 144.6
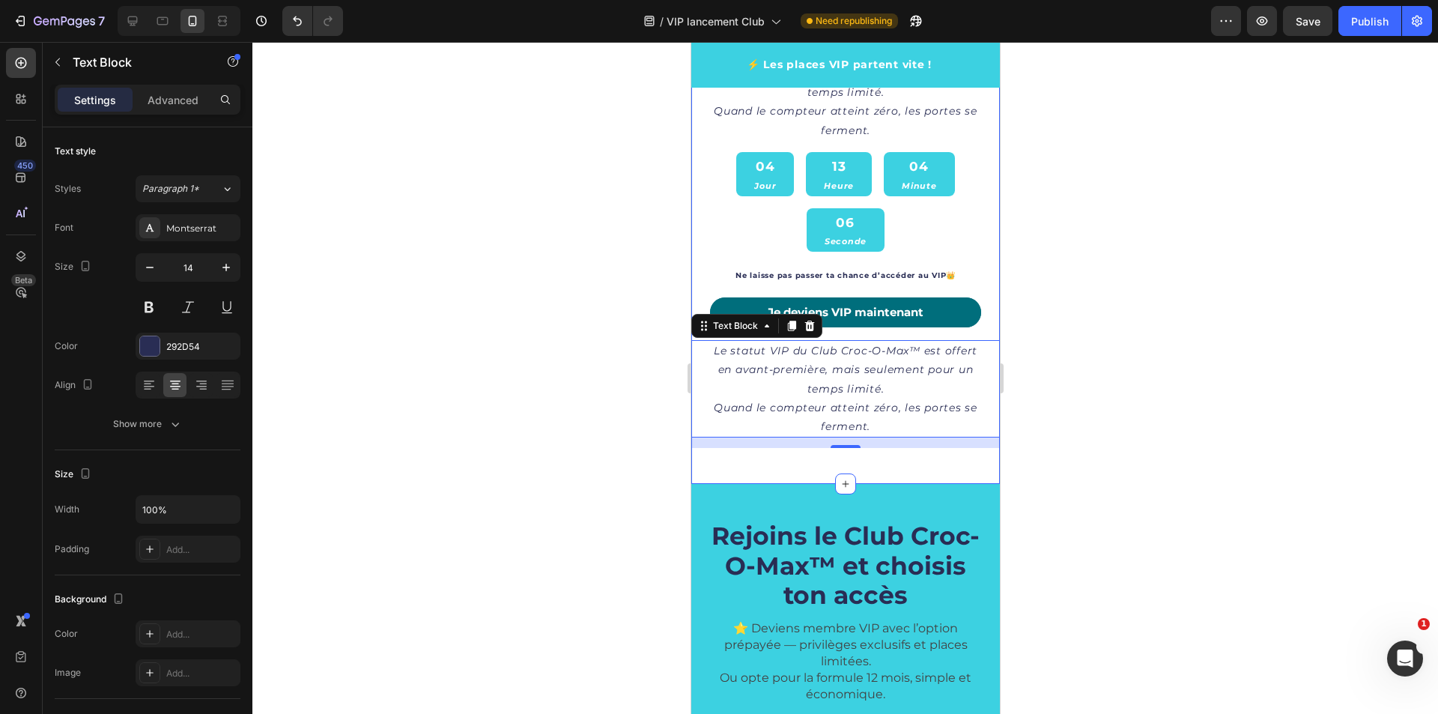
click at [878, 394] on icon "Le statut VIP du Club Croc-O-Max™ est offert en avant-première, mais seulement …" at bounding box center [845, 369] width 264 height 51
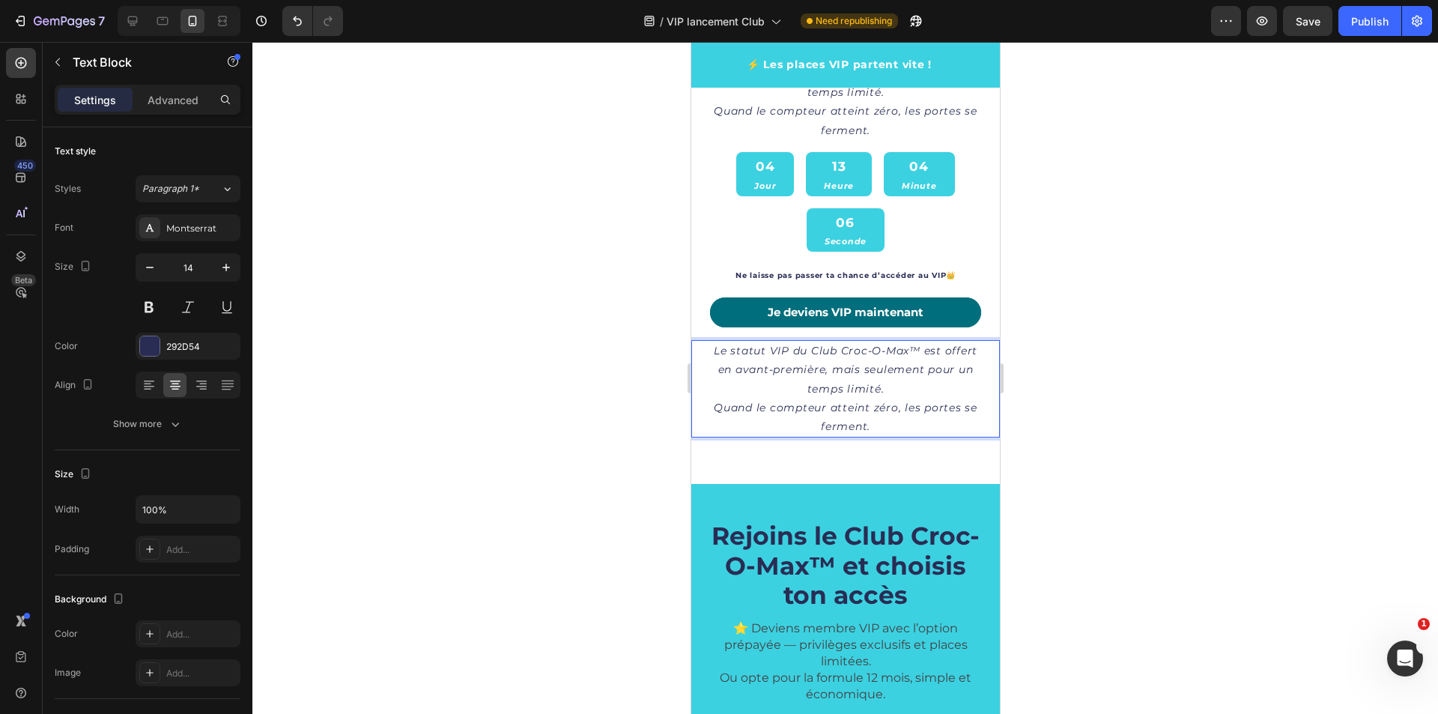
click at [875, 421] on p "Le statut VIP du Club Croc-O-Max™ est offert en avant-première, mais seulement …" at bounding box center [845, 388] width 276 height 94
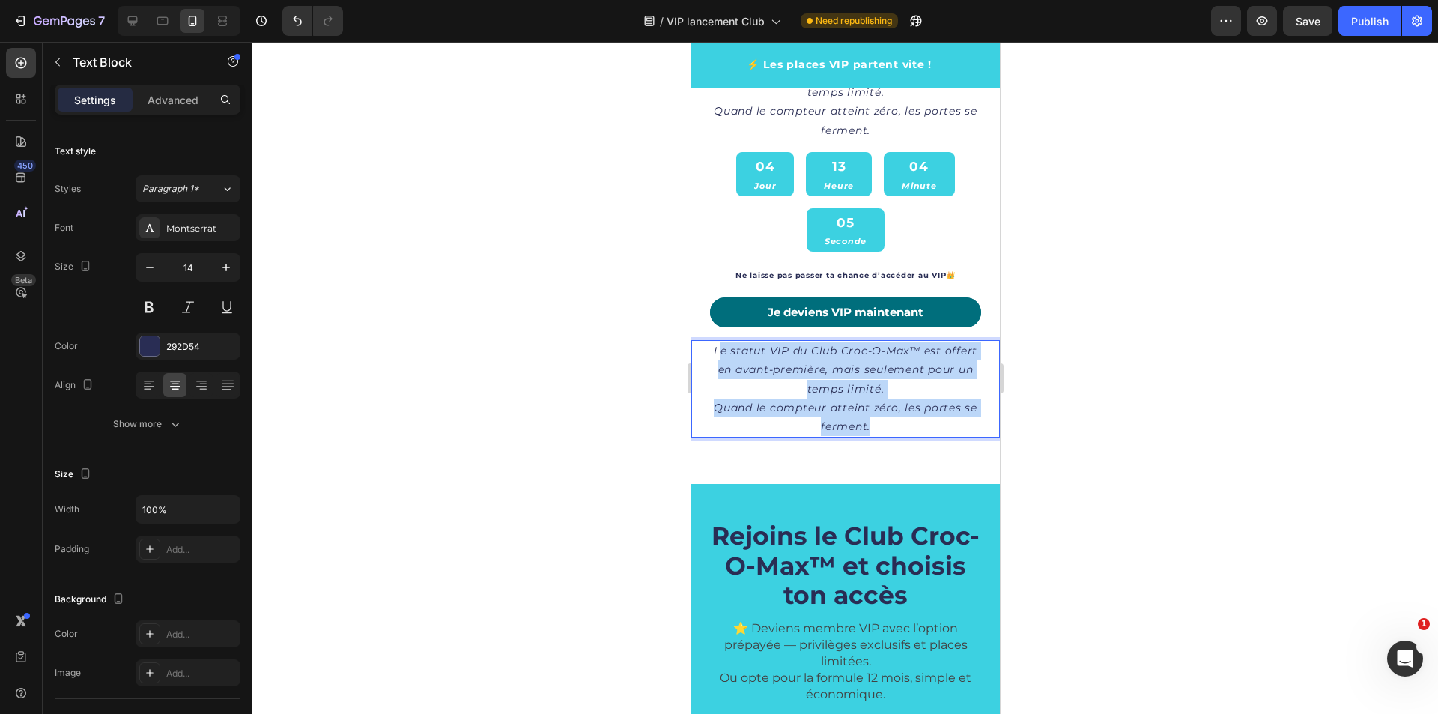
drag, startPoint x: 875, startPoint y: 421, endPoint x: 732, endPoint y: 359, distance: 156.6
click at [732, 359] on p "Le statut VIP du Club Croc-O-Max™ est offert en avant-première, mais seulement …" at bounding box center [845, 388] width 276 height 94
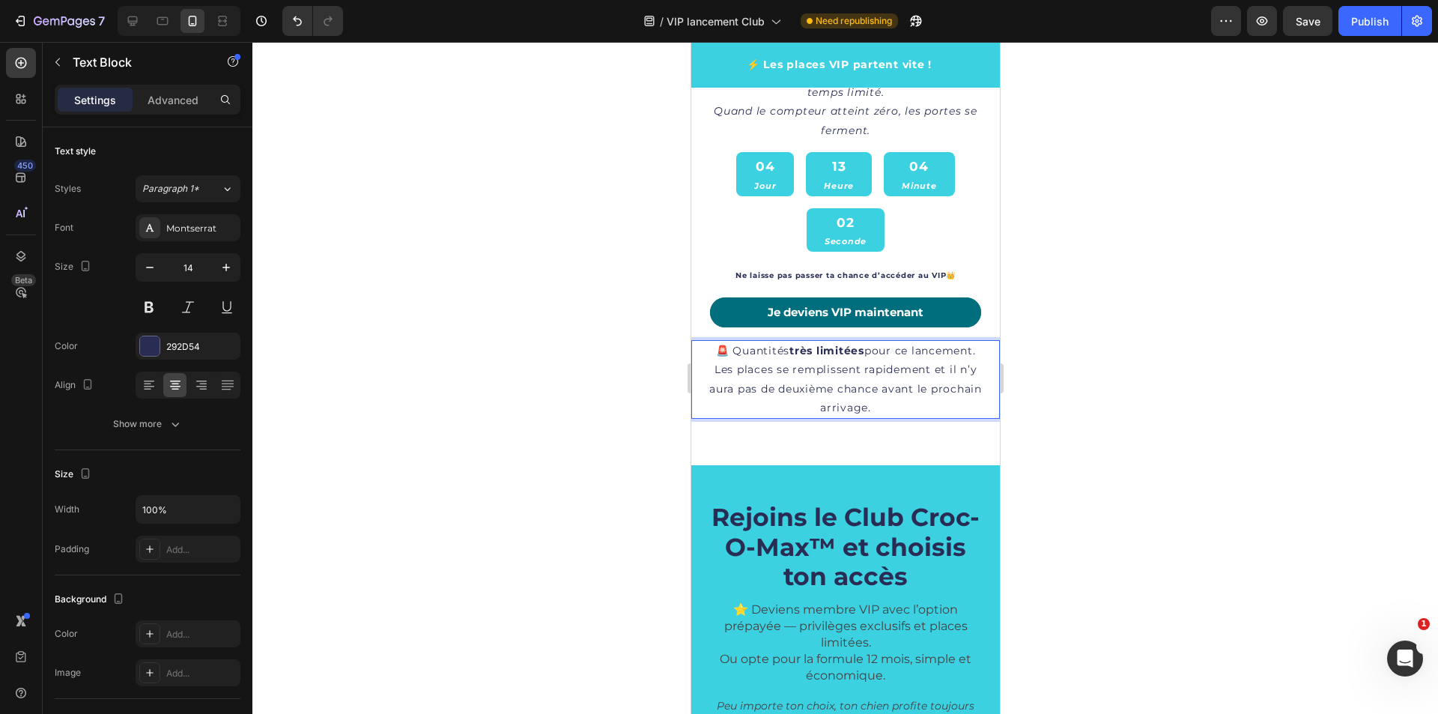
click at [902, 398] on p "🚨 Quantités très limitées pour ce lancement. Les places se remplissent rapideme…" at bounding box center [845, 379] width 276 height 76
click at [920, 413] on p "🚨 Quantités très limitées pour ce lancement. Les places se remplissent rapideme…" at bounding box center [845, 379] width 276 height 76
click at [916, 417] on p "🚨 Quantités très limitées pour ce lancement. Les places se remplissent rapideme…" at bounding box center [845, 379] width 276 height 76
click at [934, 441] on div "Un privilège qui s’envole vite… Heading Le statut VIP du Club Croc-O-Max™ est o…" at bounding box center [844, 248] width 309 height 386
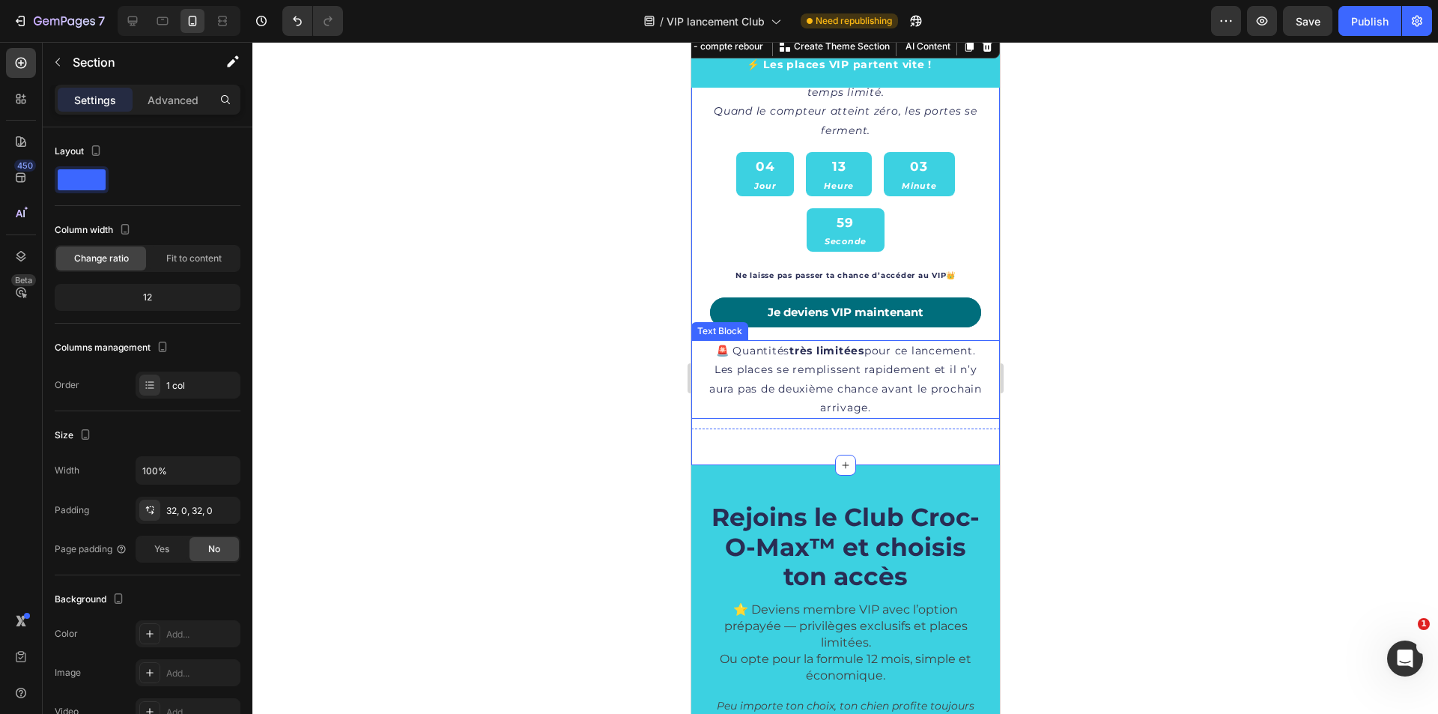
click at [922, 417] on p "🚨 Quantités très limitées pour ce lancement. Les places se remplissent rapideme…" at bounding box center [845, 379] width 276 height 76
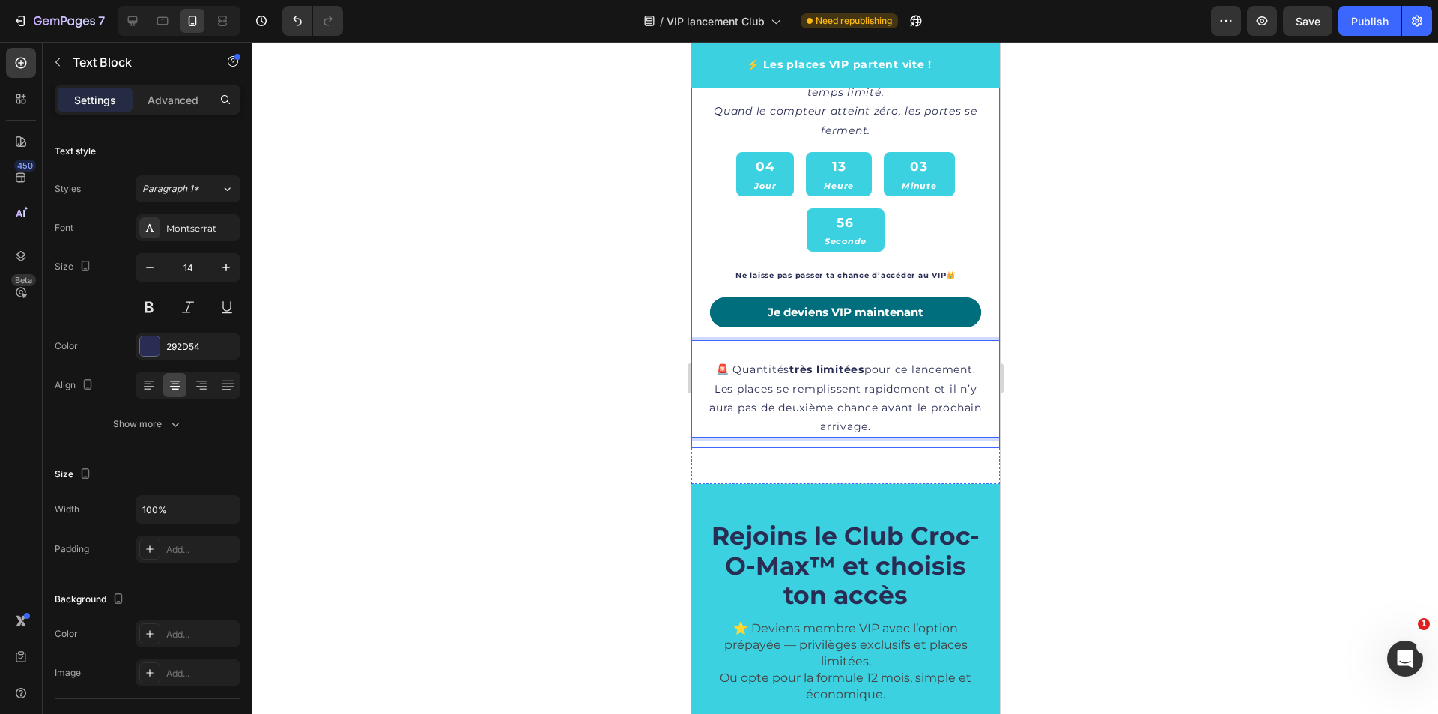
click at [858, 460] on div "Un privilège qui s’envole vite… Heading Le statut VIP du Club Croc-O-Max™ est o…" at bounding box center [844, 257] width 309 height 404
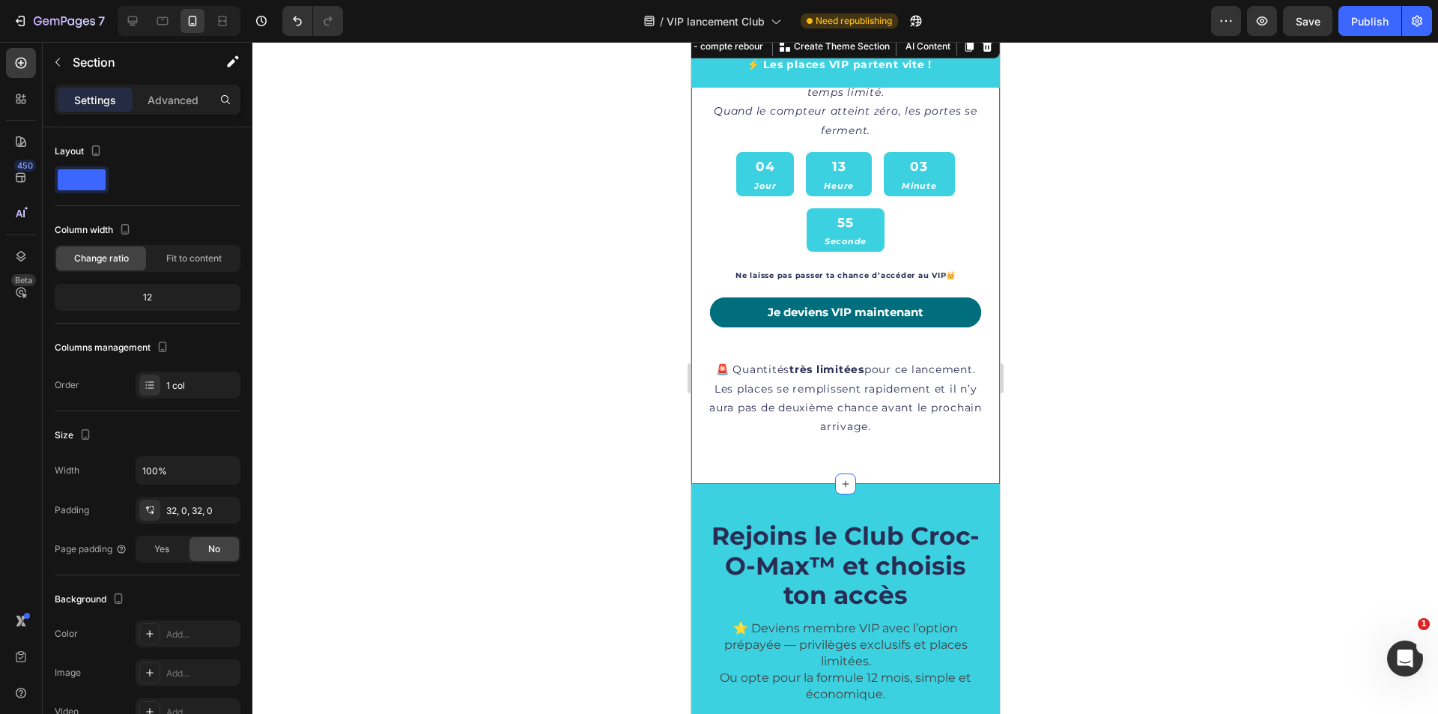
click at [911, 460] on div "Un privilège qui s’envole vite… Heading Le statut VIP du Club Croc-O-Max™ est o…" at bounding box center [844, 257] width 309 height 404
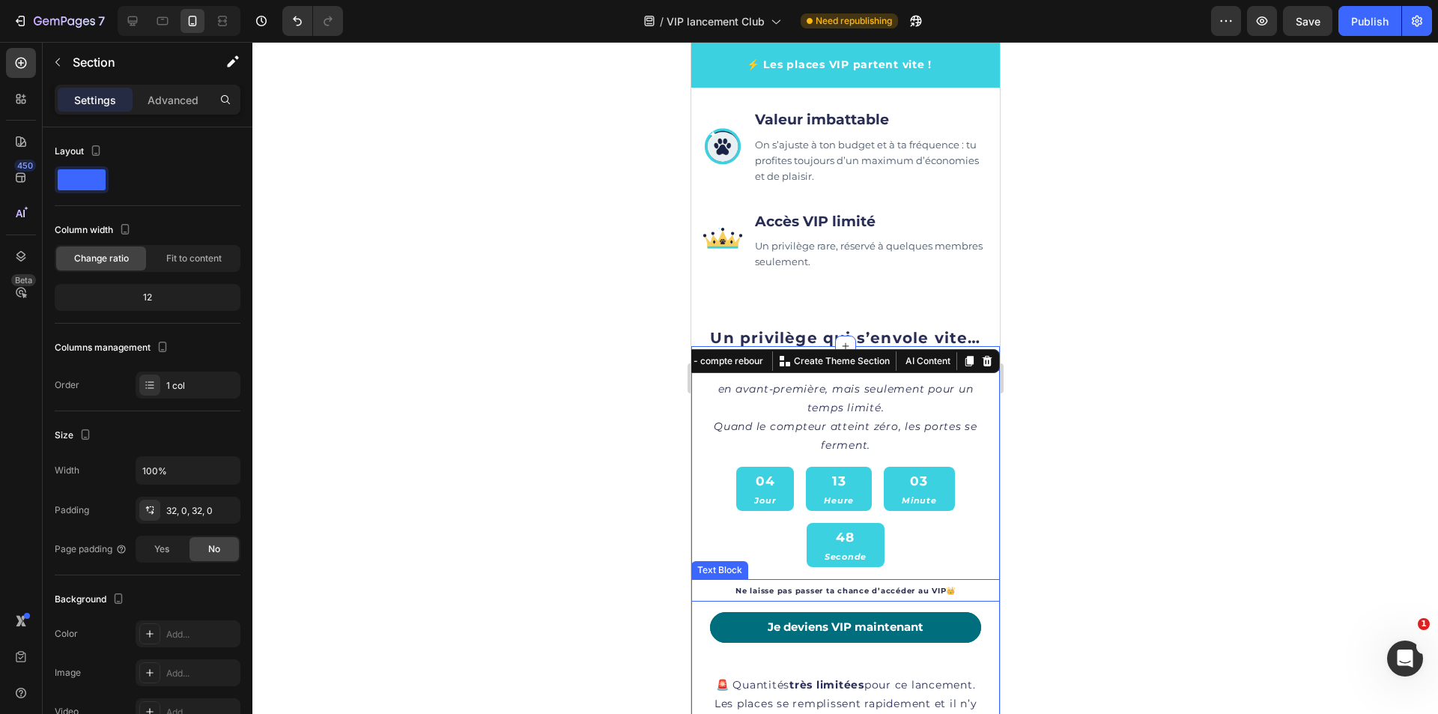
scroll to position [1770, 0]
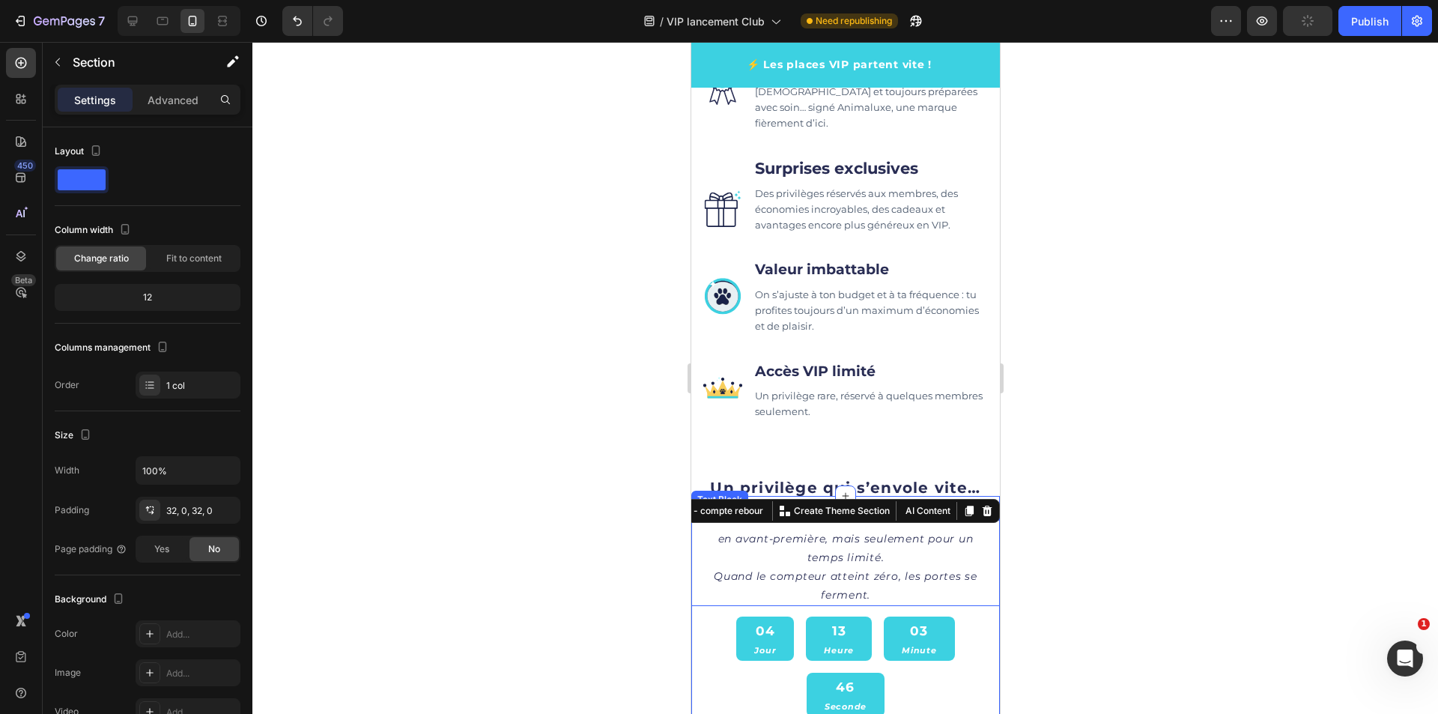
click at [827, 512] on icon "Le statut VIP du Club Croc-O-Max™ est offert en avant-première, mais seulement …" at bounding box center [845, 537] width 264 height 51
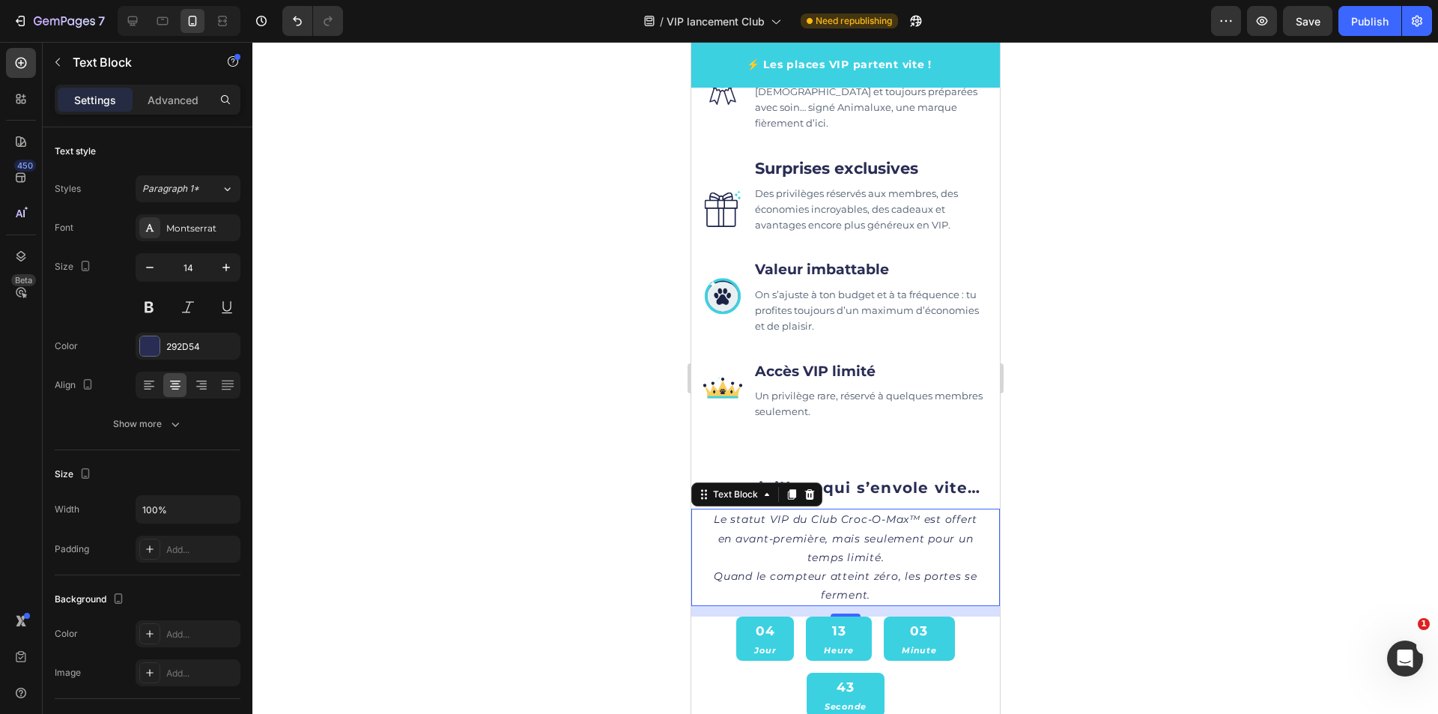
scroll to position [1919, 0]
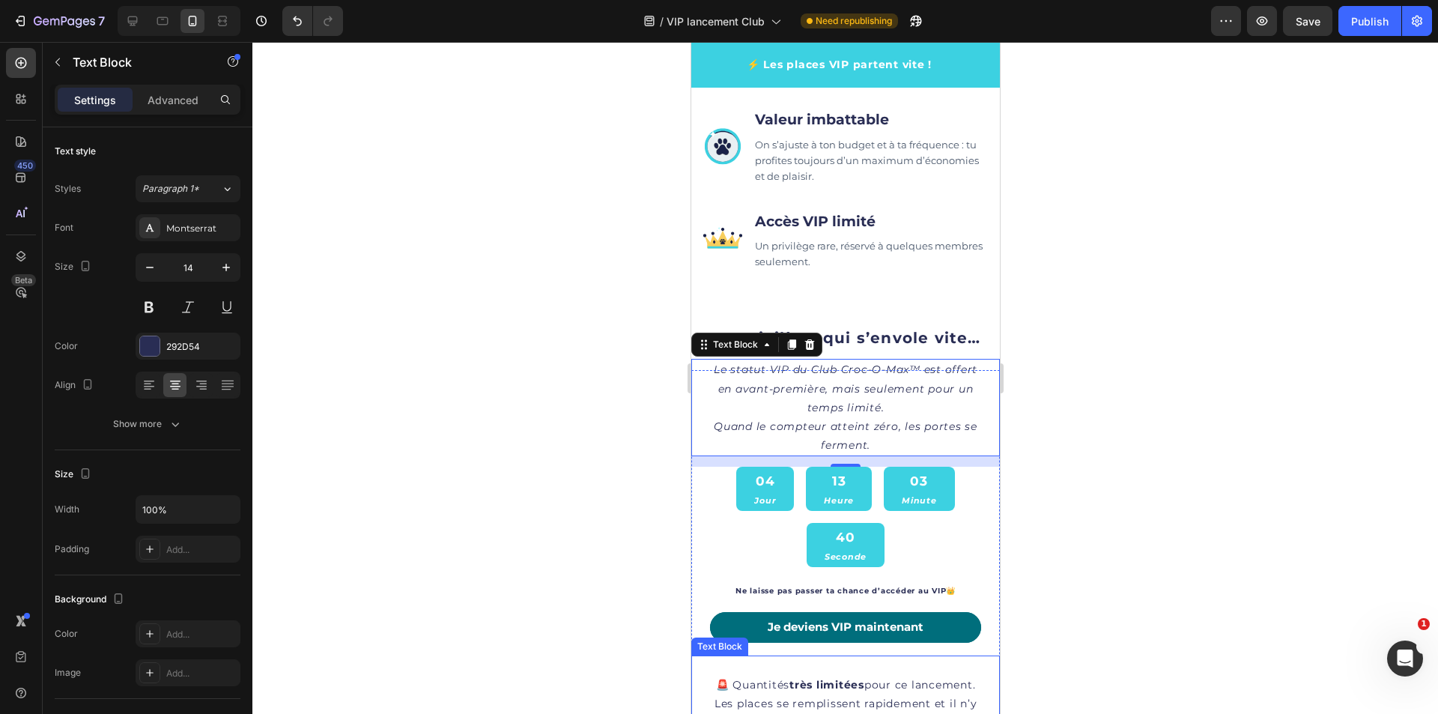
click at [831, 678] on strong "très limitées" at bounding box center [826, 684] width 75 height 13
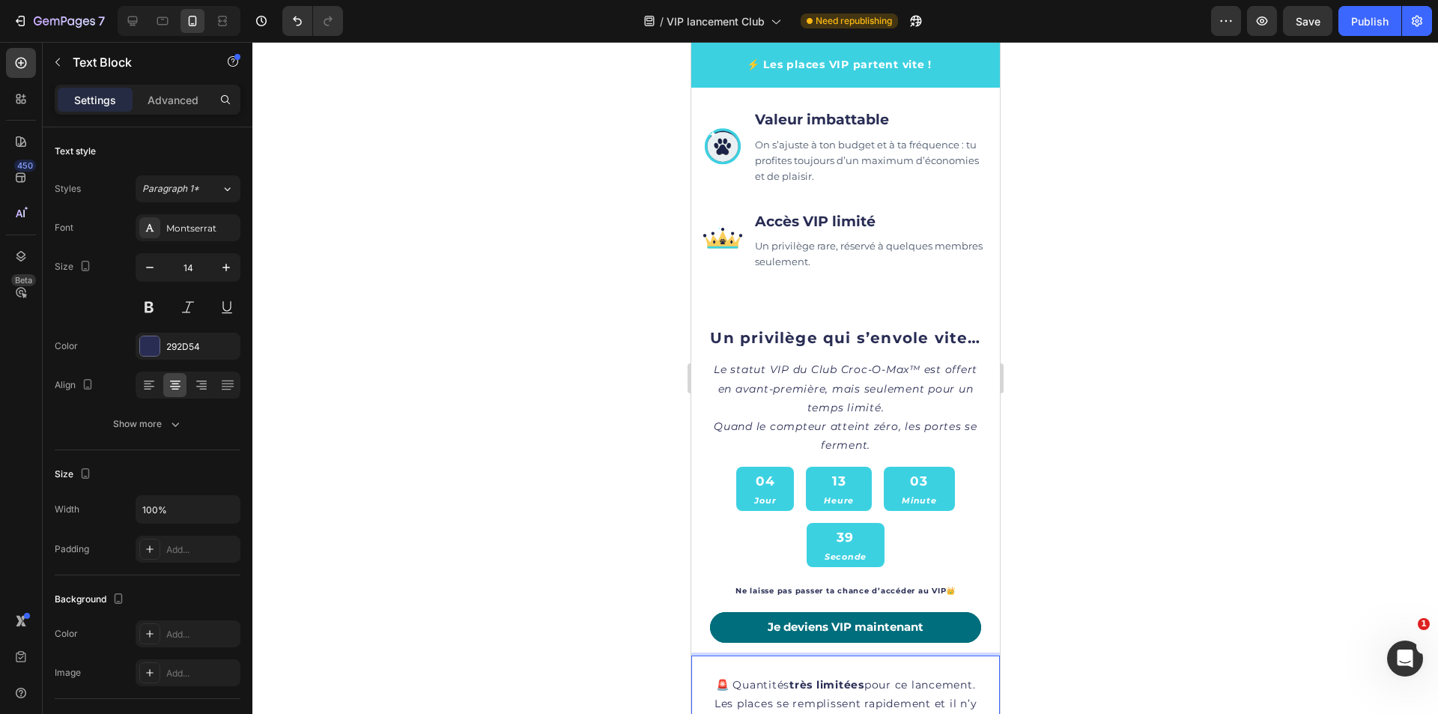
click at [813, 657] on p "⁠⁠⁠⁠⁠⁠⁠ 🚨 Quantités très limitées pour ce lancement. Les places se remplissent …" at bounding box center [845, 704] width 276 height 94
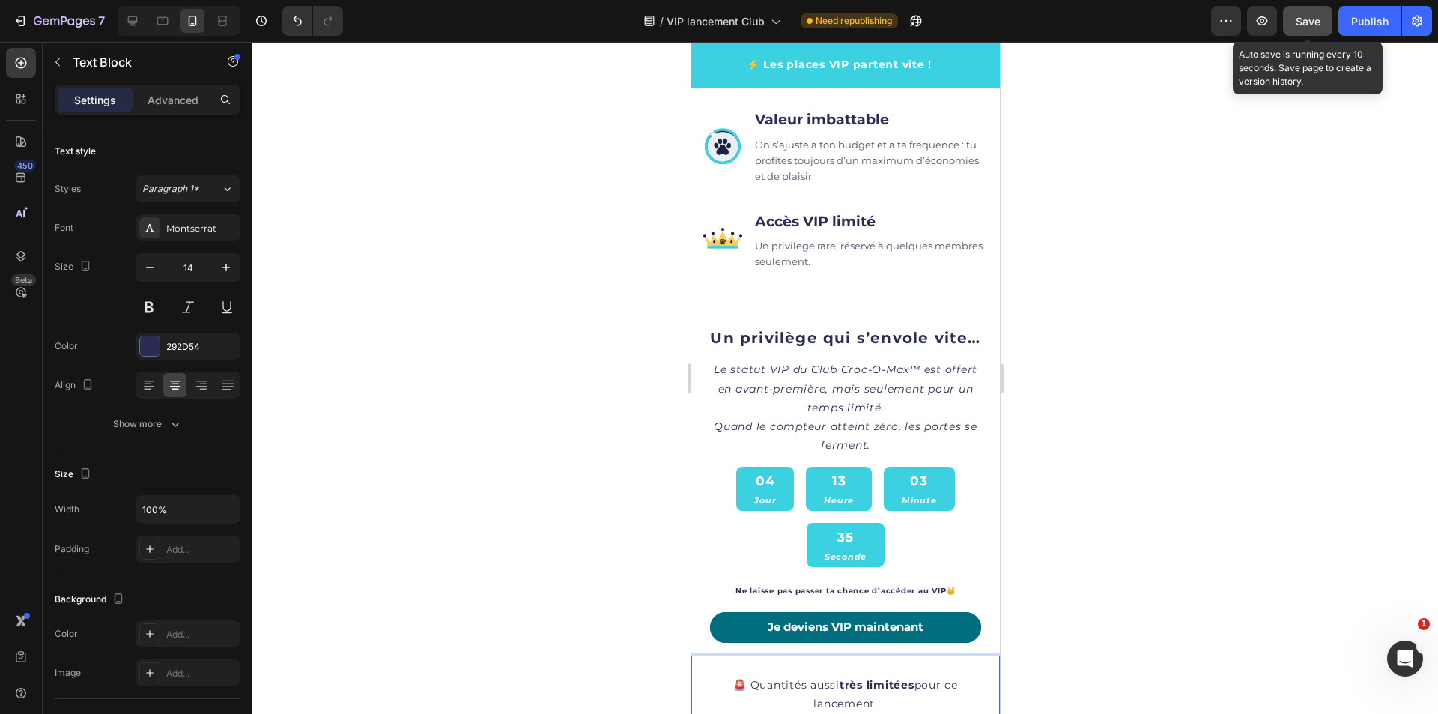
click at [1322, 18] on button "Save" at bounding box center [1307, 21] width 49 height 30
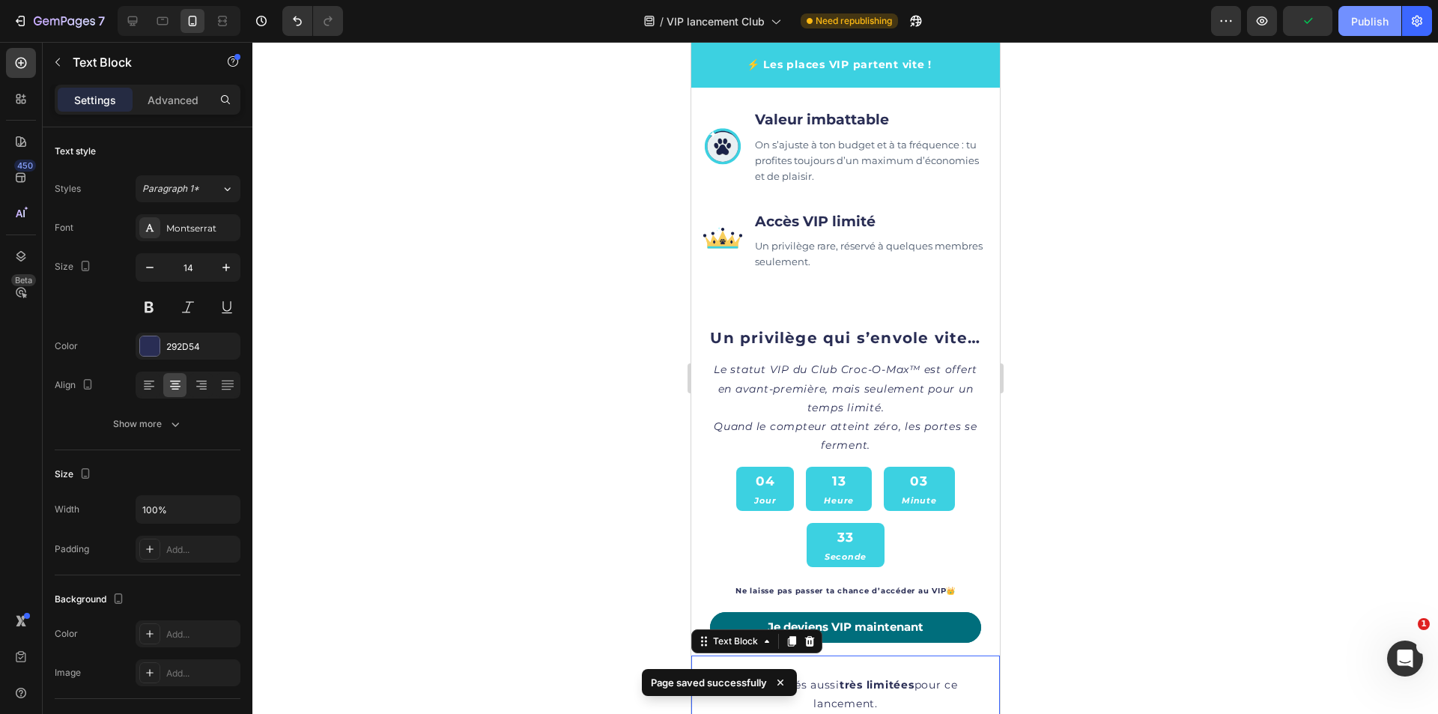
click at [1361, 27] on div "Publish" at bounding box center [1369, 21] width 37 height 16
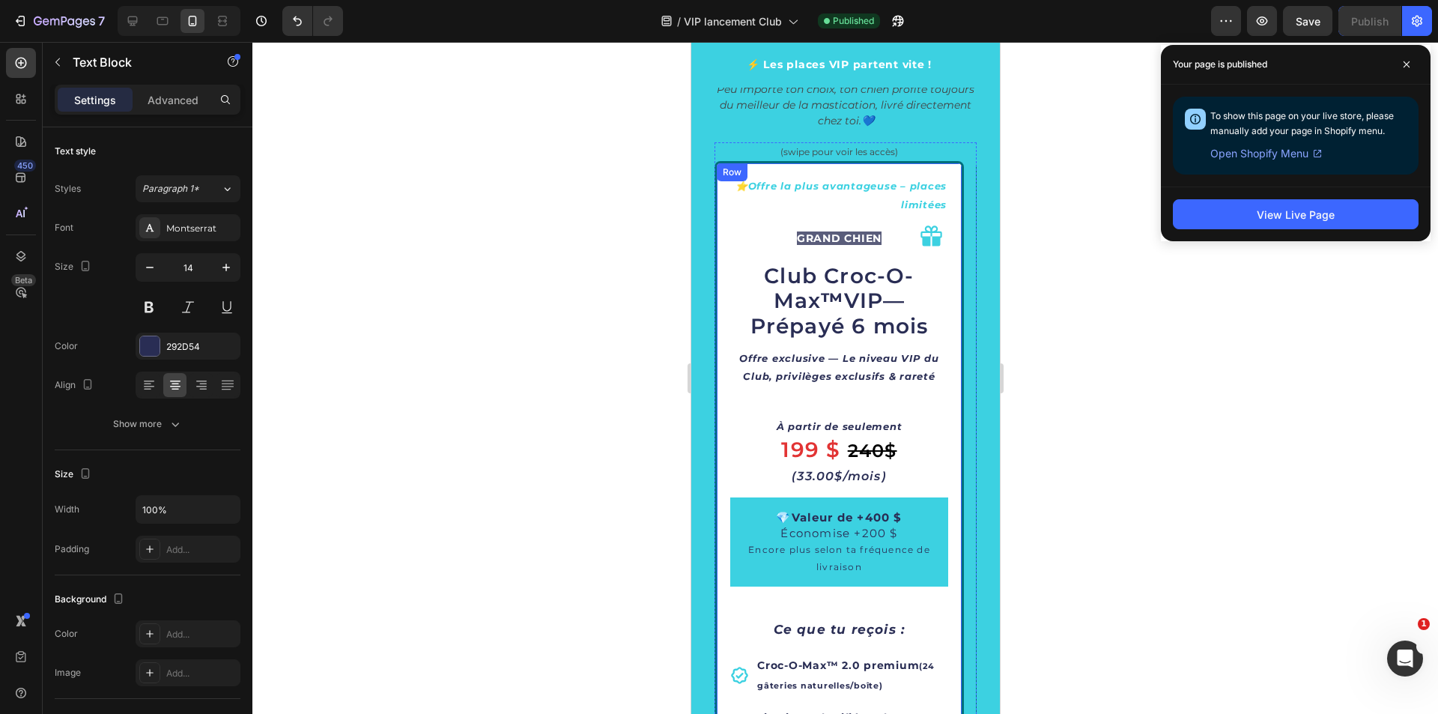
scroll to position [3492, 0]
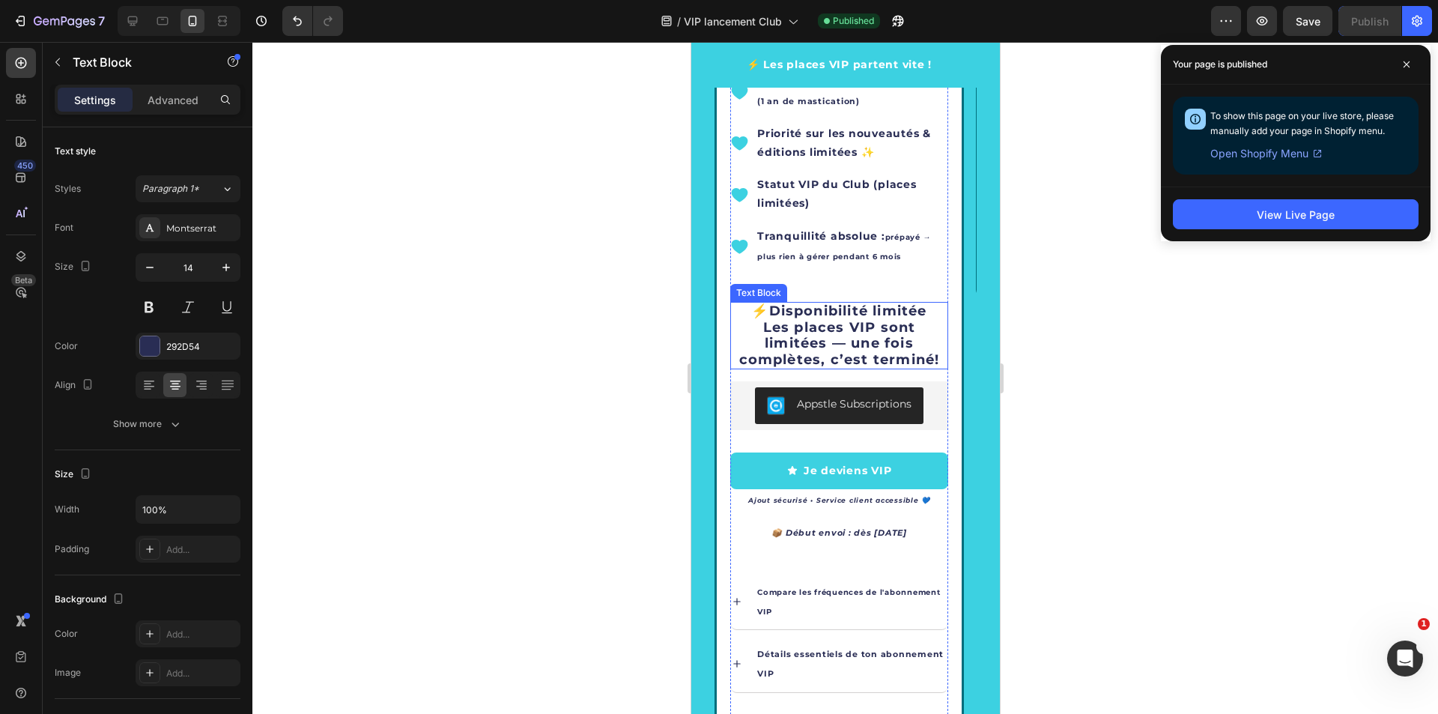
drag, startPoint x: 908, startPoint y: 307, endPoint x: 930, endPoint y: 328, distance: 30.2
click at [908, 307] on strong "Disponibilité limitée" at bounding box center [847, 311] width 158 height 16
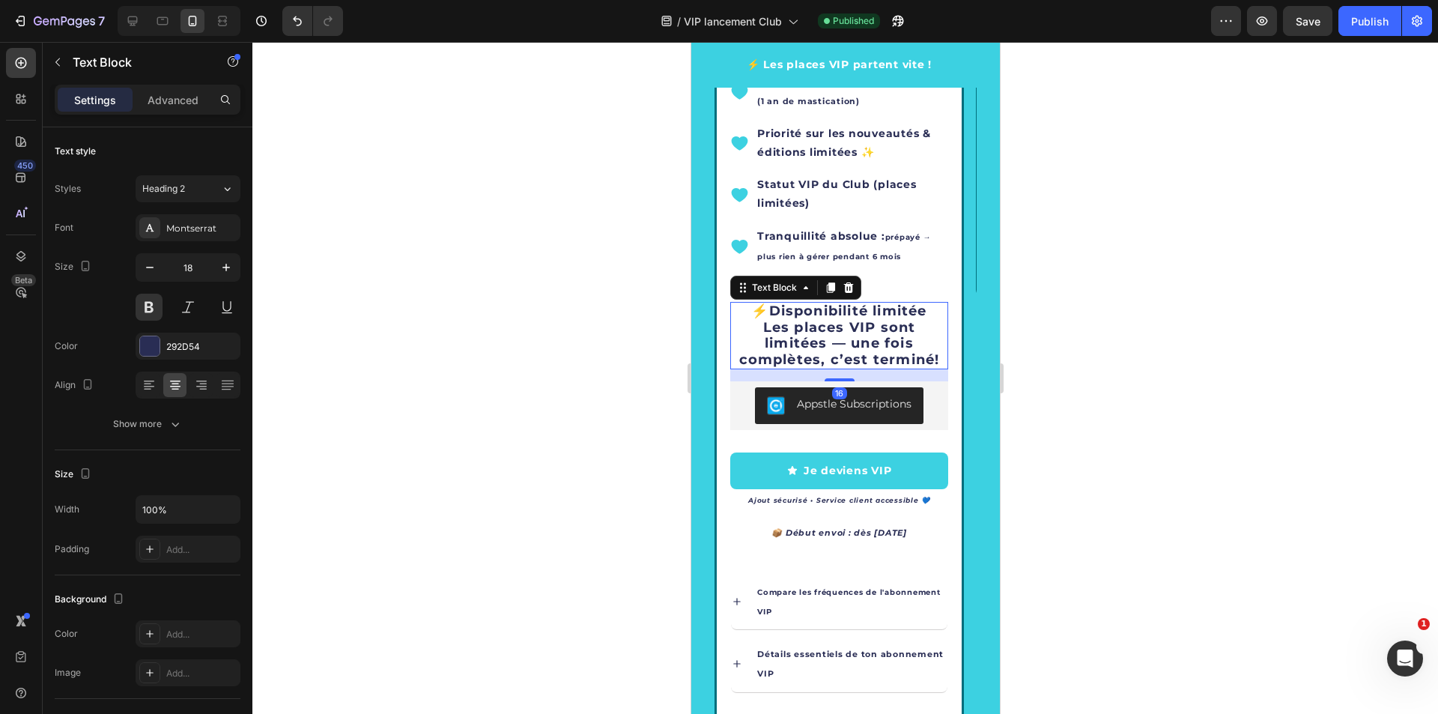
click at [918, 315] on strong "Disponibilité limitée" at bounding box center [847, 311] width 158 height 16
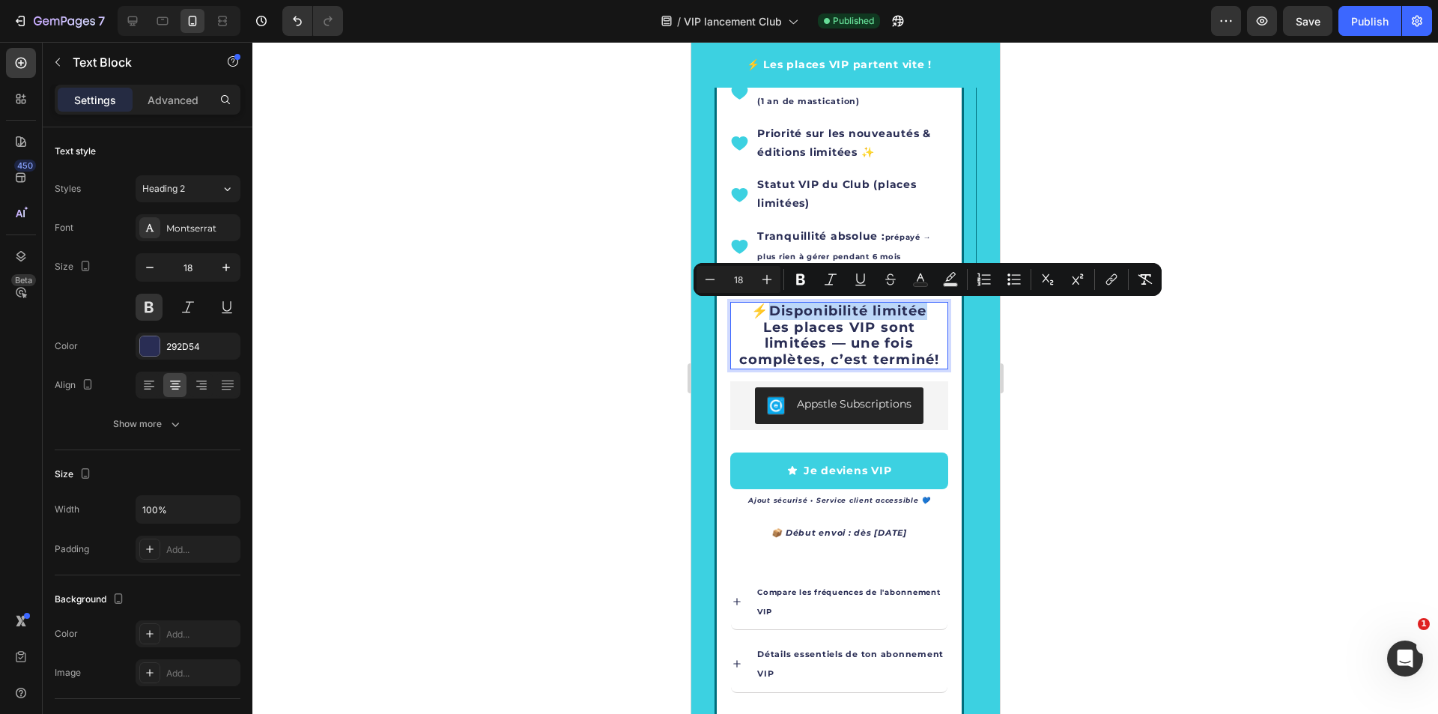
drag, startPoint x: 926, startPoint y: 312, endPoint x: 763, endPoint y: 312, distance: 163.3
click at [763, 312] on p "⚡ Disponibilité limitée Les places VIP sont limitées — une fois complètes, c’es…" at bounding box center [838, 335] width 215 height 64
click at [783, 309] on strong "Disponibilité limitée" at bounding box center [847, 311] width 158 height 16
drag, startPoint x: 773, startPoint y: 311, endPoint x: 949, endPoint y: 310, distance: 176.0
click at [949, 310] on div "⭐ Offre la plus avantageuse – places limitées Text Block GRAND CHIEN Text Block…" at bounding box center [838, 38] width 249 height 1403
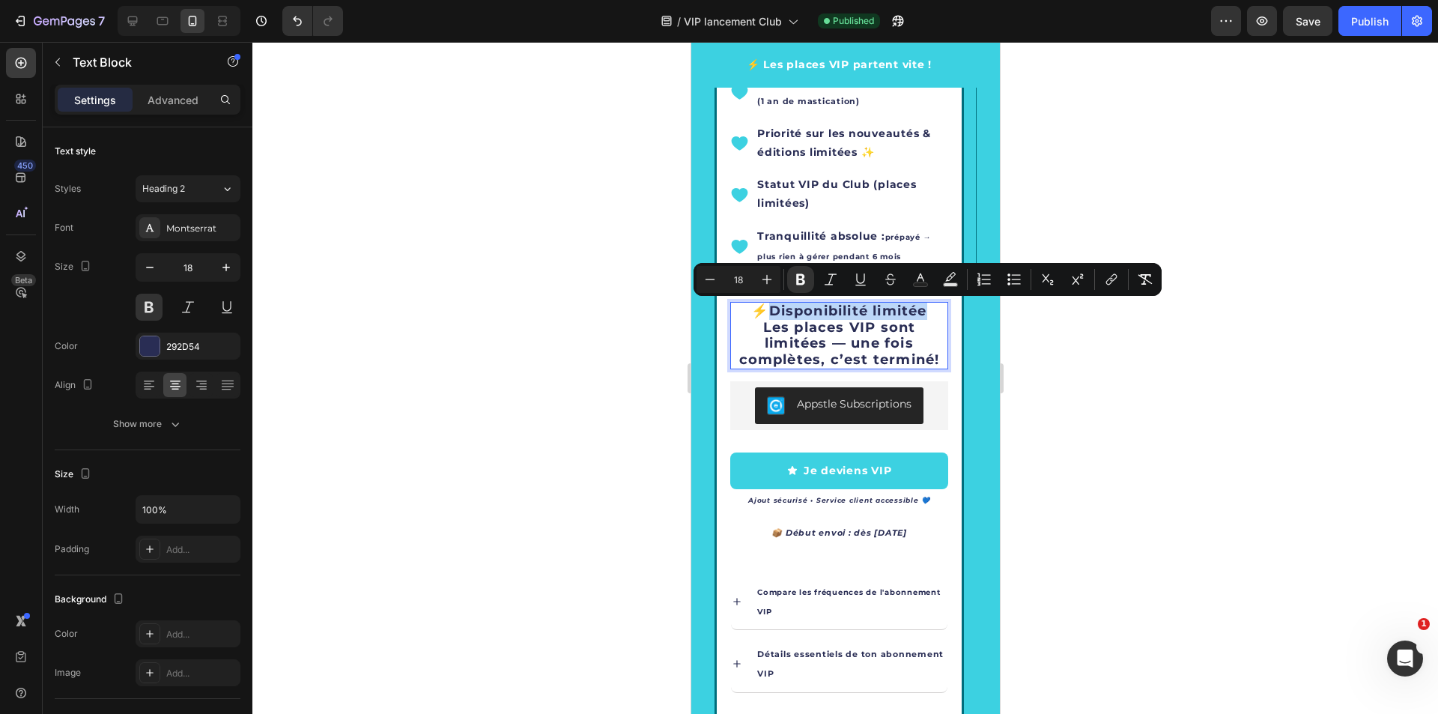
click at [909, 313] on strong "Disponibilité limitée" at bounding box center [847, 311] width 158 height 16
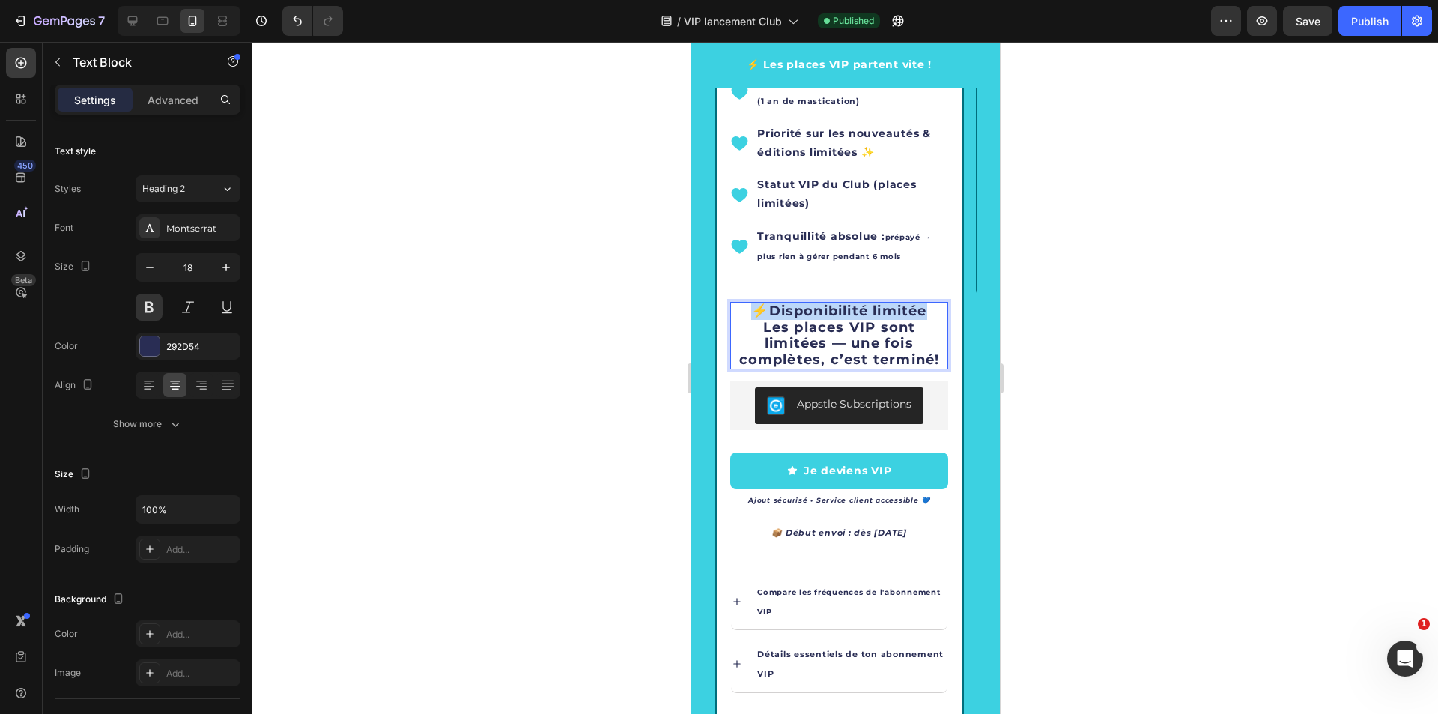
drag, startPoint x: 860, startPoint y: 313, endPoint x: 732, endPoint y: 316, distance: 128.1
click at [732, 316] on p "⚡ Disponibilité limitée Les places VIP sont limitées — une fois complètes, c’es…" at bounding box center [838, 335] width 215 height 64
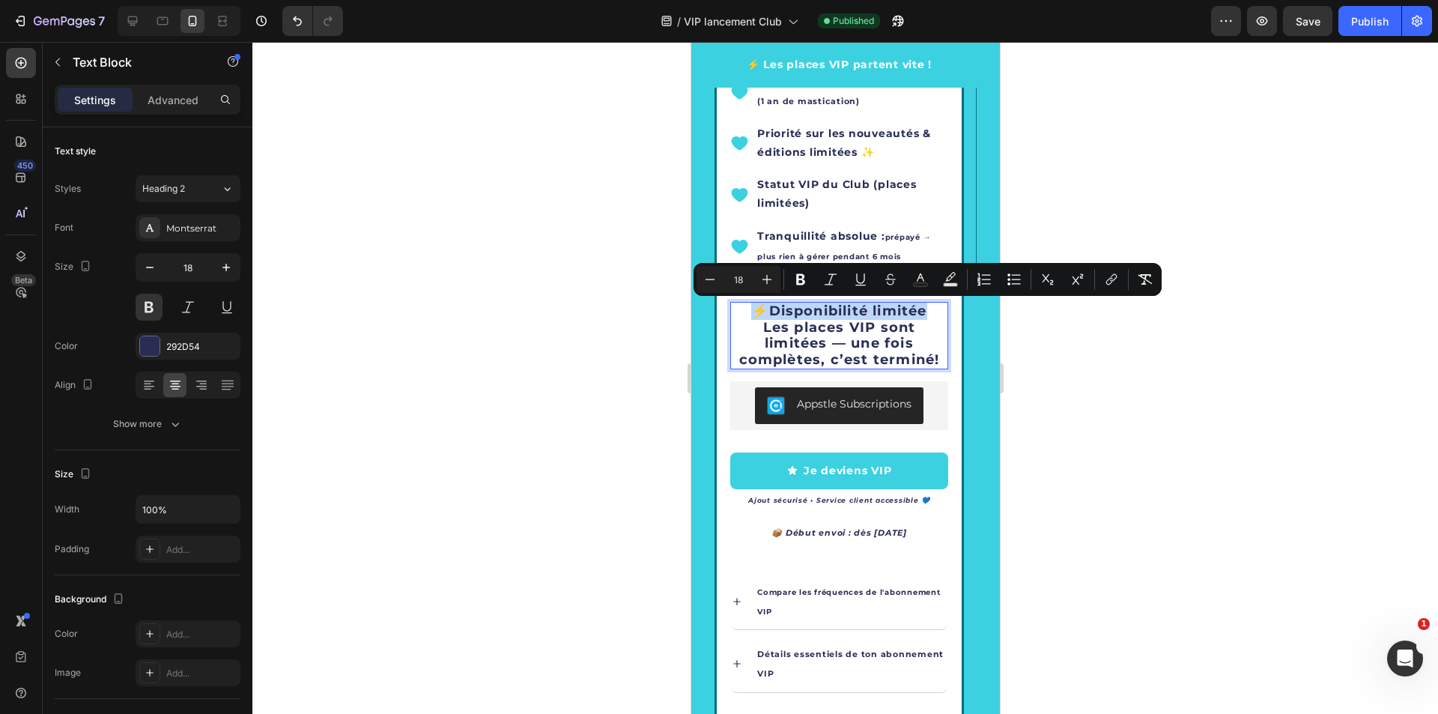
copy p "⚡ Disponibilité limitée"
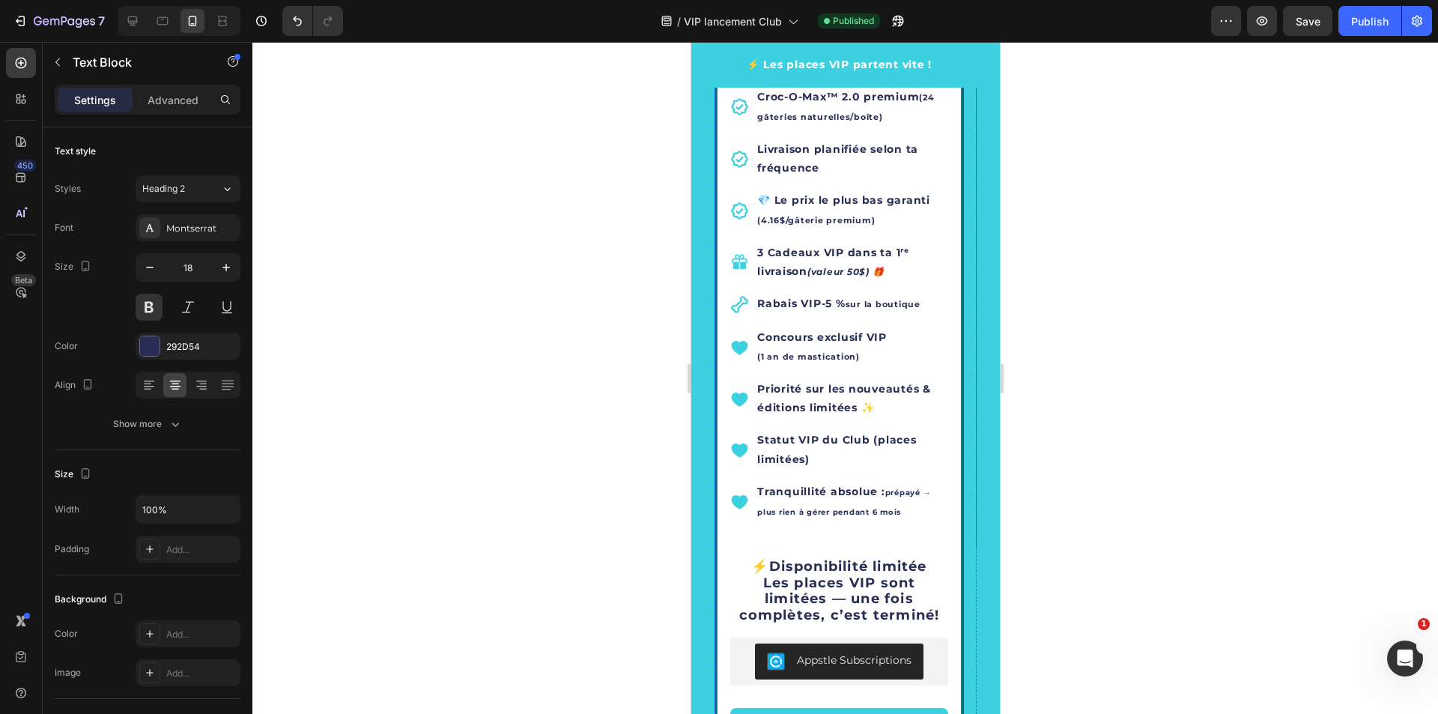
scroll to position [3445, 0]
click at [934, 292] on icon "Carousel Next Arrow" at bounding box center [943, 285] width 18 height 18
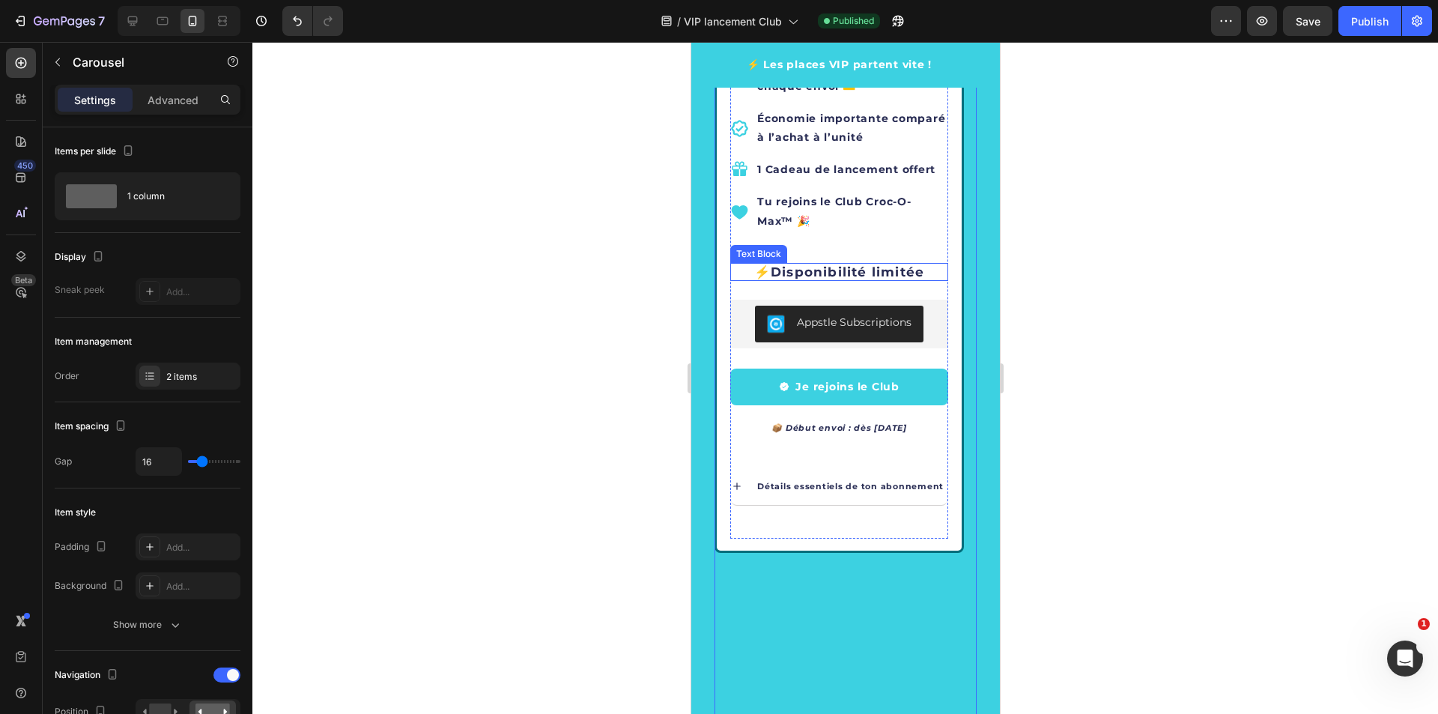
click at [879, 270] on strong "Disponibilité limitée" at bounding box center [847, 271] width 154 height 15
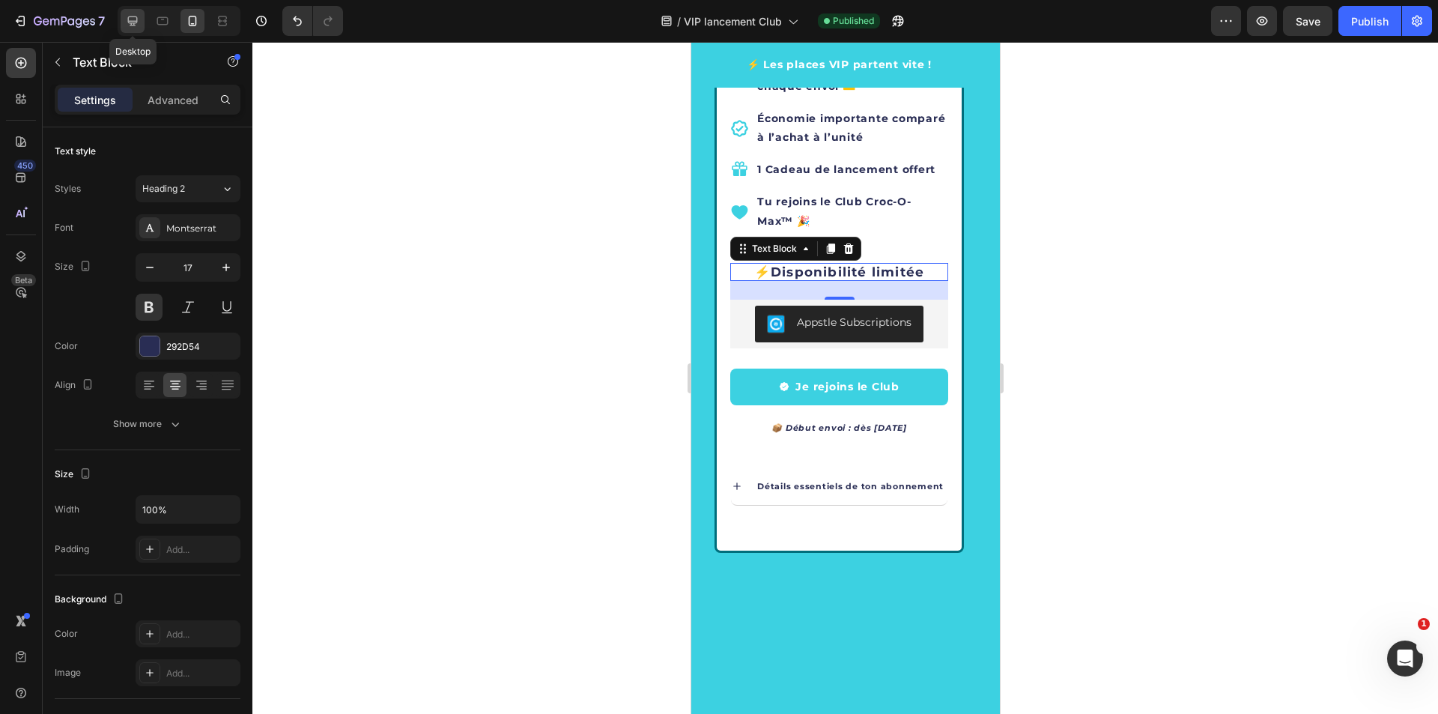
click at [127, 16] on icon at bounding box center [132, 20] width 15 height 15
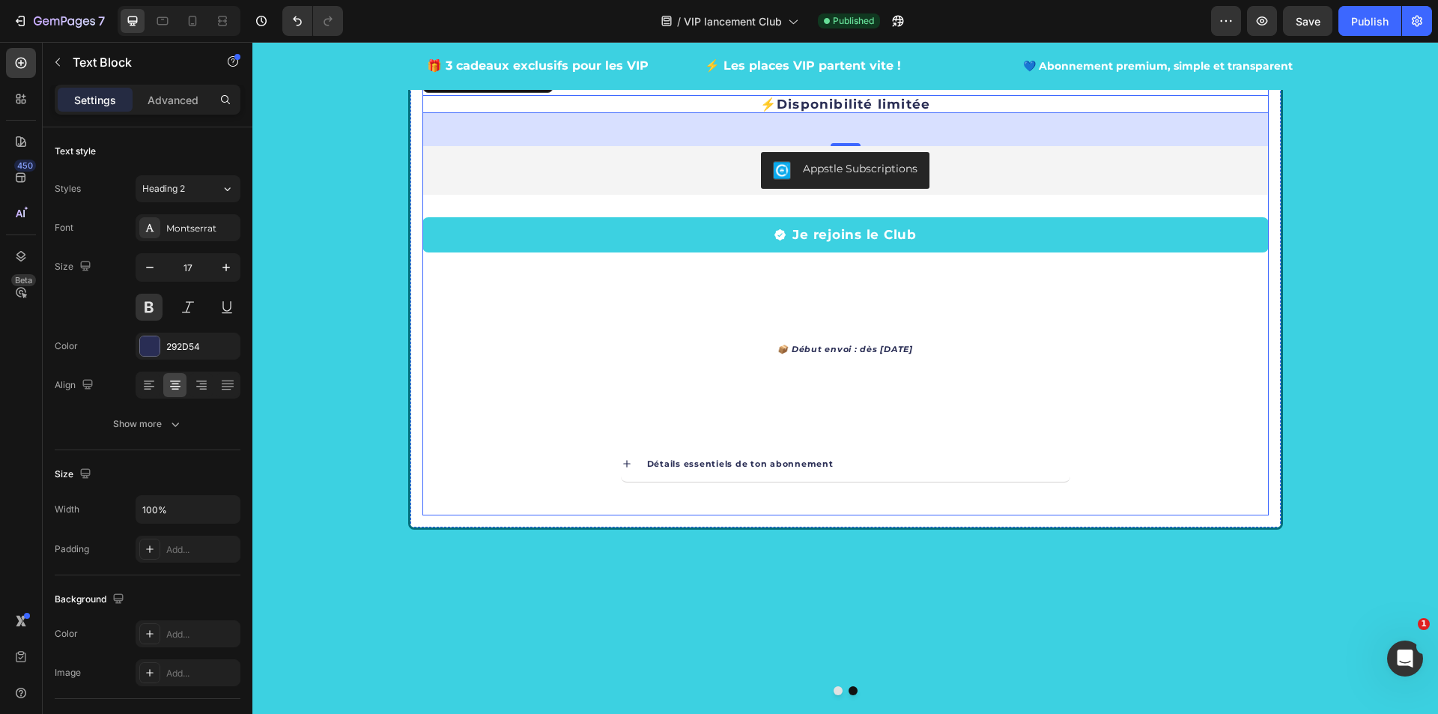
scroll to position [2861, 0]
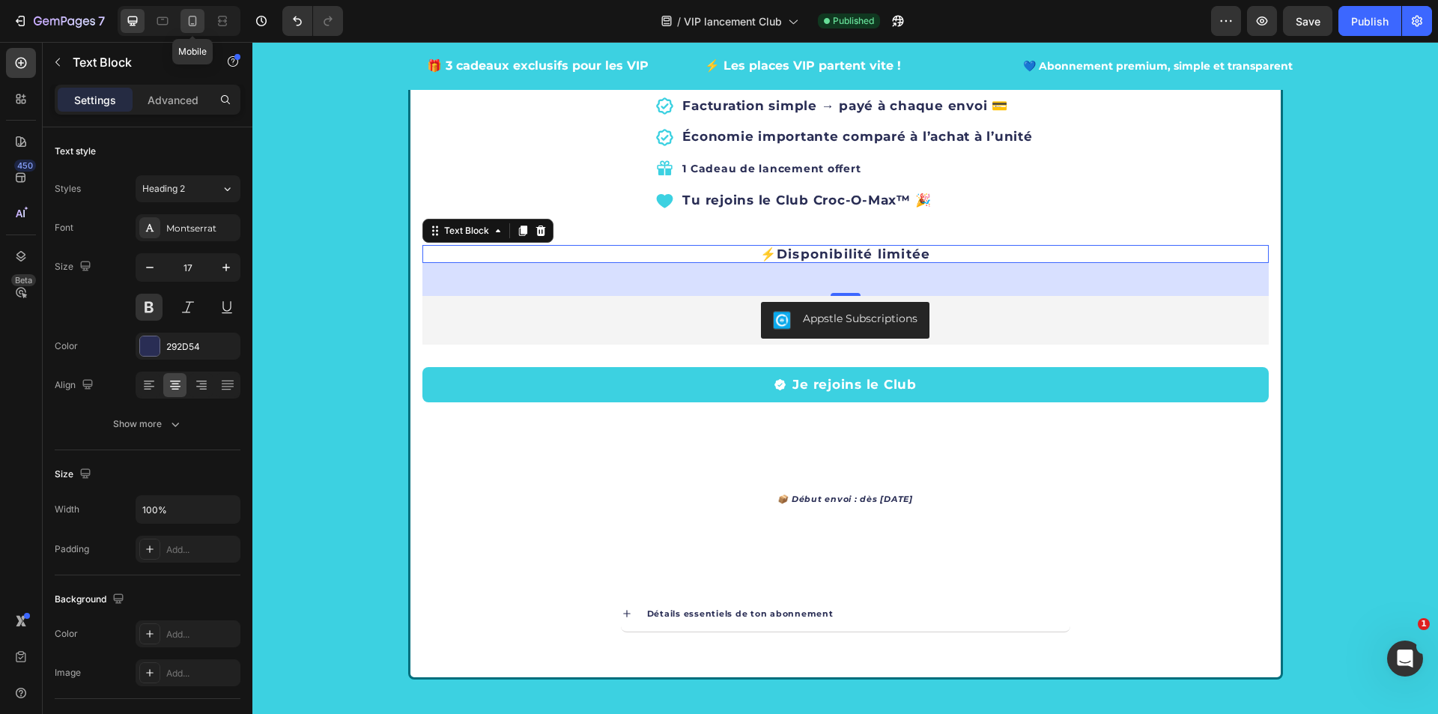
click at [192, 24] on icon at bounding box center [193, 21] width 8 height 10
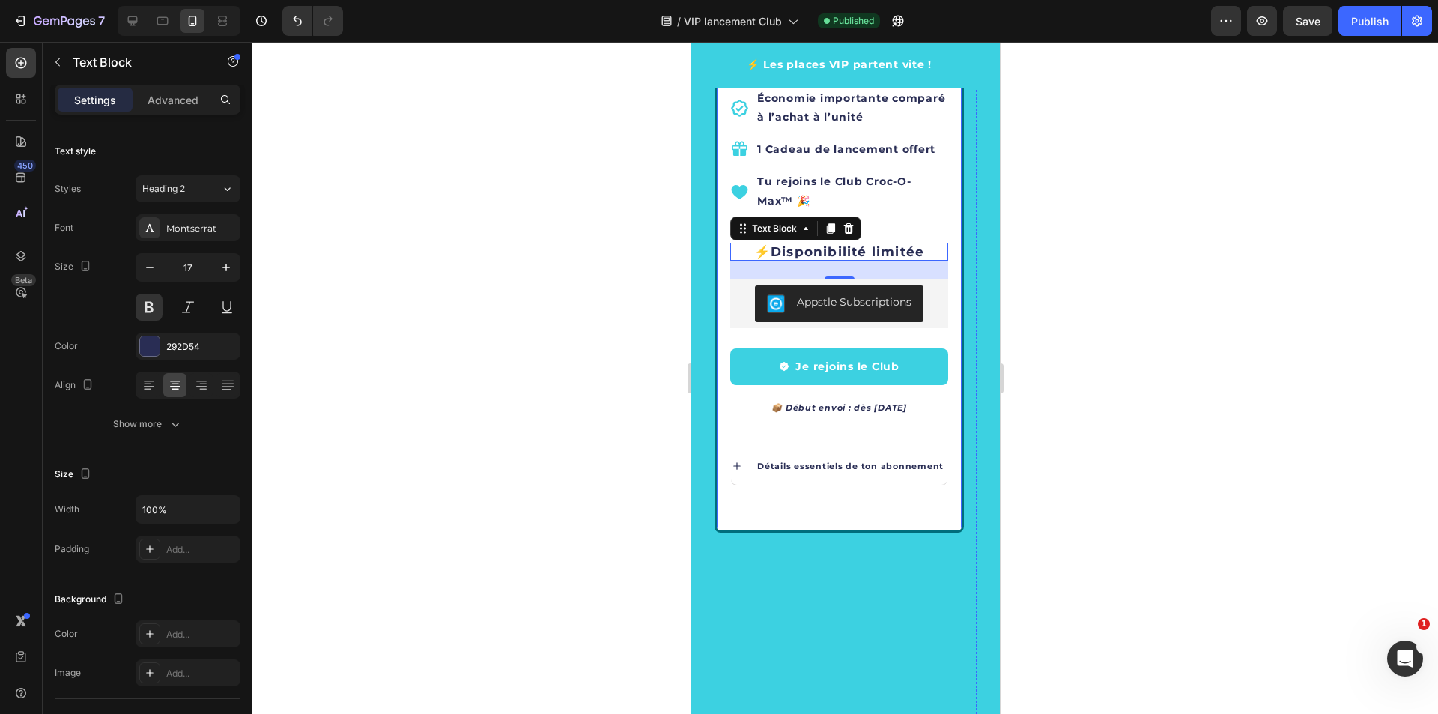
scroll to position [3463, 0]
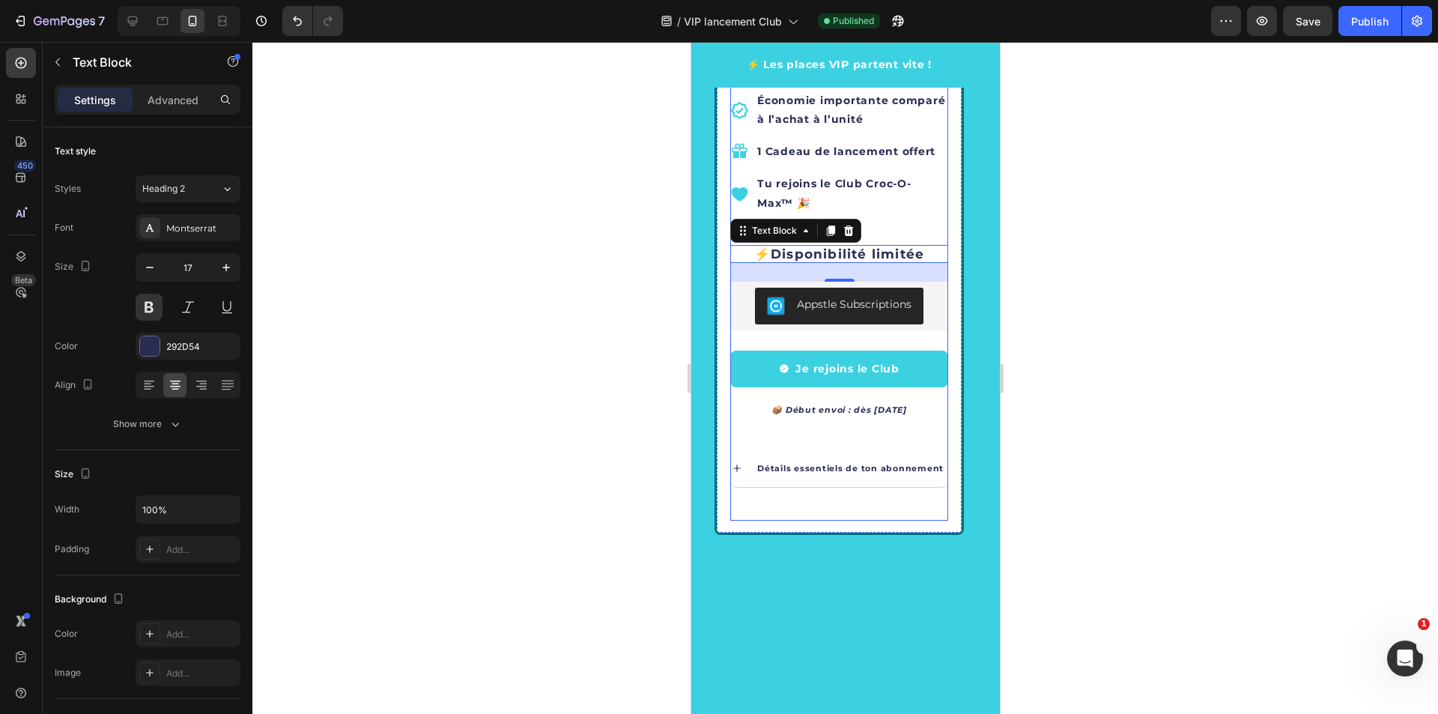
click at [922, 252] on button "Carousel Next Arrow" at bounding box center [943, 267] width 42 height 42
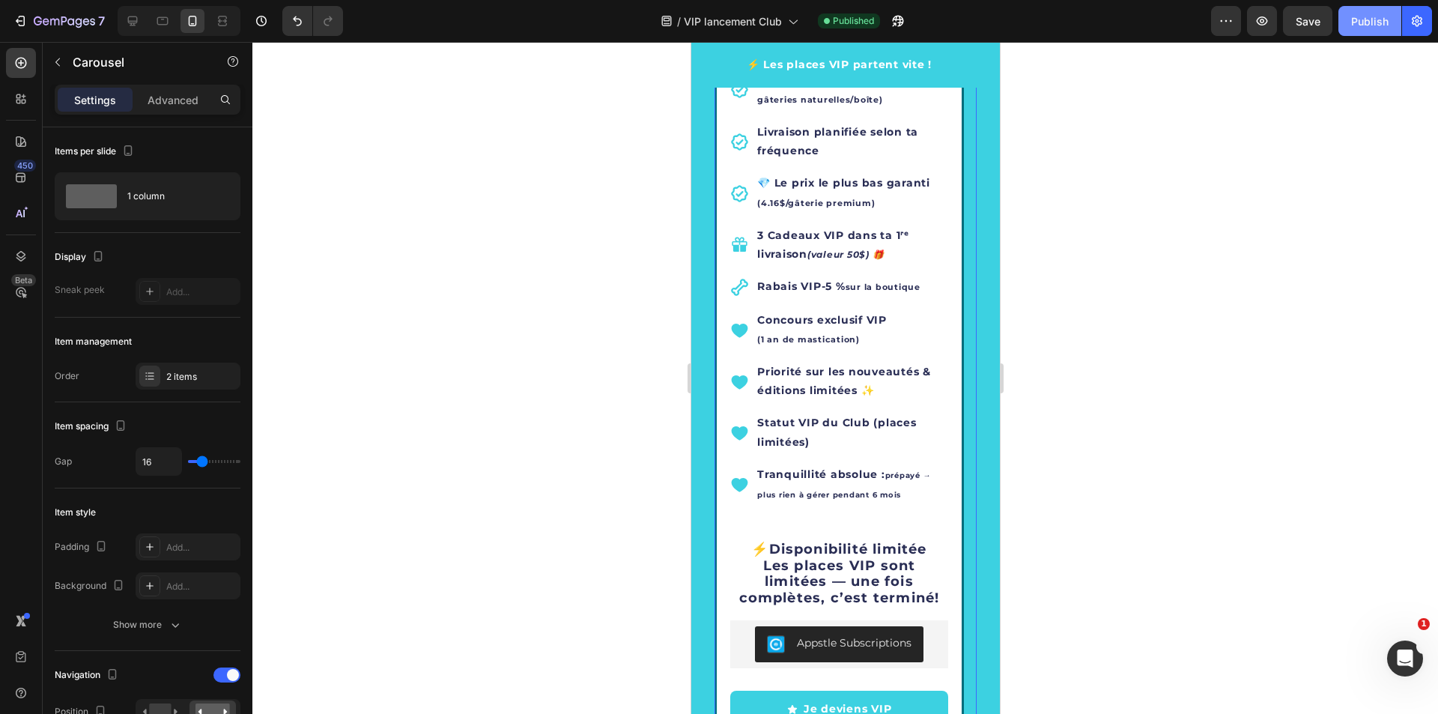
click at [1383, 10] on button "Publish" at bounding box center [1369, 21] width 63 height 30
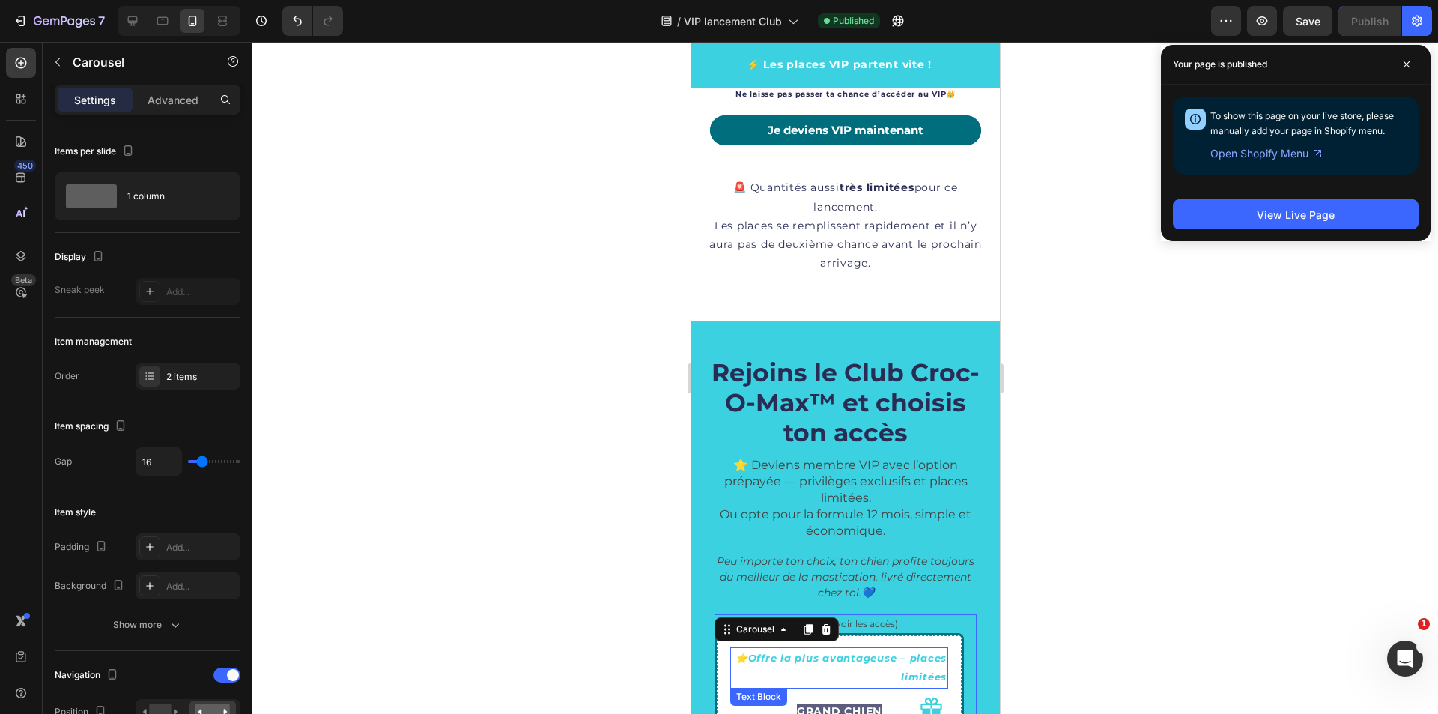
scroll to position [2339, 0]
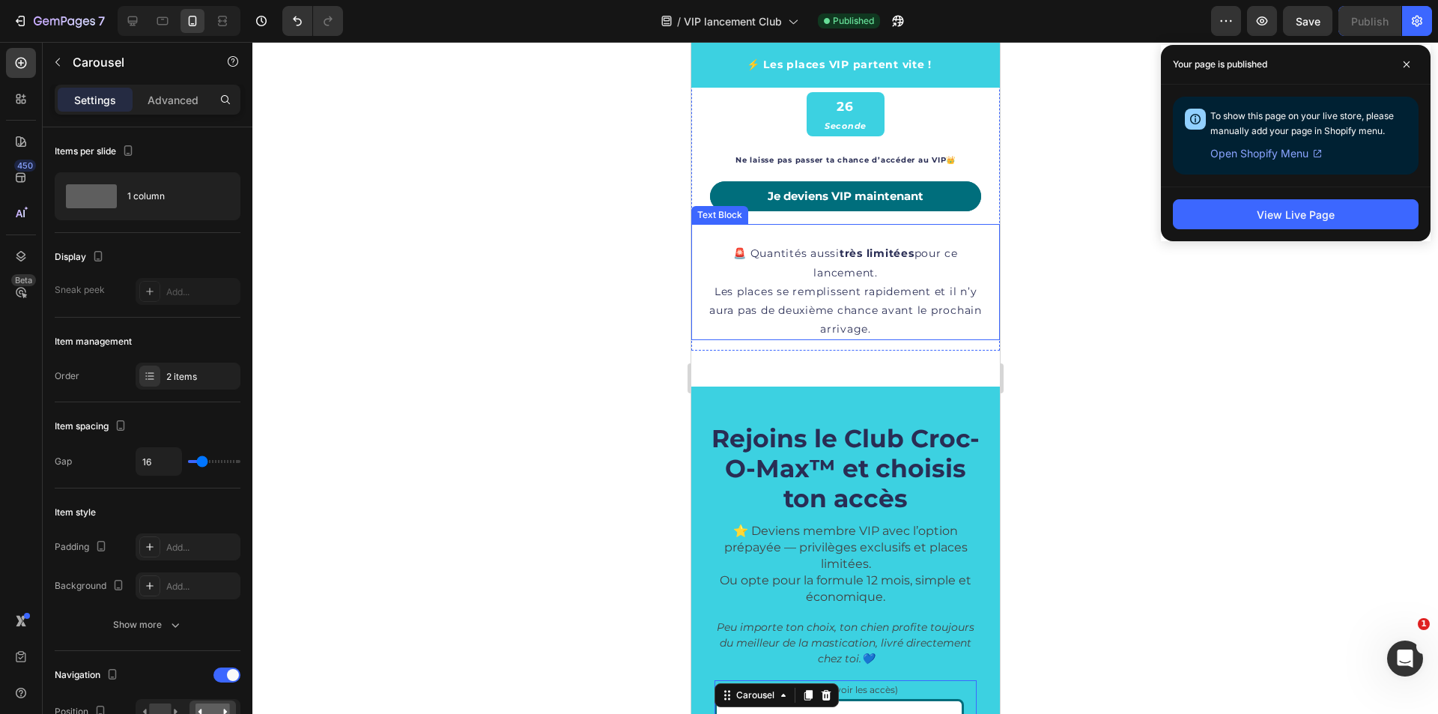
click at [795, 300] on p "🚨 Quantités aussi très limitées pour ce lancement. Les places se remplissent ra…" at bounding box center [845, 281] width 276 height 113
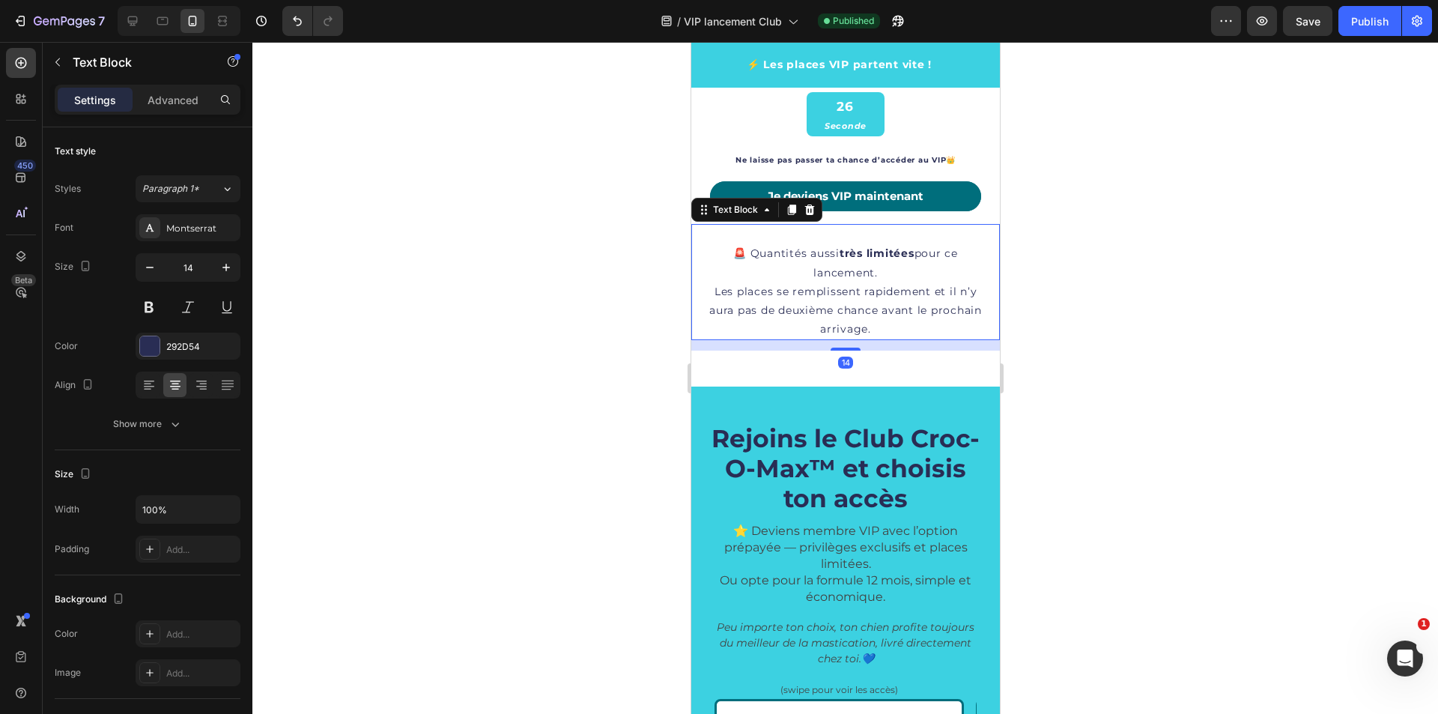
click at [774, 291] on p "⁠⁠⁠⁠⁠⁠⁠ 🚨 Quantités aussi très limitées pour ce lancement. Les places se rempli…" at bounding box center [845, 281] width 276 height 113
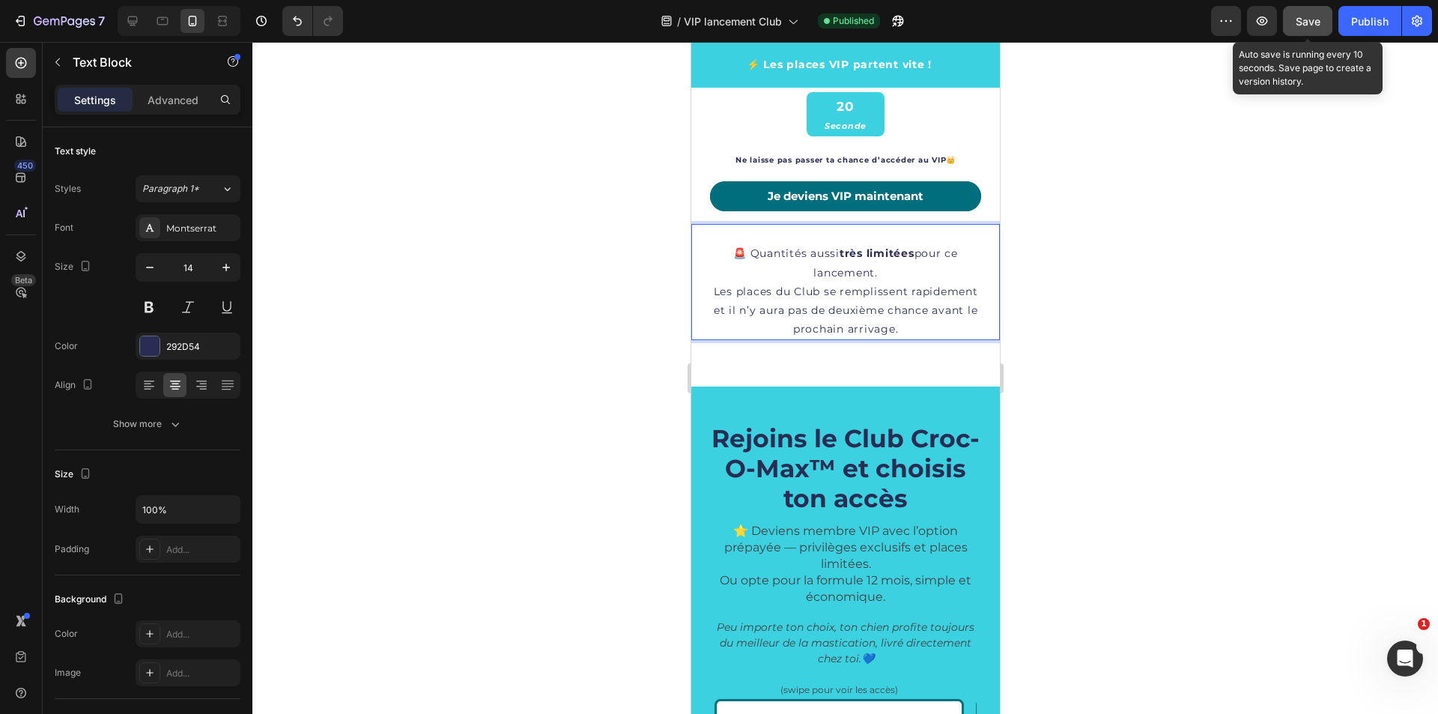
click at [1309, 18] on span "Save" at bounding box center [1308, 21] width 25 height 13
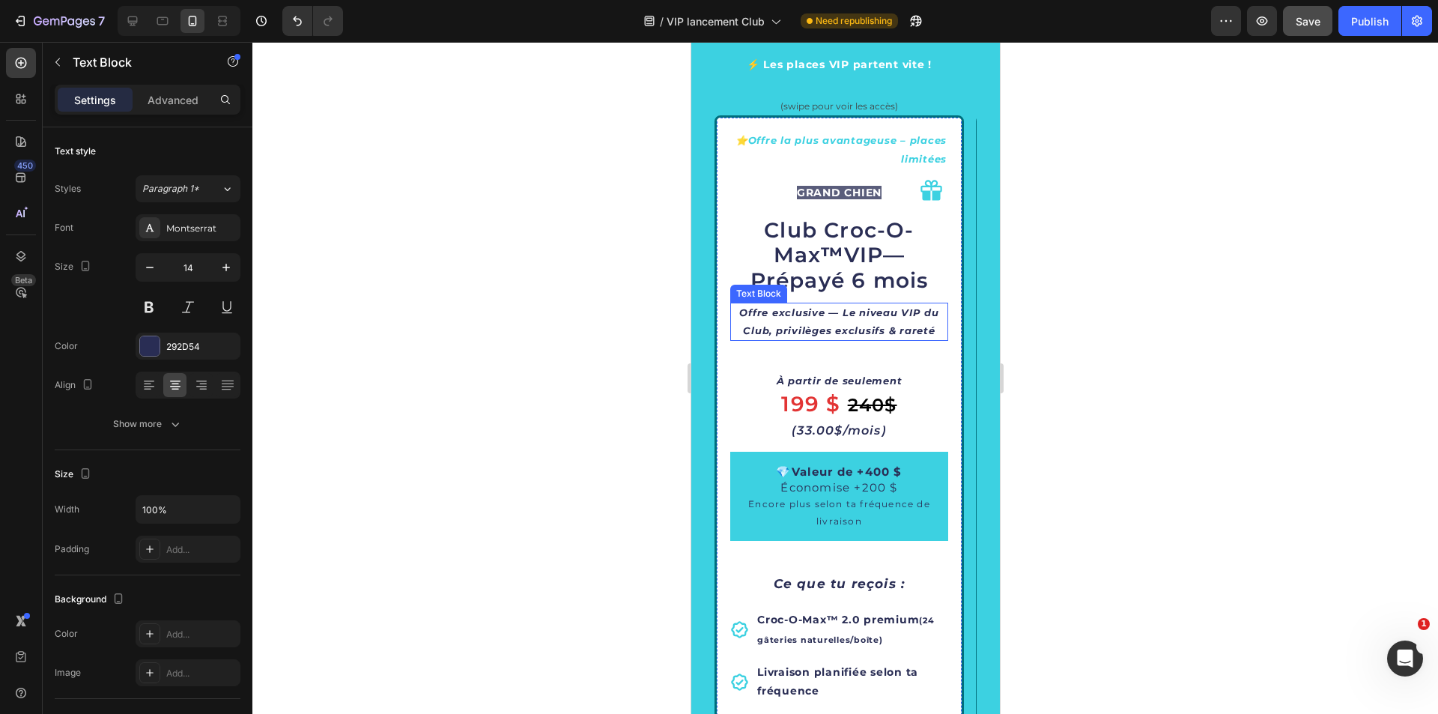
scroll to position [2939, 0]
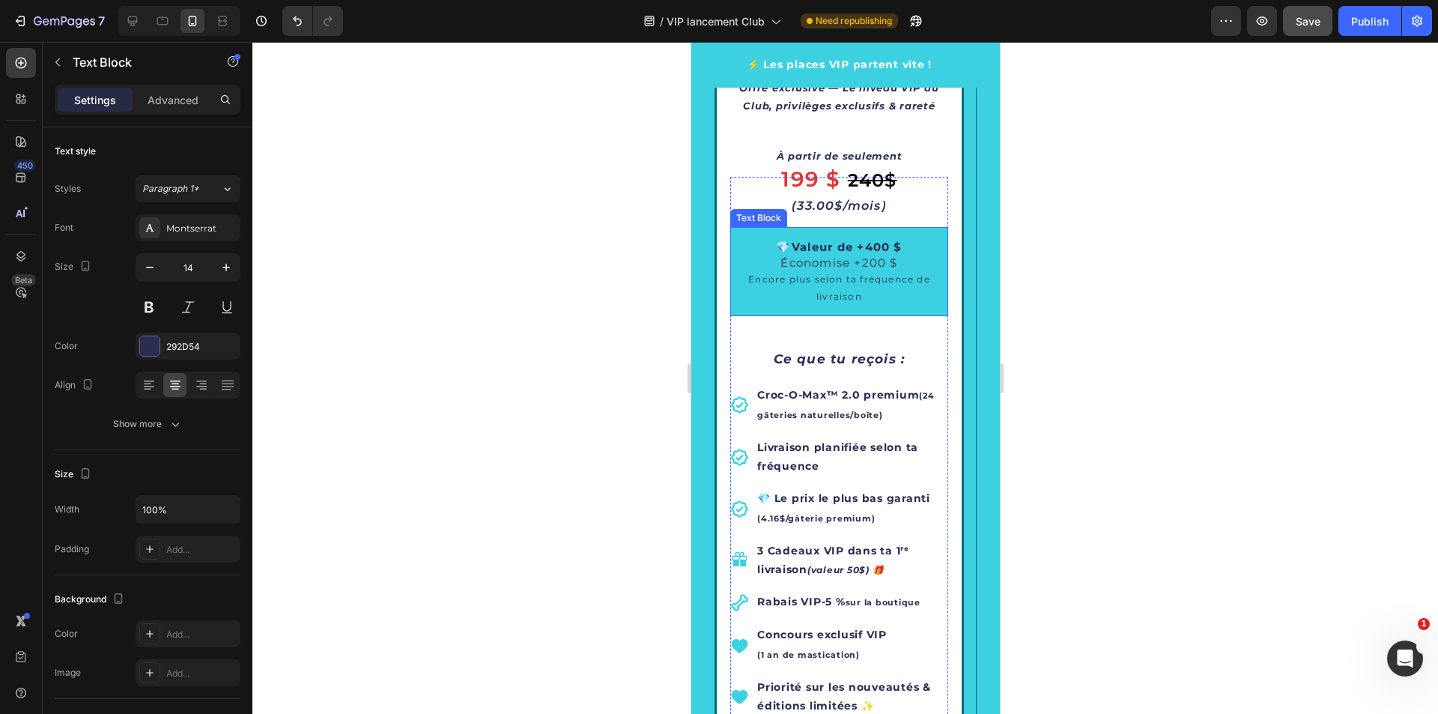
click at [853, 266] on span "Économise +200 $" at bounding box center [838, 262] width 117 height 14
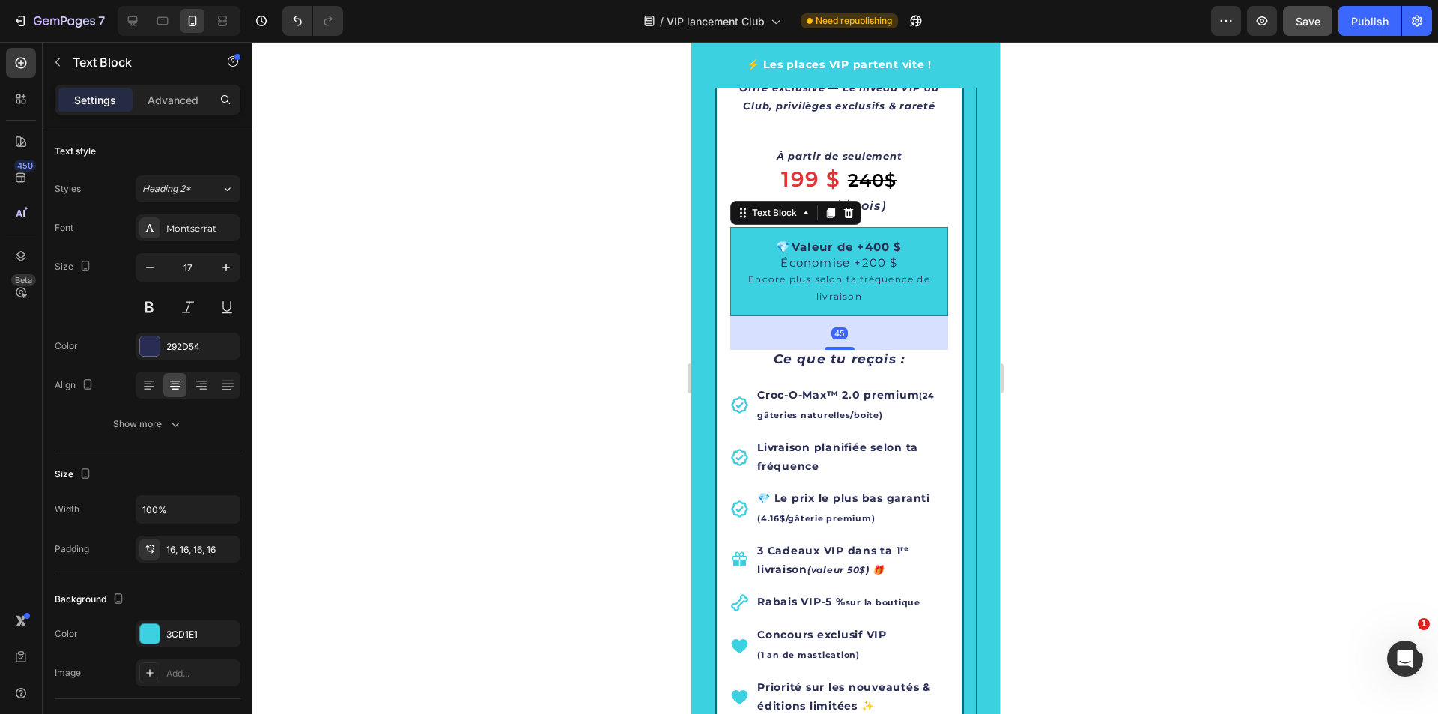
click at [857, 263] on span "Économise +200 $" at bounding box center [838, 262] width 117 height 14
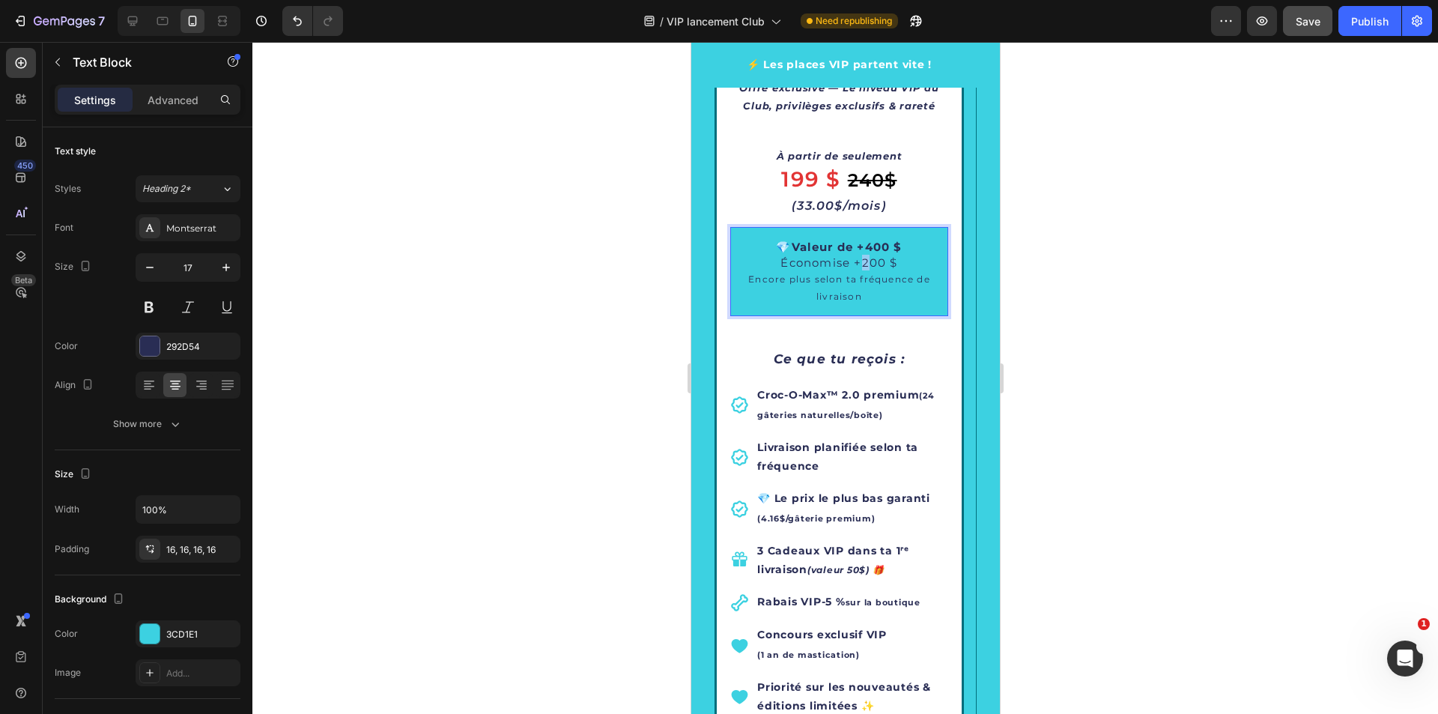
drag, startPoint x: 902, startPoint y: 264, endPoint x: 764, endPoint y: 270, distance: 138.7
click at [764, 270] on p "💎 Valeur de +400 $ Économise +200 $ Encore plus selon ta fréquence de livraison" at bounding box center [838, 272] width 194 height 66
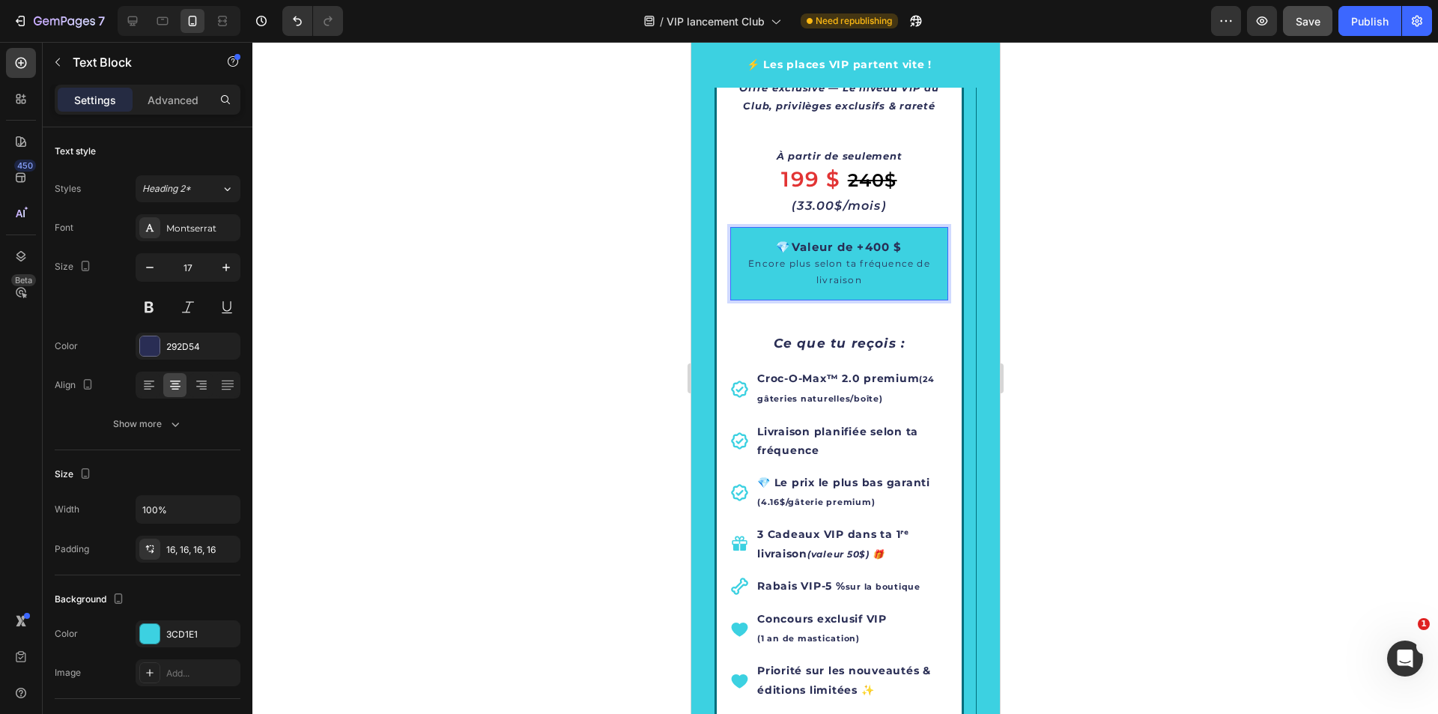
click at [917, 292] on div "💎 Valeur de +400 $ Encore plus selon ta fréquence de livraison" at bounding box center [838, 263] width 218 height 73
click at [956, 343] on div "⭐ Offre la plus avantageuse – places limitées Text Block GRAND CHIEN Text Block…" at bounding box center [838, 584] width 249 height 1386
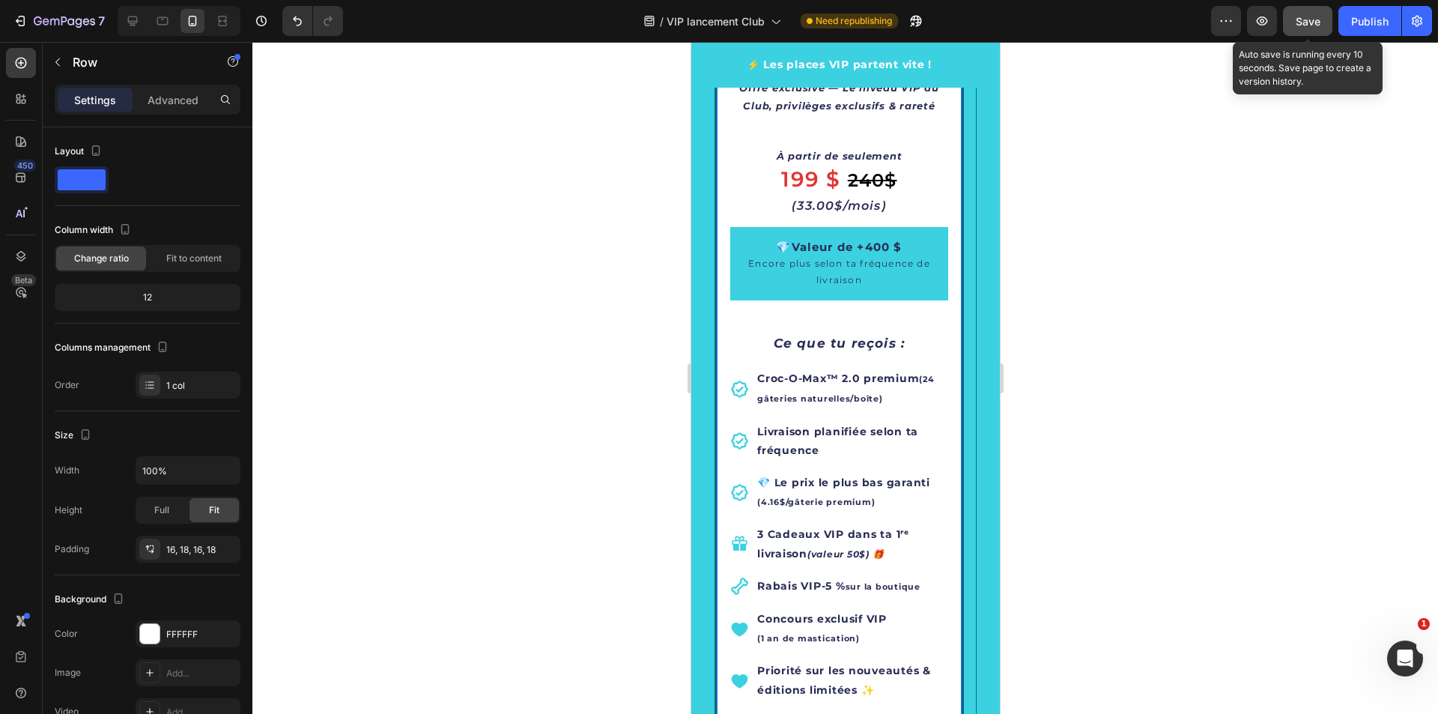
click at [1297, 21] on span "Save" at bounding box center [1308, 21] width 25 height 13
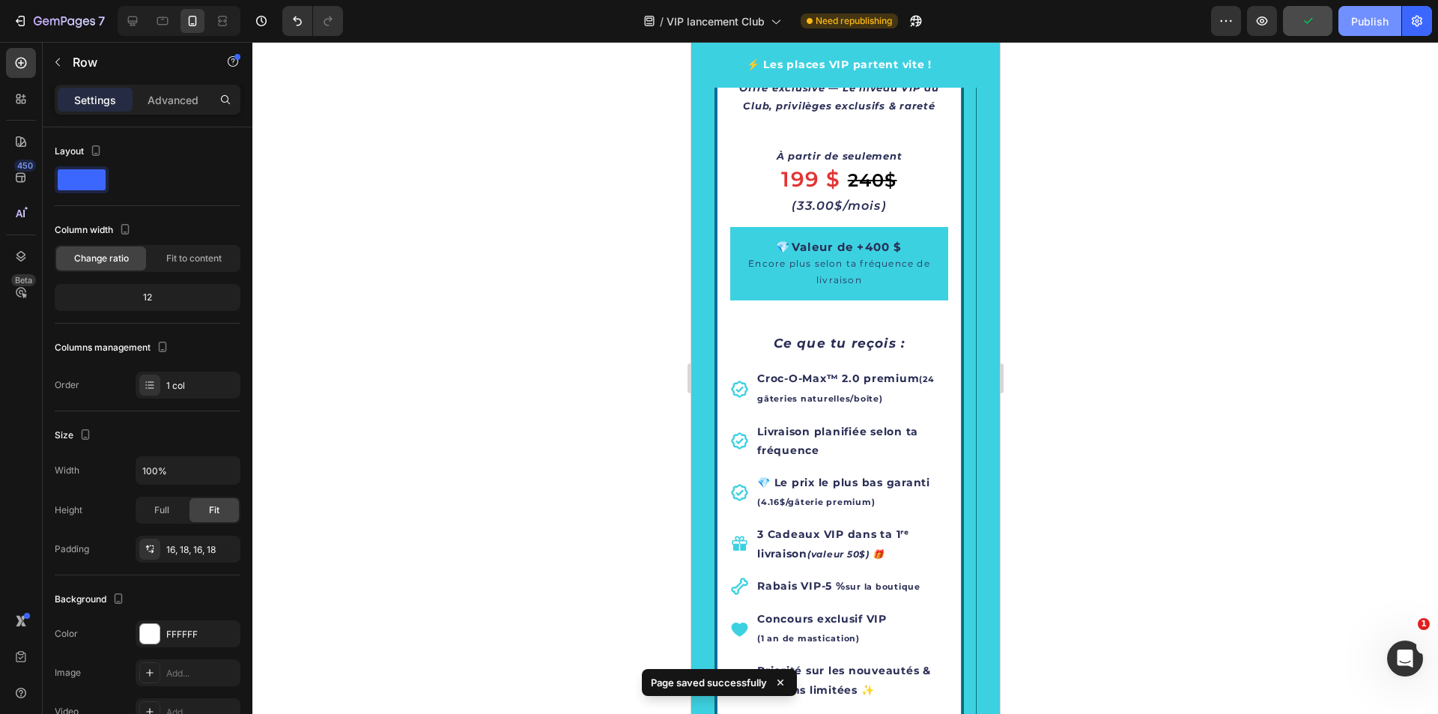
click at [1360, 19] on div "Publish" at bounding box center [1369, 21] width 37 height 16
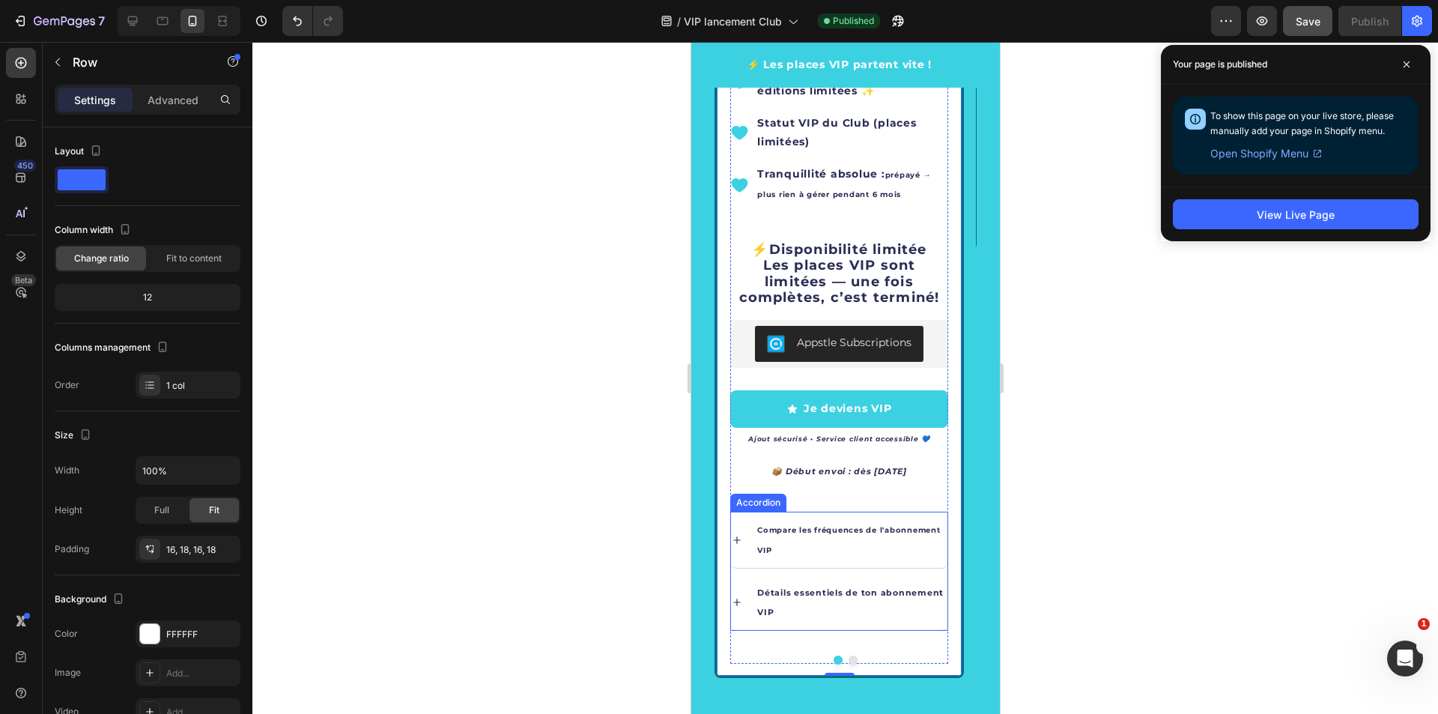
scroll to position [3238, 0]
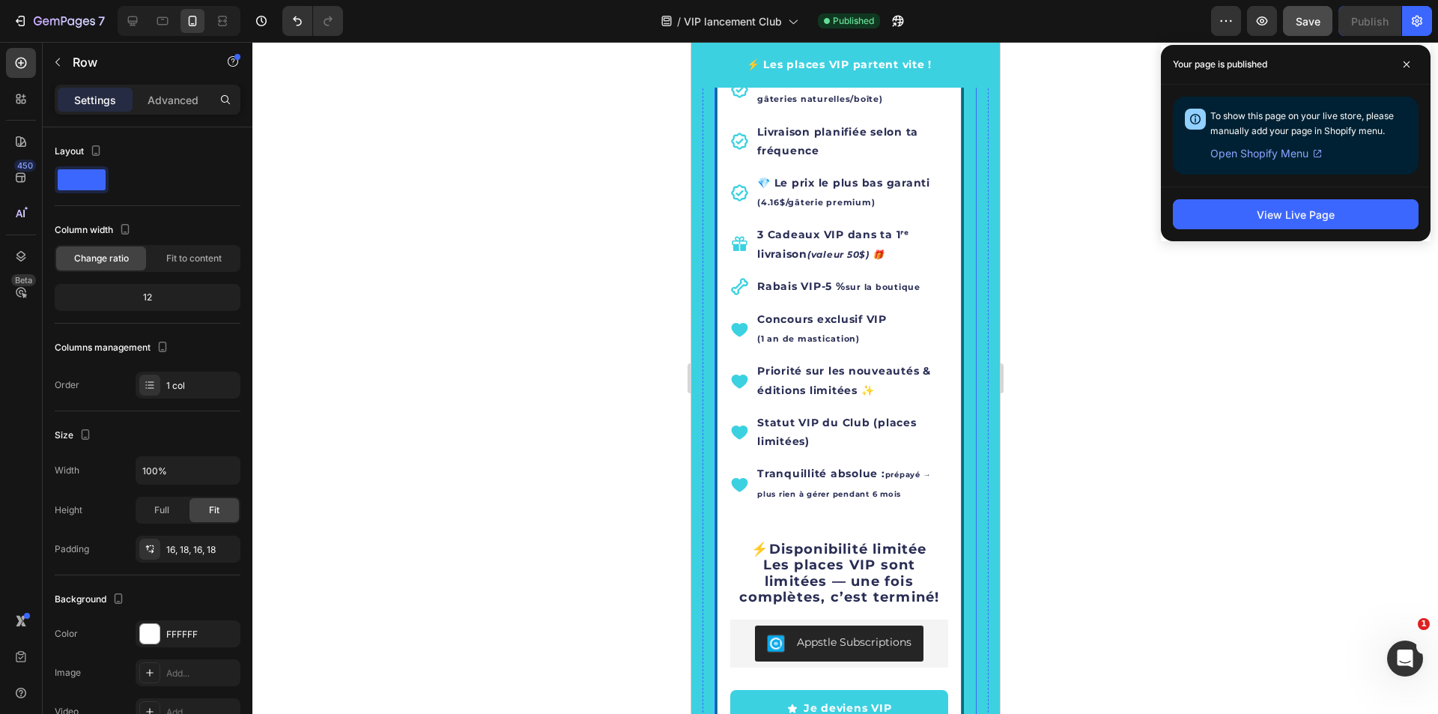
click at [936, 279] on icon "Carousel Next Arrow" at bounding box center [943, 275] width 18 height 18
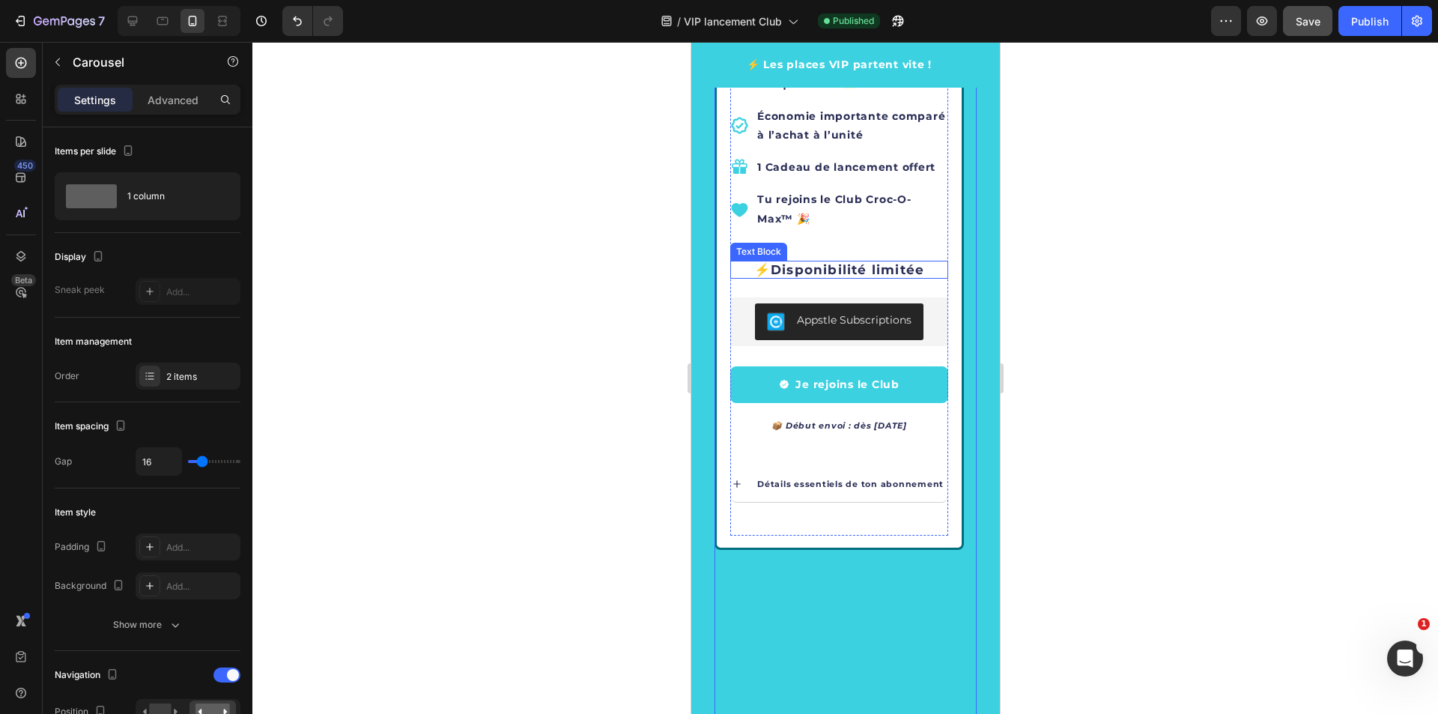
click at [875, 273] on strong "Disponibilité limitée" at bounding box center [847, 269] width 154 height 15
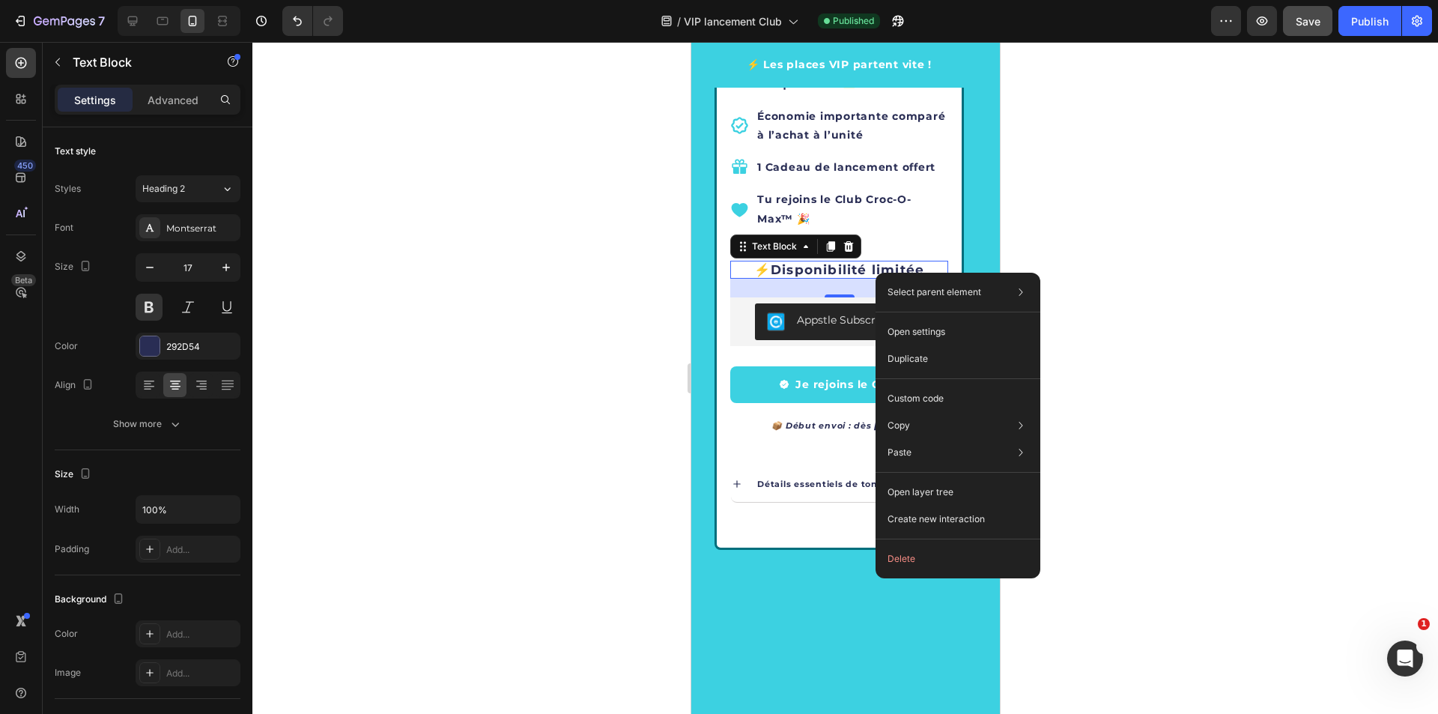
click at [853, 272] on strong "Disponibilité limitée" at bounding box center [847, 269] width 154 height 15
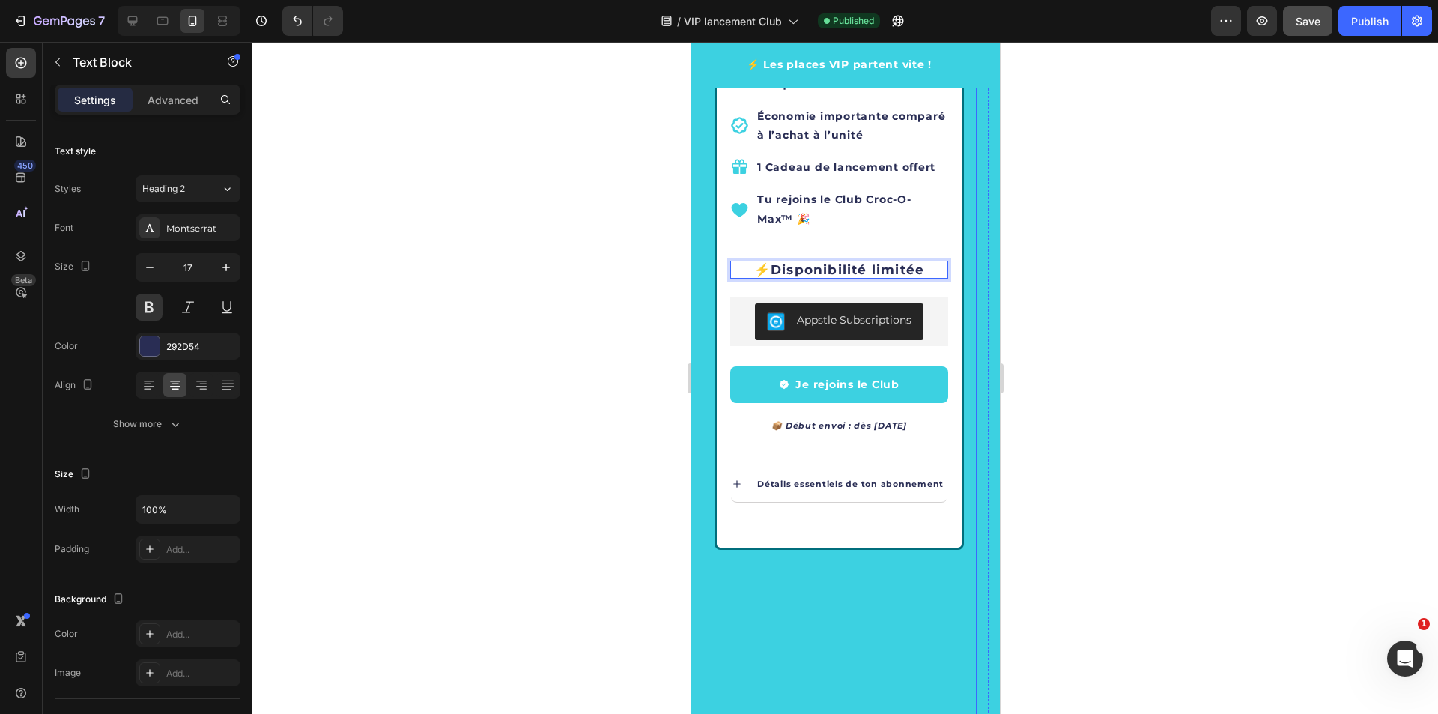
click at [745, 278] on icon "Carousel Back Arrow" at bounding box center [746, 275] width 7 height 13
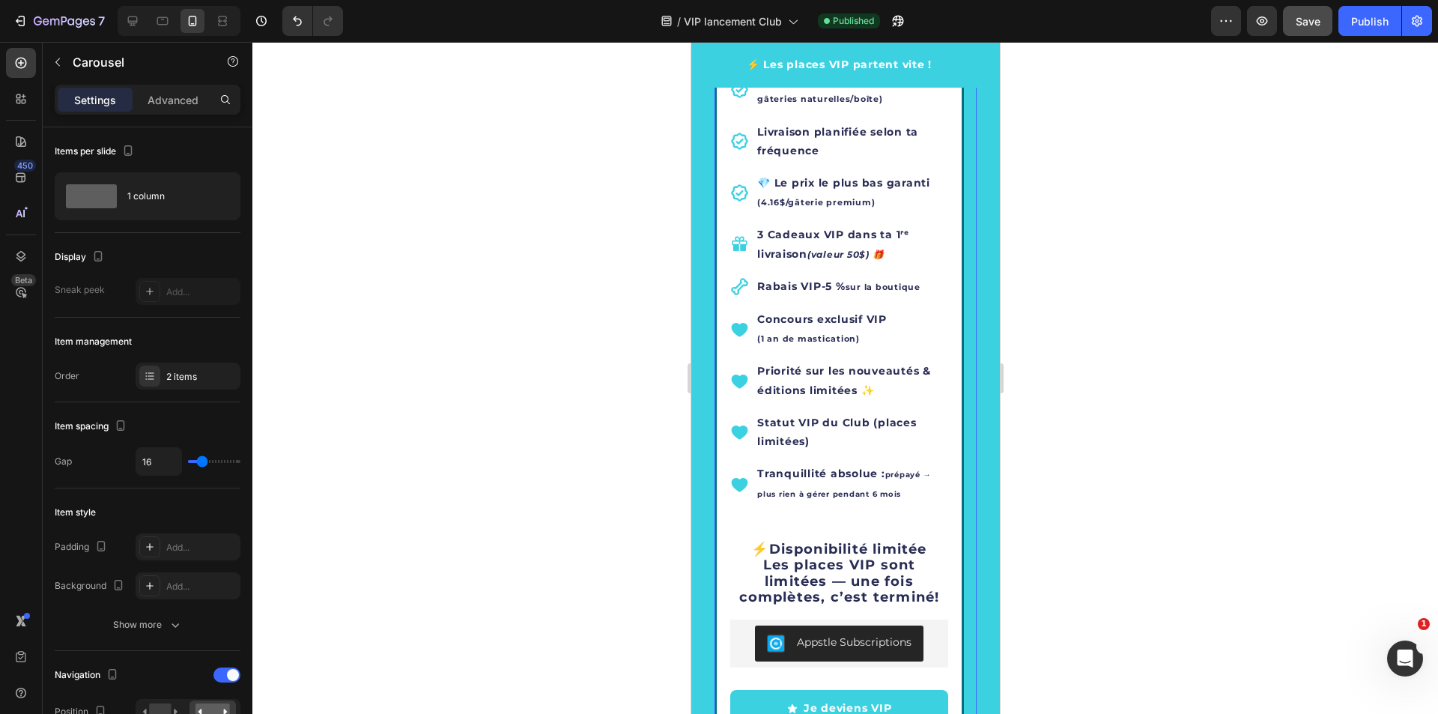
click at [936, 278] on icon "Carousel Next Arrow" at bounding box center [943, 275] width 18 height 18
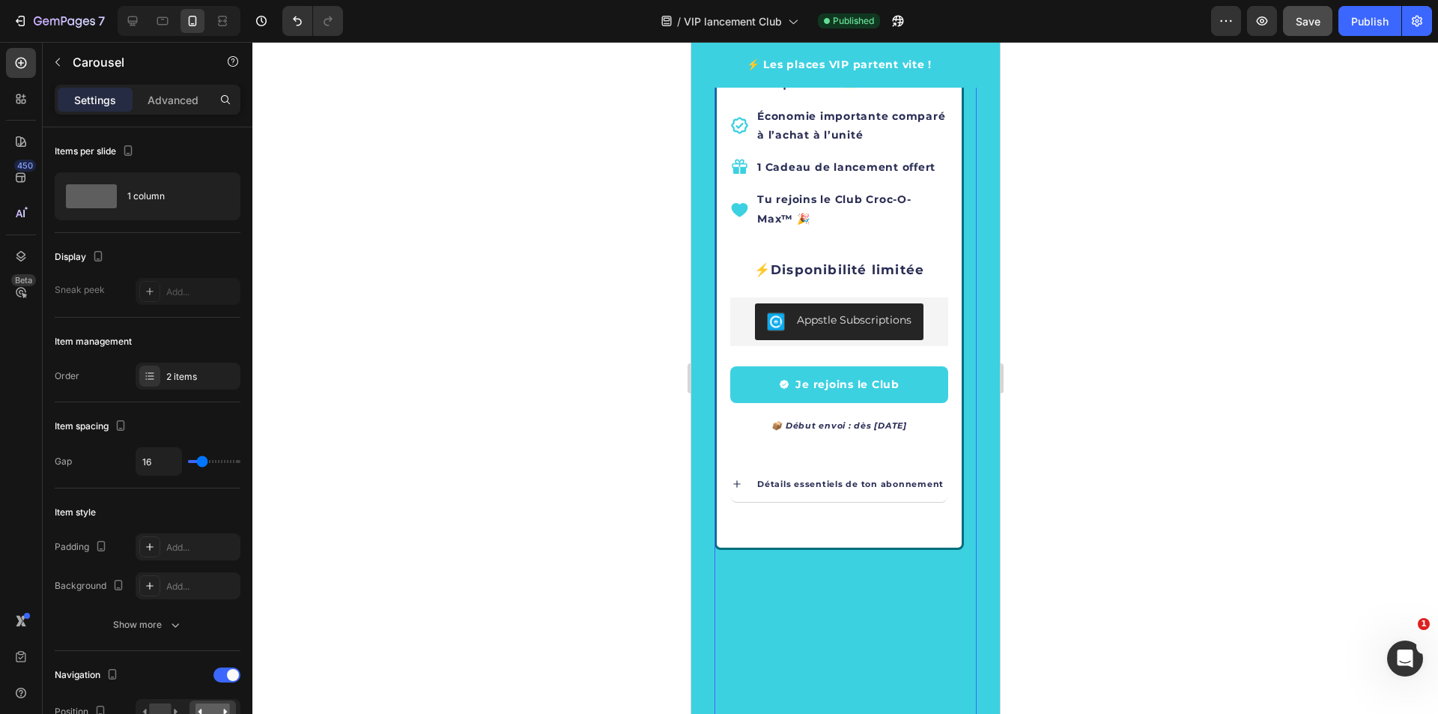
click at [922, 270] on button "Carousel Next Arrow" at bounding box center [943, 275] width 42 height 42
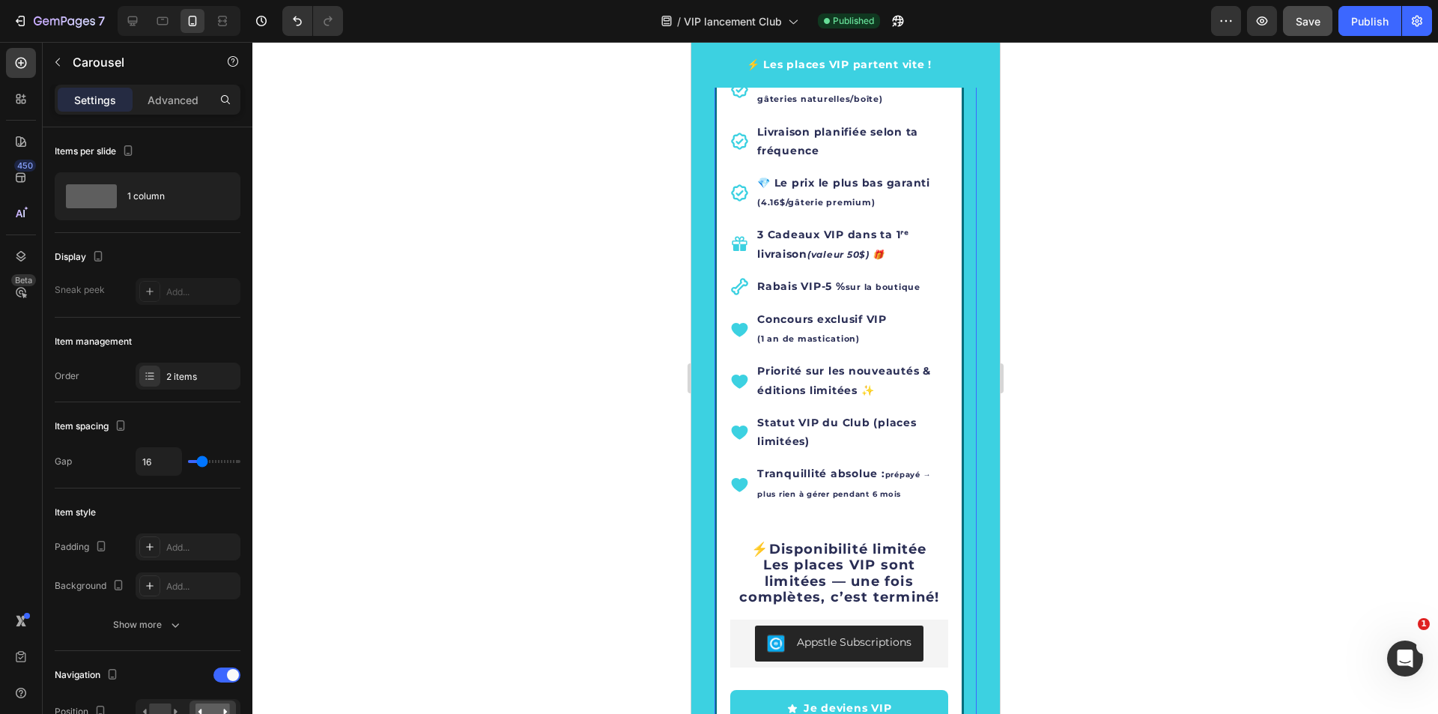
click at [745, 275] on icon "Carousel Back Arrow" at bounding box center [747, 275] width 18 height 18
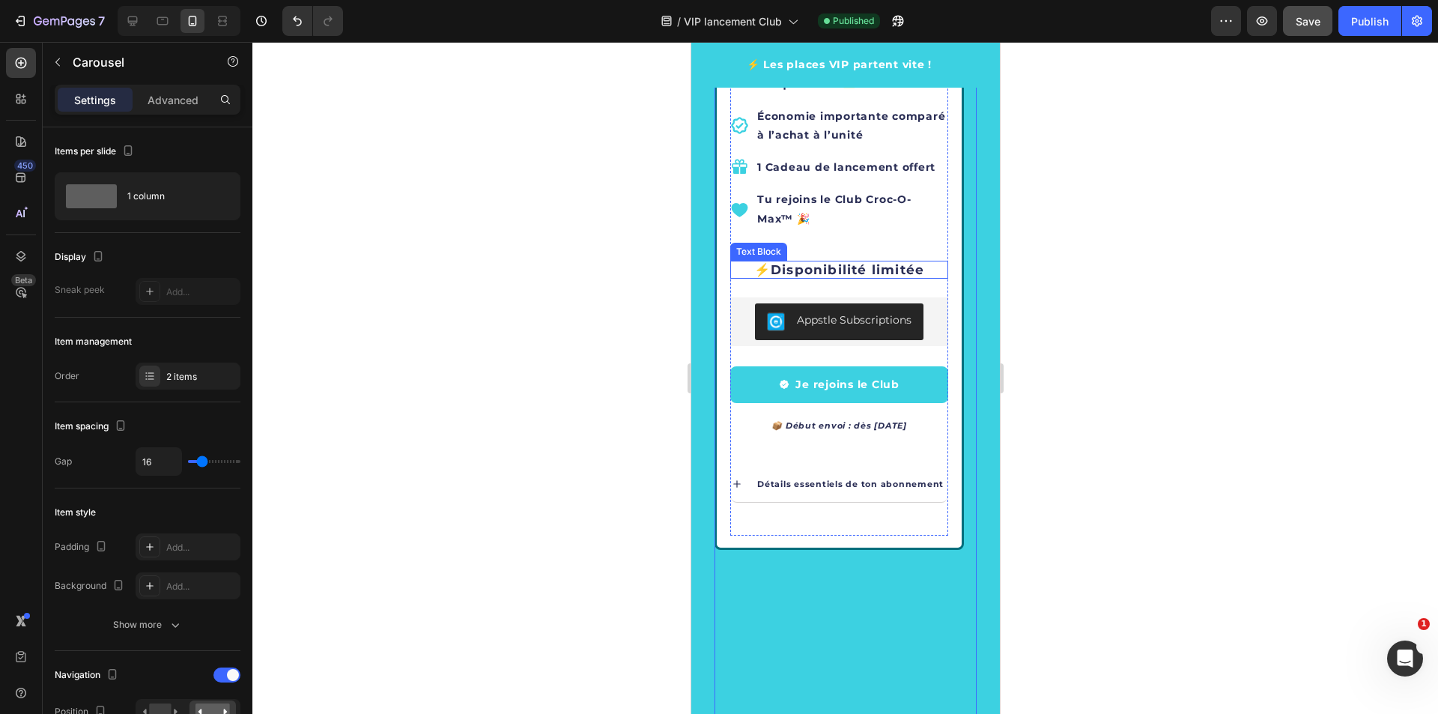
click at [786, 272] on strong "Disponibilité limitée" at bounding box center [847, 269] width 154 height 15
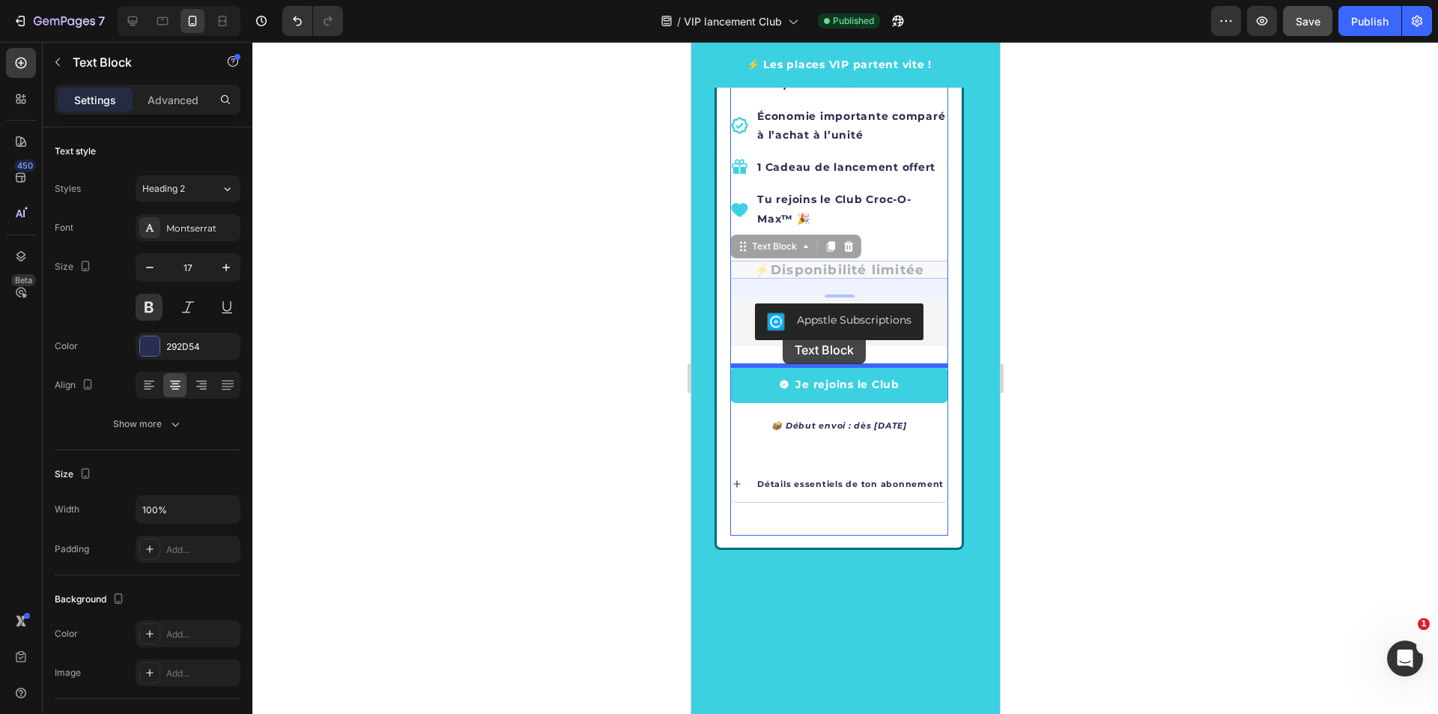
drag, startPoint x: 745, startPoint y: 249, endPoint x: 782, endPoint y: 335, distance: 93.6
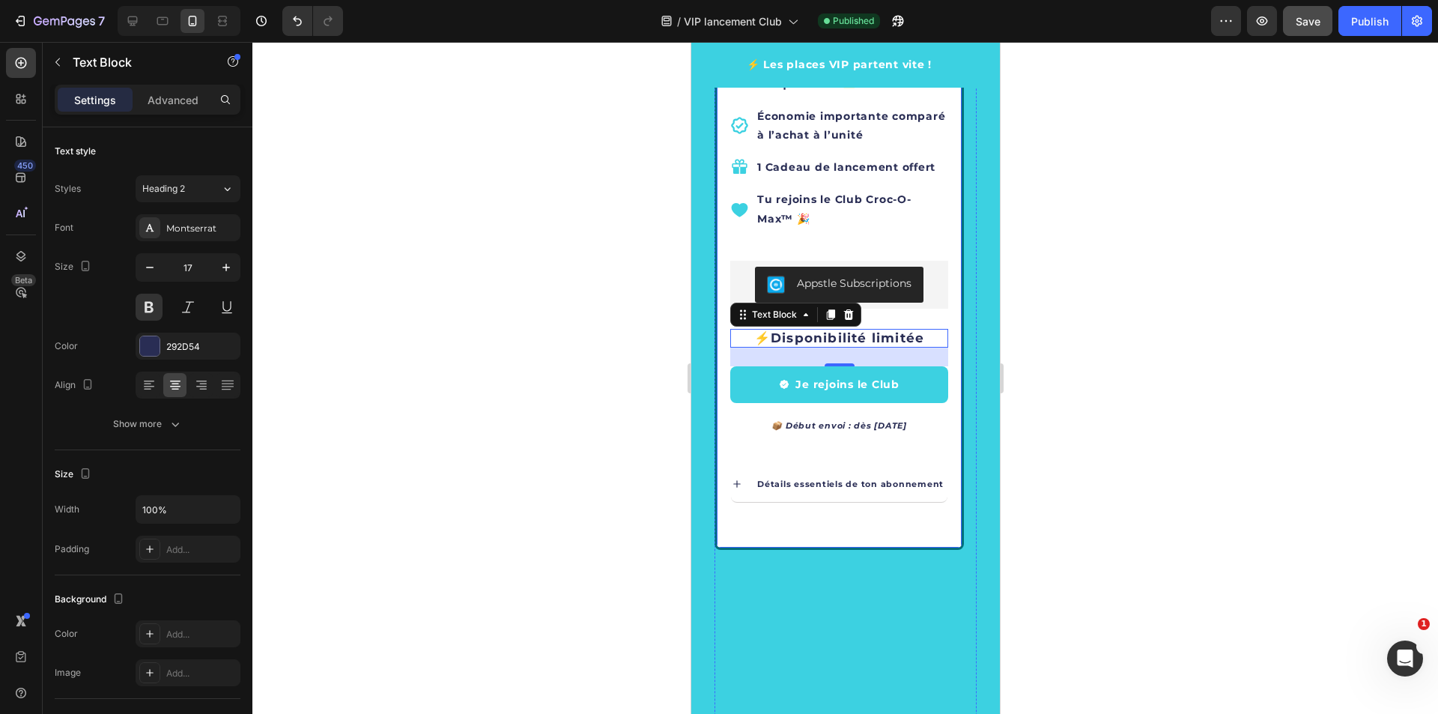
click at [955, 243] on div "Simplicité & économie Text Block GRAND CHIEN Text Block Club Croc-O-Max ™ — 12 …" at bounding box center [838, 70] width 249 height 959
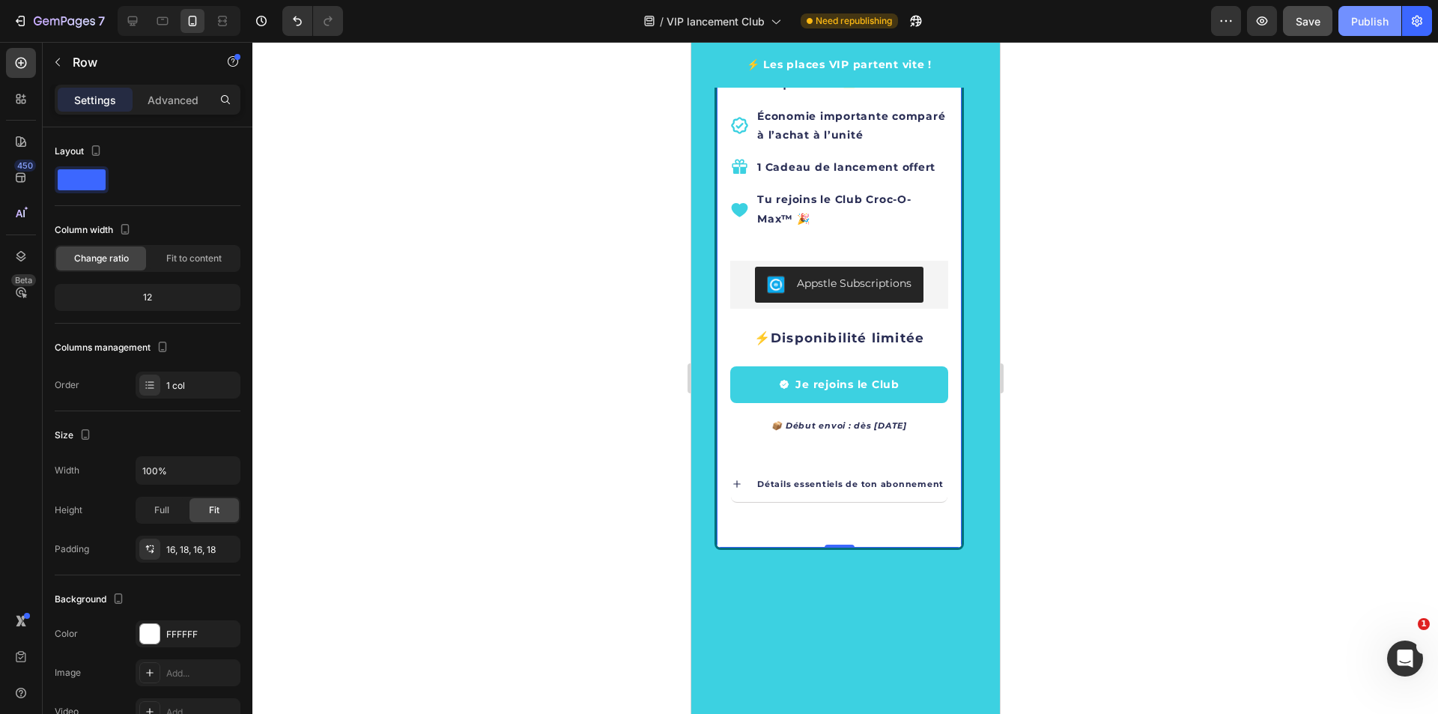
click at [1388, 14] on button "Publish" at bounding box center [1369, 21] width 63 height 30
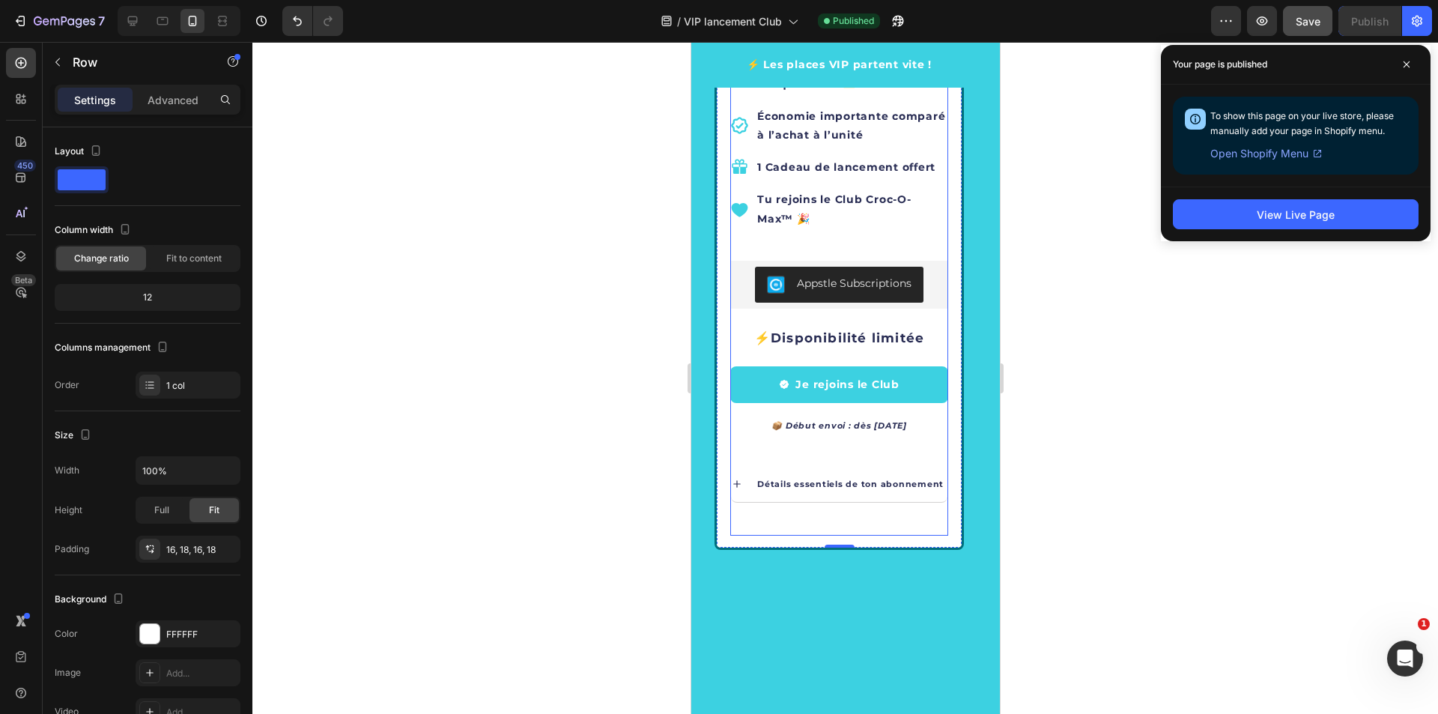
click at [823, 338] on strong "Disponibilité limitée" at bounding box center [847, 337] width 154 height 15
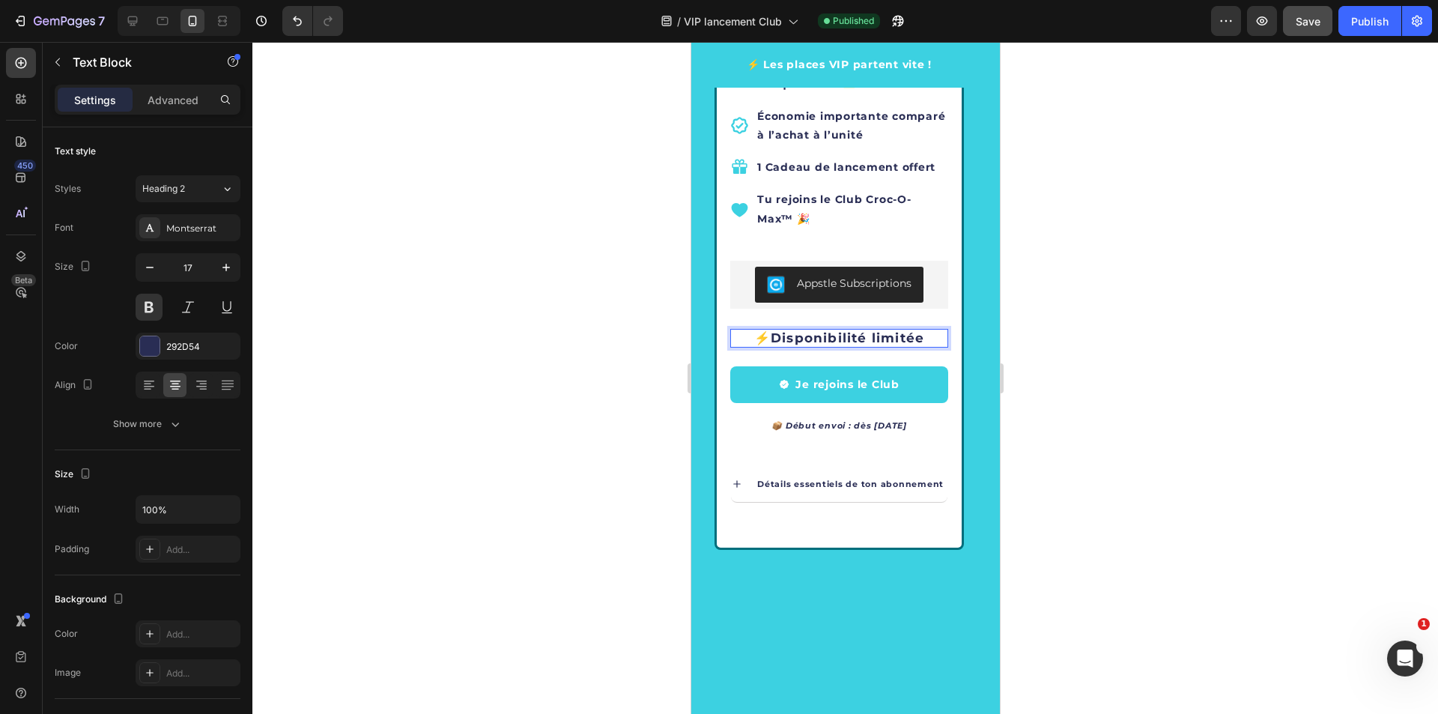
click at [768, 329] on div "⚡ Disponibilité limitée" at bounding box center [838, 338] width 218 height 18
drag, startPoint x: 748, startPoint y: 337, endPoint x: 977, endPoint y: 331, distance: 229.2
click at [977, 331] on div "Rejoins le Club Croc-O-Max™ et choisis ton accès Heading Row ⭐ Deviens membre V…" at bounding box center [844, 164] width 309 height 1770
drag, startPoint x: 928, startPoint y: 338, endPoint x: 741, endPoint y: 330, distance: 187.4
click at [741, 330] on p "⚡ Disponibilité limitée" at bounding box center [838, 337] width 215 height 15
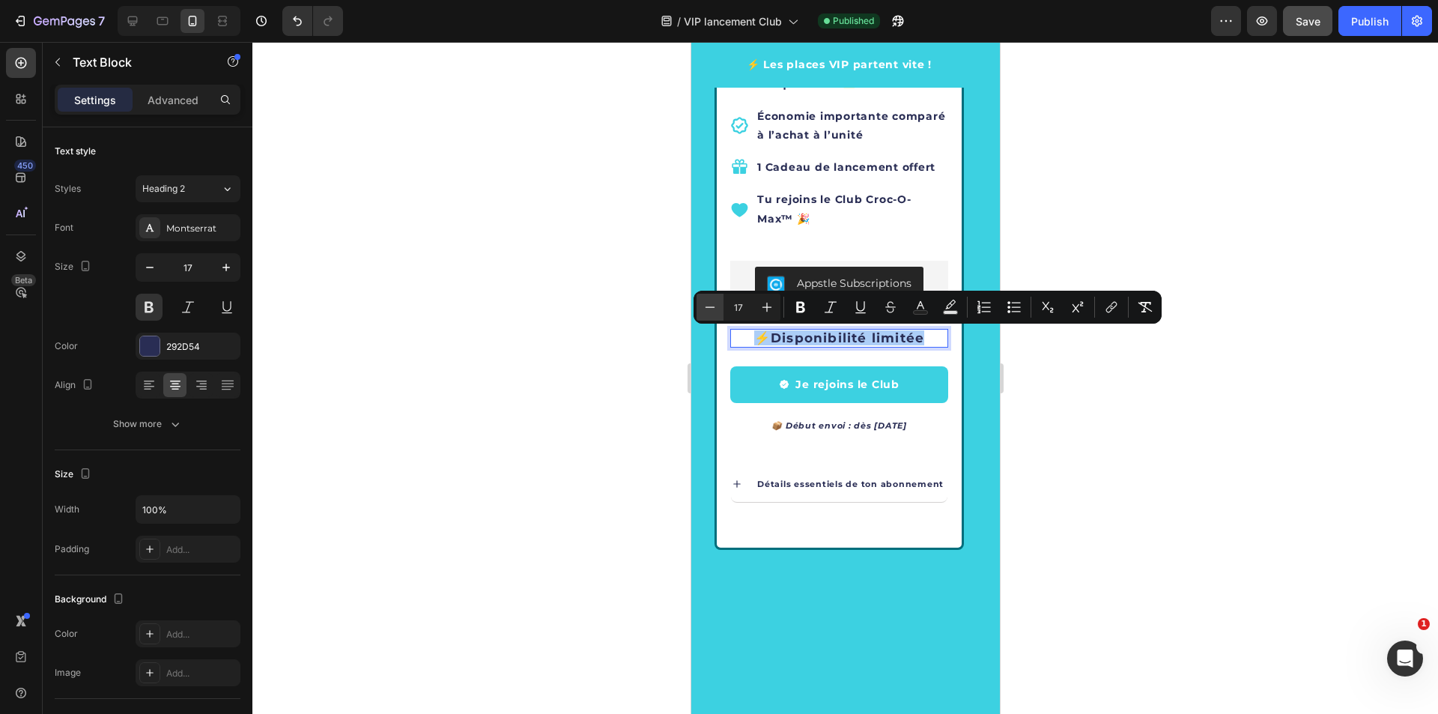
click at [711, 306] on icon "Editor contextual toolbar" at bounding box center [709, 307] width 15 height 15
click at [710, 306] on icon "Editor contextual toolbar" at bounding box center [709, 307] width 15 height 15
click at [711, 304] on icon "Editor contextual toolbar" at bounding box center [709, 307] width 15 height 15
type input "13"
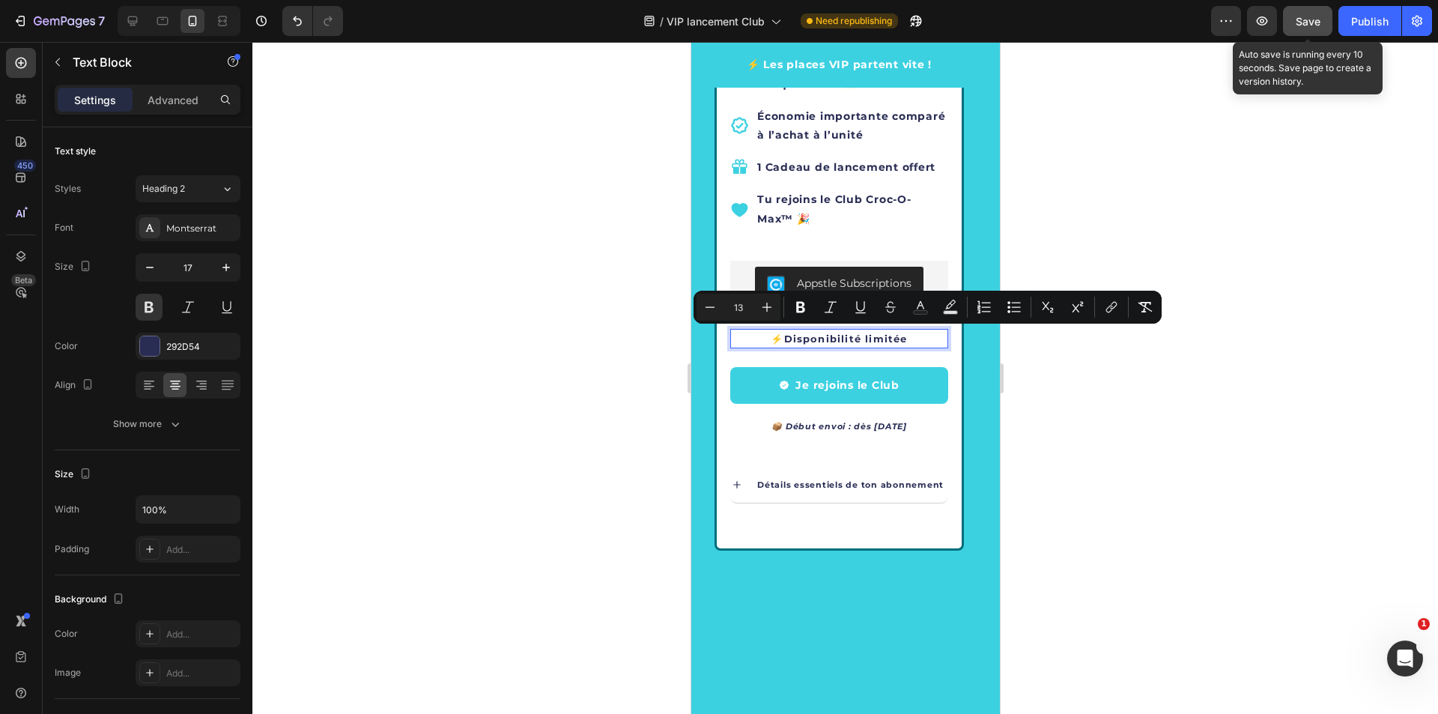
click at [1316, 16] on span "Save" at bounding box center [1308, 21] width 25 height 13
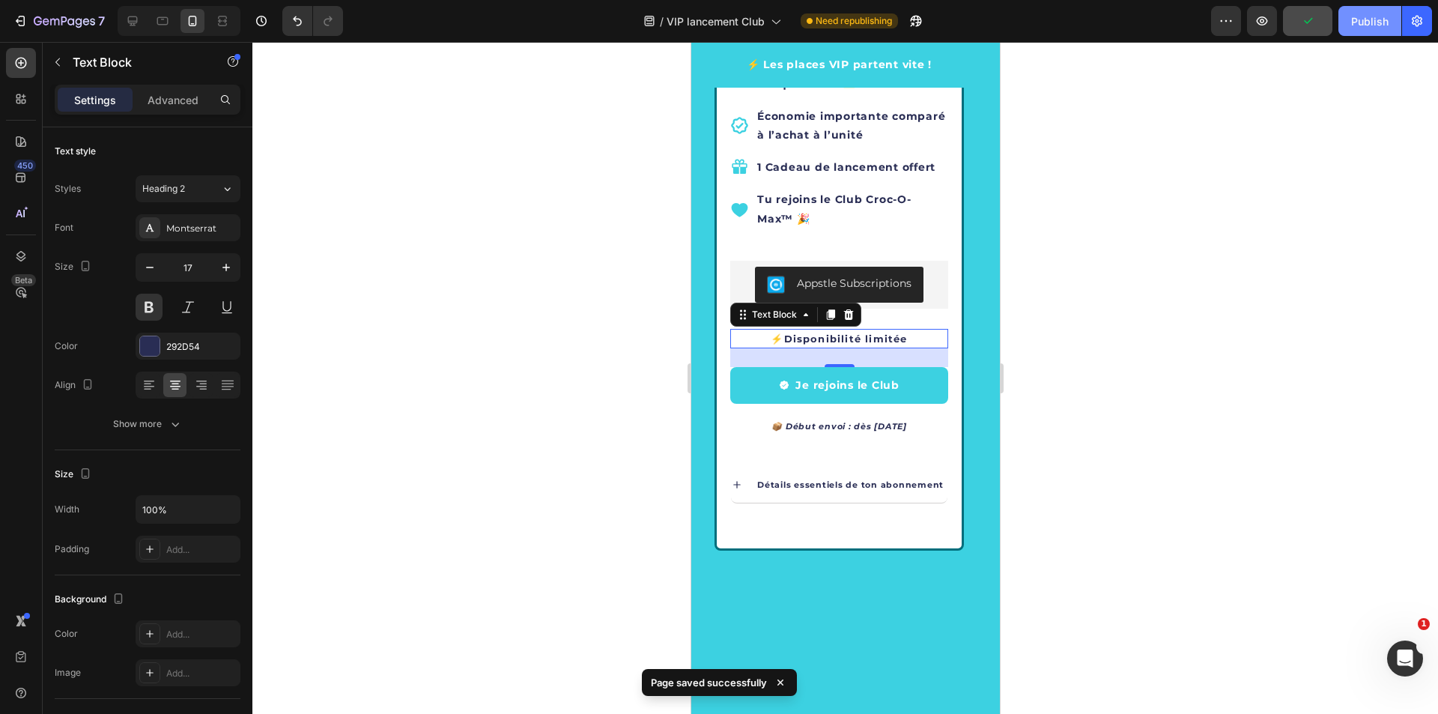
click at [1367, 20] on div "Publish" at bounding box center [1369, 21] width 37 height 16
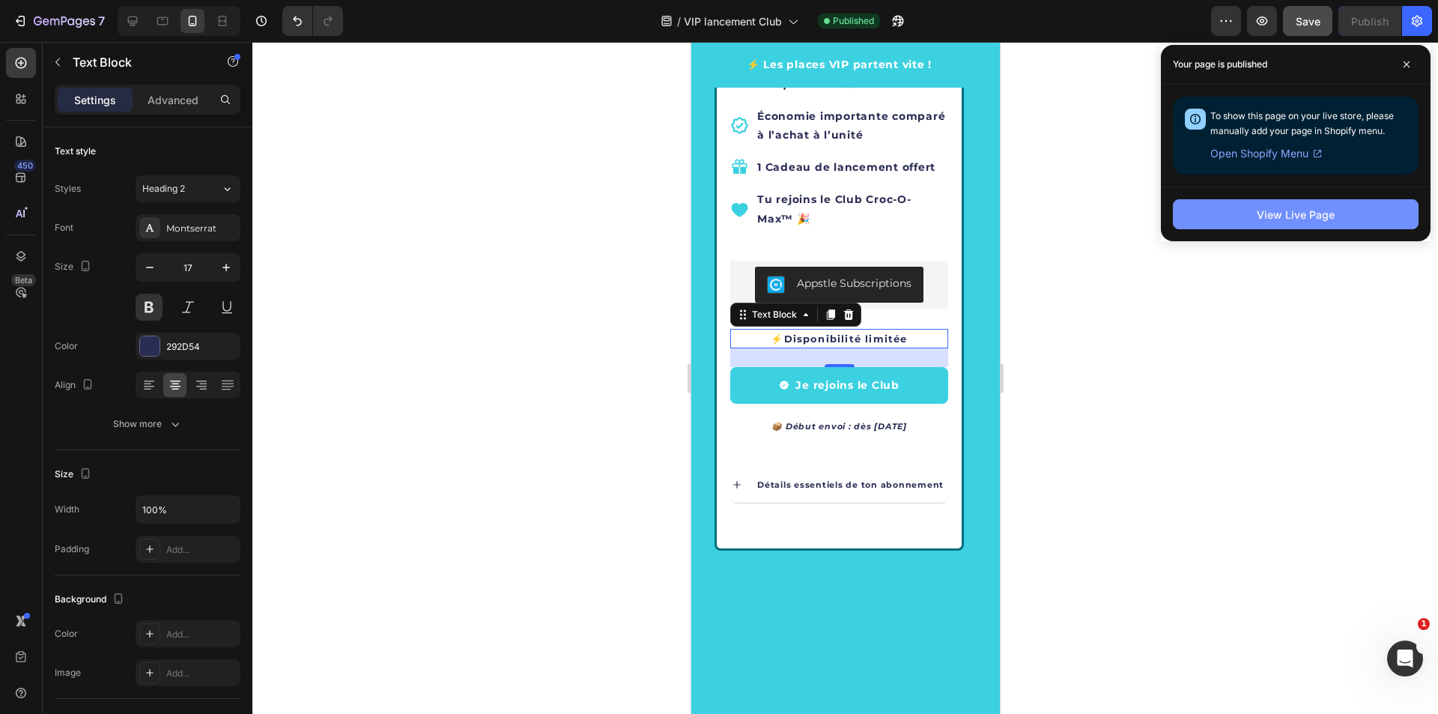
click at [1268, 216] on div "View Live Page" at bounding box center [1296, 215] width 78 height 16
